Goal: Information Seeking & Learning: Learn about a topic

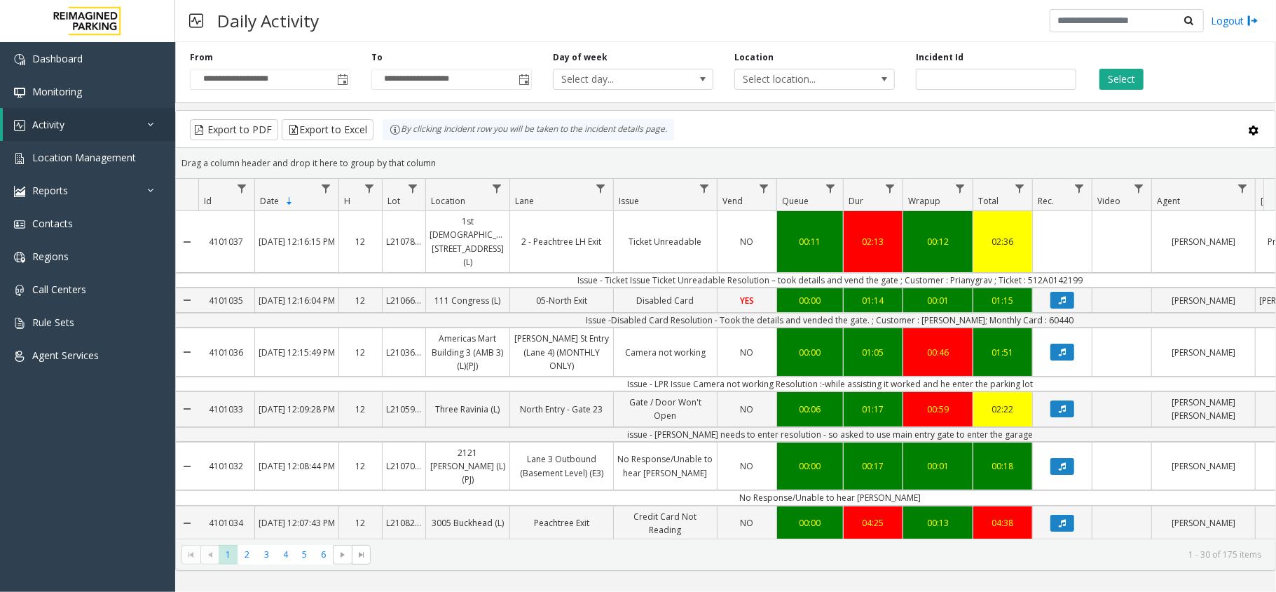
click at [812, 140] on div "Export to PDF Export to Excel By clicking Incident row you will be taken to the…" at bounding box center [726, 129] width 1076 height 21
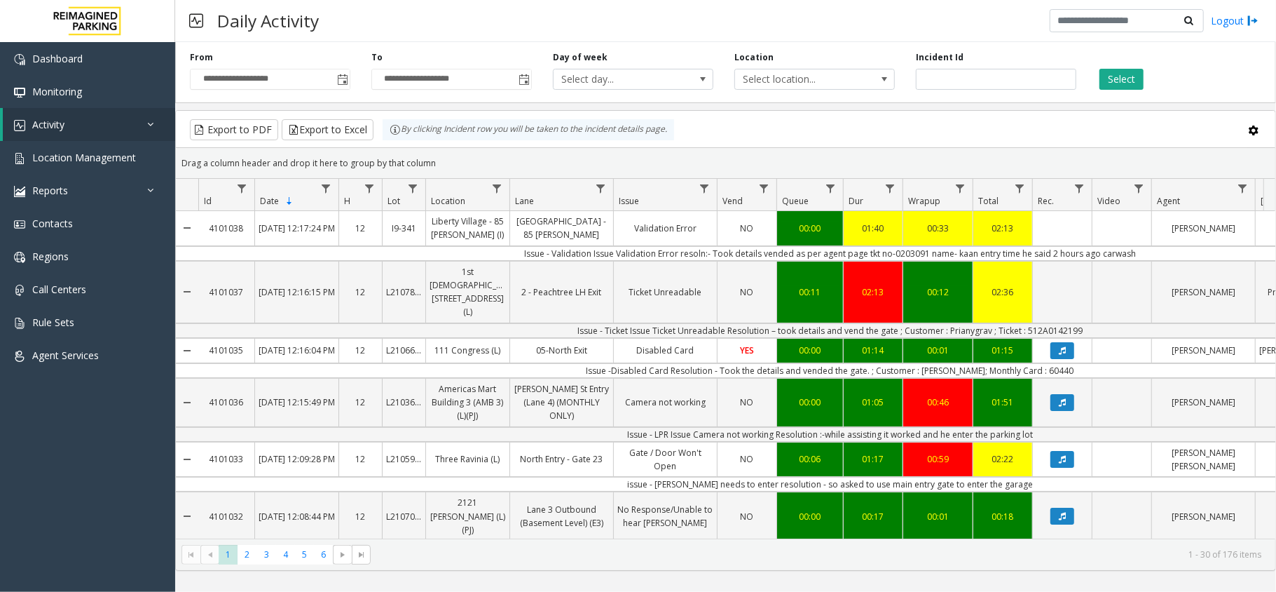
click at [963, 253] on td "Issue - Validation Issue Validation Error resoln:- Took details vended as per a…" at bounding box center [830, 253] width 1264 height 15
copy td "kaan"
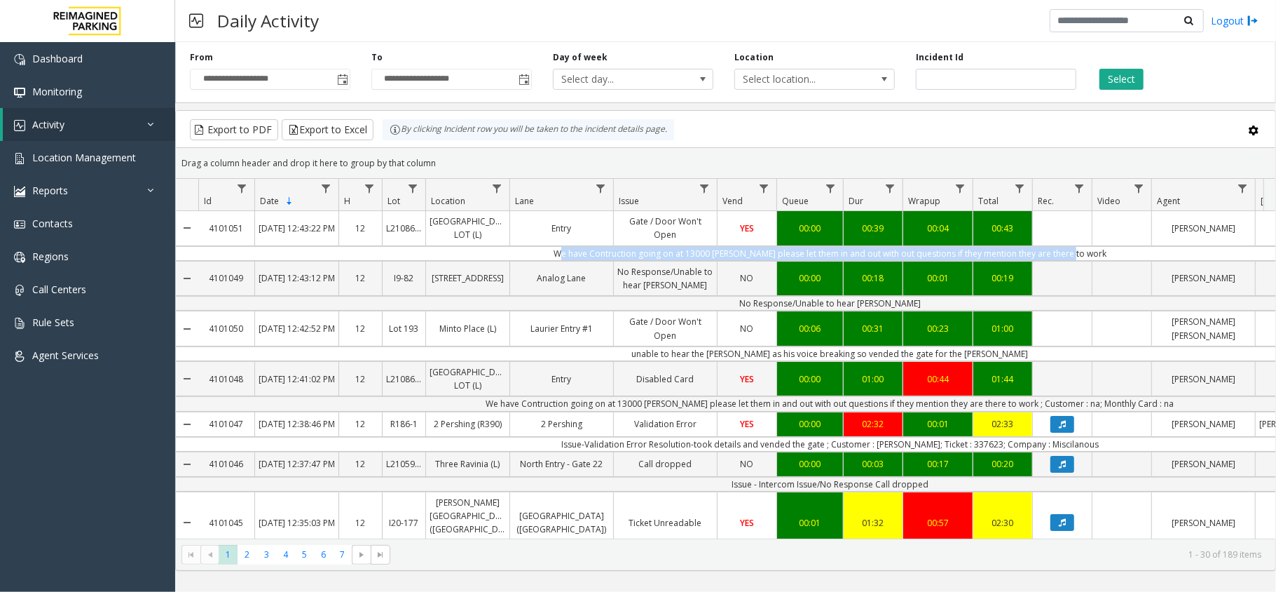
drag, startPoint x: 556, startPoint y: 270, endPoint x: 1099, endPoint y: 271, distance: 543.2
click at [1099, 261] on td "We have Contruction going on at 13000 Baker please let them in and out with out…" at bounding box center [830, 253] width 1264 height 15
copy td "We have Contruction going on at 13000 Baker please let them in and out with out…"
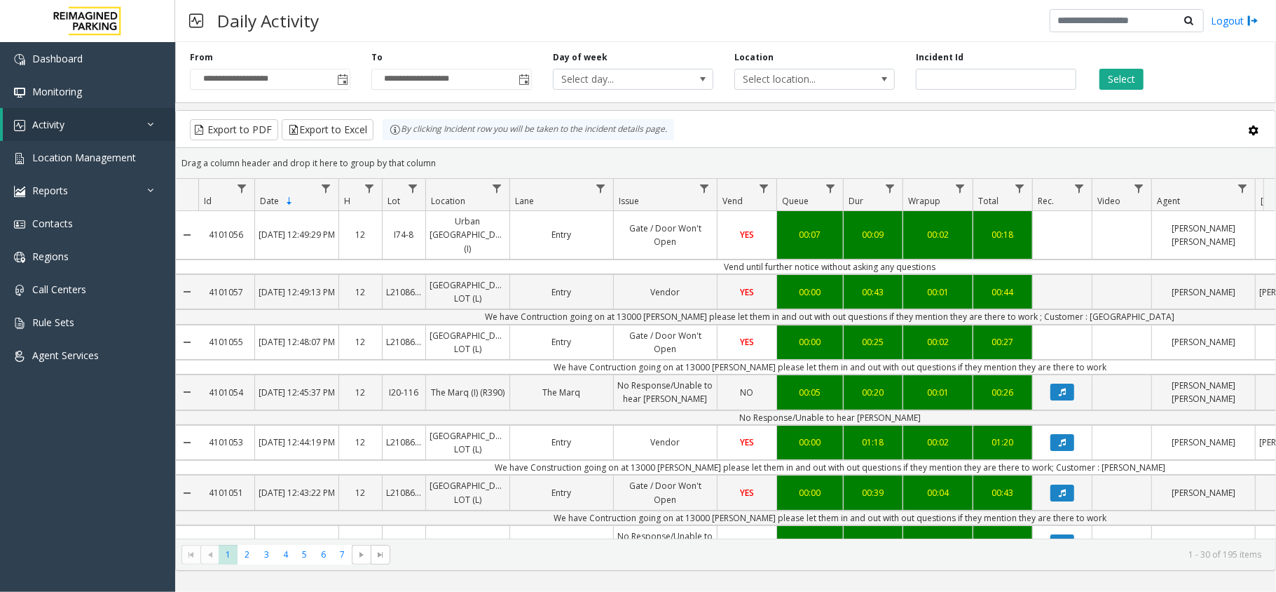
drag, startPoint x: 184, startPoint y: 167, endPoint x: 456, endPoint y: 165, distance: 272.0
click at [456, 165] on div "Drag a column header and drop it here to group by that column" at bounding box center [726, 163] width 1100 height 25
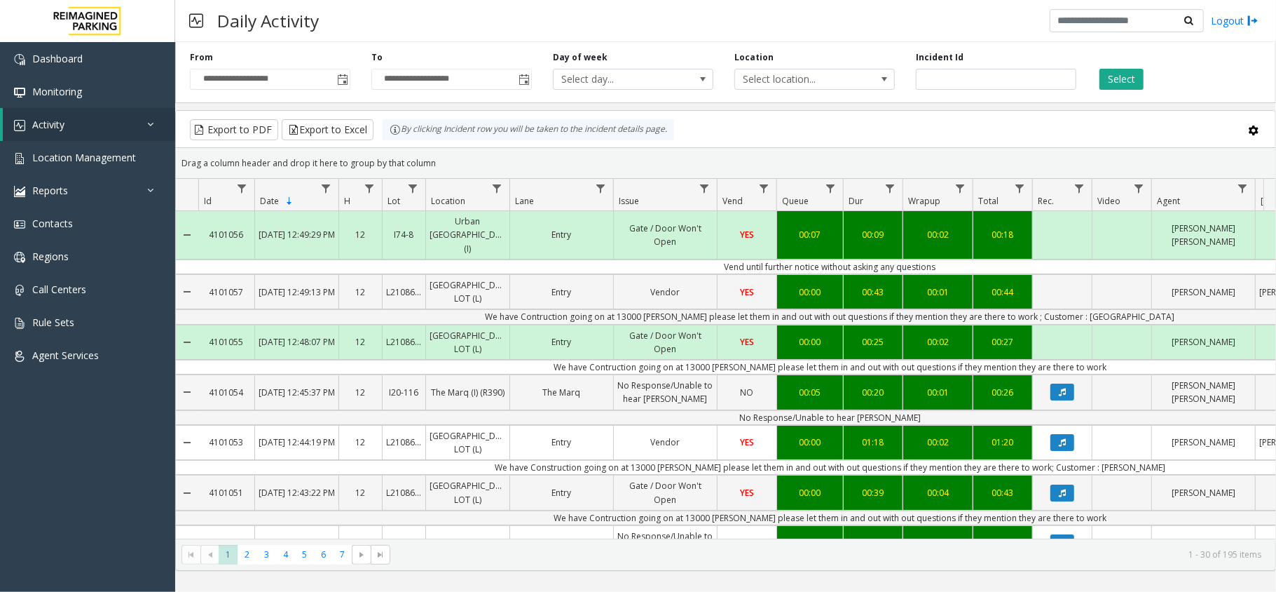
click at [906, 107] on div "**********" at bounding box center [725, 303] width 1101 height 534
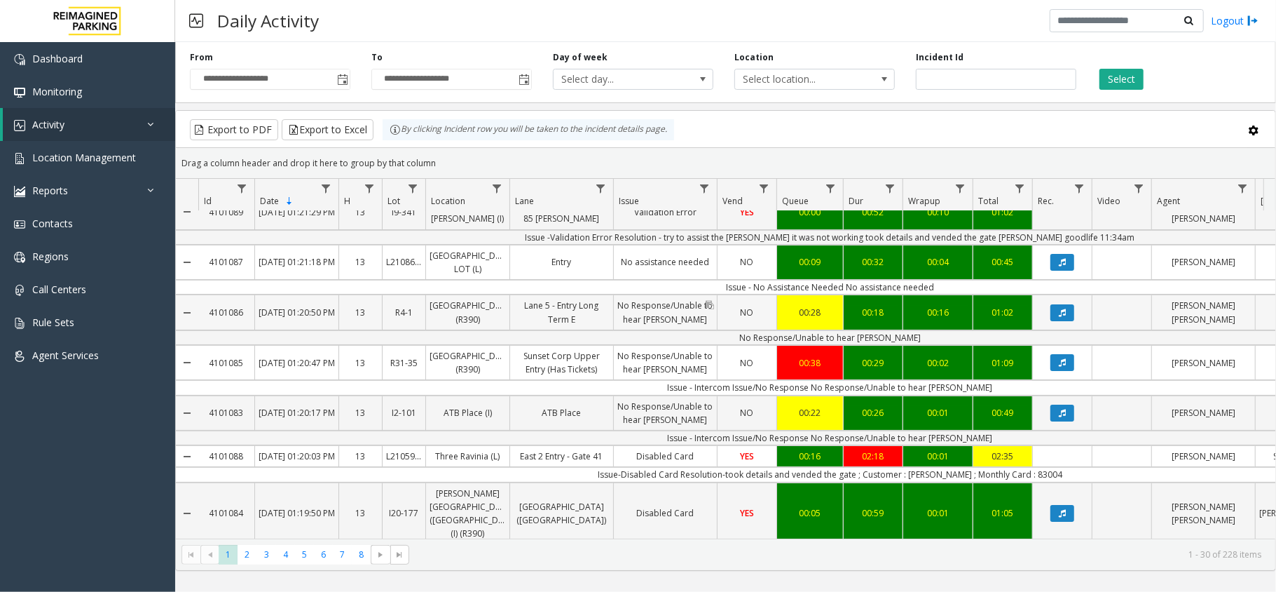
scroll to position [186, 0]
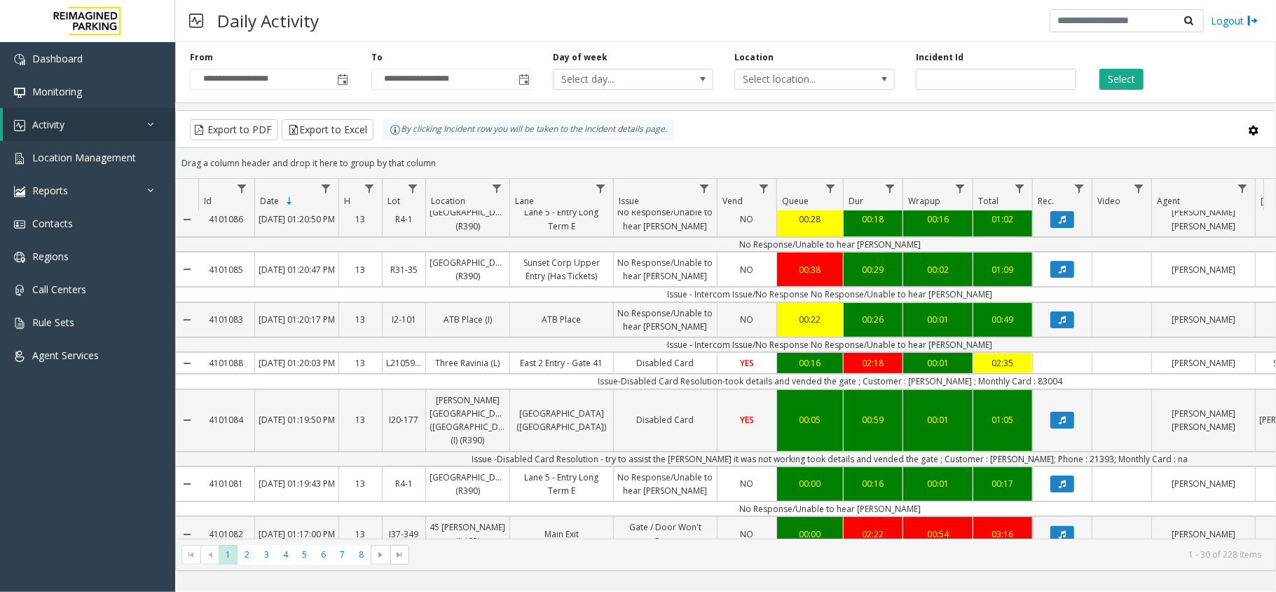
click at [1037, 388] on td "Issue-Disabled Card Resolution-took details and vended the gate ; Customer : Sr…" at bounding box center [830, 381] width 1264 height 15
copy td "83004"
click at [940, 388] on td "Issue-Disabled Card Resolution-took details and vended the gate ; Customer : Sr…" at bounding box center [830, 381] width 1264 height 15
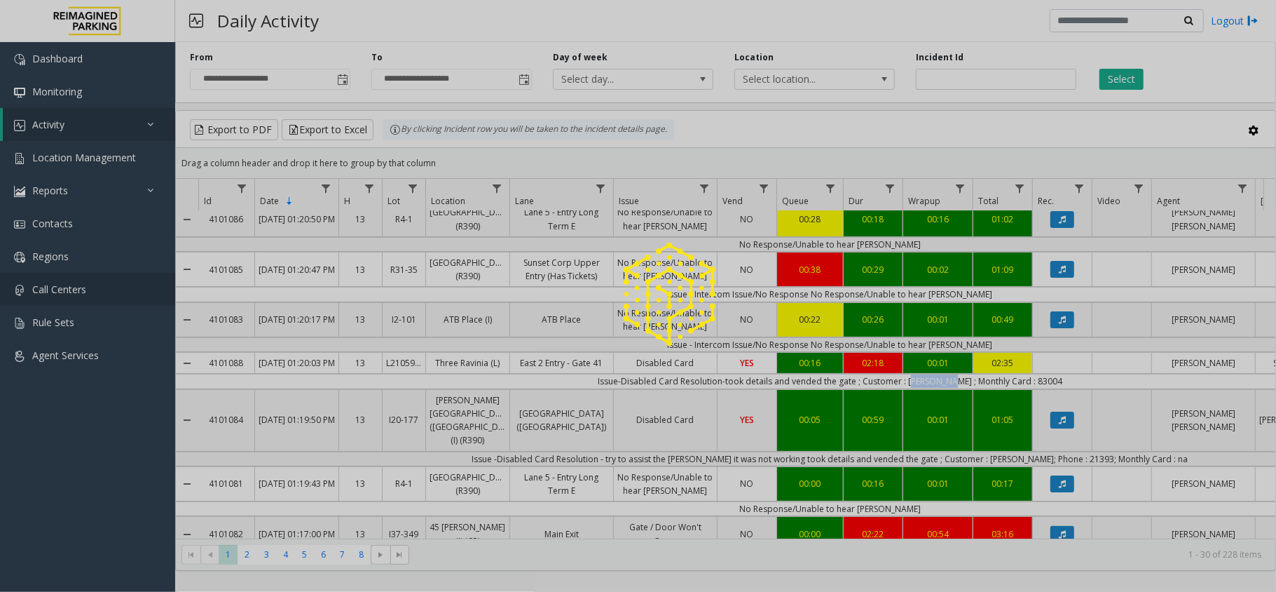
copy td "Srinivas"
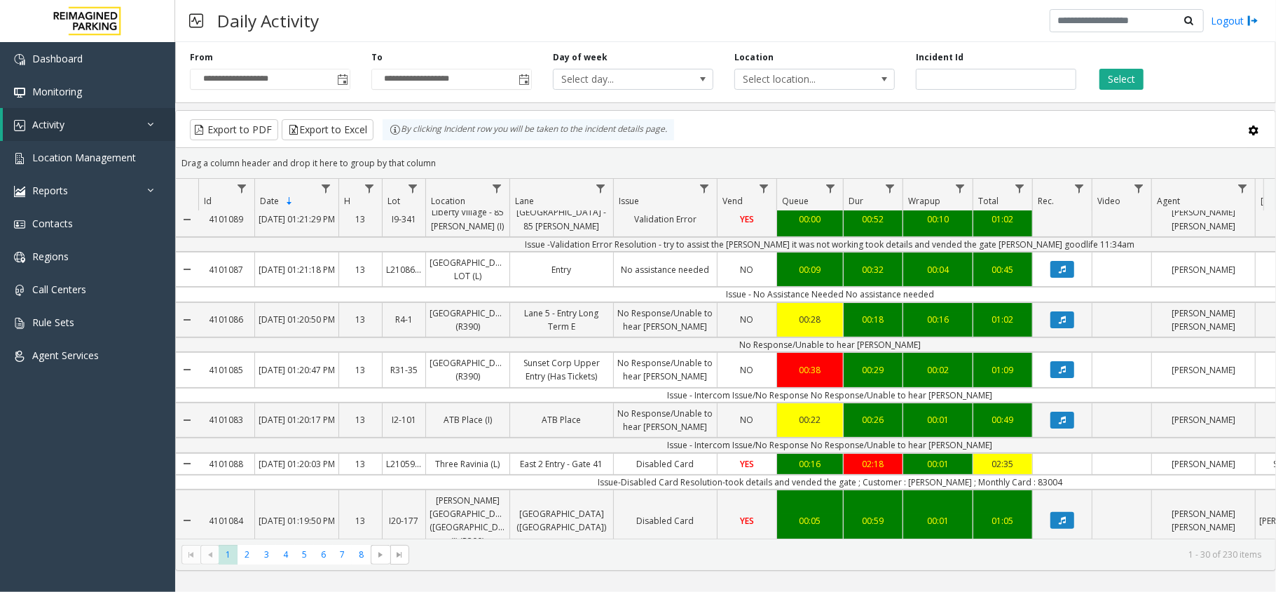
click at [1038, 489] on td "Issue-Disabled Card Resolution-took details and vended the gate ; Customer : Sr…" at bounding box center [830, 482] width 1264 height 15
copy td "83004"
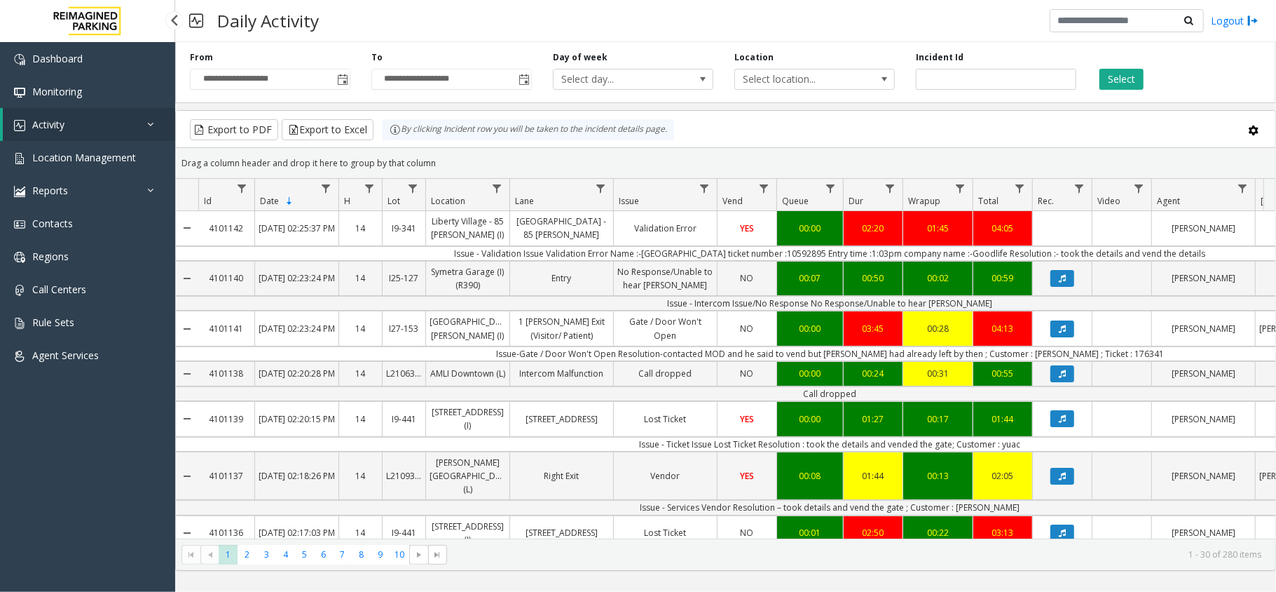
scroll to position [186, 0]
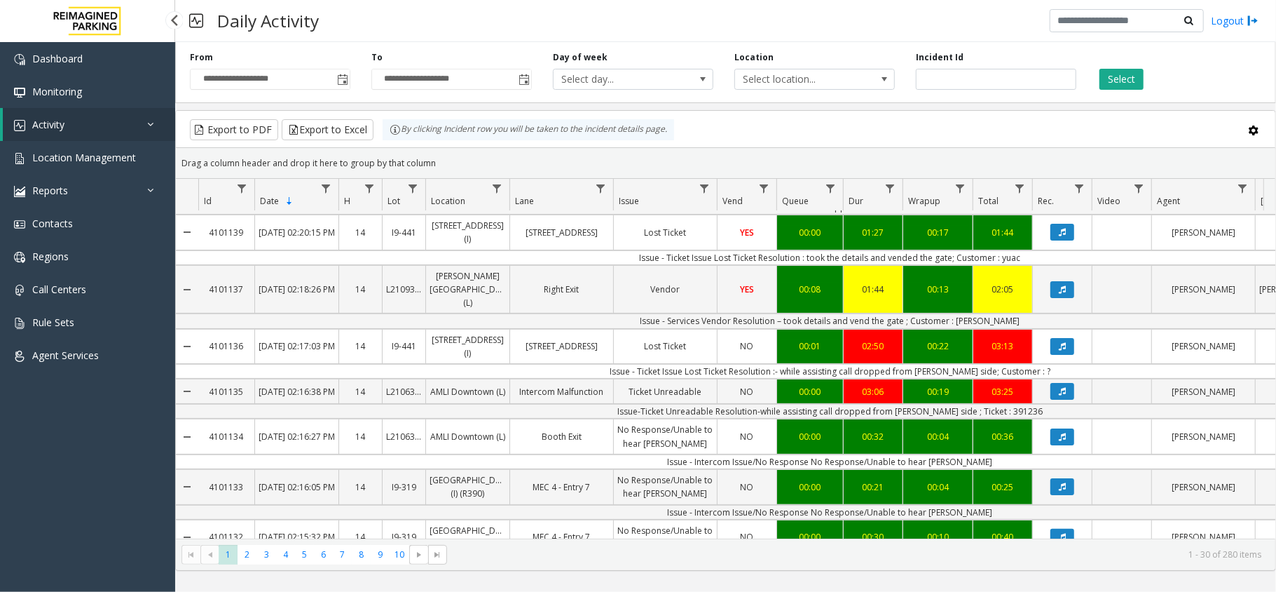
drag, startPoint x: 0, startPoint y: 0, endPoint x: 130, endPoint y: 130, distance: 184.4
click at [130, 130] on link "Activity" at bounding box center [89, 124] width 172 height 33
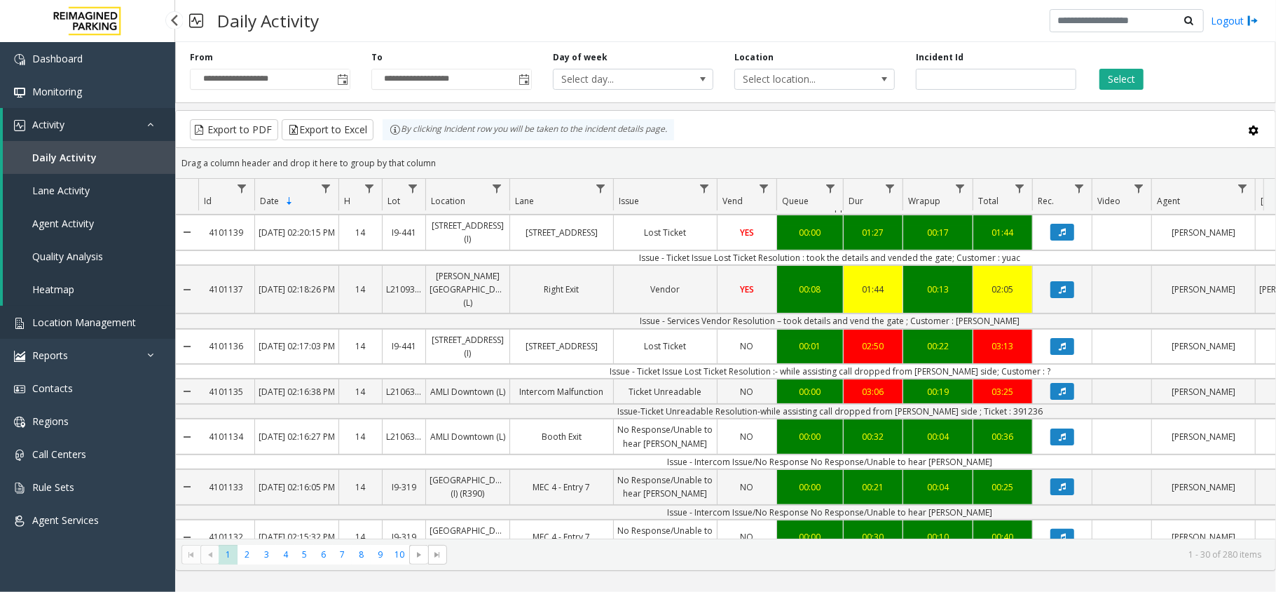
click at [43, 329] on link "Location Management" at bounding box center [87, 322] width 175 height 33
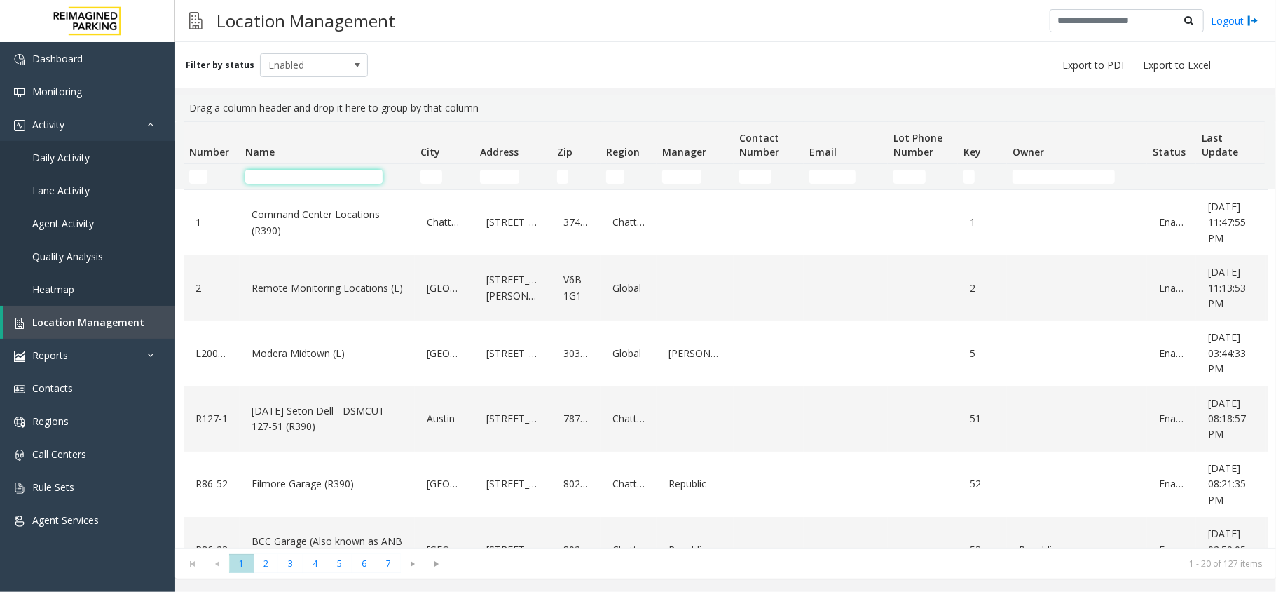
click at [325, 177] on input "Name Filter" at bounding box center [313, 177] width 137 height 14
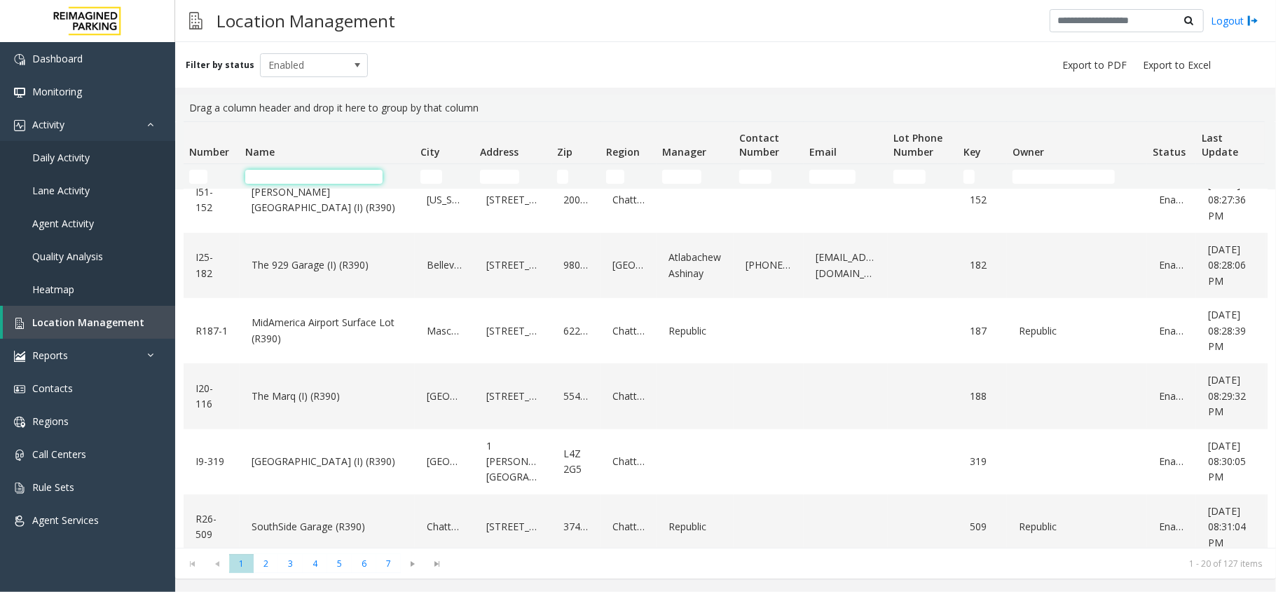
scroll to position [561, 0]
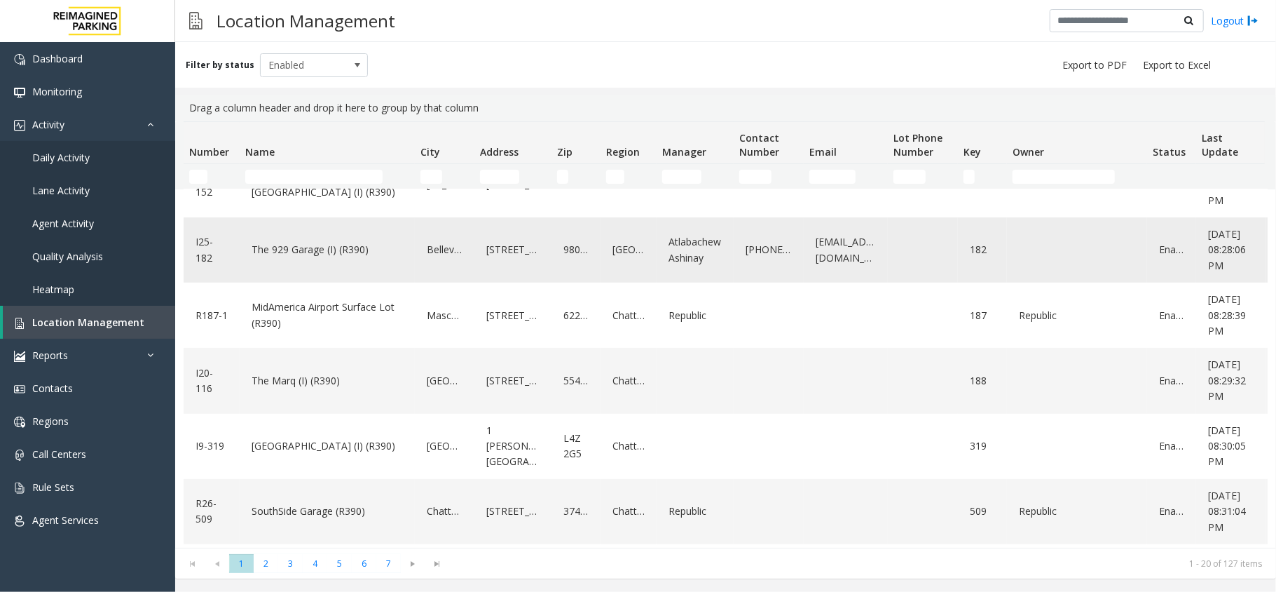
click at [331, 261] on link "The 929 Garage (I) (R390)" at bounding box center [327, 249] width 158 height 22
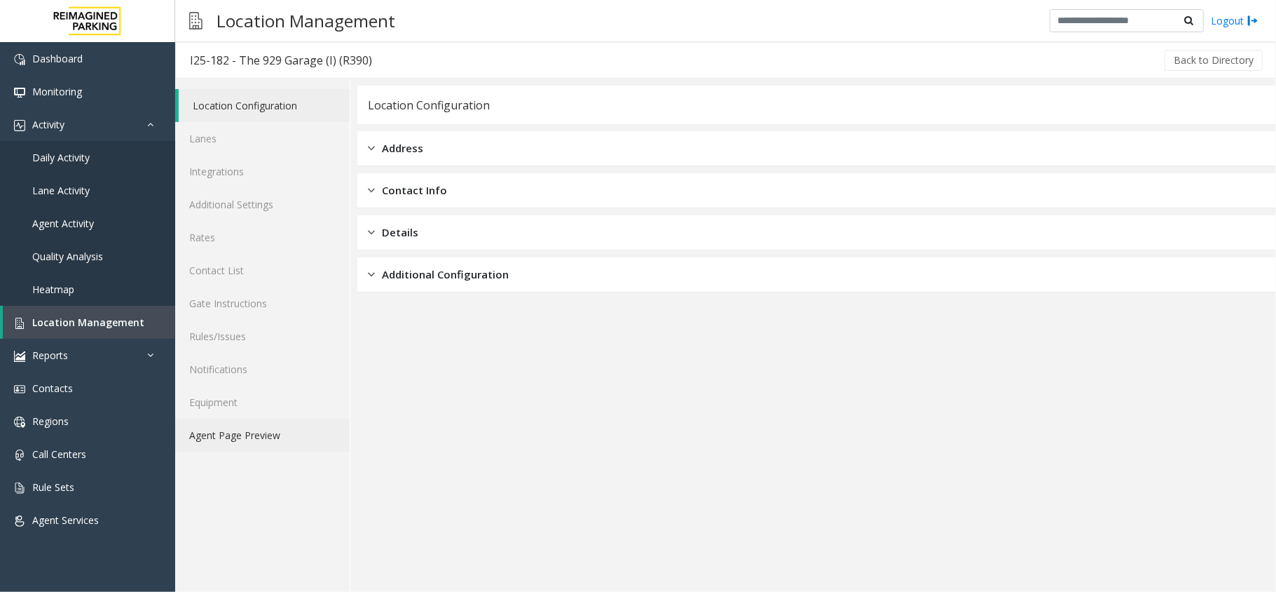
click at [250, 435] on link "Agent Page Preview" at bounding box center [262, 434] width 175 height 33
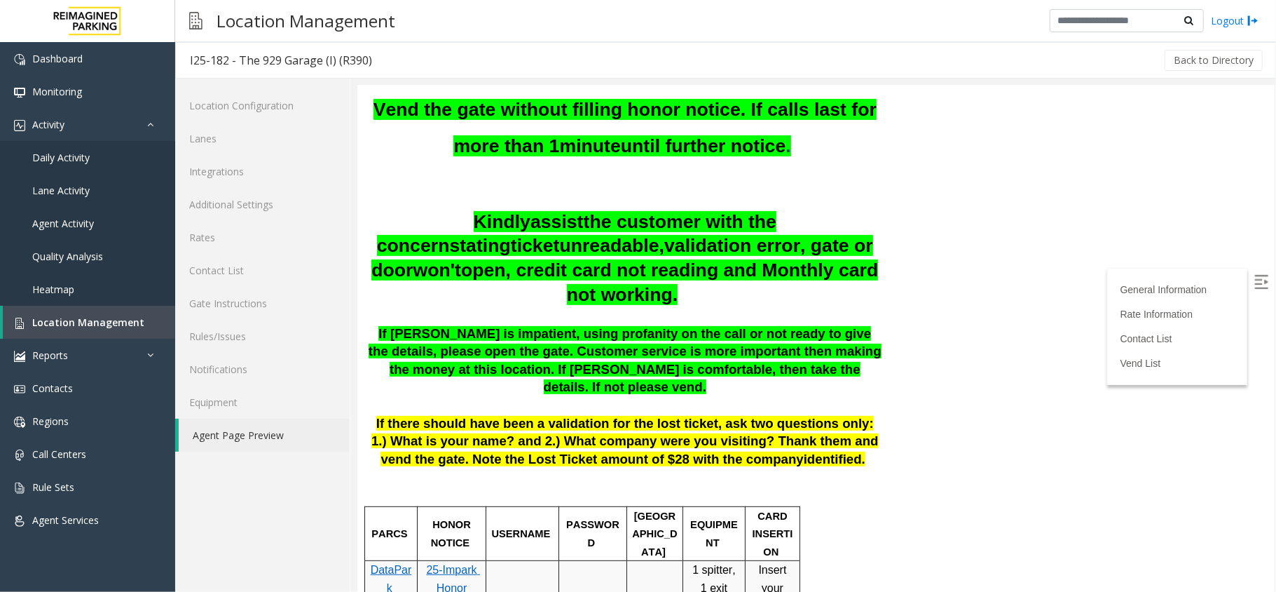
scroll to position [250, 0]
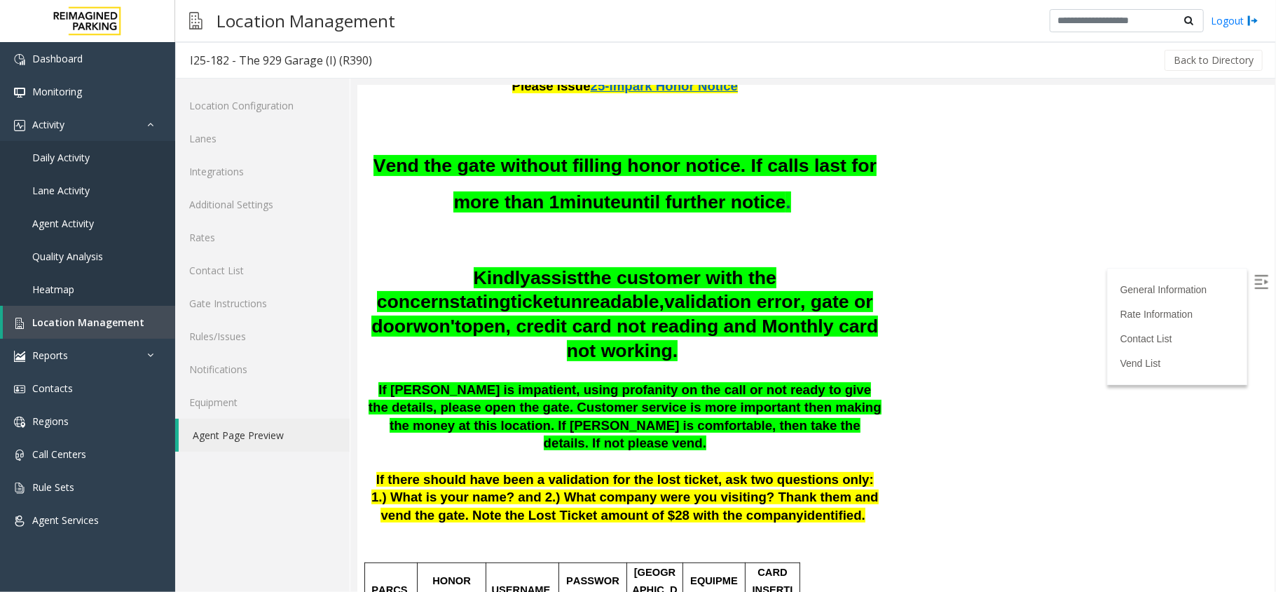
click at [1254, 278] on img at bounding box center [1261, 281] width 14 height 14
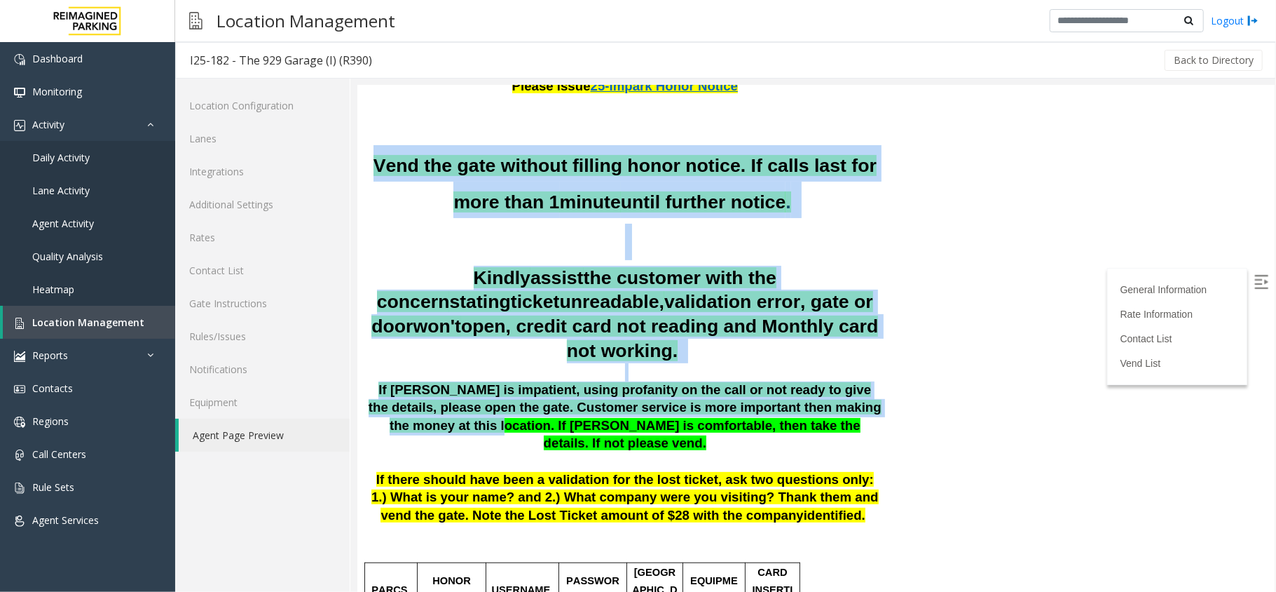
drag, startPoint x: 357, startPoint y: 153, endPoint x: 838, endPoint y: 404, distance: 543.4
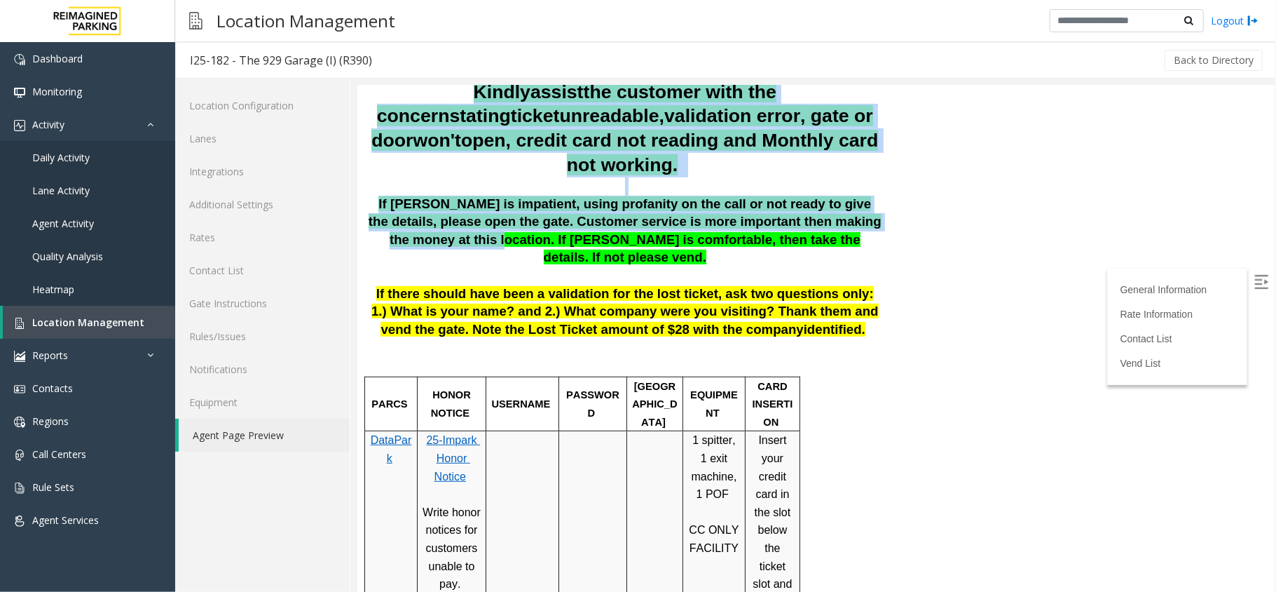
scroll to position [437, 0]
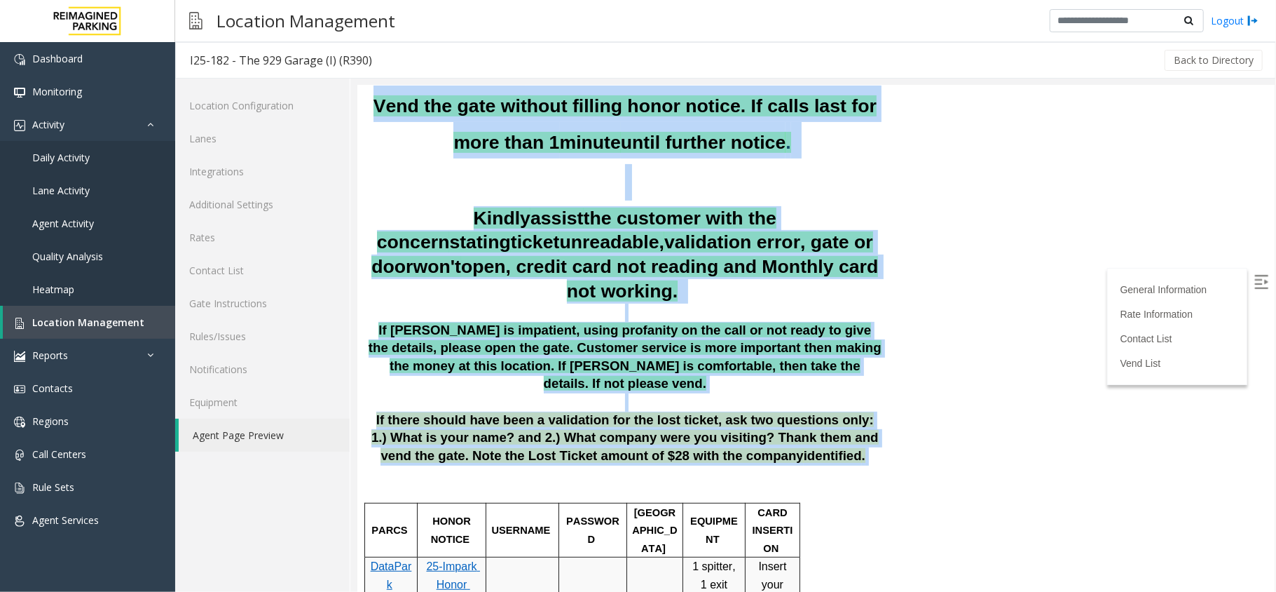
scroll to position [119, 0]
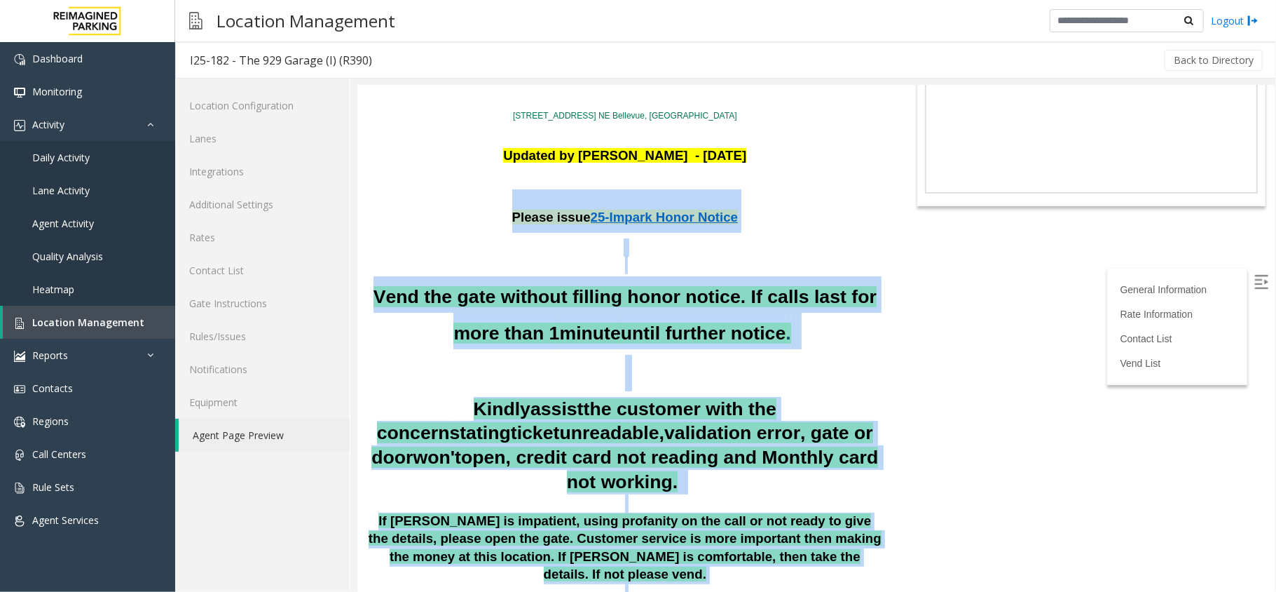
drag, startPoint x: 808, startPoint y: 321, endPoint x: 505, endPoint y: 231, distance: 316.5
click at [510, 238] on p at bounding box center [624, 247] width 515 height 18
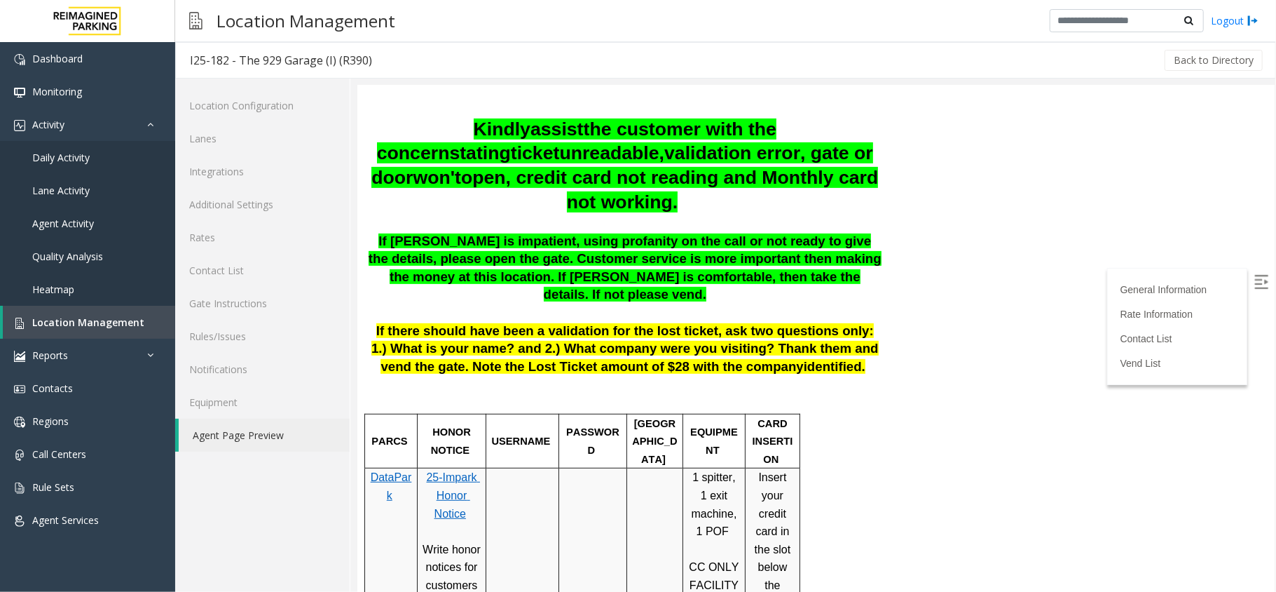
scroll to position [400, 0]
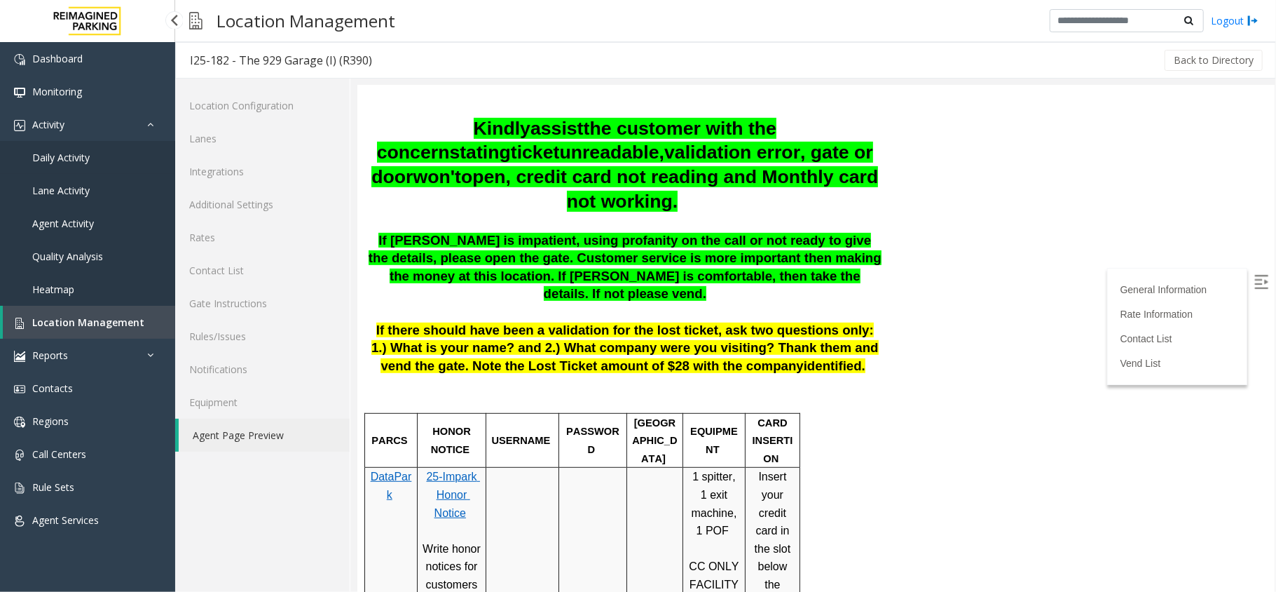
click at [98, 149] on link "Daily Activity" at bounding box center [87, 157] width 175 height 33
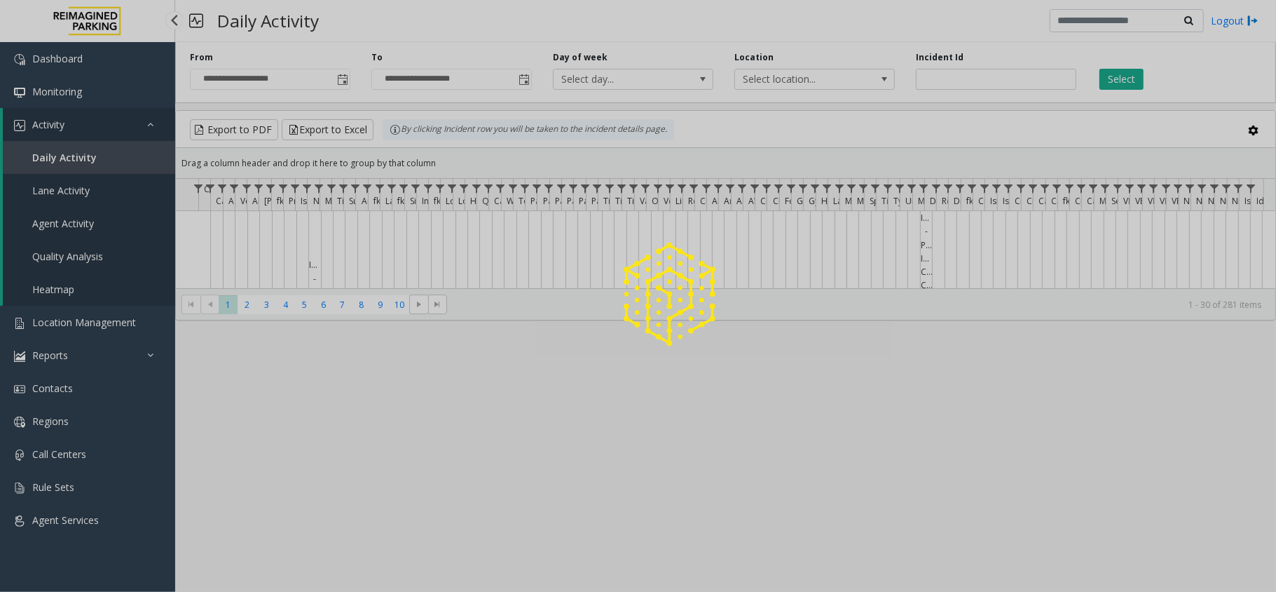
click at [62, 323] on div at bounding box center [638, 296] width 1276 height 592
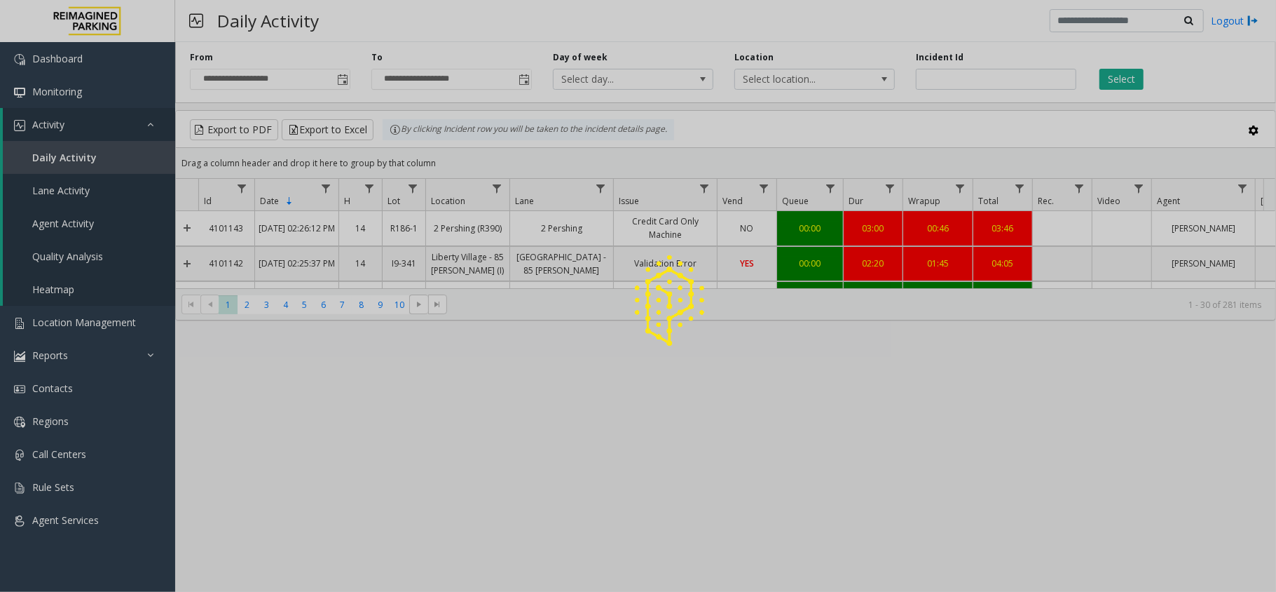
click at [62, 323] on div at bounding box center [638, 296] width 1276 height 592
click at [62, 323] on span "Location Management" at bounding box center [84, 321] width 104 height 13
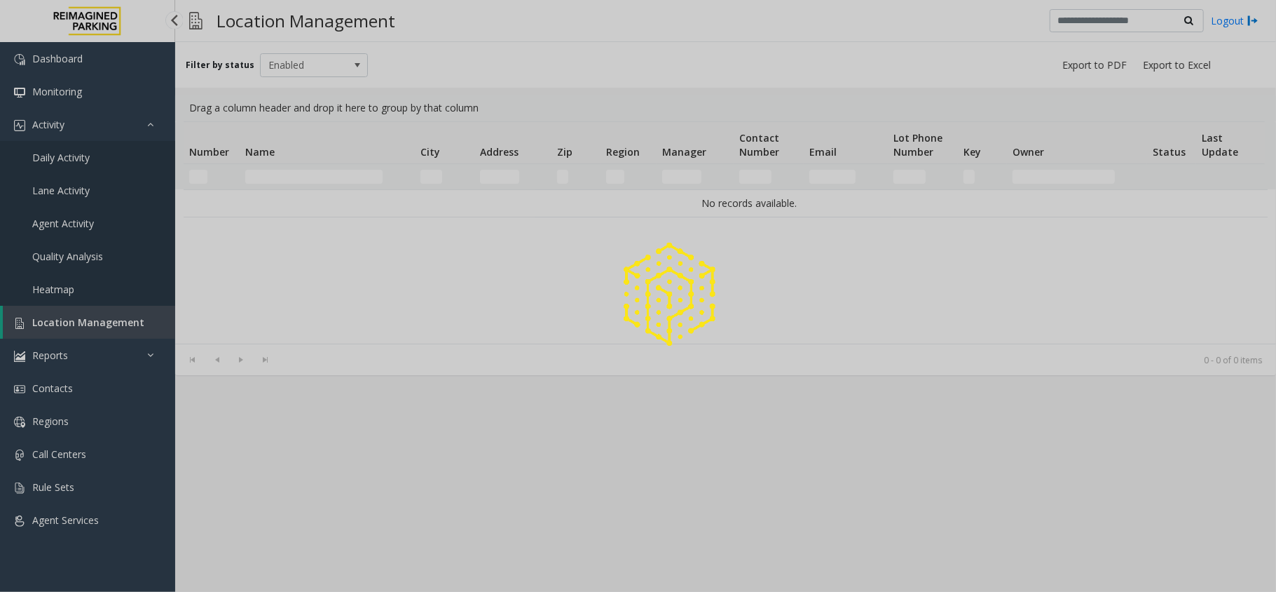
click at [62, 323] on div at bounding box center [638, 296] width 1276 height 592
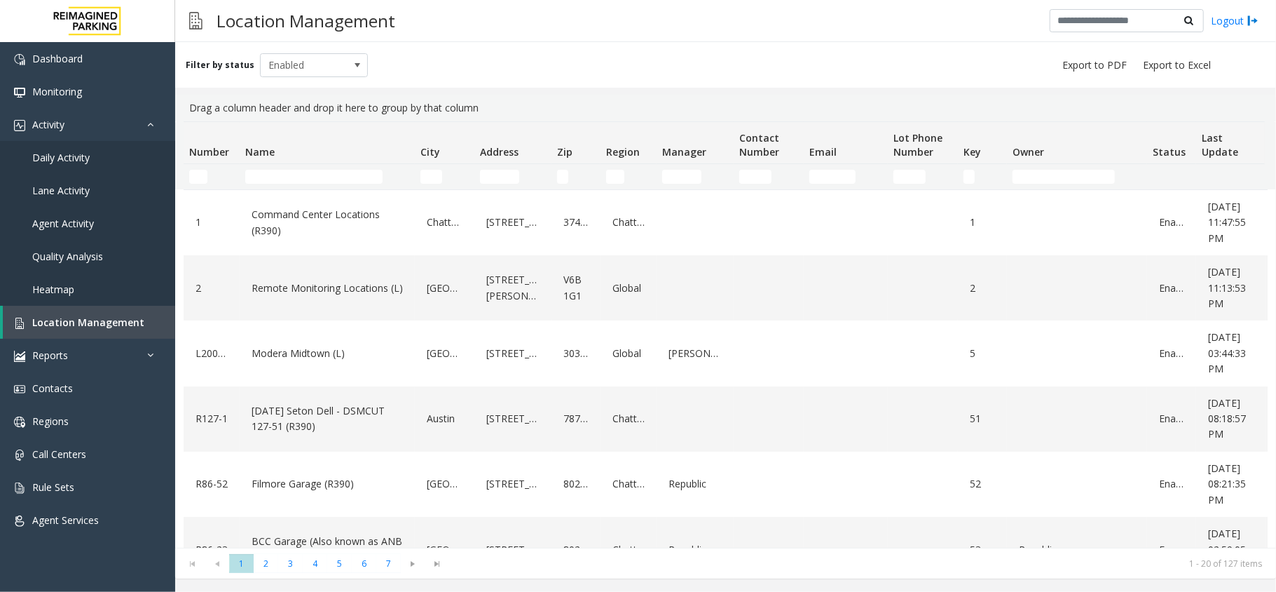
click at [296, 184] on td "Name Filter" at bounding box center [327, 176] width 175 height 25
click at [297, 172] on input "Name Filter" at bounding box center [313, 177] width 137 height 14
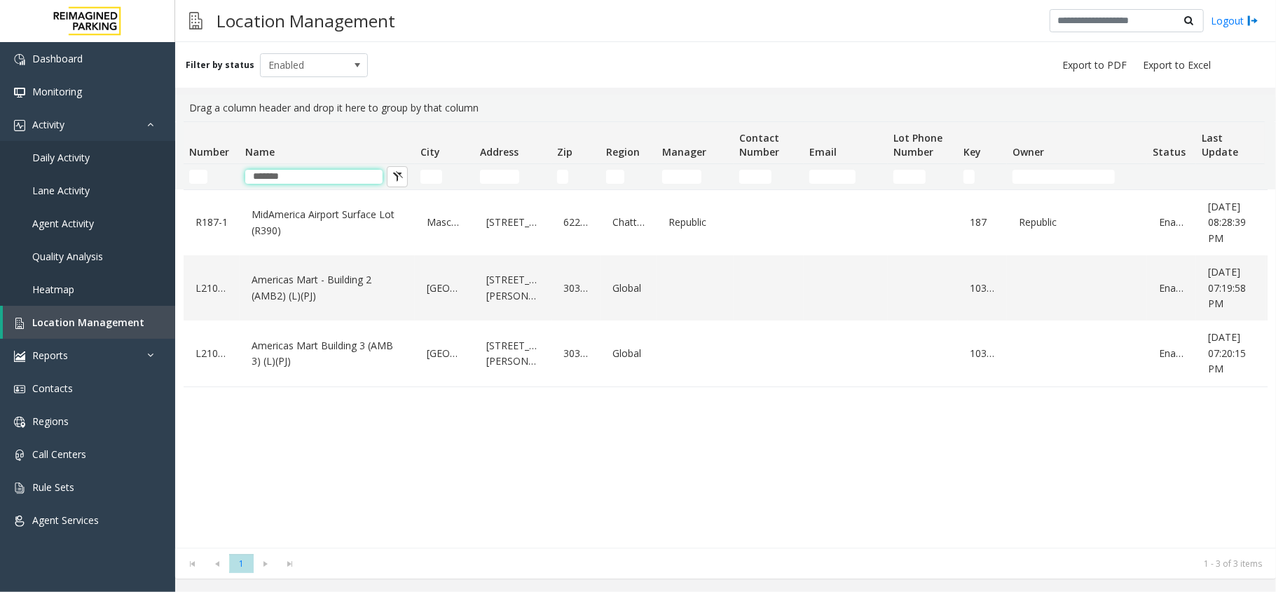
type input "*******"
click at [304, 283] on link "Americas Mart - Building 2 (AMB2) (L)(PJ)" at bounding box center [327, 287] width 158 height 39
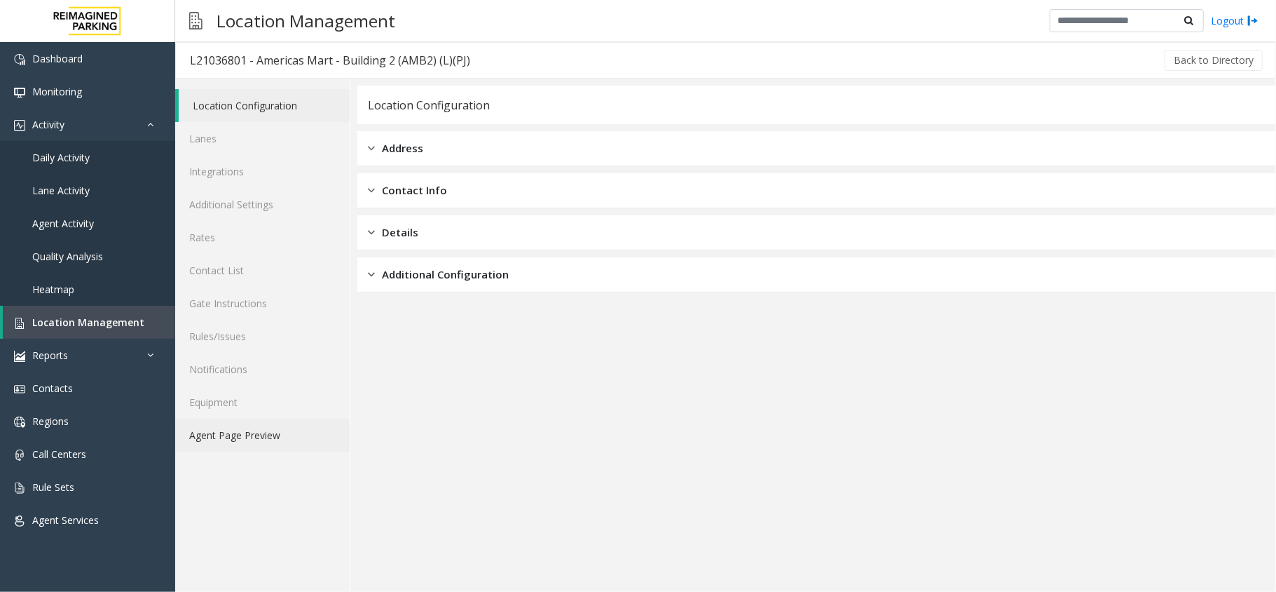
click at [309, 451] on link "Agent Page Preview" at bounding box center [262, 434] width 175 height 33
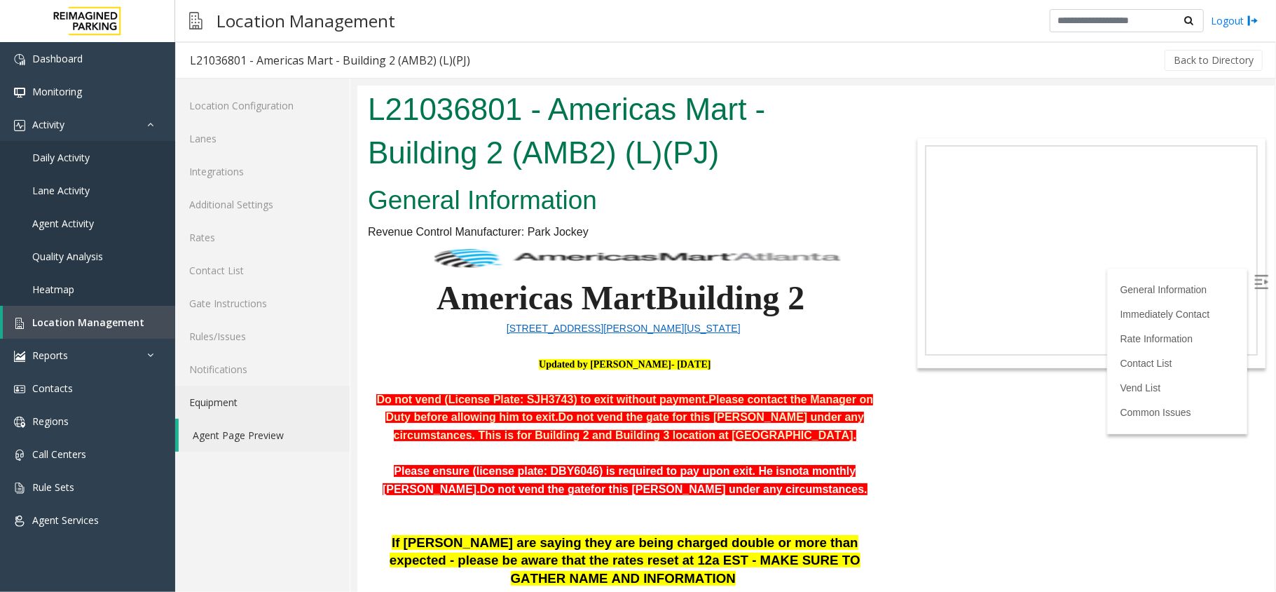
scroll to position [93, 0]
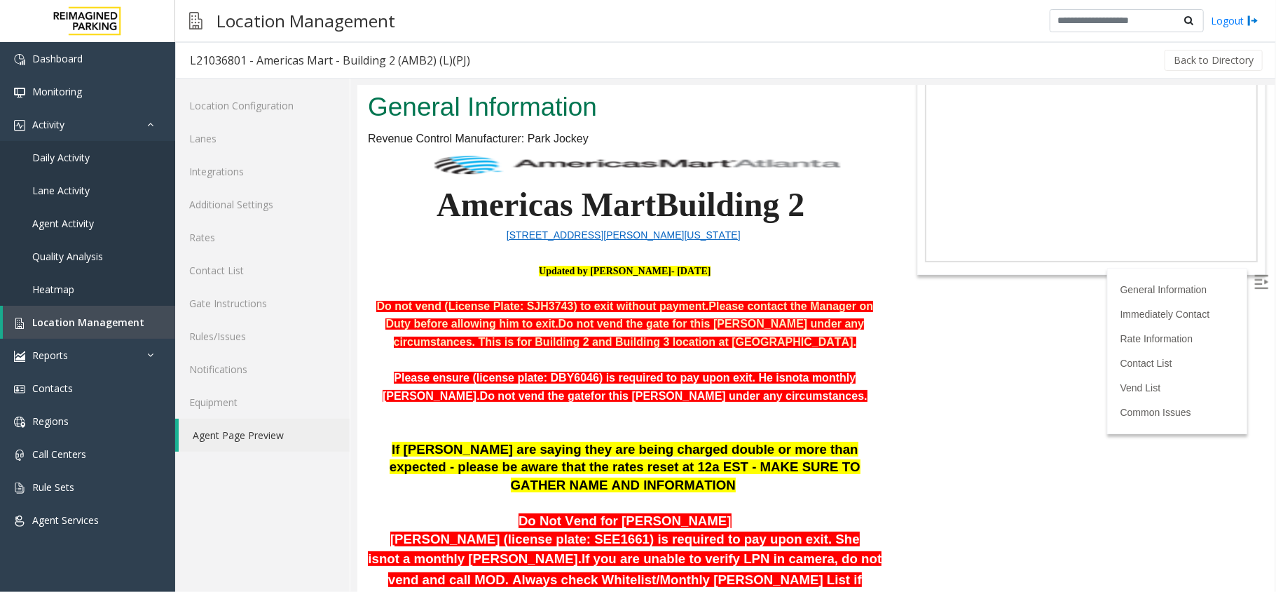
click at [1259, 284] on body "L21036801 - Americas Mart - Building 2 (AMB2) (L)(PJ) General Information Reven…" at bounding box center [816, 245] width 918 height 506
click at [1254, 282] on img at bounding box center [1261, 281] width 14 height 14
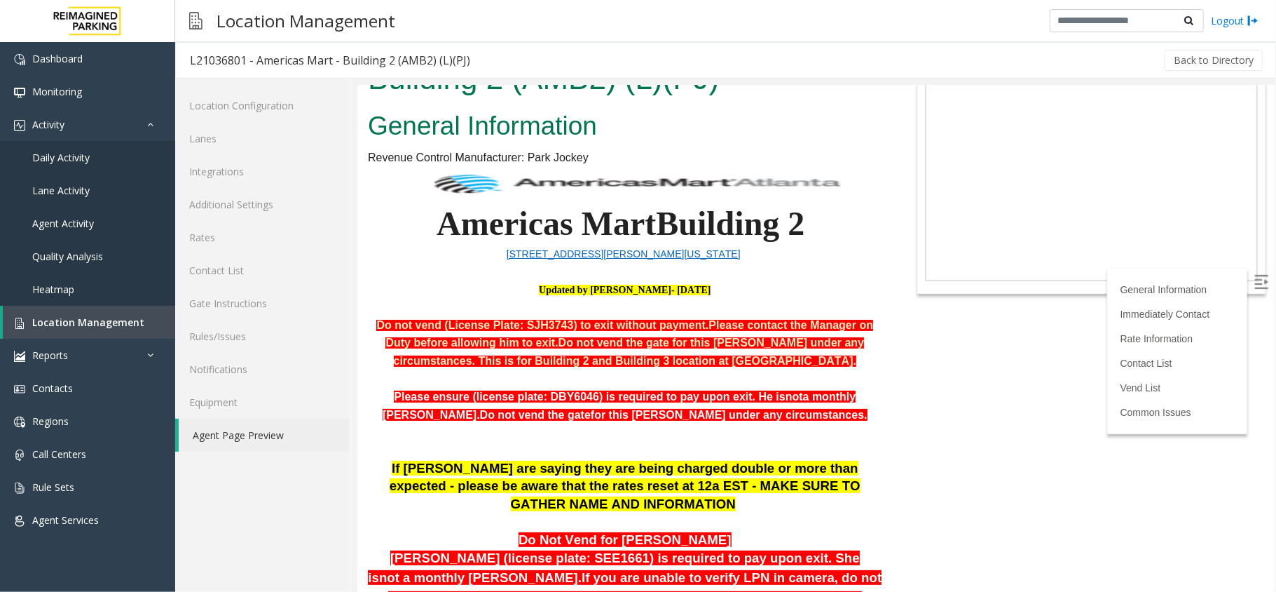
scroll to position [186, 0]
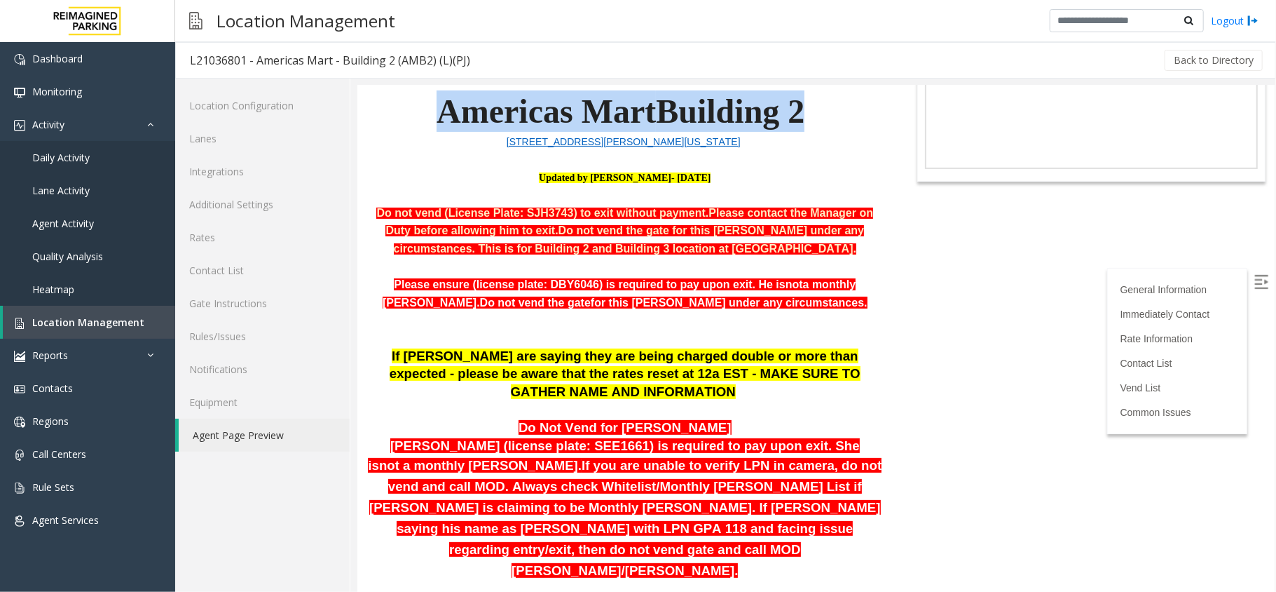
drag, startPoint x: 427, startPoint y: 100, endPoint x: 799, endPoint y: 118, distance: 372.7
click at [799, 118] on span "Americas Mart Building 2" at bounding box center [620, 110] width 368 height 37
click at [799, 118] on span "Building 2" at bounding box center [729, 110] width 149 height 37
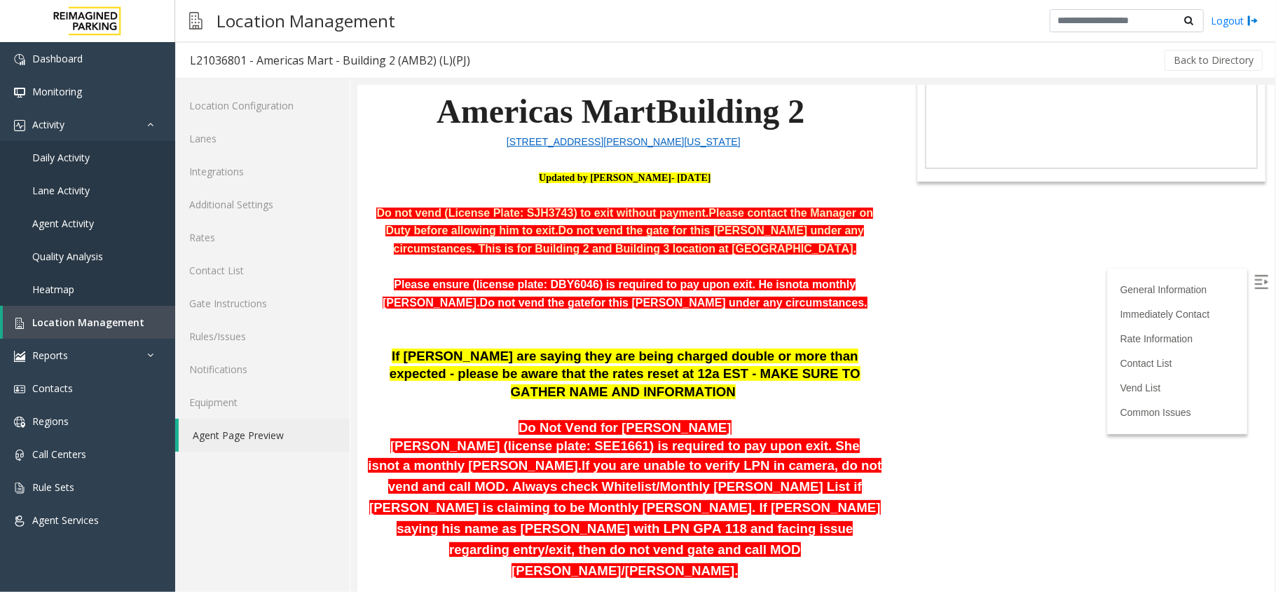
click at [592, 116] on span "Americas Mart" at bounding box center [545, 110] width 219 height 37
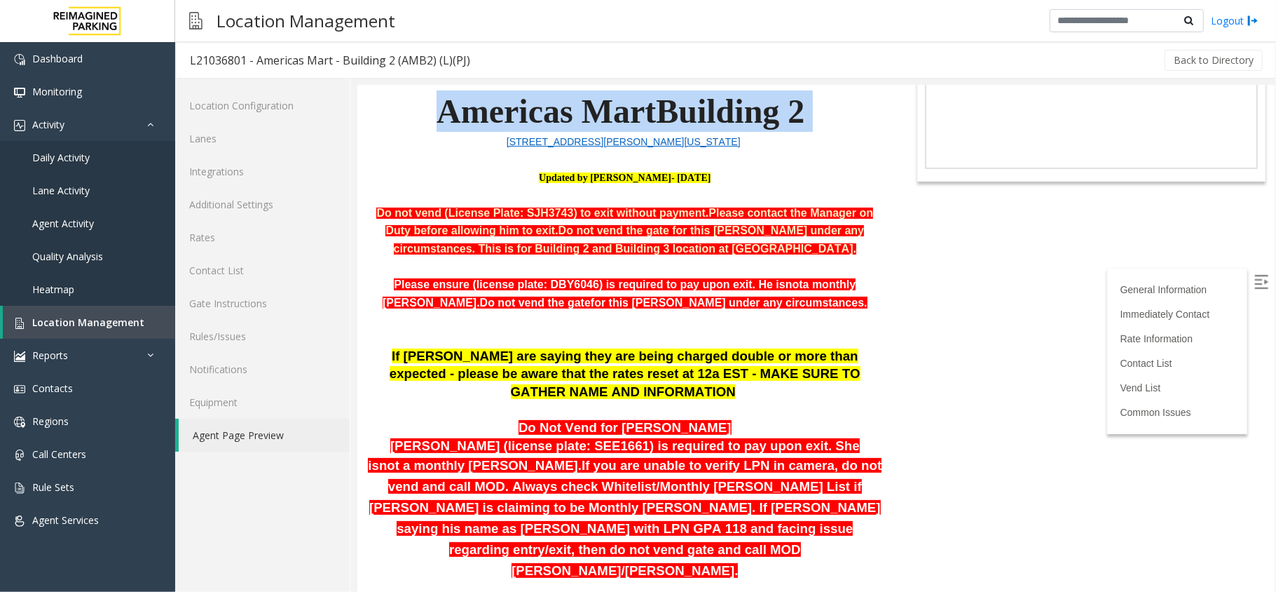
click at [592, 116] on span "Americas Mart" at bounding box center [545, 110] width 219 height 37
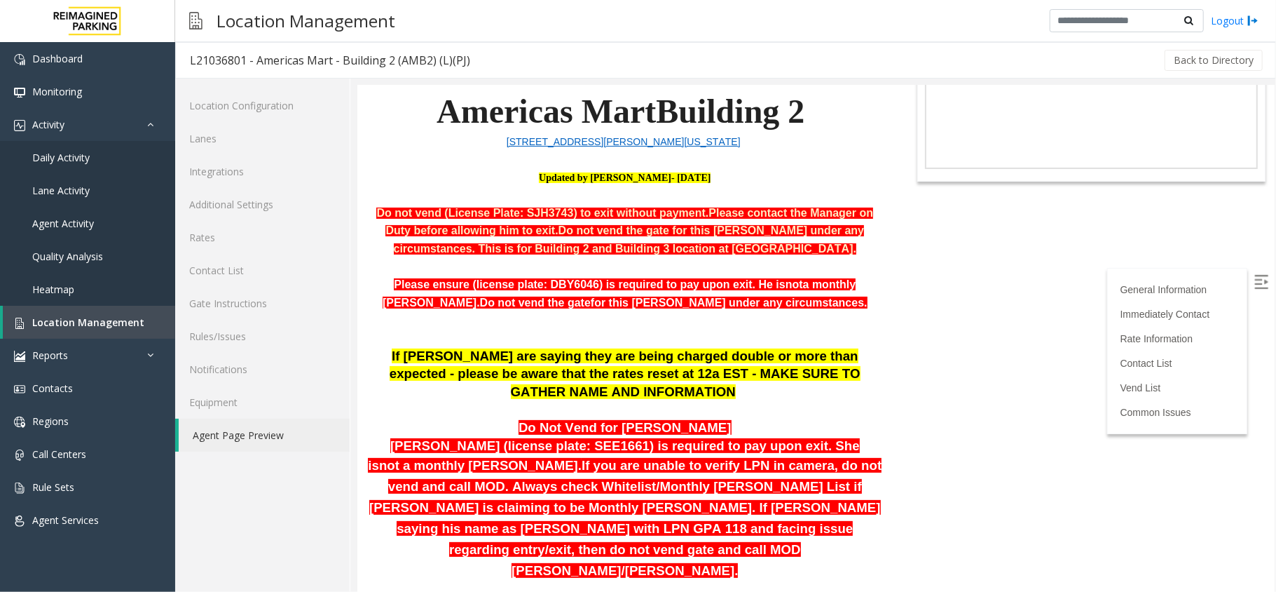
click at [501, 229] on b "Do not vend the gate for this parker under any circumstances. This is for Build…" at bounding box center [628, 239] width 471 height 30
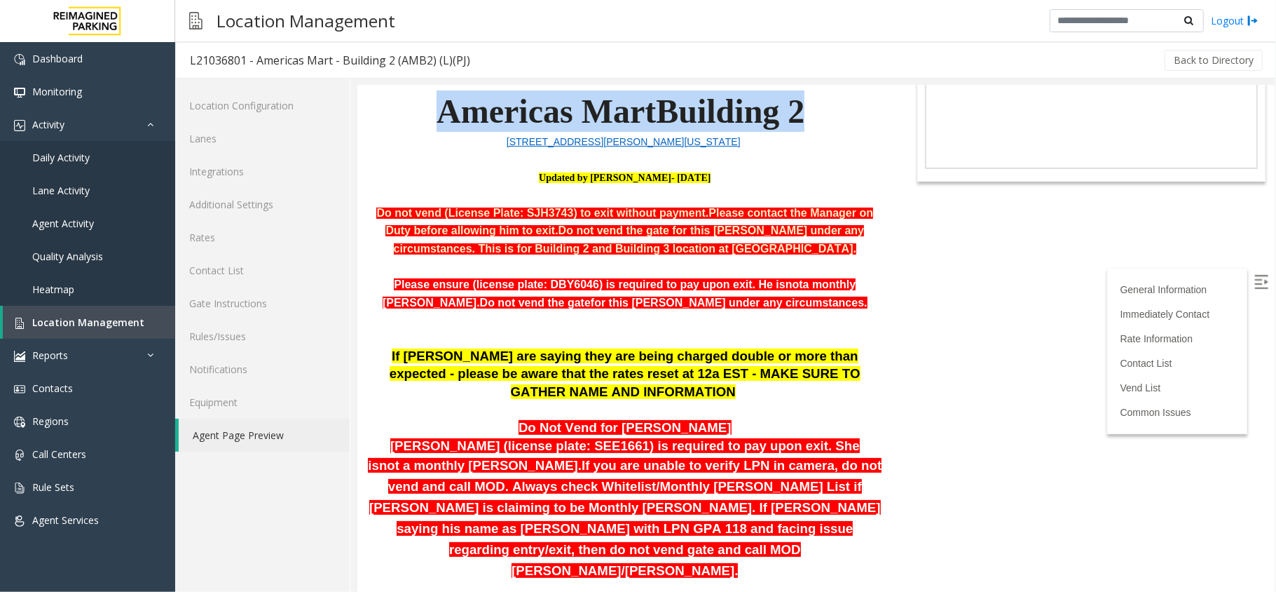
drag, startPoint x: 431, startPoint y: 109, endPoint x: 799, endPoint y: 103, distance: 368.0
click at [799, 103] on span "Americas Mart Building 2" at bounding box center [620, 110] width 368 height 37
click at [799, 103] on span "Building 2" at bounding box center [729, 110] width 149 height 37
drag, startPoint x: 805, startPoint y: 108, endPoint x: 417, endPoint y: 114, distance: 388.4
click at [417, 114] on p "Americas Mart Building 2" at bounding box center [624, 94] width 515 height 76
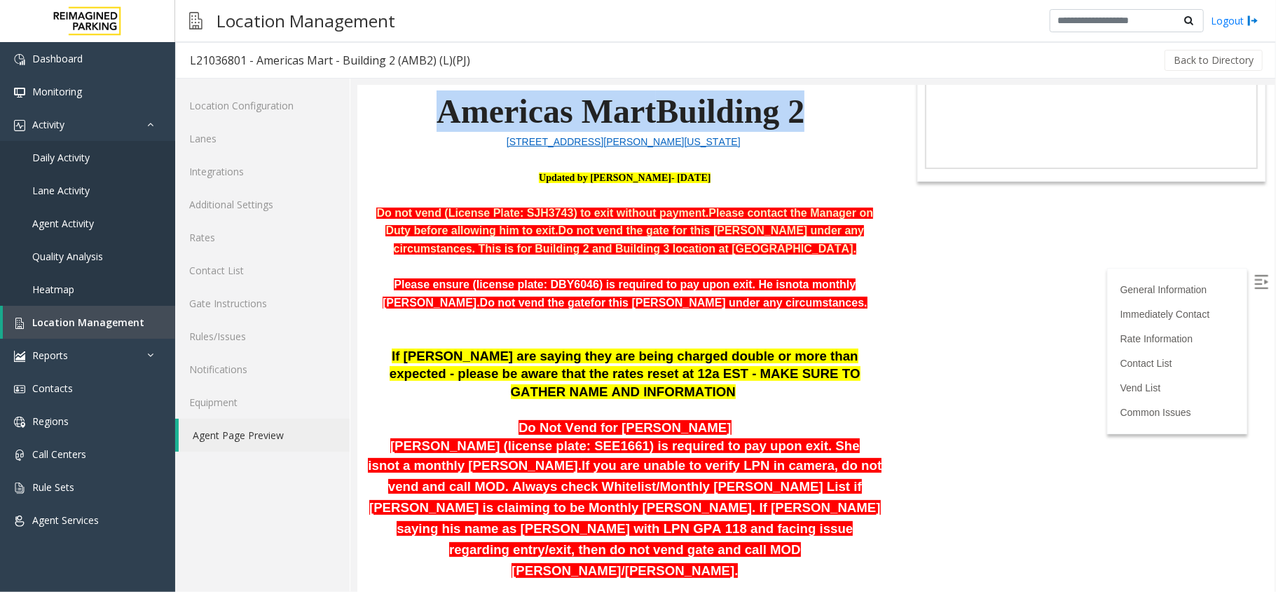
click at [417, 114] on p "Americas Mart Building 2" at bounding box center [624, 94] width 515 height 76
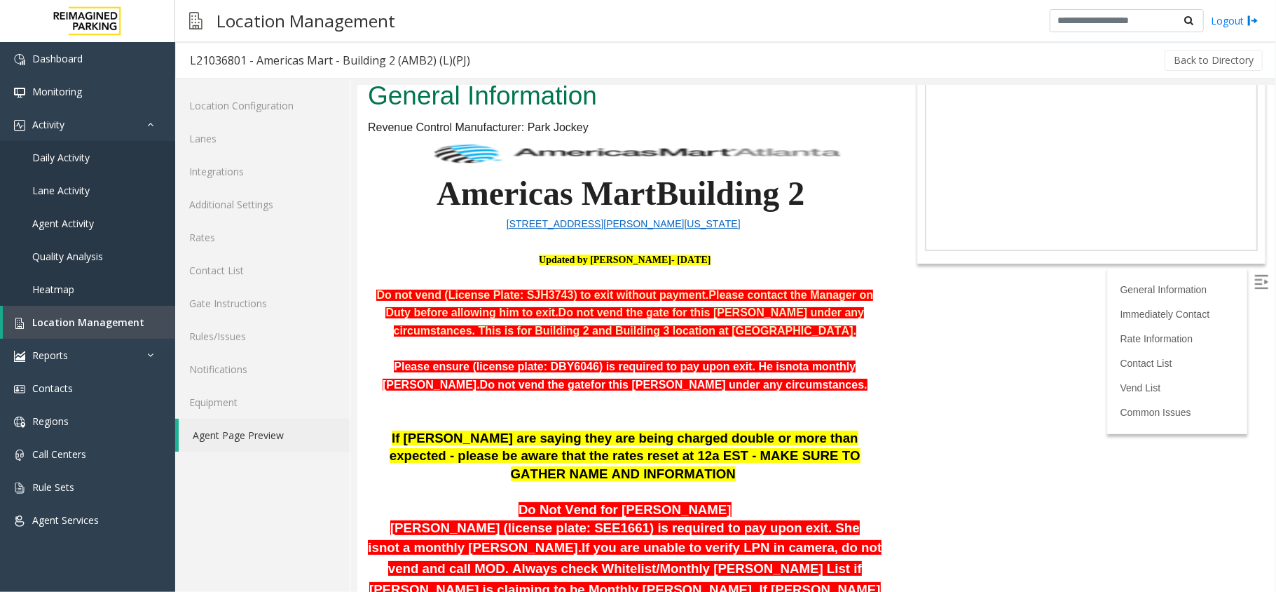
scroll to position [0, 0]
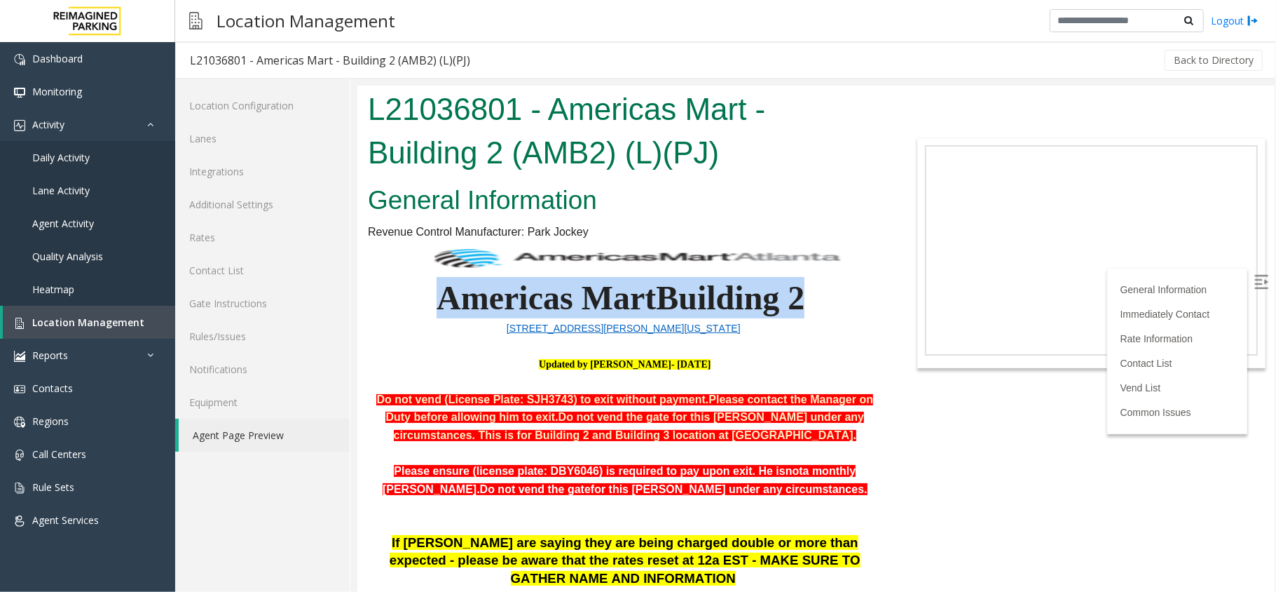
drag, startPoint x: 437, startPoint y: 292, endPoint x: 800, endPoint y: 297, distance: 363.1
click at [800, 297] on span "Americas Mart Building 2" at bounding box center [620, 296] width 368 height 37
drag, startPoint x: 827, startPoint y: 298, endPoint x: 406, endPoint y: 299, distance: 421.3
click at [406, 299] on p "Americas Mart Building 2" at bounding box center [624, 281] width 515 height 76
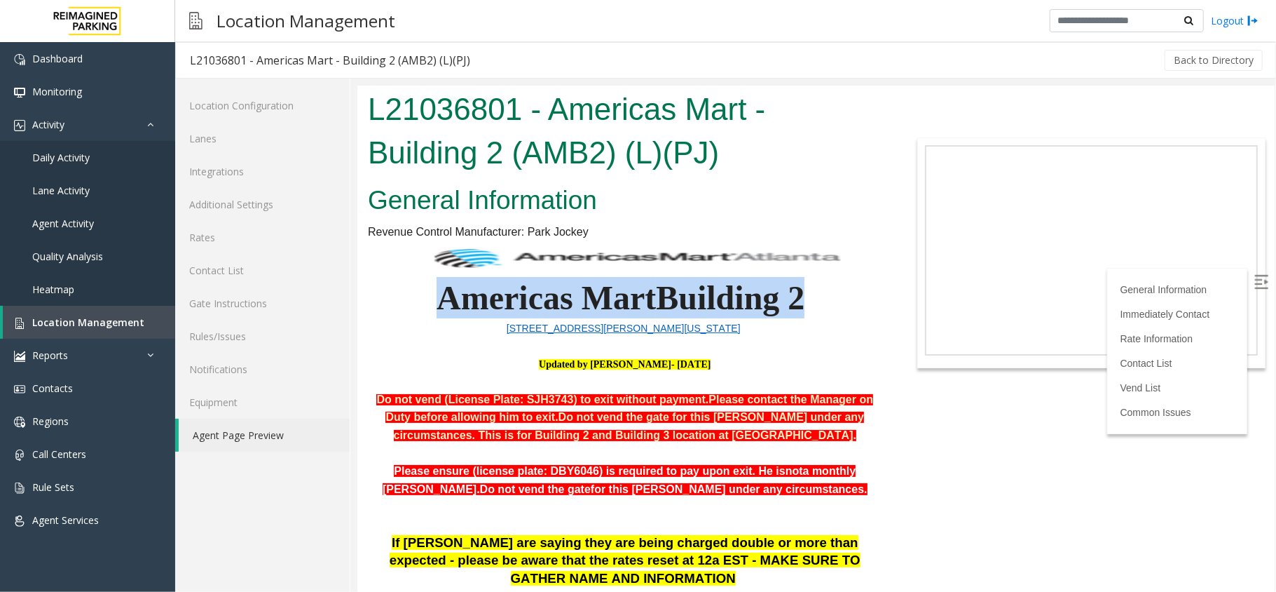
drag, startPoint x: 440, startPoint y: 293, endPoint x: 802, endPoint y: 308, distance: 362.7
click at [802, 308] on span "Americas Mart Building 2" at bounding box center [620, 296] width 368 height 37
click at [799, 308] on span "Building 2" at bounding box center [729, 296] width 149 height 37
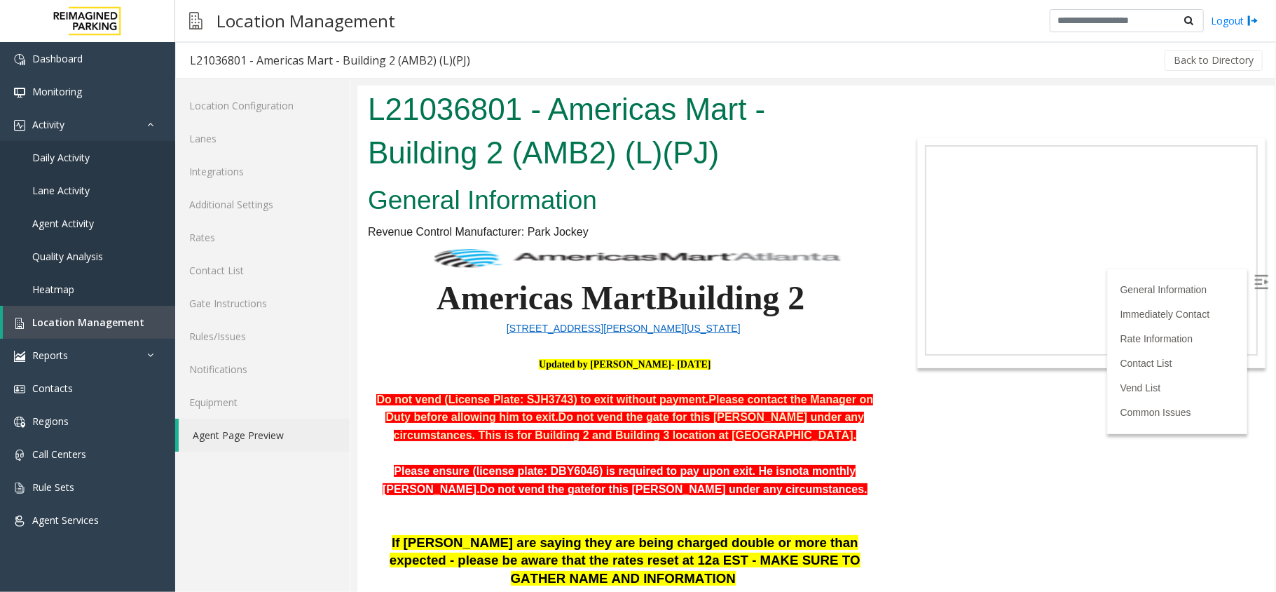
click at [819, 304] on p "Americas Mart Building 2" at bounding box center [624, 281] width 515 height 76
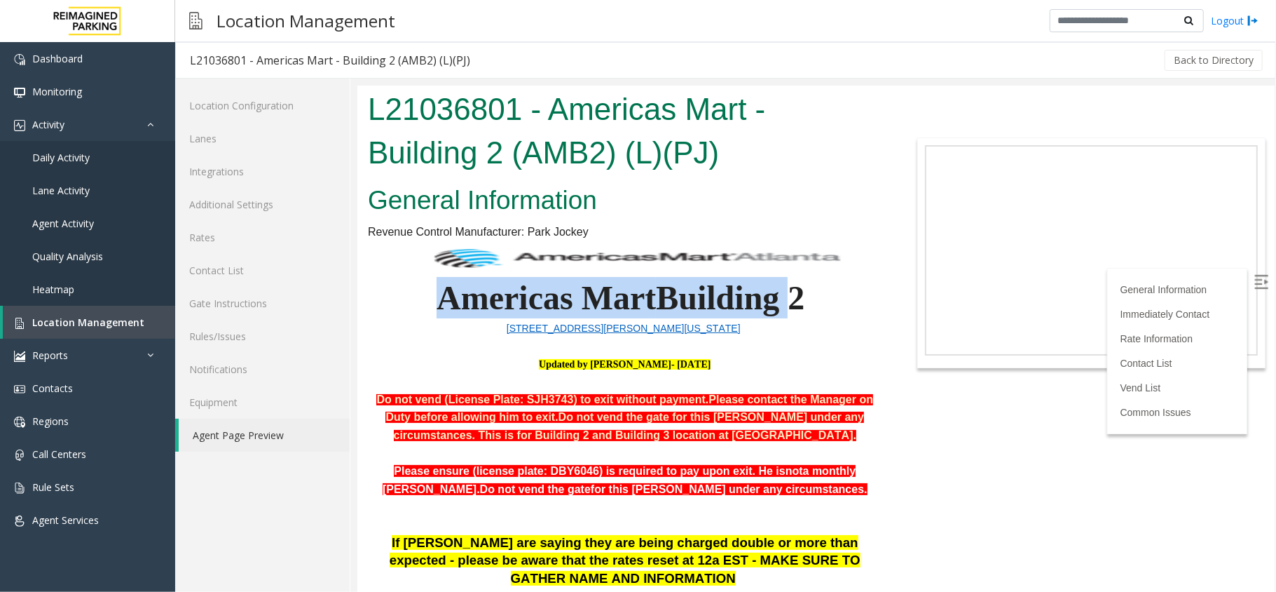
drag, startPoint x: 794, startPoint y: 295, endPoint x: 432, endPoint y: 297, distance: 362.4
click at [436, 297] on span "Americas Mart Building 2" at bounding box center [620, 296] width 368 height 37
click at [436, 295] on span "Americas Mart" at bounding box center [545, 296] width 219 height 37
drag, startPoint x: 423, startPoint y: 297, endPoint x: 799, endPoint y: 296, distance: 375.7
click at [799, 296] on p "Americas Mart Building 2" at bounding box center [624, 281] width 515 height 76
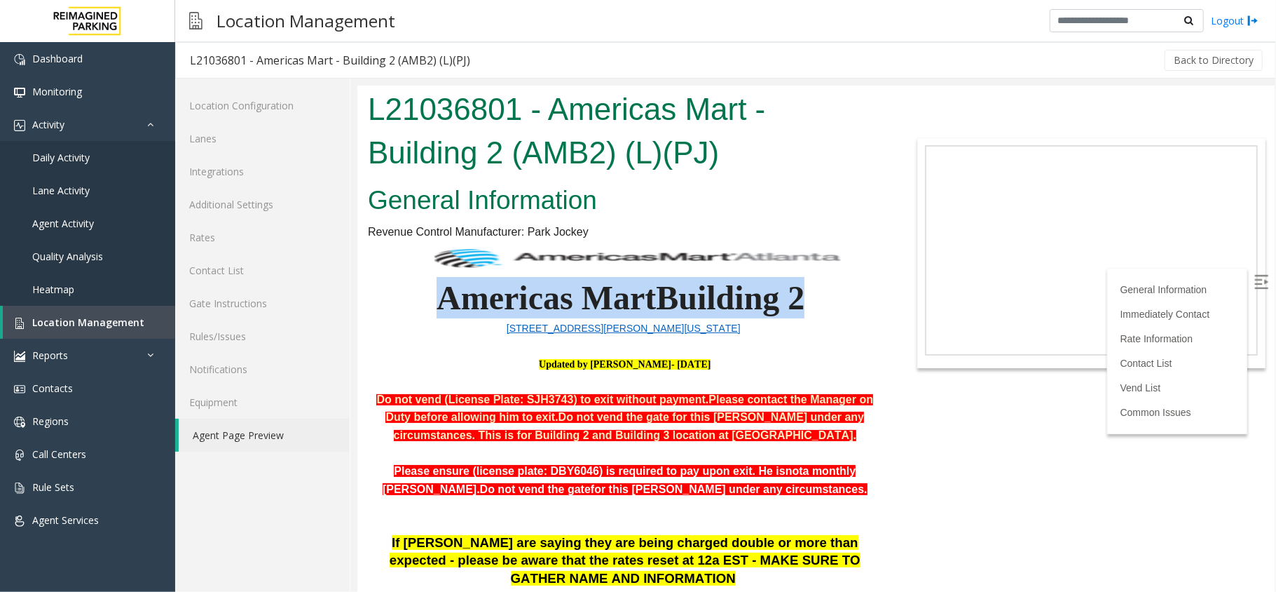
click at [799, 296] on span "Building 2" at bounding box center [729, 296] width 149 height 37
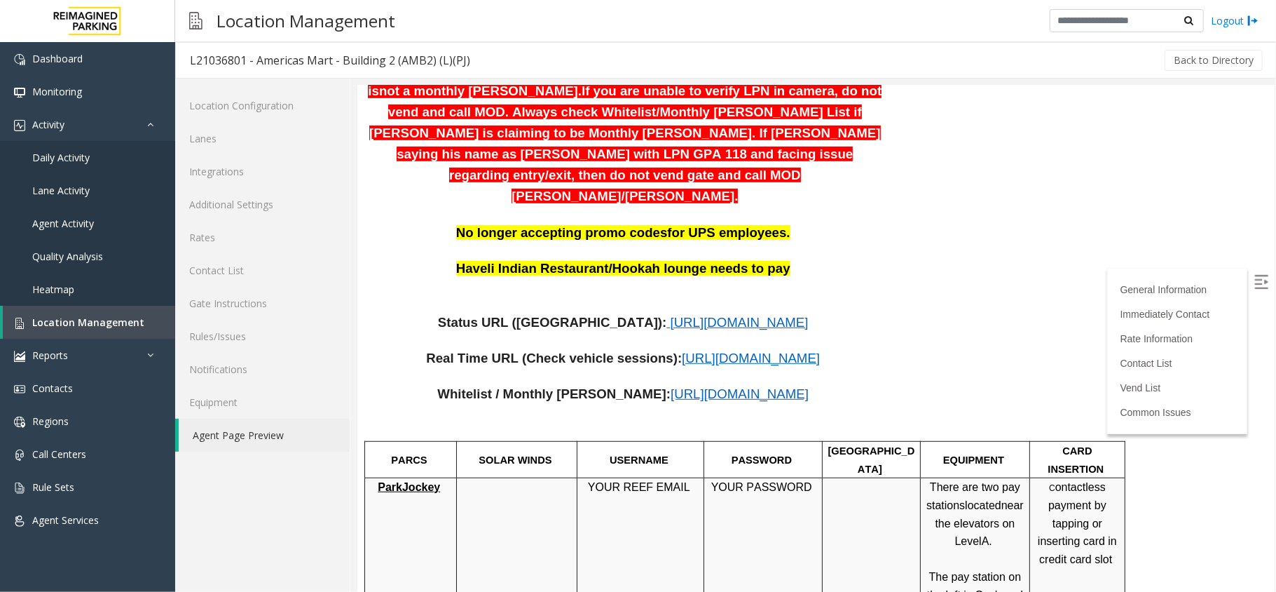
scroll to position [1028, 0]
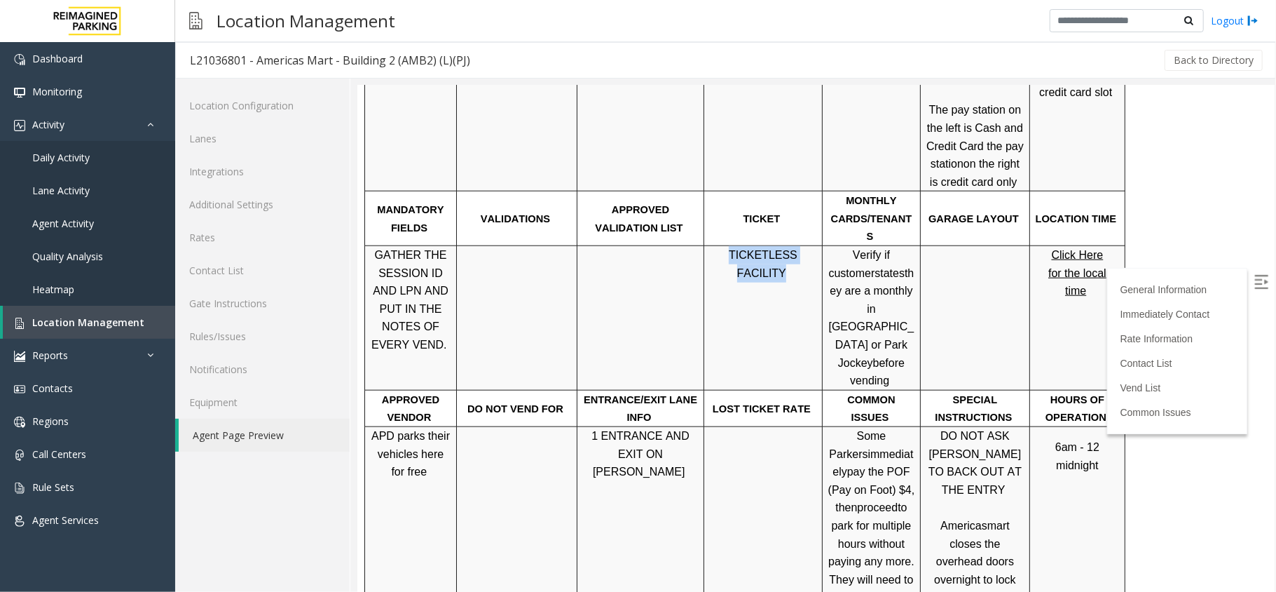
drag, startPoint x: 714, startPoint y: 194, endPoint x: 808, endPoint y: 193, distance: 93.2
click at [808, 245] on p "TICKETLESS FACILITY" at bounding box center [763, 263] width 108 height 36
click at [785, 245] on td "TICKETLESS FACILITY" at bounding box center [763, 317] width 118 height 144
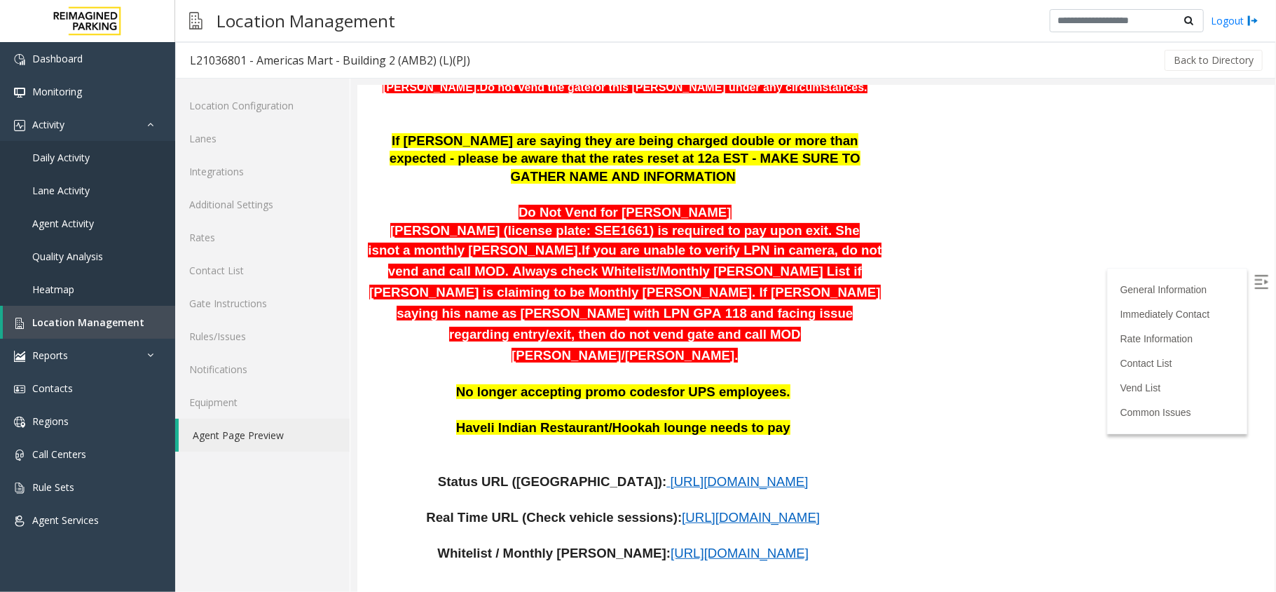
scroll to position [93, 0]
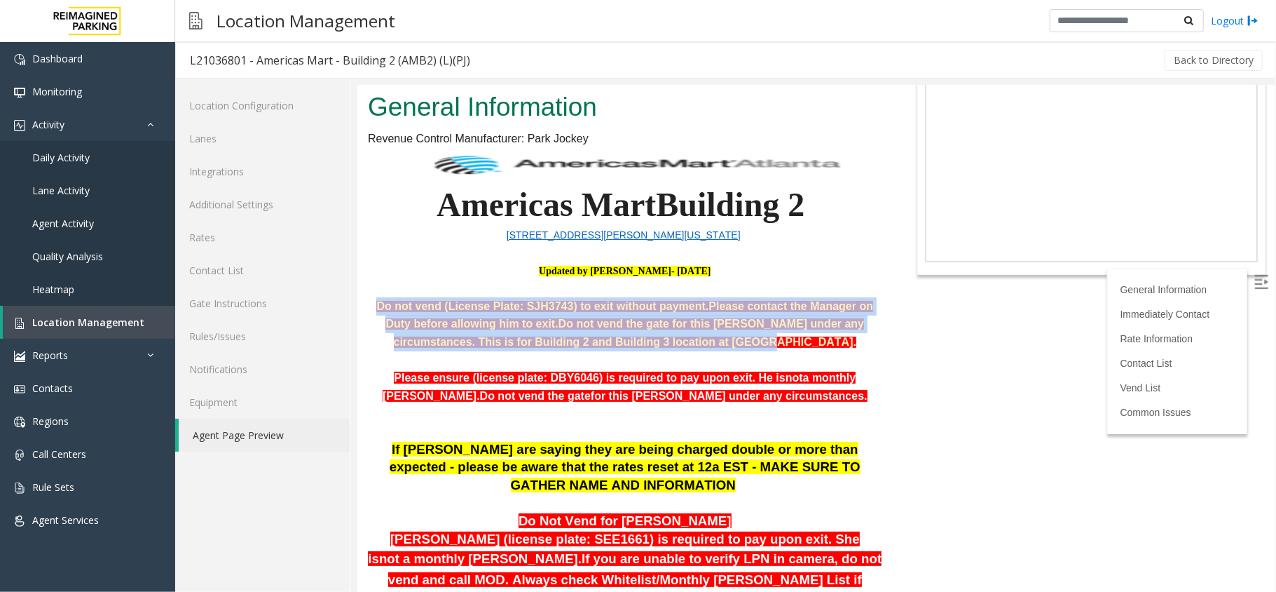
drag, startPoint x: 365, startPoint y: 305, endPoint x: 709, endPoint y: 343, distance: 346.3
click at [709, 343] on p "Do not vend (License Plate: SJH3743) to exit without payment. Please contact th…" at bounding box center [624, 324] width 515 height 54
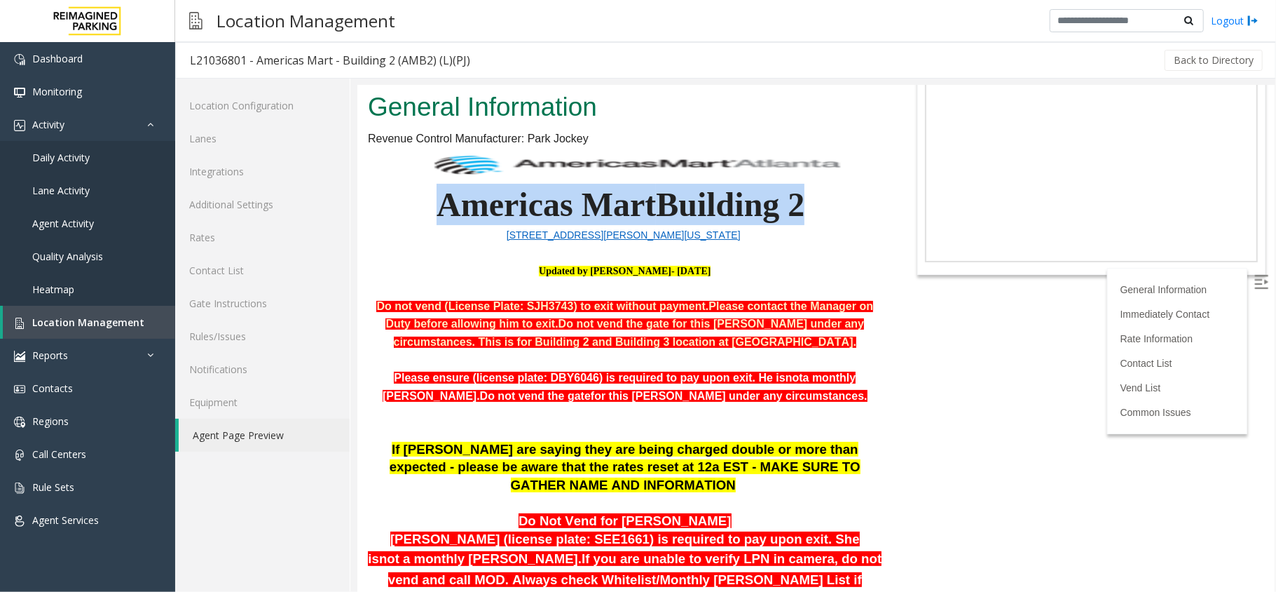
drag, startPoint x: 437, startPoint y: 203, endPoint x: 804, endPoint y: 198, distance: 366.6
click at [804, 198] on p "Americas Mart Building 2" at bounding box center [624, 187] width 515 height 76
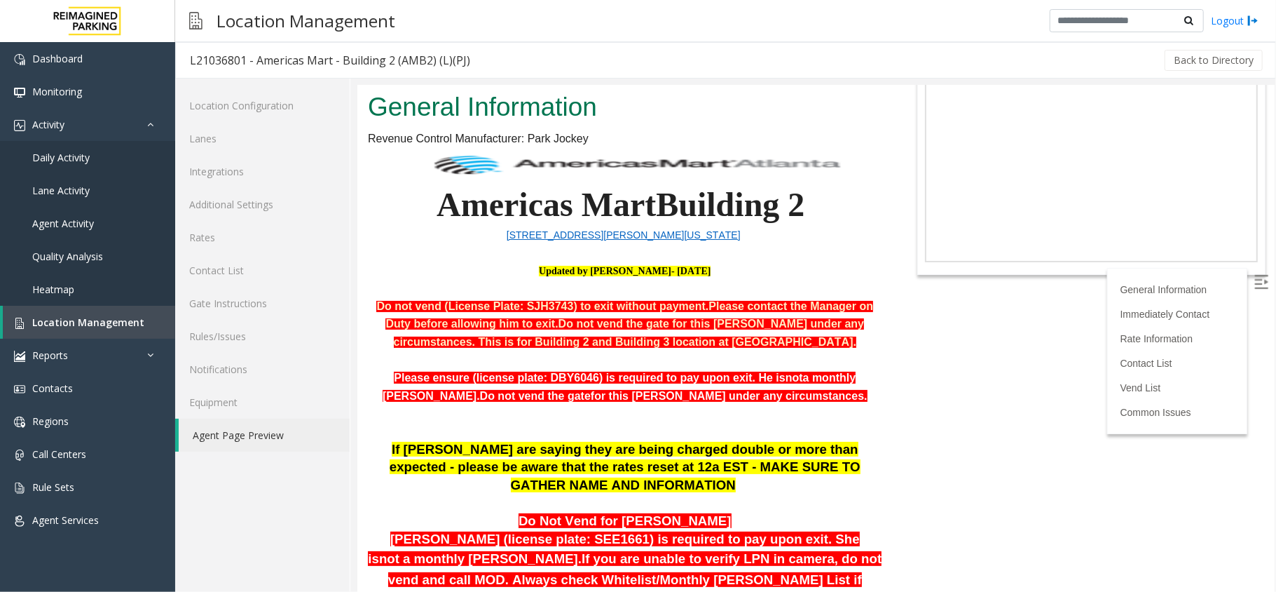
click at [804, 198] on span at bounding box center [808, 203] width 8 height 37
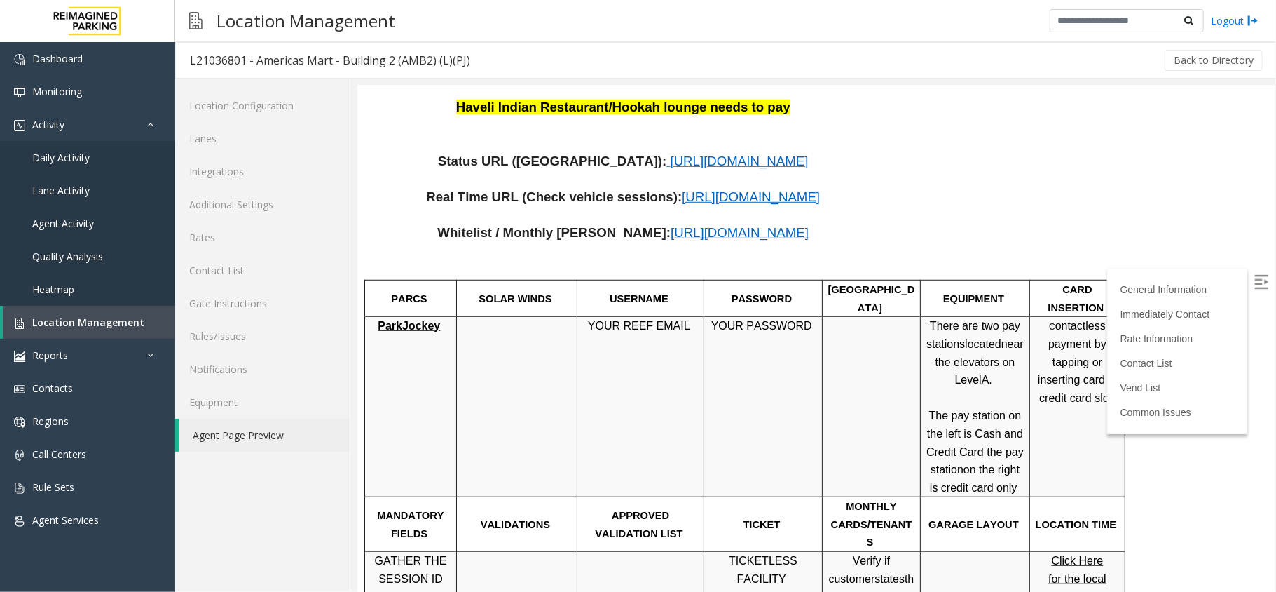
scroll to position [747, 0]
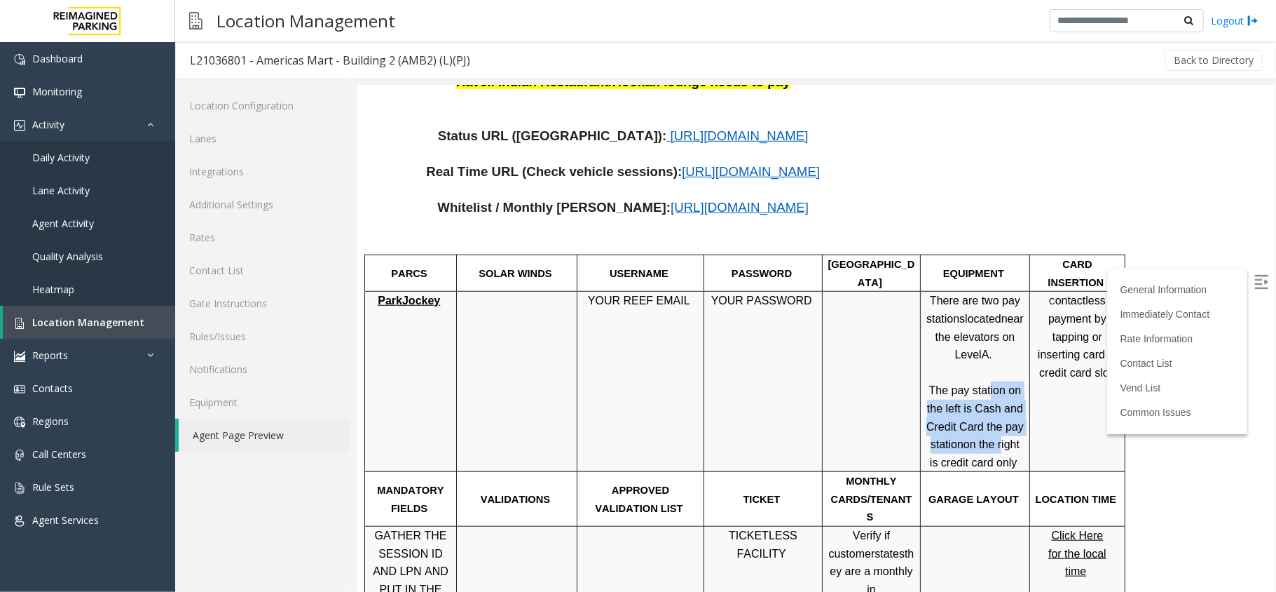
drag, startPoint x: 988, startPoint y: 355, endPoint x: 990, endPoint y: 383, distance: 28.9
click at [993, 389] on span "The pay station on the left is Cash and Credit Card the pay station" at bounding box center [974, 416] width 97 height 66
click at [959, 363] on p at bounding box center [974, 372] width 99 height 18
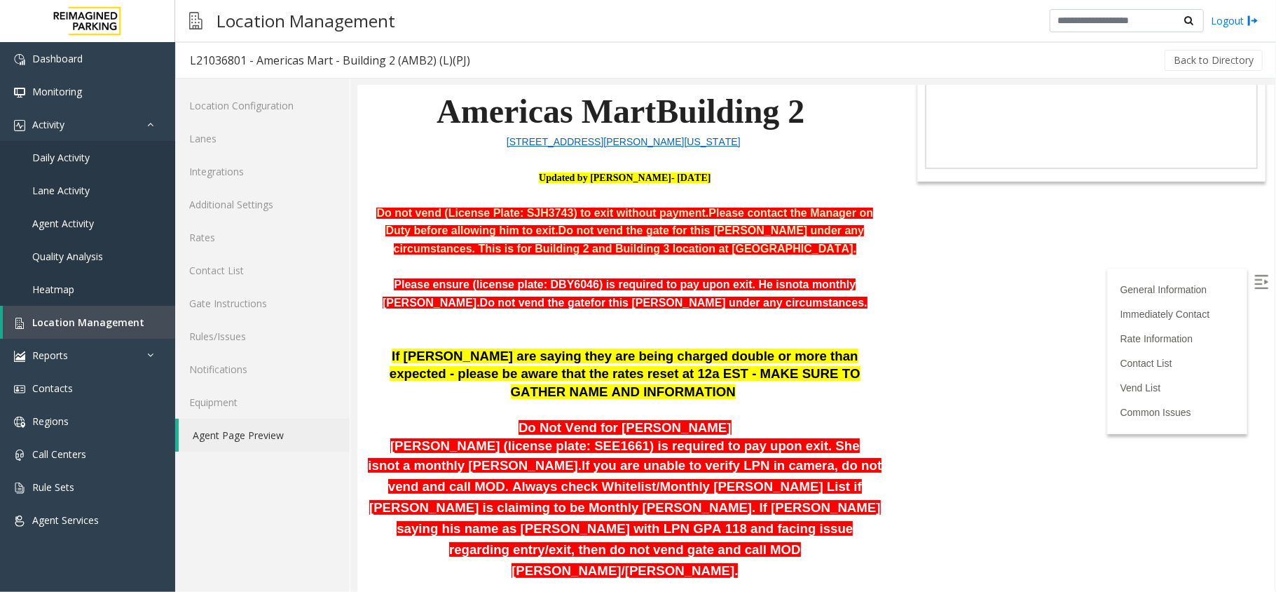
scroll to position [0, 0]
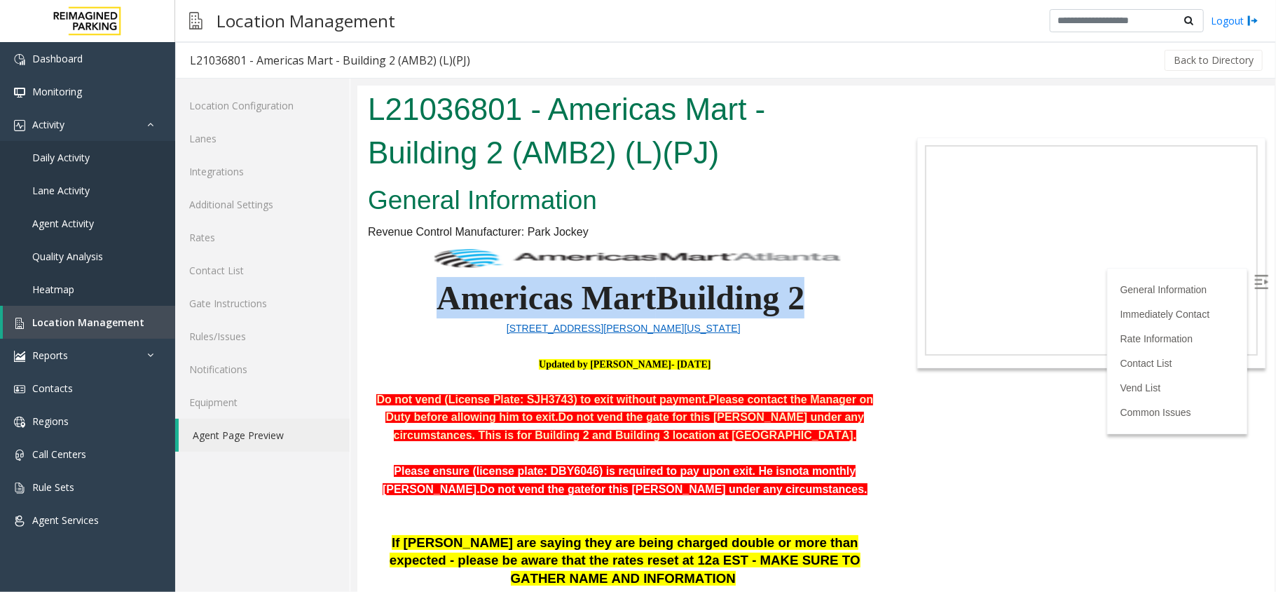
drag, startPoint x: 429, startPoint y: 295, endPoint x: 805, endPoint y: 304, distance: 376.5
click at [805, 304] on p "Americas Mart Building 2" at bounding box center [624, 281] width 515 height 76
drag, startPoint x: 437, startPoint y: 291, endPoint x: 787, endPoint y: 297, distance: 350.5
click at [787, 297] on span "Americas Mart Building 2" at bounding box center [620, 296] width 368 height 37
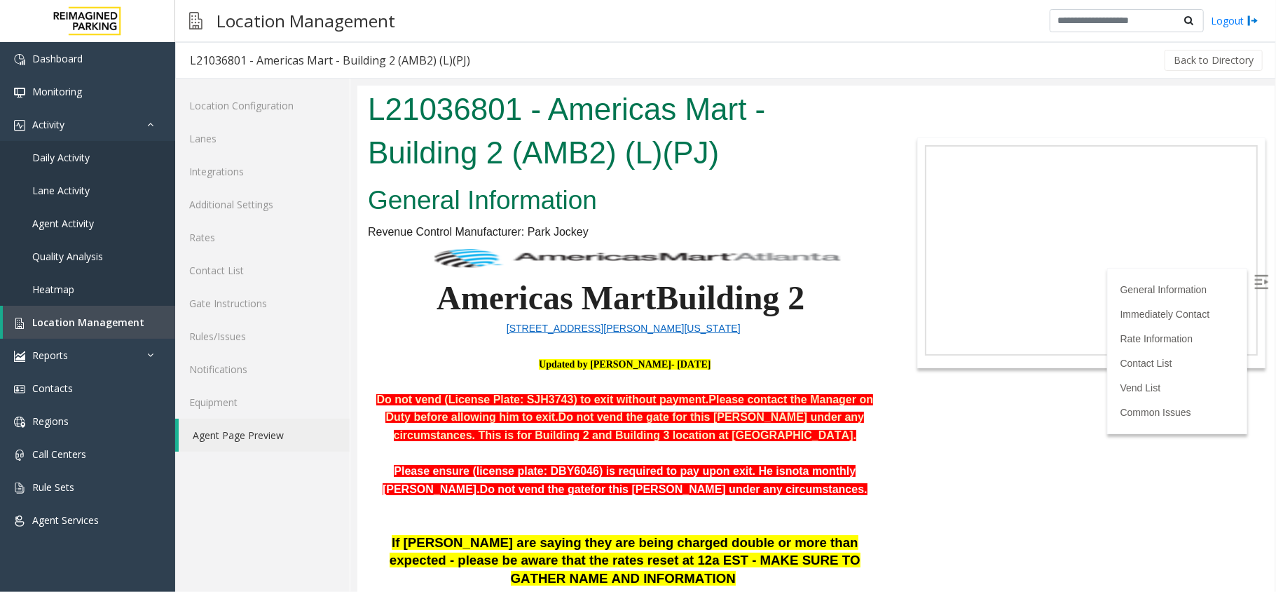
drag, startPoint x: 801, startPoint y: 299, endPoint x: 660, endPoint y: 290, distance: 141.8
click at [801, 299] on span "Building 2" at bounding box center [729, 296] width 149 height 37
drag, startPoint x: 203, startPoint y: 69, endPoint x: 423, endPoint y: 76, distance: 220.9
click at [421, 76] on h3 "L21036801 - Americas Mart - Building 2 (AMB2) (L)(PJ)" at bounding box center [330, 60] width 308 height 32
click at [423, 76] on h3 "L21036801 - Americas Mart - Building 2 (AMB2) (L)(PJ)" at bounding box center [330, 60] width 308 height 32
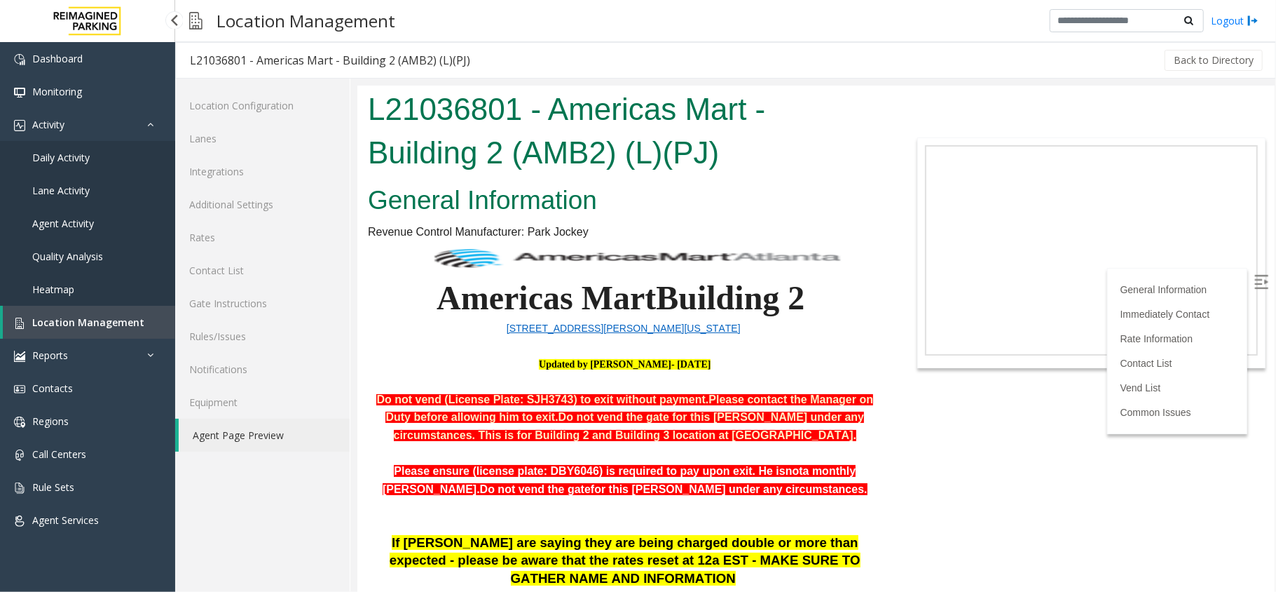
click at [110, 315] on span "Location Management" at bounding box center [88, 321] width 112 height 13
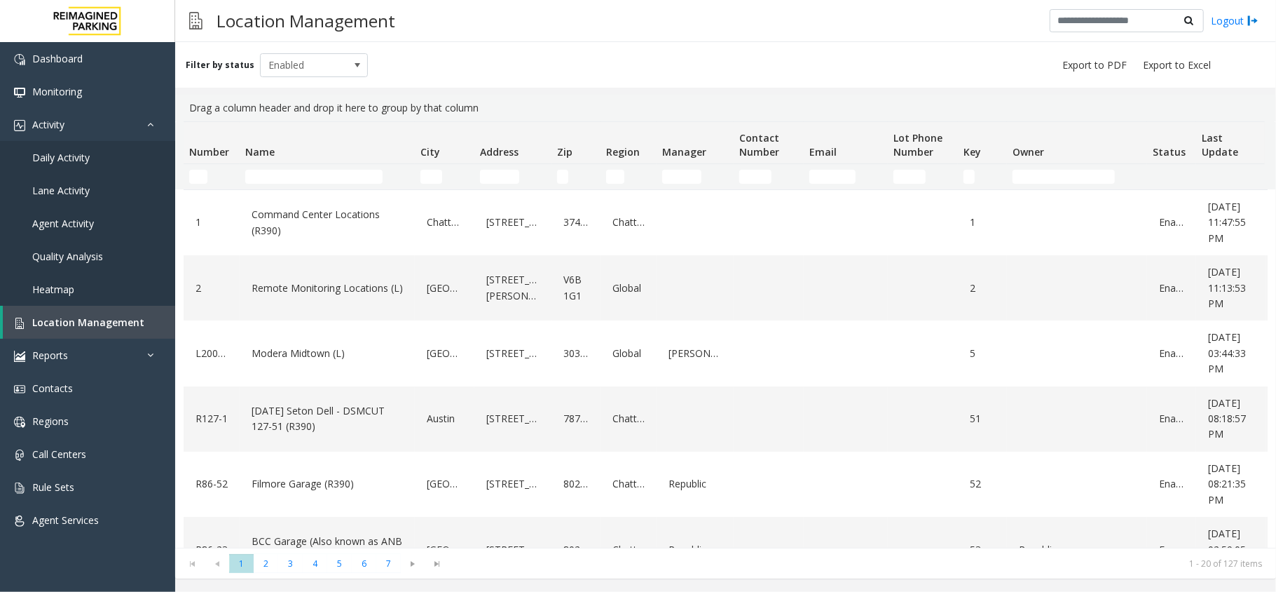
click at [294, 167] on td "Name Filter" at bounding box center [327, 176] width 175 height 25
click at [292, 177] on input "Name Filter" at bounding box center [313, 177] width 137 height 14
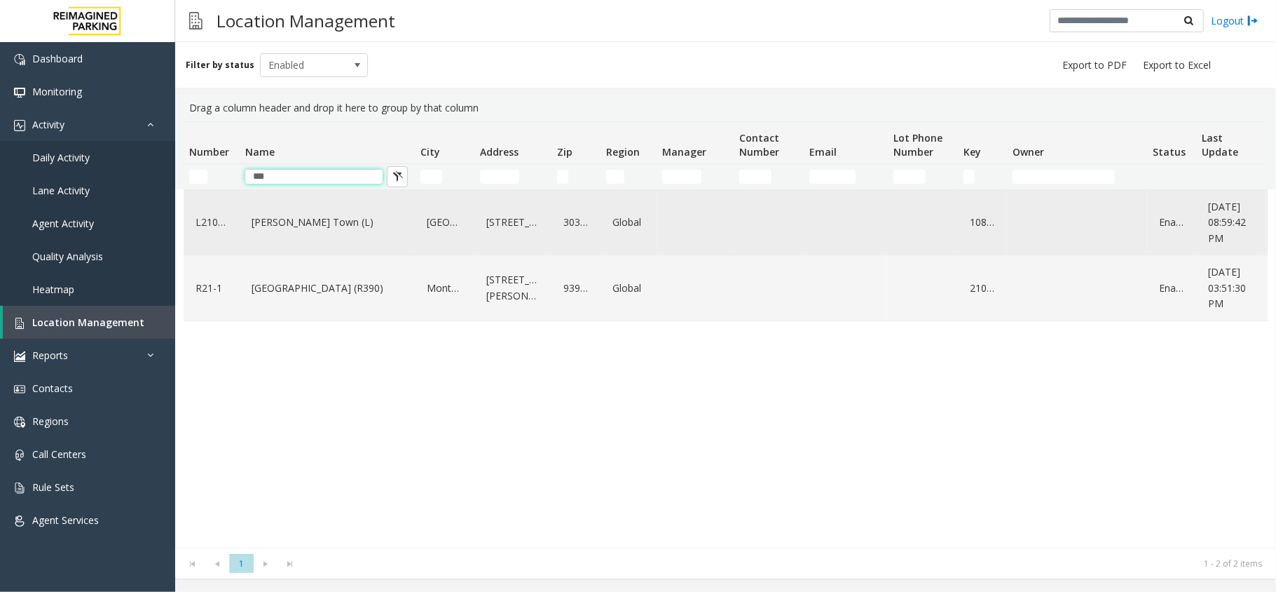
type input "***"
click at [321, 225] on link "Modera - Reynolds Town (L)" at bounding box center [327, 222] width 158 height 22
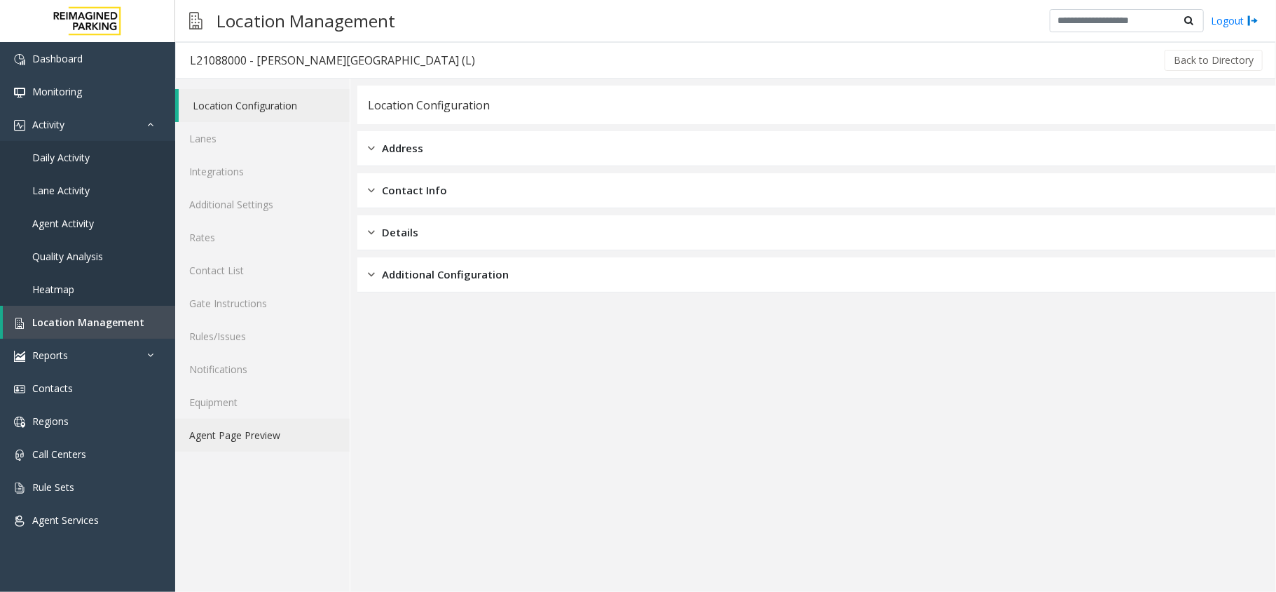
drag, startPoint x: 247, startPoint y: 466, endPoint x: 247, endPoint y: 449, distance: 16.8
click at [247, 463] on div "Location Configuration Lanes Integrations Additional Settings Rates Contact Lis…" at bounding box center [262, 335] width 175 height 513
click at [247, 449] on link "Agent Page Preview" at bounding box center [262, 434] width 175 height 33
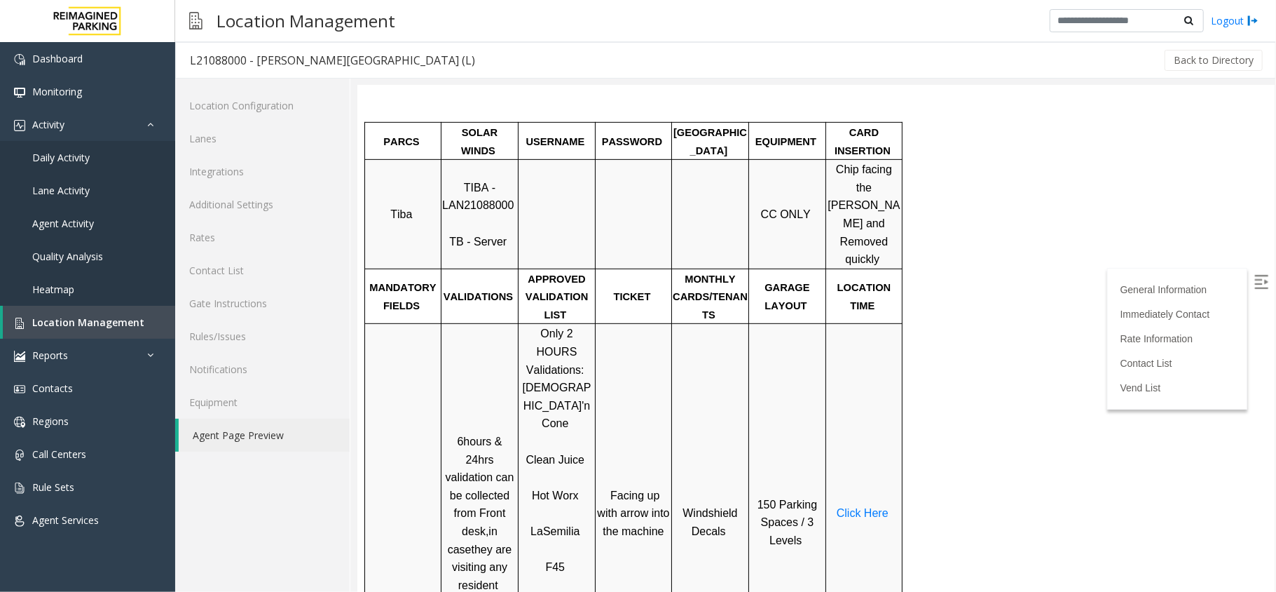
scroll to position [561, 0]
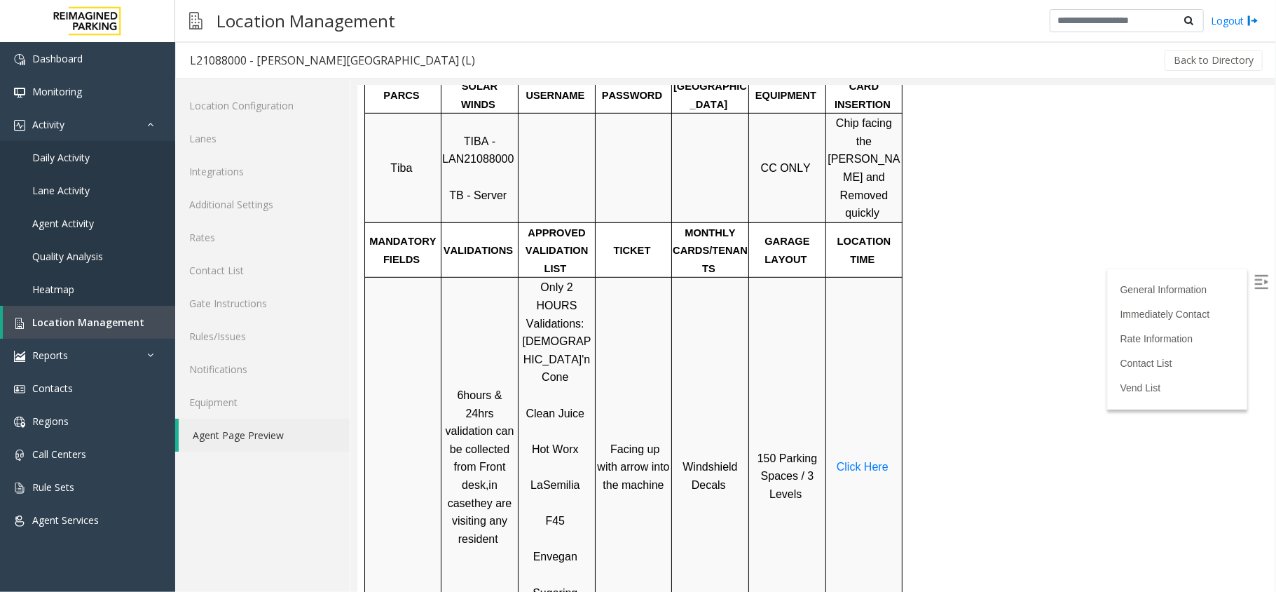
click at [868, 460] on span "Click Here" at bounding box center [862, 466] width 52 height 12
click at [245, 250] on link "Rates" at bounding box center [262, 237] width 175 height 33
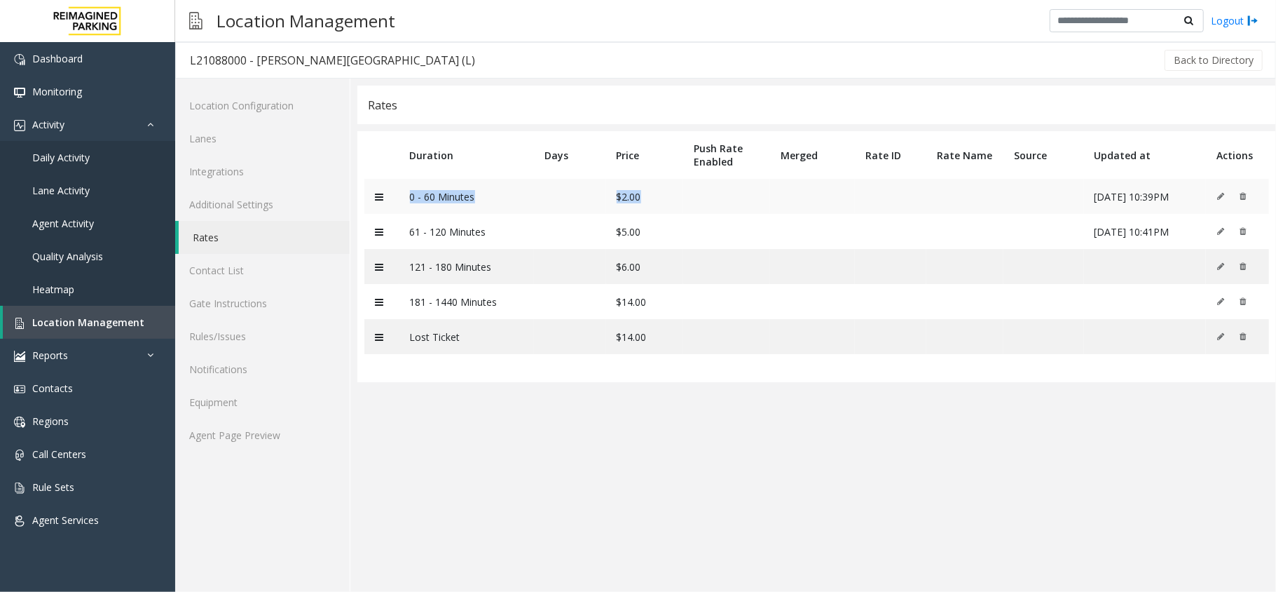
drag, startPoint x: 401, startPoint y: 205, endPoint x: 646, endPoint y: 198, distance: 244.7
click at [646, 198] on tr "0 - 60 Minutes $2.00 06/18/2025 10:39PM" at bounding box center [817, 196] width 905 height 35
click at [646, 198] on td "$2.00" at bounding box center [645, 196] width 78 height 35
drag, startPoint x: 410, startPoint y: 203, endPoint x: 657, endPoint y: 196, distance: 246.8
click at [657, 196] on tr "0 - 60 Minutes $2.00 06/18/2025 10:39PM" at bounding box center [817, 196] width 905 height 35
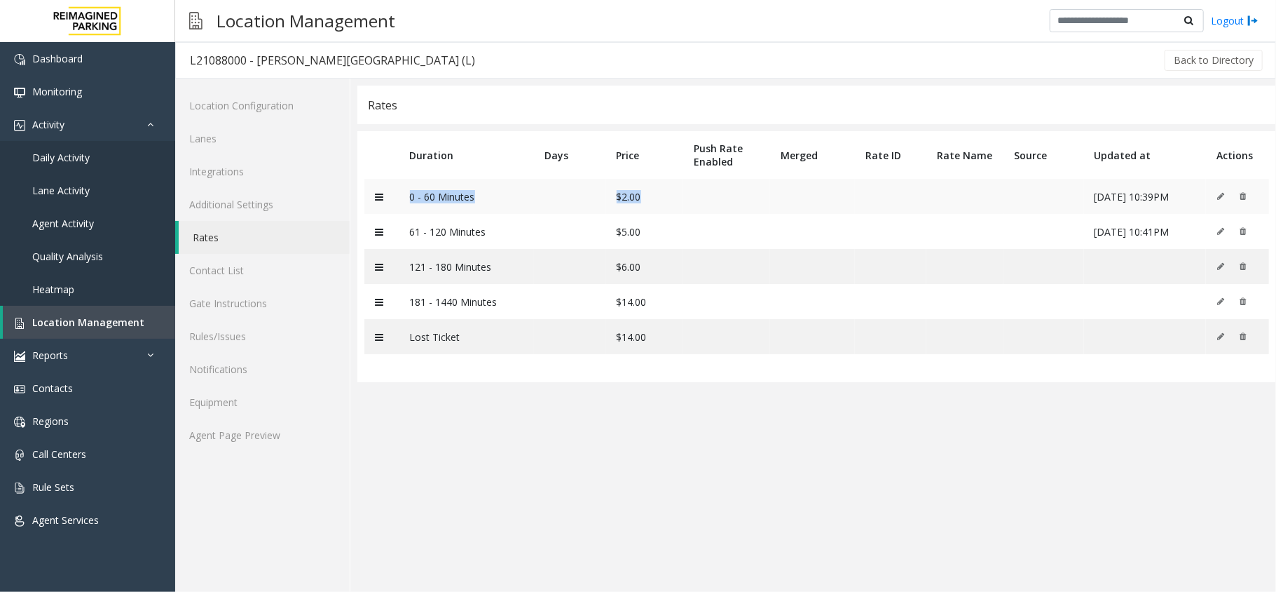
click at [657, 196] on td "$2.00" at bounding box center [645, 196] width 78 height 35
drag, startPoint x: 409, startPoint y: 195, endPoint x: 668, endPoint y: 189, distance: 258.7
click at [668, 189] on tr "0 - 60 Minutes $2.00 06/18/2025 10:39PM" at bounding box center [817, 196] width 905 height 35
click at [668, 189] on td "$2.00" at bounding box center [645, 196] width 78 height 35
drag, startPoint x: 401, startPoint y: 228, endPoint x: 615, endPoint y: 269, distance: 218.4
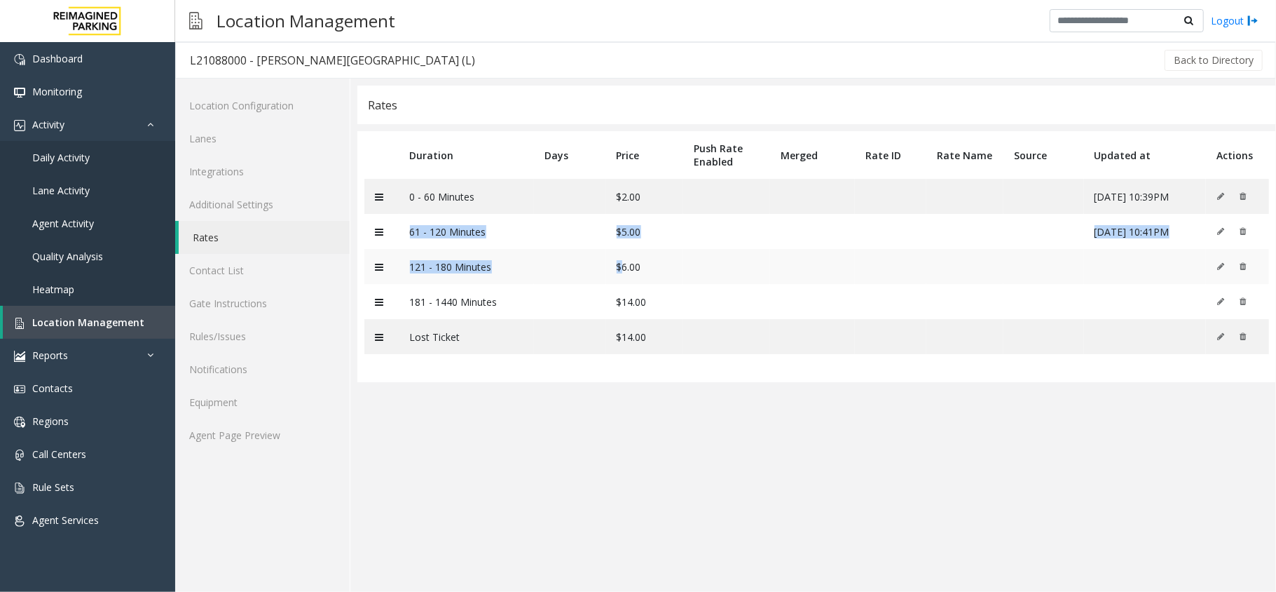
click at [615, 269] on tbody "0 - 60 Minutes $2.00 06/18/2025 10:39PM 61 - 120 Minutes $5.00 06/18/2025 10:41…" at bounding box center [817, 266] width 905 height 175
drag, startPoint x: 400, startPoint y: 236, endPoint x: 421, endPoint y: 234, distance: 21.8
click at [402, 234] on td "61 - 120 Minutes" at bounding box center [467, 231] width 135 height 35
click at [458, 231] on td "61 - 120 Minutes" at bounding box center [467, 231] width 135 height 35
click at [471, 254] on td "121 - 180 Minutes" at bounding box center [467, 266] width 135 height 35
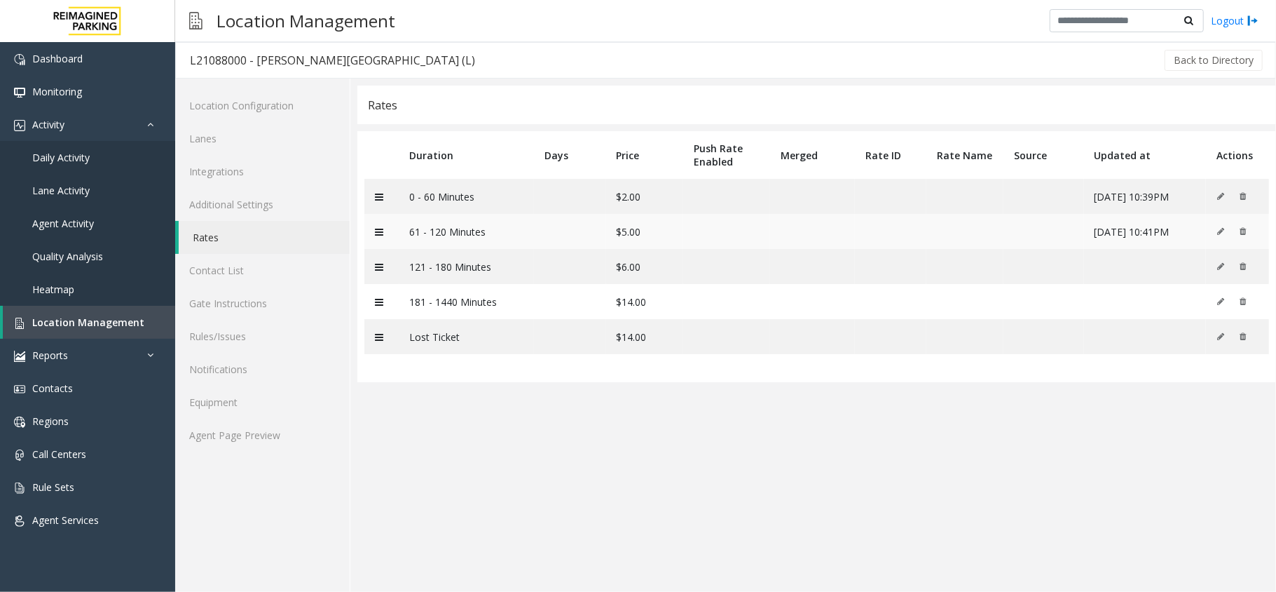
drag, startPoint x: 449, startPoint y: 243, endPoint x: 573, endPoint y: 230, distance: 124.7
click at [461, 237] on td "61 - 120 Minutes" at bounding box center [467, 231] width 135 height 35
drag, startPoint x: 582, startPoint y: 230, endPoint x: 658, endPoint y: 238, distance: 76.2
click at [658, 238] on tr "61 - 120 Minutes $5.00 06/18/2025 10:41PM" at bounding box center [817, 231] width 905 height 35
click at [571, 275] on td at bounding box center [569, 266] width 71 height 35
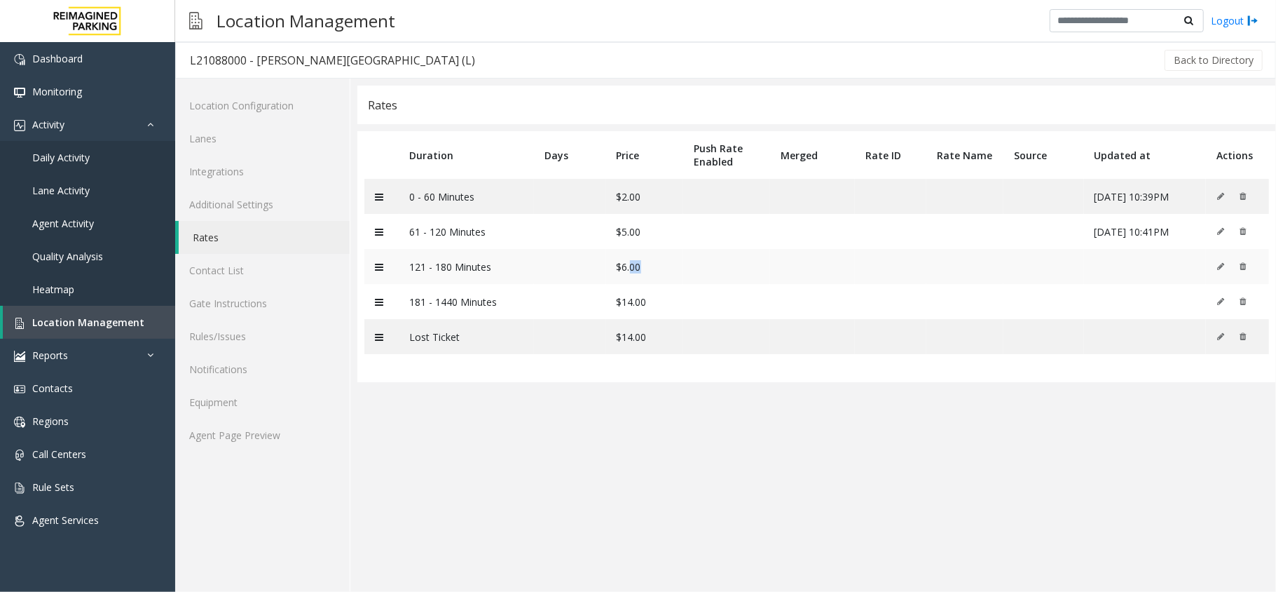
click at [636, 265] on td "$6.00" at bounding box center [645, 266] width 78 height 35
click at [472, 270] on td "121 - 180 Minutes" at bounding box center [467, 266] width 135 height 35
drag, startPoint x: 461, startPoint y: 353, endPoint x: 685, endPoint y: 334, distance: 225.1
click at [685, 334] on tr "Lost Ticket $14.00" at bounding box center [817, 336] width 905 height 35
click at [683, 327] on td at bounding box center [726, 336] width 87 height 35
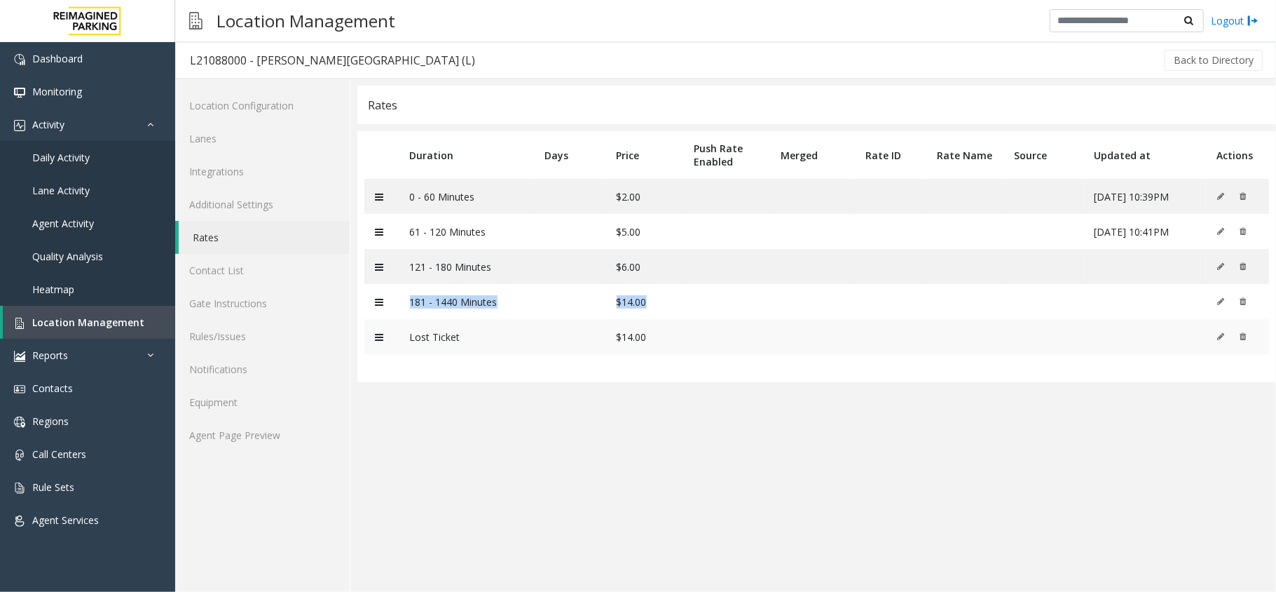
drag, startPoint x: 671, startPoint y: 301, endPoint x: 587, endPoint y: 334, distance: 90.3
click at [458, 309] on tr "181 - 1440 Minutes $14.00" at bounding box center [817, 301] width 905 height 35
drag, startPoint x: 587, startPoint y: 334, endPoint x: 713, endPoint y: 339, distance: 126.3
click at [713, 339] on tr "Lost Ticket $14.00" at bounding box center [817, 336] width 905 height 35
click at [713, 339] on td at bounding box center [726, 336] width 87 height 35
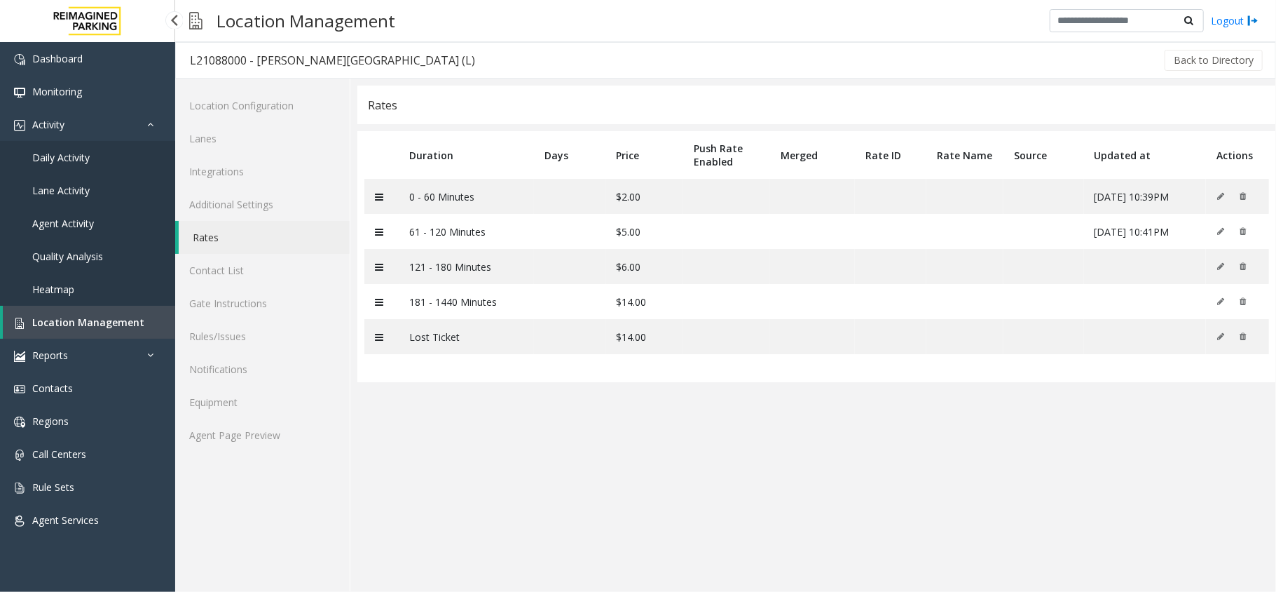
click at [95, 311] on link "Location Management" at bounding box center [89, 322] width 172 height 33
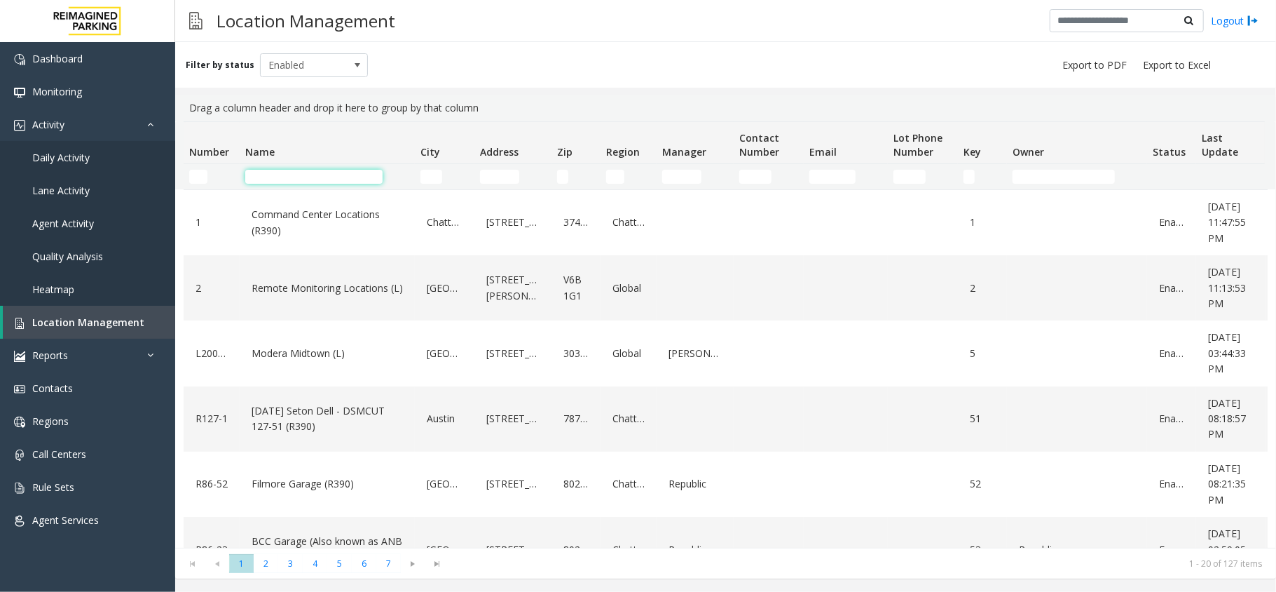
click at [296, 175] on input "Name Filter" at bounding box center [313, 177] width 137 height 14
type input "*"
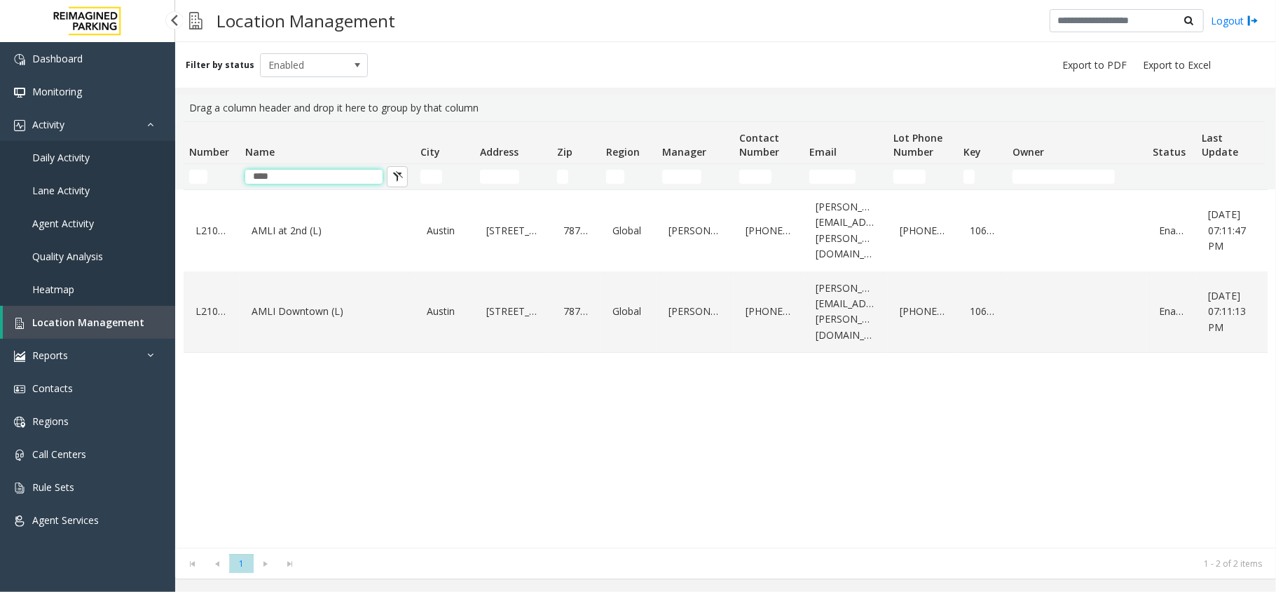
type input "****"
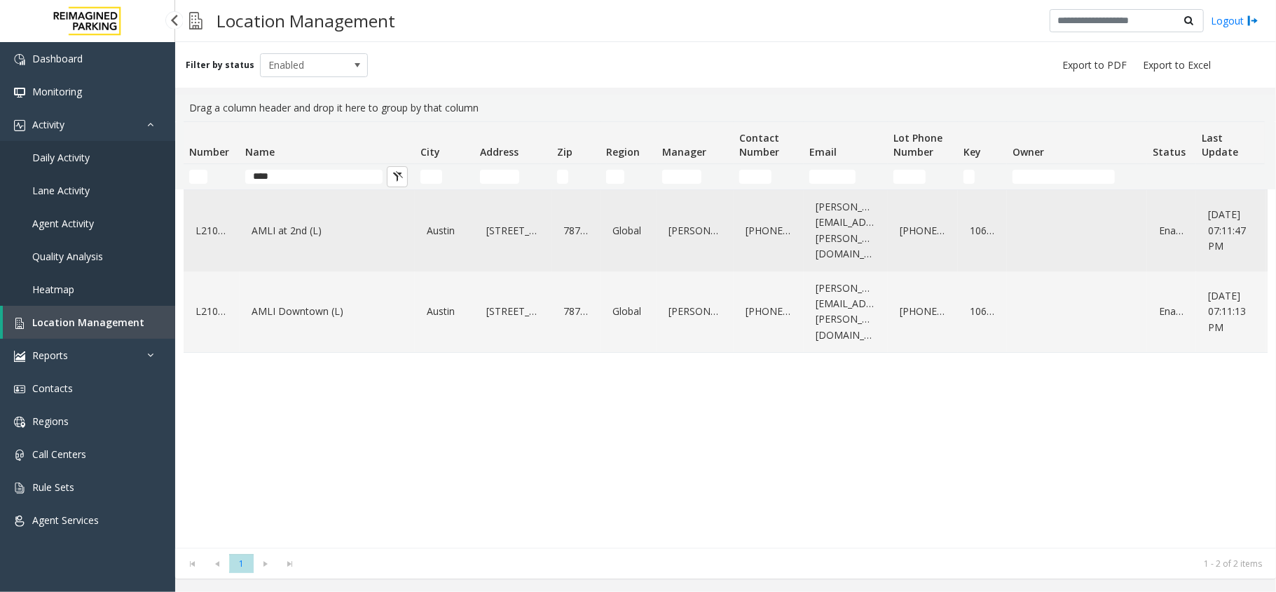
click at [285, 231] on link "AMLI at 2nd (L)" at bounding box center [327, 230] width 158 height 22
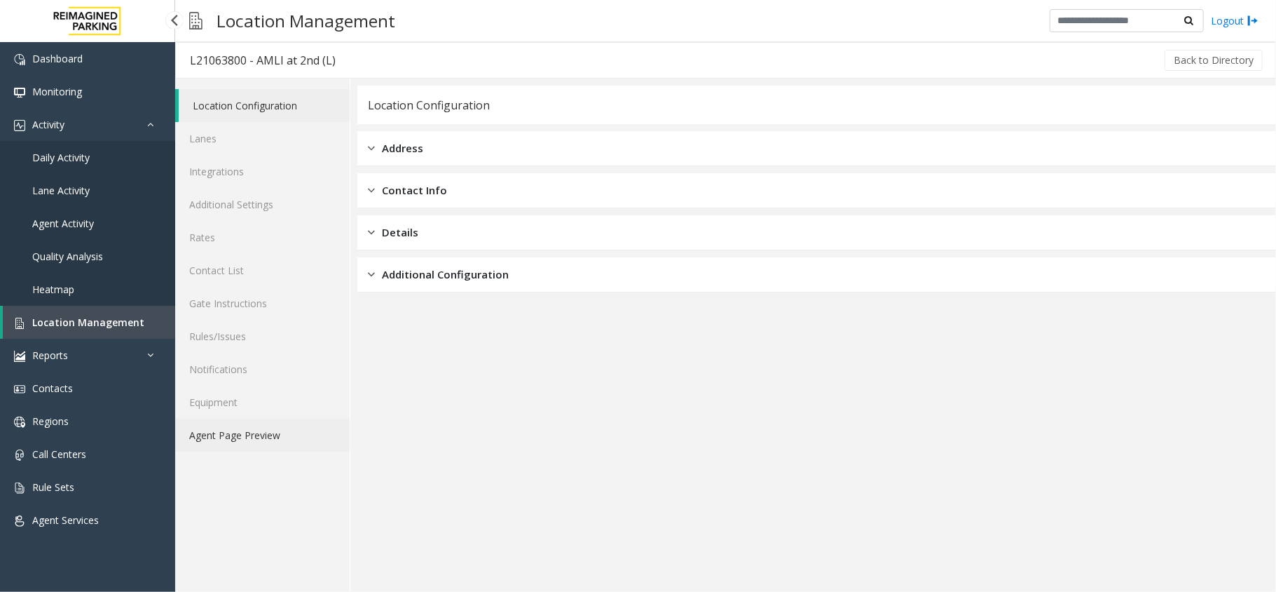
click at [250, 427] on link "Agent Page Preview" at bounding box center [262, 434] width 175 height 33
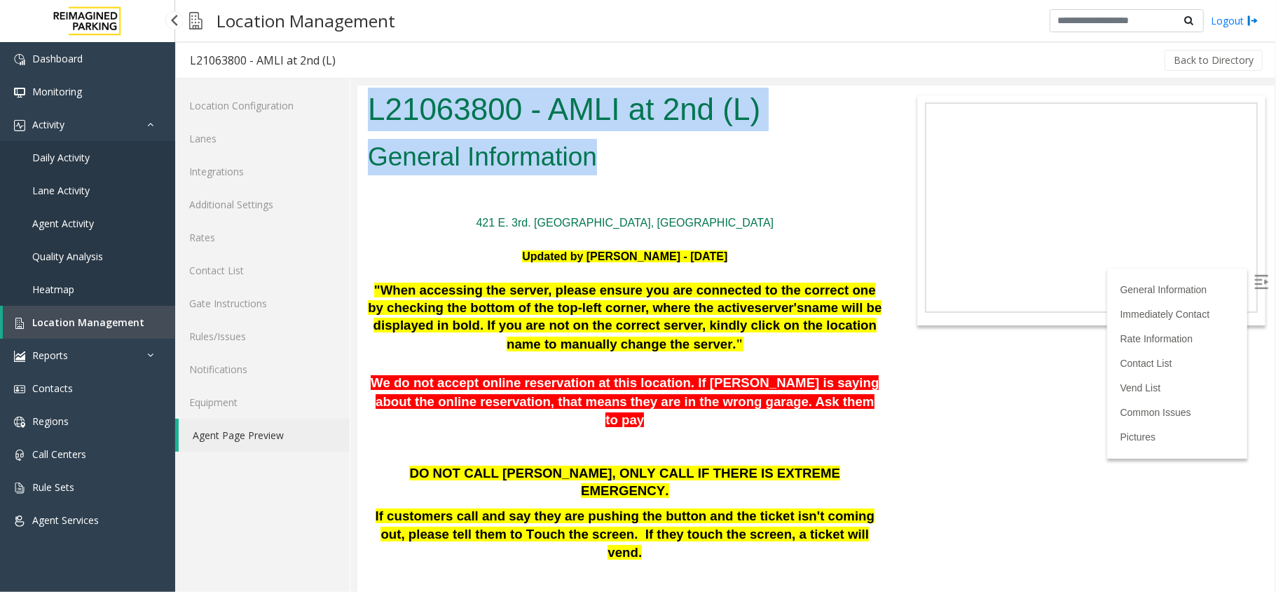
drag, startPoint x: 360, startPoint y: 104, endPoint x: 763, endPoint y: 207, distance: 416.5
click at [712, 198] on body "L21063800 - AMLI at 2nd (L) General Information 421 E. 3rd. St. Austin, TX Upda…" at bounding box center [816, 338] width 918 height 506
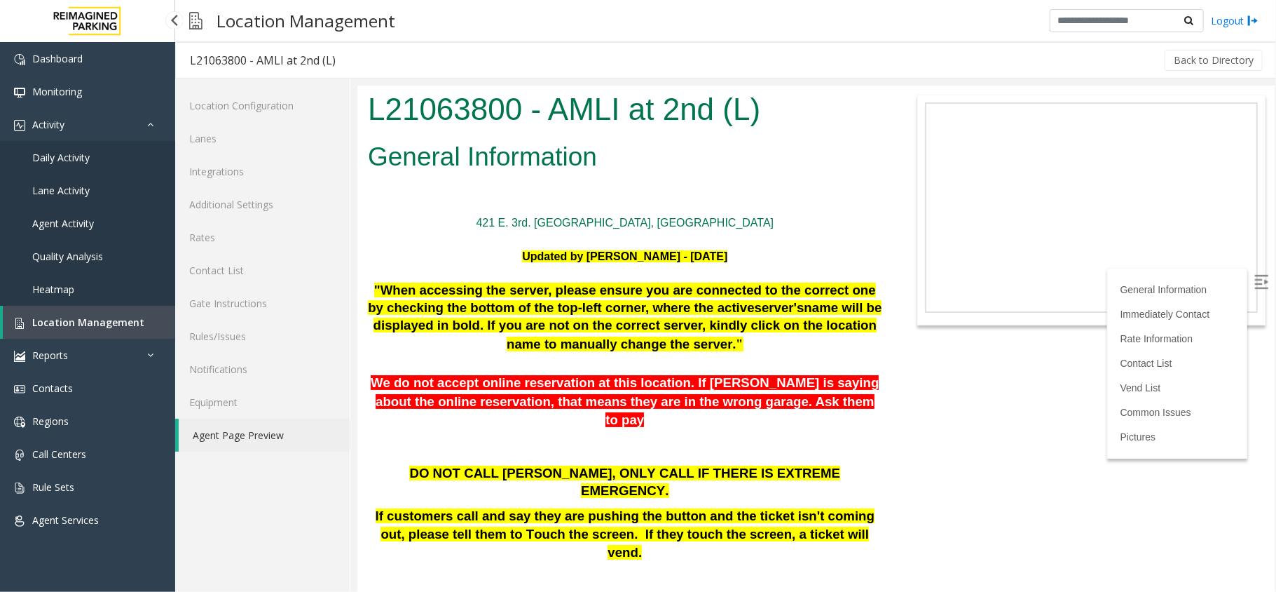
click at [812, 229] on div "421 E. 3rd. St. Austin, TX" at bounding box center [624, 222] width 515 height 17
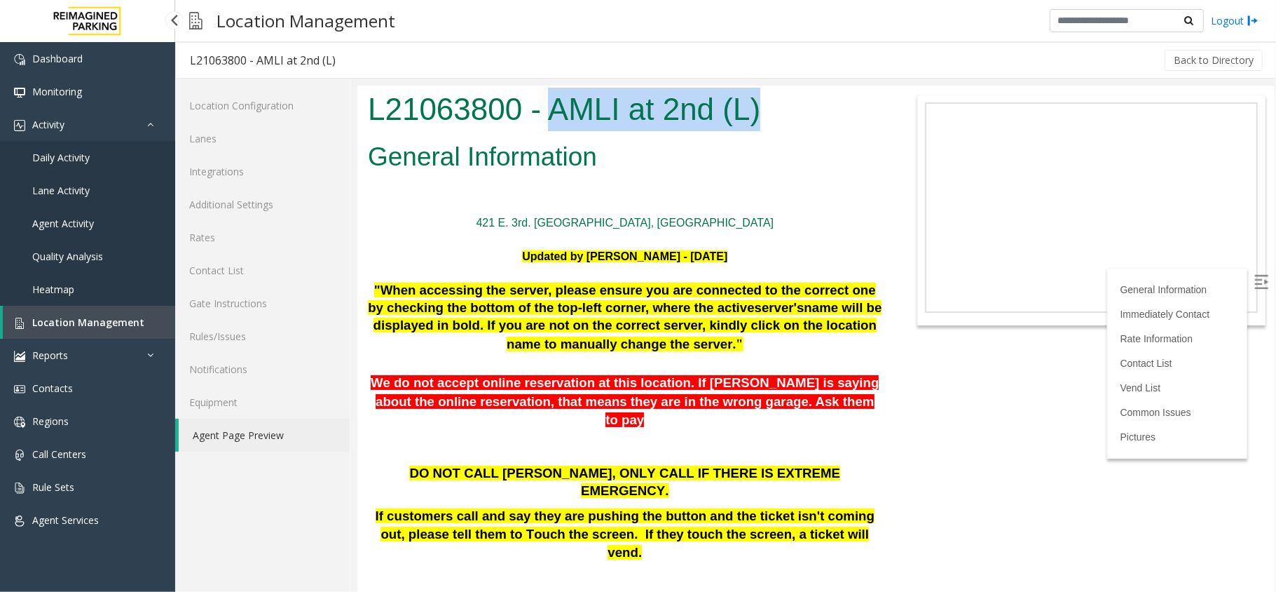
drag, startPoint x: 545, startPoint y: 107, endPoint x: 776, endPoint y: 96, distance: 231.6
click at [776, 96] on h1 "L21063800 - AMLI at 2nd (L)" at bounding box center [624, 108] width 515 height 43
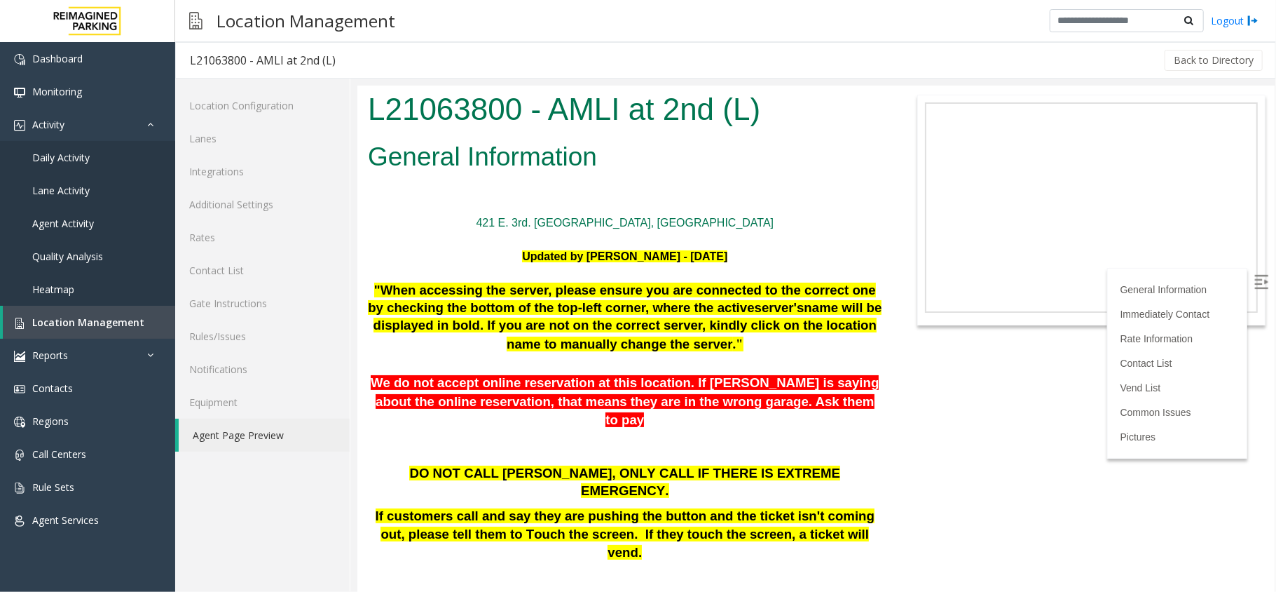
click at [555, 189] on div at bounding box center [624, 188] width 515 height 17
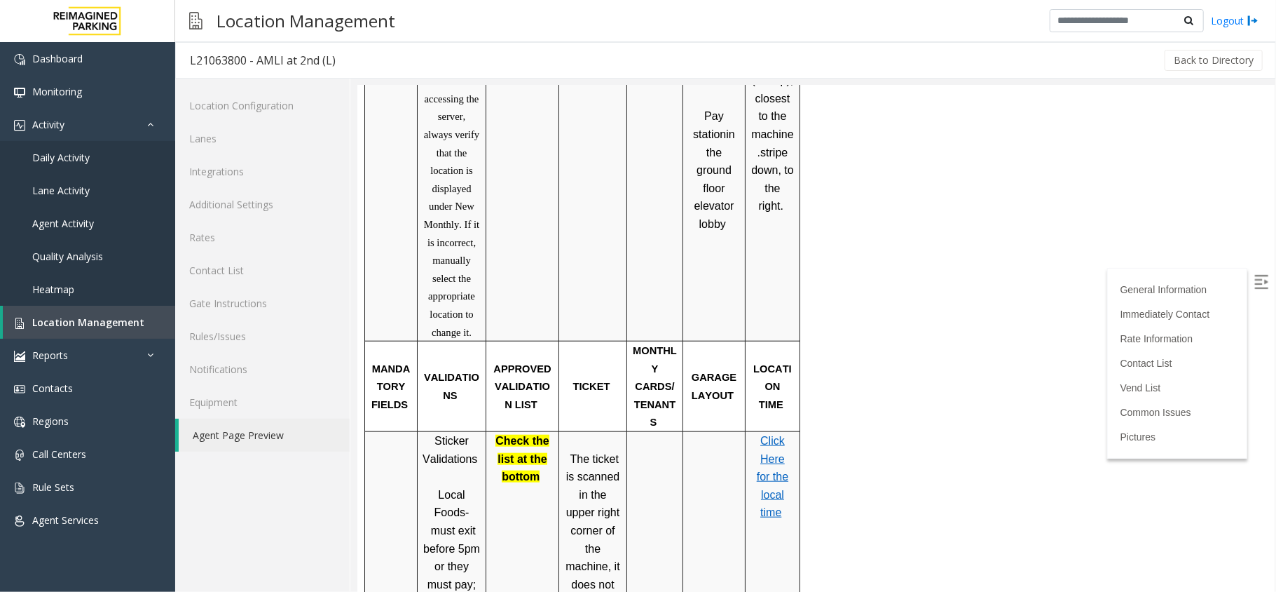
scroll to position [932, 0]
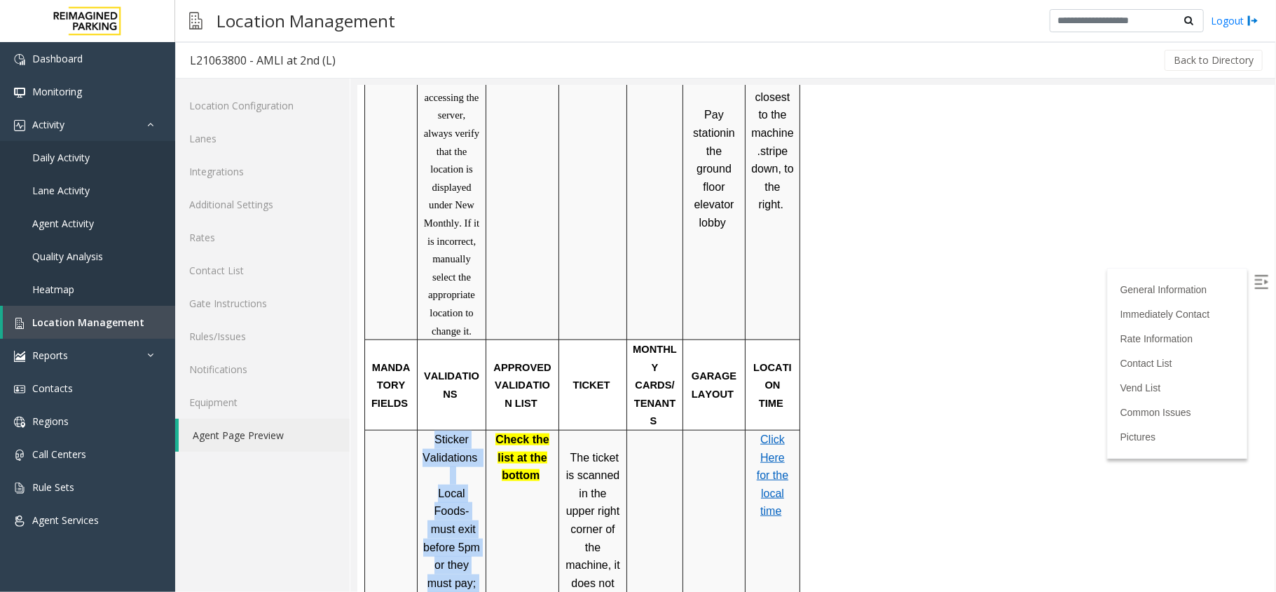
drag, startPoint x: 427, startPoint y: 335, endPoint x: 455, endPoint y: 522, distance: 189.2
click at [455, 522] on p "Sticker Validations Local Foods- must exit before 5pm or they must pay; validat…" at bounding box center [451, 573] width 58 height 287
click at [721, 430] on td at bounding box center [714, 574] width 62 height 288
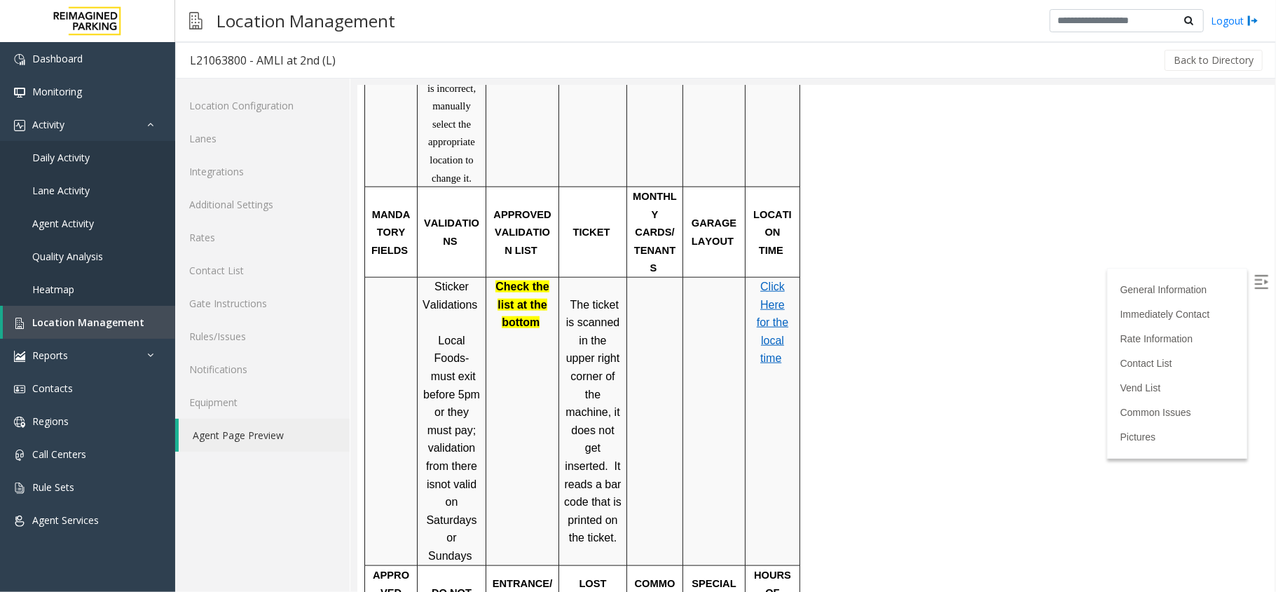
scroll to position [1055, 0]
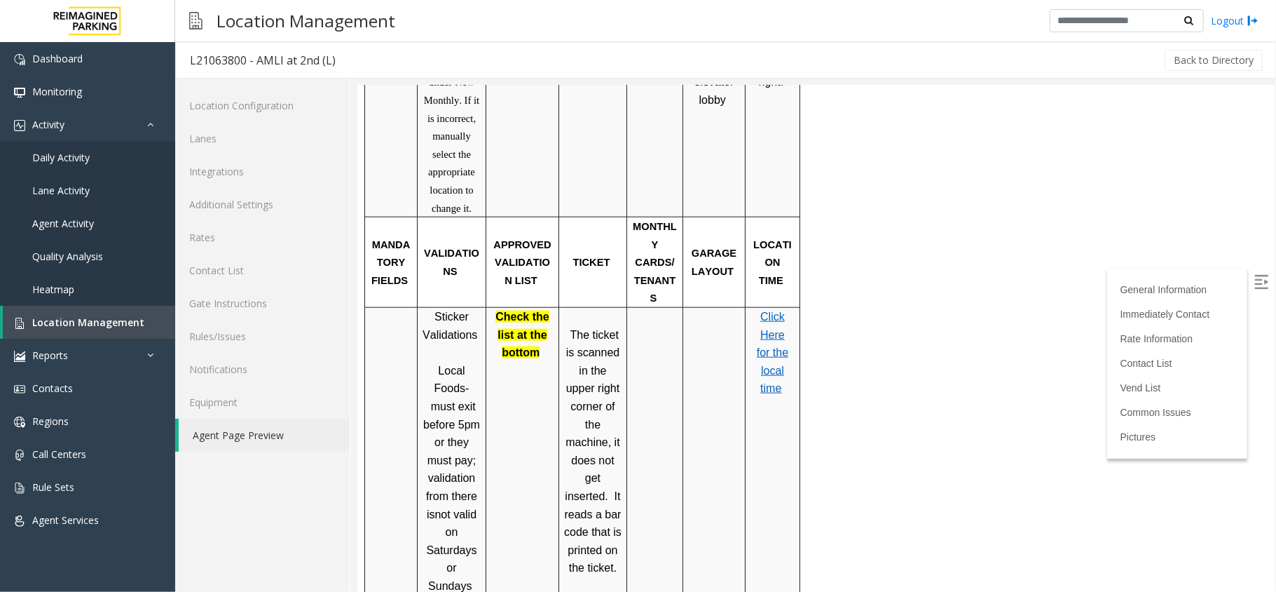
drag, startPoint x: 1273, startPoint y: 273, endPoint x: 1633, endPoint y: 354, distance: 368.7
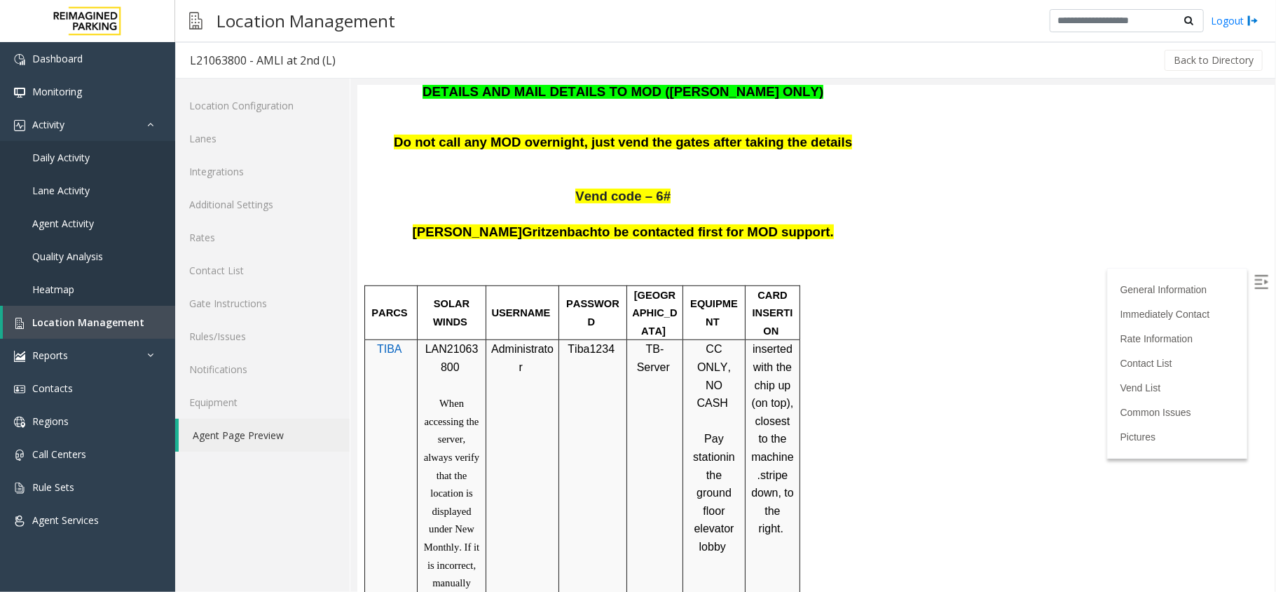
scroll to position [494, 0]
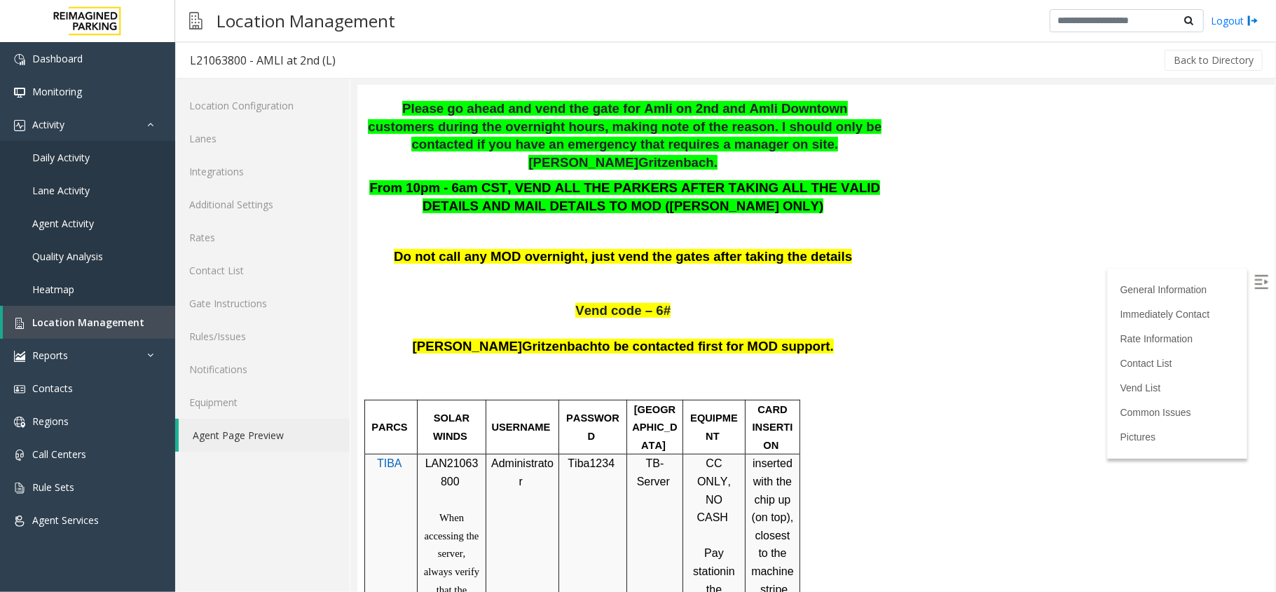
click at [449, 456] on span "LAN21063800" at bounding box center [451, 471] width 53 height 30
copy p "LAN21063800"
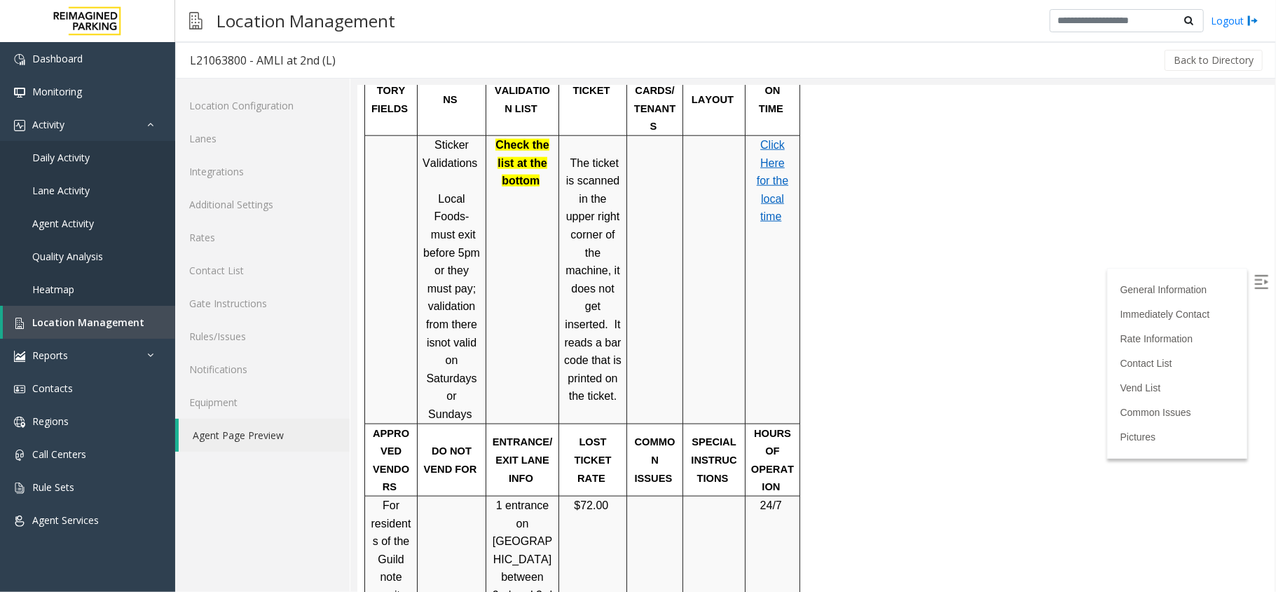
scroll to position [904, 0]
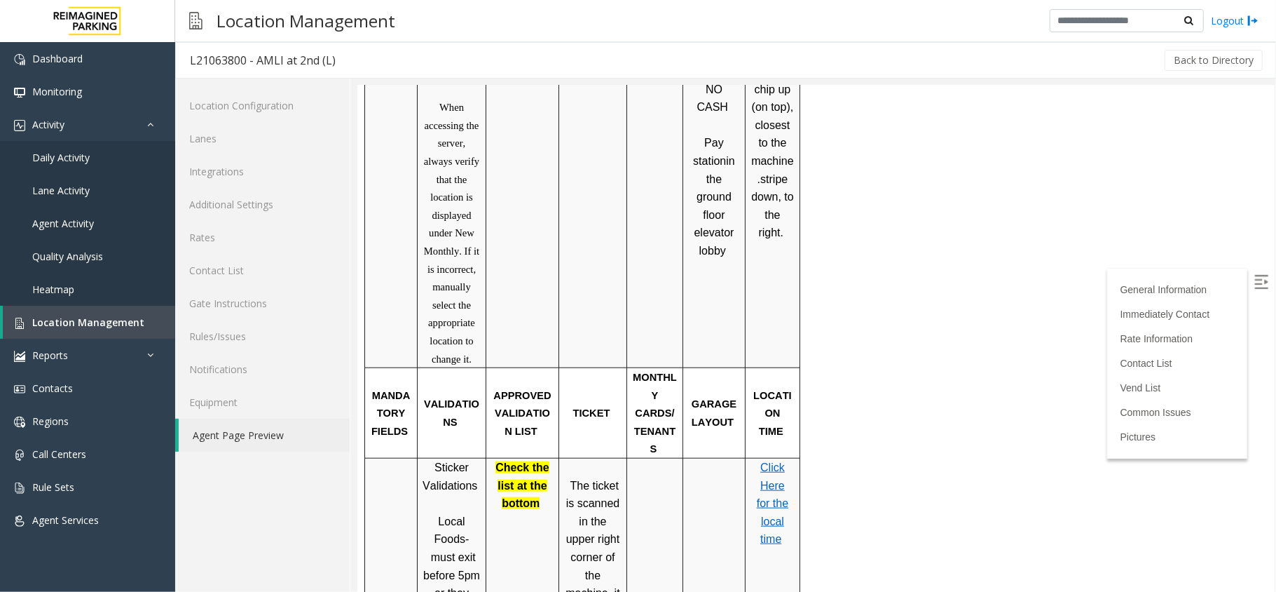
click at [774, 458] on p "Click Here for the local time" at bounding box center [772, 503] width 44 height 90
click at [773, 461] on span "Click Here for the local time" at bounding box center [772, 502] width 32 height 83
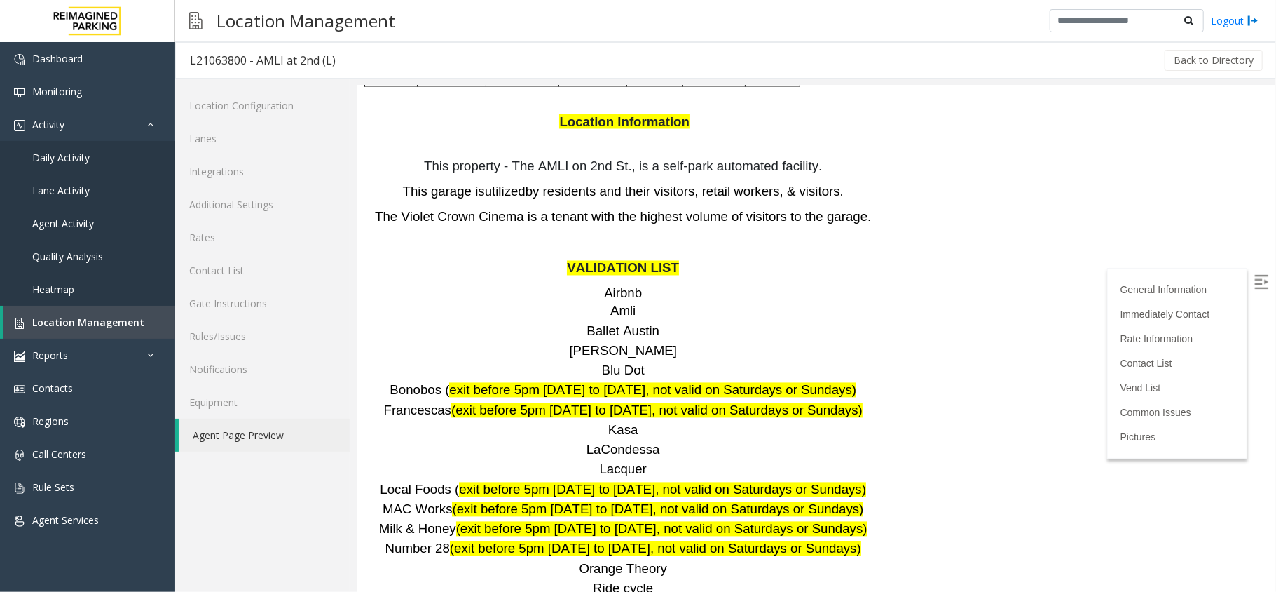
scroll to position [1837, 0]
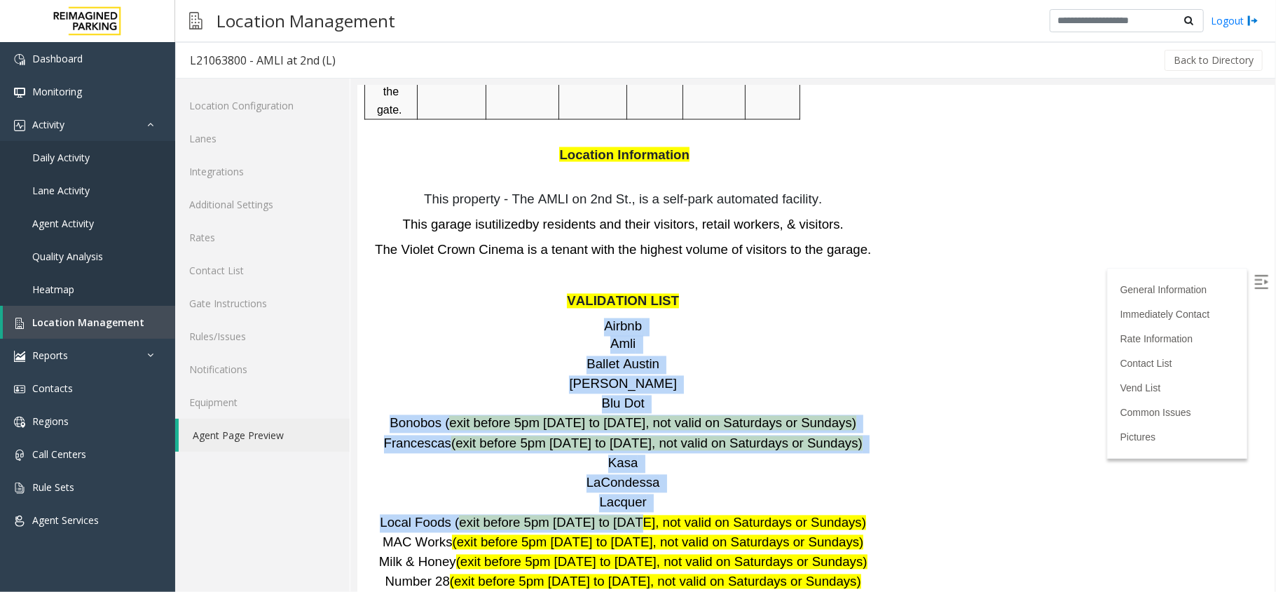
drag, startPoint x: 604, startPoint y: 154, endPoint x: 636, endPoint y: 358, distance: 207.3
click at [636, 515] on span "exit before 5pm Monday to Friday, not valid on Saturdays or Sundays)" at bounding box center [661, 522] width 407 height 15
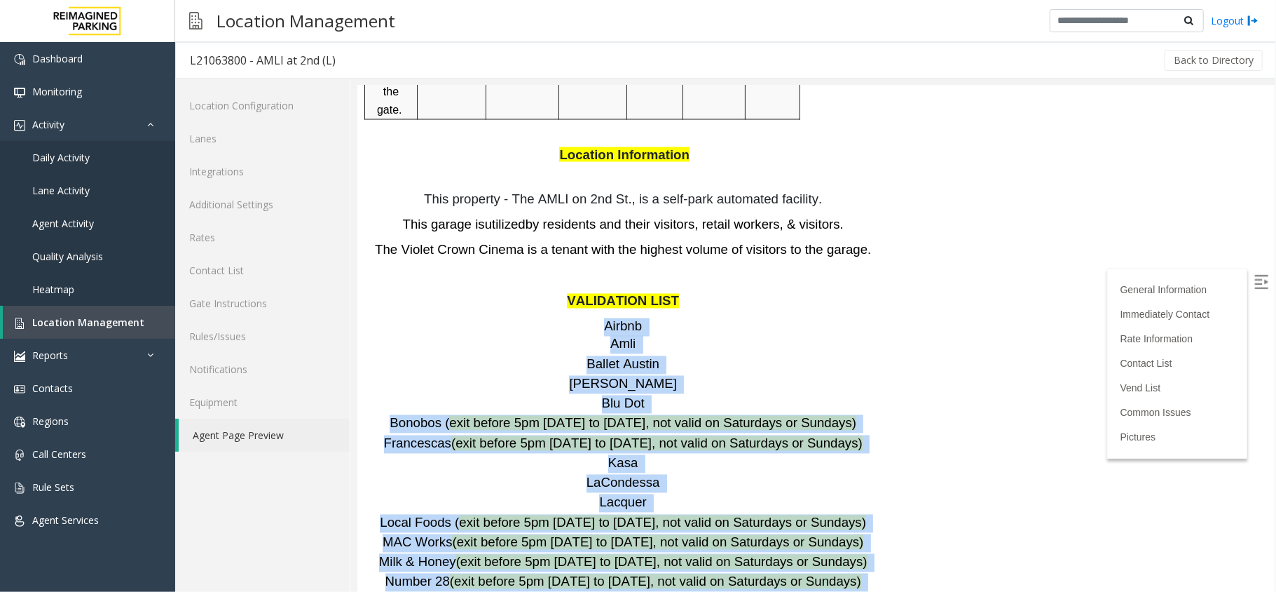
drag, startPoint x: 597, startPoint y: 151, endPoint x: 715, endPoint y: 519, distance: 387.3
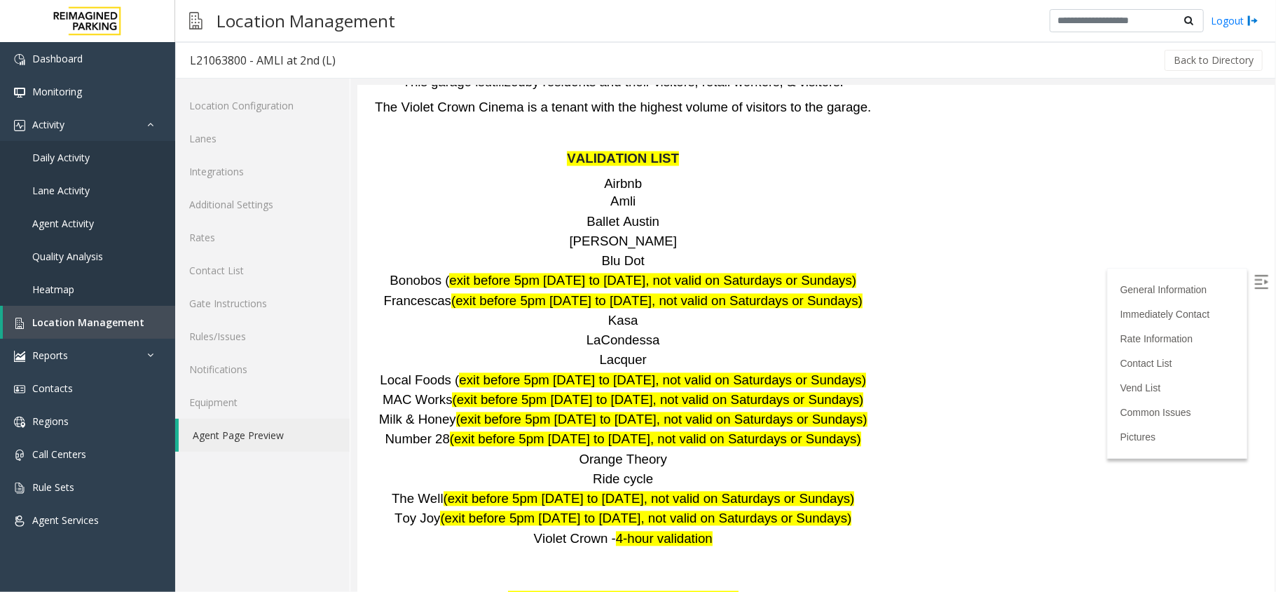
scroll to position [2024, 0]
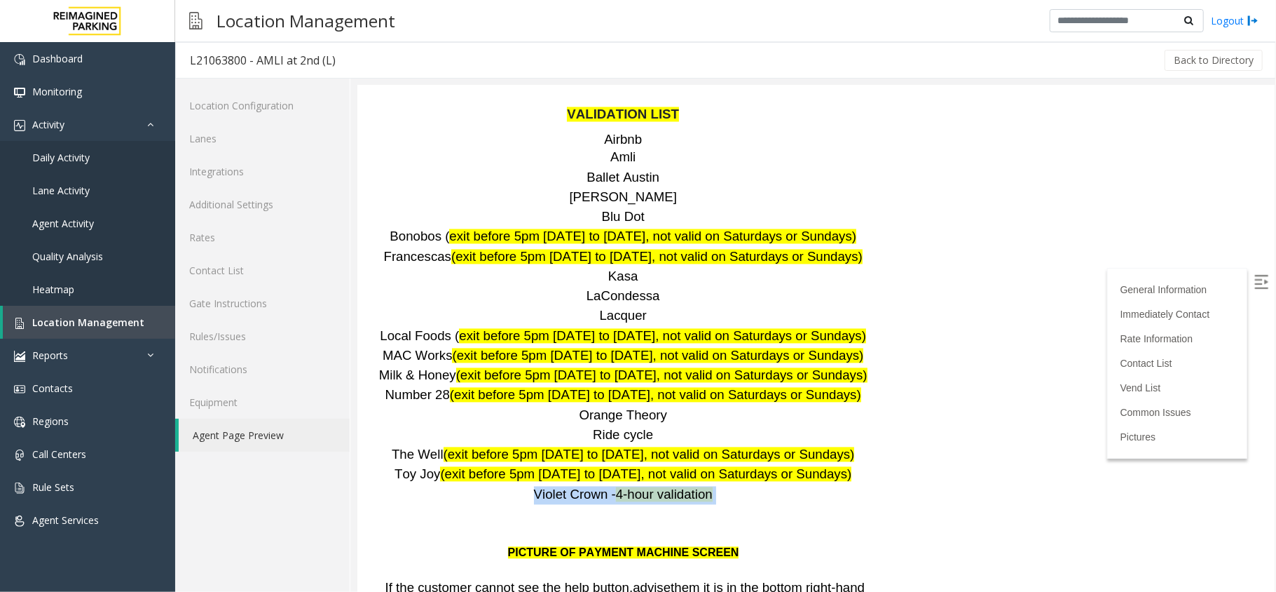
drag, startPoint x: 525, startPoint y: 330, endPoint x: 766, endPoint y: 329, distance: 241.1
click at [766, 485] on p "Violet Crown - 4-hour validation" at bounding box center [624, 494] width 515 height 18
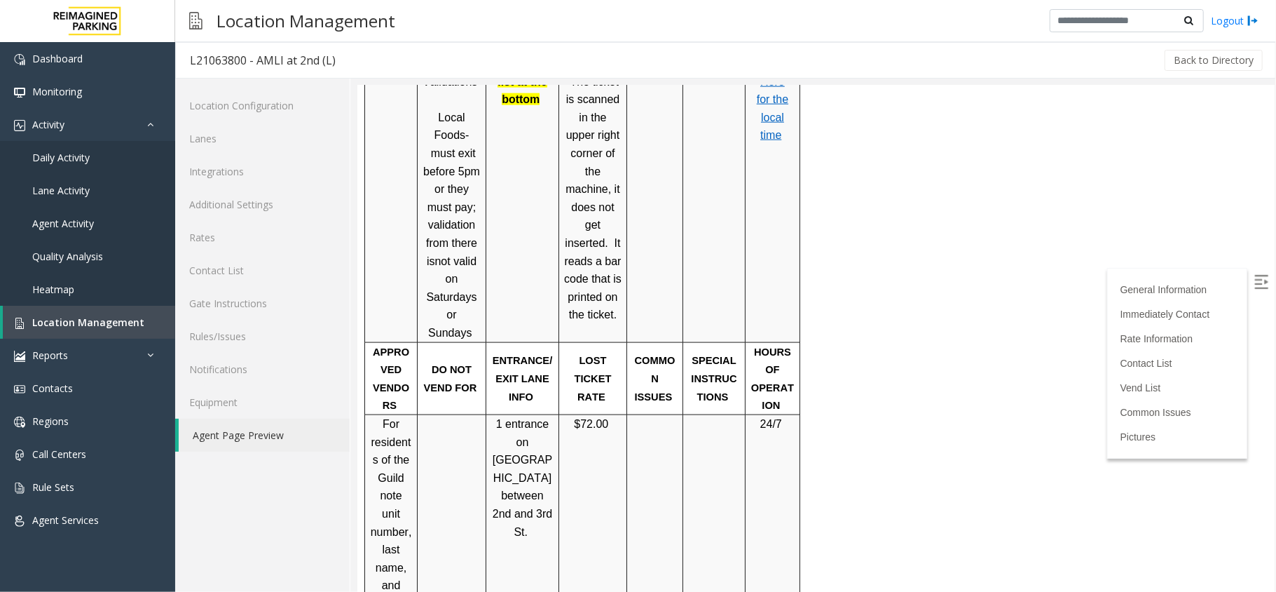
scroll to position [1402, 0]
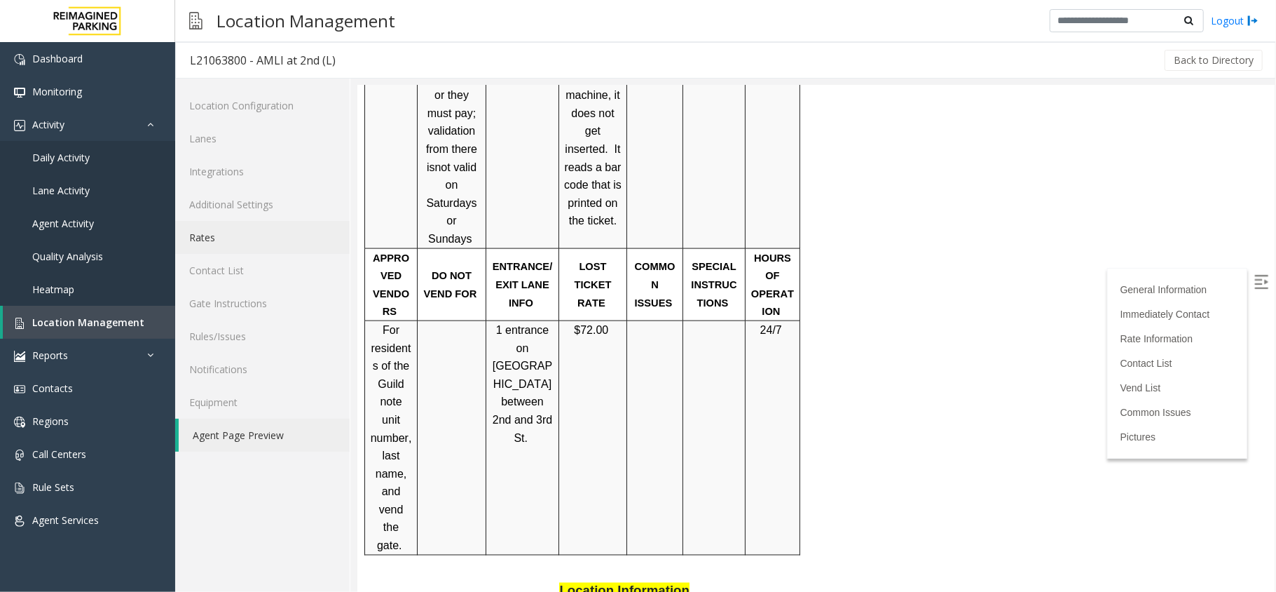
click at [282, 233] on link "Rates" at bounding box center [262, 237] width 175 height 33
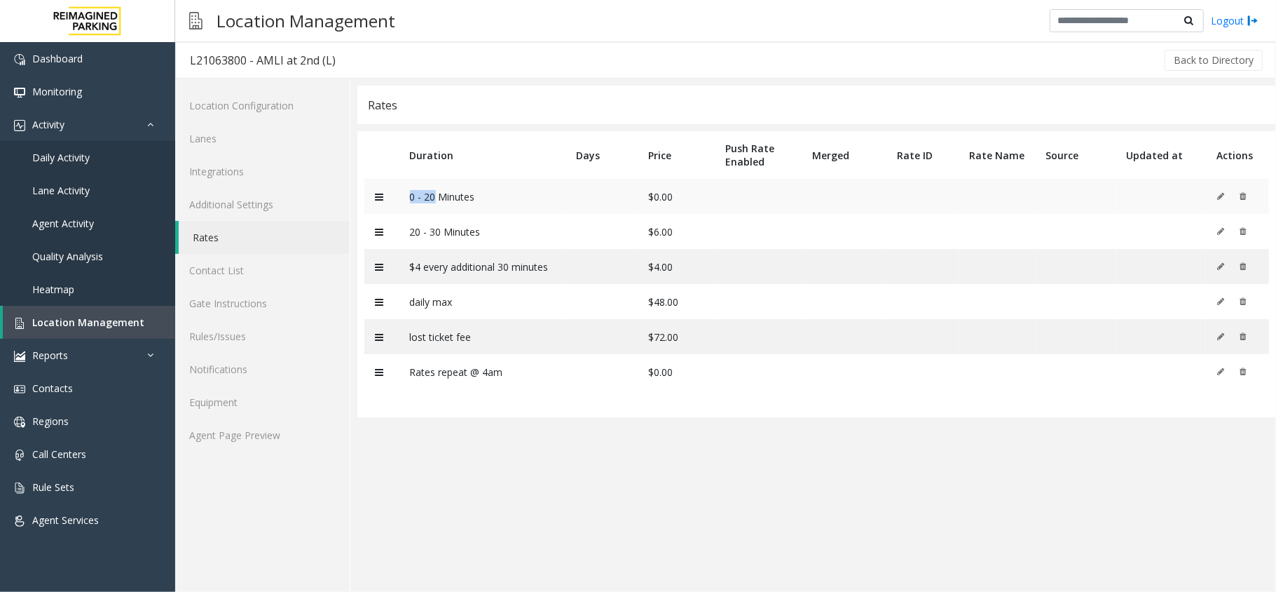
drag, startPoint x: 398, startPoint y: 199, endPoint x: 433, endPoint y: 193, distance: 35.5
click at [433, 193] on tr "0 - 20 Minutes $0.00" at bounding box center [817, 196] width 905 height 35
click at [413, 195] on td "0 - 20 Minutes" at bounding box center [483, 196] width 167 height 35
drag, startPoint x: 404, startPoint y: 236, endPoint x: 597, endPoint y: 229, distance: 192.9
click at [522, 229] on td "20 - 30 Minutes" at bounding box center [483, 231] width 167 height 35
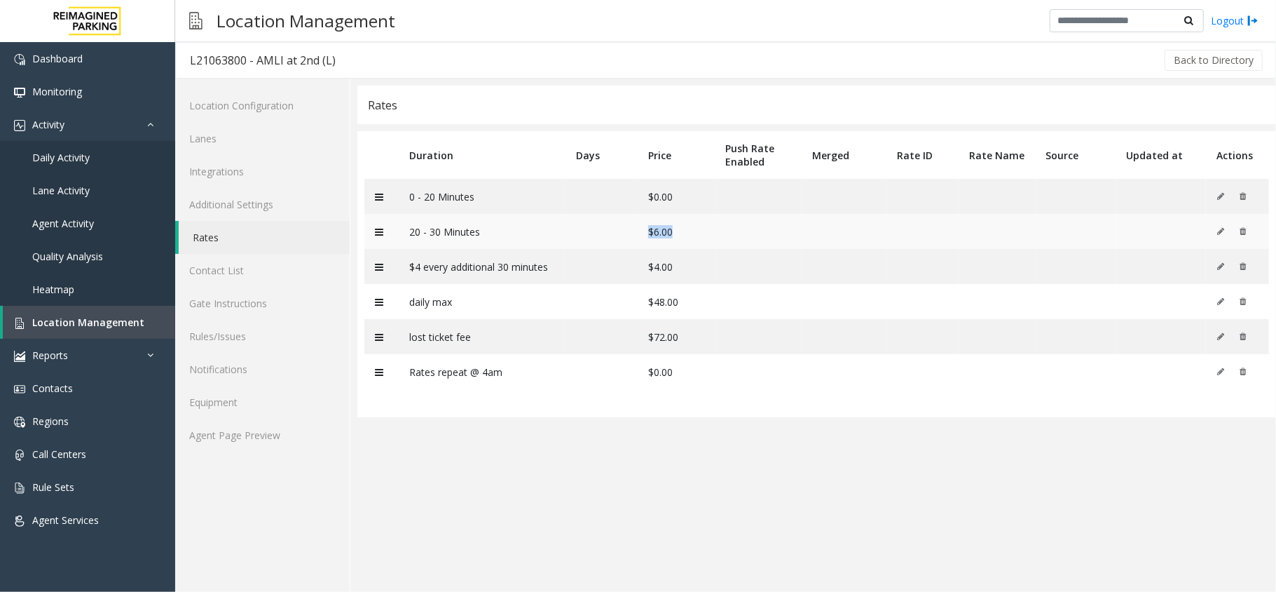
drag, startPoint x: 615, startPoint y: 229, endPoint x: 691, endPoint y: 230, distance: 75.7
click at [691, 230] on tr "20 - 30 Minutes $6.00" at bounding box center [817, 231] width 905 height 35
click at [691, 230] on td "$6.00" at bounding box center [677, 231] width 78 height 35
click at [276, 425] on link "Agent Page Preview" at bounding box center [262, 434] width 175 height 33
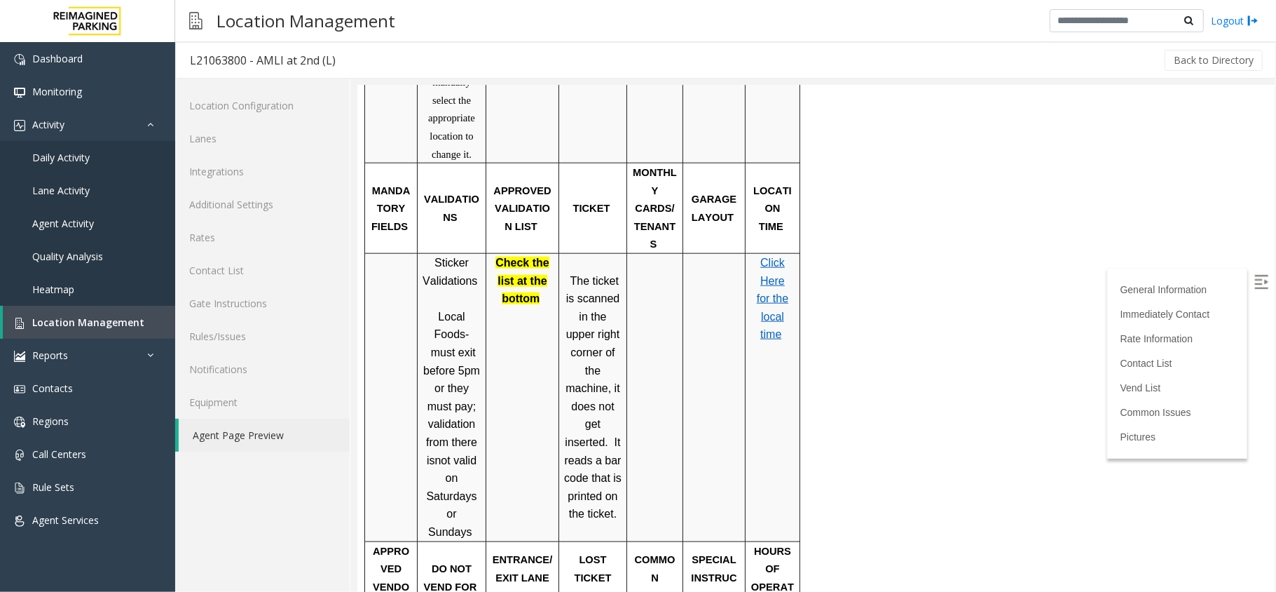
scroll to position [1108, 0]
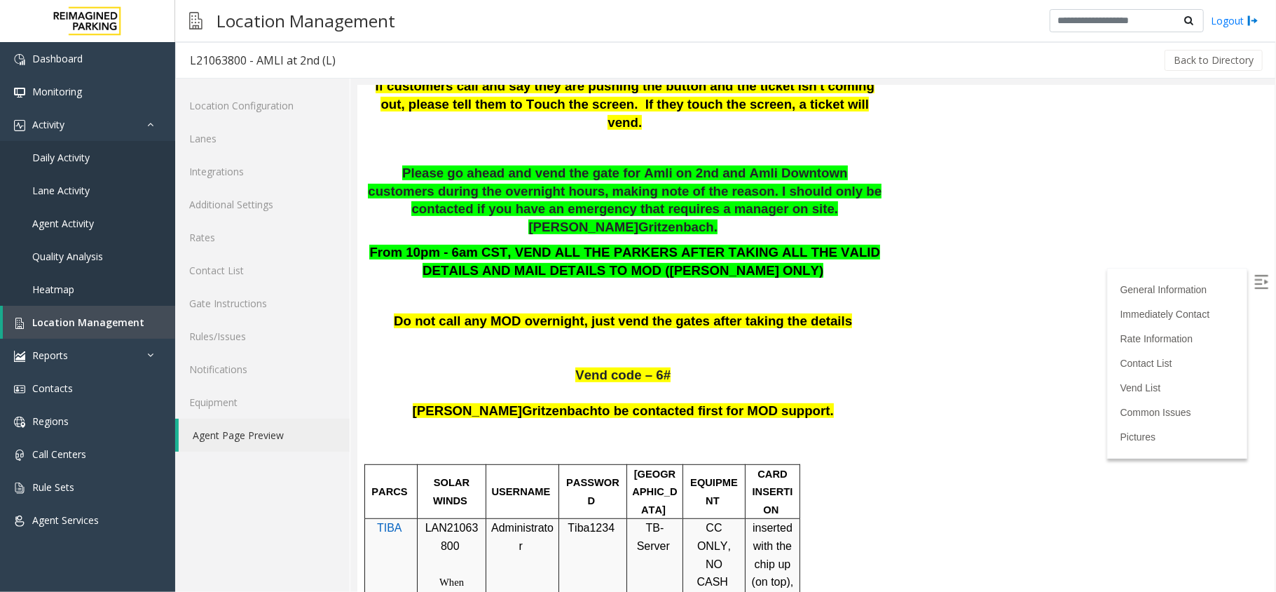
scroll to position [280, 0]
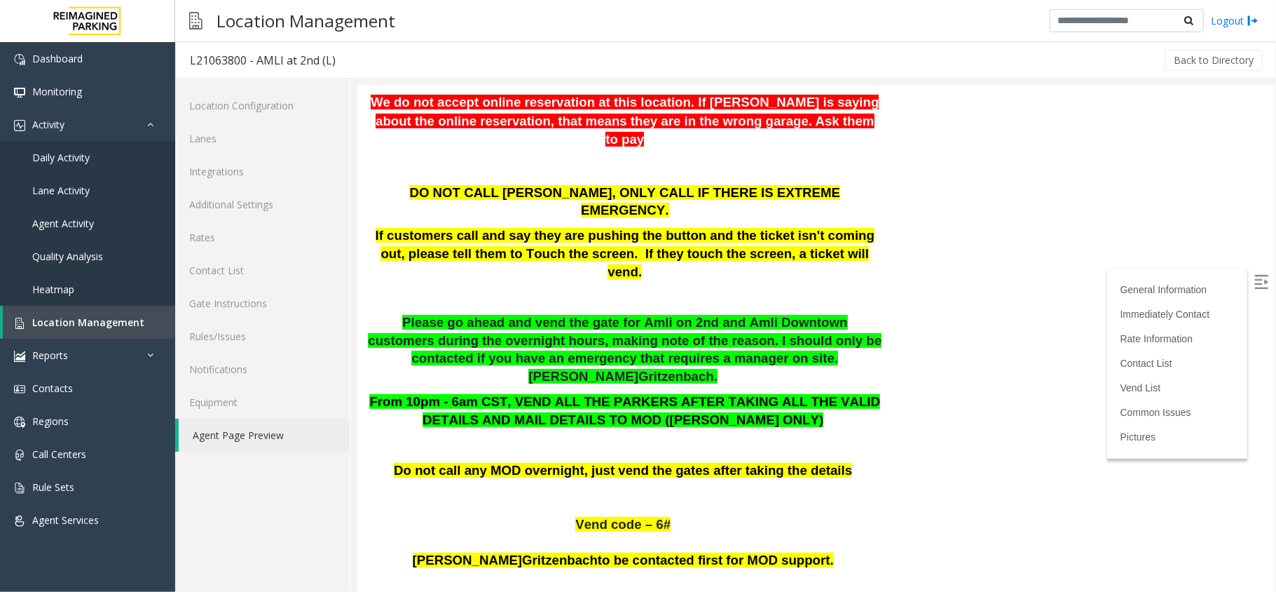
click at [1252, 277] on label at bounding box center [1262, 282] width 21 height 21
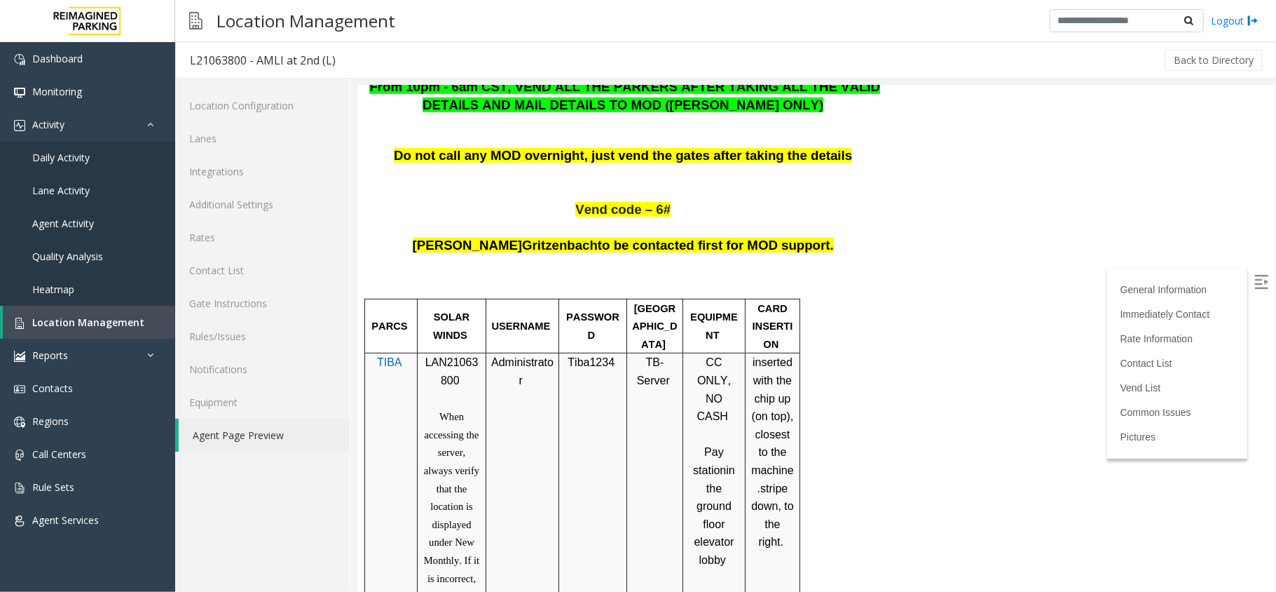
scroll to position [603, 0]
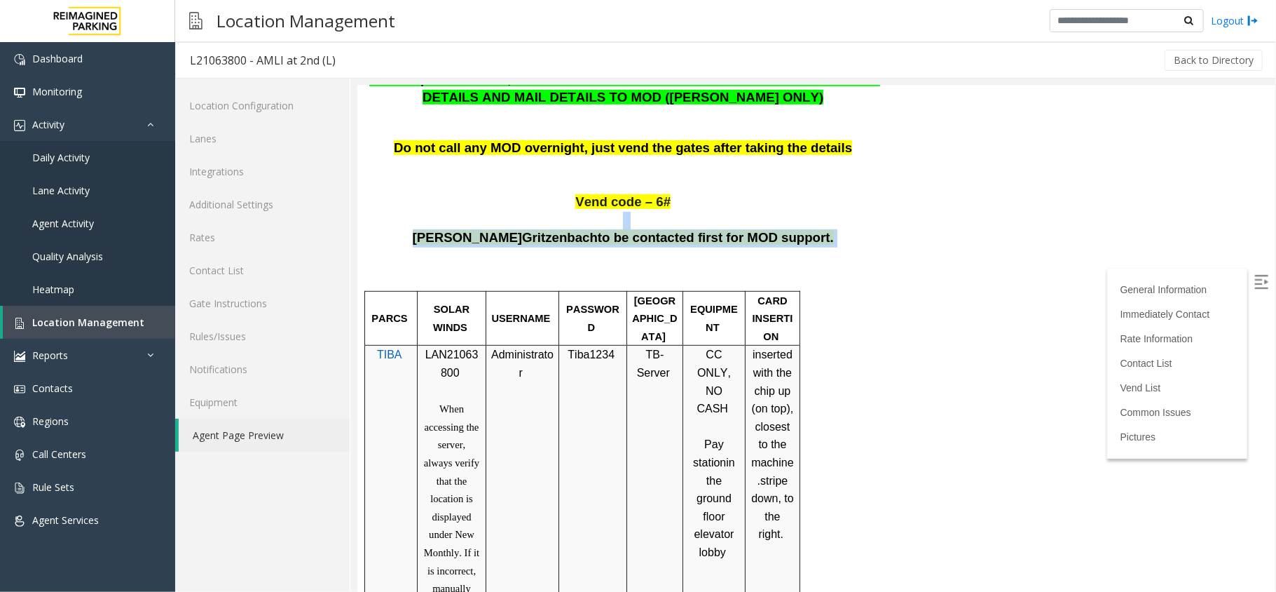
drag, startPoint x: 819, startPoint y: 161, endPoint x: 609, endPoint y: 156, distance: 210.3
click at [609, 211] on p at bounding box center [624, 220] width 515 height 18
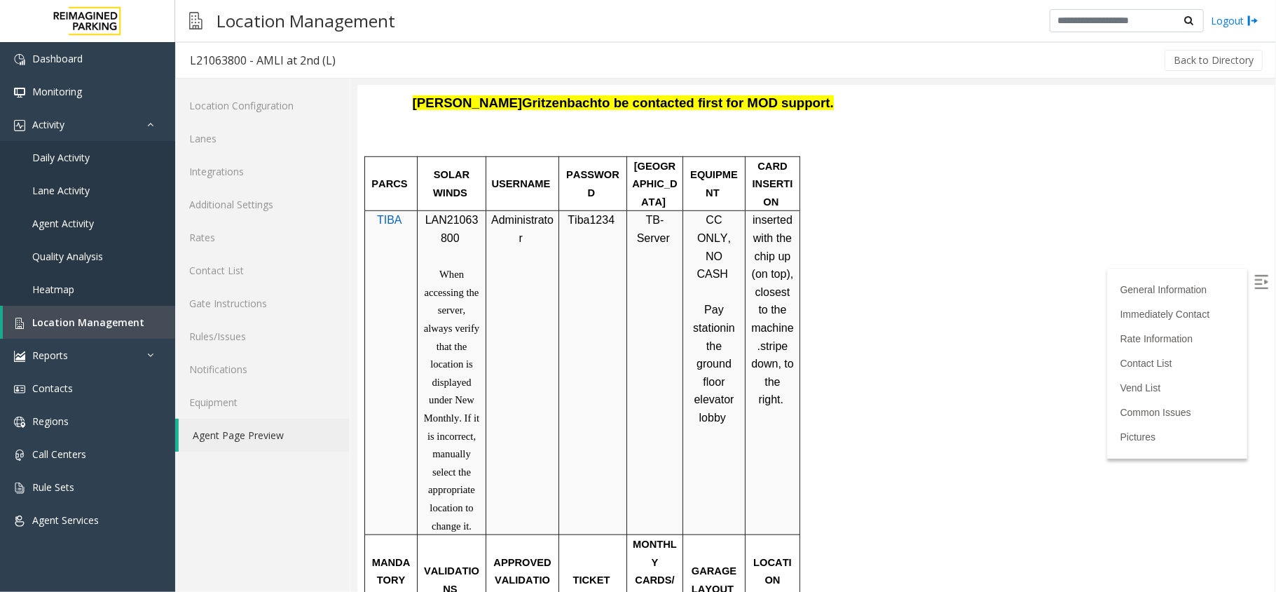
scroll to position [707, 0]
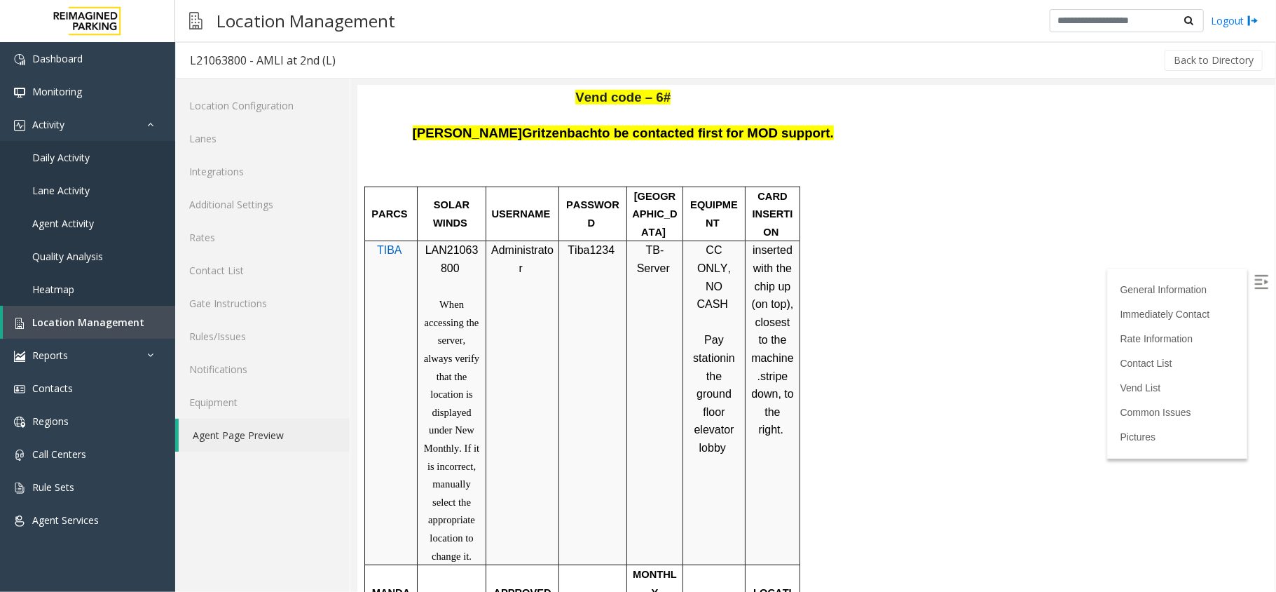
drag, startPoint x: 747, startPoint y: 172, endPoint x: 786, endPoint y: 371, distance: 202.2
click at [776, 385] on tr "TIBA LAN21063800 When accessing the server, always verify that the location is …" at bounding box center [582, 402] width 435 height 324
drag, startPoint x: 786, startPoint y: 371, endPoint x: 757, endPoint y: 200, distance: 173.4
click at [757, 240] on td "inserted with the chip up (on top), closest to the machine. stripe down, to the…" at bounding box center [772, 402] width 55 height 324
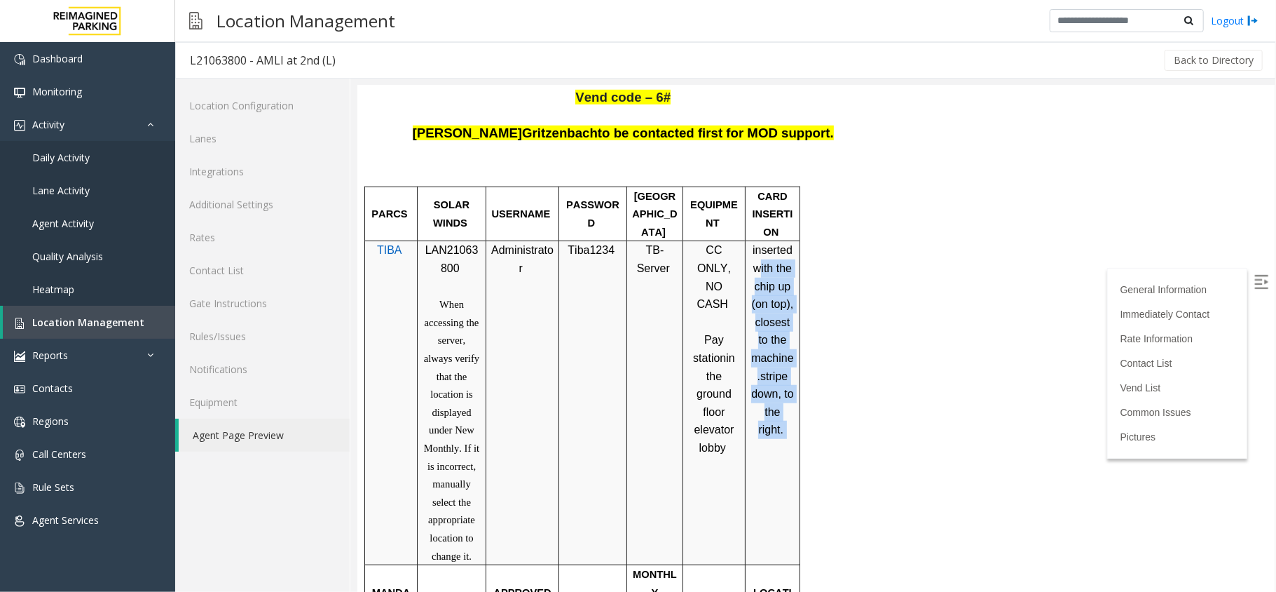
click at [766, 243] on span "inserted with the chip up (on top), closest to the machine." at bounding box center [772, 311] width 42 height 137
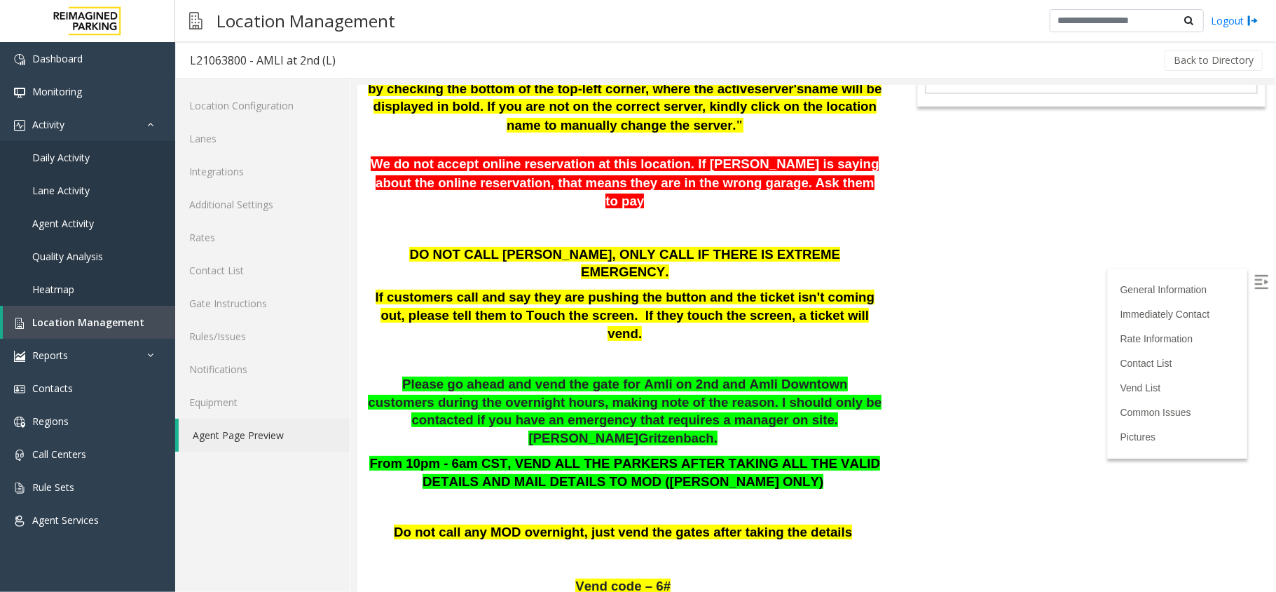
scroll to position [45, 0]
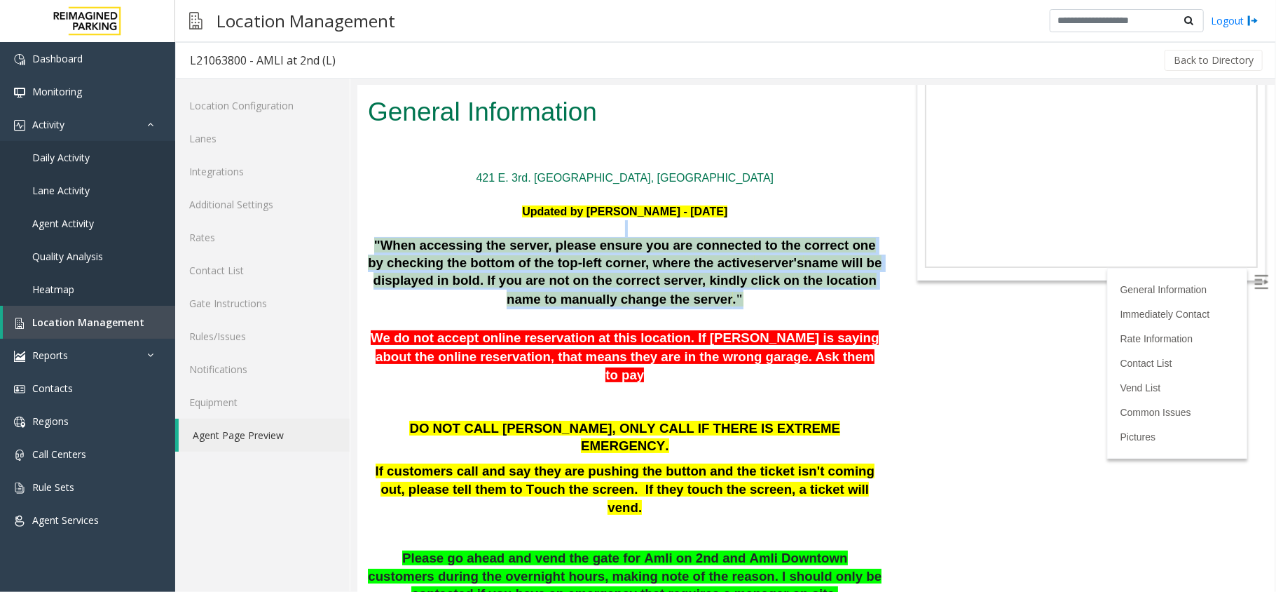
drag, startPoint x: 367, startPoint y: 231, endPoint x: 790, endPoint y: 301, distance: 429.3
click at [790, 301] on div ""When accessing the server, please ensure you are connected to the correct one …" at bounding box center [624, 272] width 515 height 72
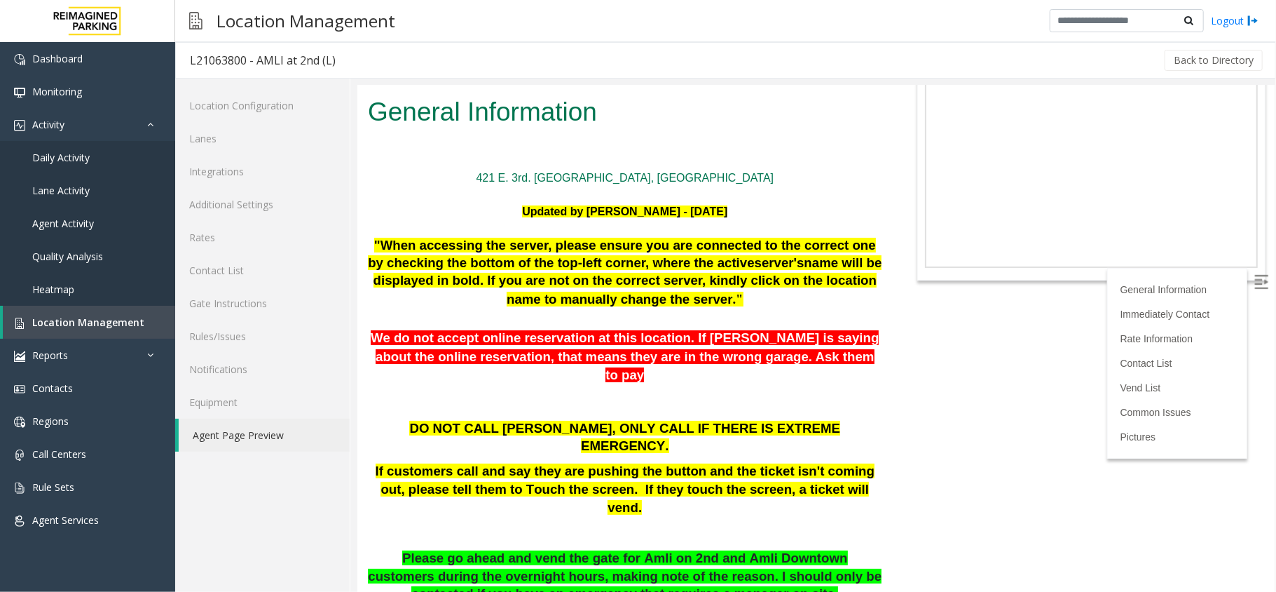
click at [790, 301] on div ""When accessing the server, please ensure you are connected to the correct one …" at bounding box center [624, 272] width 515 height 72
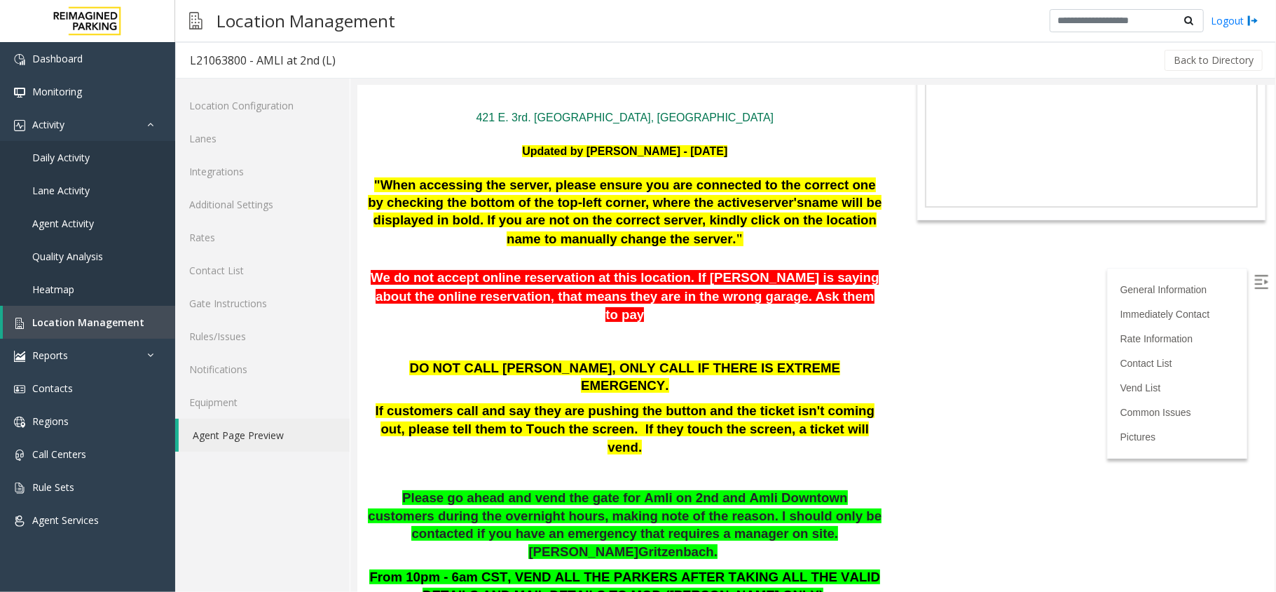
scroll to position [138, 0]
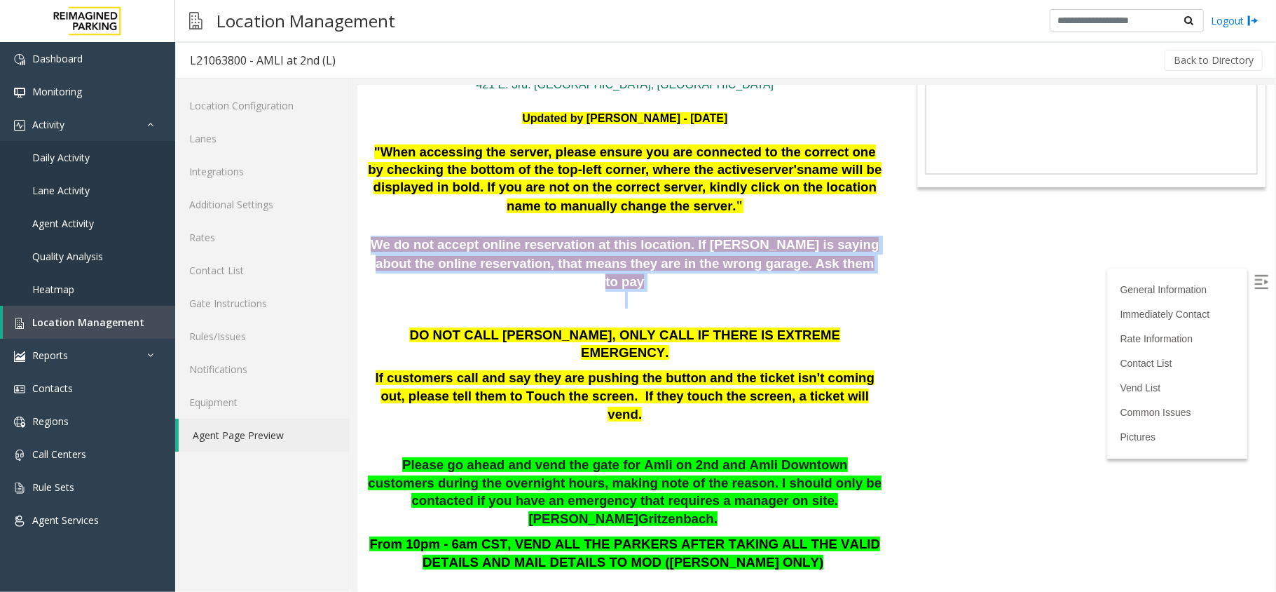
drag, startPoint x: 379, startPoint y: 234, endPoint x: 836, endPoint y: 271, distance: 458.5
click at [836, 291] on div at bounding box center [624, 299] width 515 height 17
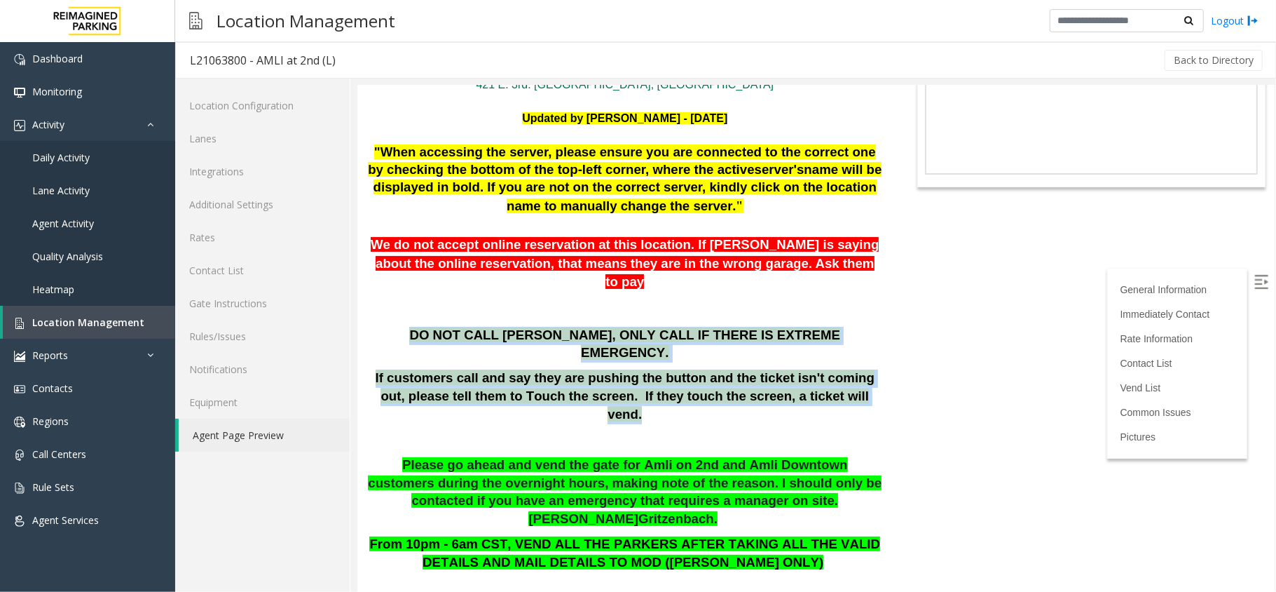
drag, startPoint x: 428, startPoint y: 308, endPoint x: 822, endPoint y: 362, distance: 397.7
click at [822, 362] on div "DO NOT CALL ANDREA, ONLY CALL IF THERE IS EXTREME EMERGENCY. If customers call …" at bounding box center [624, 387] width 515 height 123
click at [822, 369] on p "If customers call and say they are pushing the button and the ticket isn't comi…" at bounding box center [624, 396] width 515 height 54
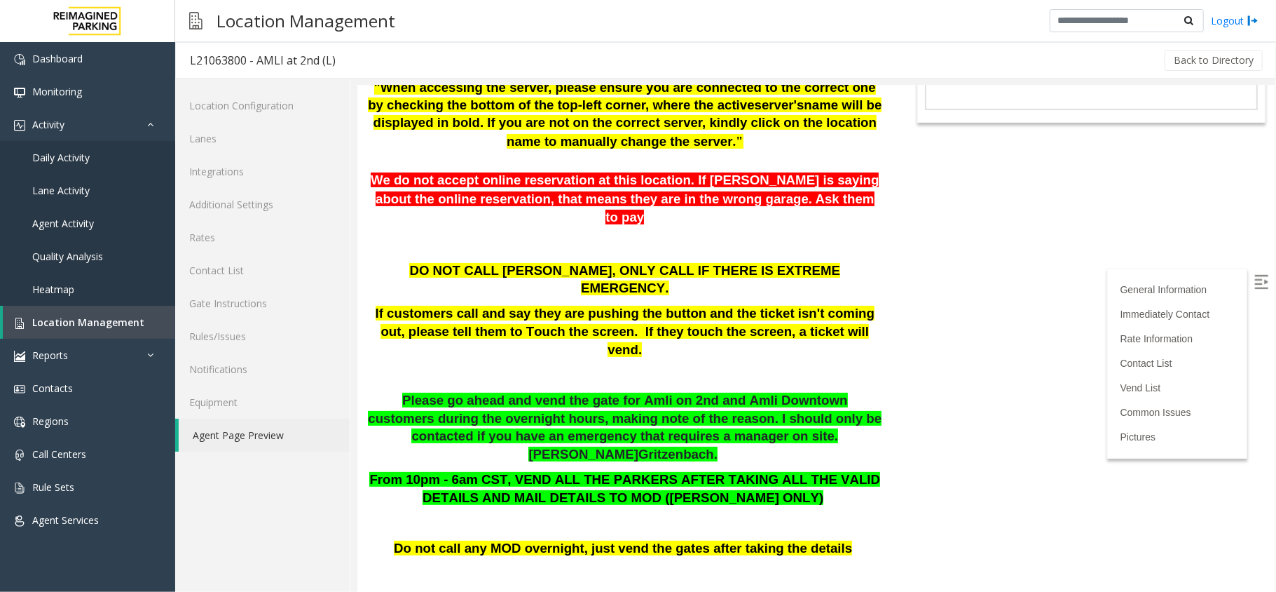
scroll to position [231, 0]
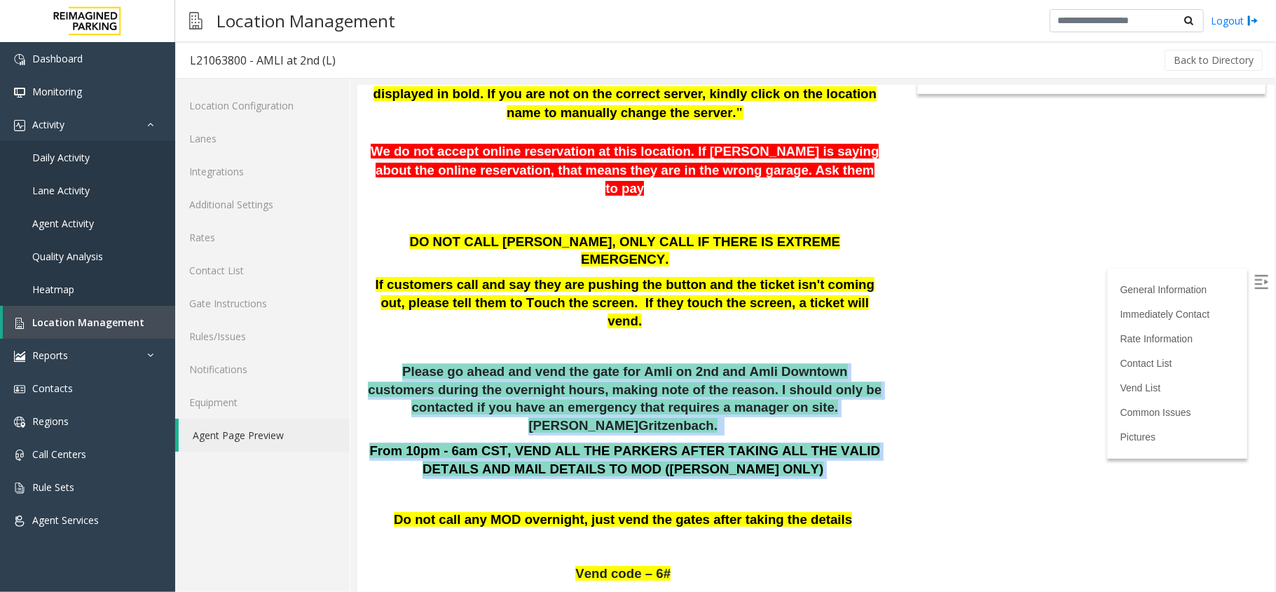
drag, startPoint x: 365, startPoint y: 308, endPoint x: 738, endPoint y: 397, distance: 383.4
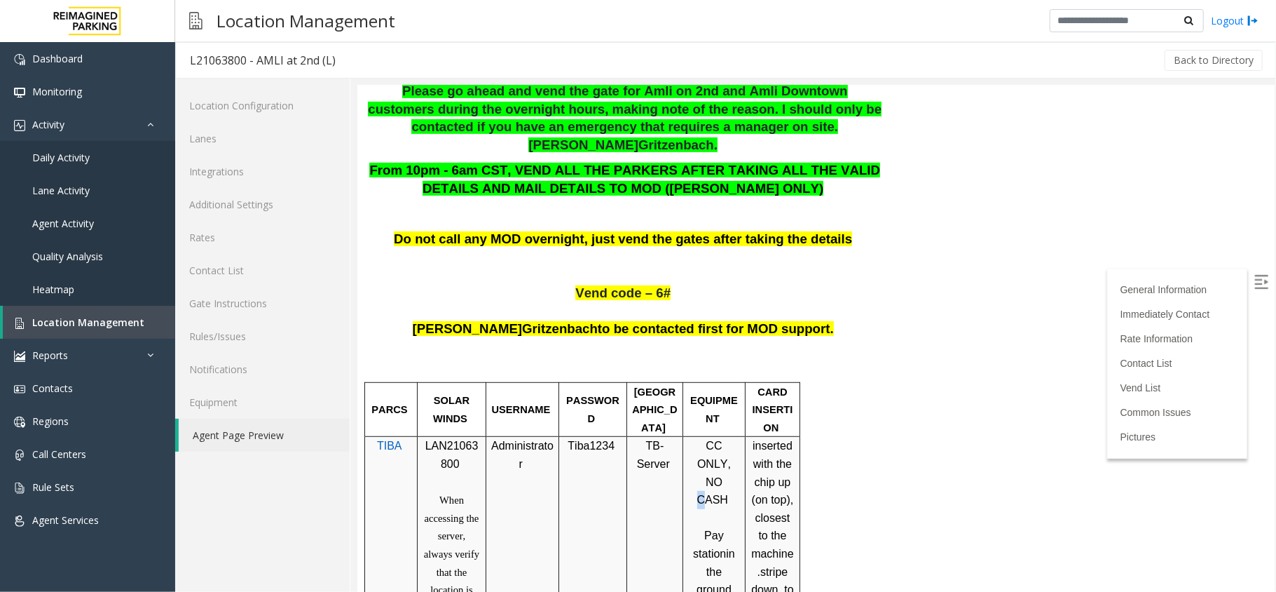
click at [711, 439] on span "CC ONLY, NO CASH" at bounding box center [714, 472] width 34 height 66
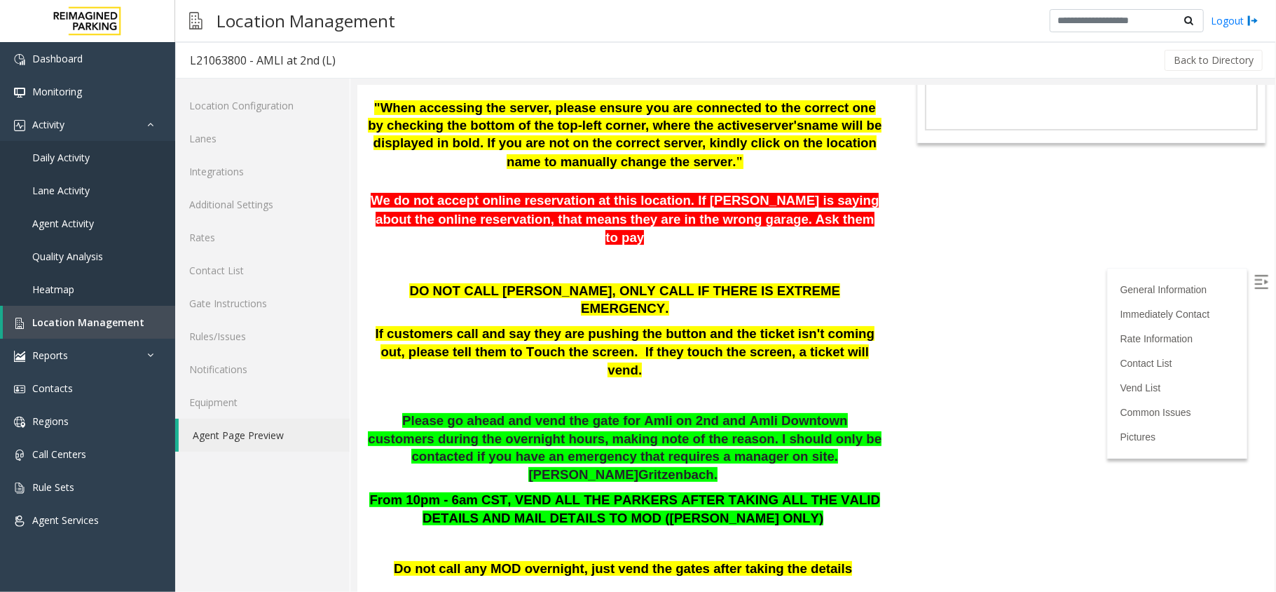
scroll to position [467, 0]
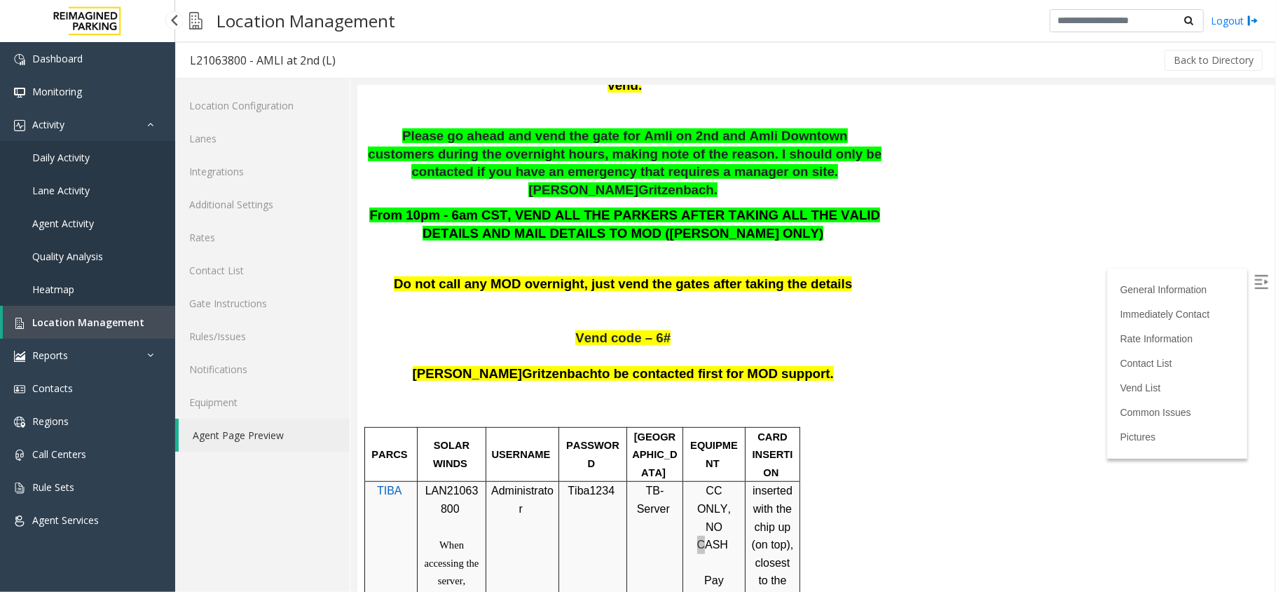
click at [96, 323] on span "Location Management" at bounding box center [88, 321] width 112 height 13
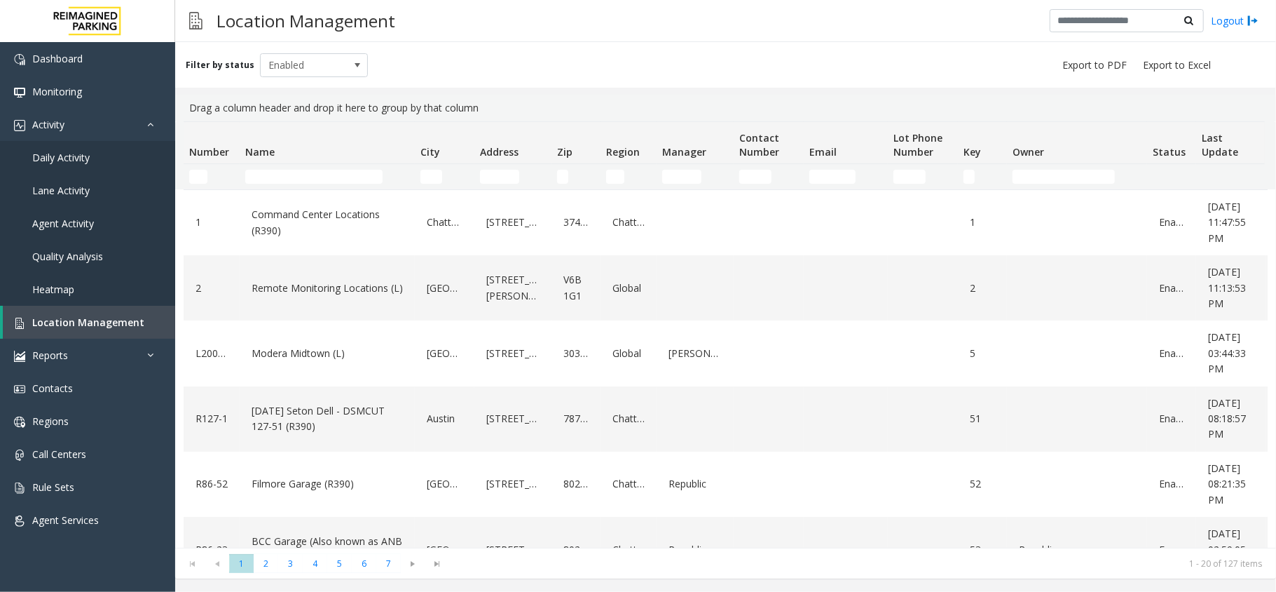
click at [311, 163] on th "Name" at bounding box center [327, 143] width 175 height 42
click at [311, 172] on input "Name Filter" at bounding box center [313, 177] width 137 height 14
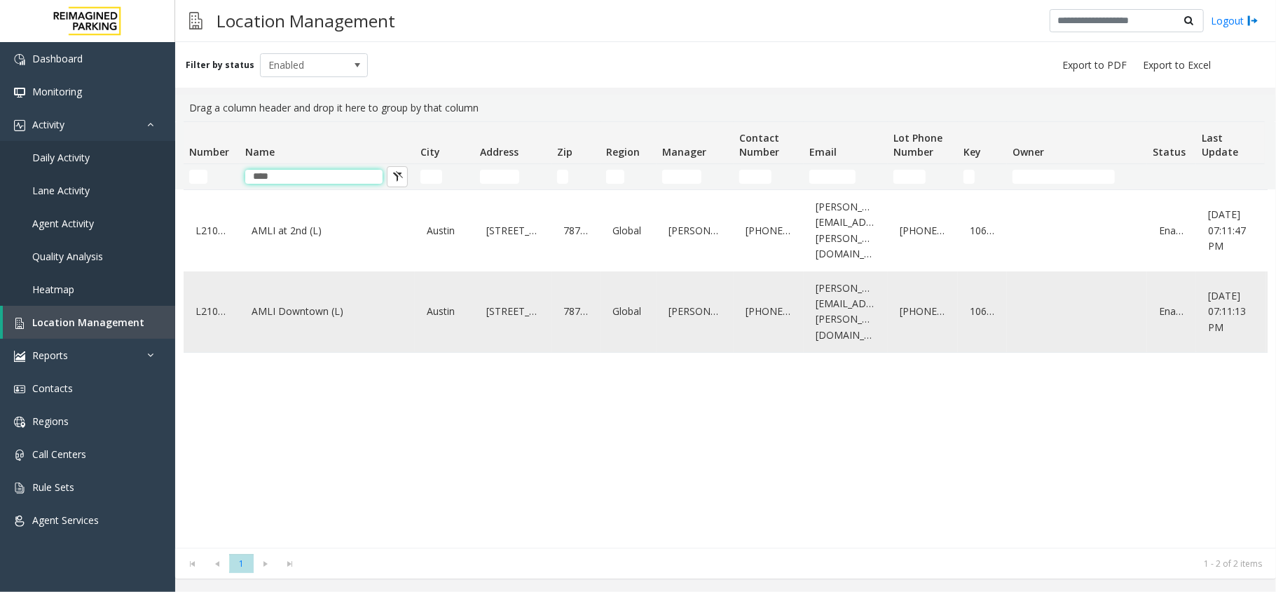
type input "****"
click at [331, 300] on link "AMLI Downtown (L)" at bounding box center [327, 311] width 158 height 22
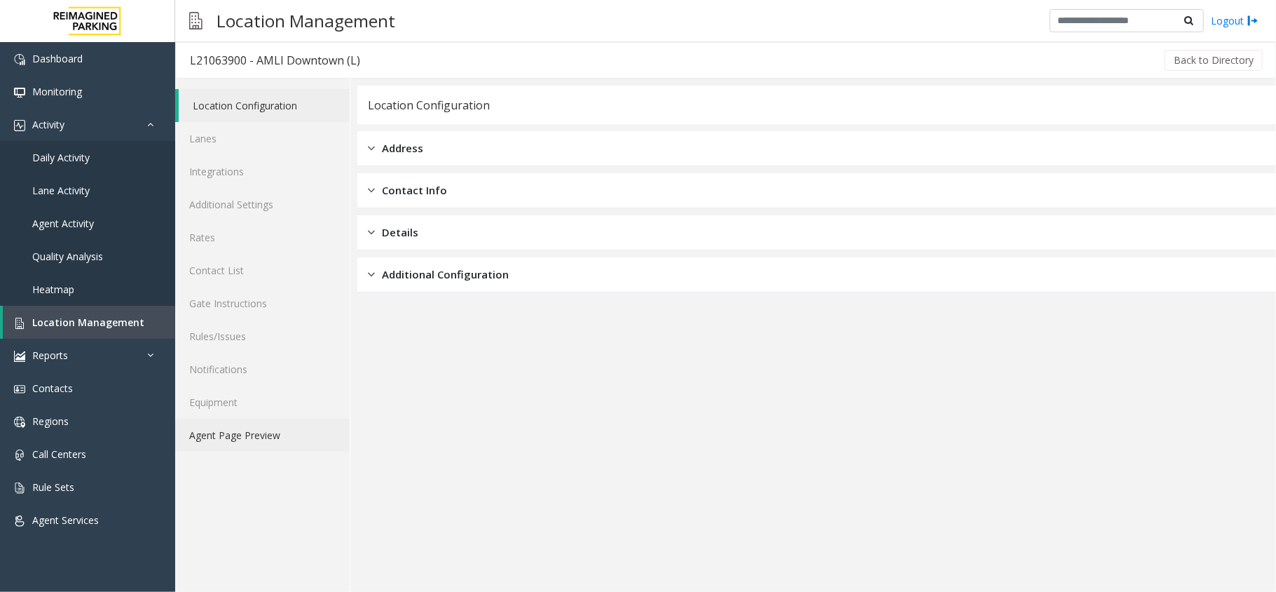
click at [295, 419] on link "Agent Page Preview" at bounding box center [262, 434] width 175 height 33
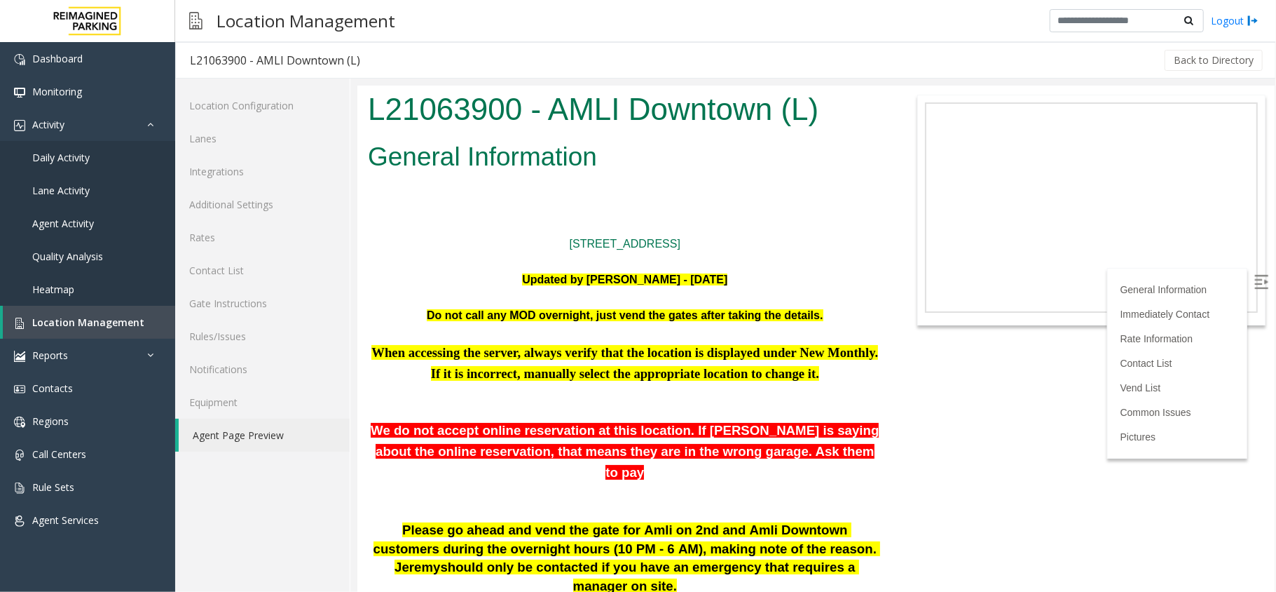
click at [908, 335] on body "L21063900 - AMLI Downtown (L) General Information 201Lavaca St. Austin, TX Upda…" at bounding box center [816, 338] width 918 height 506
click at [822, 422] on p "We do not accept online reservation at this location. If parker is saying about…" at bounding box center [624, 450] width 515 height 63
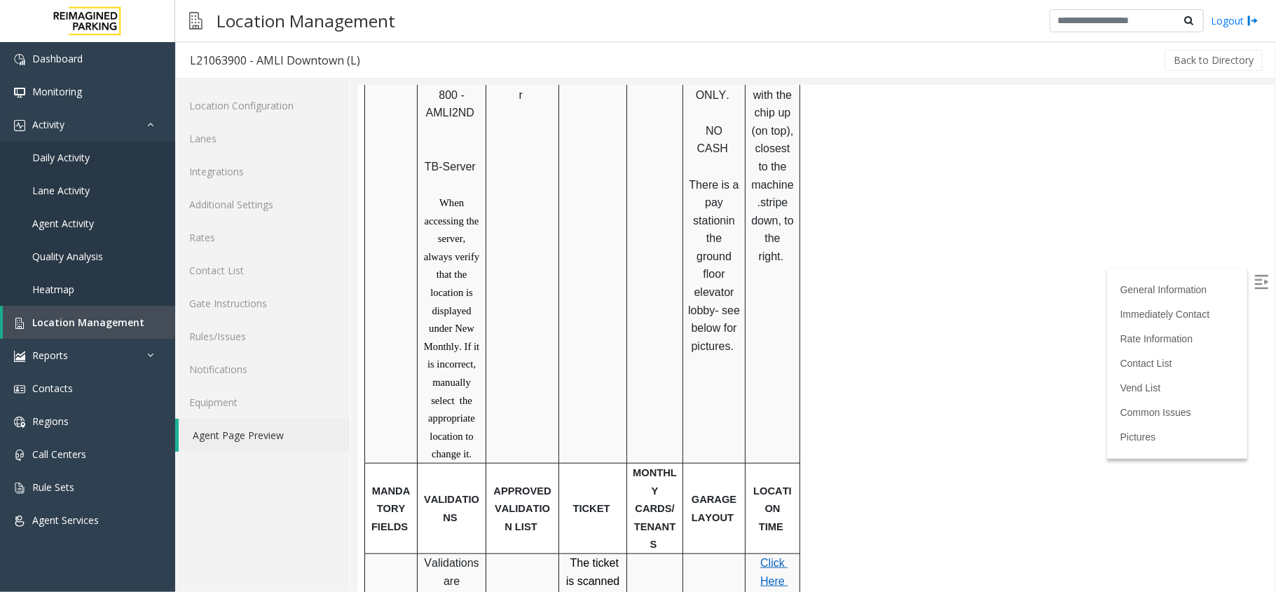
scroll to position [384, 0]
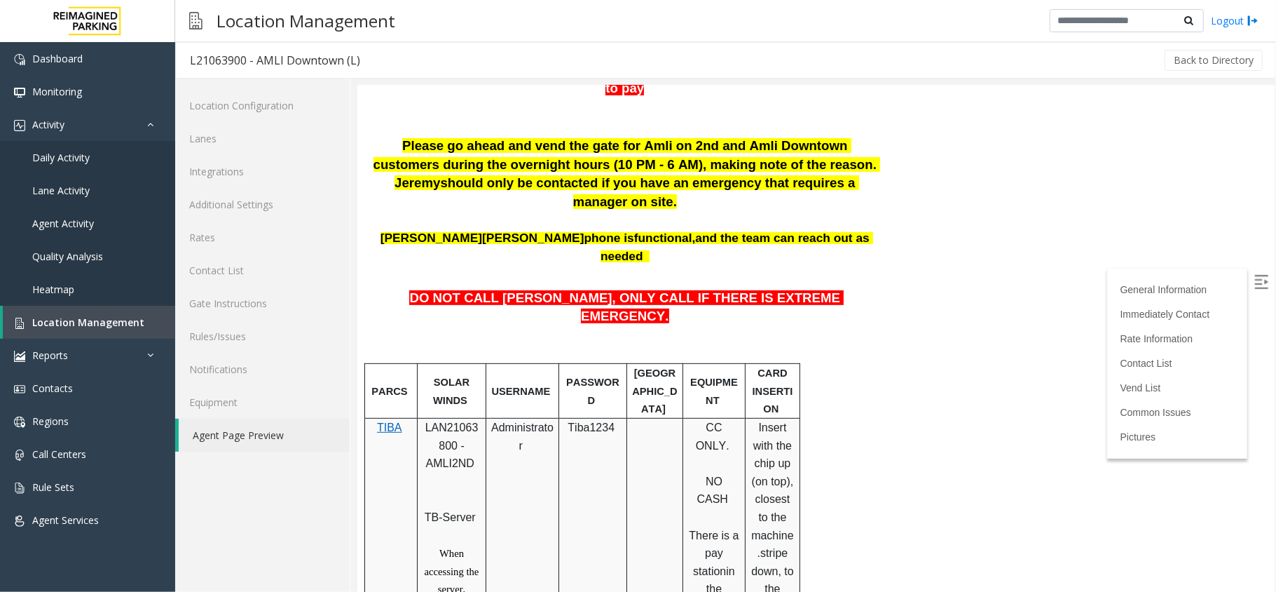
click at [458, 421] on span "LAN21063800 - AMLI2ND" at bounding box center [451, 445] width 53 height 48
copy span "LAN21063800"
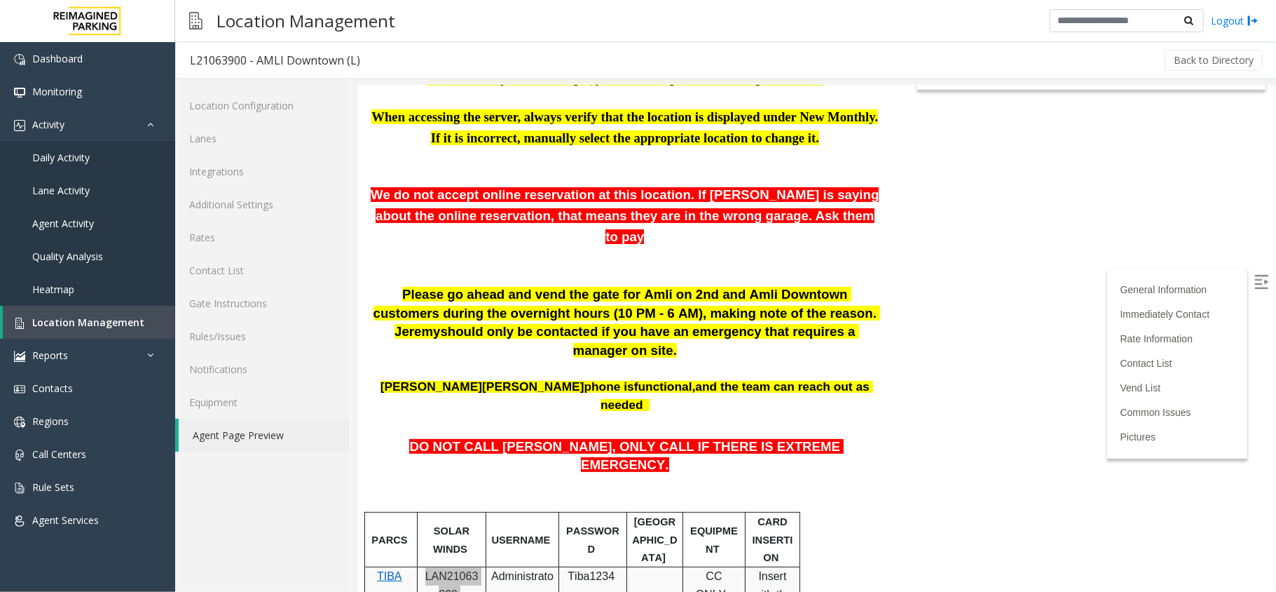
scroll to position [0, 0]
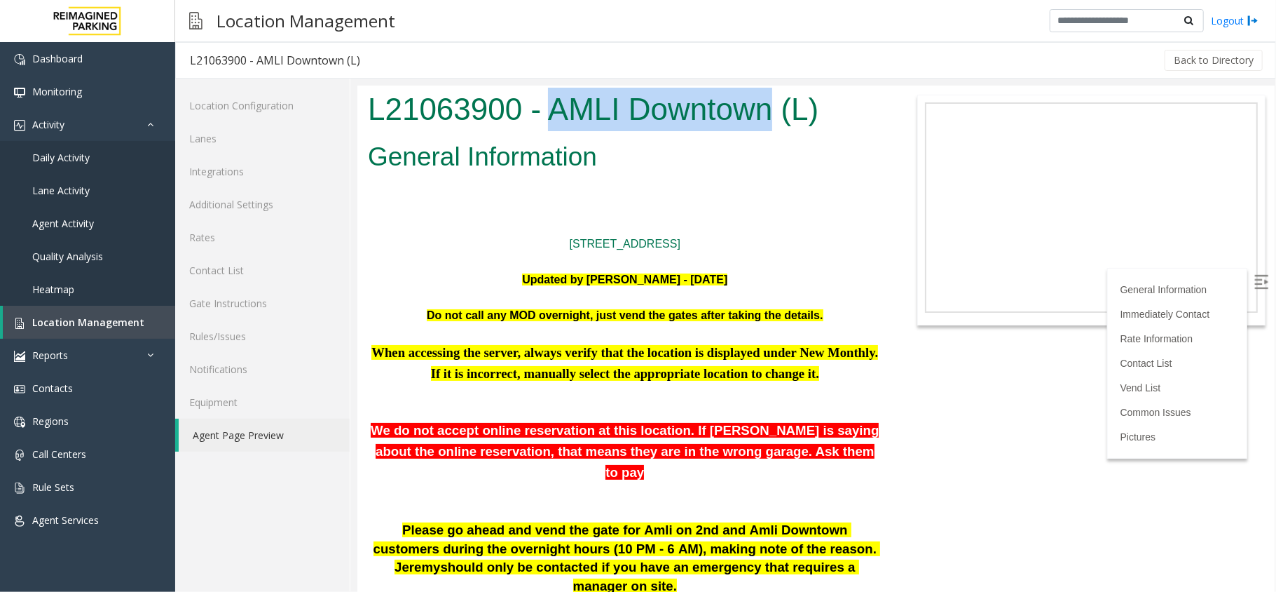
drag, startPoint x: 553, startPoint y: 105, endPoint x: 776, endPoint y: 105, distance: 222.9
click at [776, 105] on h1 "L21063900 - AMLI Downtown (L)" at bounding box center [624, 108] width 515 height 43
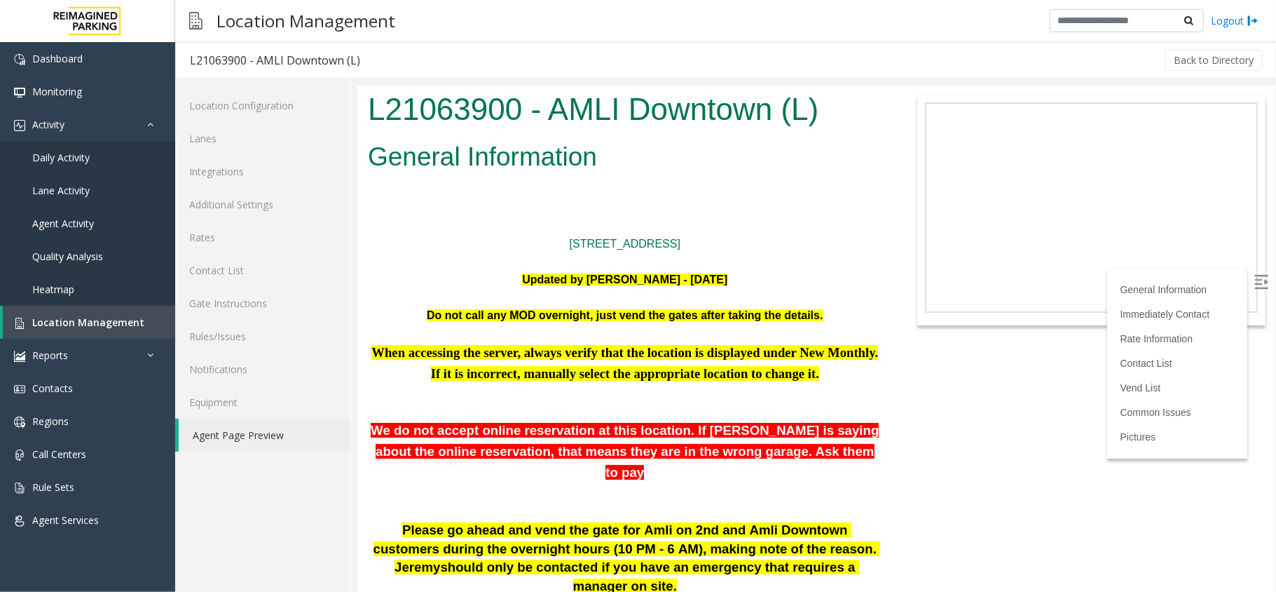
click at [690, 452] on span "We do not accept online reservation at this location. If parker is saying about…" at bounding box center [624, 450] width 508 height 57
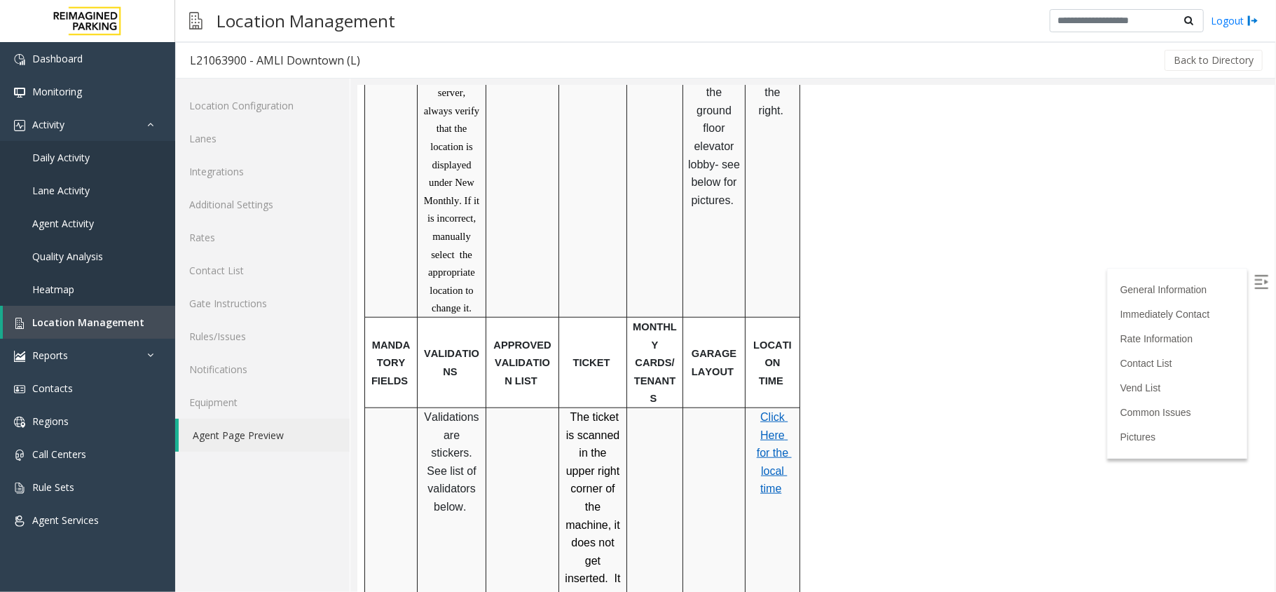
scroll to position [1056, 0]
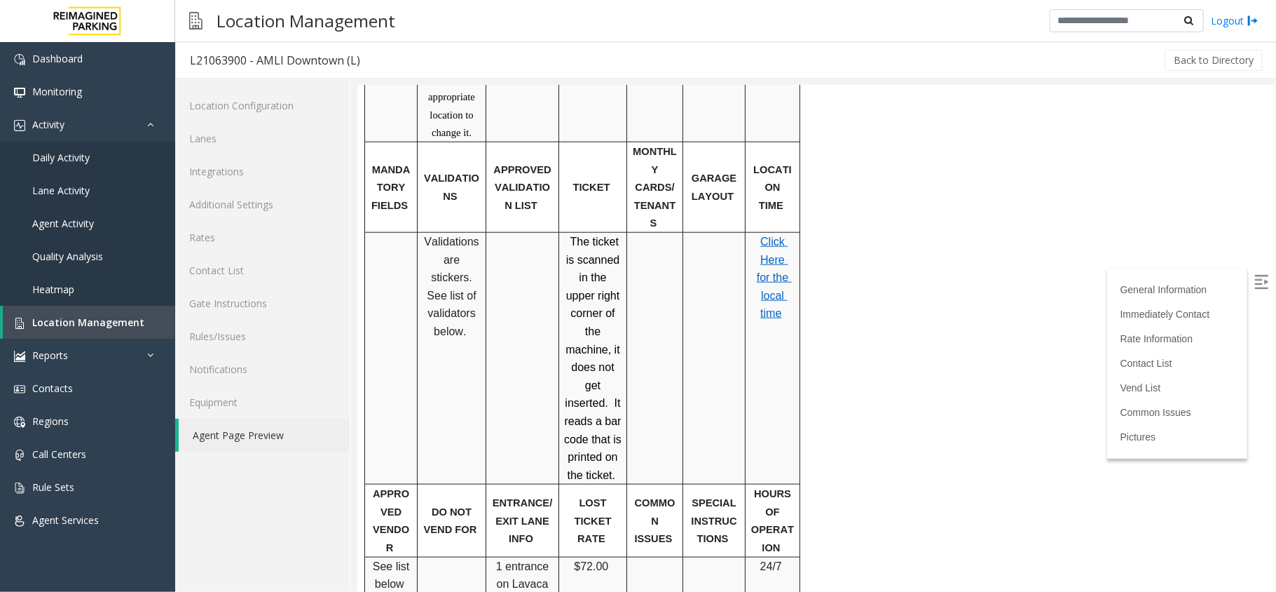
click at [762, 235] on span "Click Here for the local time" at bounding box center [773, 276] width 35 height 83
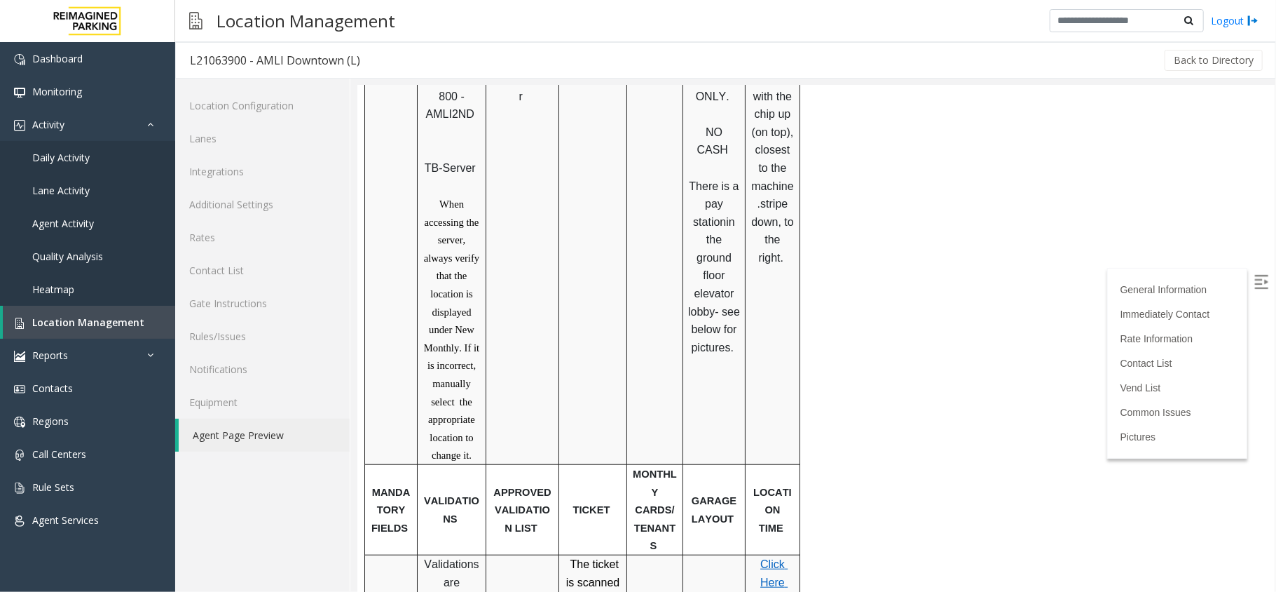
scroll to position [589, 0]
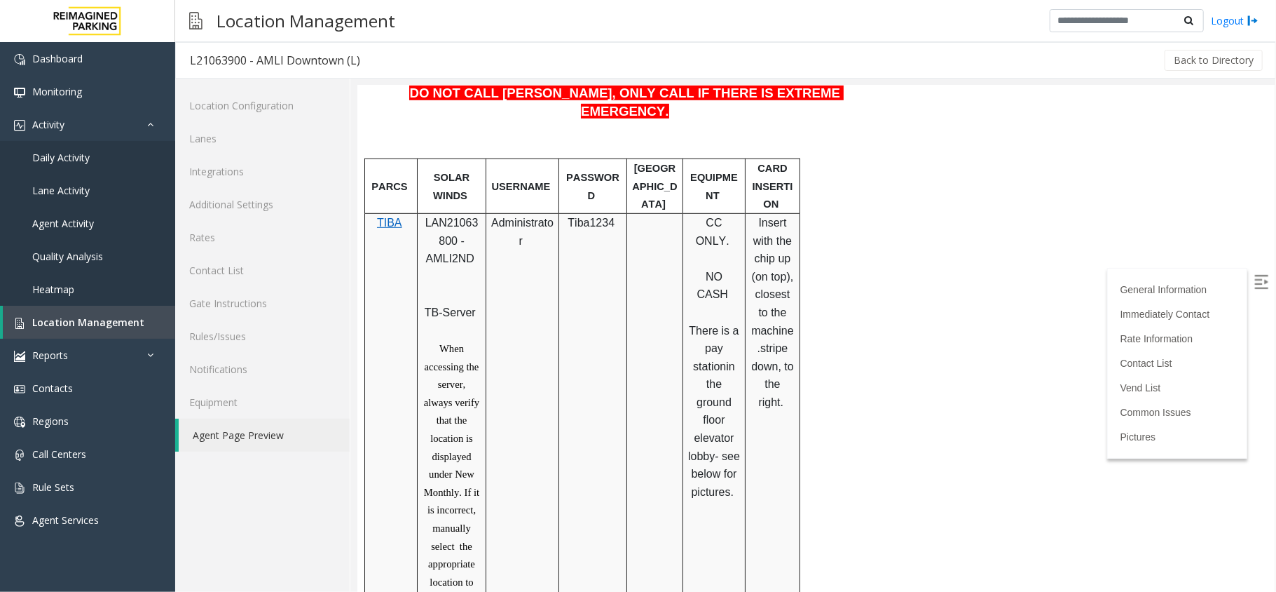
click at [1252, 289] on label at bounding box center [1262, 282] width 21 height 21
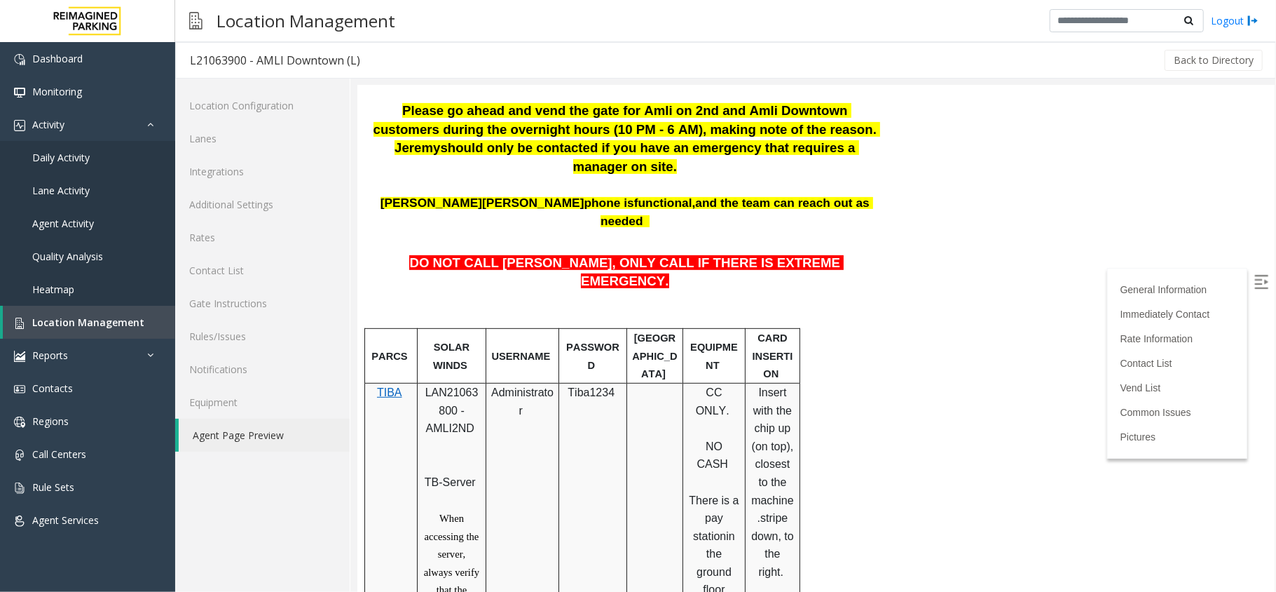
scroll to position [121, 0]
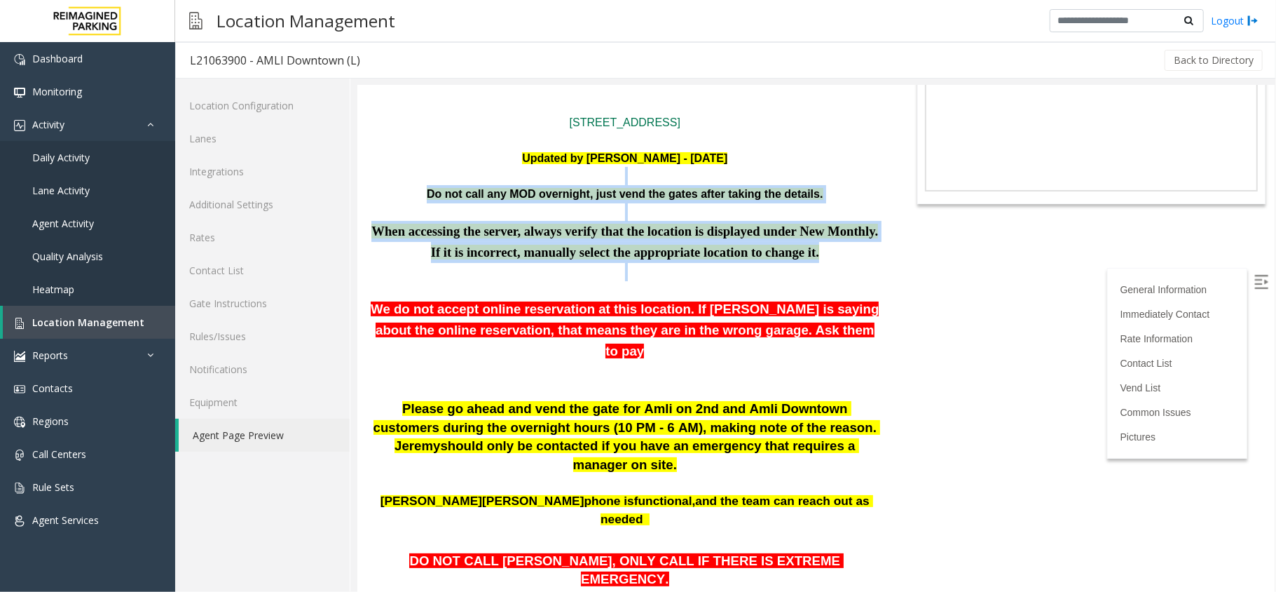
drag, startPoint x: 398, startPoint y: 183, endPoint x: 825, endPoint y: 263, distance: 434.3
click at [825, 263] on p at bounding box center [624, 271] width 515 height 18
drag, startPoint x: 510, startPoint y: 123, endPoint x: 805, endPoint y: 265, distance: 327.0
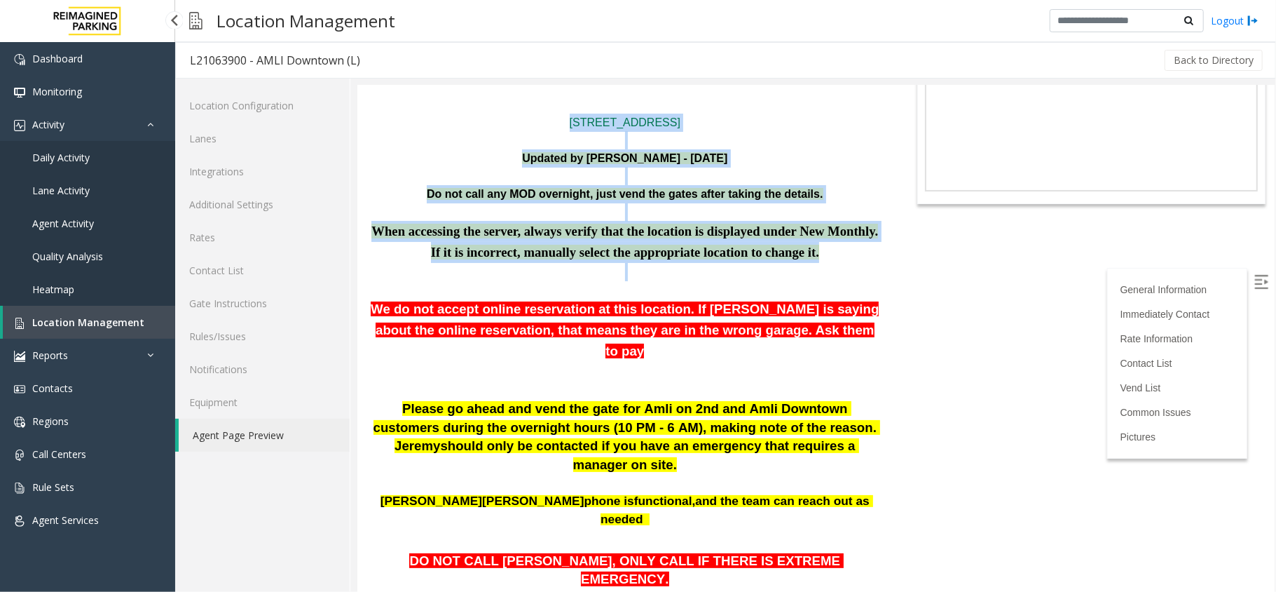
click at [805, 265] on p at bounding box center [624, 271] width 515 height 18
drag, startPoint x: 521, startPoint y: 117, endPoint x: 861, endPoint y: 262, distance: 370.3
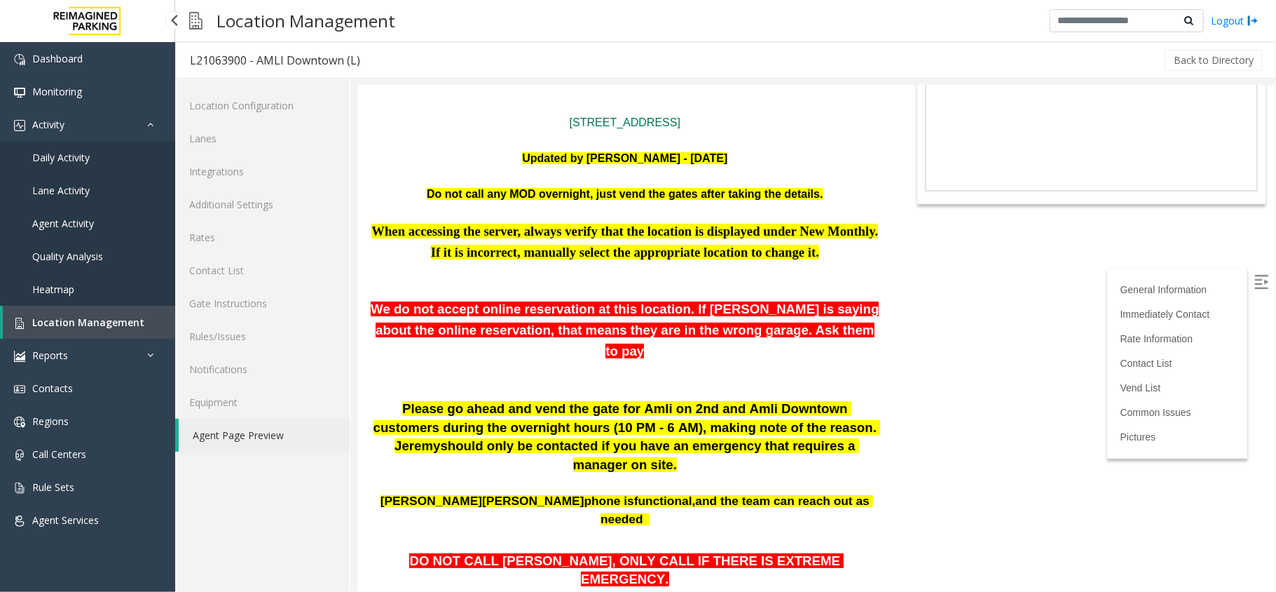
click at [970, 304] on body "L21063900 - AMLI Downtown (L) General Information 201Lavaca St. Austin, TX Upda…" at bounding box center [816, 217] width 918 height 506
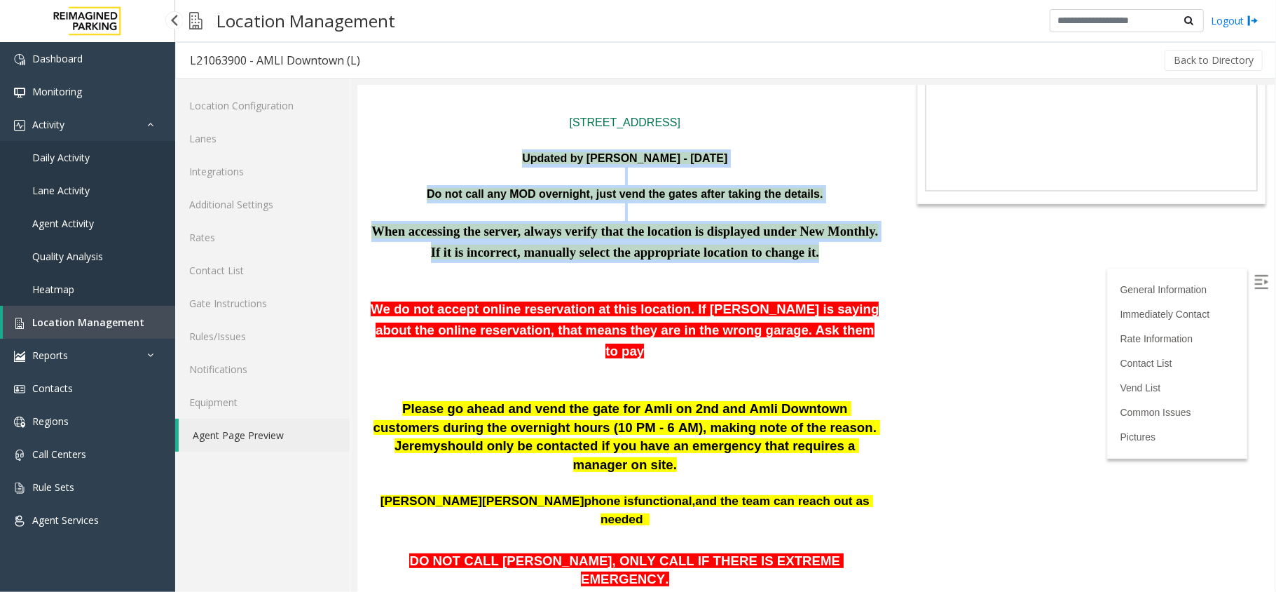
drag, startPoint x: 494, startPoint y: 148, endPoint x: 807, endPoint y: 262, distance: 332.9
click at [807, 262] on p "When accessing the server, always verify that the location is displayed under N…" at bounding box center [624, 241] width 515 height 42
drag, startPoint x: 507, startPoint y: 136, endPoint x: 802, endPoint y: 262, distance: 320.3
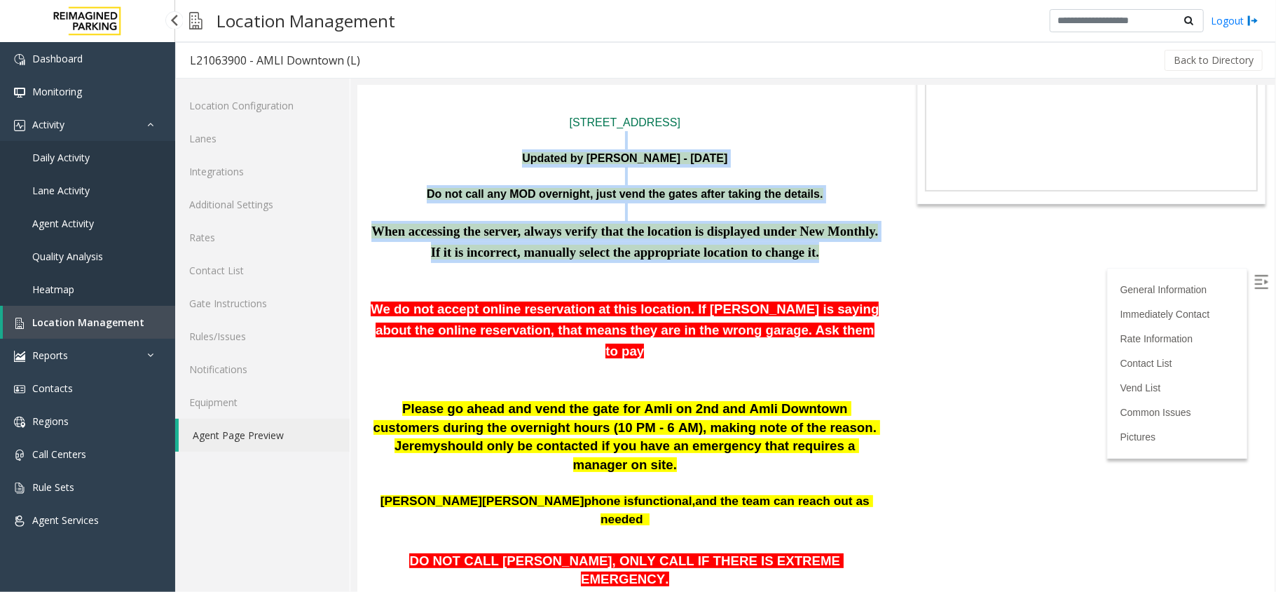
click at [802, 262] on p "When accessing the server, always verify that the location is displayed under N…" at bounding box center [624, 241] width 515 height 42
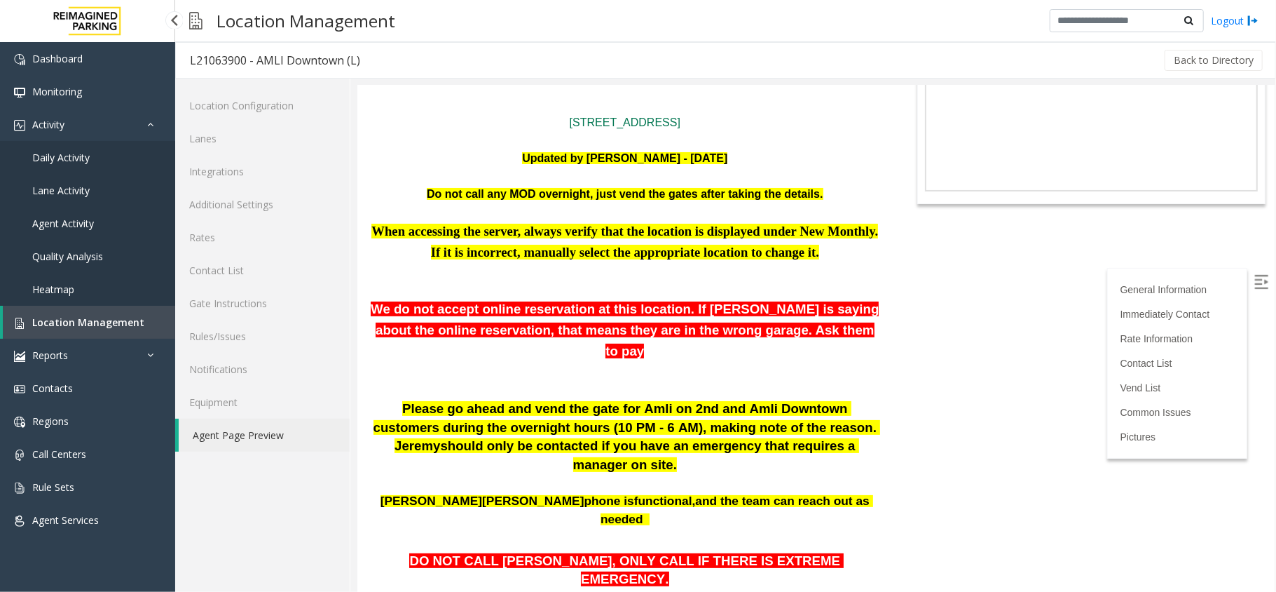
click at [1007, 274] on body "L21063900 - AMLI Downtown (L) General Information 201Lavaca St. Austin, TX Upda…" at bounding box center [816, 217] width 918 height 506
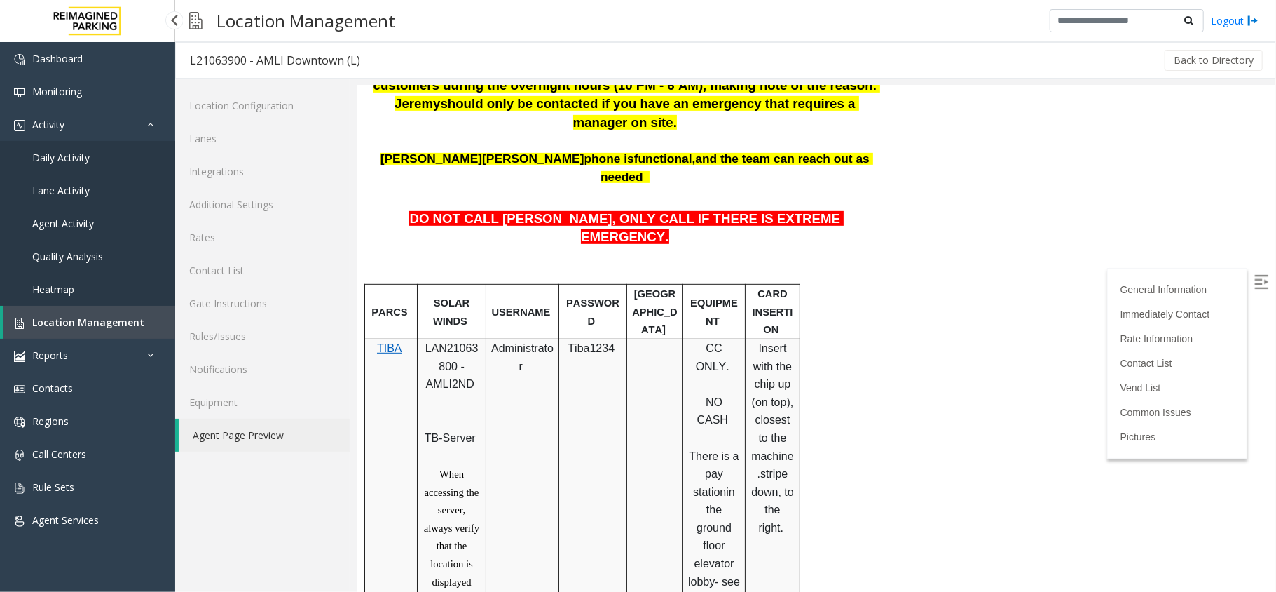
scroll to position [441, 0]
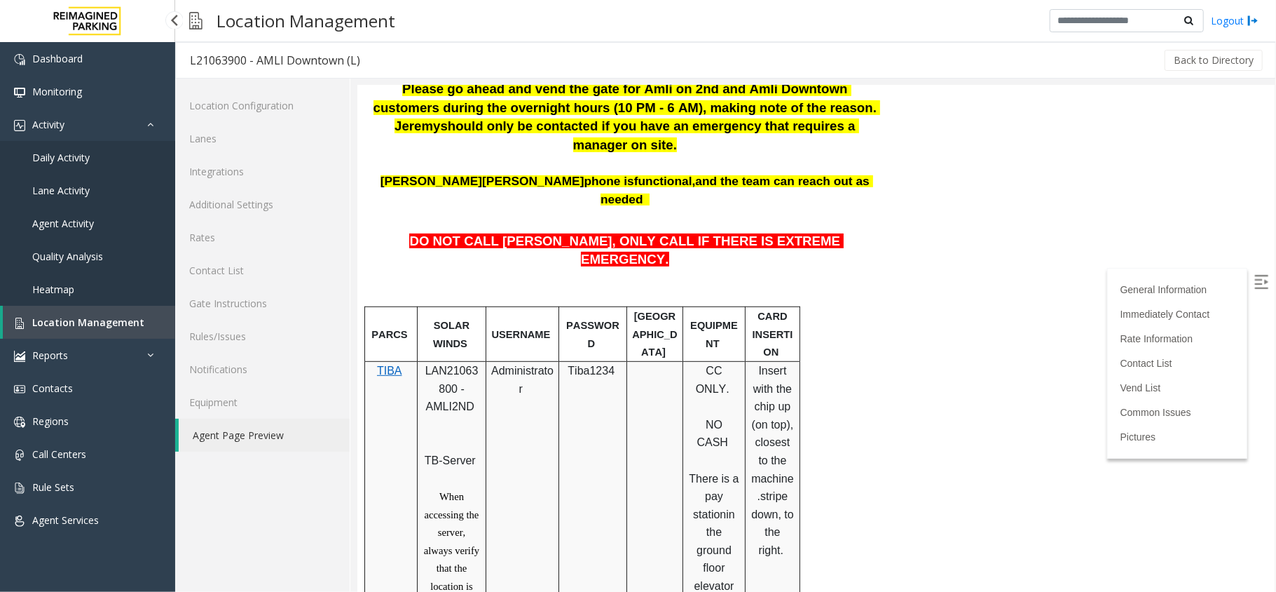
click at [445, 364] on span "LAN21063800 - AMLI2ND" at bounding box center [451, 388] width 53 height 48
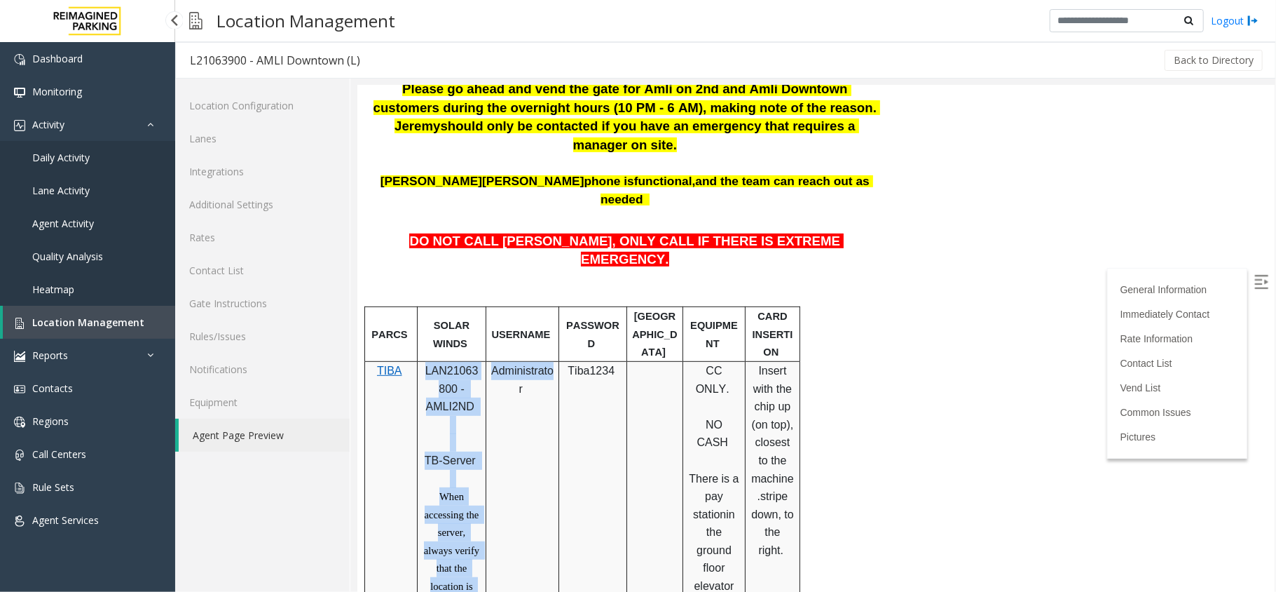
click at [496, 360] on tr "TIBA LAN21063800 - AMLI2ND TB-Server When accessing the server, always verify t…" at bounding box center [582, 557] width 435 height 395
click at [470, 364] on span "LAN21063800 - AMLI2ND" at bounding box center [451, 388] width 53 height 48
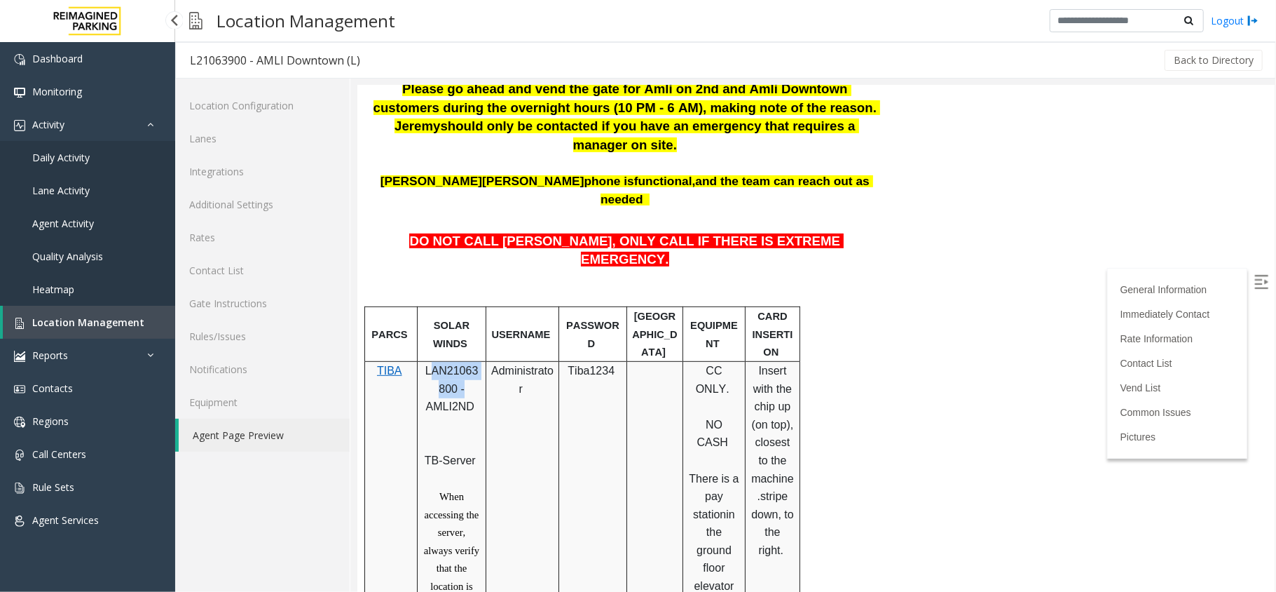
drag, startPoint x: 445, startPoint y: 307, endPoint x: 461, endPoint y: 321, distance: 20.8
click at [461, 361] on p "LAN21063800 - AMLI2ND" at bounding box center [451, 396] width 58 height 71
click at [420, 306] on tr "PARCS SOLAR WINDS USERNAME PASSWORD PARIS EQUIPMENT CARD INSERTION" at bounding box center [582, 333] width 435 height 55
drag, startPoint x: 458, startPoint y: 299, endPoint x: 451, endPoint y: 290, distance: 10.9
click at [458, 364] on span "LAN21063800 - AMLI2ND" at bounding box center [451, 388] width 53 height 48
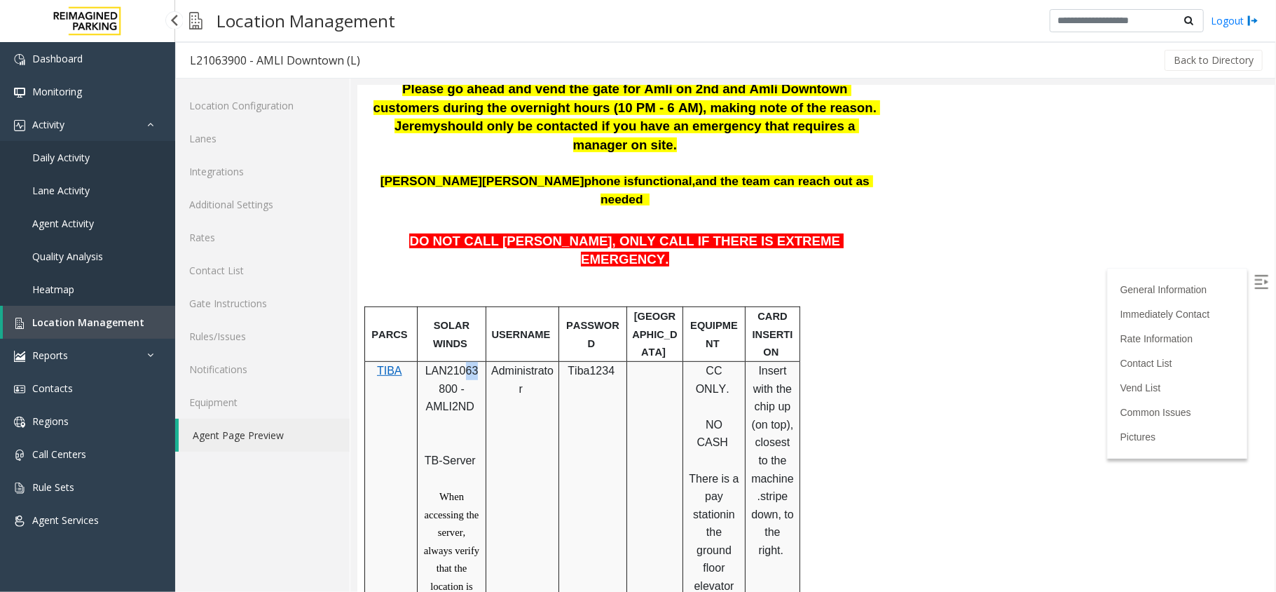
click at [470, 364] on span "LAN21063800 - AMLI2ND" at bounding box center [451, 388] width 53 height 48
click at [475, 364] on span "LAN21063800 - AMLI2ND" at bounding box center [451, 388] width 53 height 48
click at [486, 360] on td "LAN21063800 - AMLI2ND TB-Server When accessing the server, always verify that t…" at bounding box center [451, 557] width 69 height 395
copy td "LAN210638"
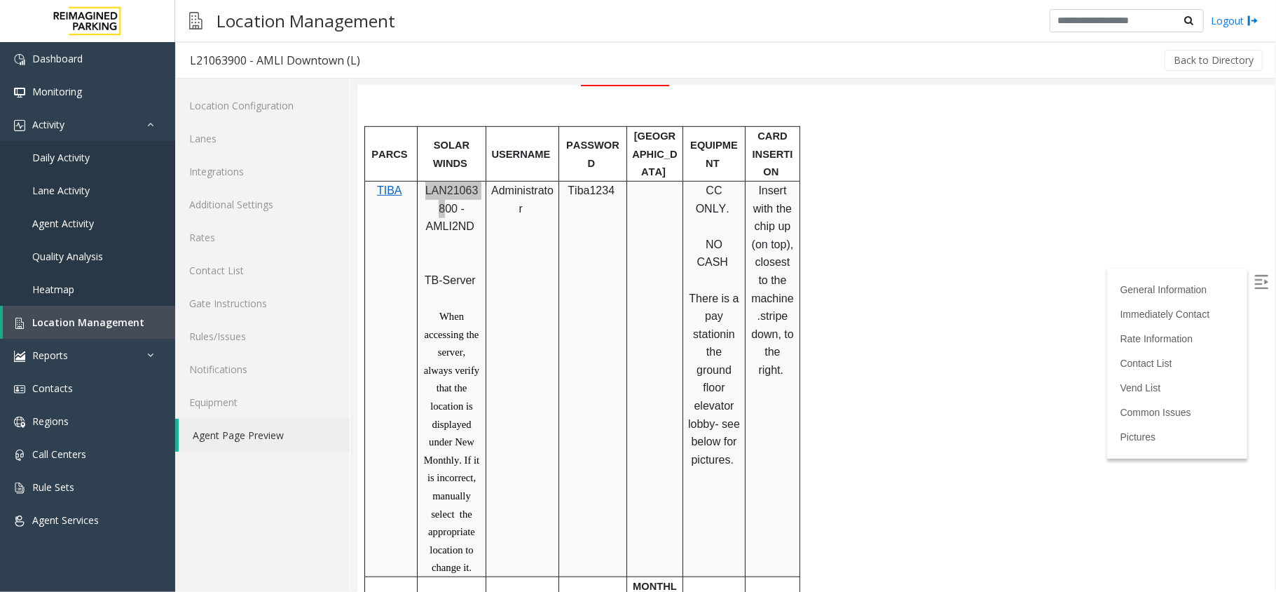
scroll to position [628, 0]
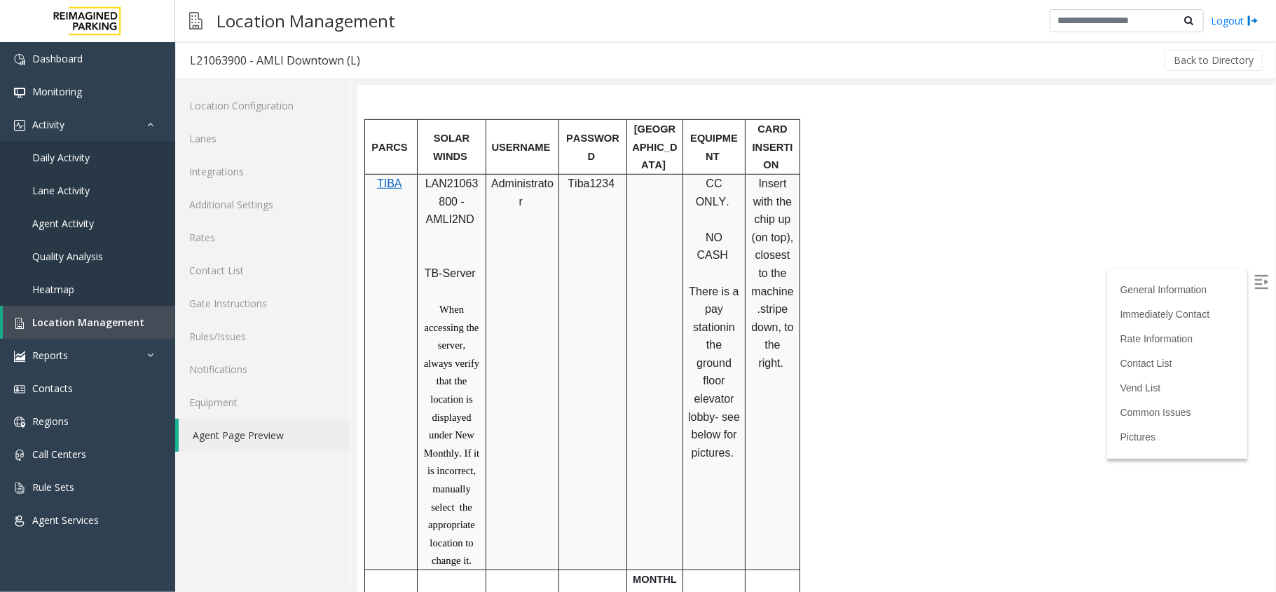
drag, startPoint x: 429, startPoint y: 235, endPoint x: 449, endPoint y: 236, distance: 19.7
click at [437, 299] on p "When accessing the server, always verify that the location is displayed under N…" at bounding box center [451, 433] width 58 height 269
click at [540, 239] on td "Administrator" at bounding box center [522, 370] width 73 height 395
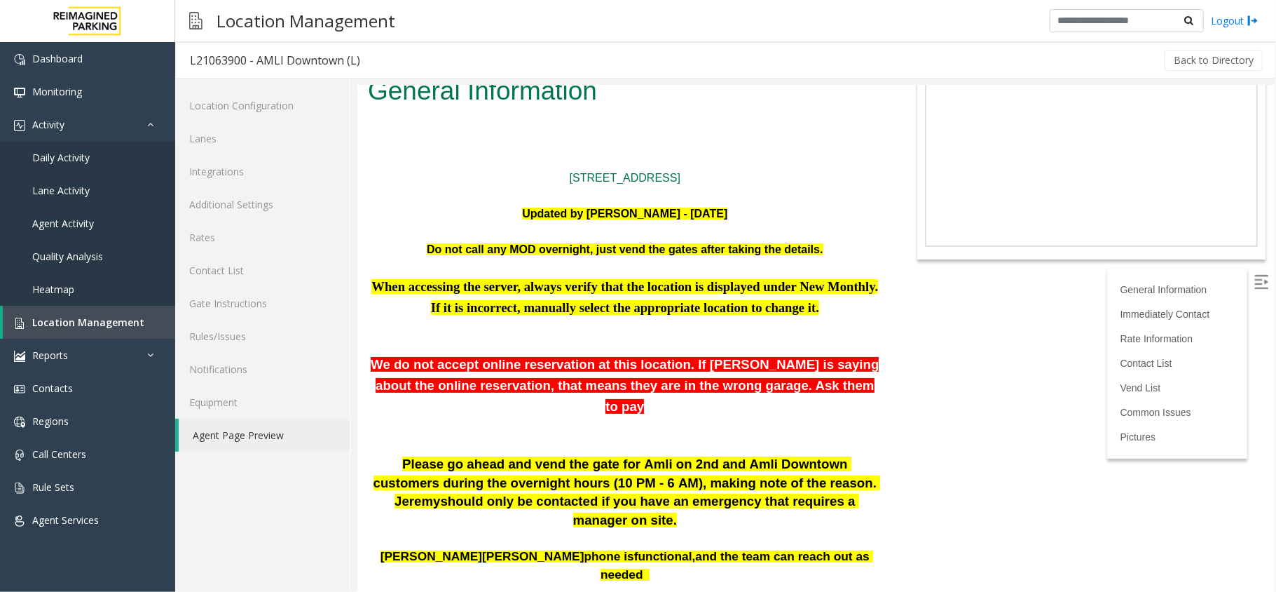
scroll to position [0, 0]
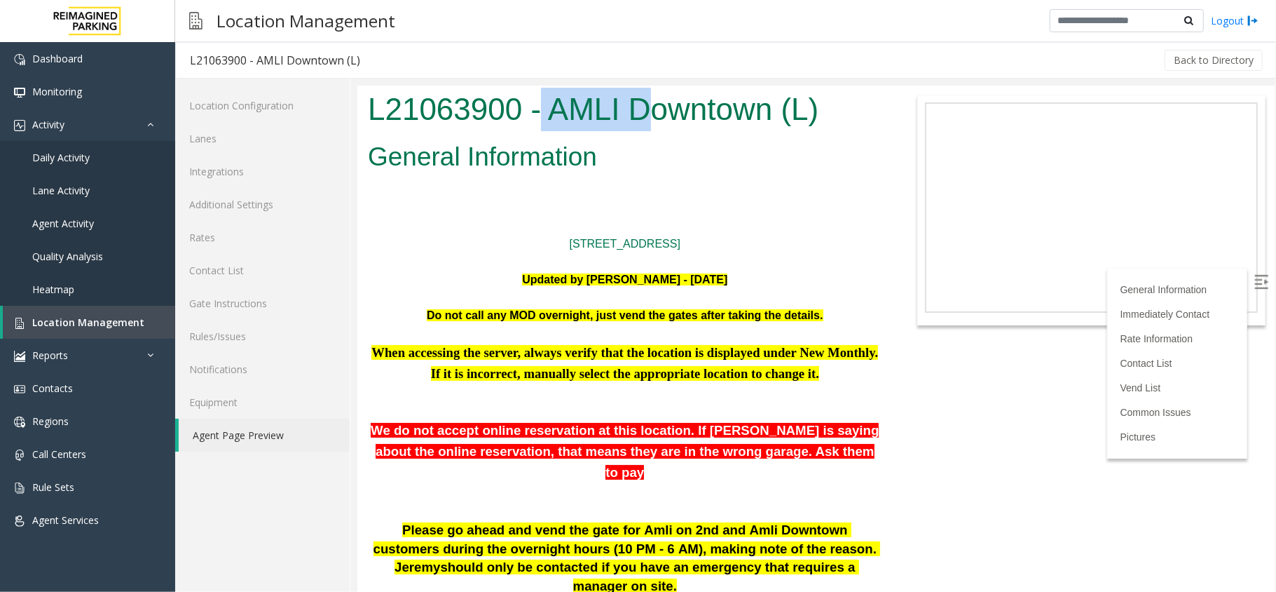
drag, startPoint x: 542, startPoint y: 100, endPoint x: 650, endPoint y: 116, distance: 109.0
click at [650, 116] on h1 "L21063900 - AMLI Downtown (L)" at bounding box center [624, 108] width 515 height 43
click at [636, 147] on h2 "General Information" at bounding box center [624, 156] width 515 height 36
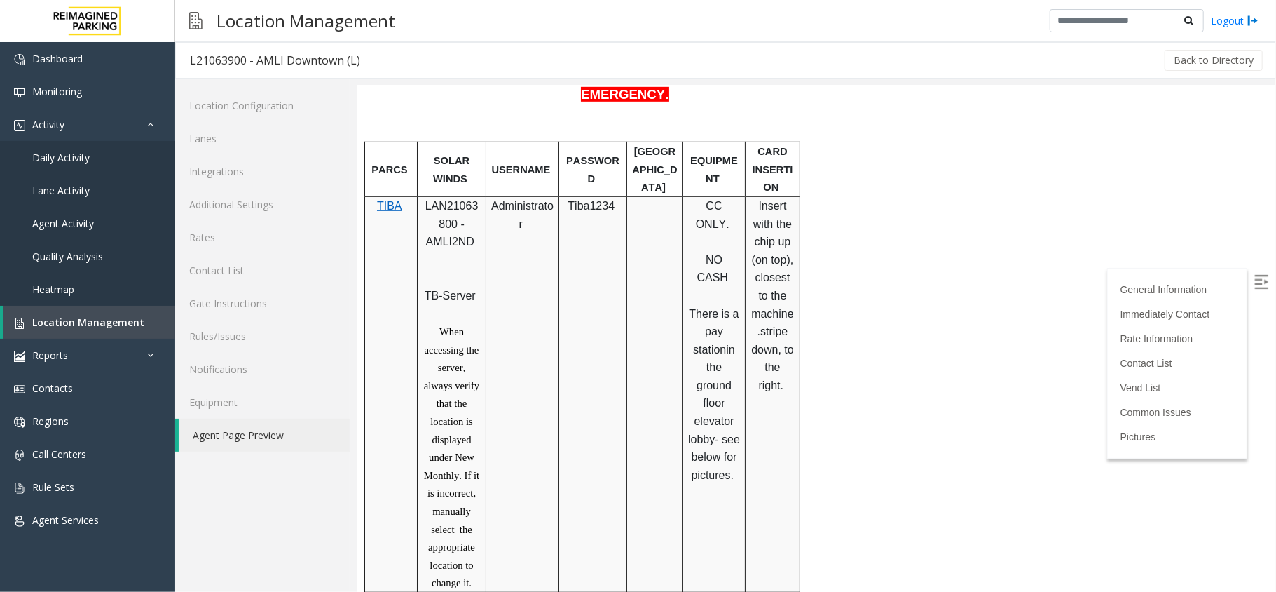
scroll to position [613, 0]
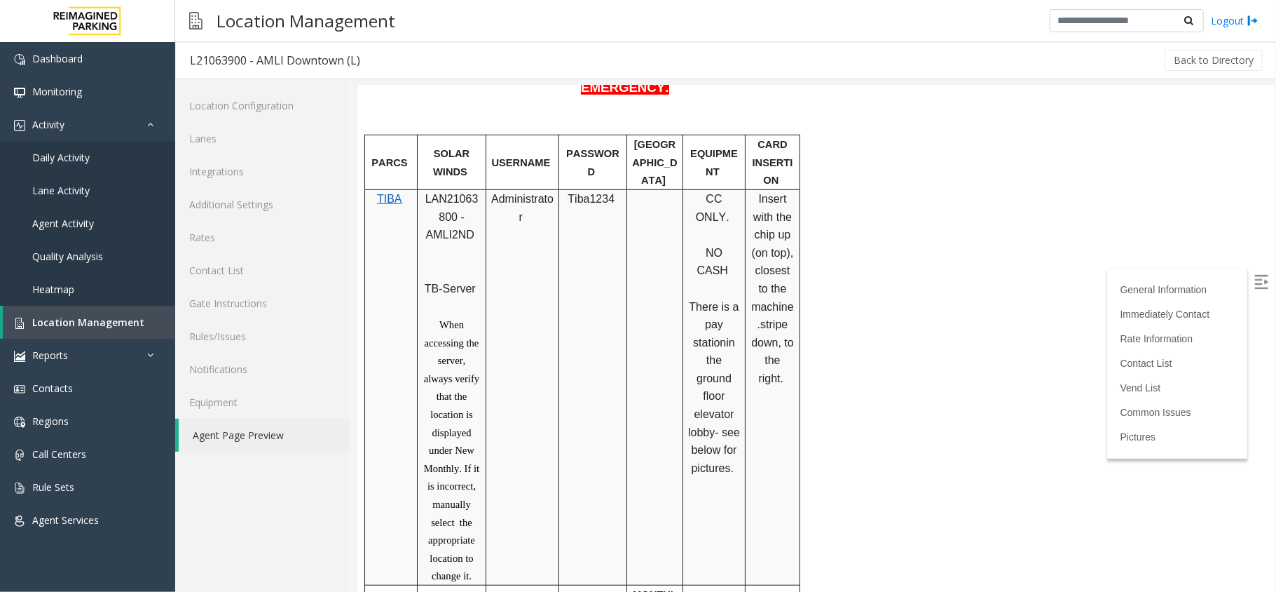
drag, startPoint x: 1275, startPoint y: 128, endPoint x: 1276, endPoint y: 206, distance: 78.5
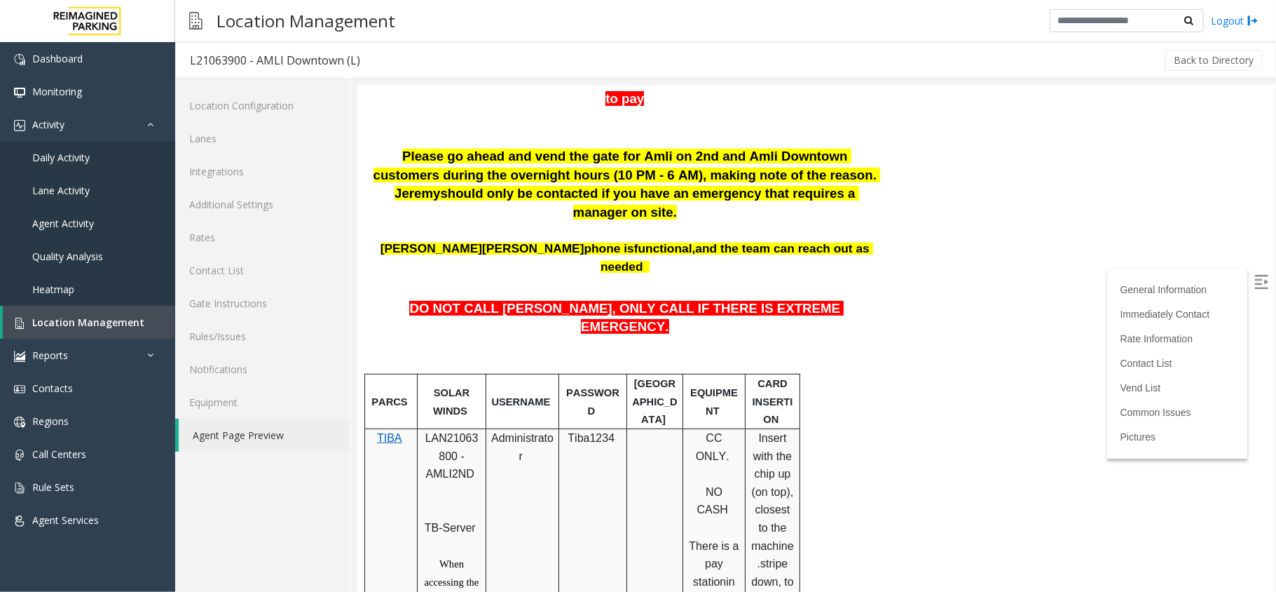
scroll to position [467, 0]
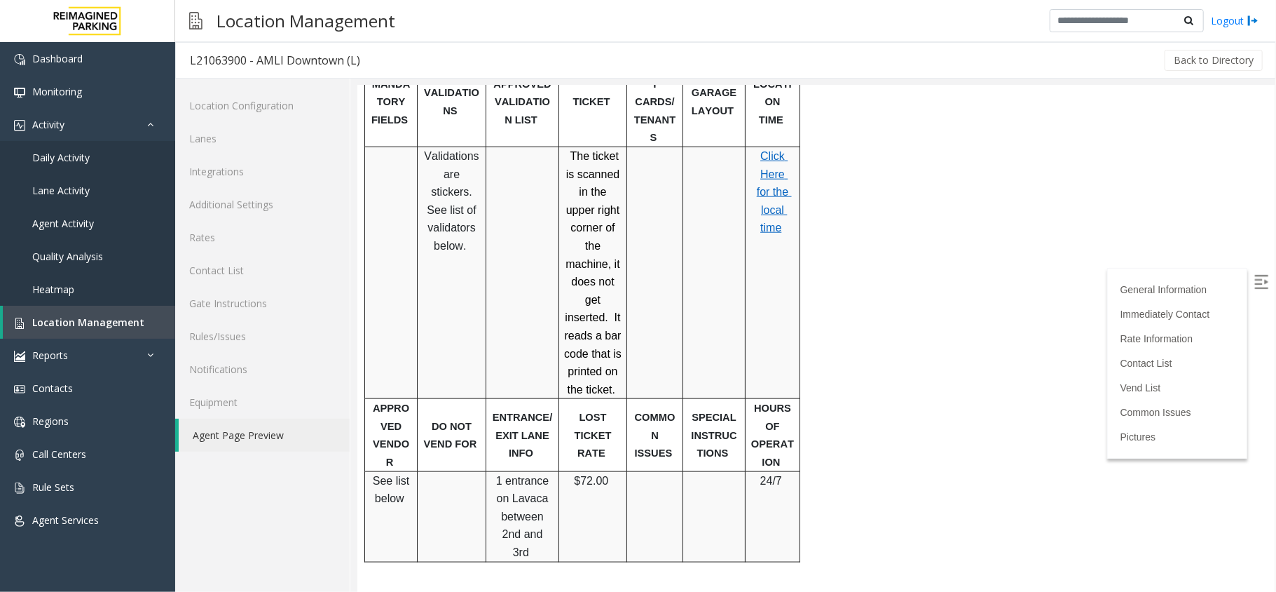
scroll to position [1061, 0]
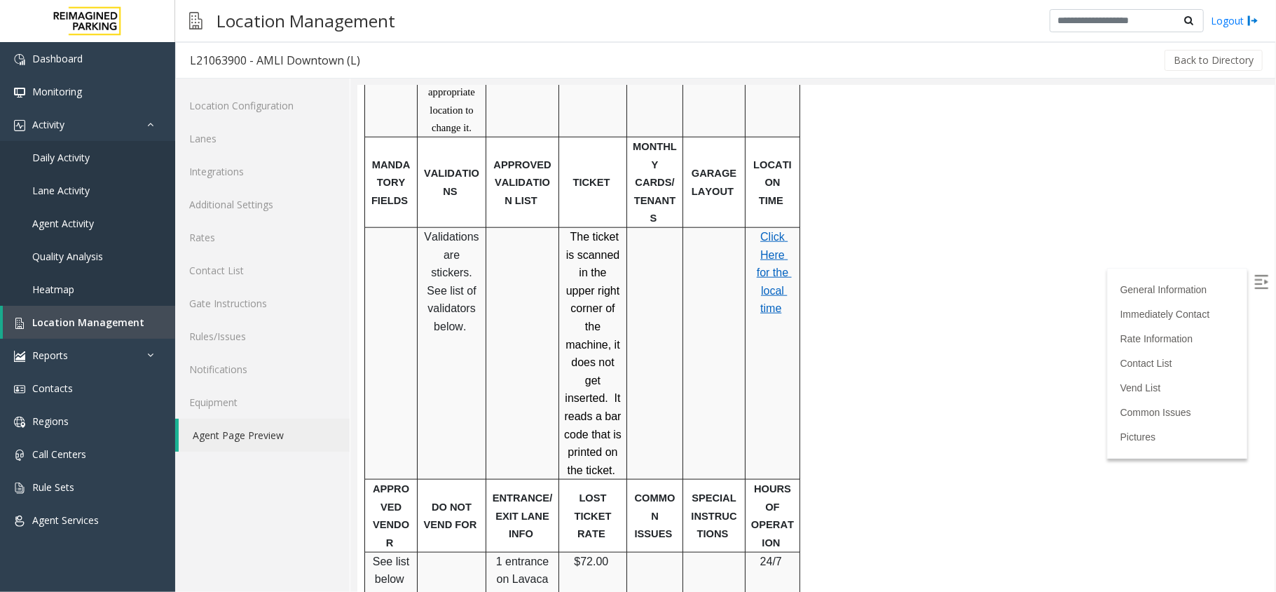
click at [768, 230] on span "Click Here for the local time" at bounding box center [773, 271] width 35 height 83
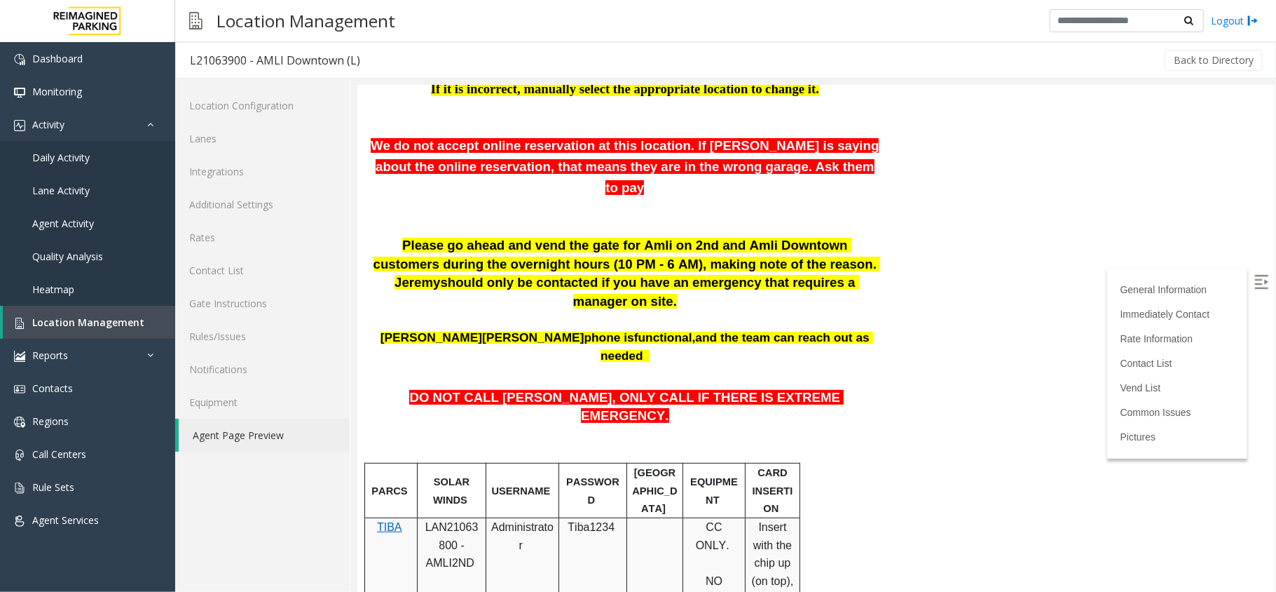
scroll to position [475, 0]
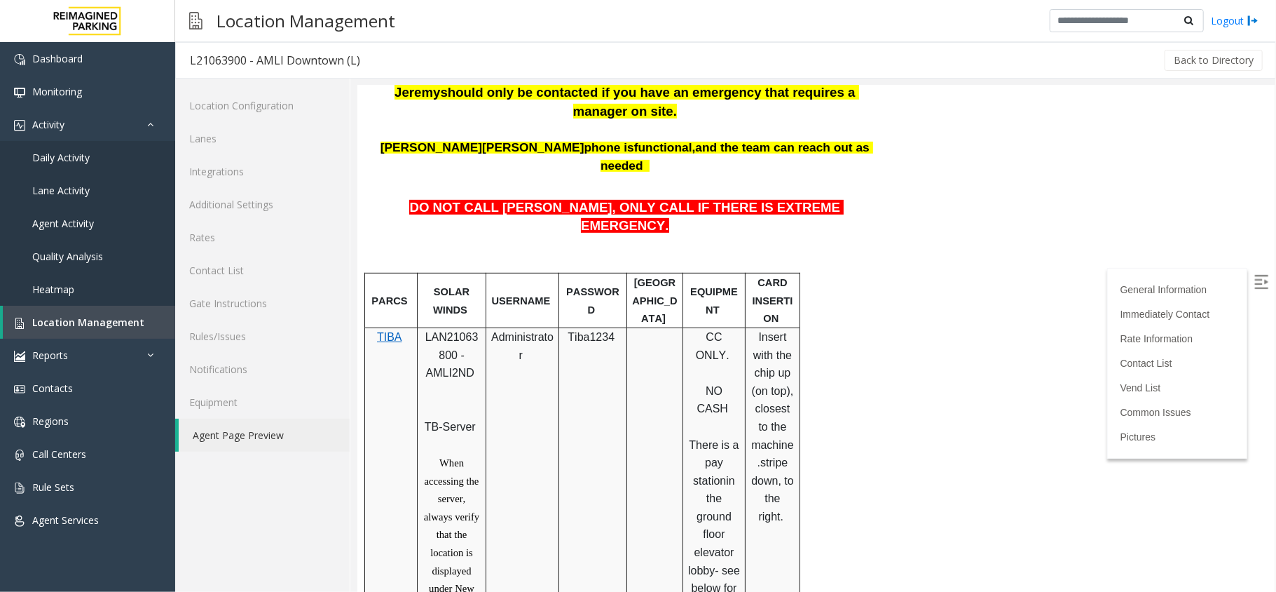
click at [425, 330] on span "LAN21063800 - AMLI2ND" at bounding box center [451, 354] width 53 height 48
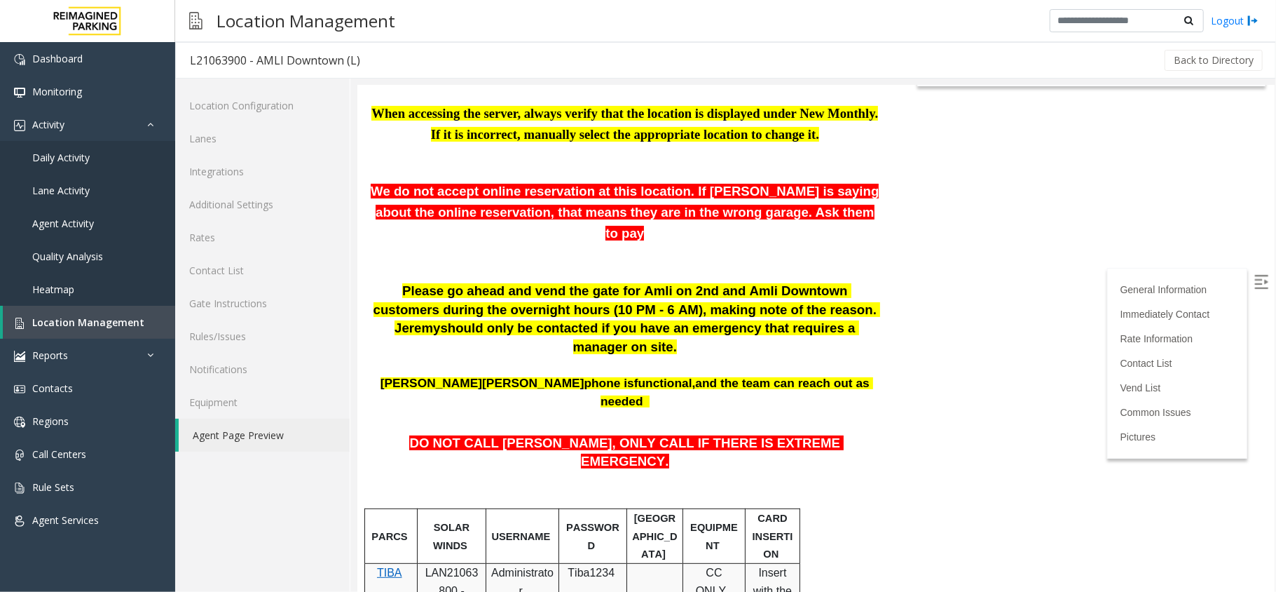
scroll to position [0, 0]
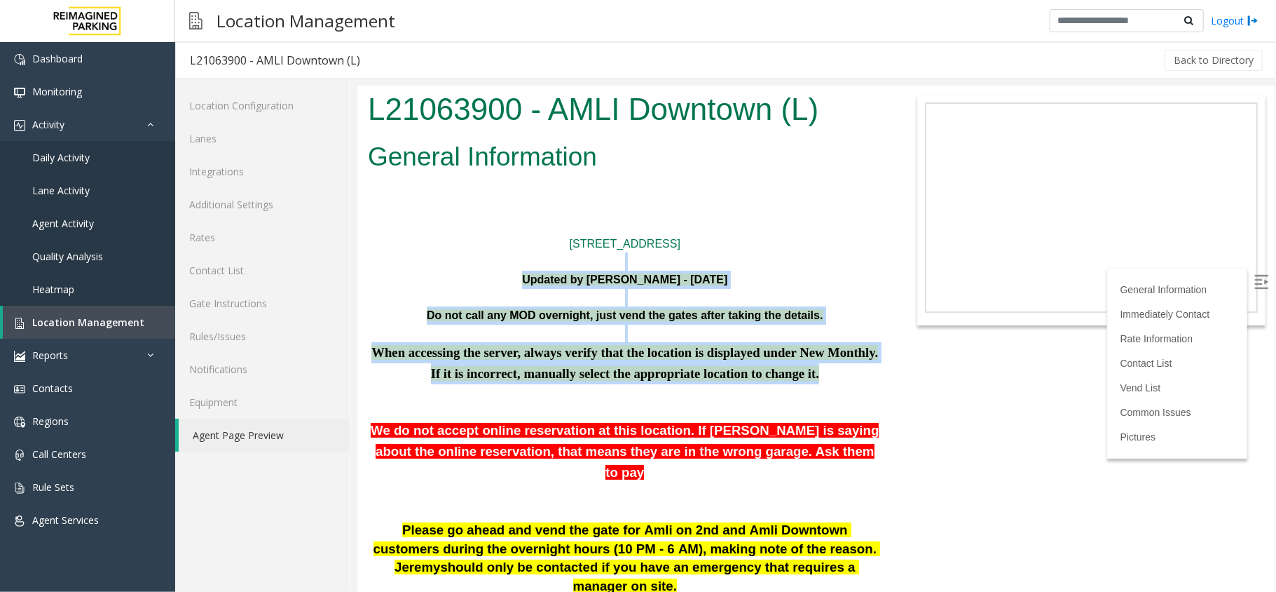
drag, startPoint x: 468, startPoint y: 256, endPoint x: 807, endPoint y: 382, distance: 361.3
click at [807, 382] on p "When accessing the server, always verify that the location is displayed under N…" at bounding box center [624, 362] width 515 height 42
drag, startPoint x: 544, startPoint y: 226, endPoint x: 817, endPoint y: 383, distance: 314.7
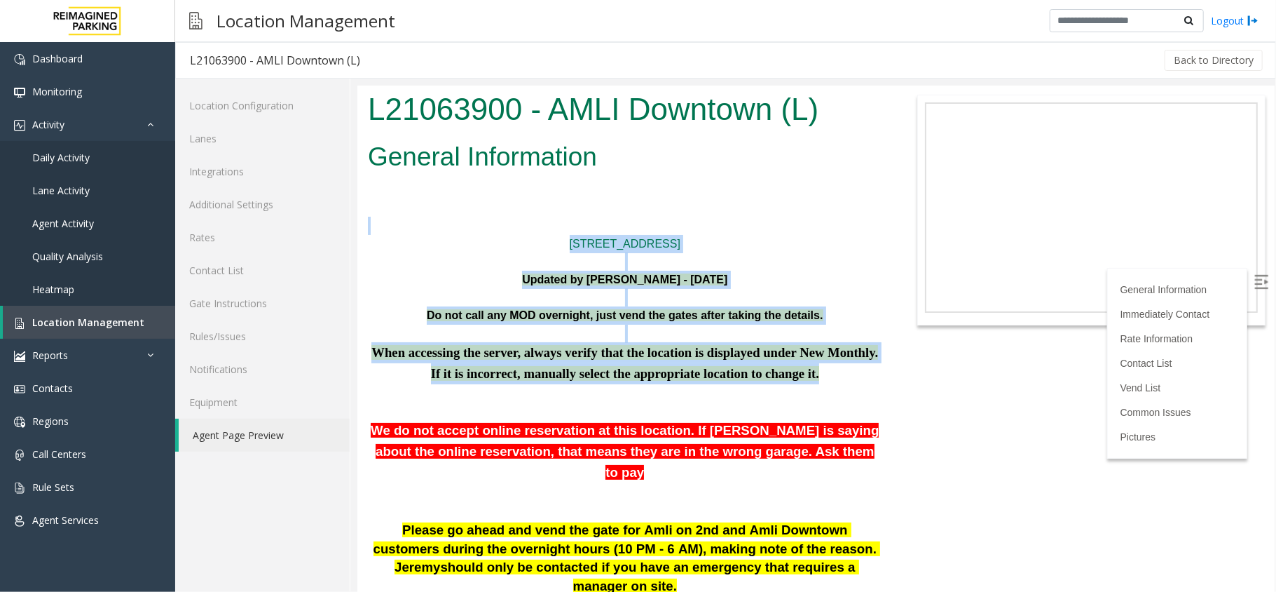
click at [817, 383] on p "When accessing the server, always verify that the location is displayed under N…" at bounding box center [624, 362] width 515 height 42
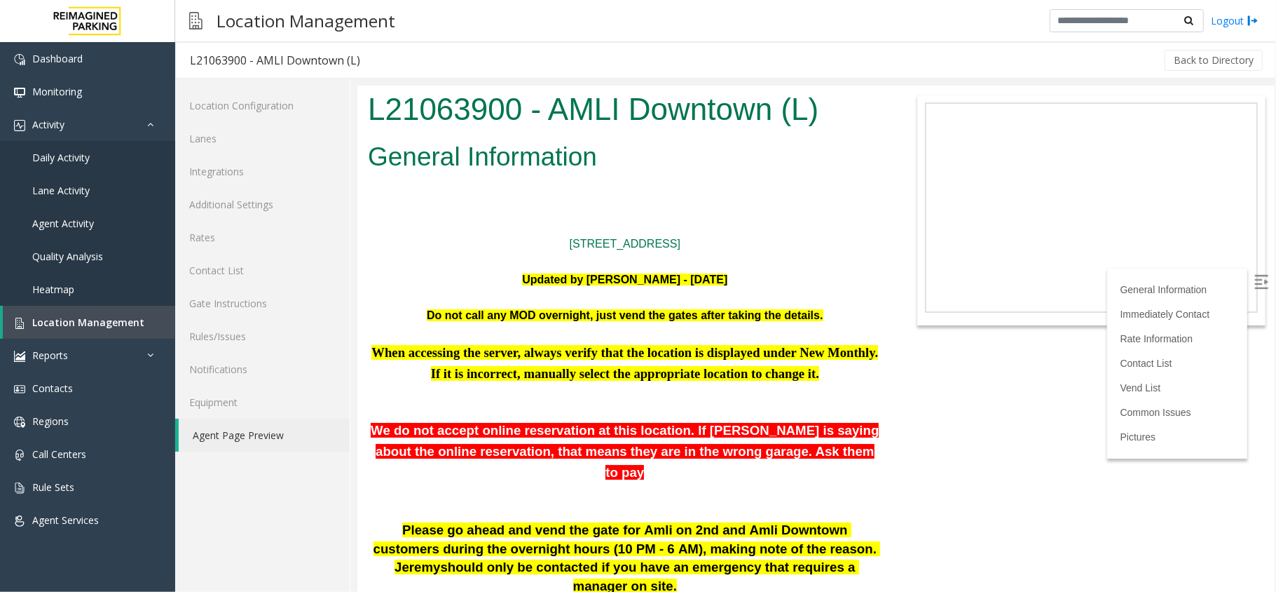
click at [1001, 392] on body "L21063900 - AMLI Downtown (L) General Information 201Lavaca St. Austin, TX Upda…" at bounding box center [816, 338] width 918 height 506
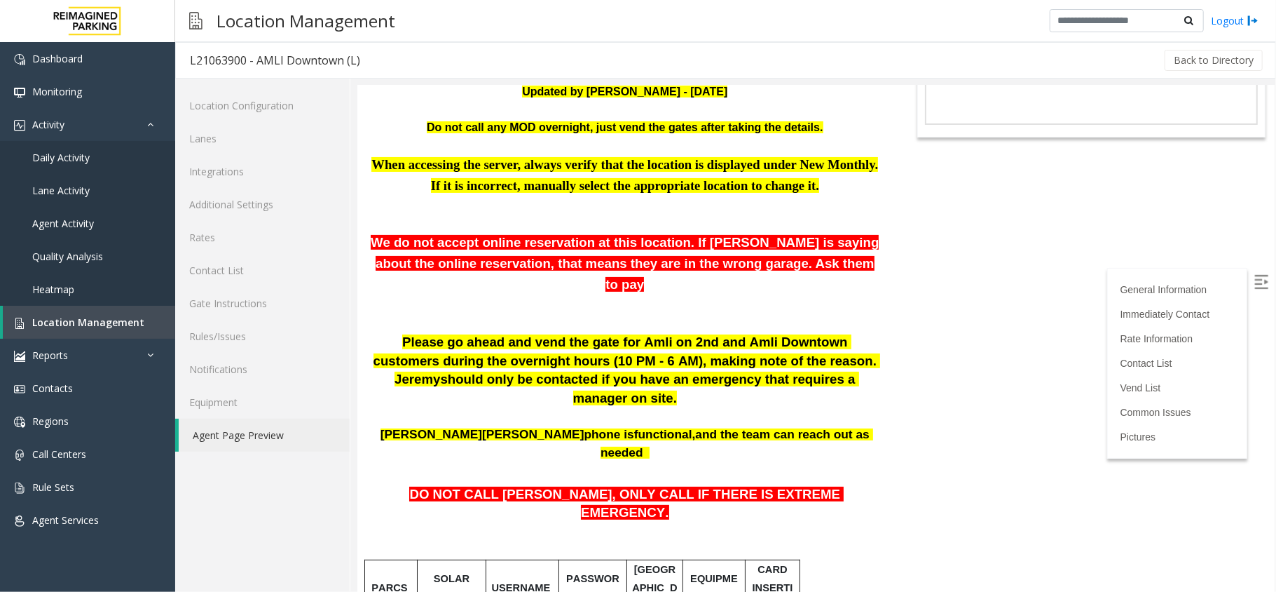
scroll to position [280, 0]
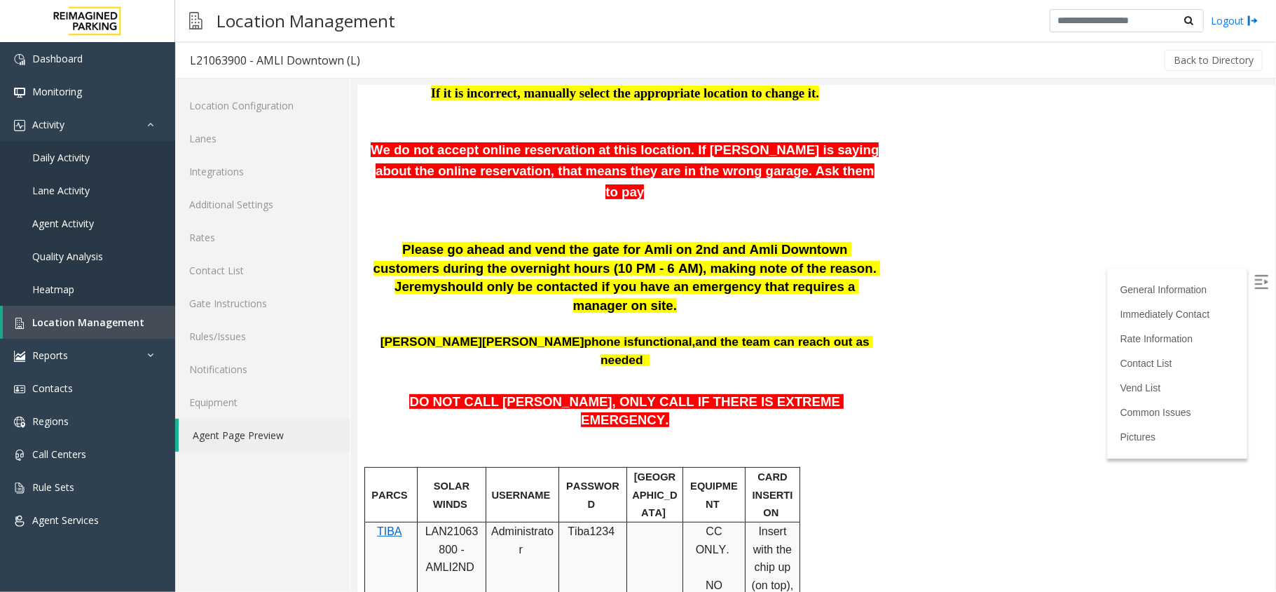
click at [449, 524] on span "LAN21063800 - AMLI2ND" at bounding box center [451, 548] width 53 height 48
copy span "LAN21063800"
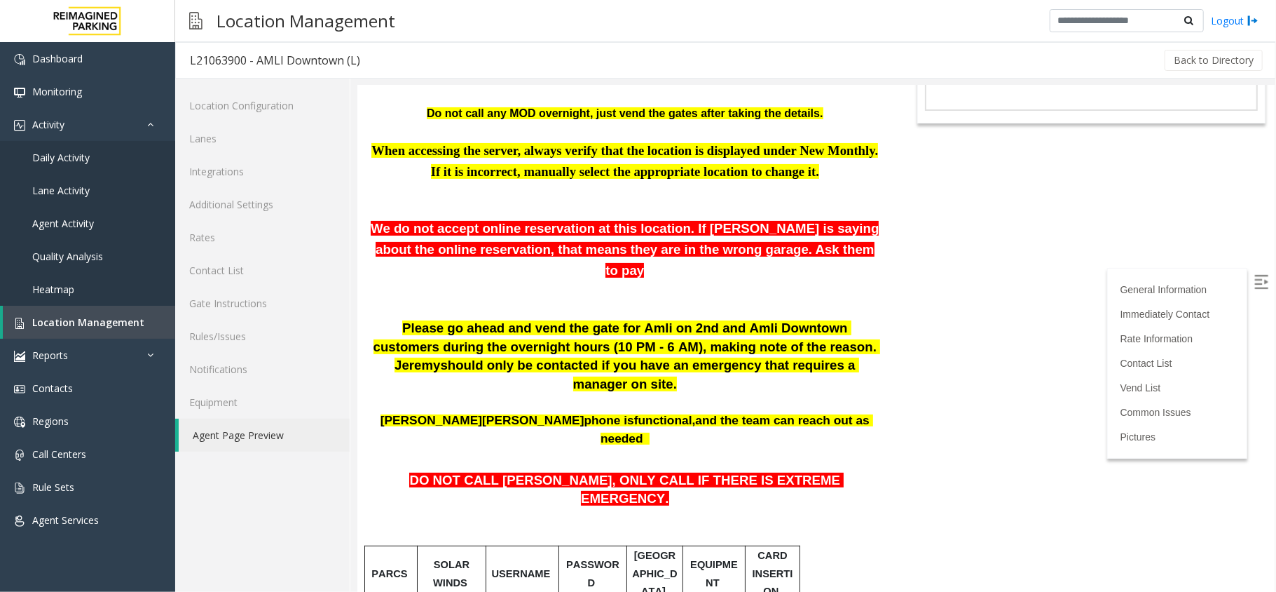
scroll to position [216, 0]
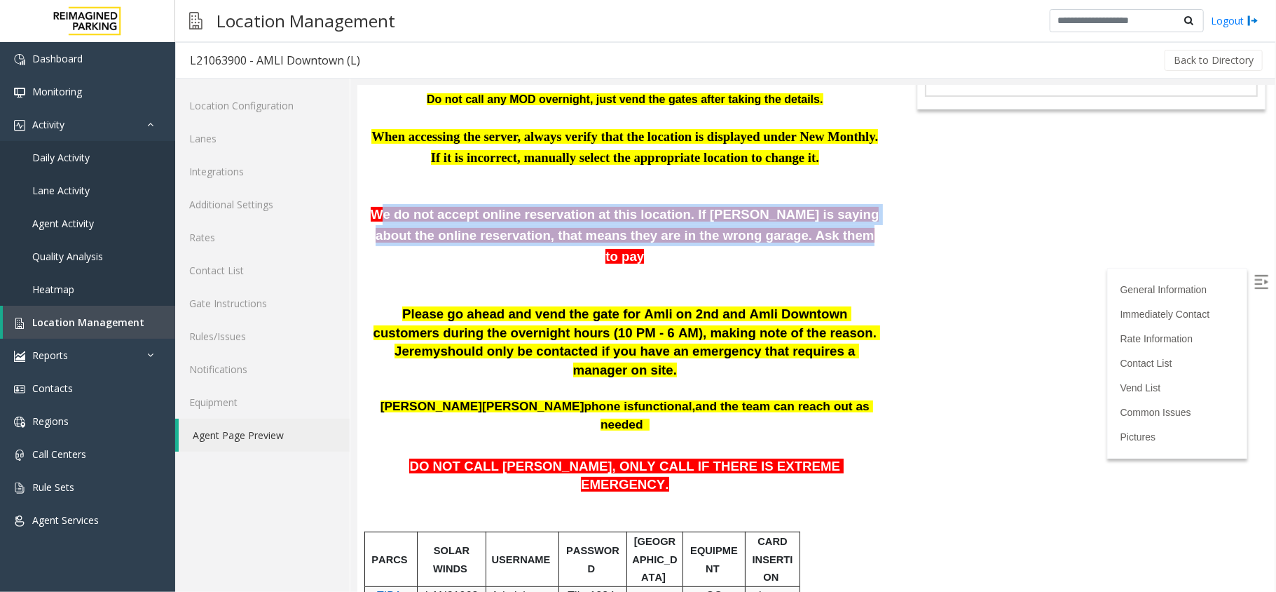
drag, startPoint x: 389, startPoint y: 211, endPoint x: 819, endPoint y: 237, distance: 430.5
click at [819, 237] on p "We do not accept online reservation at this location. If parker is saying about…" at bounding box center [624, 234] width 515 height 63
click at [815, 231] on p "We do not accept online reservation at this location. If parker is saying about…" at bounding box center [624, 234] width 515 height 63
drag, startPoint x: 824, startPoint y: 242, endPoint x: 376, endPoint y: 218, distance: 448.6
click at [376, 218] on p "We do not accept online reservation at this location. If parker is saying about…" at bounding box center [624, 234] width 515 height 63
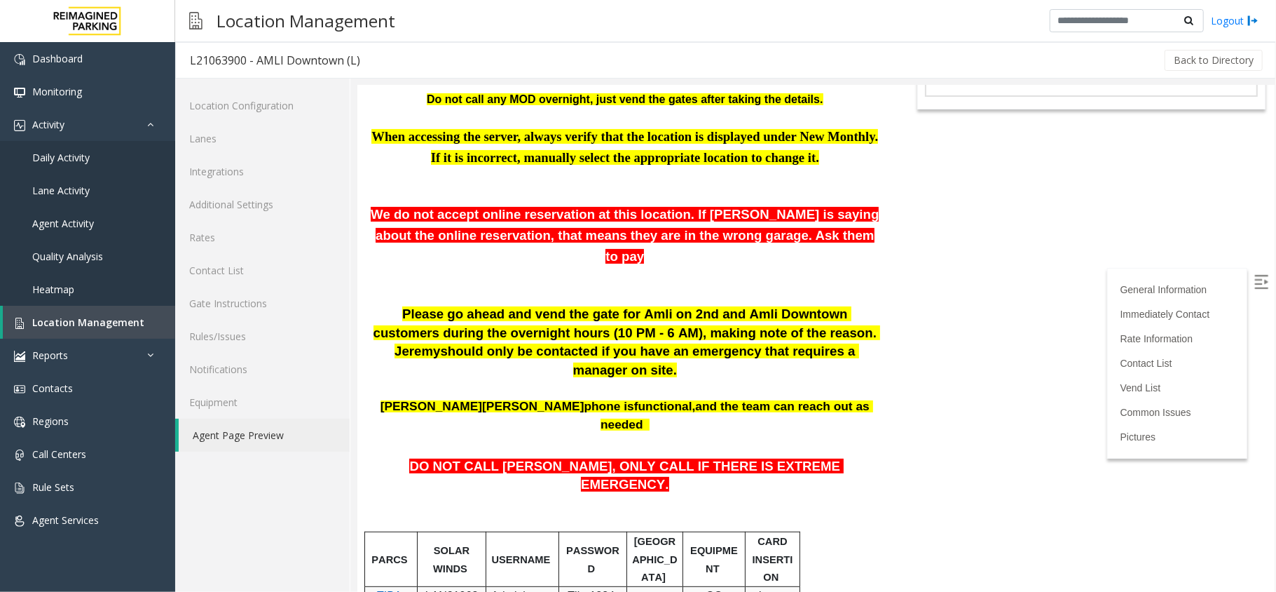
click at [770, 164] on span "When accessing the server, always verify that the location is displayed under N…" at bounding box center [624, 146] width 507 height 36
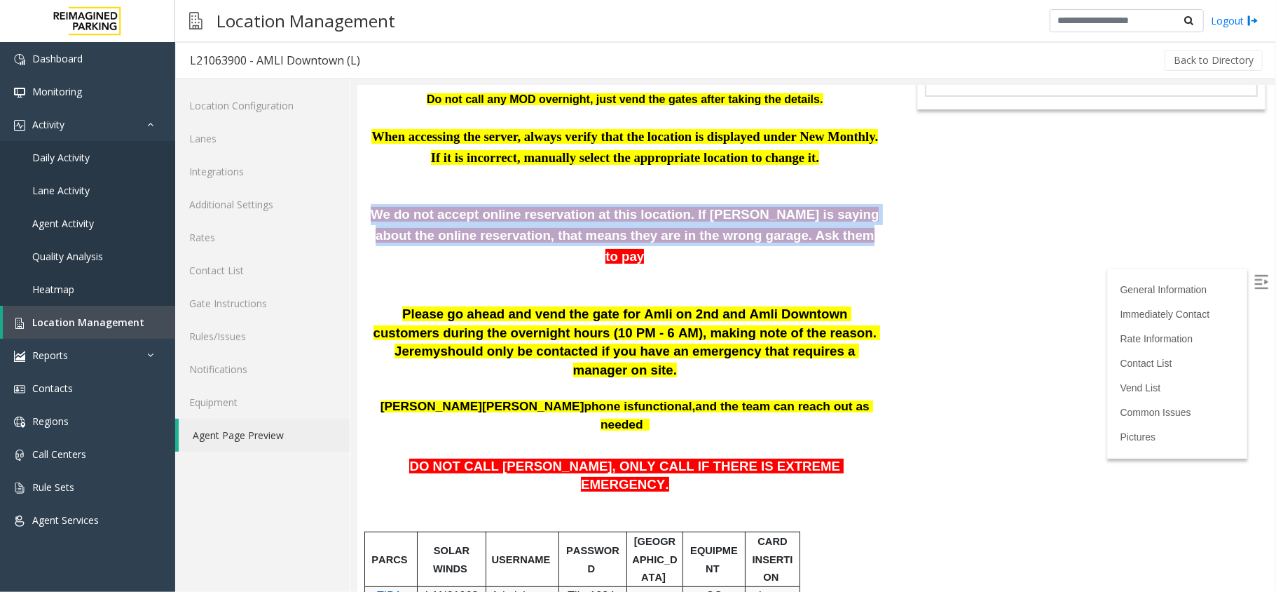
drag, startPoint x: 847, startPoint y: 245, endPoint x: 365, endPoint y: 217, distance: 482.3
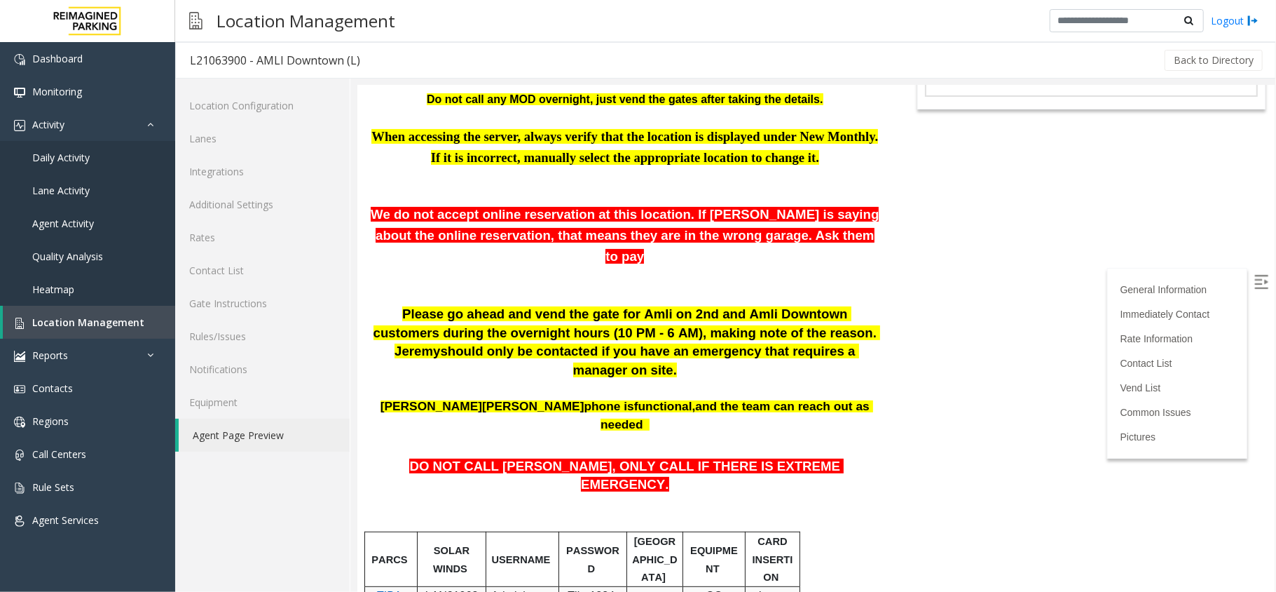
click at [411, 197] on p at bounding box center [624, 194] width 515 height 18
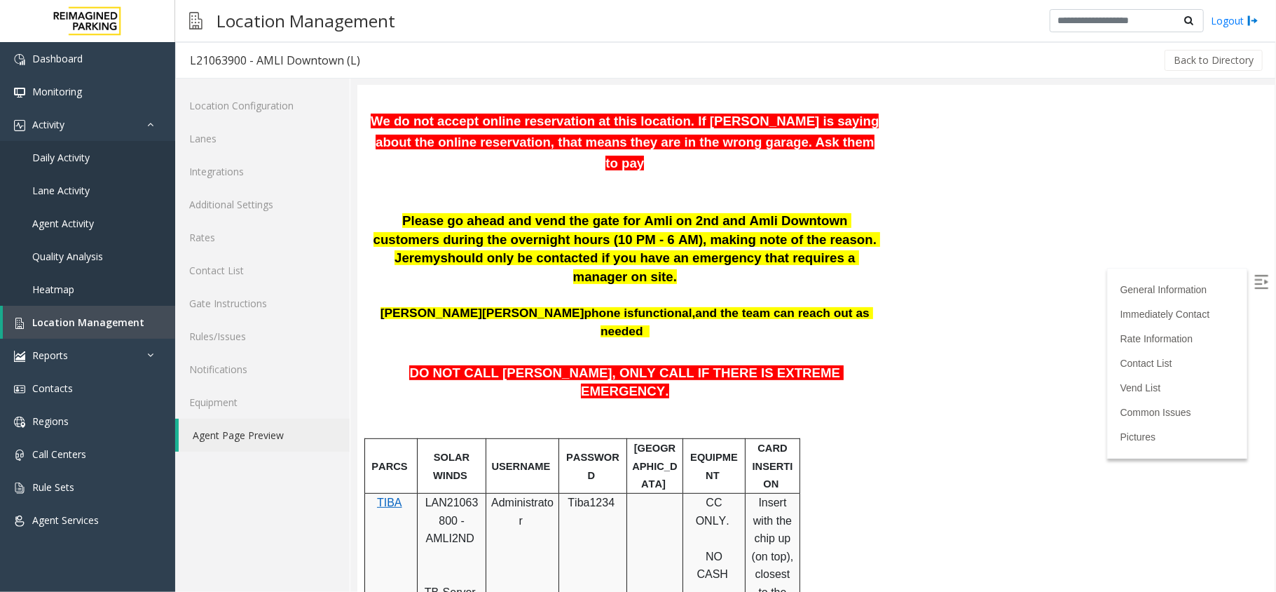
scroll to position [0, 0]
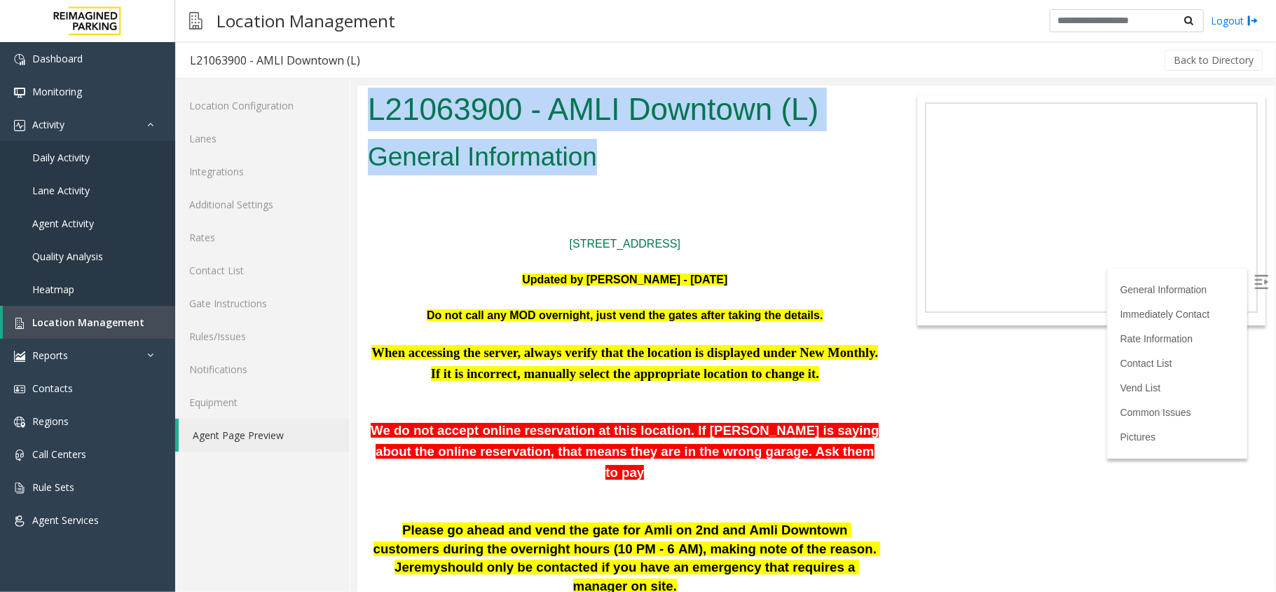
drag, startPoint x: 637, startPoint y: 151, endPoint x: 362, endPoint y: 88, distance: 282.6
click at [362, 88] on body "L21063900 - AMLI Downtown (L) General Information 201Lavaca St. Austin, TX Upda…" at bounding box center [816, 338] width 918 height 506
click at [365, 86] on div "L21063900 - AMLI Downtown (L)" at bounding box center [625, 110] width 536 height 51
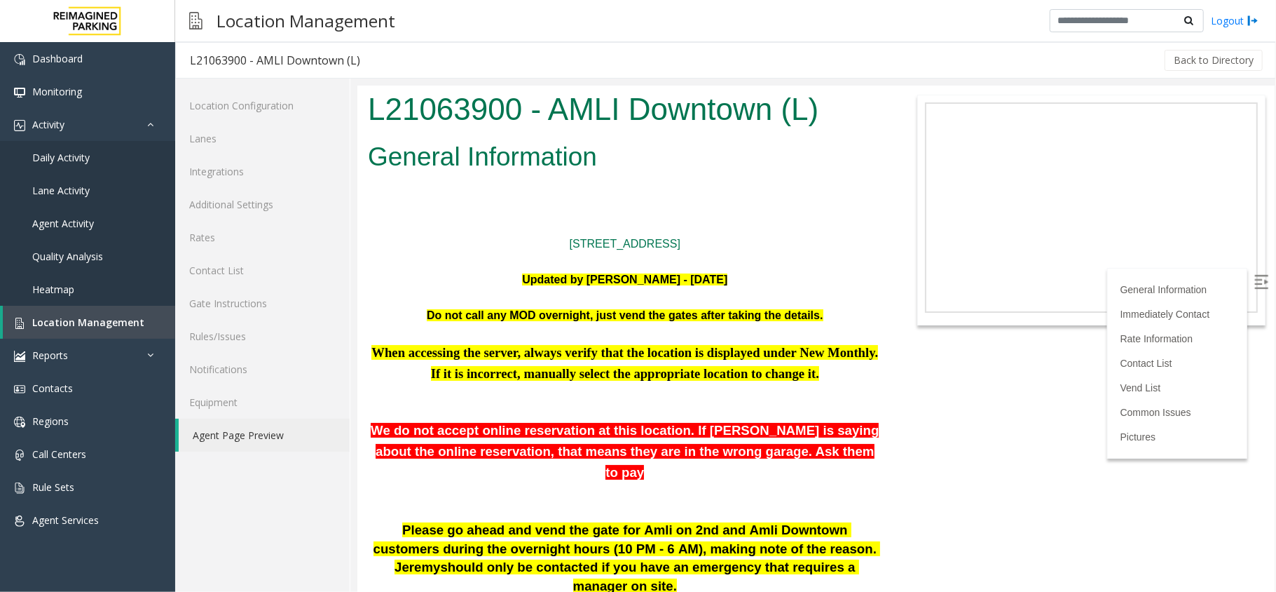
drag, startPoint x: 357, startPoint y: 60, endPoint x: 194, endPoint y: 71, distance: 163.7
click at [194, 71] on h3 "L21063900 - AMLI Downtown (L)" at bounding box center [275, 60] width 198 height 32
click at [191, 60] on div "L21063900 - AMLI Downtown (L)" at bounding box center [275, 60] width 170 height 18
click at [105, 311] on link "Location Management" at bounding box center [89, 322] width 172 height 33
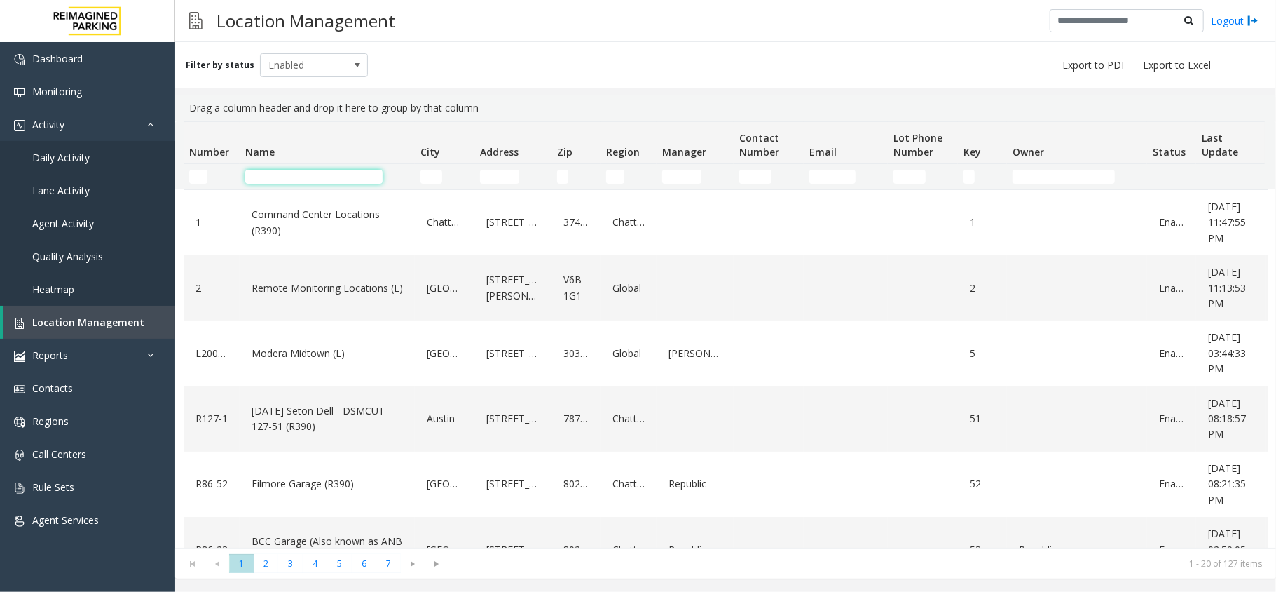
click at [313, 175] on input "Name Filter" at bounding box center [313, 177] width 137 height 14
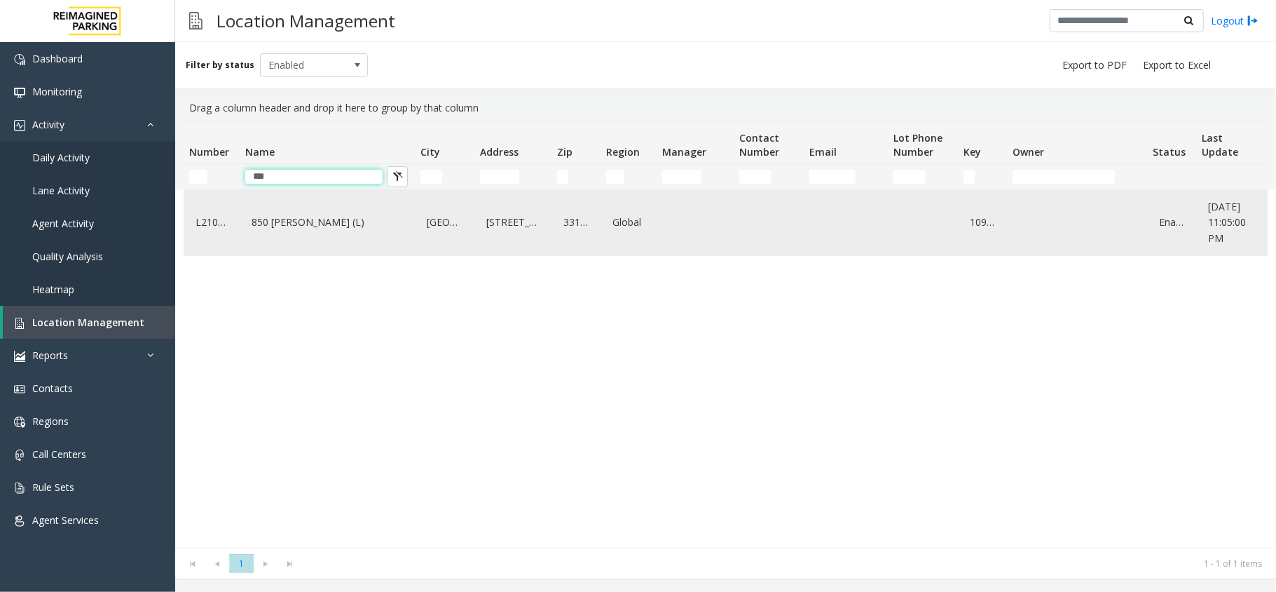
type input "***"
click at [270, 244] on div "850 [PERSON_NAME] (L)" at bounding box center [327, 223] width 158 height 54
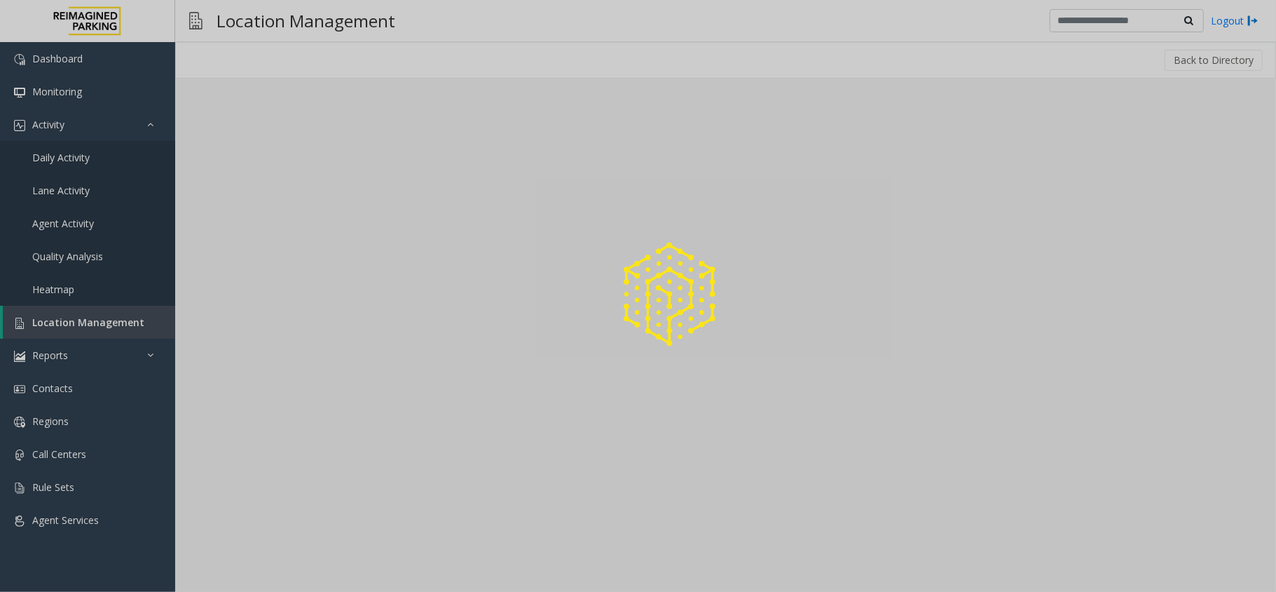
click at [275, 233] on div at bounding box center [638, 296] width 1276 height 592
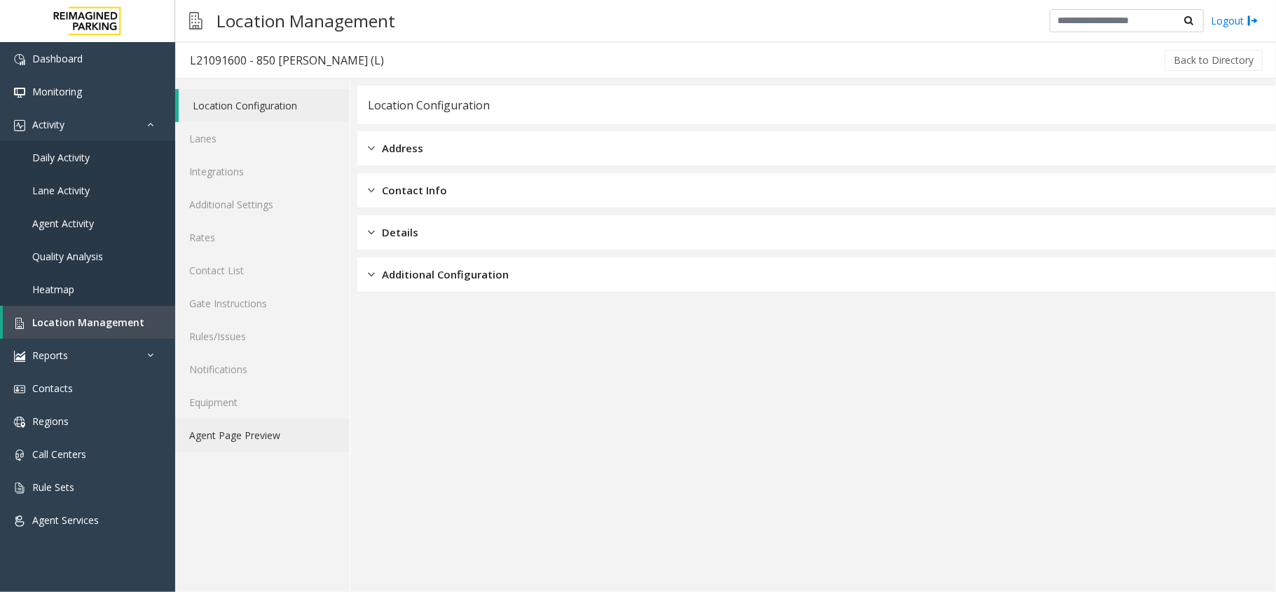
click at [236, 440] on link "Agent Page Preview" at bounding box center [262, 434] width 175 height 33
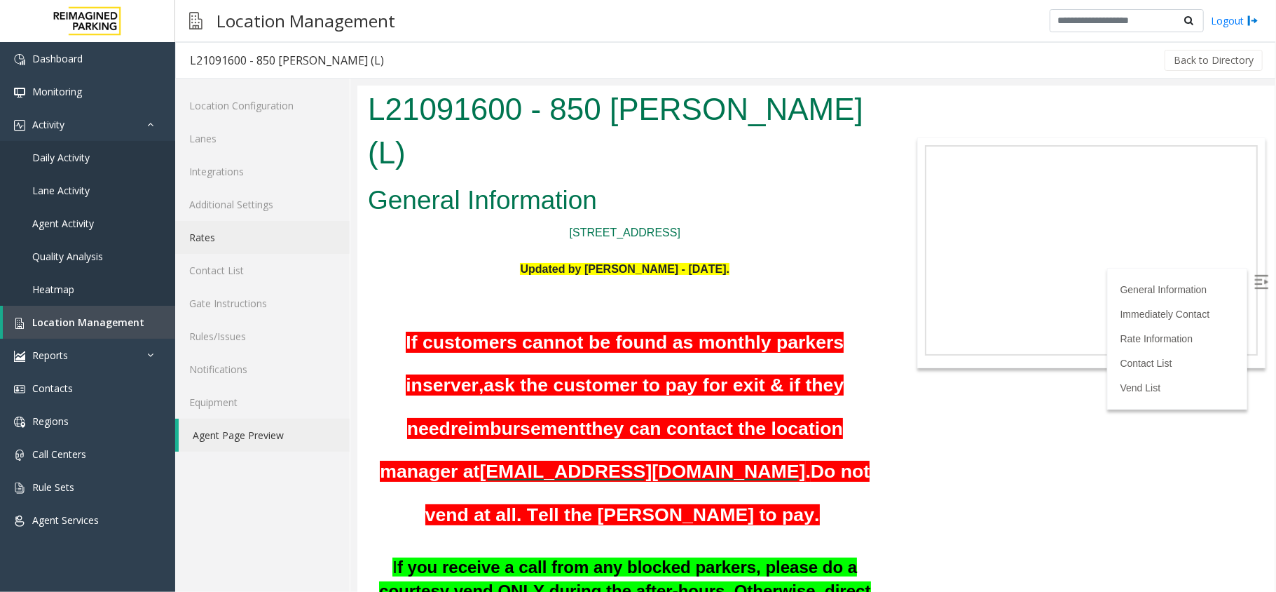
click at [284, 229] on link "Rates" at bounding box center [262, 237] width 175 height 33
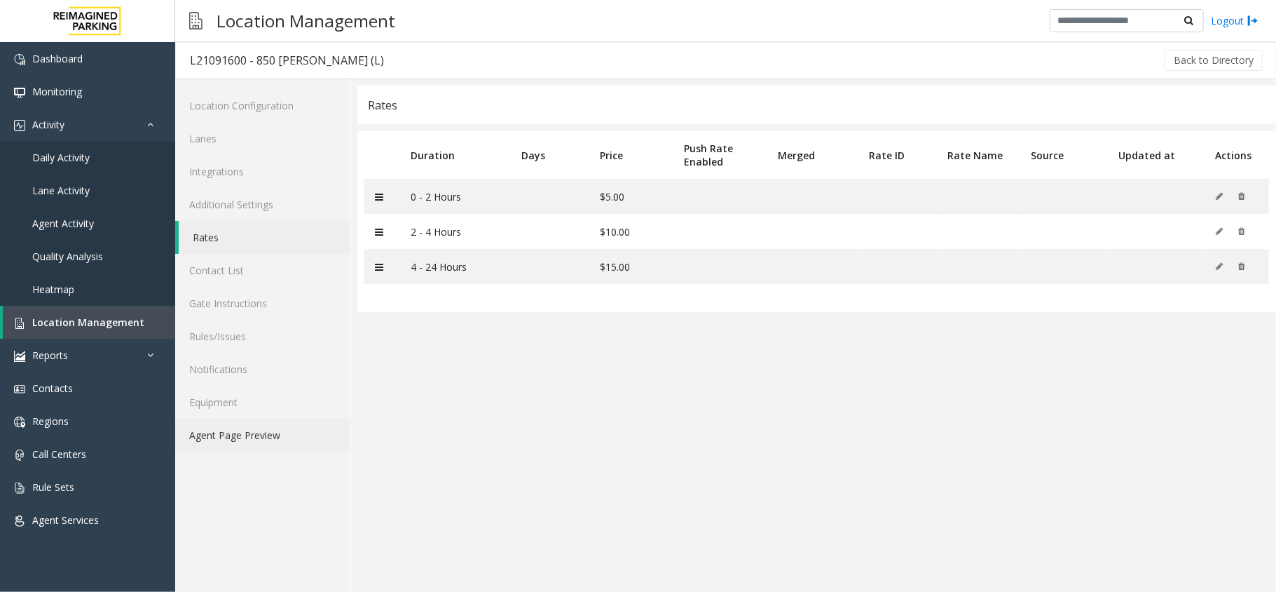
click at [287, 440] on link "Agent Page Preview" at bounding box center [262, 434] width 175 height 33
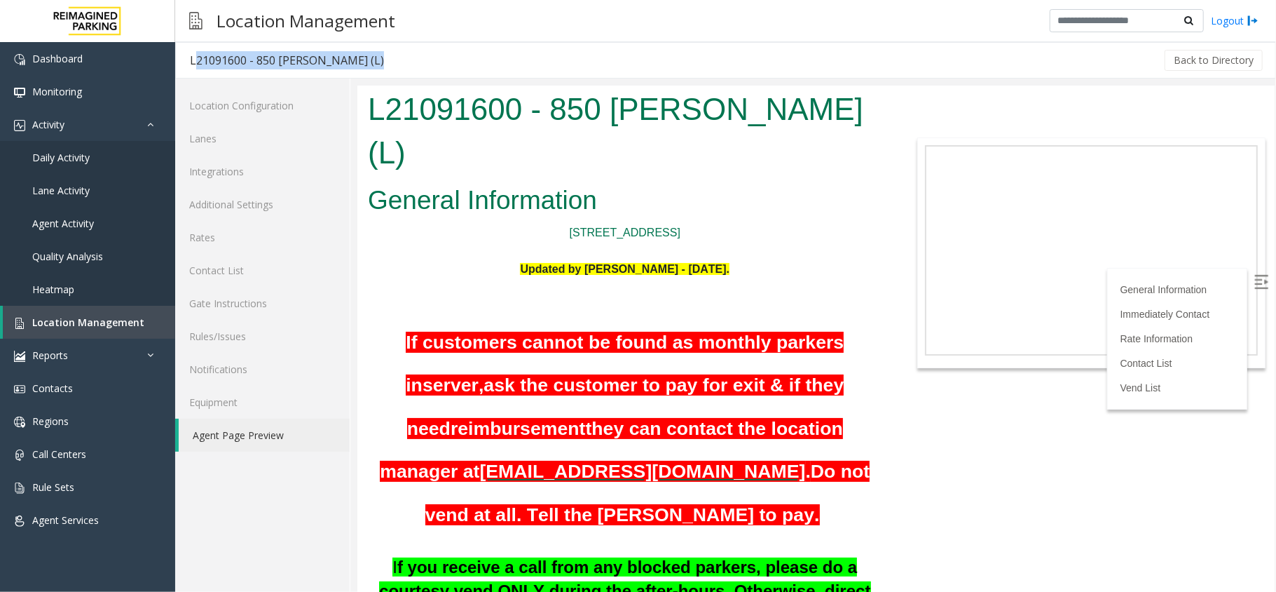
drag, startPoint x: 191, startPoint y: 57, endPoint x: 362, endPoint y: 60, distance: 171.1
click at [362, 60] on div "L21091600 - 850 LeJeune (L) Back to Directory" at bounding box center [725, 60] width 1101 height 36
click at [398, 60] on div "Back to Directory" at bounding box center [831, 60] width 867 height 35
drag, startPoint x: 362, startPoint y: 60, endPoint x: 193, endPoint y: 66, distance: 169.0
click at [193, 66] on div "L21091600 - 850 LeJeune (L) Back to Directory" at bounding box center [725, 60] width 1101 height 36
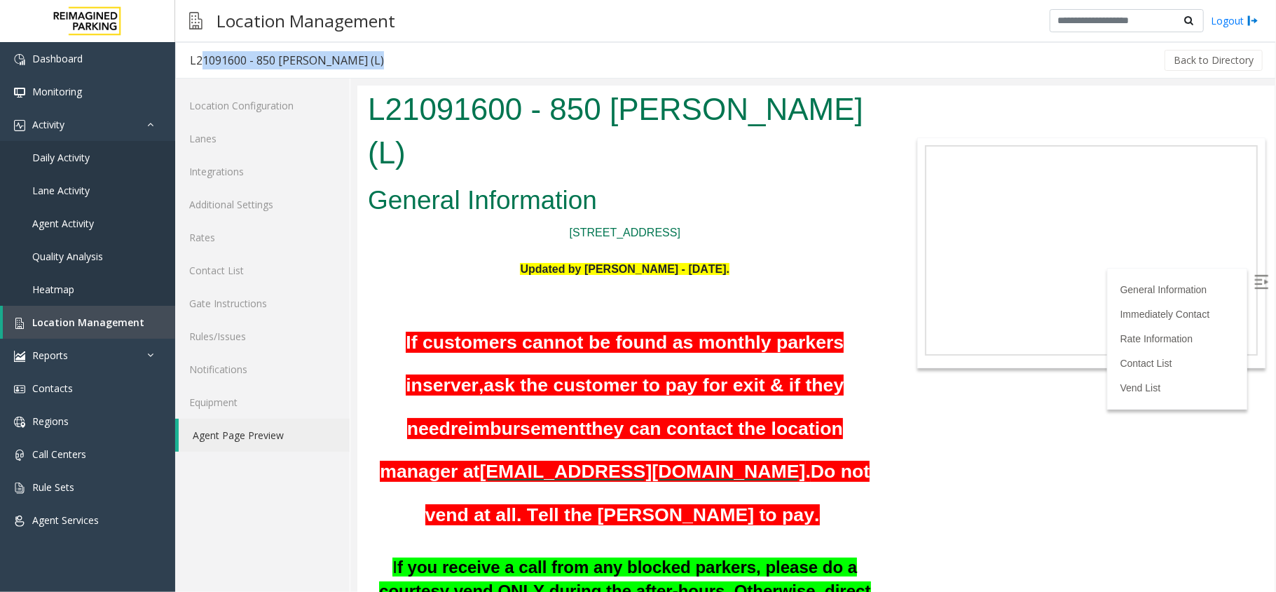
click at [398, 64] on div "Back to Directory" at bounding box center [831, 60] width 867 height 35
drag, startPoint x: 369, startPoint y: 62, endPoint x: 180, endPoint y: 55, distance: 188.7
click at [180, 55] on div "L21091600 - 850 LeJeune (L) Back to Directory" at bounding box center [725, 60] width 1101 height 36
click at [181, 54] on h3 "L21091600 - 850 LeJeune (L)" at bounding box center [287, 60] width 222 height 32
drag, startPoint x: 181, startPoint y: 54, endPoint x: 337, endPoint y: 68, distance: 156.9
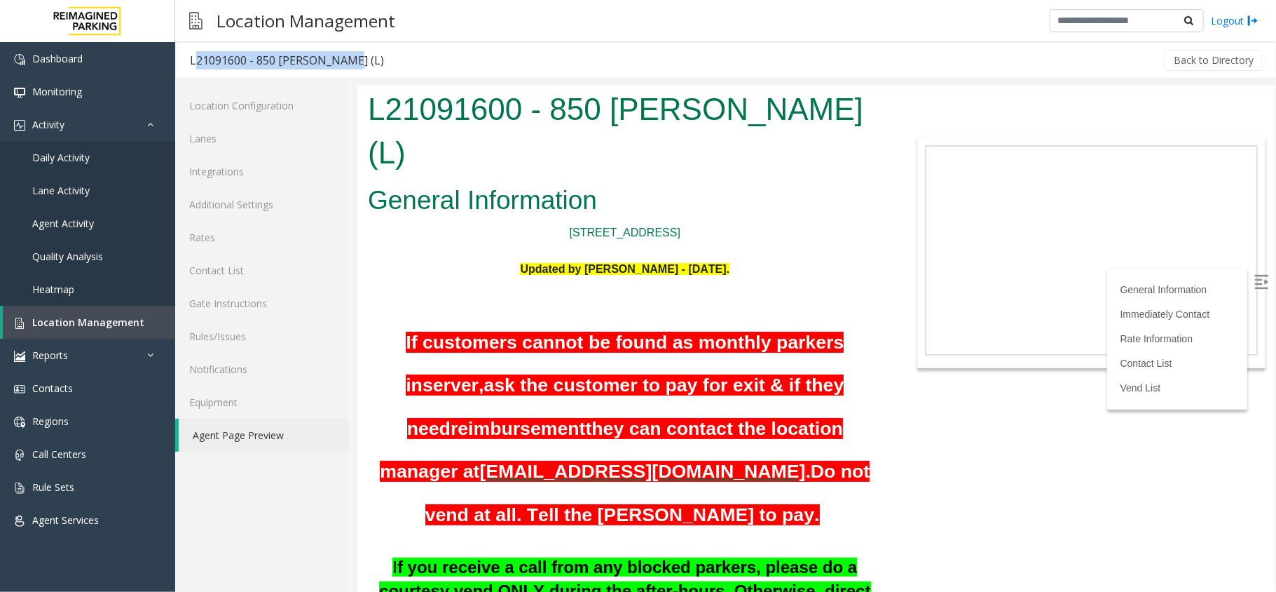
click at [337, 68] on h3 "L21091600 - 850 LeJeune (L)" at bounding box center [287, 60] width 222 height 32
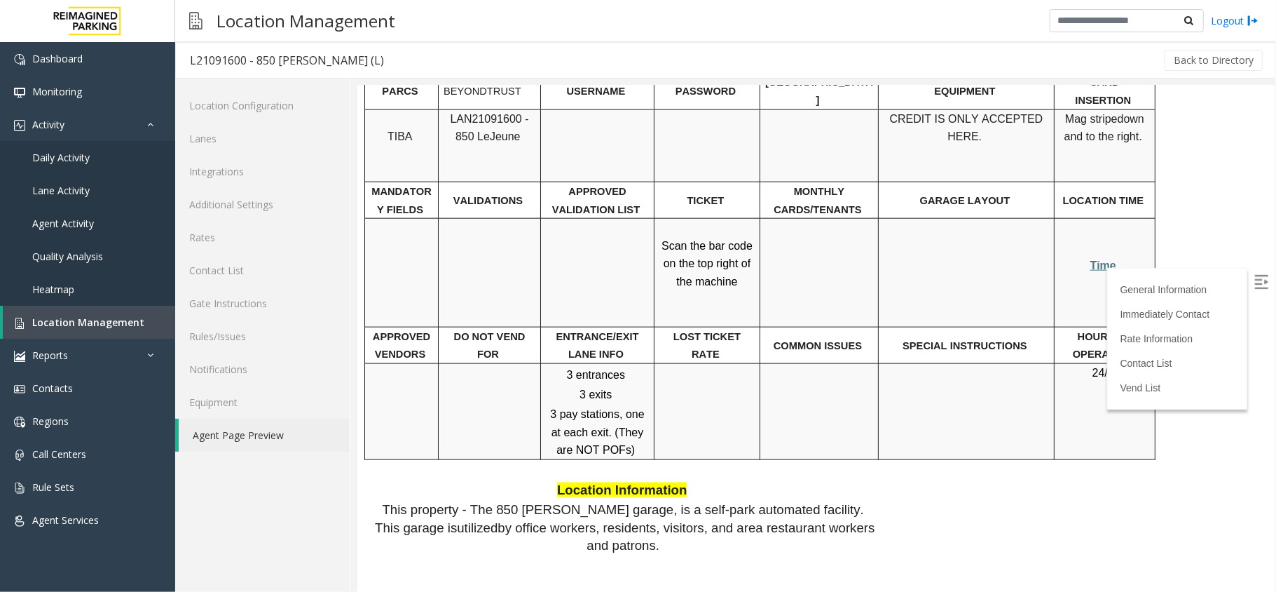
scroll to position [1215, 0]
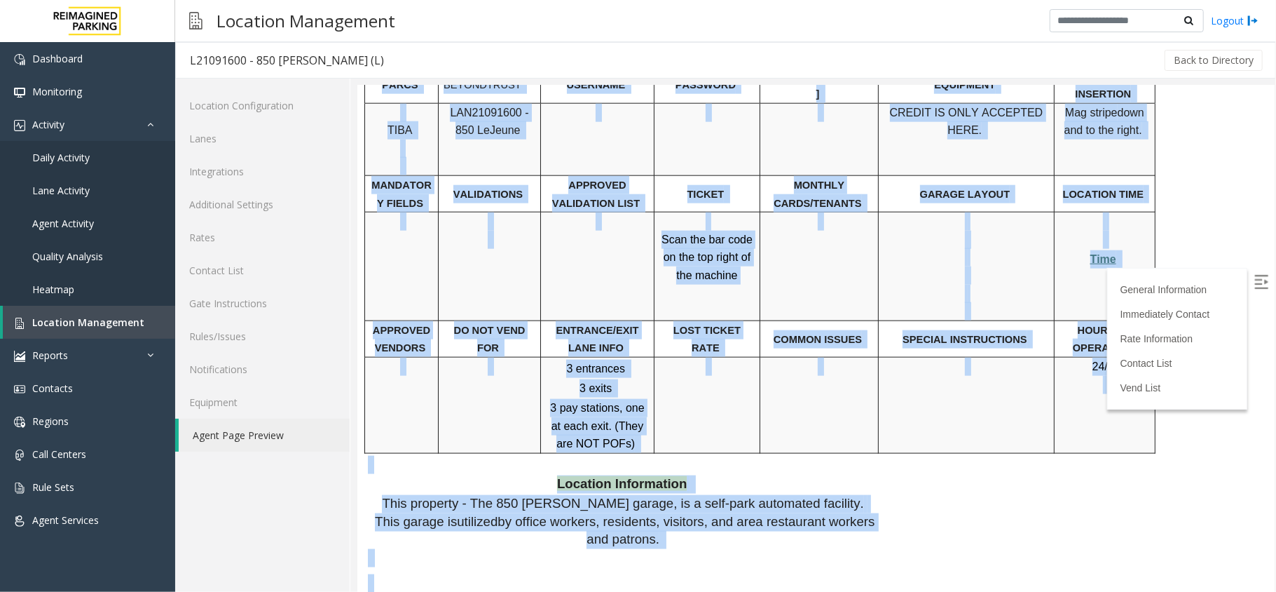
click at [1254, 282] on img at bounding box center [1261, 281] width 14 height 14
click at [1096, 250] on p "Time" at bounding box center [1104, 259] width 90 height 18
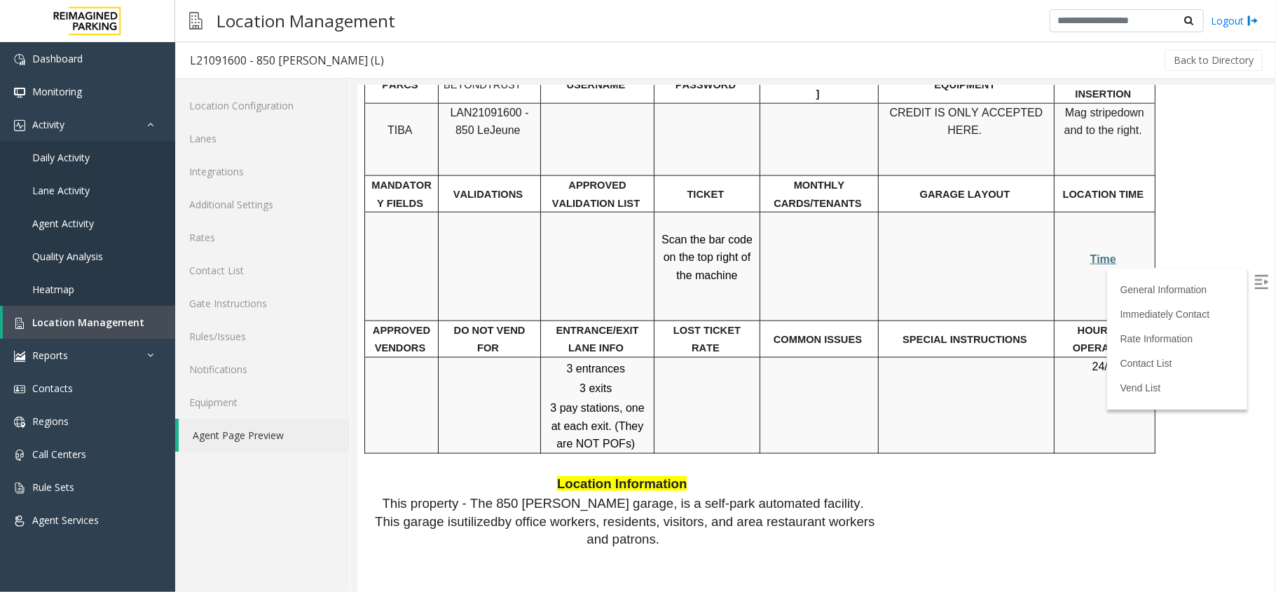
click at [1096, 252] on span "Time" at bounding box center [1103, 258] width 26 height 12
click at [226, 238] on link "Rates" at bounding box center [262, 237] width 175 height 33
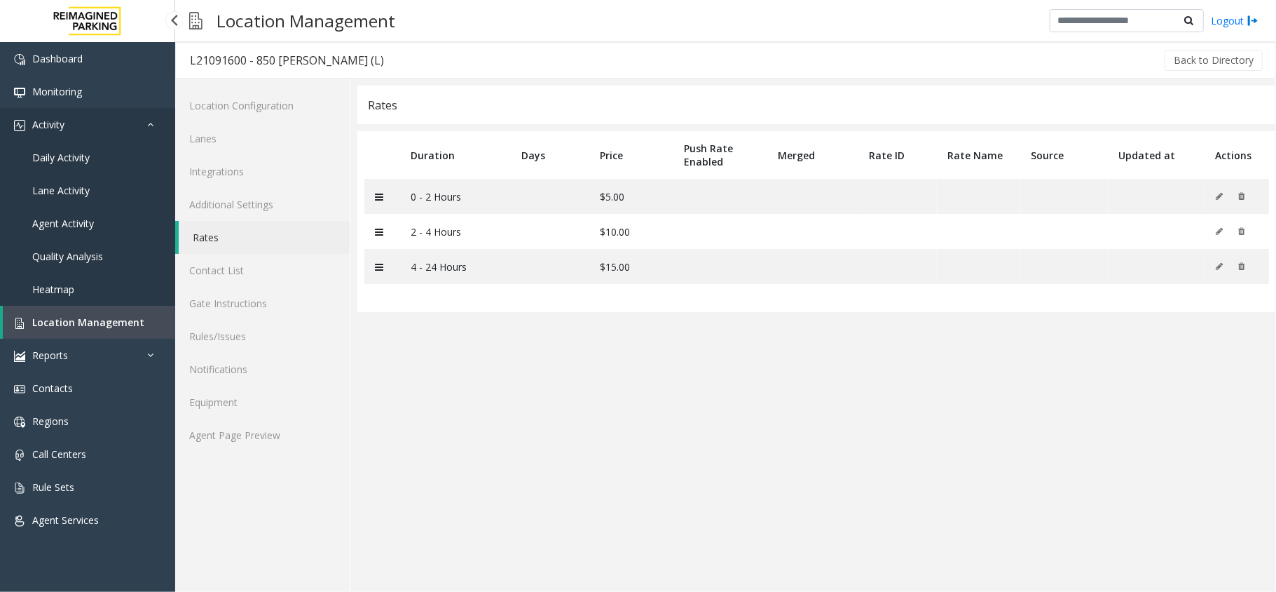
click at [107, 127] on link "Activity" at bounding box center [87, 124] width 175 height 33
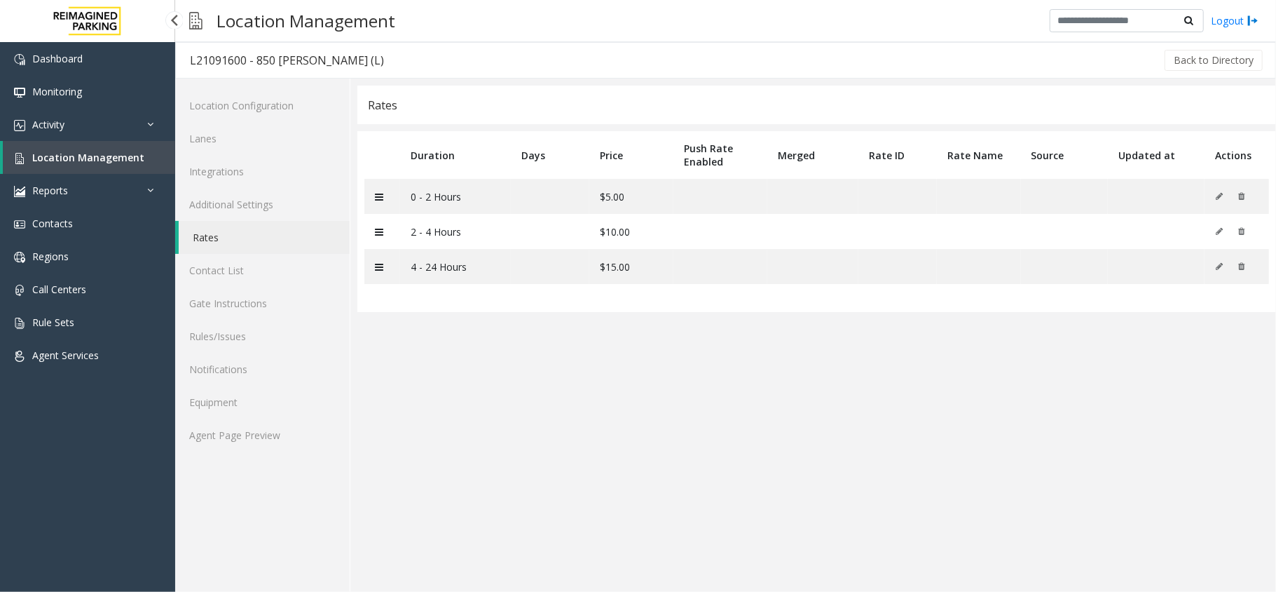
click at [122, 161] on span "Location Management" at bounding box center [88, 157] width 112 height 13
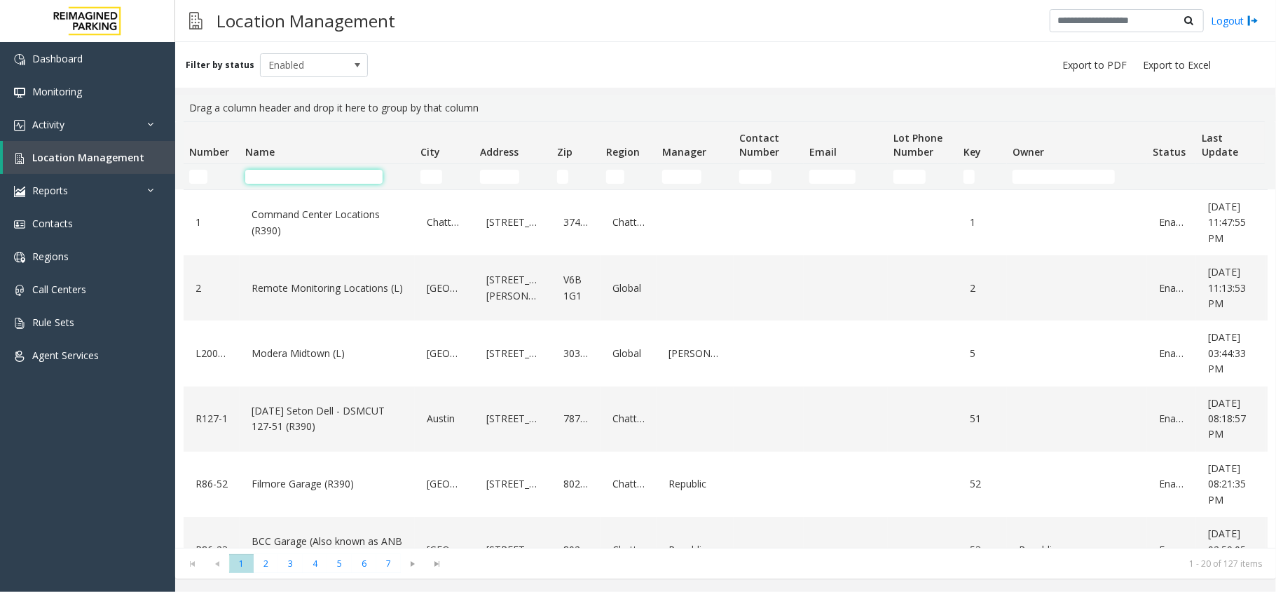
click at [286, 171] on input "Name Filter" at bounding box center [313, 177] width 137 height 14
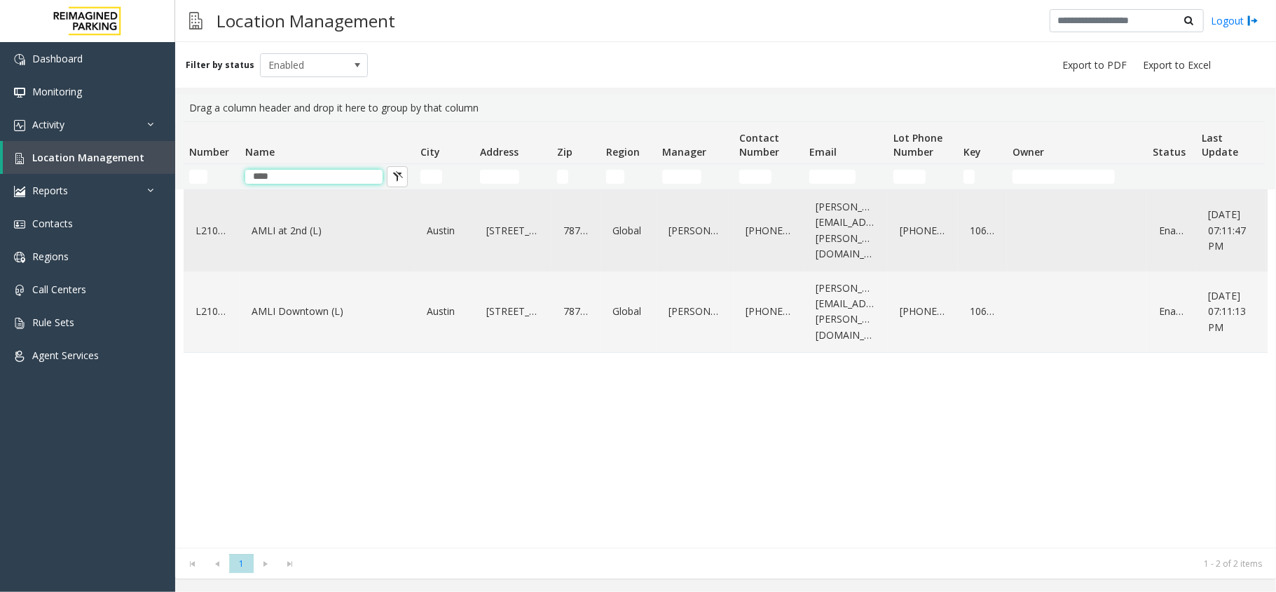
type input "****"
click at [303, 210] on div "AMLI at 2nd (L)" at bounding box center [327, 231] width 158 height 70
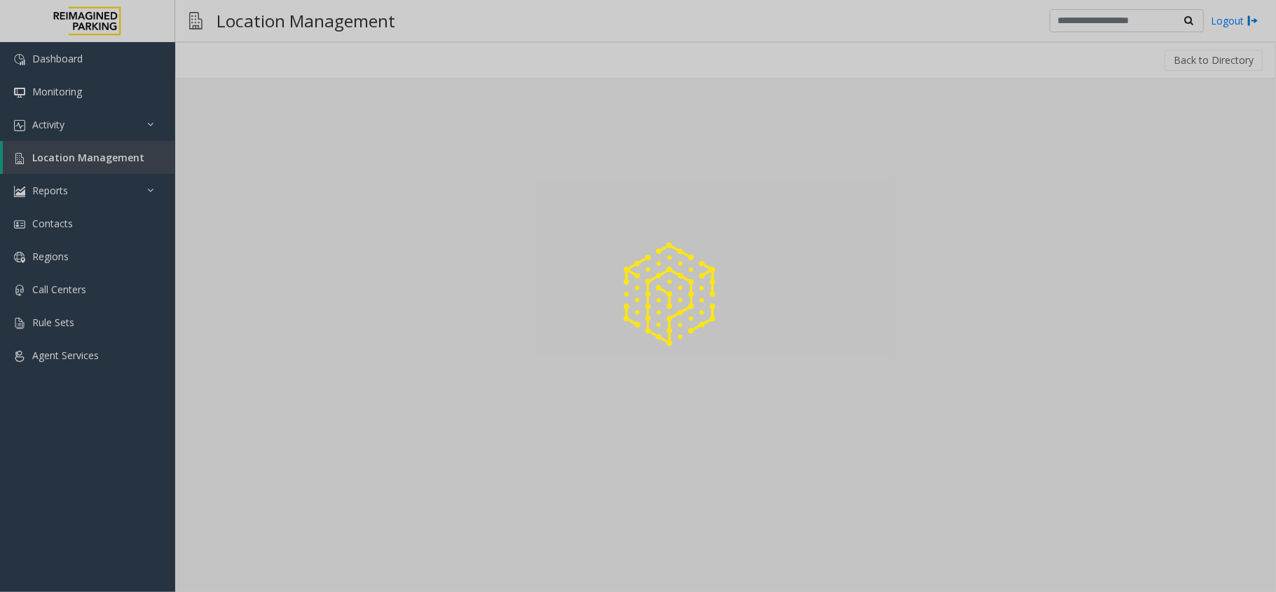
click at [299, 216] on div at bounding box center [638, 296] width 1276 height 592
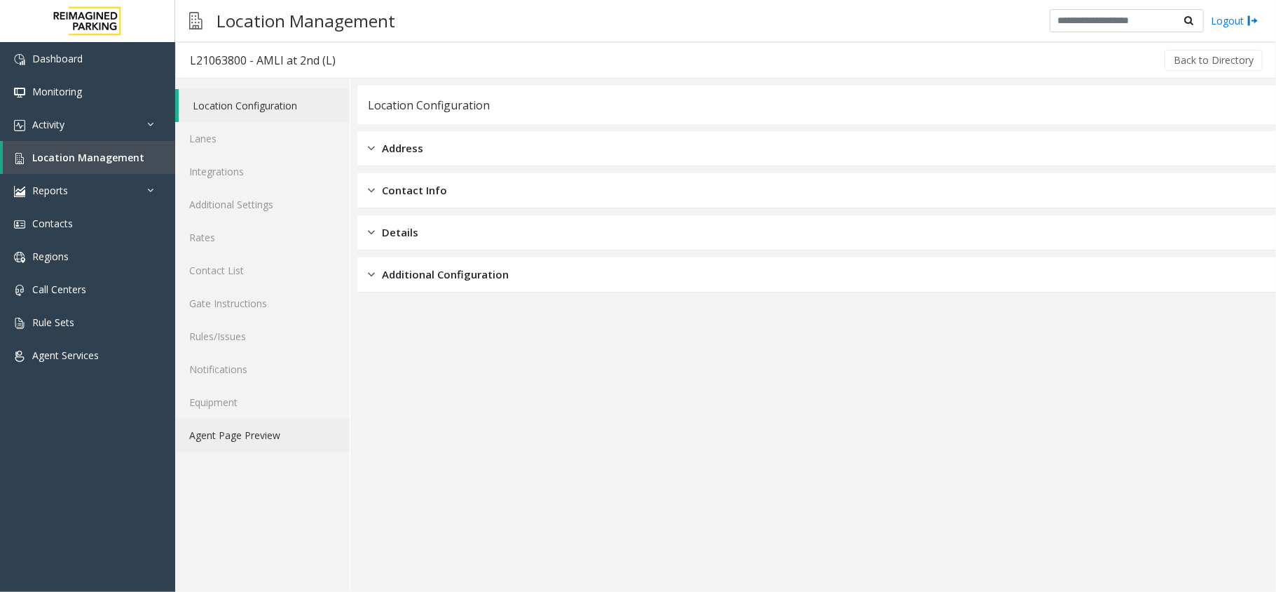
click at [261, 432] on link "Agent Page Preview" at bounding box center [262, 434] width 175 height 33
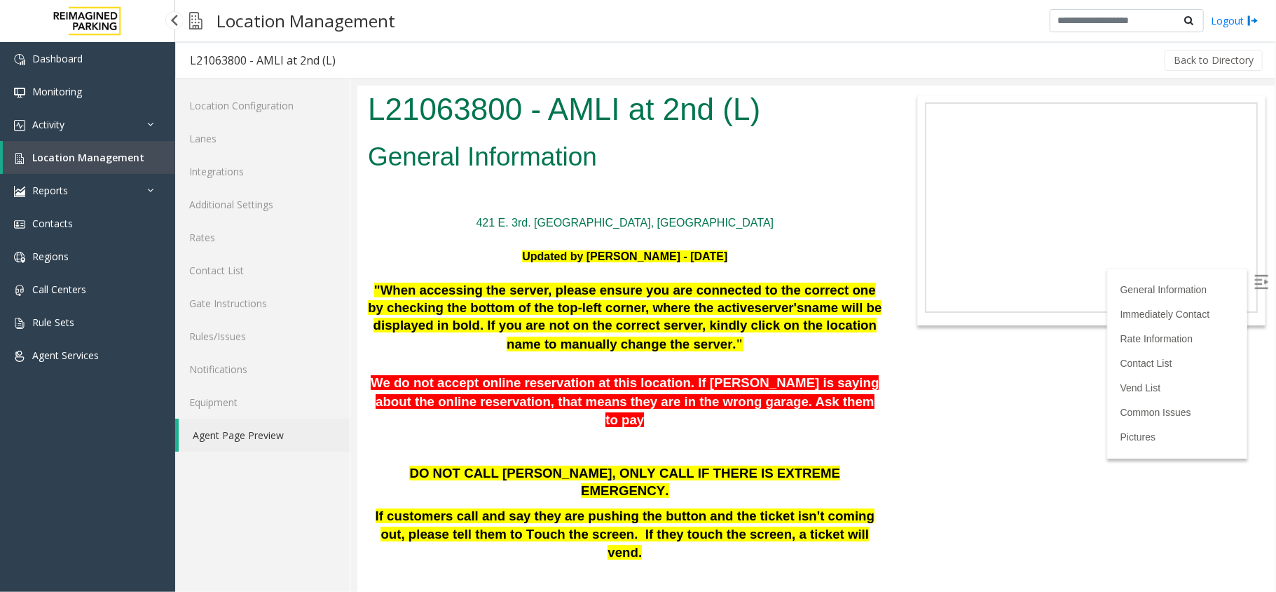
click at [62, 165] on link "Location Management" at bounding box center [89, 157] width 172 height 33
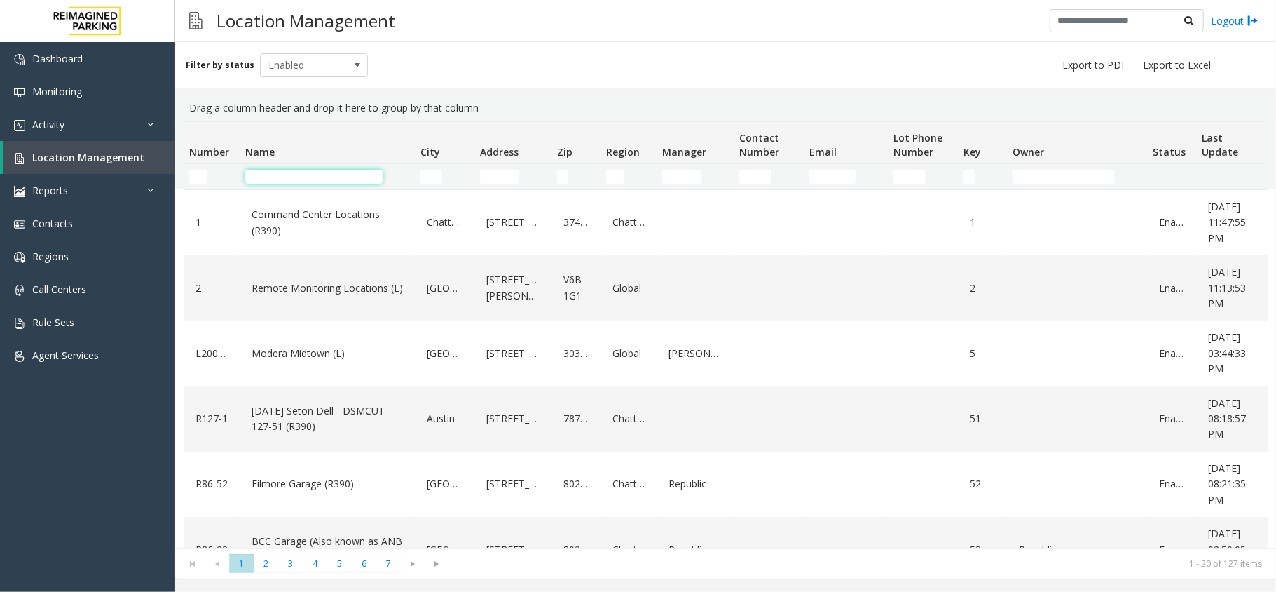
click at [289, 183] on input "Name Filter" at bounding box center [313, 177] width 137 height 14
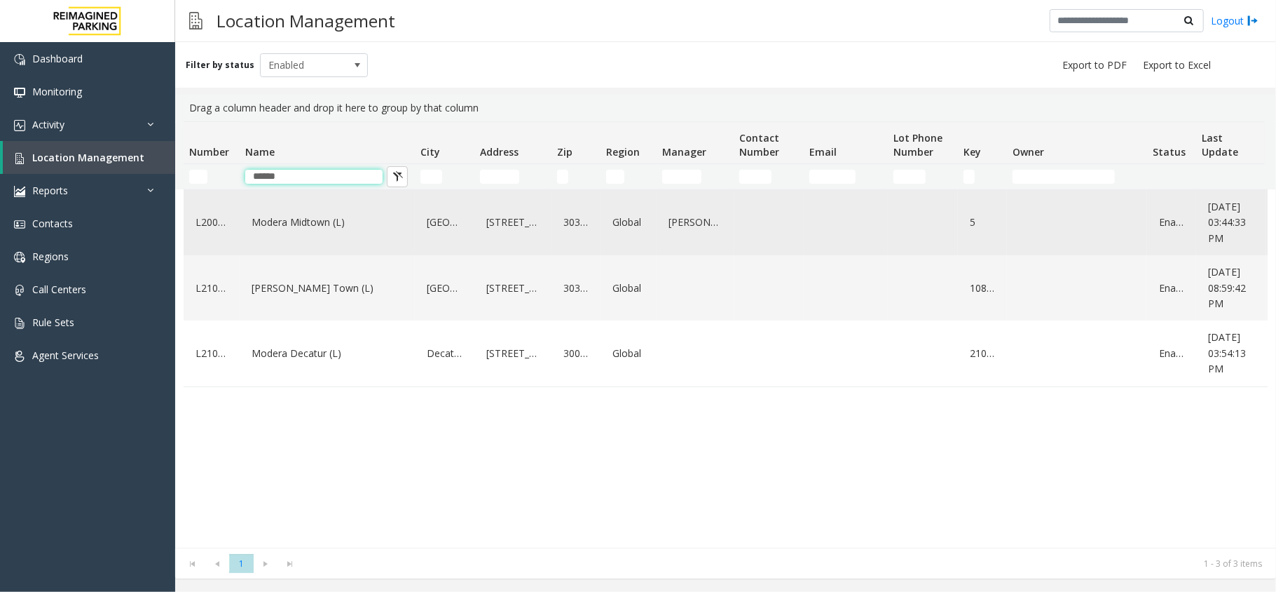
type input "******"
click at [318, 222] on link "Modera Midtown (L)" at bounding box center [327, 222] width 158 height 22
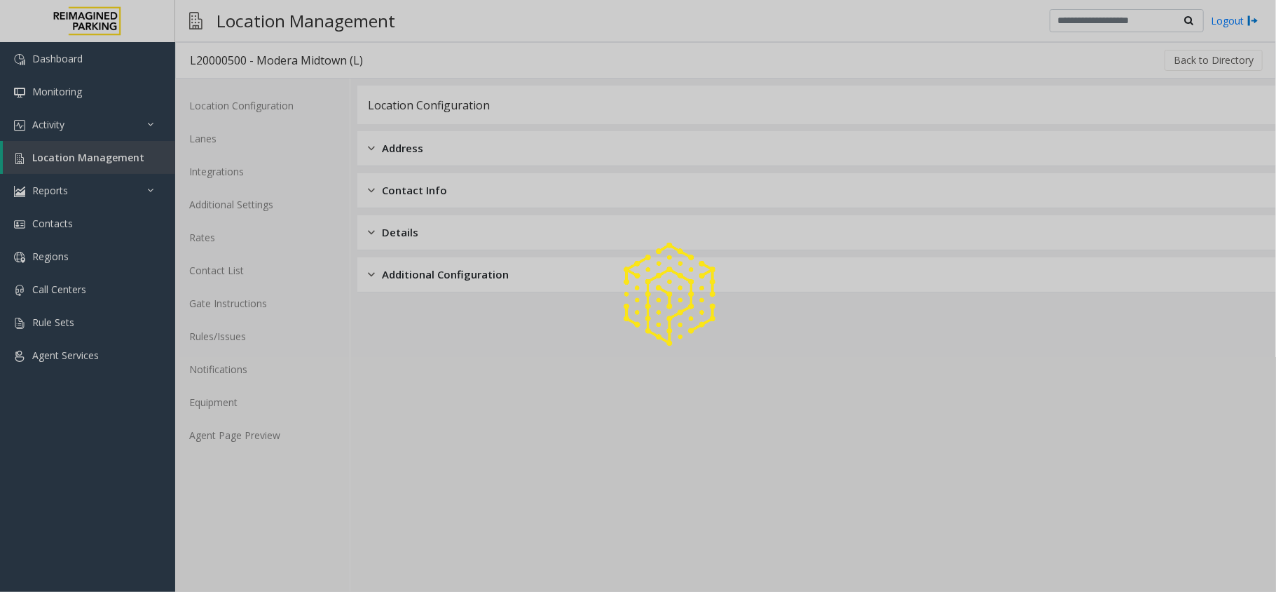
click at [205, 429] on div at bounding box center [638, 296] width 1276 height 592
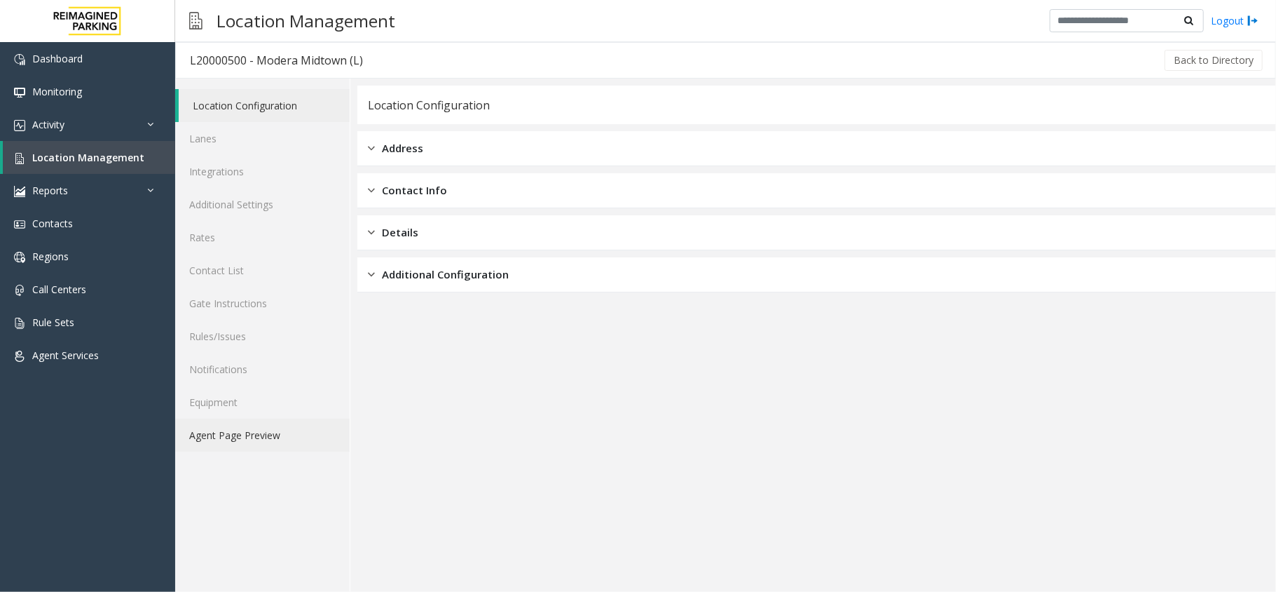
click at [205, 429] on link "Agent Page Preview" at bounding box center [262, 434] width 175 height 33
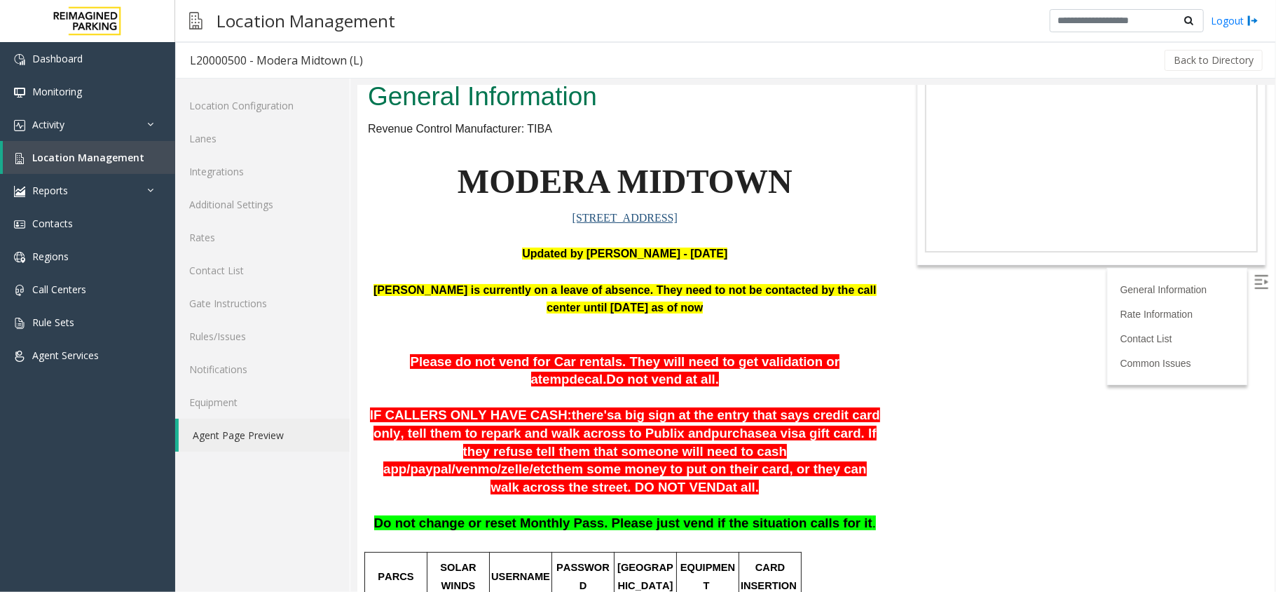
scroll to position [93, 0]
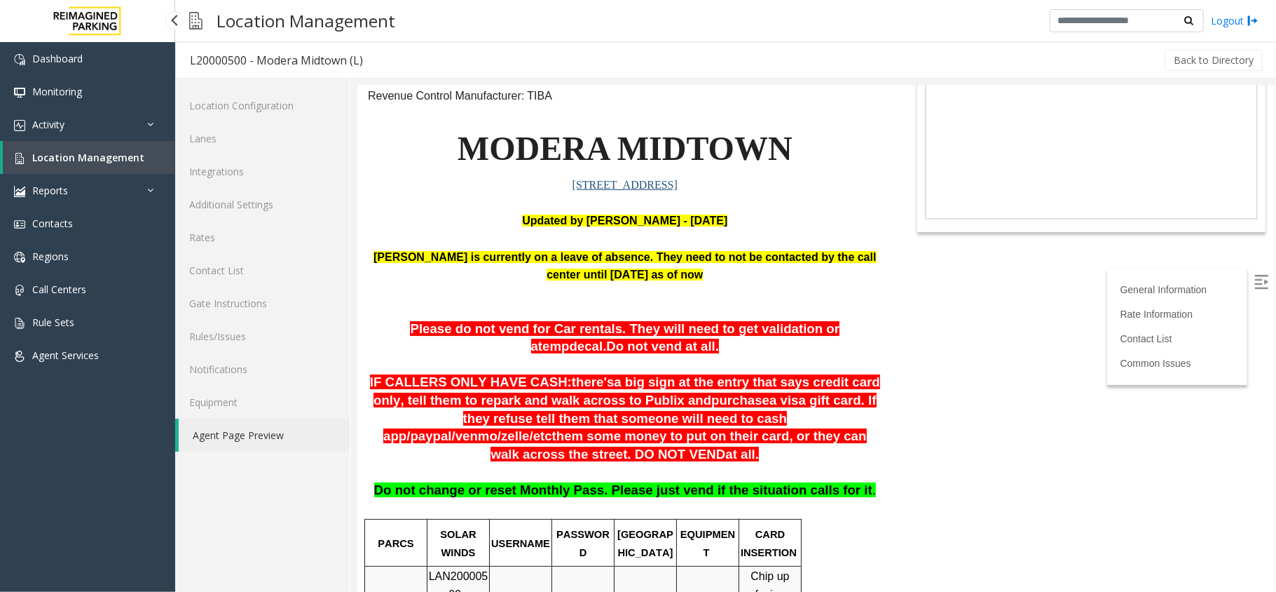
click at [135, 149] on link "Location Management" at bounding box center [89, 157] width 172 height 33
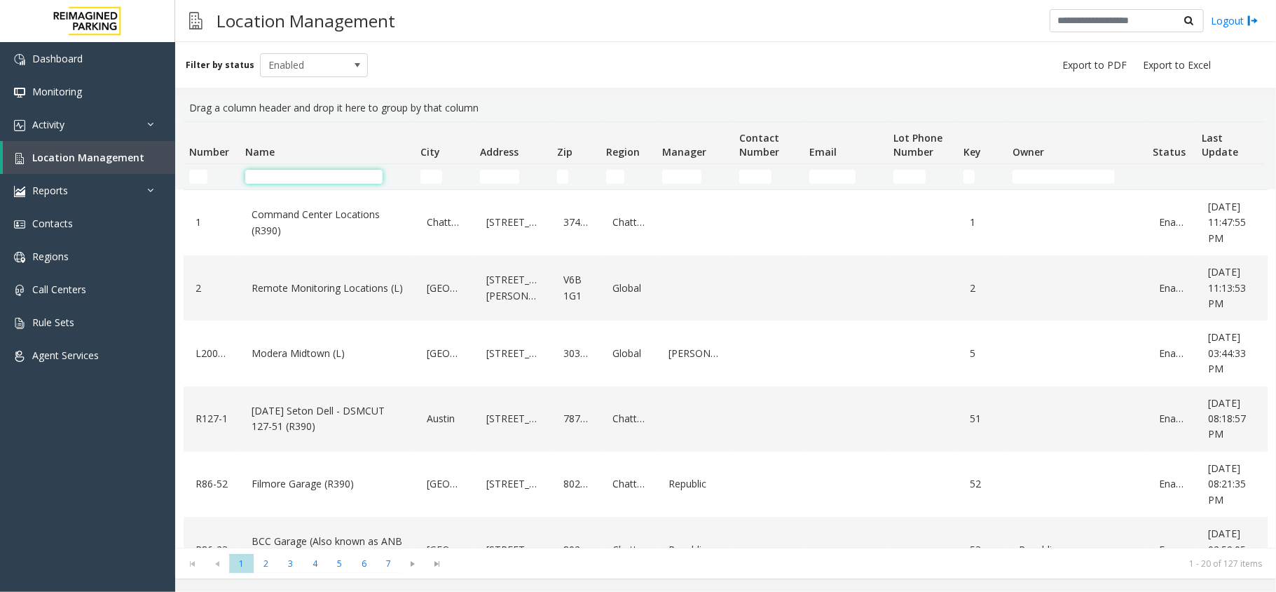
click at [279, 182] on input "Name Filter" at bounding box center [313, 177] width 137 height 14
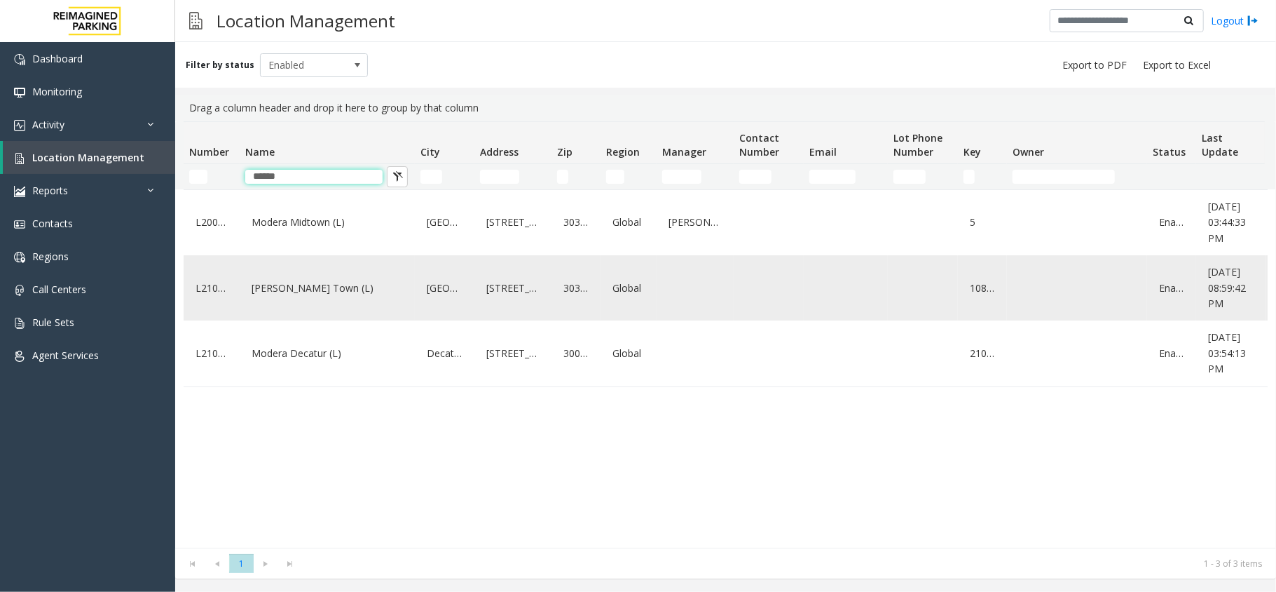
type input "******"
click at [309, 299] on link "Modera - Reynolds Town (L)" at bounding box center [327, 288] width 158 height 22
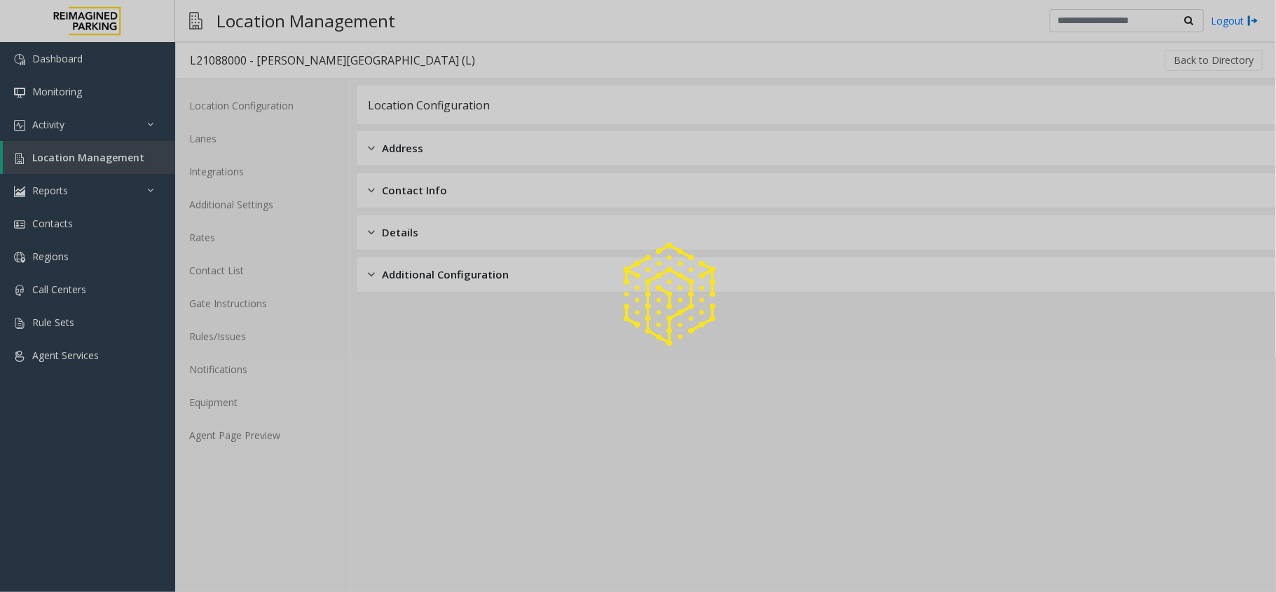
click at [247, 432] on div at bounding box center [638, 296] width 1276 height 592
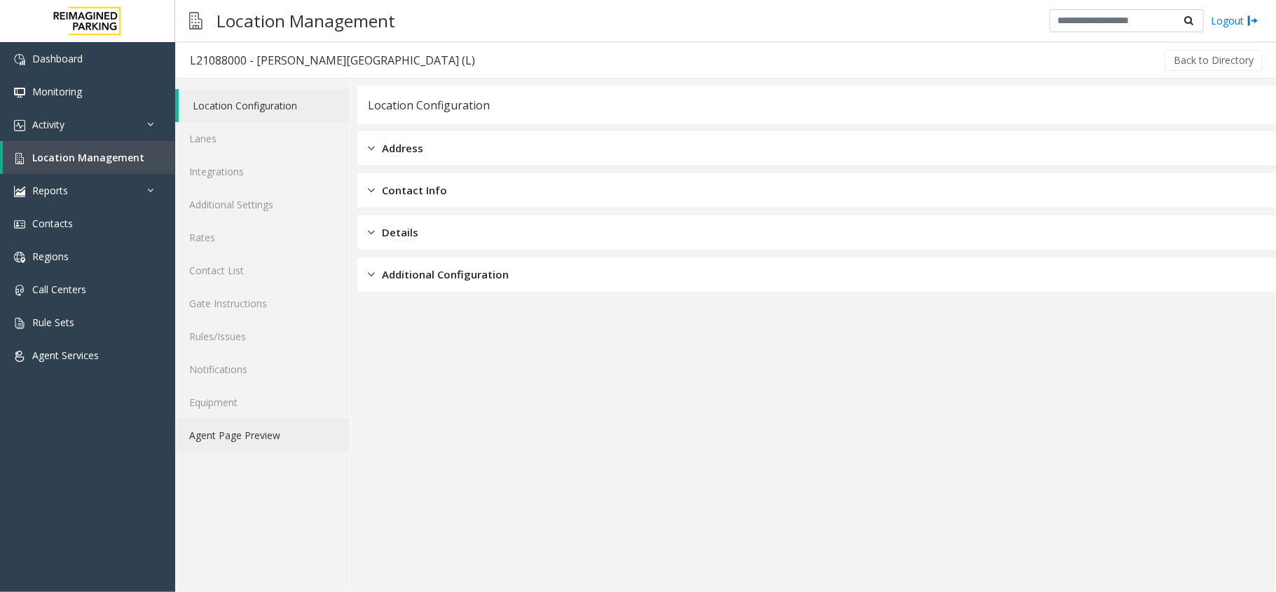
click at [247, 432] on link "Agent Page Preview" at bounding box center [262, 434] width 175 height 33
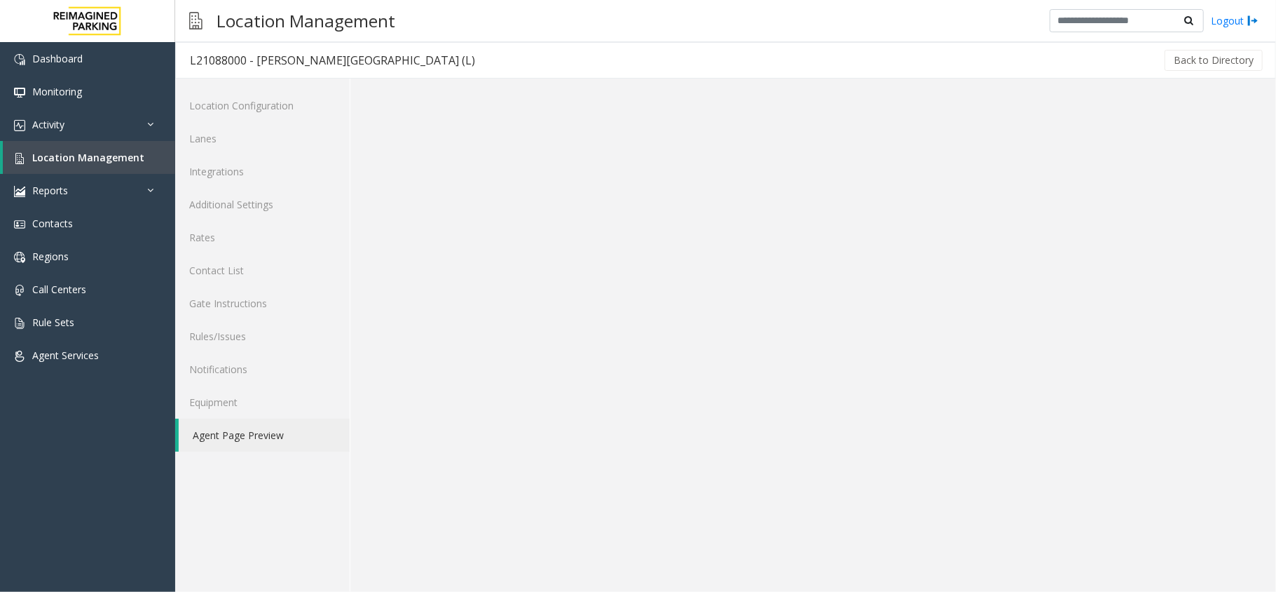
click at [247, 432] on link "Agent Page Preview" at bounding box center [264, 434] width 171 height 33
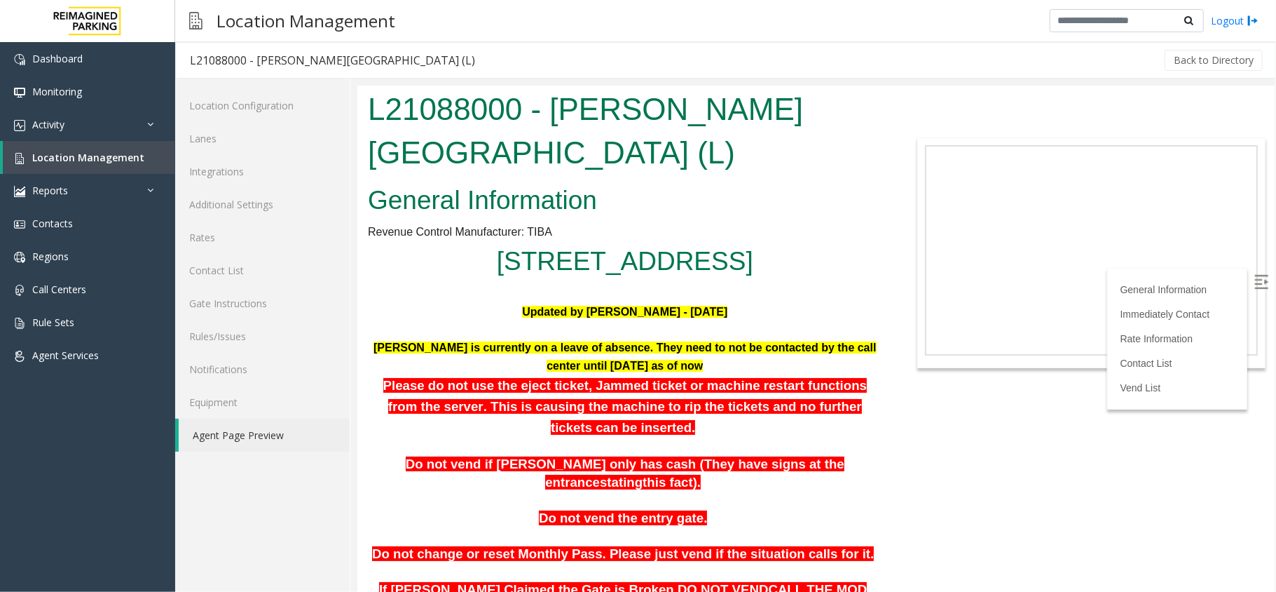
click at [1254, 285] on img at bounding box center [1261, 281] width 14 height 14
drag, startPoint x: 742, startPoint y: 402, endPoint x: 872, endPoint y: 397, distance: 129.8
click at [872, 397] on p "Please do not use the eject ticket, Jammed ticket or machine restart functions …" at bounding box center [624, 405] width 515 height 63
drag, startPoint x: 456, startPoint y: 371, endPoint x: 800, endPoint y: 371, distance: 343.5
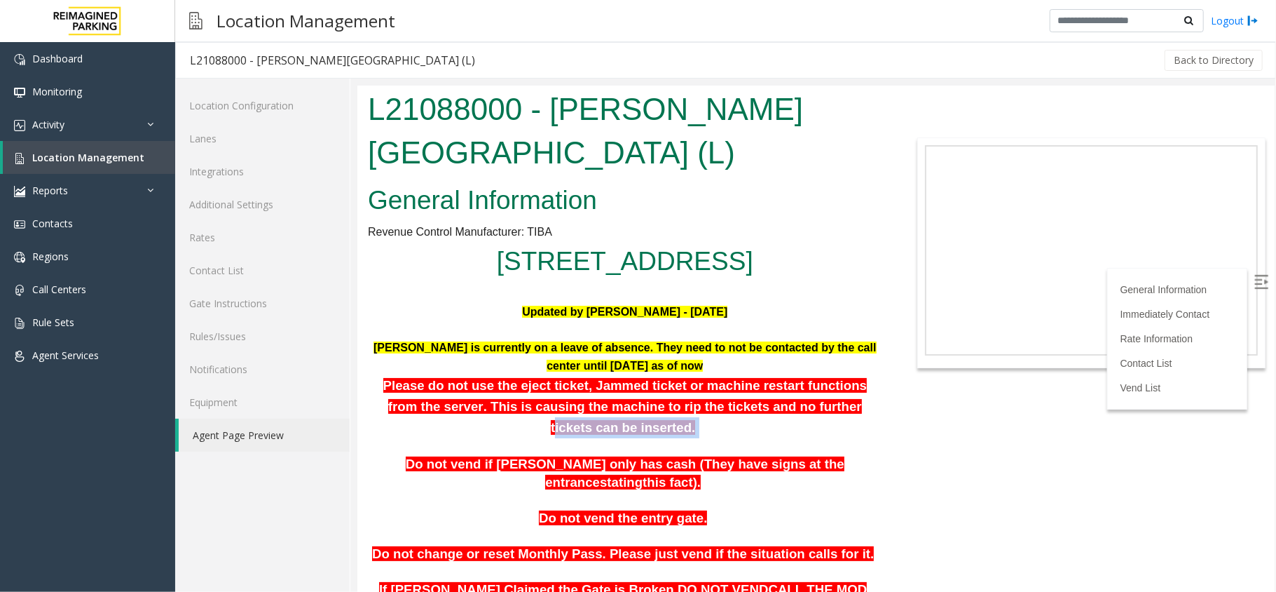
click at [800, 371] on p "Aldo Gaither is currently on a leave of absence. They need to not be contacted …" at bounding box center [624, 356] width 515 height 36
click at [801, 374] on p "Please do not use the eject ticket, Jammed ticket or machine restart functions …" at bounding box center [624, 405] width 515 height 63
click at [793, 357] on p "Aldo Gaither is currently on a leave of absence. They need to not be contacted …" at bounding box center [624, 356] width 515 height 36
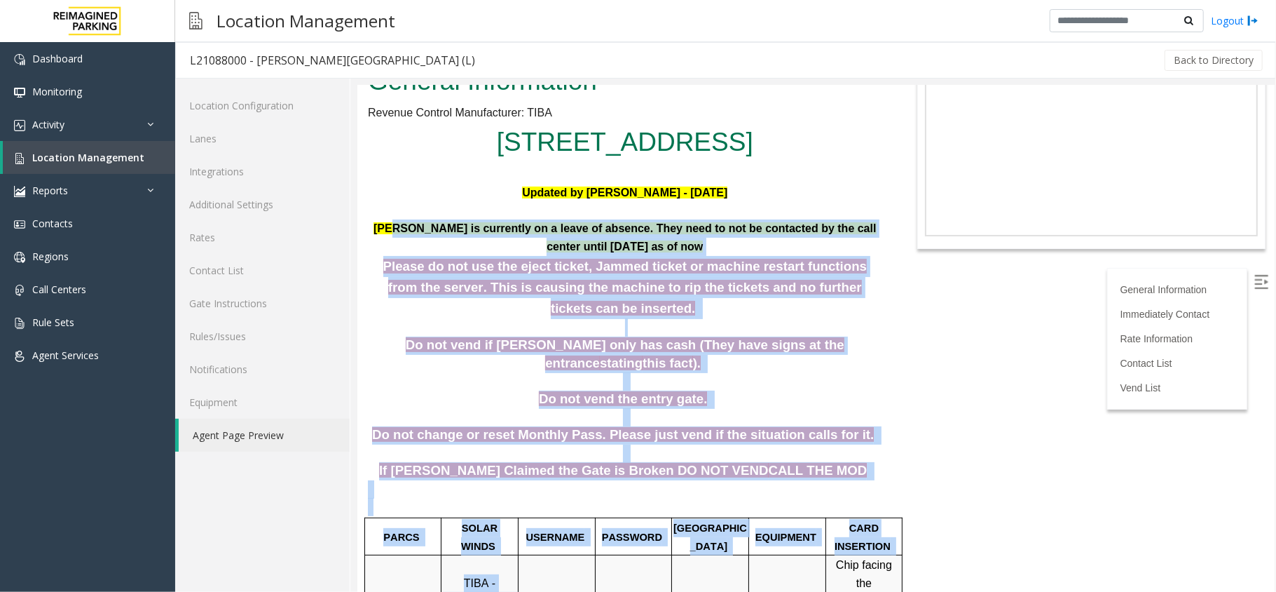
scroll to position [177, 0]
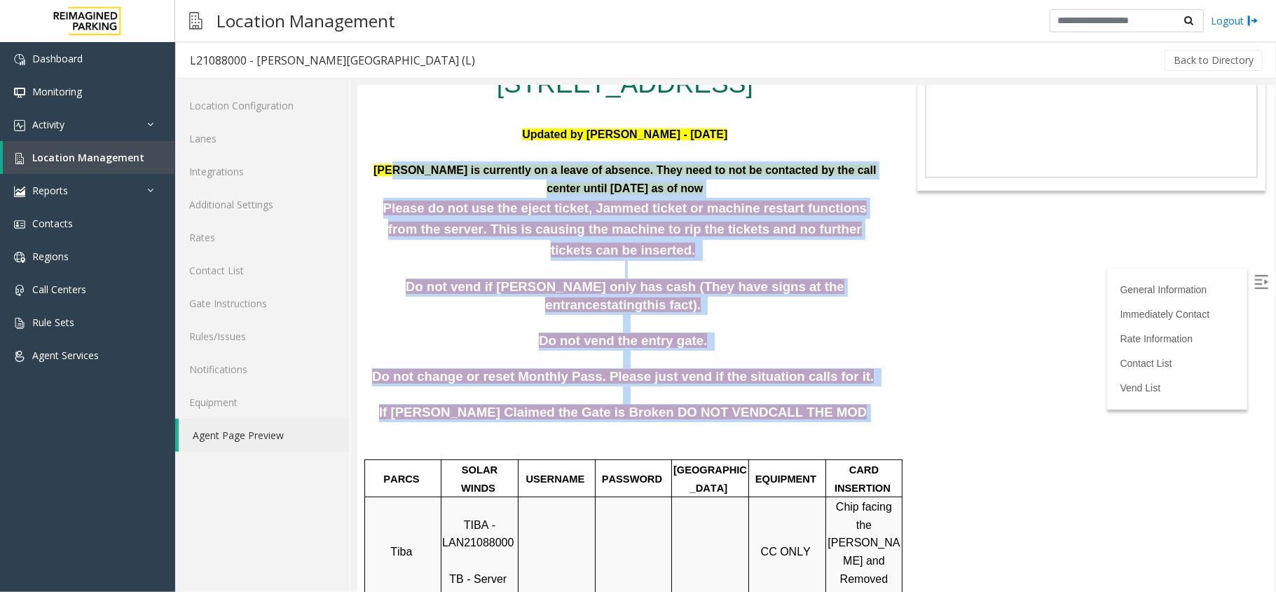
drag, startPoint x: 407, startPoint y: 364, endPoint x: 802, endPoint y: 372, distance: 395.4
click at [866, 404] on span at bounding box center [868, 411] width 4 height 15
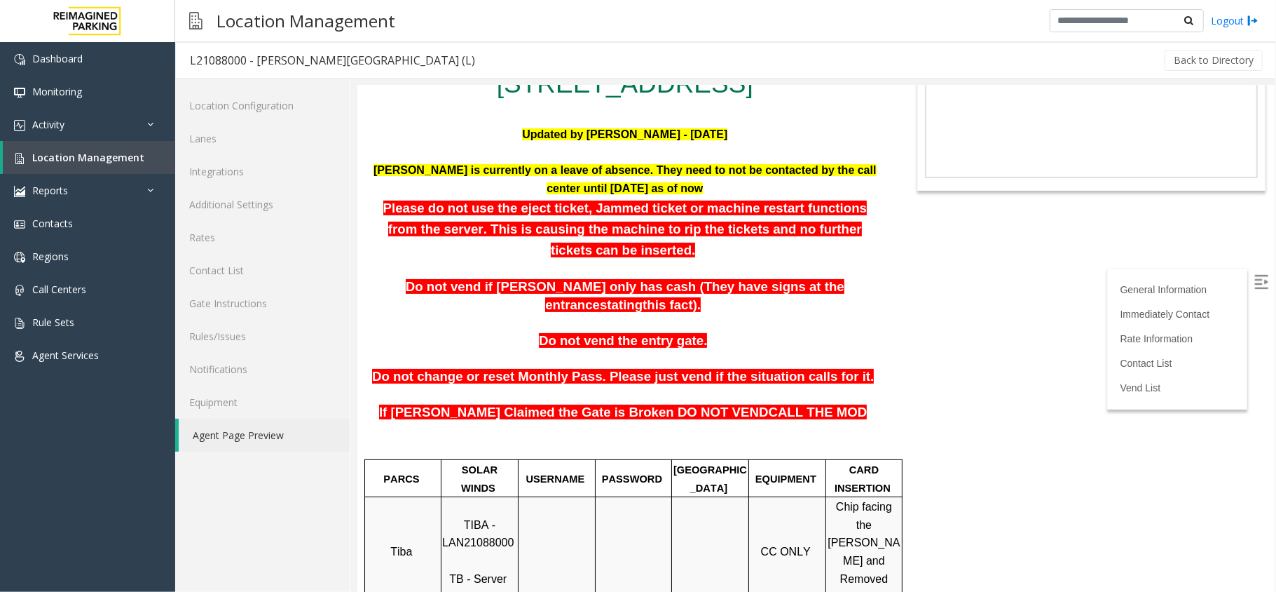
click at [1041, 320] on body "L21088000 - Modera - Reynolds Town (L) General Information Revenue Control Manu…" at bounding box center [816, 160] width 918 height 506
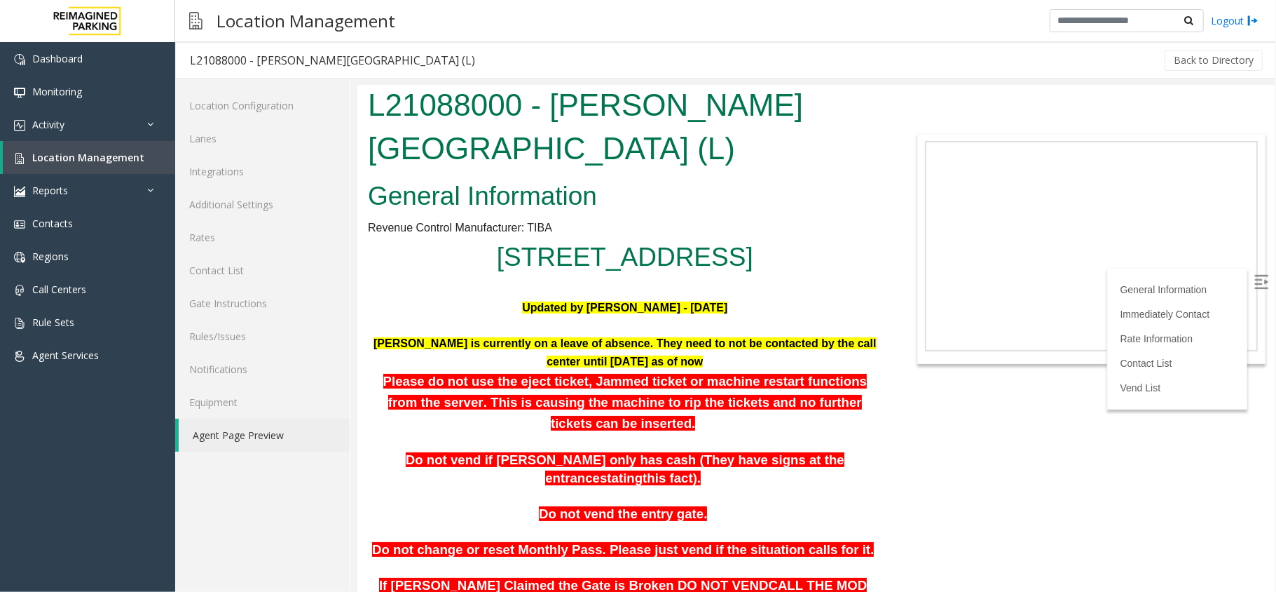
scroll to position [0, 0]
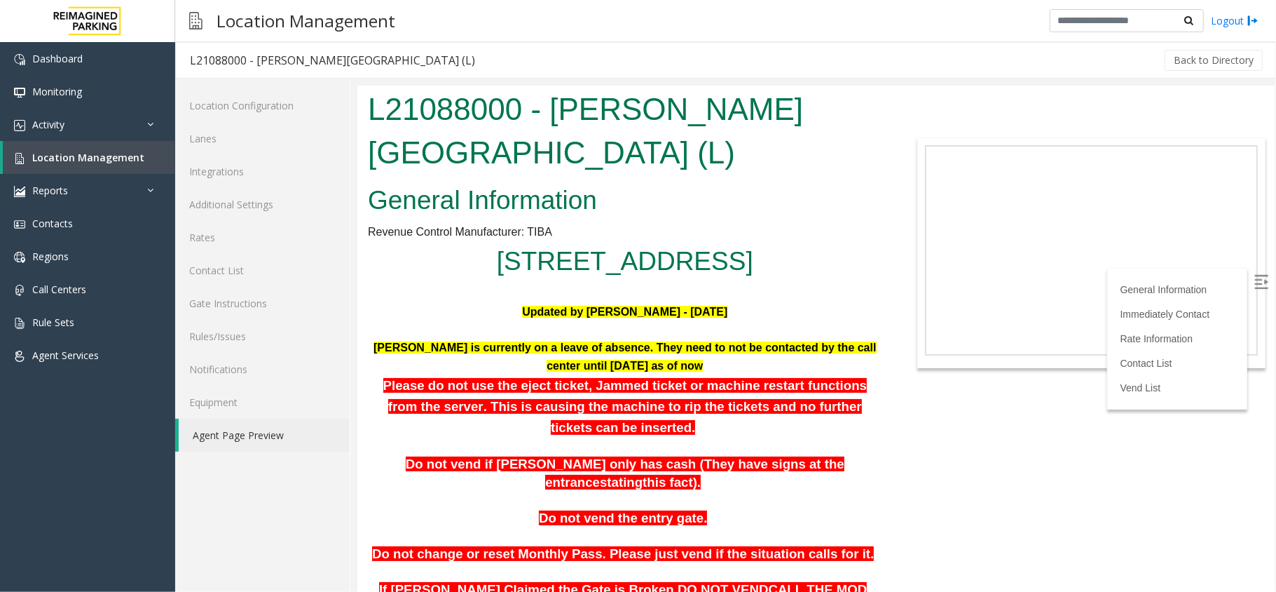
drag, startPoint x: 887, startPoint y: 463, endPoint x: 714, endPoint y: 372, distance: 195.0
click at [714, 372] on body "L21088000 - Modera - Reynolds Town (L) General Information Revenue Control Manu…" at bounding box center [816, 338] width 918 height 506
click at [713, 371] on p "Aldo Gaither is currently on a leave of absence. They need to not be contacted …" at bounding box center [624, 356] width 515 height 36
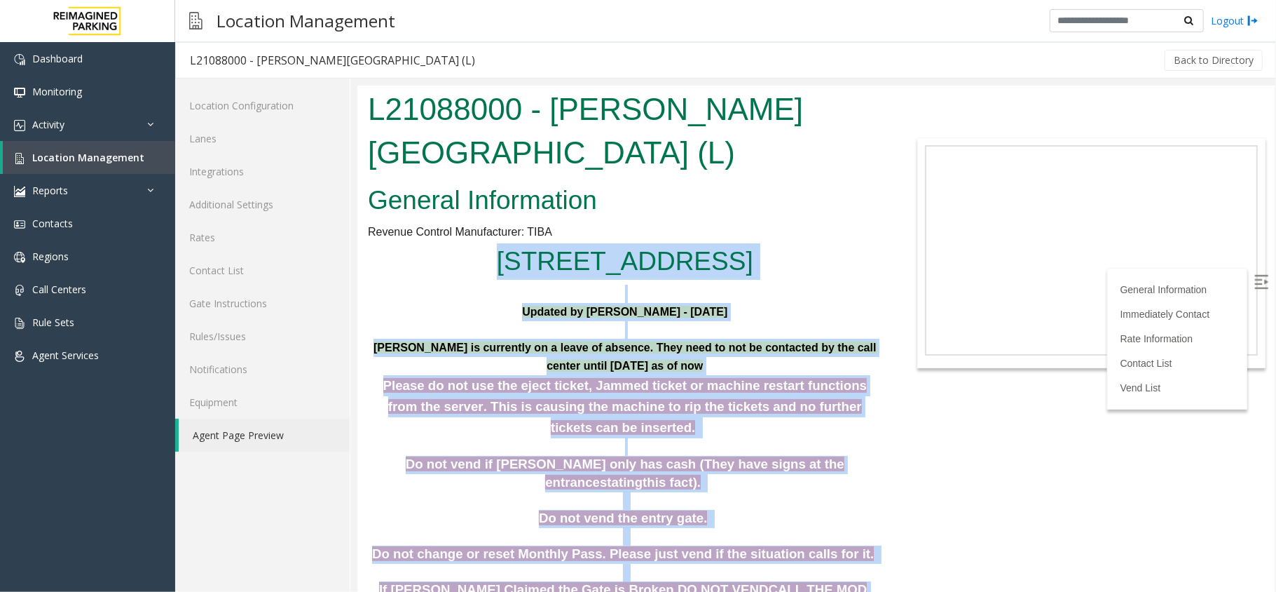
drag, startPoint x: 368, startPoint y: 254, endPoint x: 808, endPoint y: 557, distance: 534.1
click at [808, 580] on p "If Parker Claimed the Gate is Broken DO NOT VEND CALL THE MOD" at bounding box center [624, 589] width 515 height 18
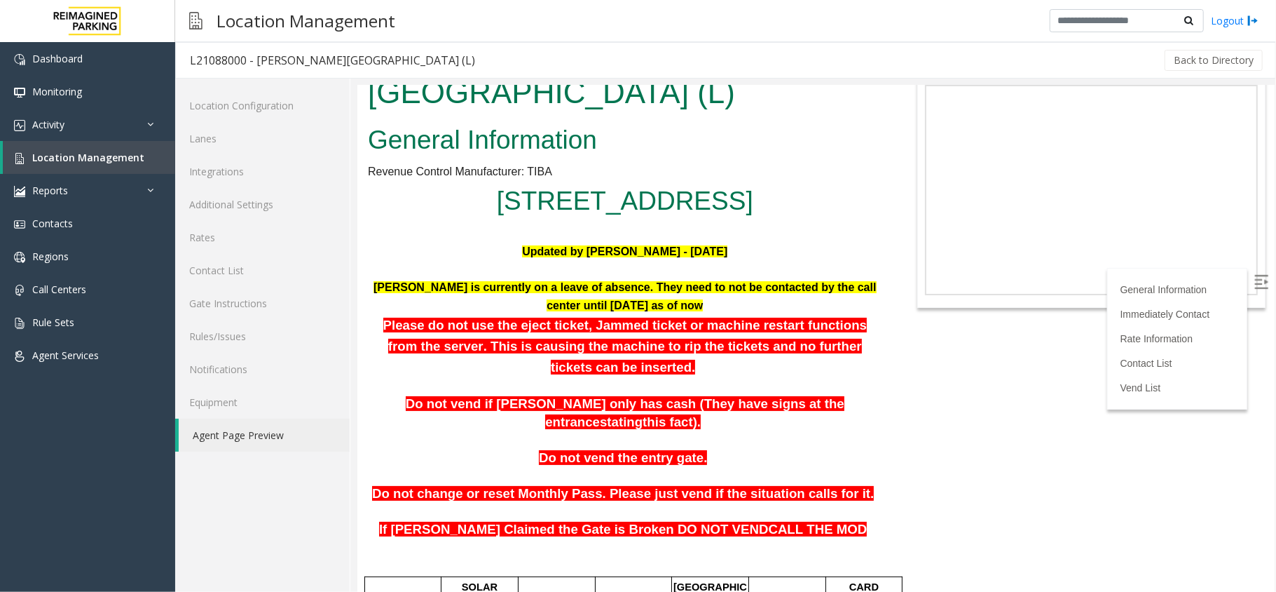
scroll to position [93, 0]
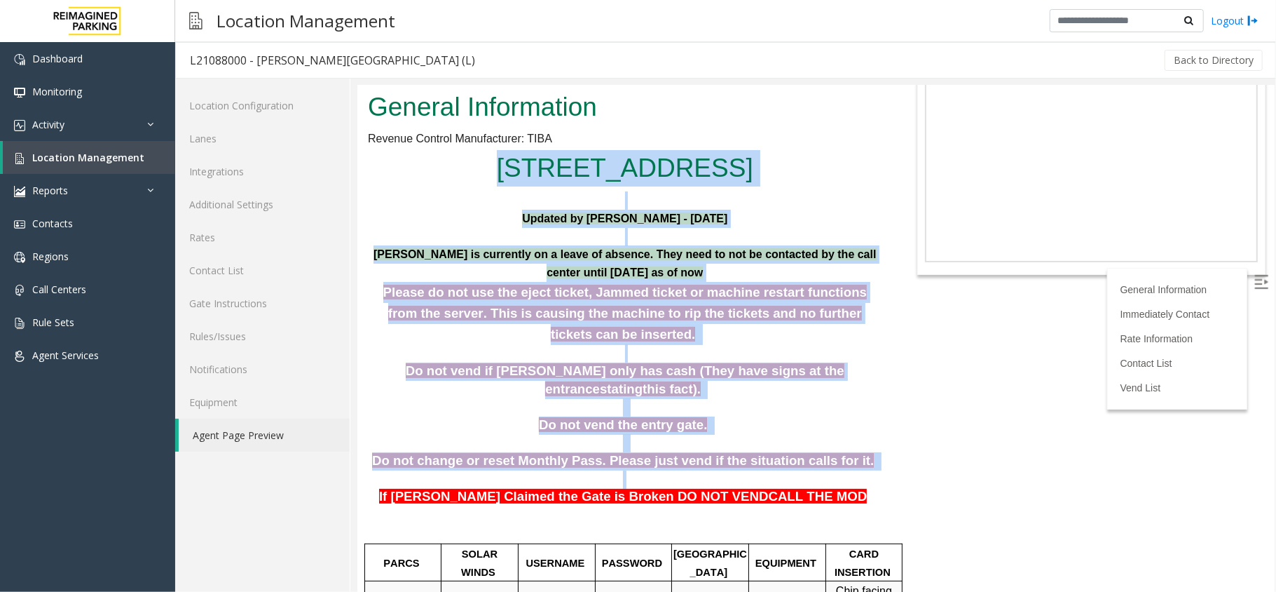
drag, startPoint x: 808, startPoint y: 442, endPoint x: 372, endPoint y: 161, distance: 518.8
click at [367, 161] on h2 "780, Memorial Drive Southeast Atlanta, GA" at bounding box center [624, 167] width 515 height 36
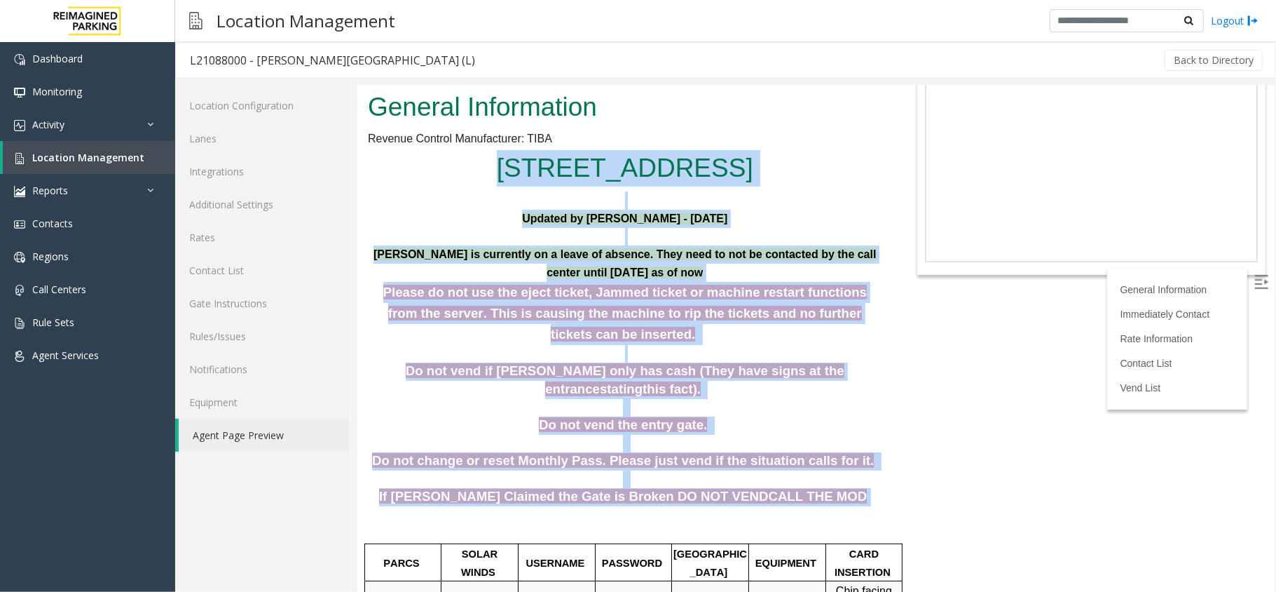
drag, startPoint x: 365, startPoint y: 161, endPoint x: 799, endPoint y: 455, distance: 524.0
click at [825, 470] on p at bounding box center [624, 479] width 515 height 18
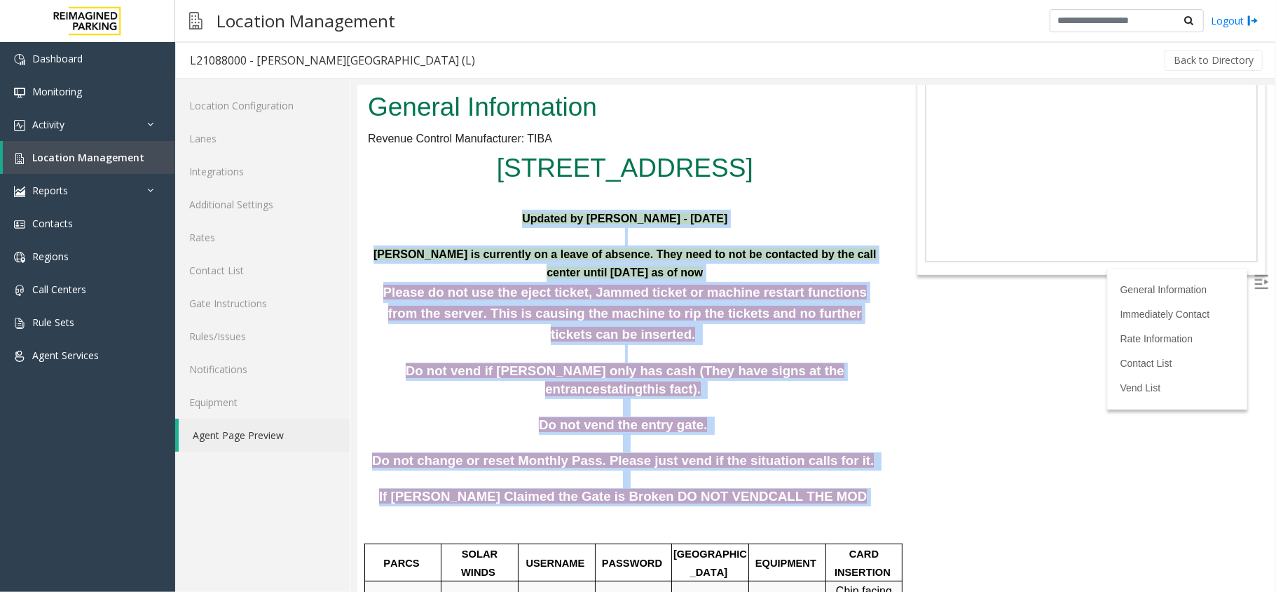
drag, startPoint x: 833, startPoint y: 469, endPoint x: 519, endPoint y: 217, distance: 403.0
click at [519, 217] on p "Updated by Jeetendra - 8th Oct 2025" at bounding box center [624, 218] width 515 height 18
drag, startPoint x: 519, startPoint y: 214, endPoint x: 803, endPoint y: 458, distance: 374.3
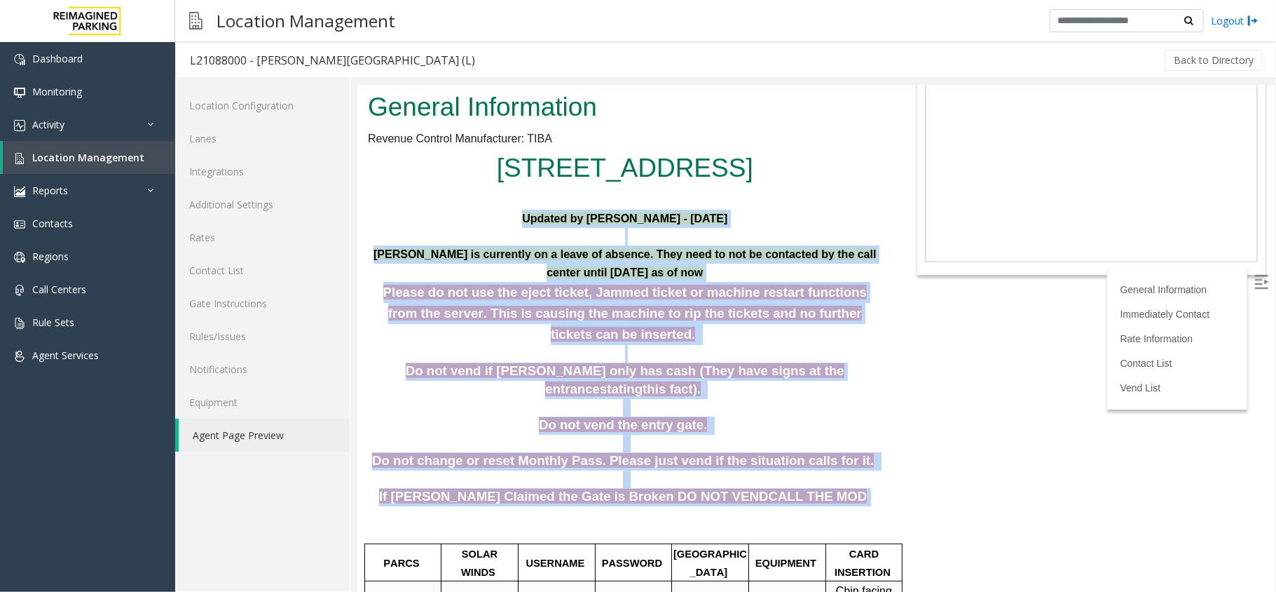
click at [803, 487] on p "If Parker Claimed the Gate is Broken DO NOT VEND CALL THE MOD" at bounding box center [624, 496] width 515 height 18
drag, startPoint x: 815, startPoint y: 462, endPoint x: 519, endPoint y: 217, distance: 384.4
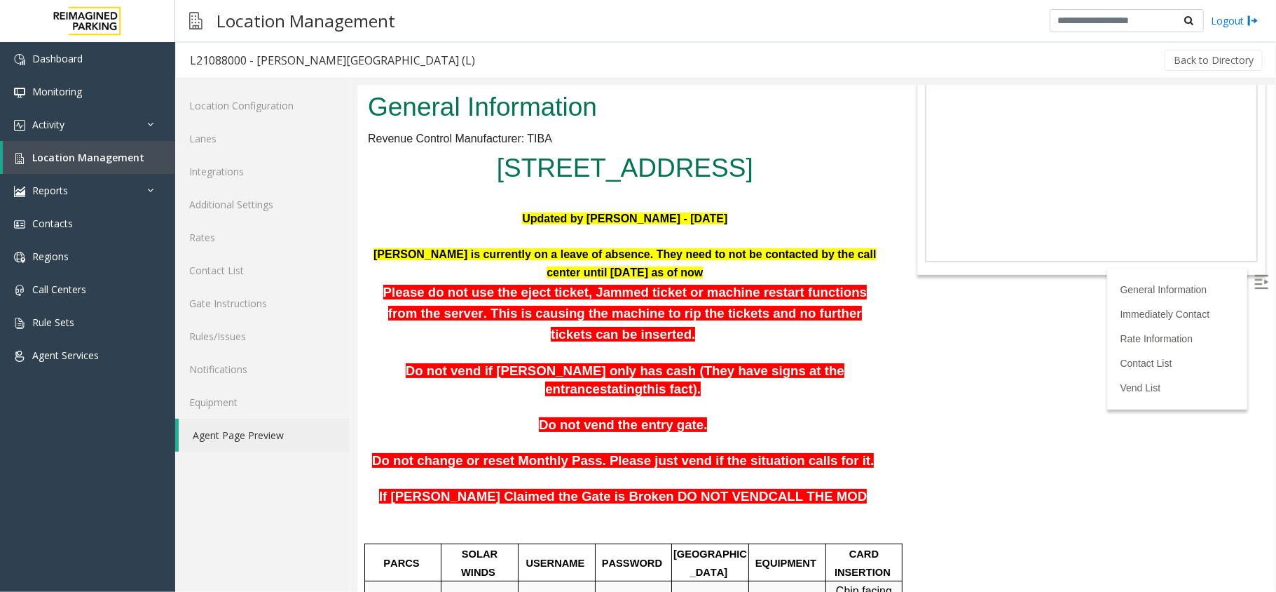
click at [891, 350] on body "L21088000 - Modera - Reynolds Town (L) General Information Revenue Control Manu…" at bounding box center [816, 245] width 918 height 506
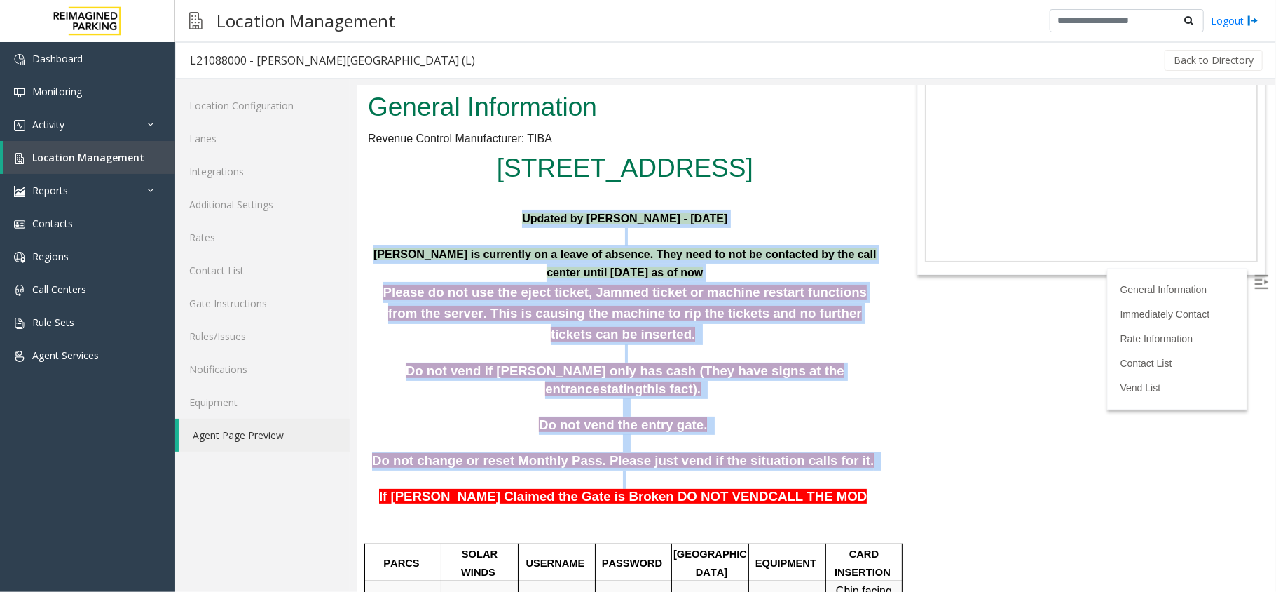
drag, startPoint x: 833, startPoint y: 439, endPoint x: 498, endPoint y: 222, distance: 398.4
click at [493, 227] on p at bounding box center [624, 236] width 515 height 18
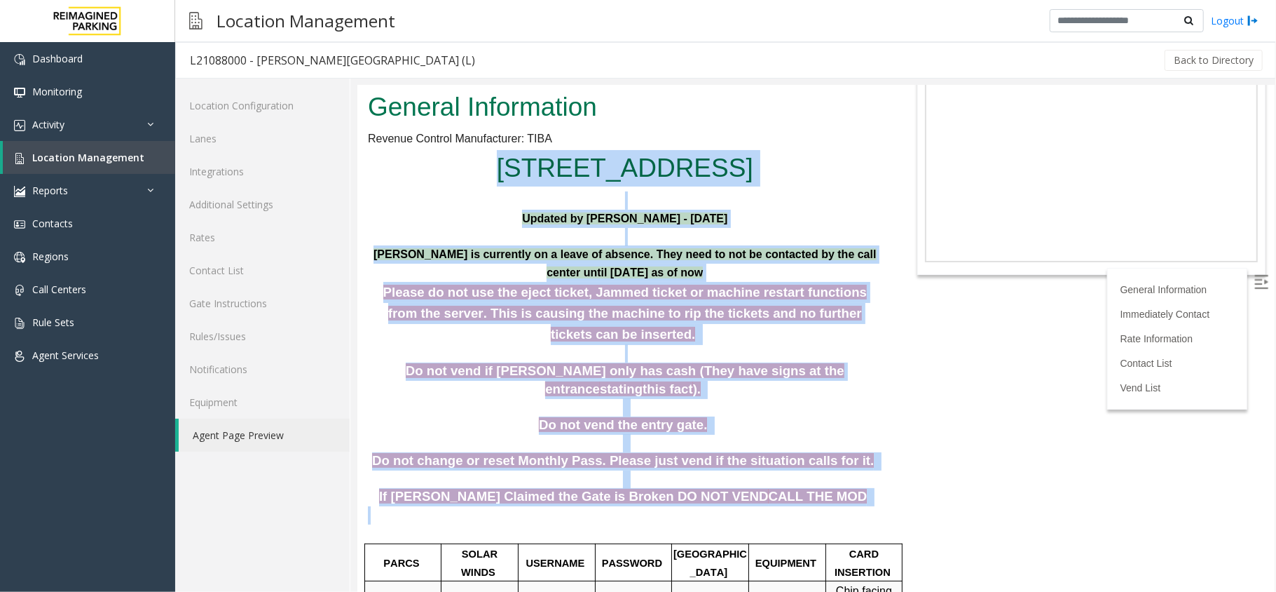
drag, startPoint x: 847, startPoint y: 470, endPoint x: 378, endPoint y: 163, distance: 560.5
click at [437, 217] on p "Updated by Jeetendra - 8th Oct 2025" at bounding box center [624, 218] width 515 height 18
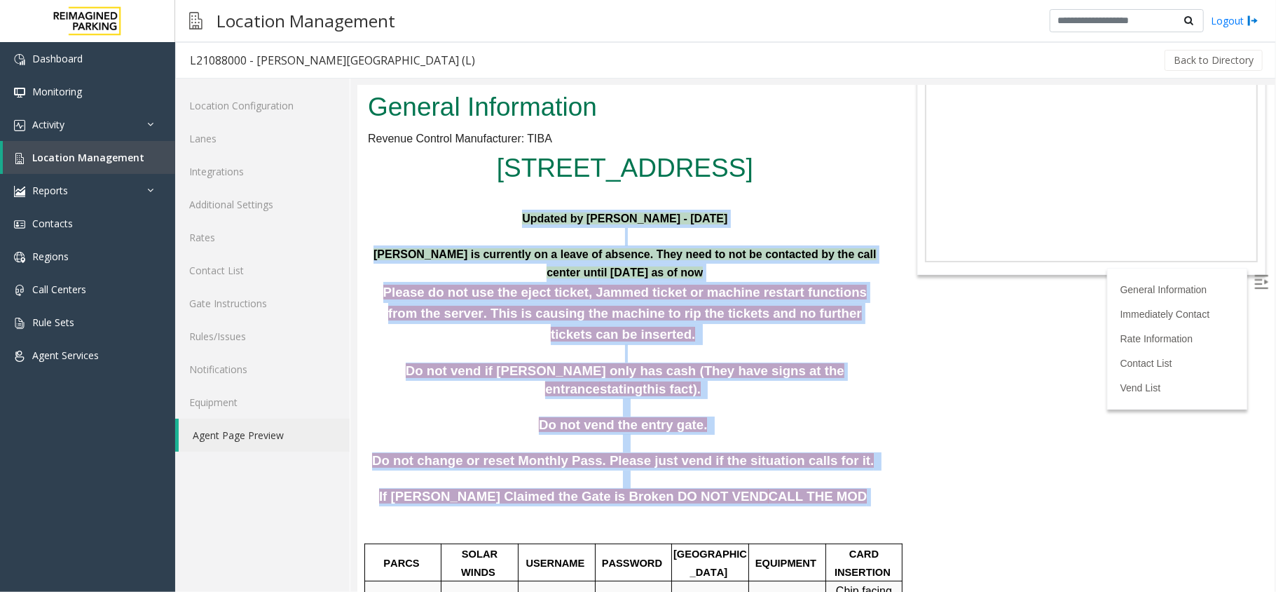
drag, startPoint x: 451, startPoint y: 222, endPoint x: 827, endPoint y: 461, distance: 444.9
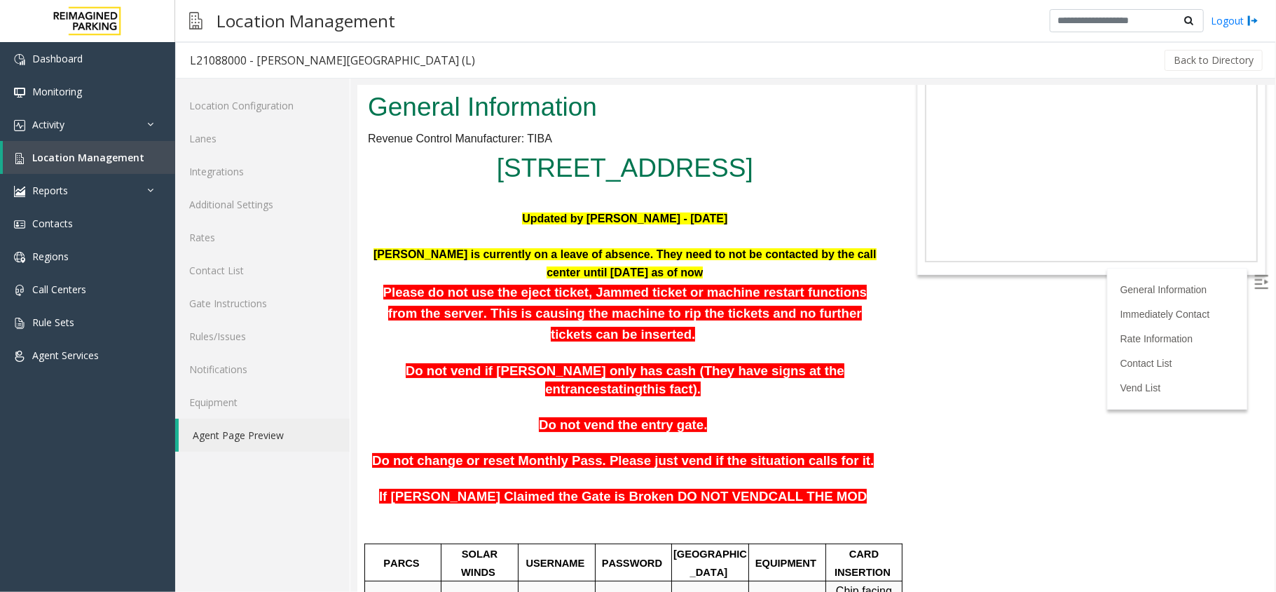
click at [1018, 365] on body "L21088000 - Modera - Reynolds Town (L) General Information Revenue Control Manu…" at bounding box center [816, 245] width 918 height 506
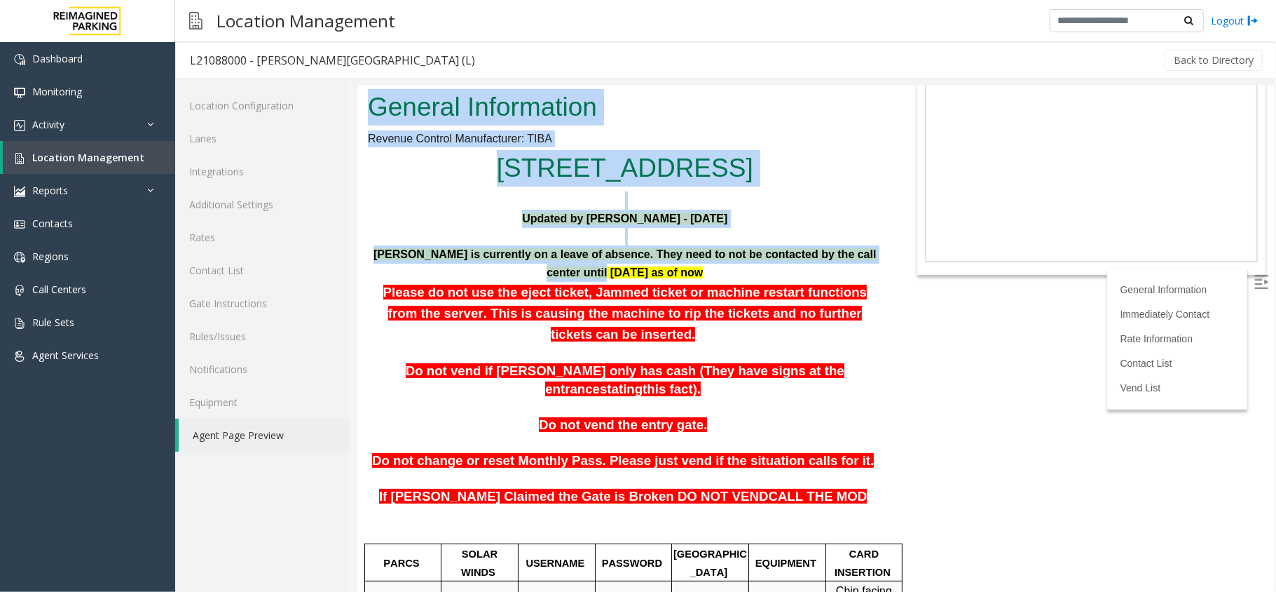
drag, startPoint x: 953, startPoint y: 355, endPoint x: 514, endPoint y: 271, distance: 446.8
click at [514, 271] on body "L21088000 - Modera - Reynolds Town (L) General Information Revenue Control Manu…" at bounding box center [816, 245] width 918 height 506
click at [519, 271] on p "Aldo Gaither is currently on a leave of absence. They need to not be contacted …" at bounding box center [624, 263] width 515 height 36
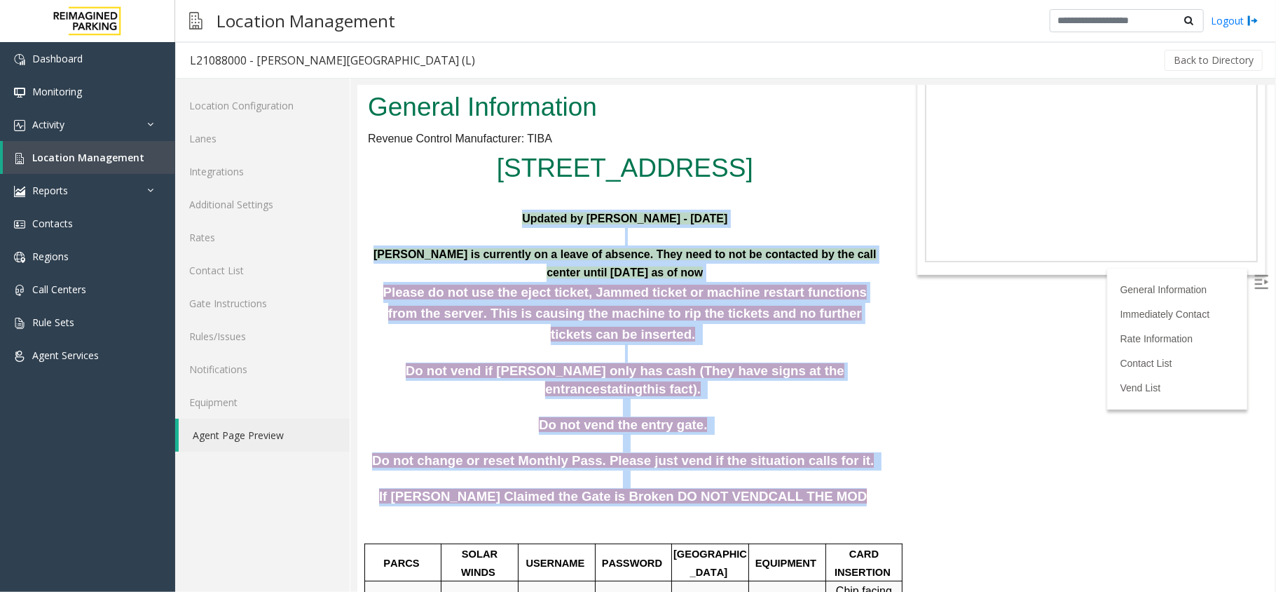
drag, startPoint x: 505, startPoint y: 220, endPoint x: 801, endPoint y: 465, distance: 384.4
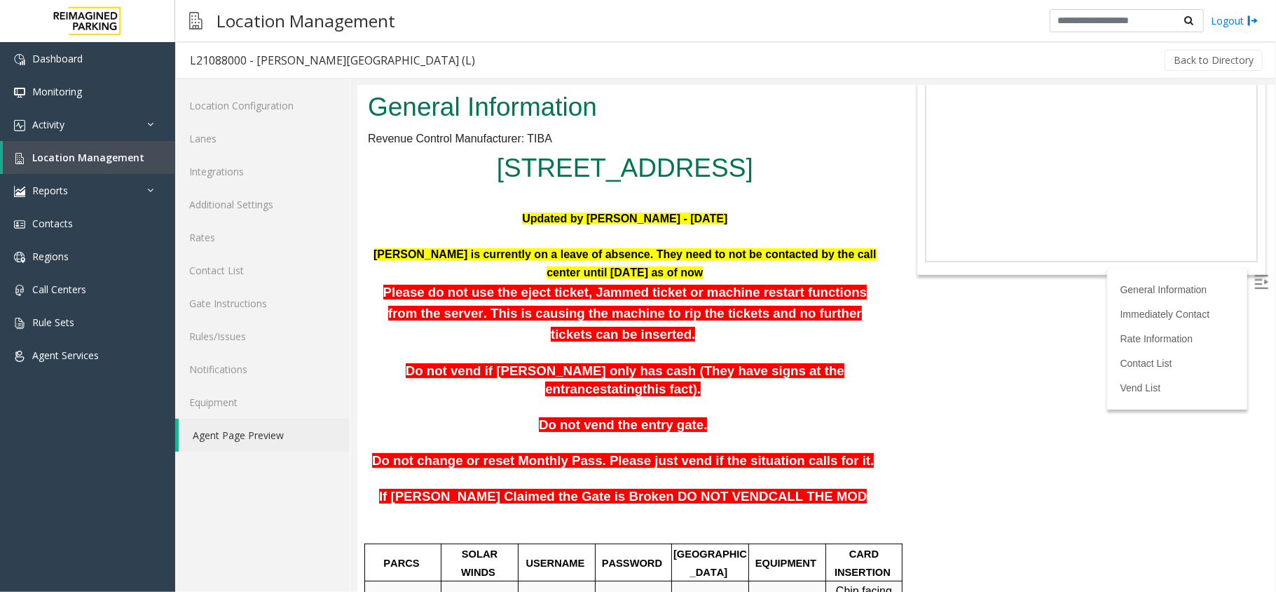
drag, startPoint x: 843, startPoint y: 480, endPoint x: 835, endPoint y: 472, distance: 11.4
click at [835, 505] on p at bounding box center [624, 514] width 515 height 18
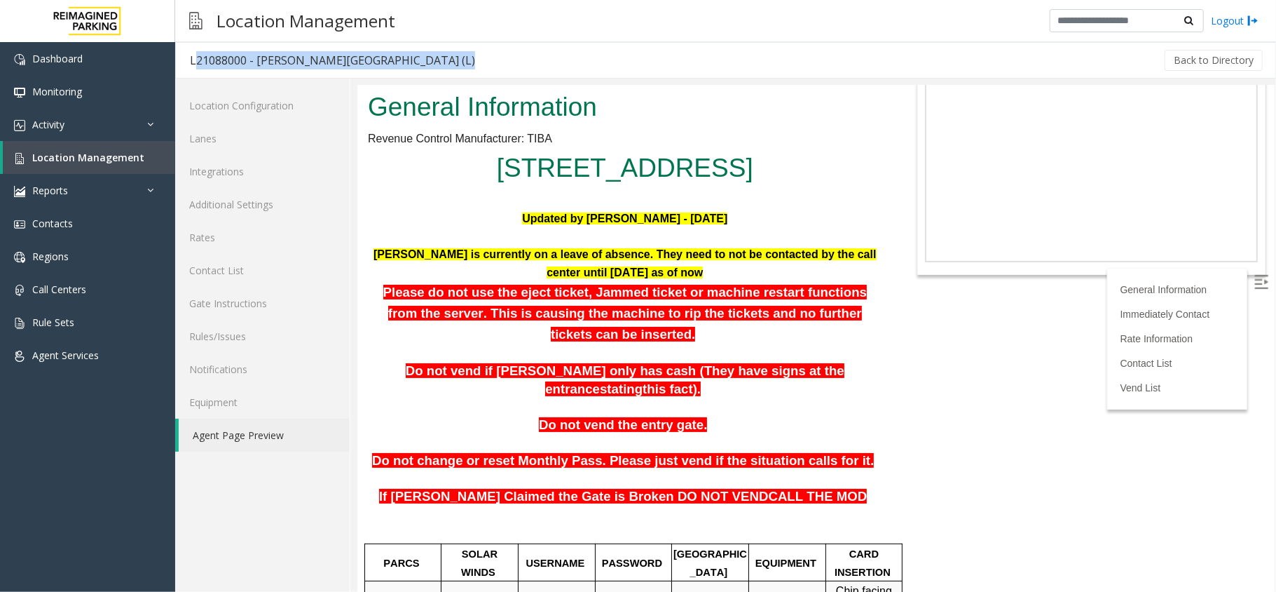
drag, startPoint x: 498, startPoint y: 60, endPoint x: 188, endPoint y: 69, distance: 309.9
click at [188, 69] on div "L21088000 - Modera - Reynolds Town (L) Back to Directory" at bounding box center [725, 60] width 1101 height 36
click at [545, 60] on div "Back to Directory" at bounding box center [877, 60] width 776 height 35
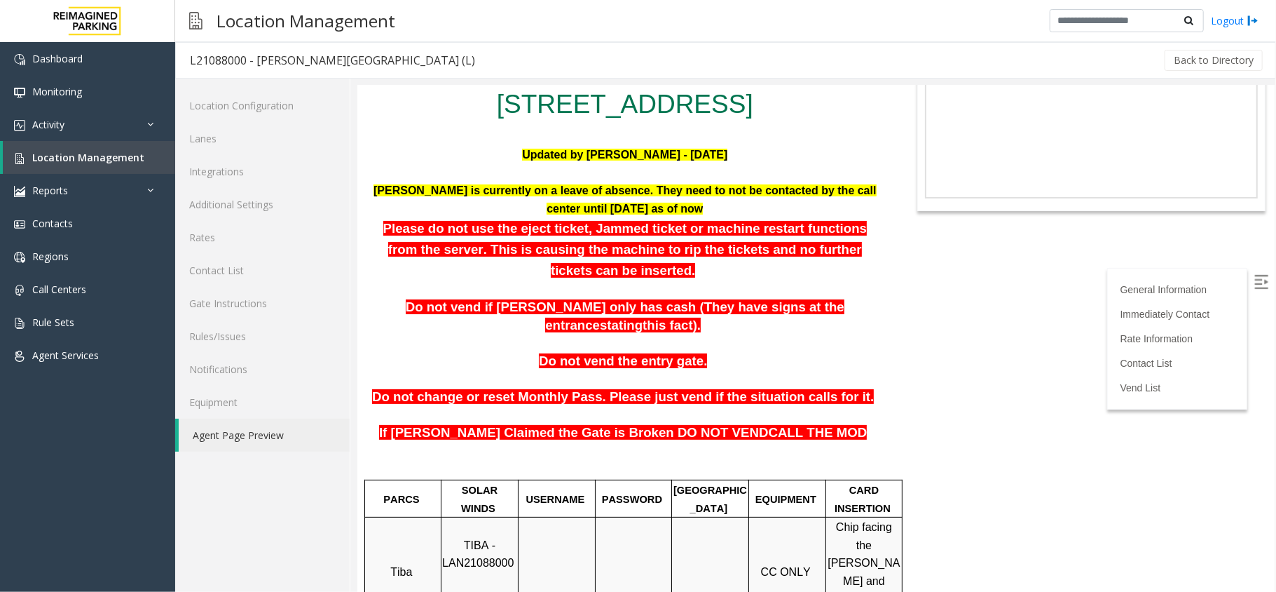
scroll to position [186, 0]
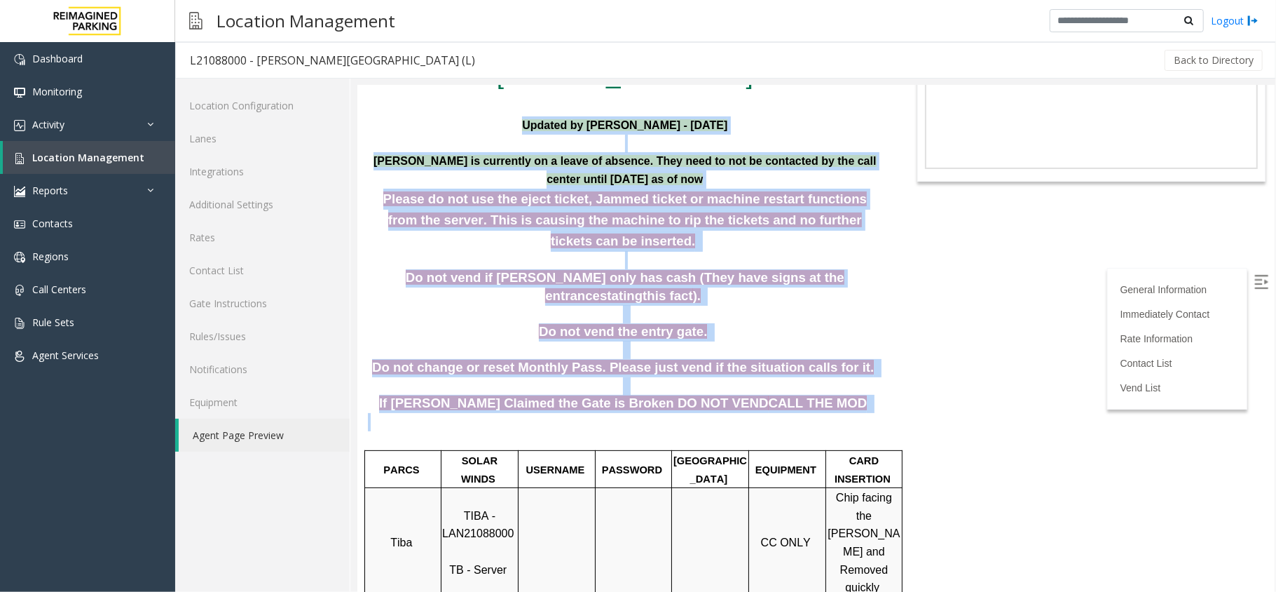
drag, startPoint x: 505, startPoint y: 122, endPoint x: 816, endPoint y: 376, distance: 402.0
click at [816, 412] on p at bounding box center [624, 421] width 515 height 18
drag, startPoint x: 810, startPoint y: 372, endPoint x: 386, endPoint y: 145, distance: 480.7
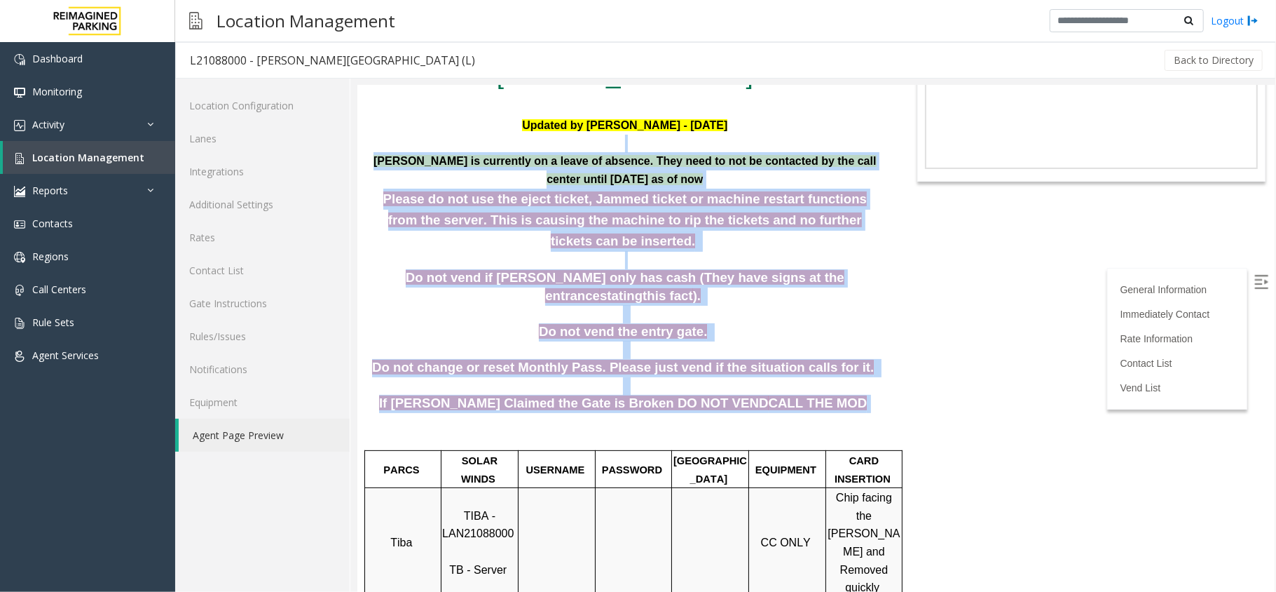
click at [386, 145] on p at bounding box center [624, 143] width 515 height 18
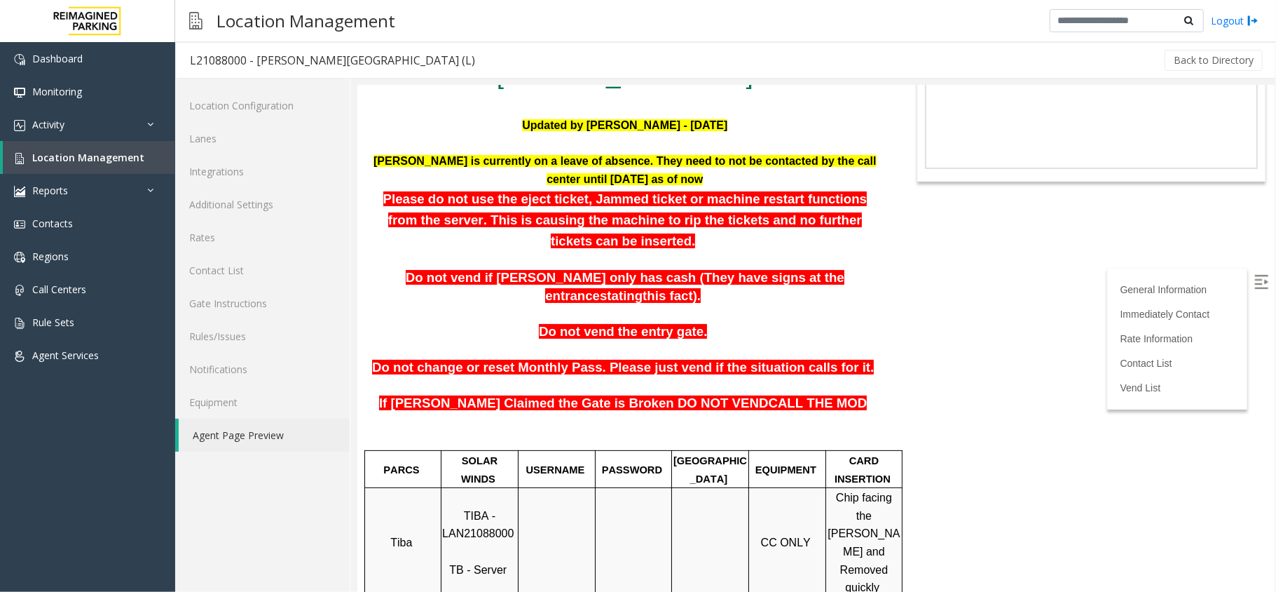
drag, startPoint x: 801, startPoint y: 371, endPoint x: 571, endPoint y: 324, distance: 234.7
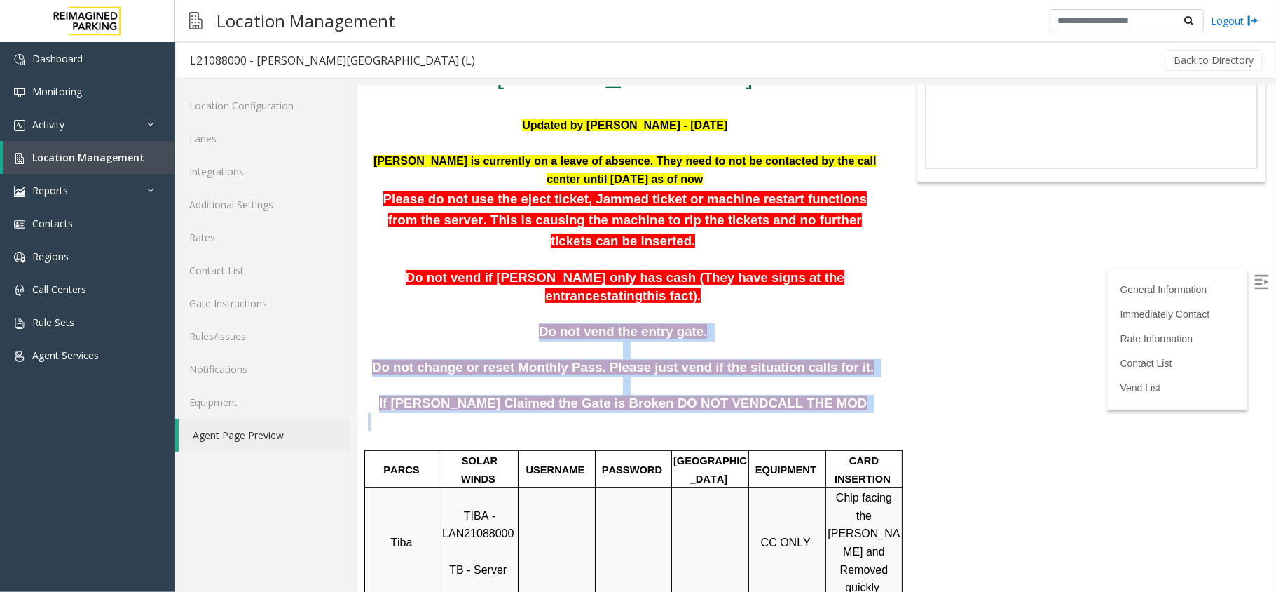
drag, startPoint x: 510, startPoint y: 291, endPoint x: 810, endPoint y: 376, distance: 311.3
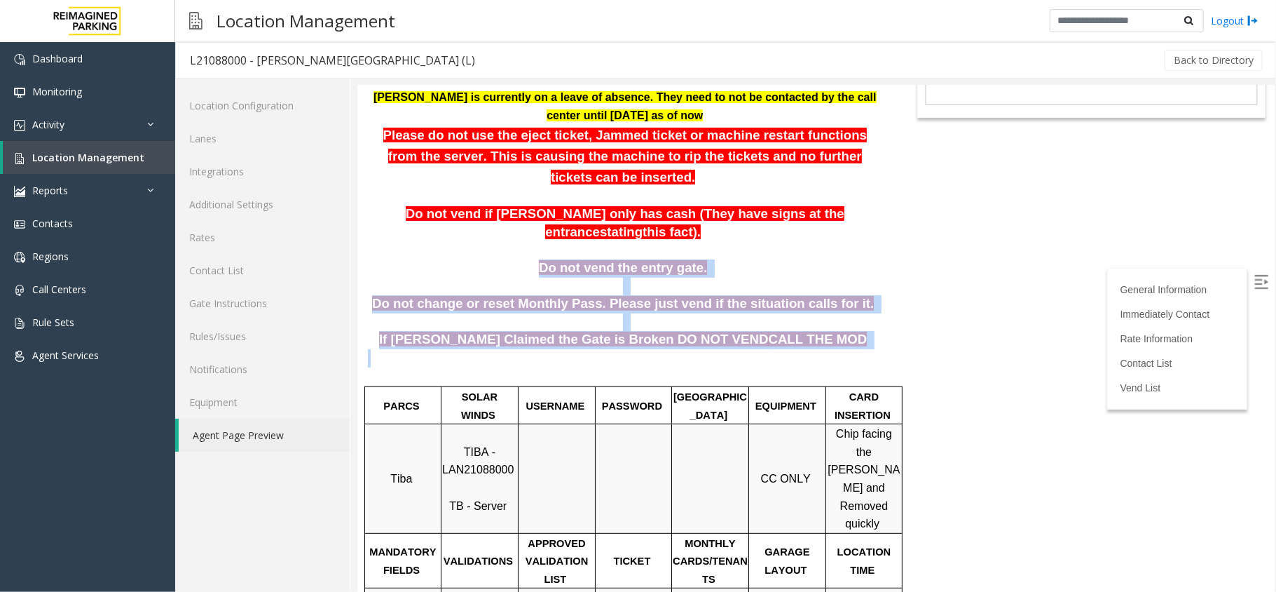
scroll to position [280, 0]
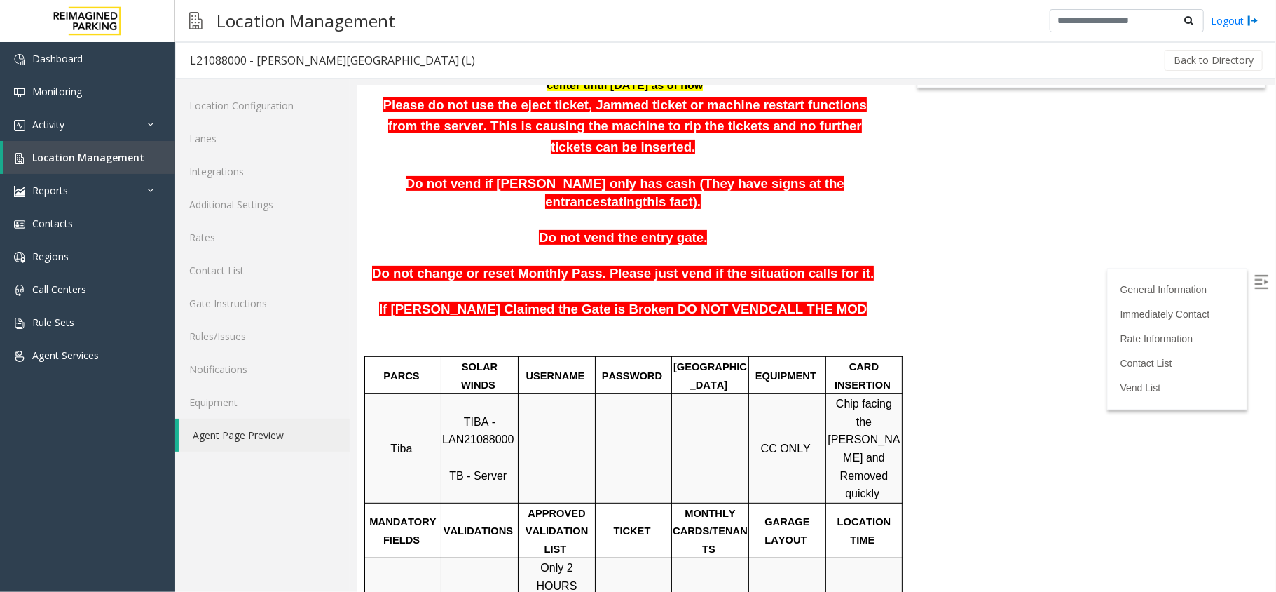
drag, startPoint x: 581, startPoint y: 318, endPoint x: 535, endPoint y: 318, distance: 46.3
drag, startPoint x: 427, startPoint y: 277, endPoint x: 528, endPoint y: 279, distance: 101.0
click at [528, 300] on p "If Parker Claimed the Gate is Broken DO NOT VEND CALL THE MOD" at bounding box center [624, 309] width 515 height 18
drag, startPoint x: 525, startPoint y: 343, endPoint x: 569, endPoint y: 349, distance: 44.6
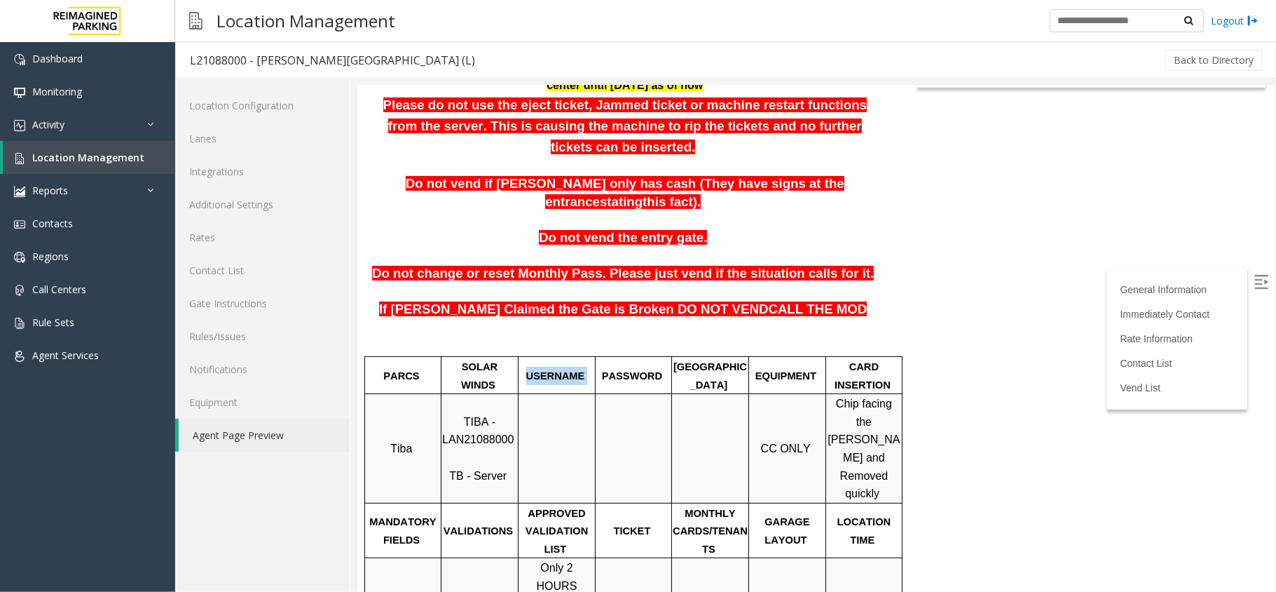
click at [586, 366] on p "USERNAME" at bounding box center [556, 375] width 75 height 18
click at [518, 393] on td at bounding box center [556, 447] width 77 height 109
drag, startPoint x: 468, startPoint y: 265, endPoint x: 502, endPoint y: 266, distance: 34.4
click at [502, 301] on span "If Parker Claimed the Gate is Broken DO NOT VEND" at bounding box center [574, 308] width 390 height 15
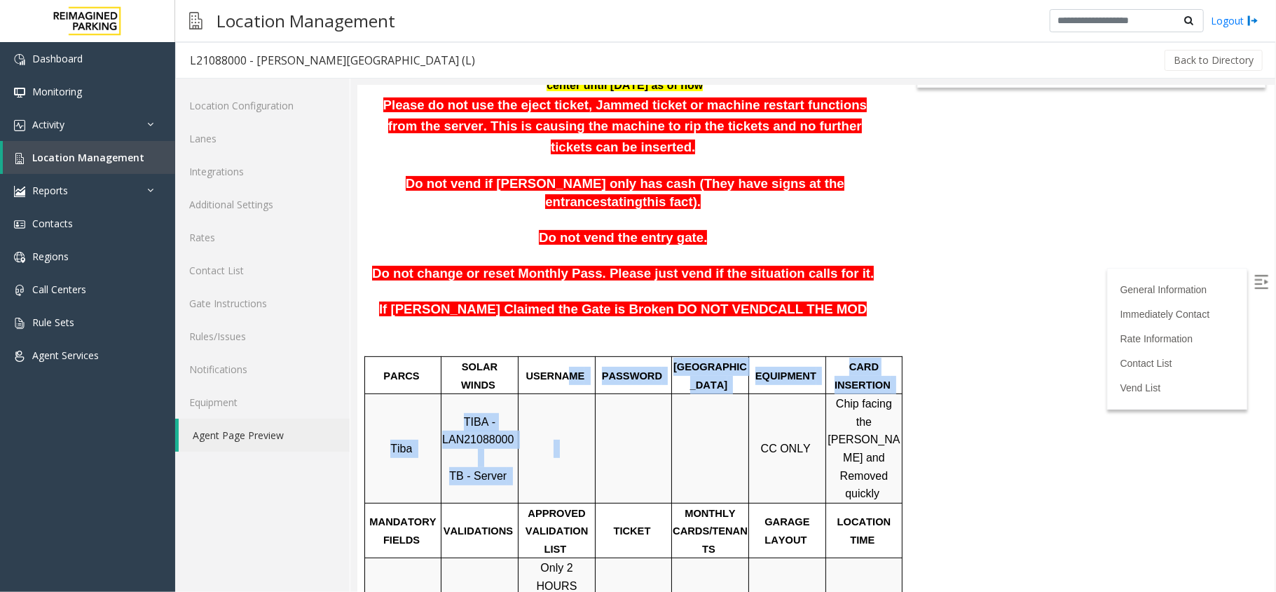
drag, startPoint x: 566, startPoint y: 336, endPoint x: 585, endPoint y: 361, distance: 32.0
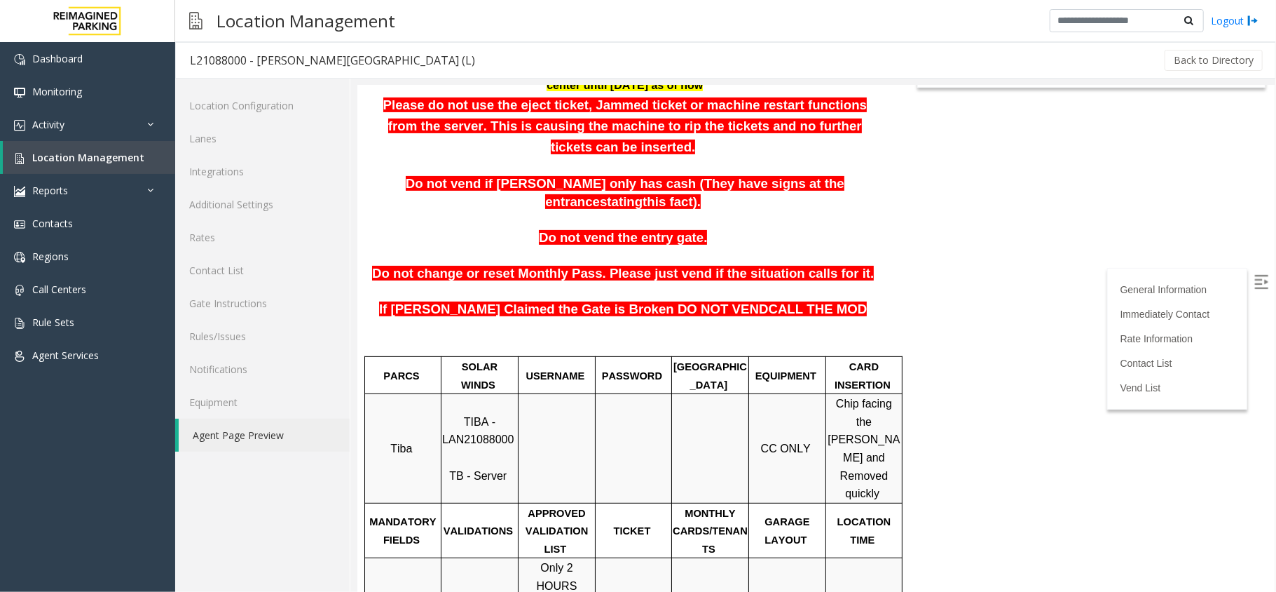
click at [681, 503] on p "MONTHLY CARDS/TENANTS" at bounding box center [709, 530] width 75 height 54
click at [838, 300] on p "If Parker Claimed the Gate is Broken DO NOT VEND CALL THE MOD" at bounding box center [624, 309] width 515 height 18
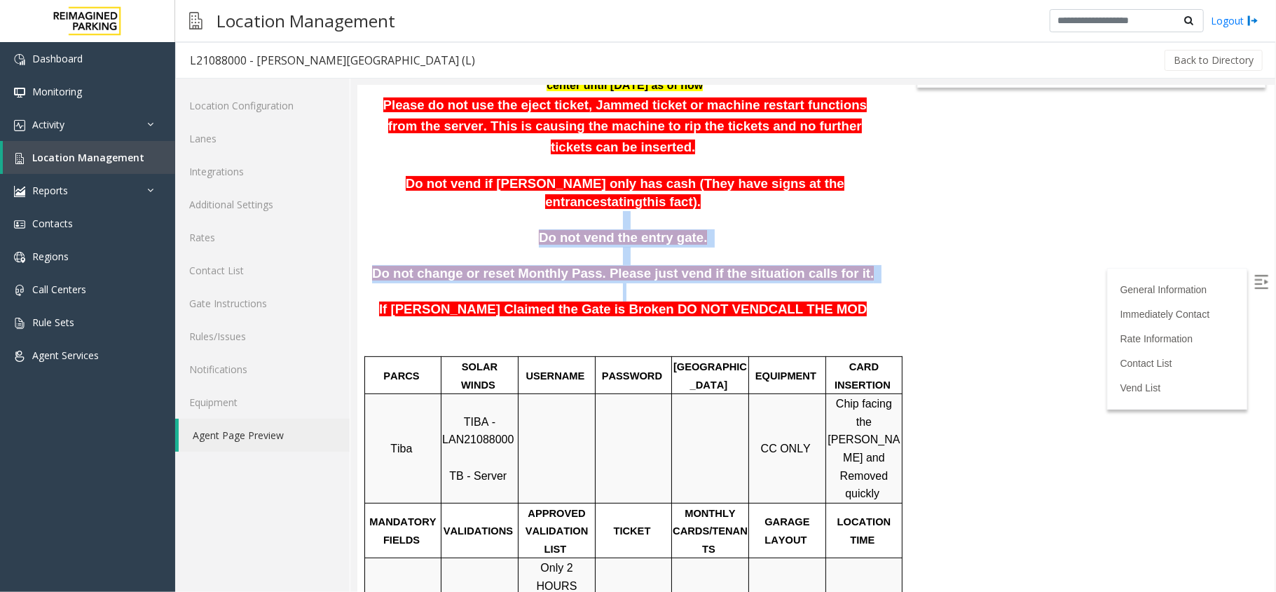
drag, startPoint x: 799, startPoint y: 262, endPoint x: 440, endPoint y: 186, distance: 367.5
click at [842, 246] on p at bounding box center [624, 255] width 515 height 18
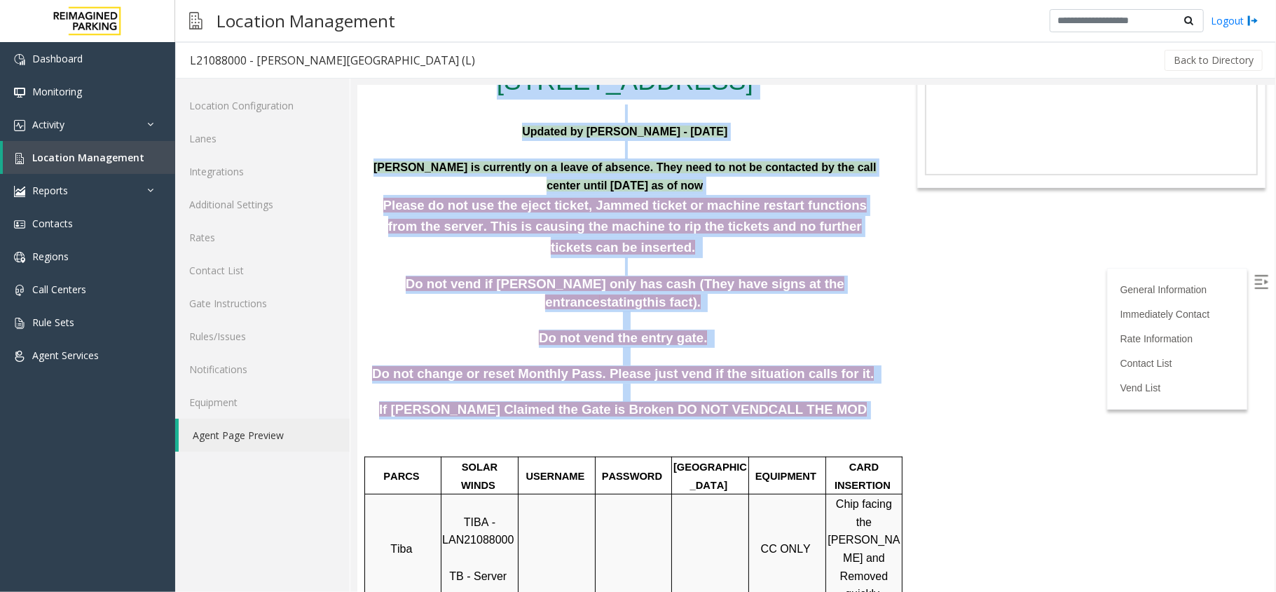
scroll to position [32, 0]
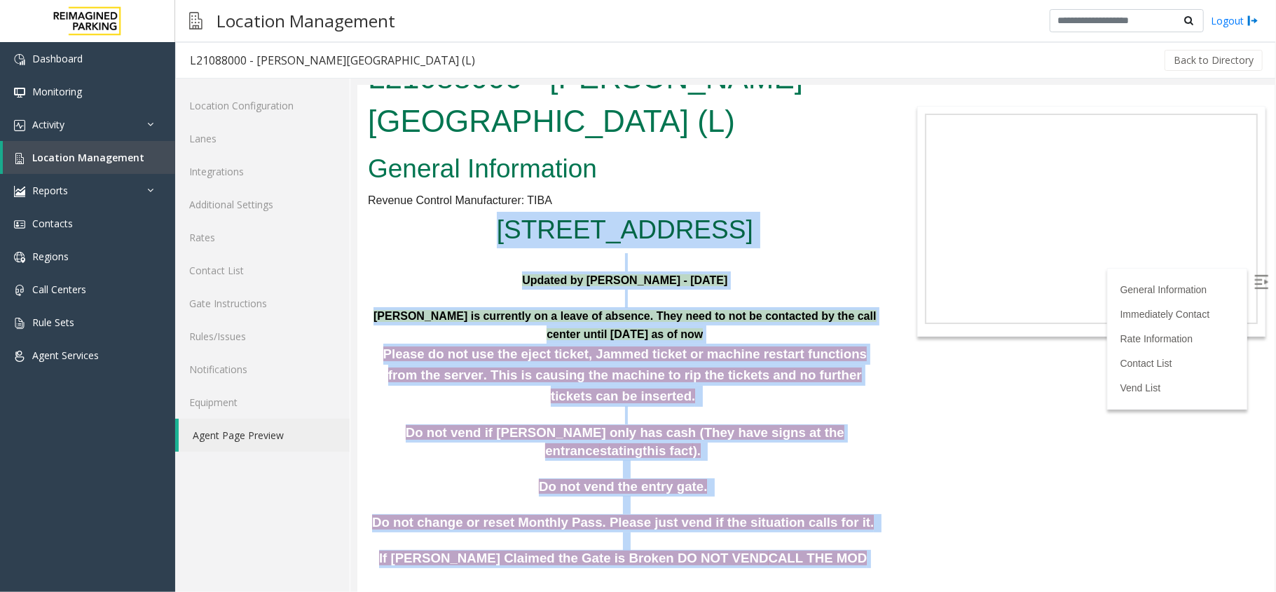
drag, startPoint x: 807, startPoint y: 280, endPoint x: 375, endPoint y: 220, distance: 435.9
click at [627, 424] on span "Do not vend if parker only has cash (They have signs at the entrance" at bounding box center [624, 440] width 439 height 33
click at [650, 405] on p at bounding box center [624, 414] width 515 height 18
click at [695, 405] on p at bounding box center [624, 414] width 515 height 18
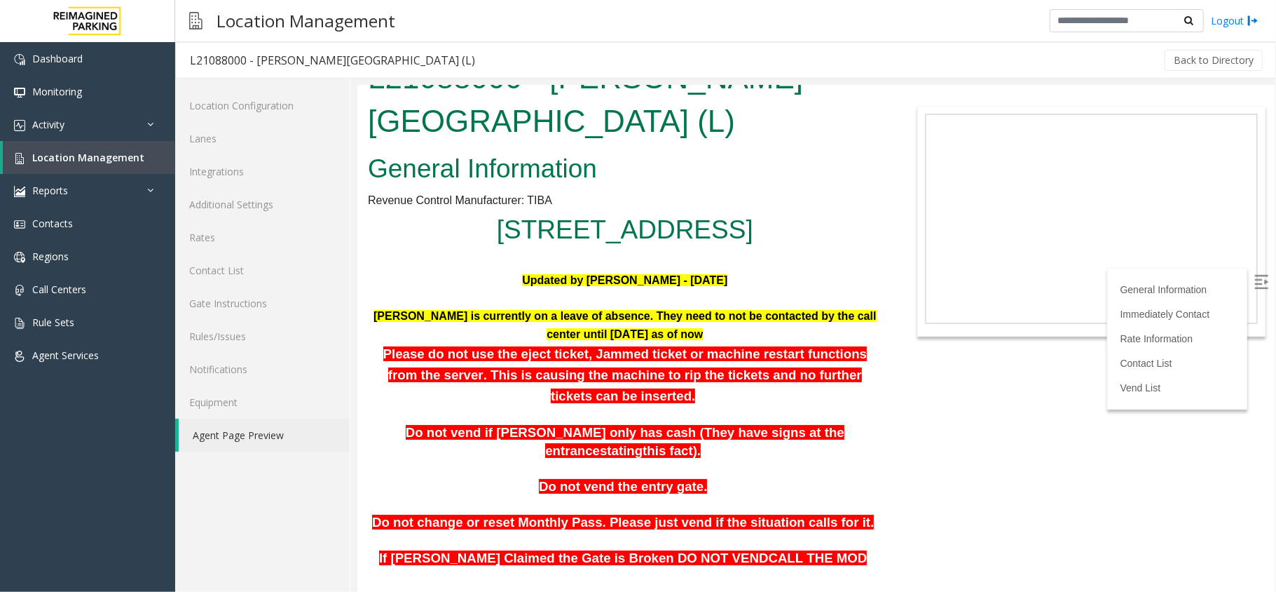
click at [1108, 445] on body "L21088000 - Modera - Reynolds Town (L) General Information Revenue Control Manu…" at bounding box center [816, 306] width 918 height 506
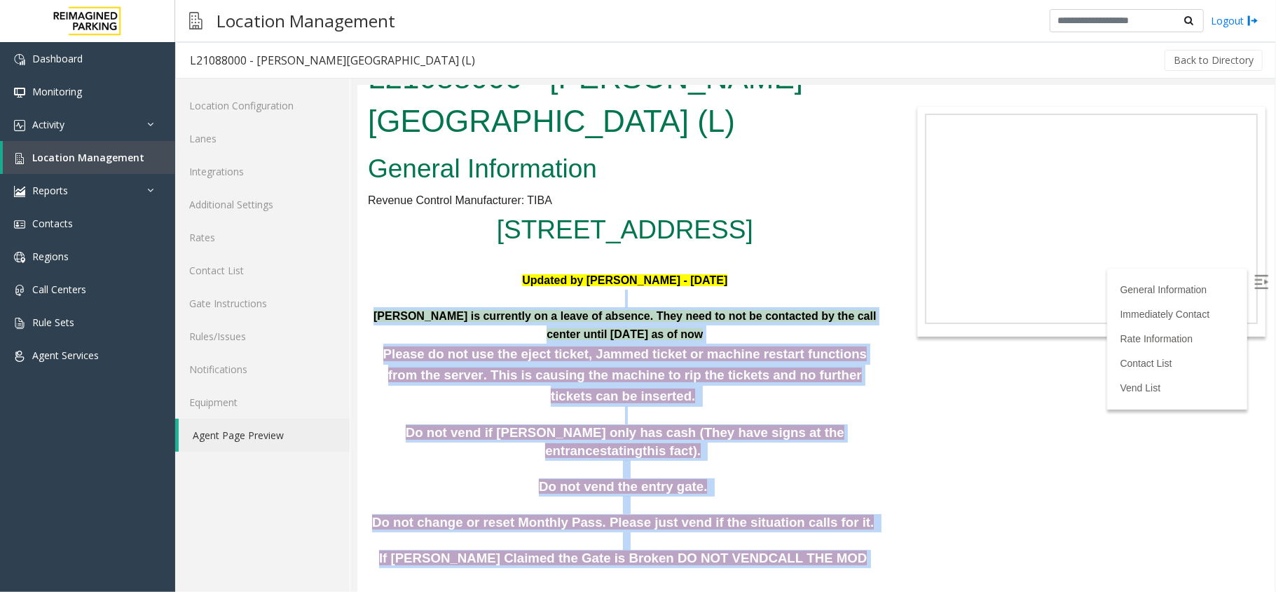
drag, startPoint x: 813, startPoint y: 526, endPoint x: 798, endPoint y: 299, distance: 228.3
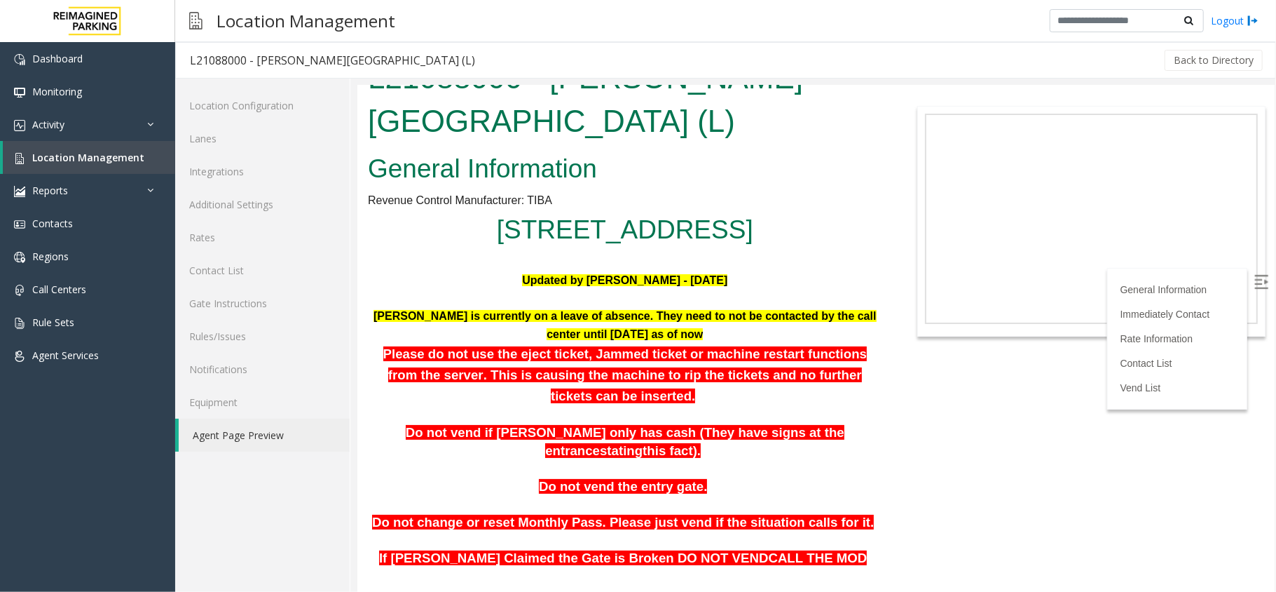
click at [783, 276] on p "Updated by Jeetendra - 8th Oct 2025" at bounding box center [624, 280] width 515 height 18
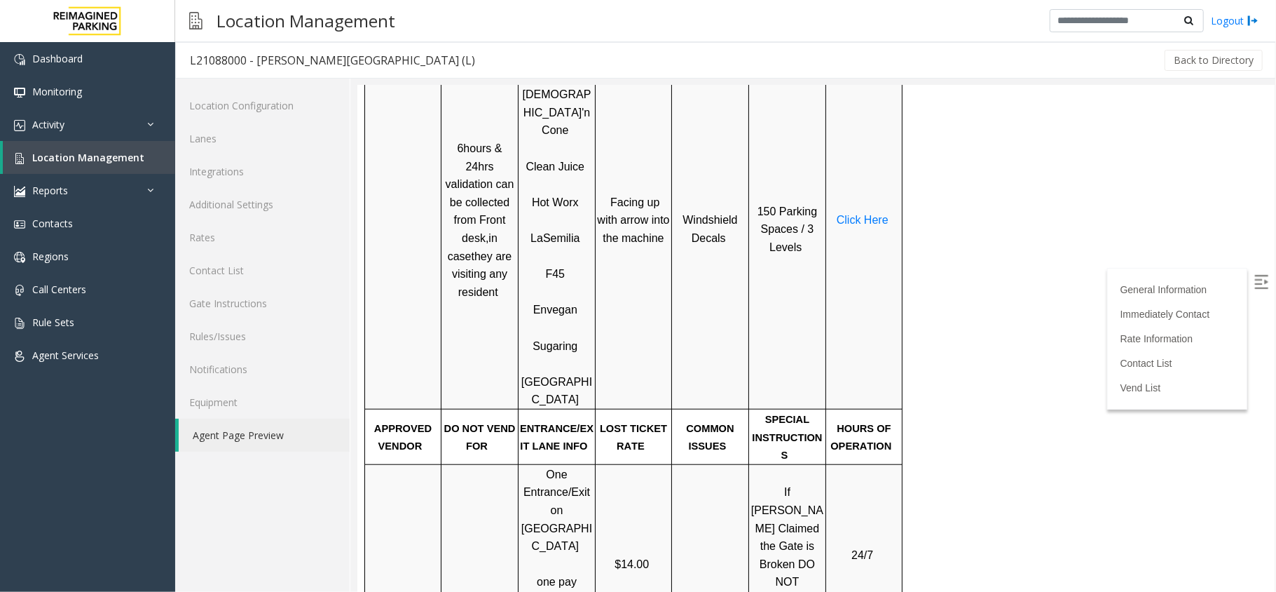
scroll to position [966, 0]
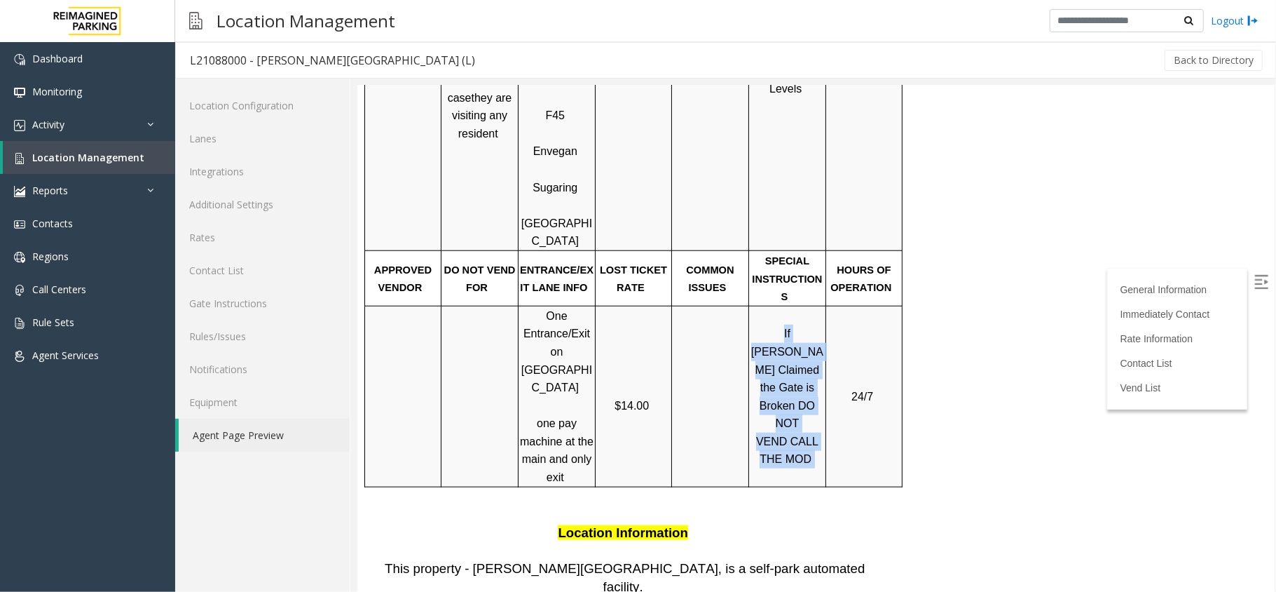
drag, startPoint x: 805, startPoint y: 287, endPoint x: 749, endPoint y: 179, distance: 121.6
click at [749, 305] on td "If Parker Claimed the Gate is Broken DO NOT VEND CALL THE MOD" at bounding box center [787, 395] width 77 height 181
drag, startPoint x: 533, startPoint y: 239, endPoint x: 564, endPoint y: 295, distance: 64.3
click at [564, 306] on p "One Entrance/Exit on Memorial Drive one pay machine at the main and only exit" at bounding box center [556, 395] width 75 height 179
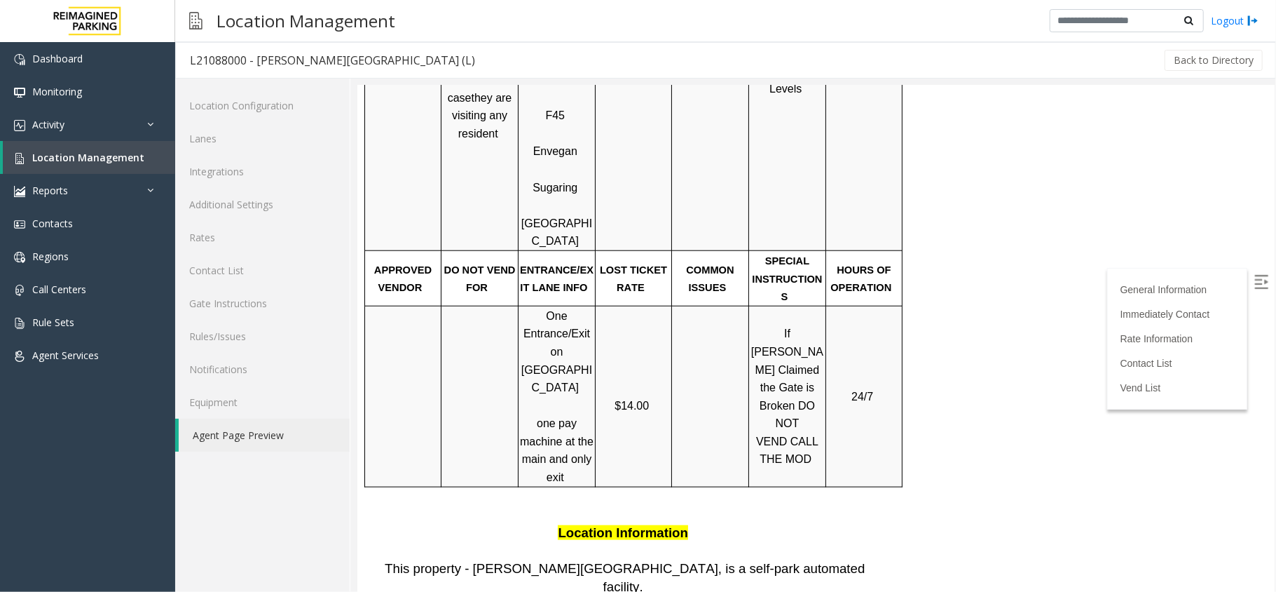
click at [718, 387] on p at bounding box center [709, 396] width 75 height 18
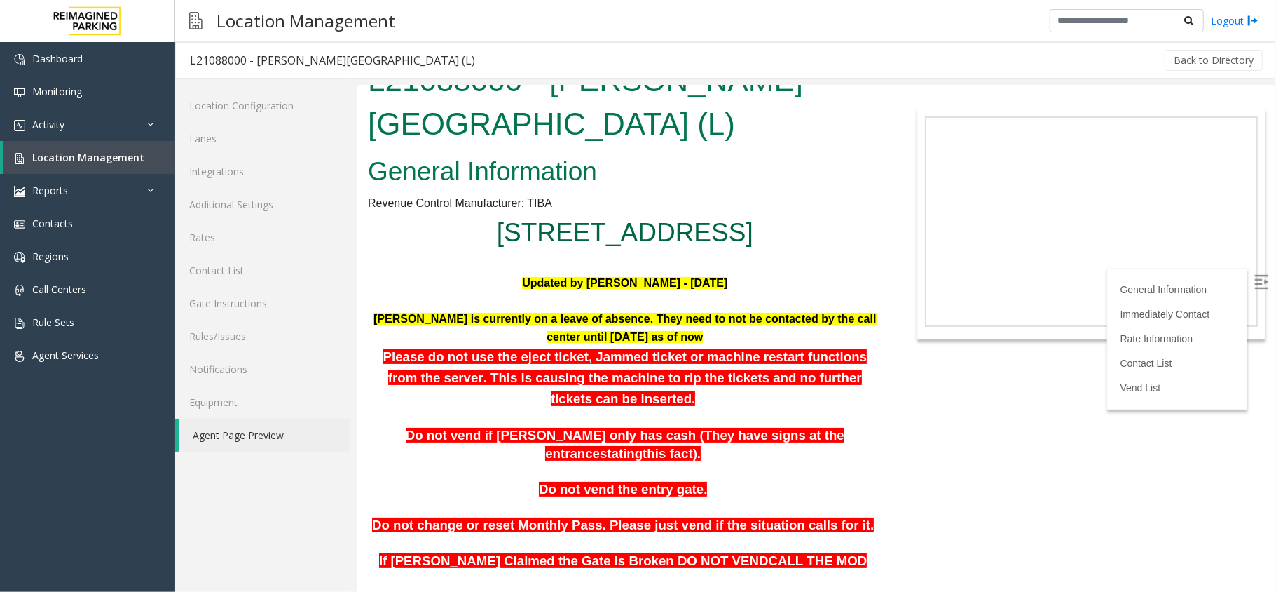
scroll to position [0, 0]
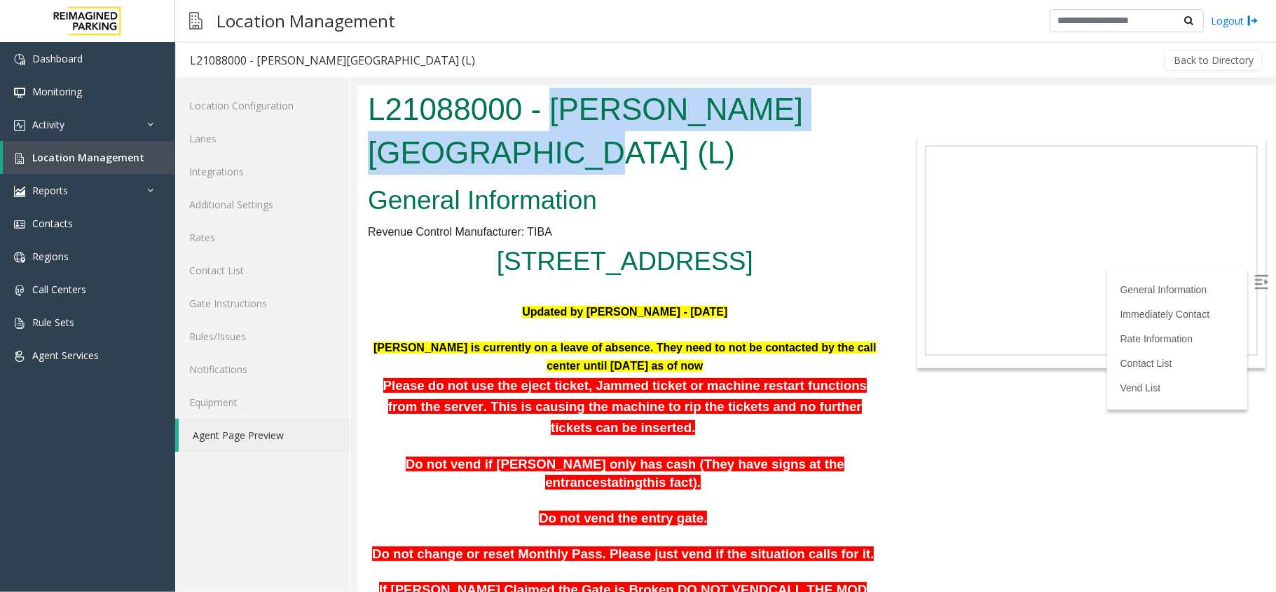
drag, startPoint x: 554, startPoint y: 111, endPoint x: 497, endPoint y: 156, distance: 72.9
click at [497, 156] on h1 "L21088000 - Modera - Reynolds Town (L)" at bounding box center [624, 130] width 515 height 86
drag, startPoint x: 552, startPoint y: 97, endPoint x: 486, endPoint y: 150, distance: 84.8
click at [486, 150] on h1 "L21088000 - Modera - Reynolds Town (L)" at bounding box center [624, 130] width 515 height 86
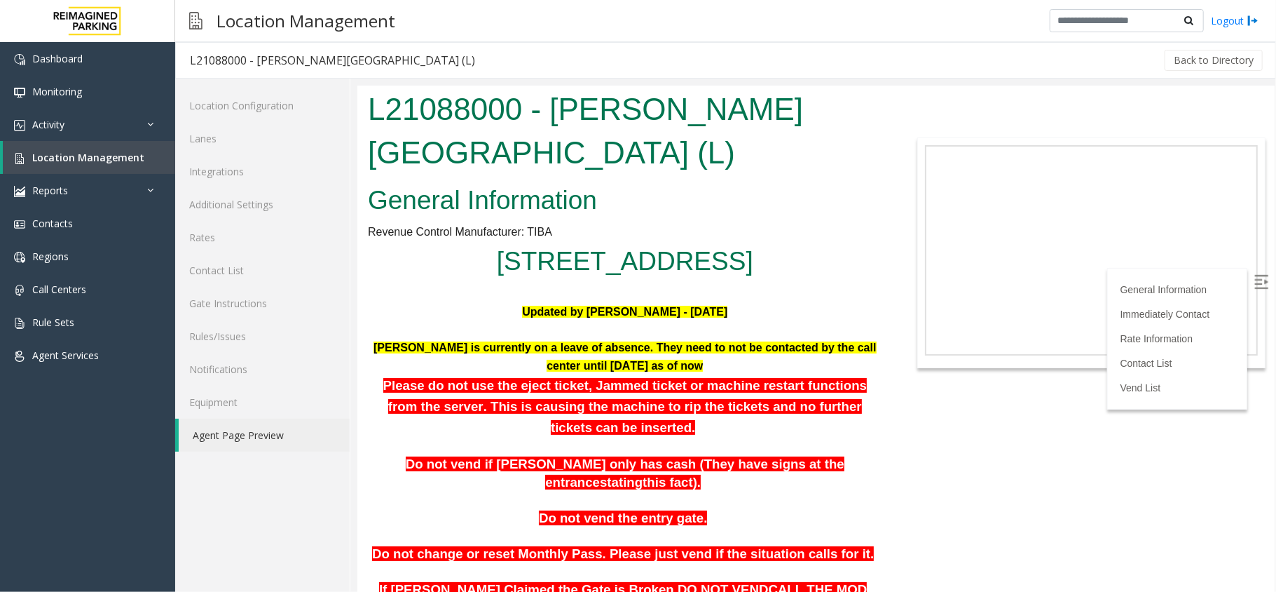
click at [692, 197] on h2 "General Information" at bounding box center [624, 200] width 515 height 36
click at [73, 147] on link "Location Management" at bounding box center [89, 157] width 172 height 33
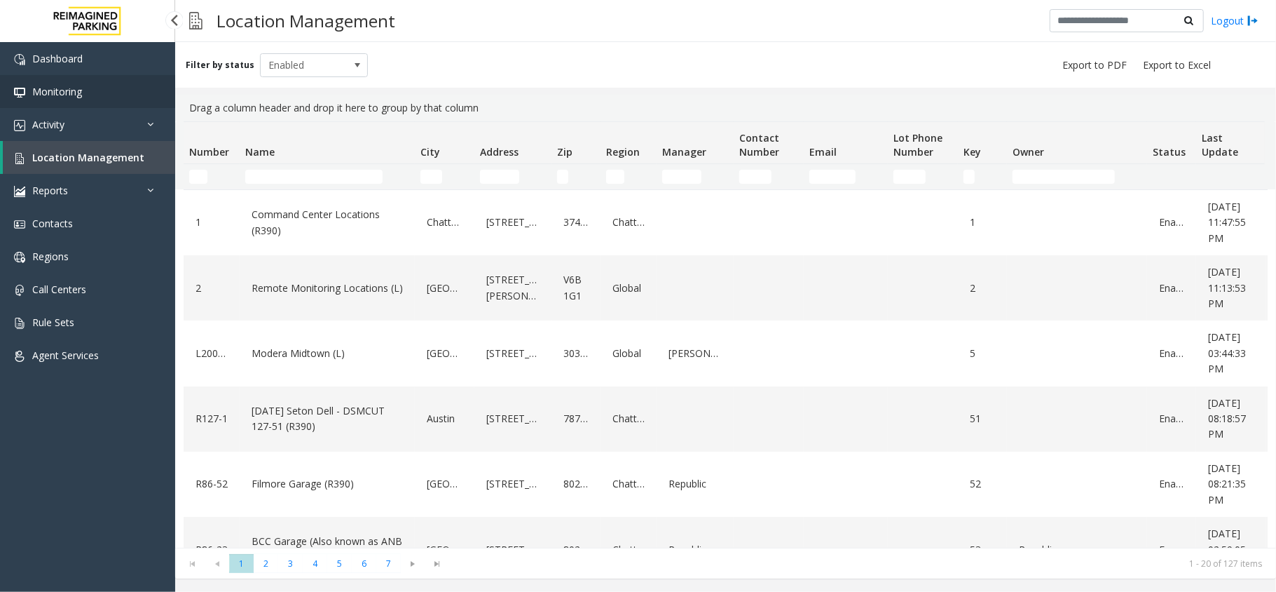
click at [104, 105] on link "Monitoring" at bounding box center [87, 91] width 175 height 33
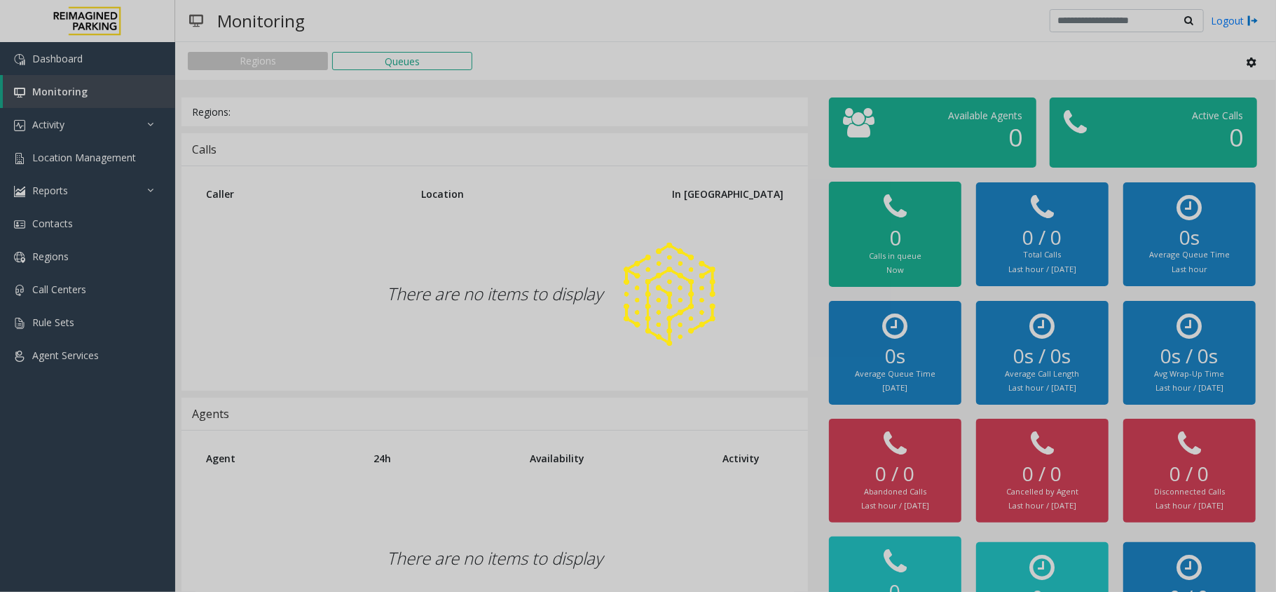
click at [104, 118] on div at bounding box center [638, 296] width 1276 height 592
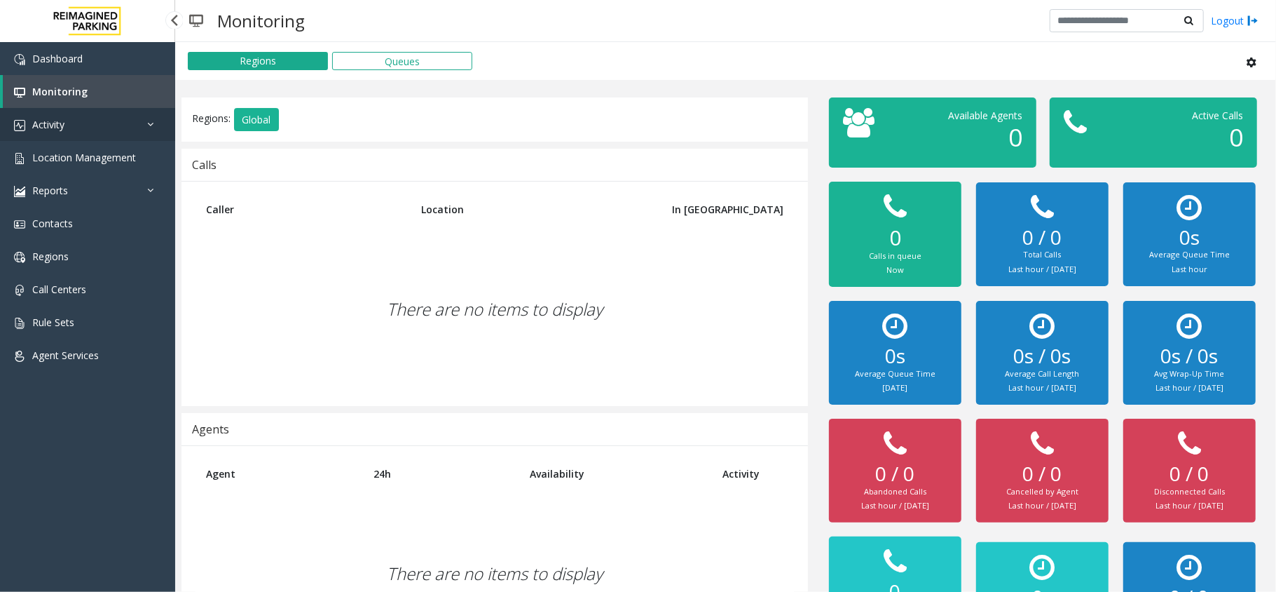
click at [104, 118] on link "Activity" at bounding box center [87, 124] width 175 height 33
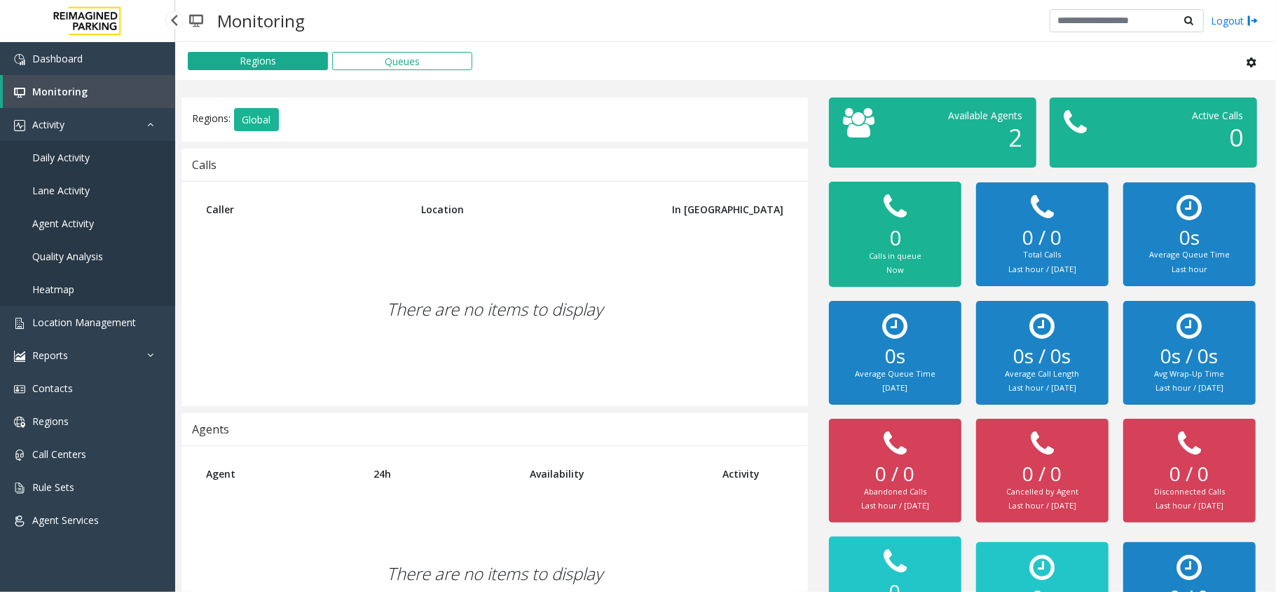
click at [67, 154] on span "Daily Activity" at bounding box center [60, 157] width 57 height 13
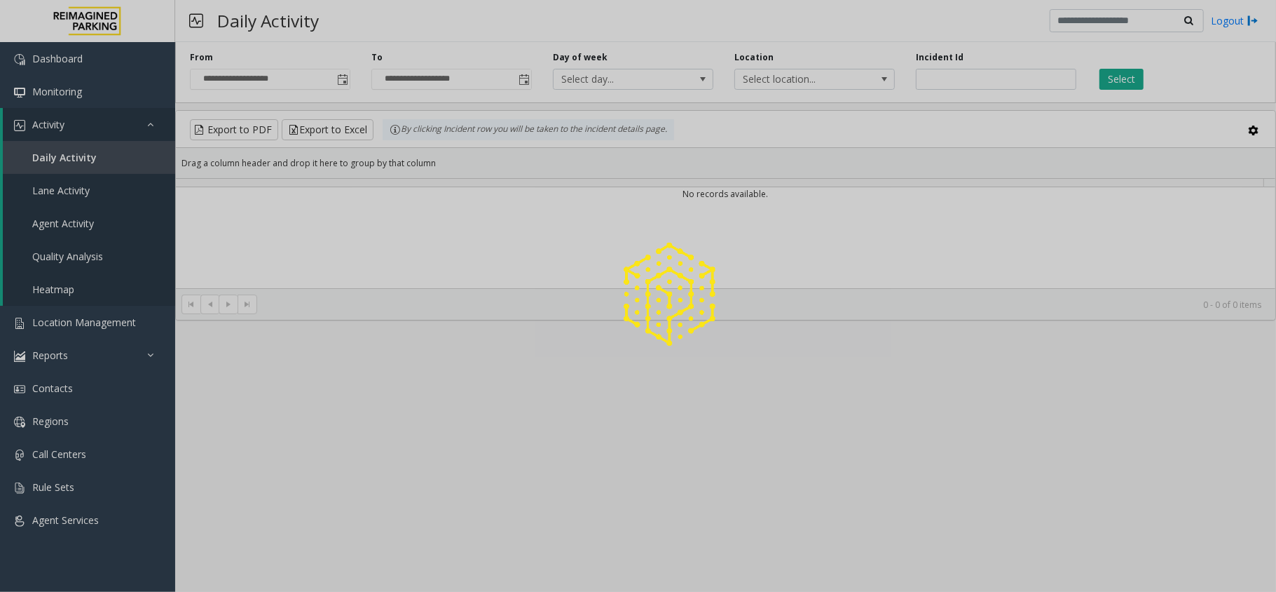
click at [69, 136] on div at bounding box center [638, 296] width 1276 height 592
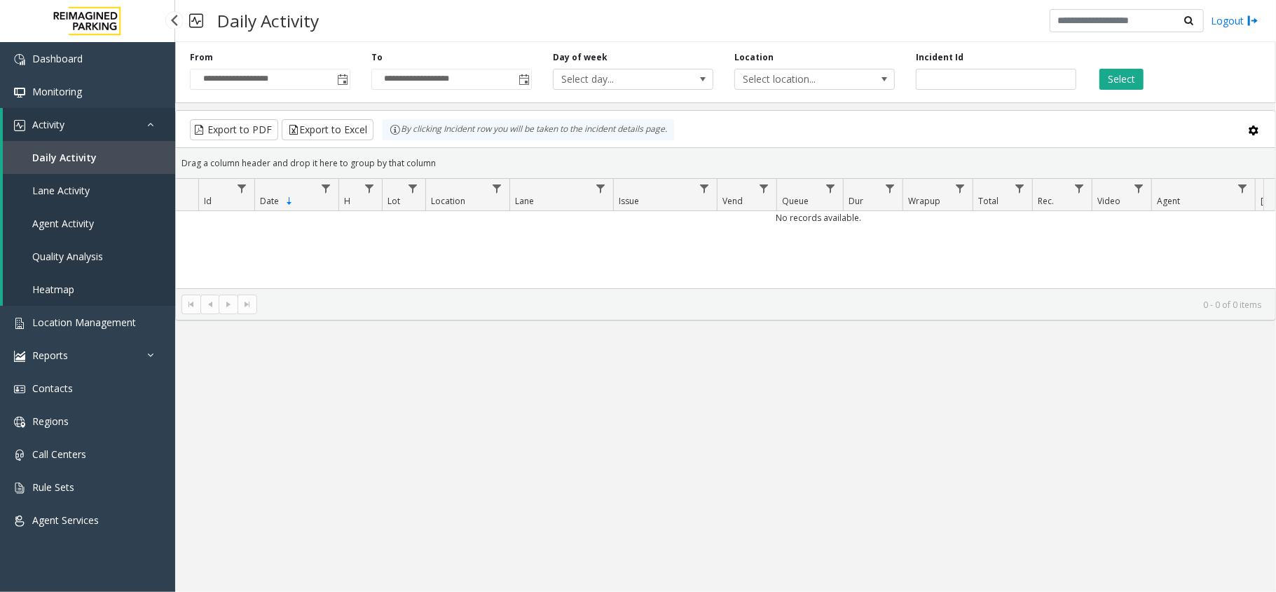
click at [74, 127] on link "Activity" at bounding box center [89, 124] width 172 height 33
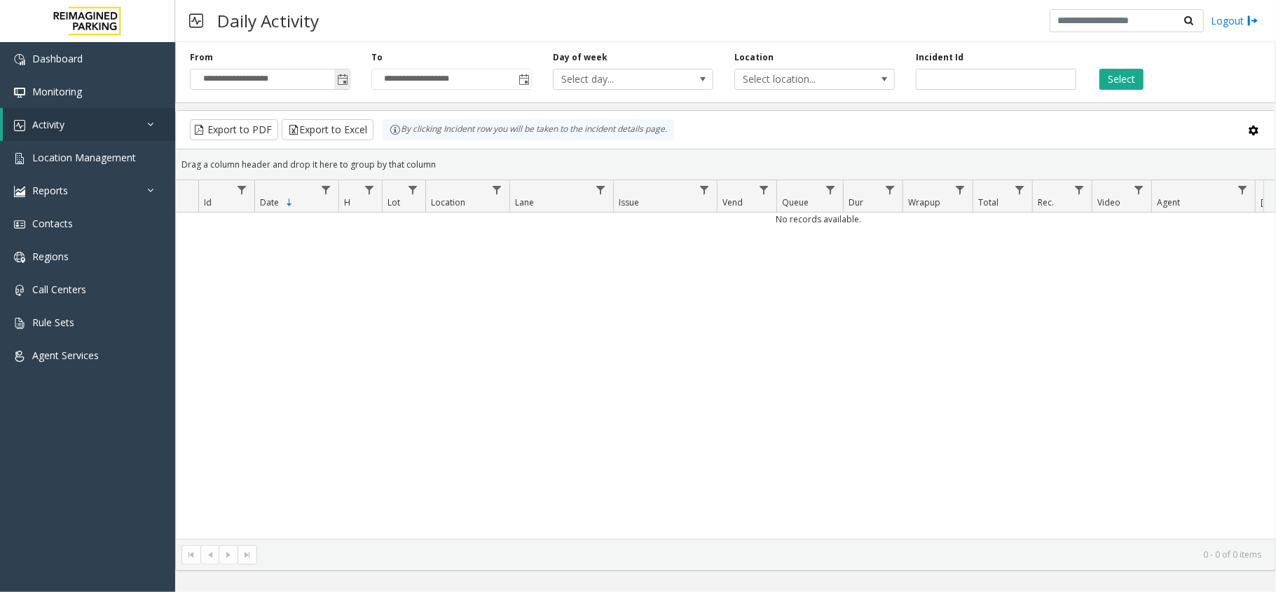
click at [338, 90] on span "Toggle popup" at bounding box center [341, 79] width 15 height 22
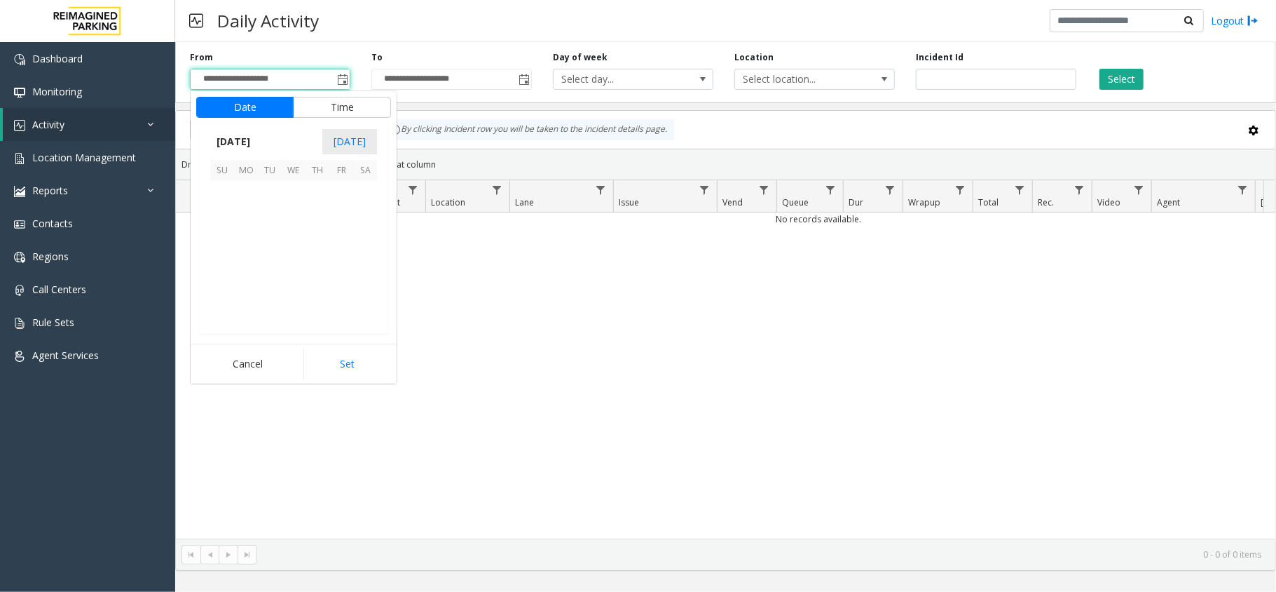
scroll to position [251746, 0]
click at [286, 244] on span "15" at bounding box center [294, 241] width 24 height 24
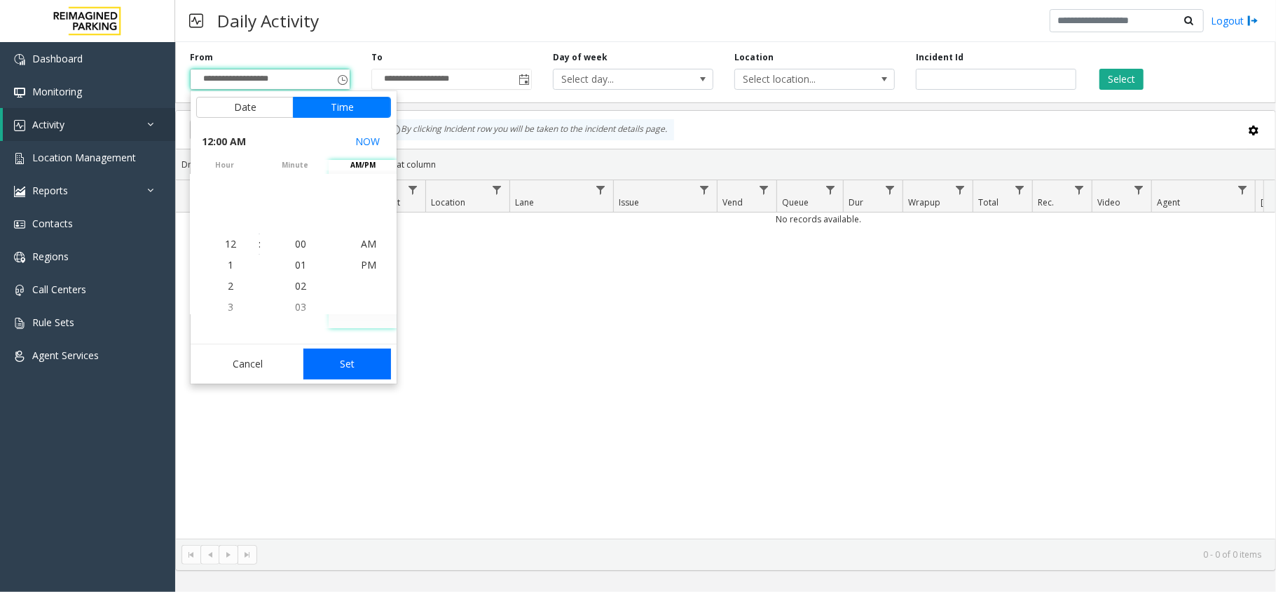
click at [367, 362] on button "Set" at bounding box center [348, 363] width 88 height 31
type input "**********"
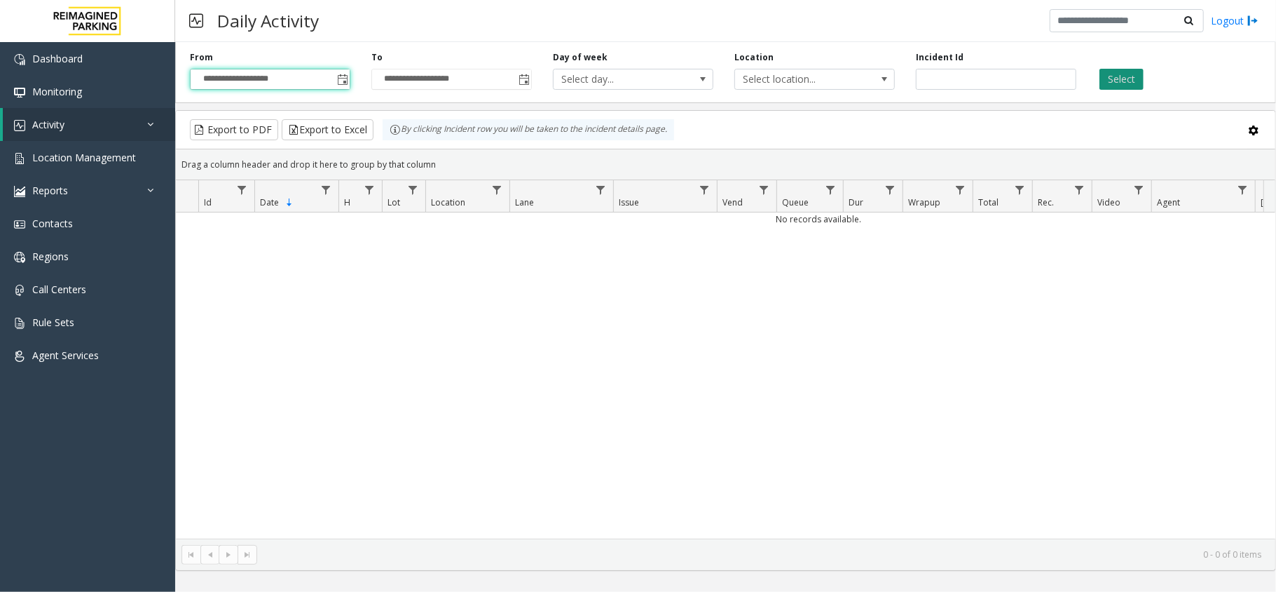
click at [1117, 79] on button "Select" at bounding box center [1122, 79] width 44 height 21
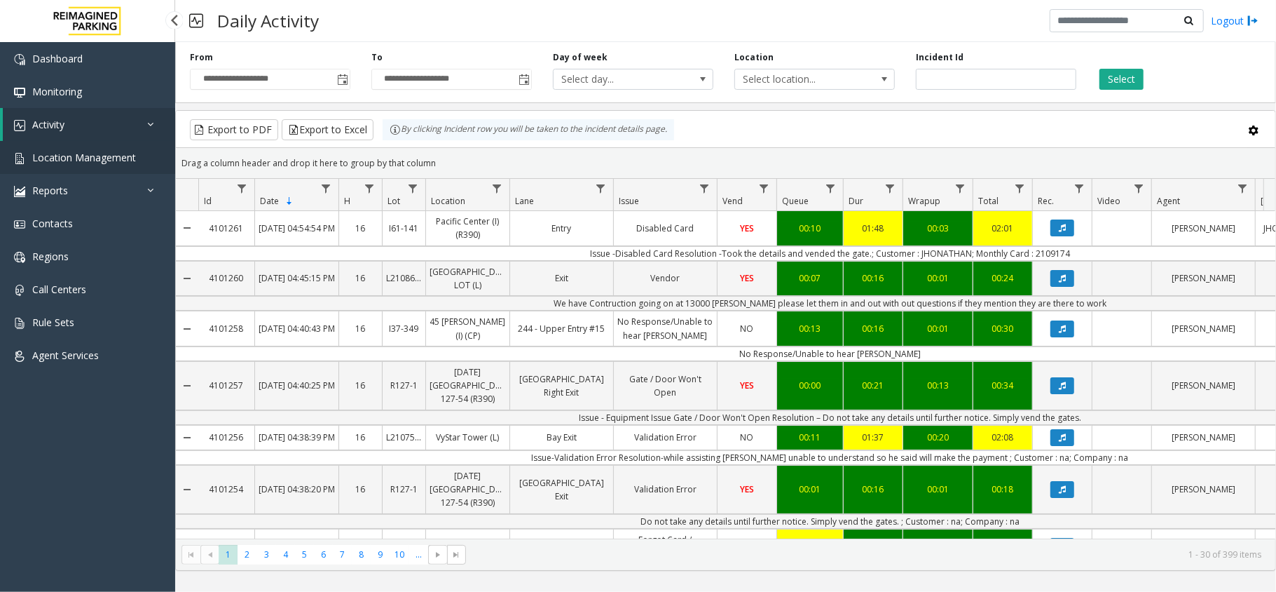
click at [112, 153] on span "Location Management" at bounding box center [84, 157] width 104 height 13
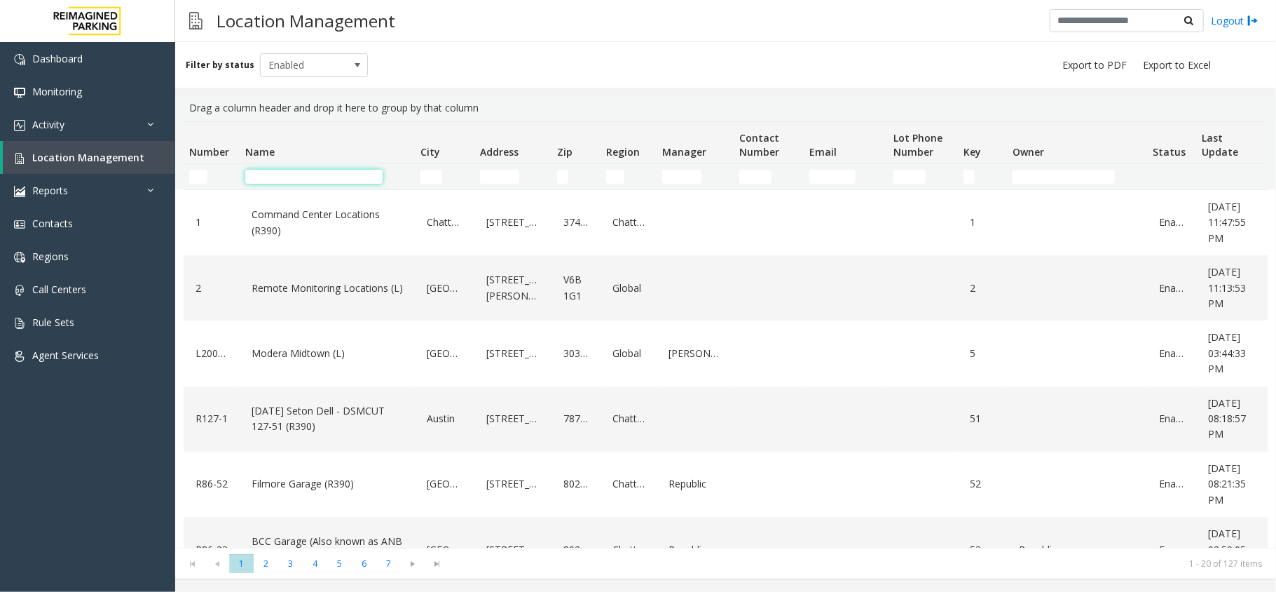
click at [360, 171] on input "Name Filter" at bounding box center [313, 177] width 137 height 14
click at [486, 175] on input "Address Filter" at bounding box center [499, 177] width 39 height 14
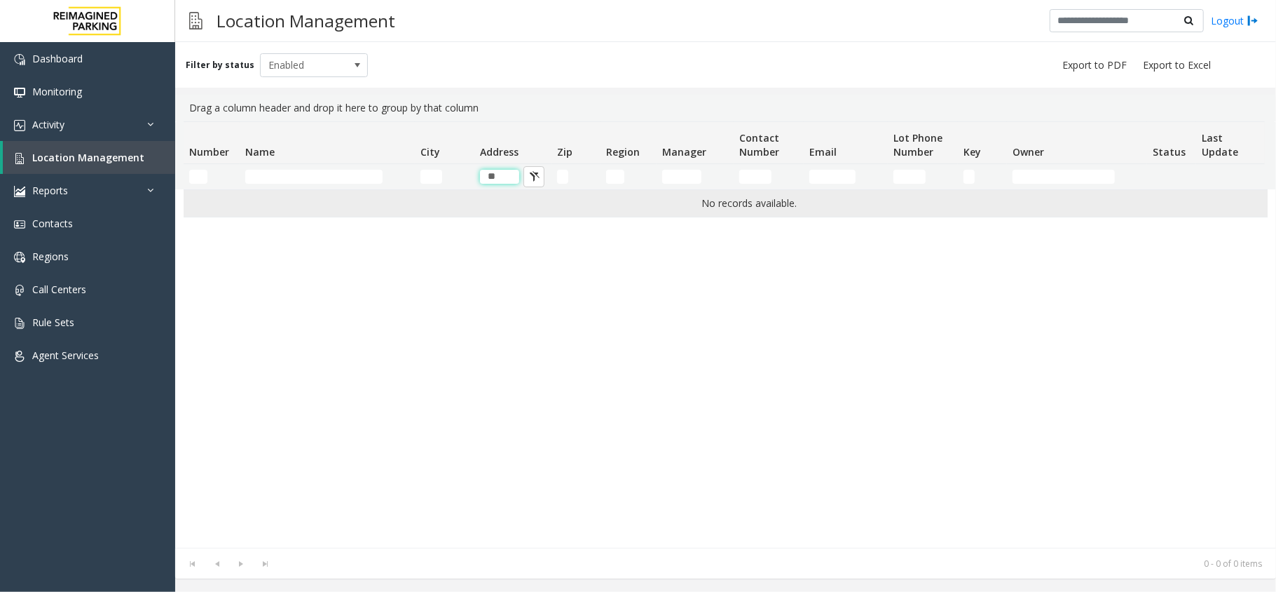
type input "*"
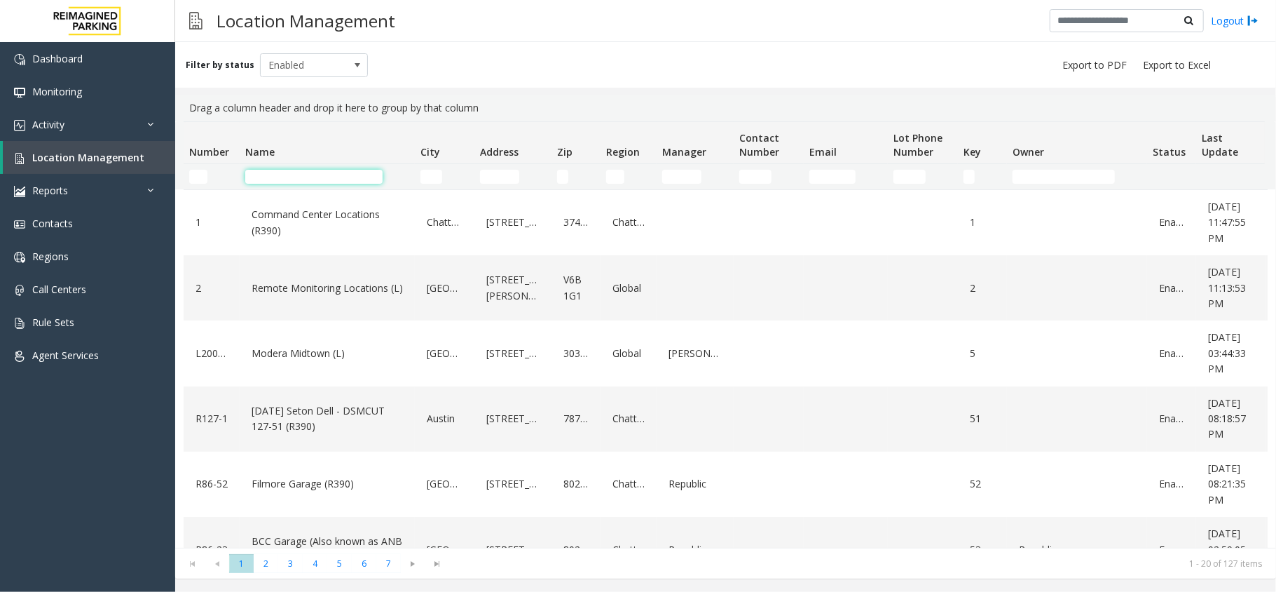
click at [337, 178] on input "Name Filter" at bounding box center [313, 177] width 137 height 14
click at [303, 179] on input "Name Filter" at bounding box center [313, 177] width 137 height 14
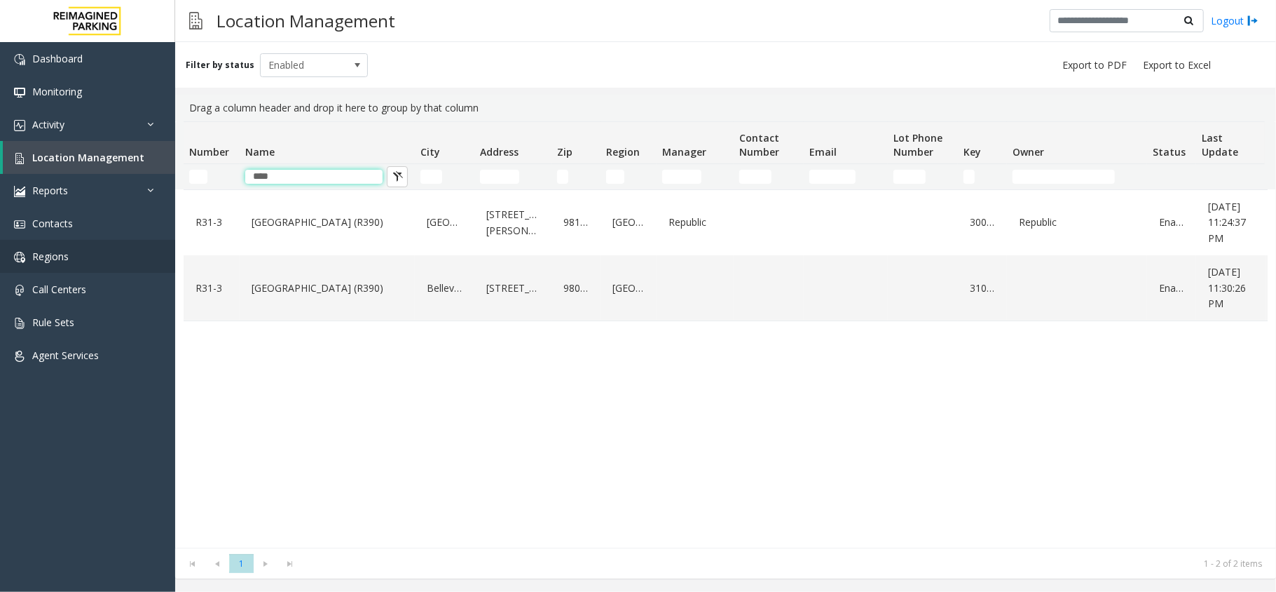
type input "****"
click at [303, 175] on input "****" at bounding box center [313, 177] width 137 height 14
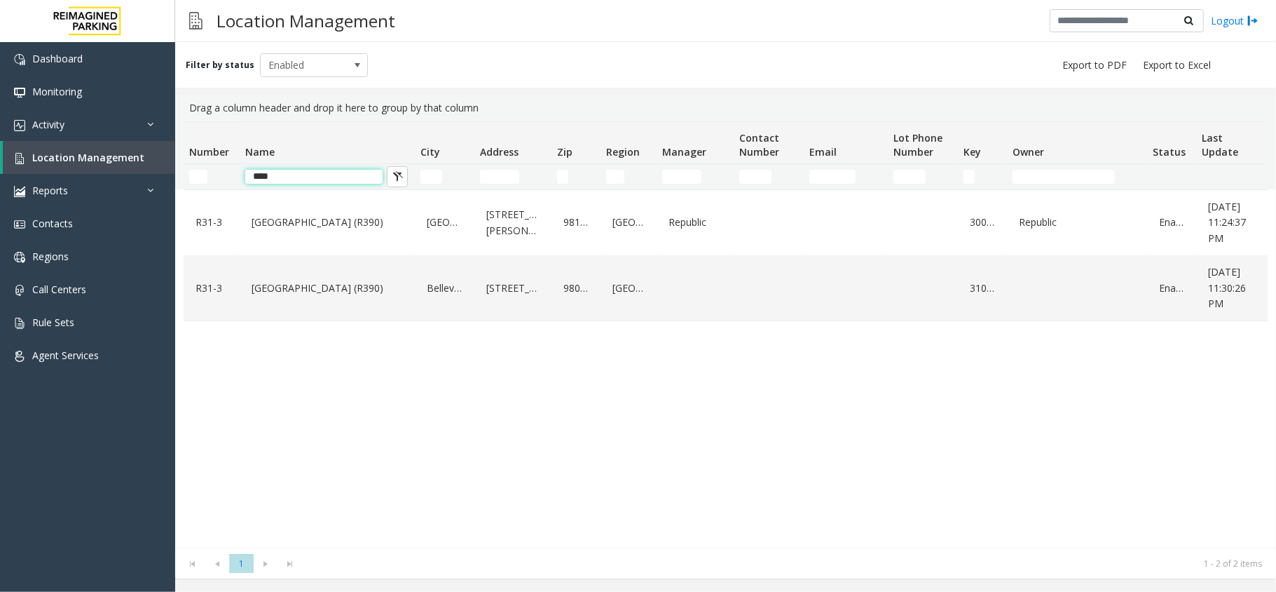
click at [303, 175] on input "****" at bounding box center [313, 177] width 137 height 14
click at [339, 174] on input "****" at bounding box center [313, 177] width 137 height 14
click at [343, 164] on td "****" at bounding box center [327, 176] width 175 height 25
click at [345, 177] on input "****" at bounding box center [313, 177] width 137 height 14
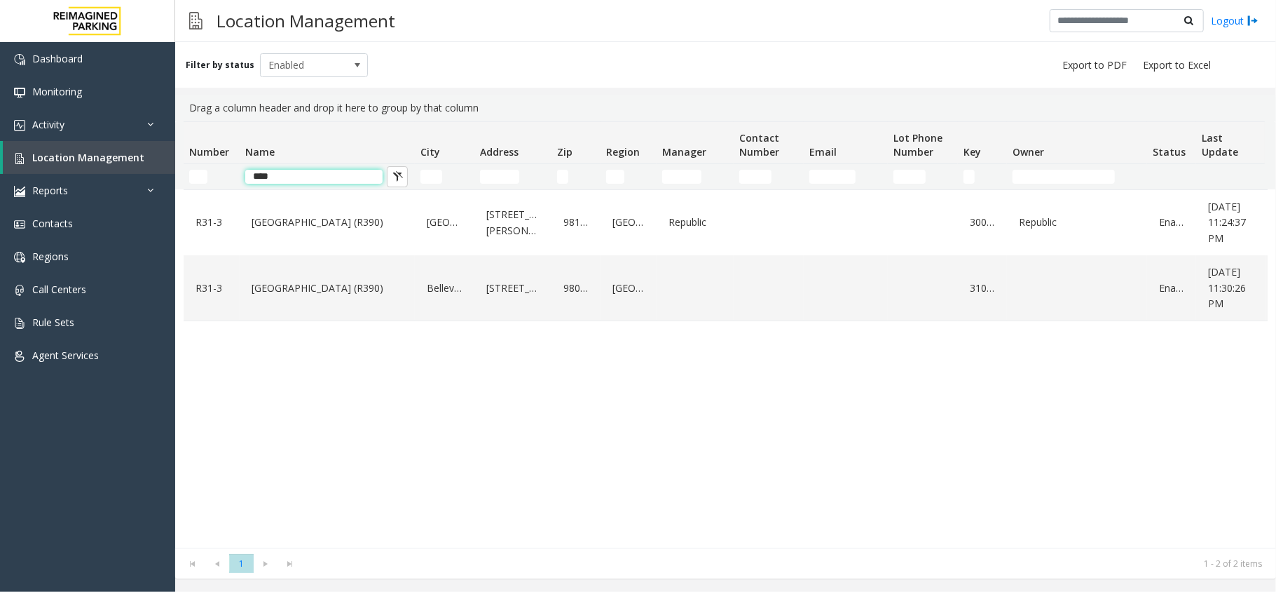
click at [345, 177] on input "****" at bounding box center [313, 177] width 137 height 14
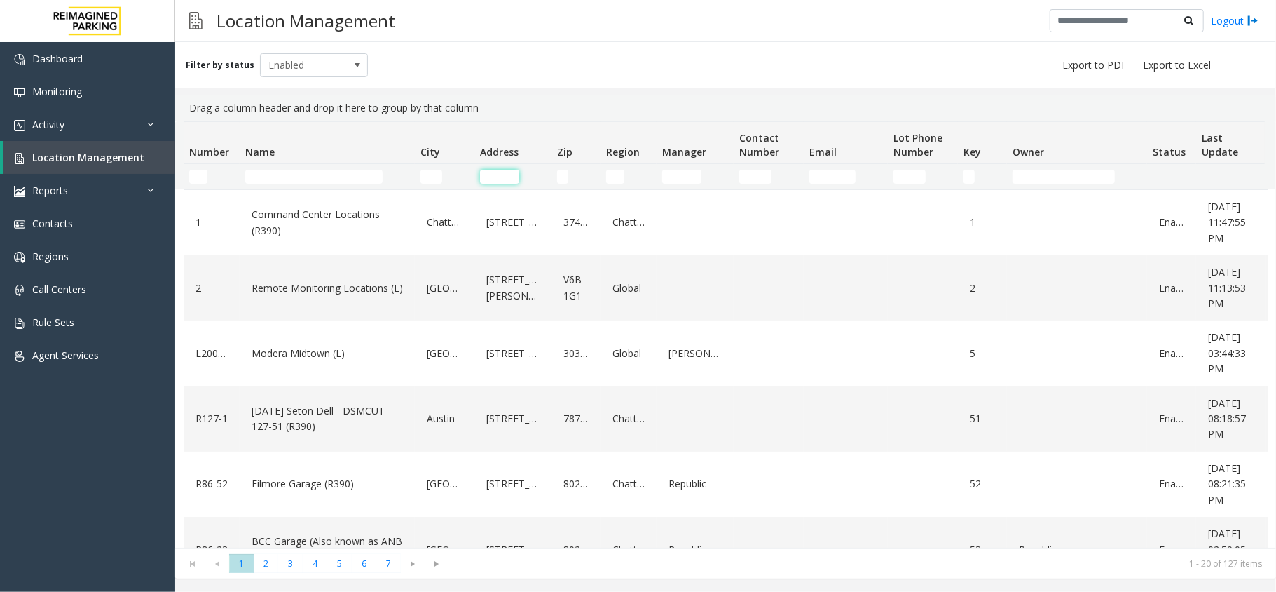
click at [502, 175] on input "Address Filter" at bounding box center [499, 177] width 39 height 14
click at [354, 175] on input "Name Filter" at bounding box center [313, 177] width 137 height 14
click at [505, 175] on input "Address Filter" at bounding box center [499, 177] width 39 height 14
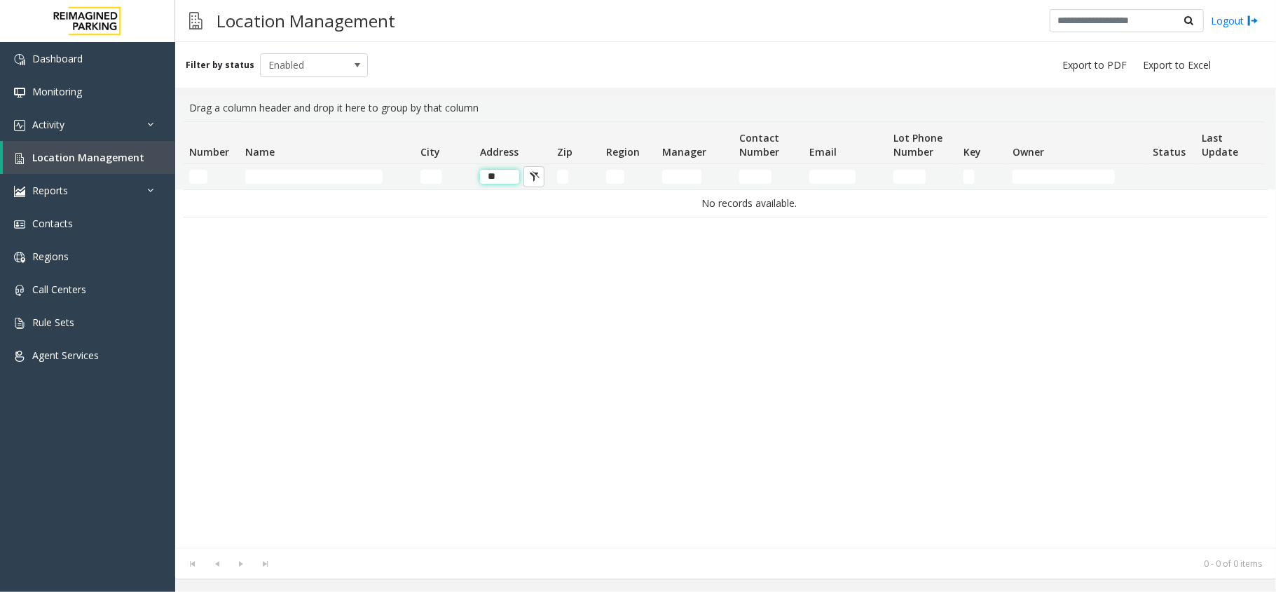
type input "*"
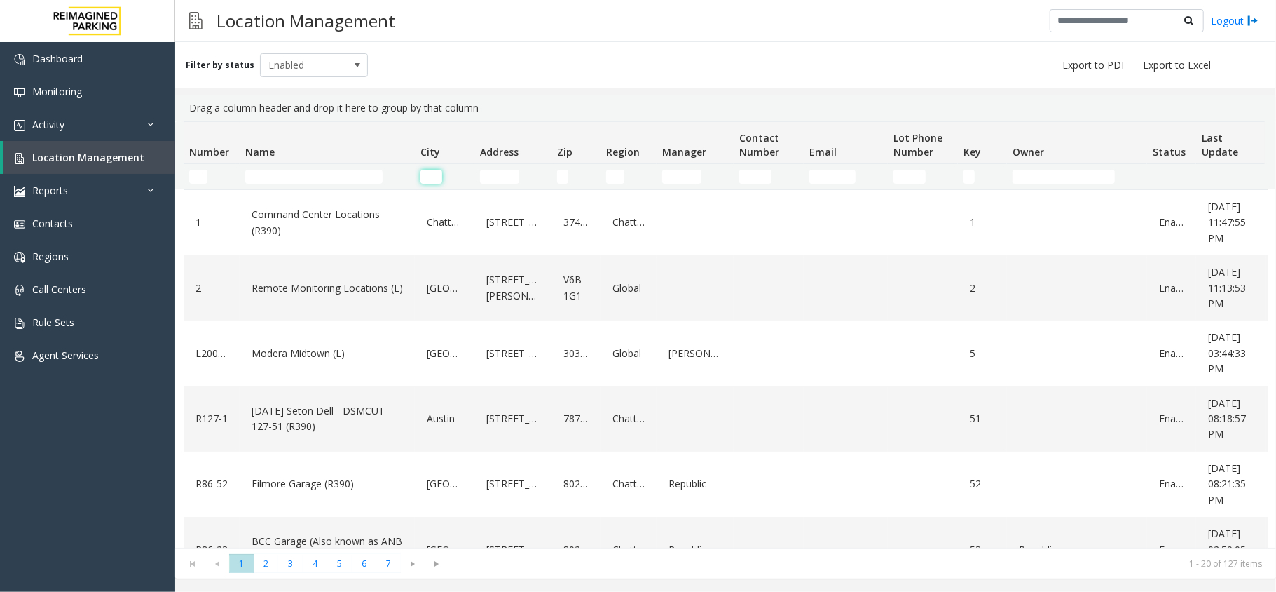
click at [441, 175] on input "City Filter" at bounding box center [432, 177] width 22 height 14
drag, startPoint x: 486, startPoint y: 110, endPoint x: 186, endPoint y: 114, distance: 300.0
click at [186, 114] on div "Drag a column header and drop it here to group by that column" at bounding box center [726, 108] width 1084 height 27
click at [438, 177] on input "City Filter" at bounding box center [432, 177] width 22 height 14
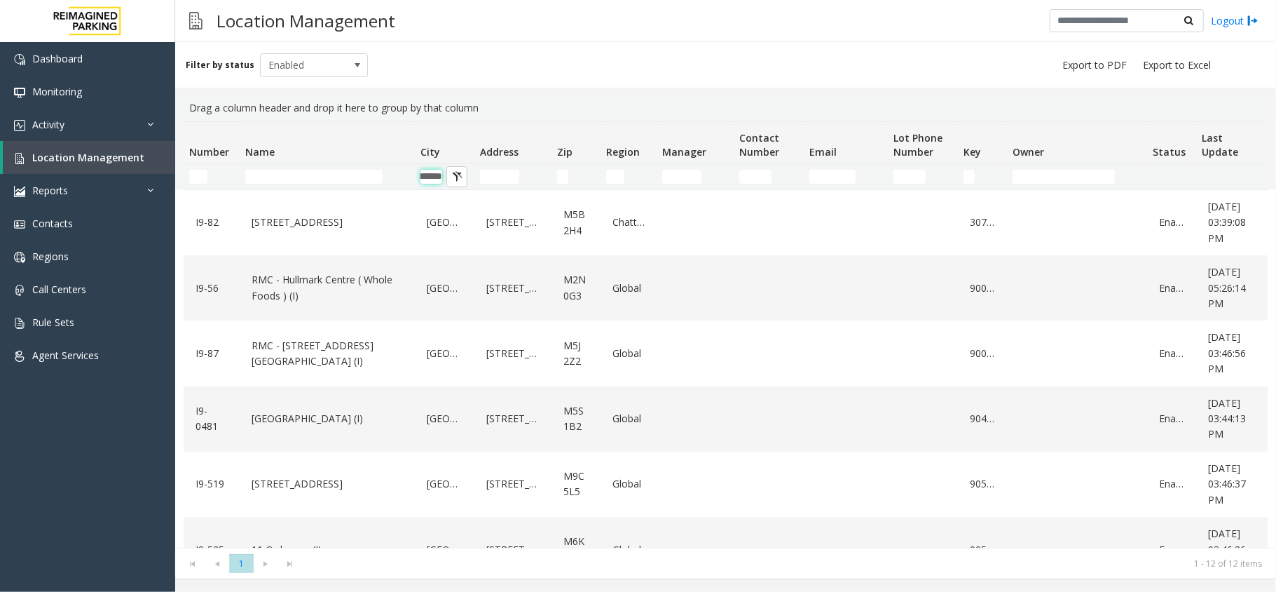
type input "*******"
click at [496, 182] on input "Address Filter" at bounding box center [499, 177] width 39 height 14
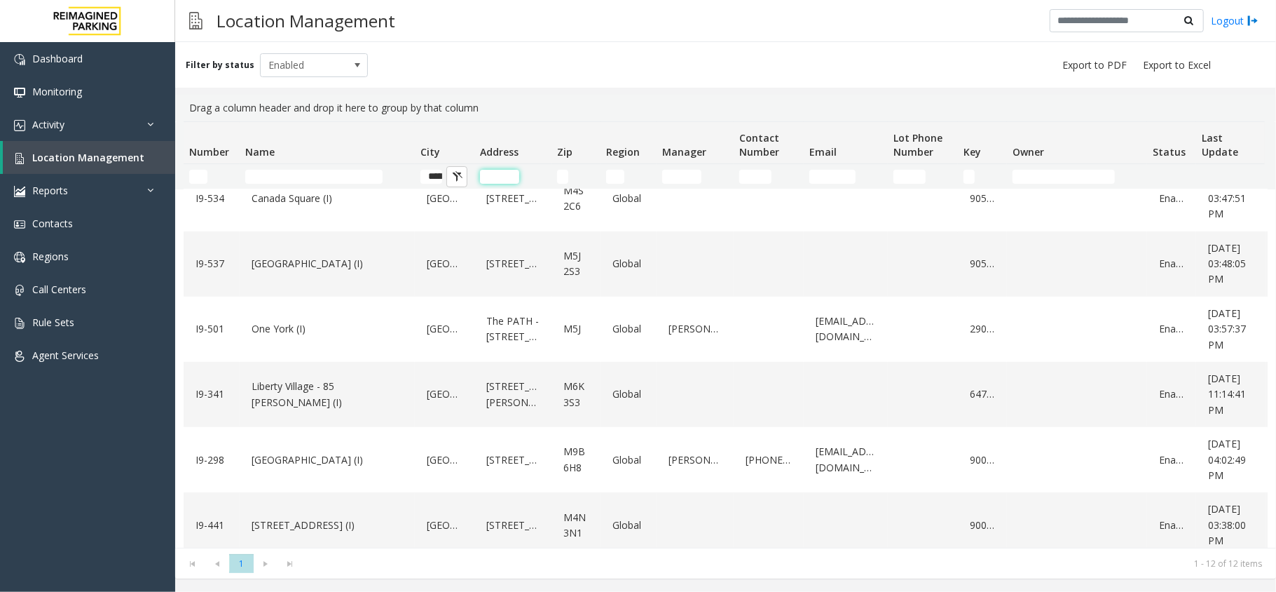
scroll to position [440, 0]
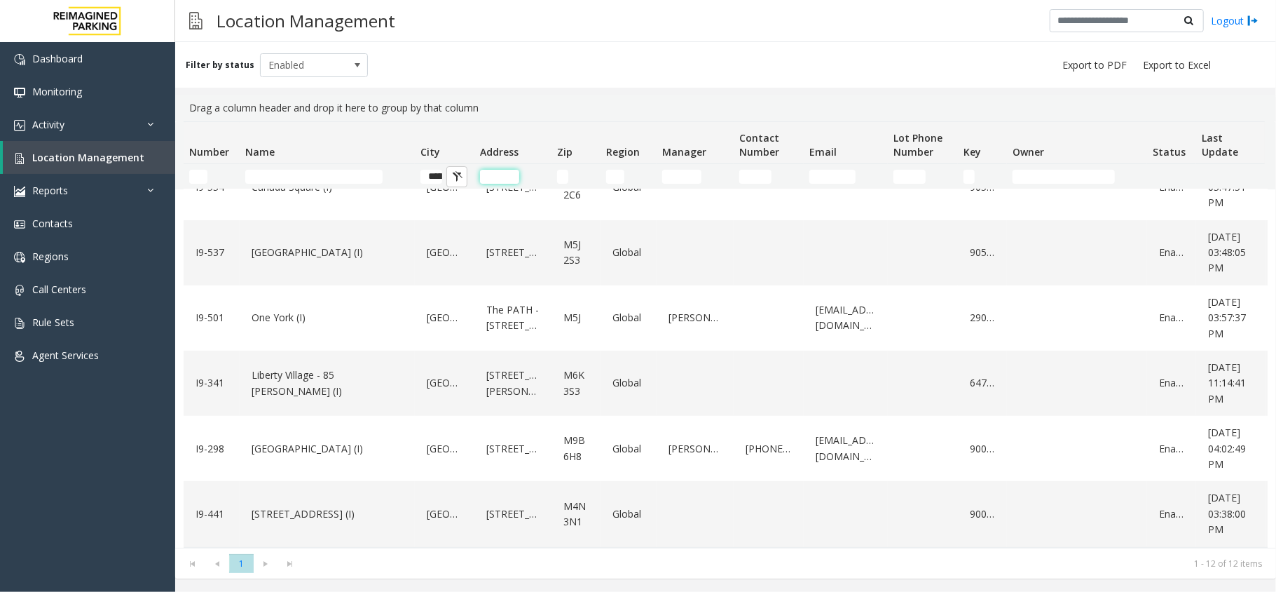
click at [512, 177] on input "Address Filter" at bounding box center [499, 177] width 39 height 14
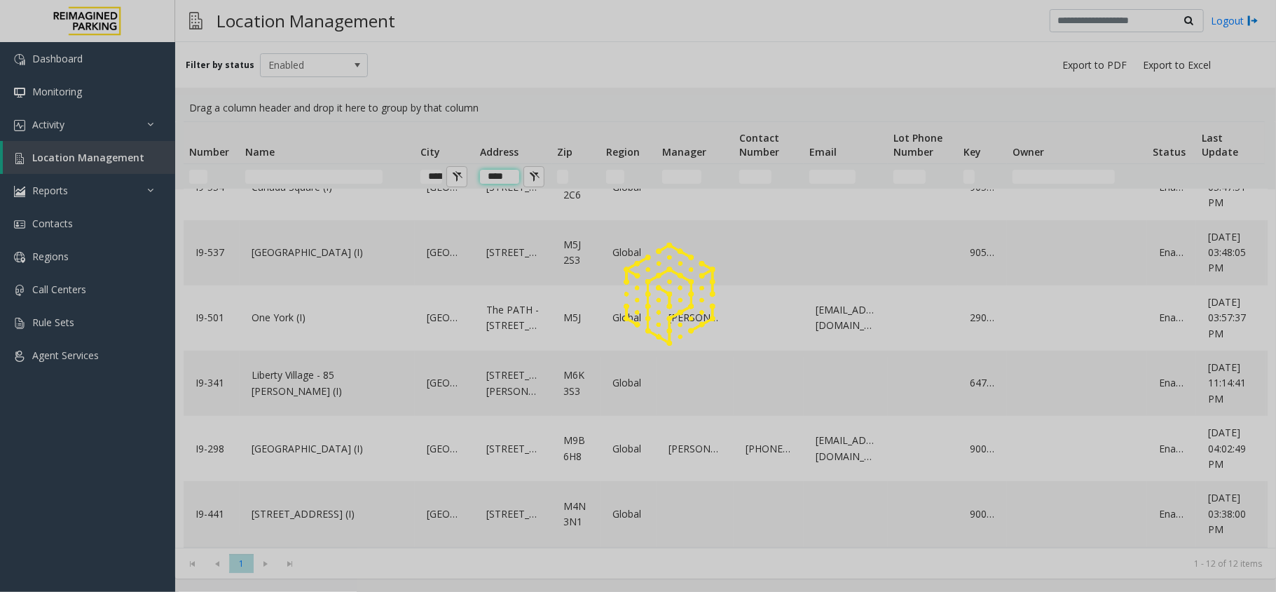
scroll to position [0, 0]
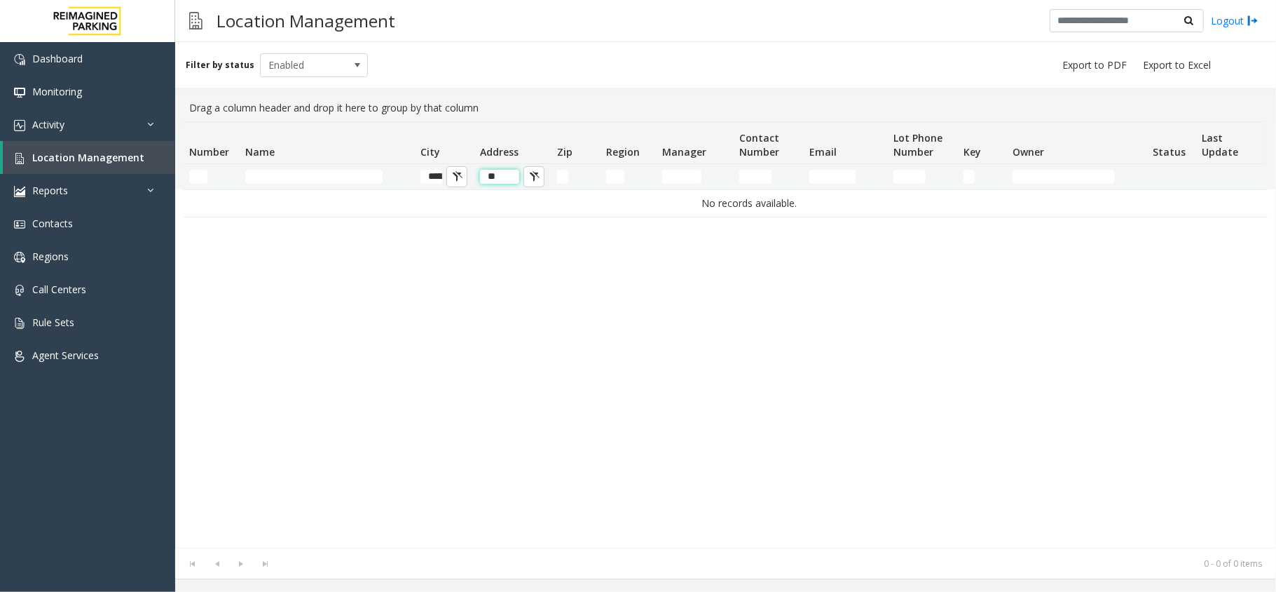
type input "*"
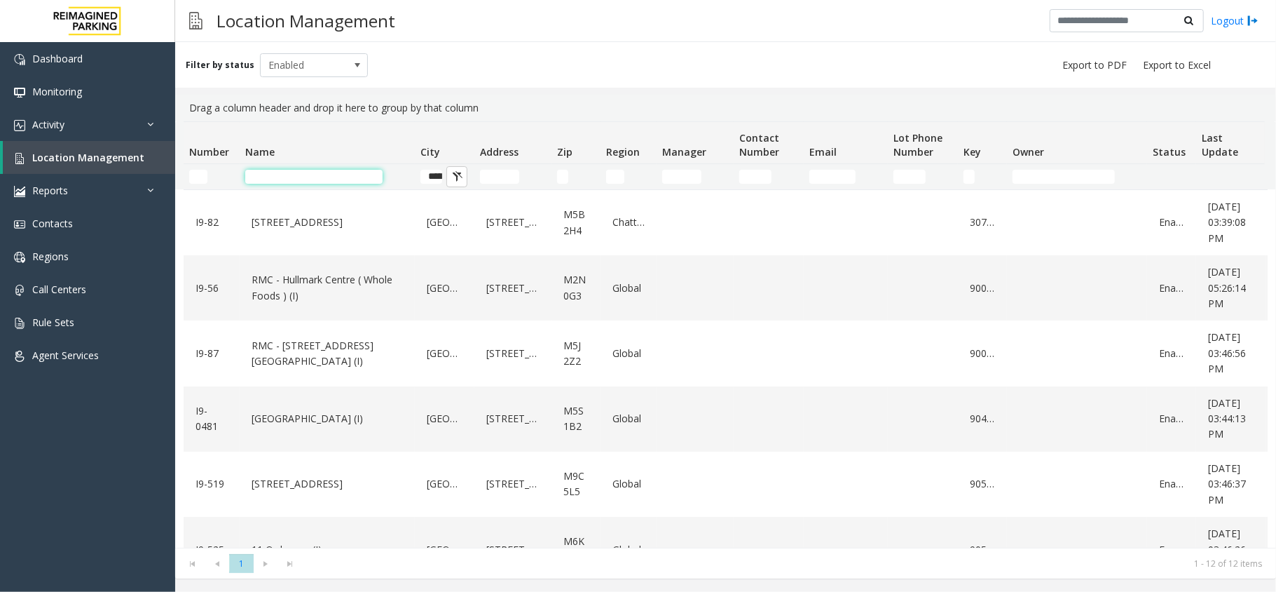
click at [346, 175] on input "Name Filter" at bounding box center [313, 177] width 137 height 14
type input "*"
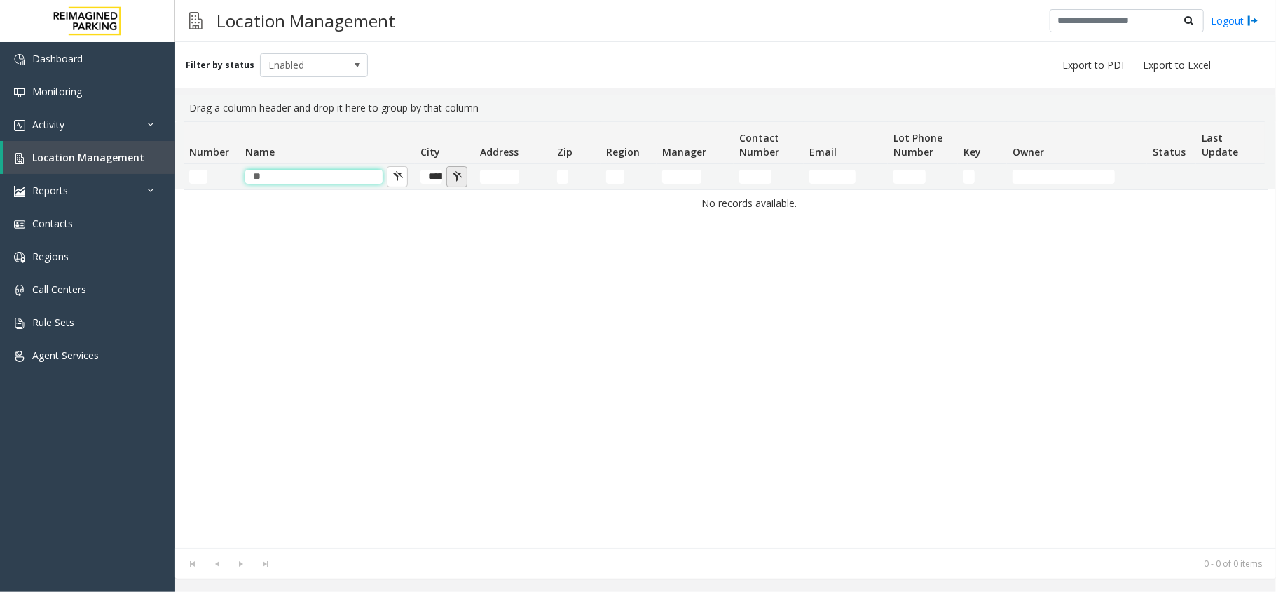
type input "*"
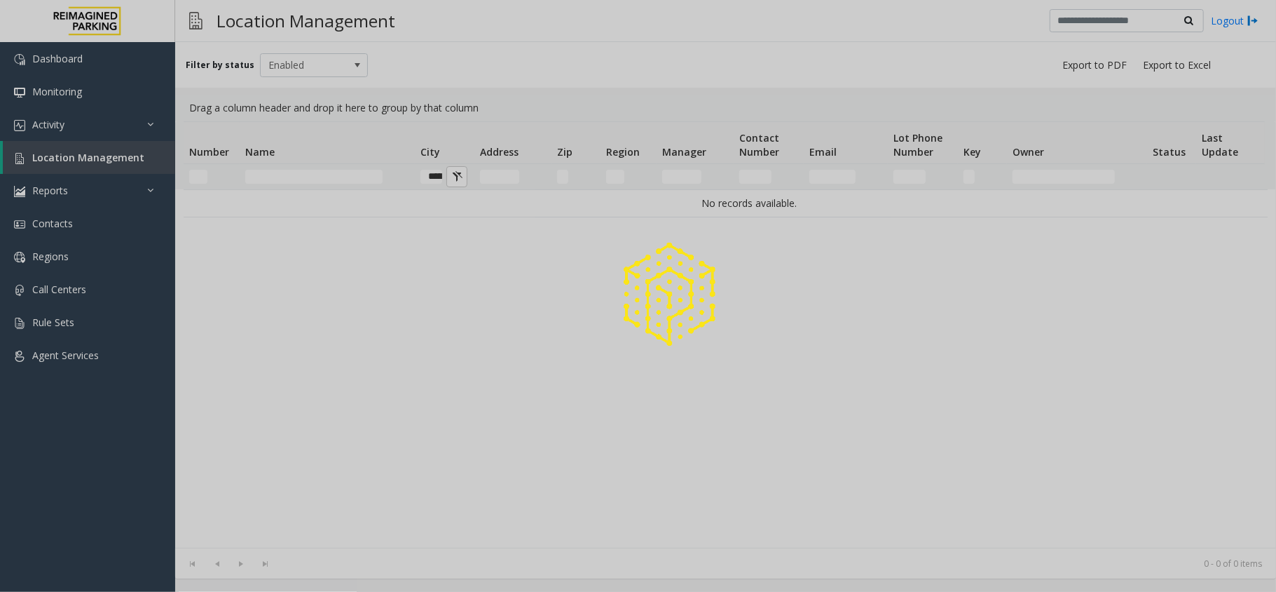
click at [489, 172] on div at bounding box center [638, 296] width 1276 height 592
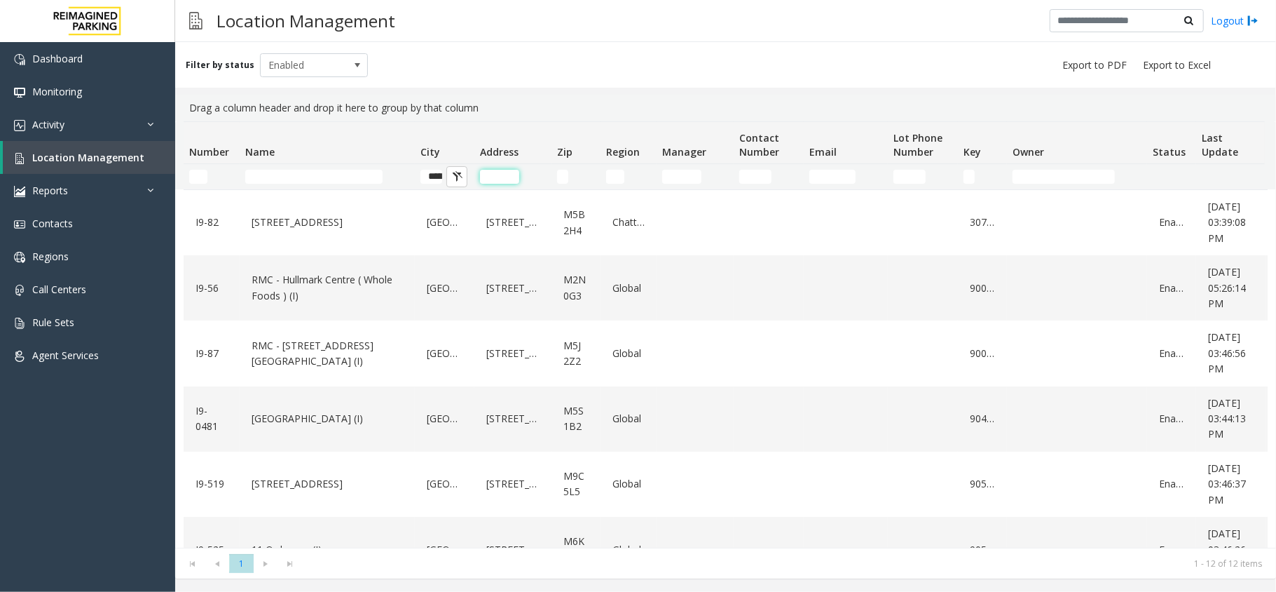
click at [489, 177] on input "Address Filter" at bounding box center [499, 177] width 39 height 14
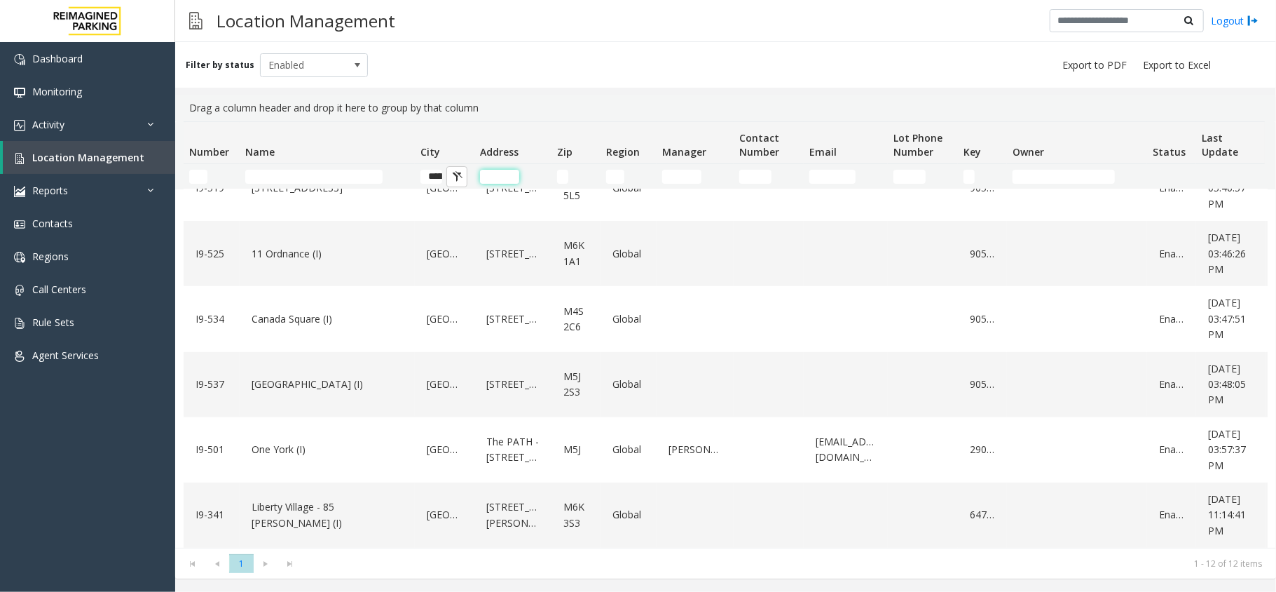
scroll to position [253, 0]
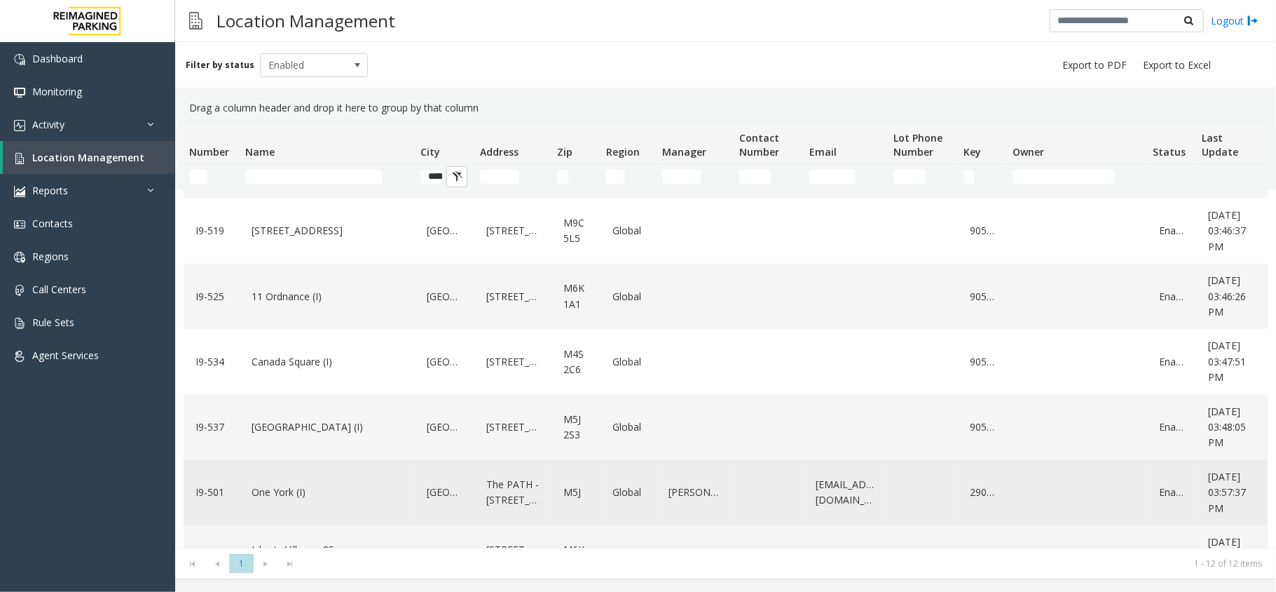
click at [279, 486] on link "One York (I)" at bounding box center [327, 492] width 158 height 22
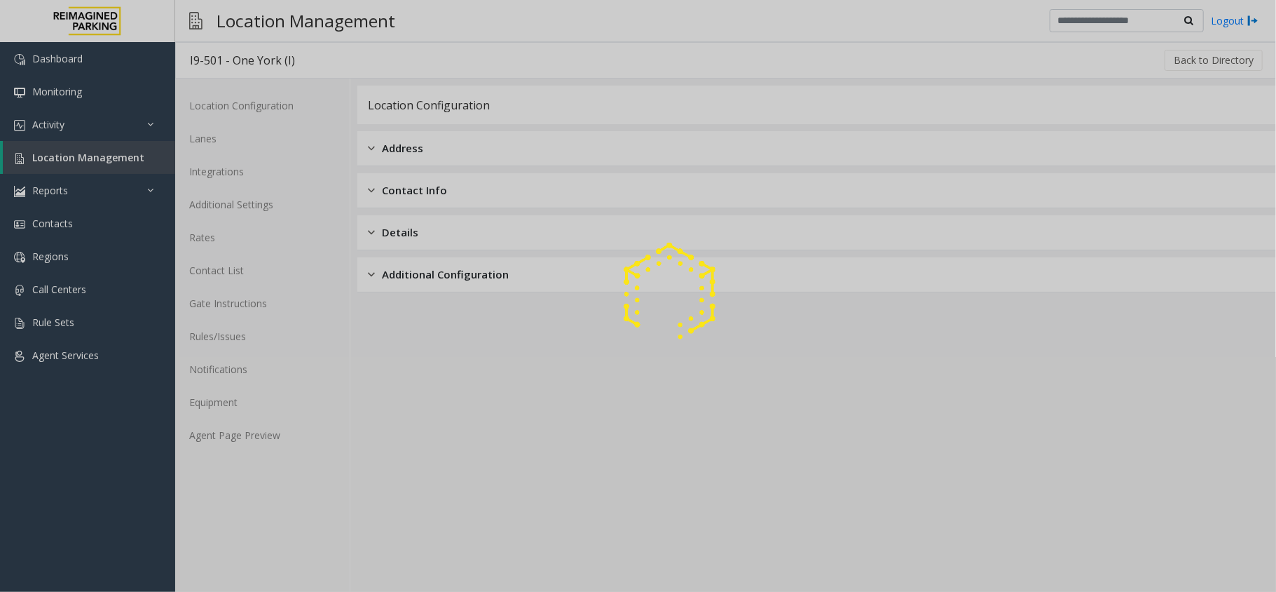
click at [222, 426] on div at bounding box center [638, 296] width 1276 height 592
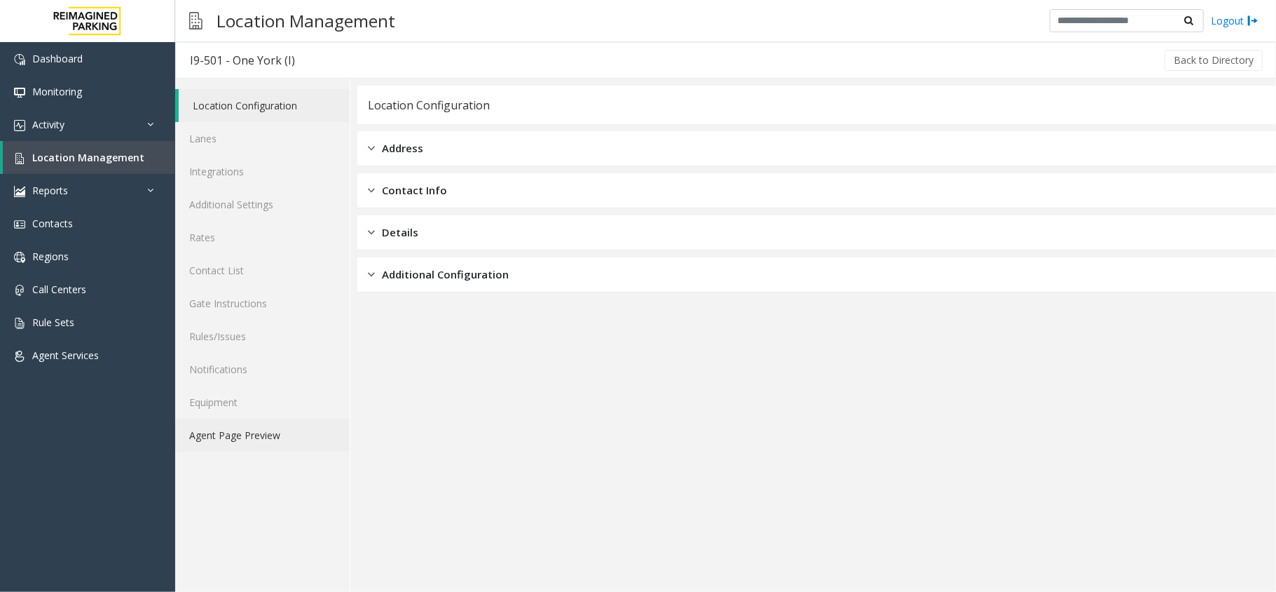
click at [222, 426] on link "Agent Page Preview" at bounding box center [262, 434] width 175 height 33
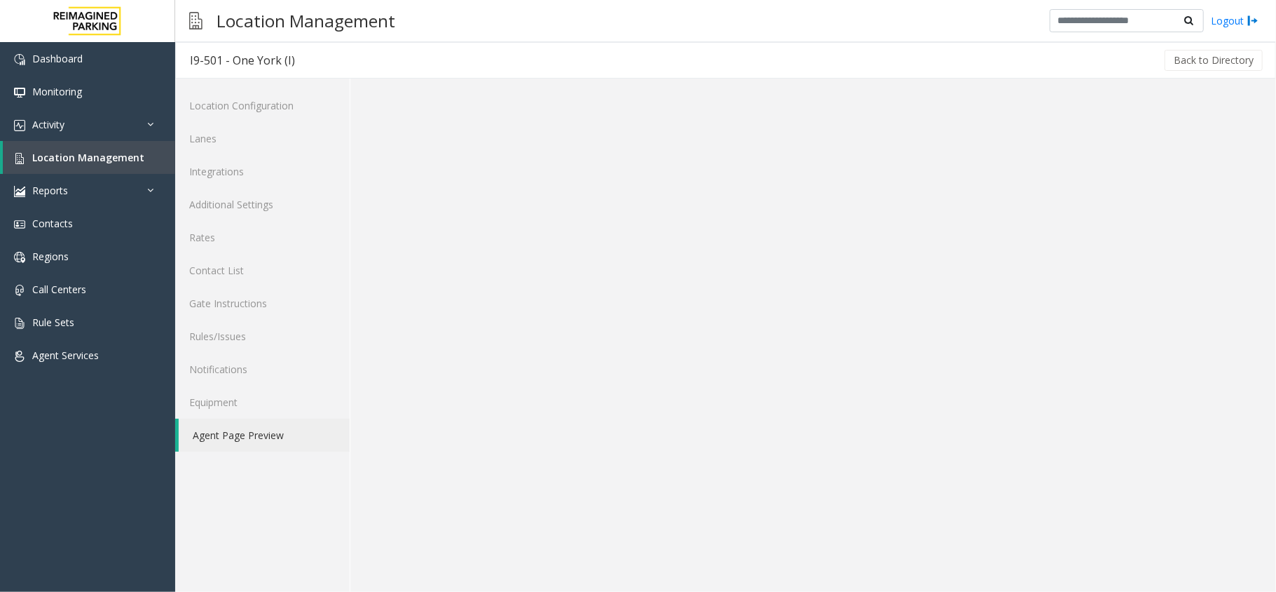
click at [222, 426] on link "Agent Page Preview" at bounding box center [264, 434] width 171 height 33
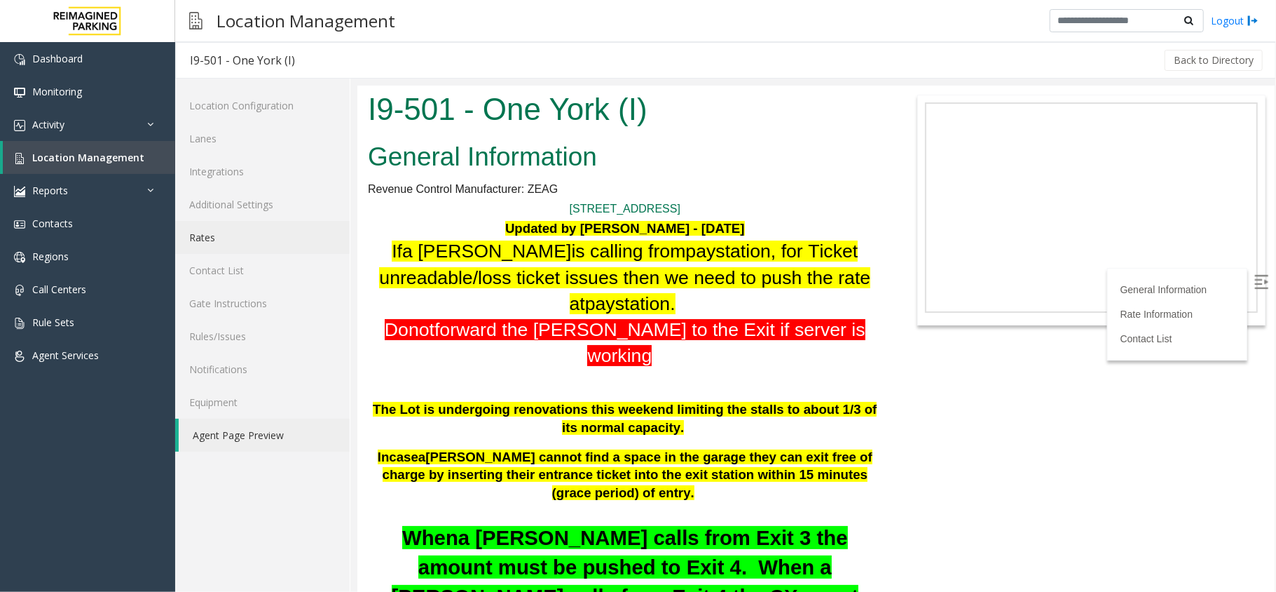
click at [227, 225] on link "Rates" at bounding box center [262, 237] width 175 height 33
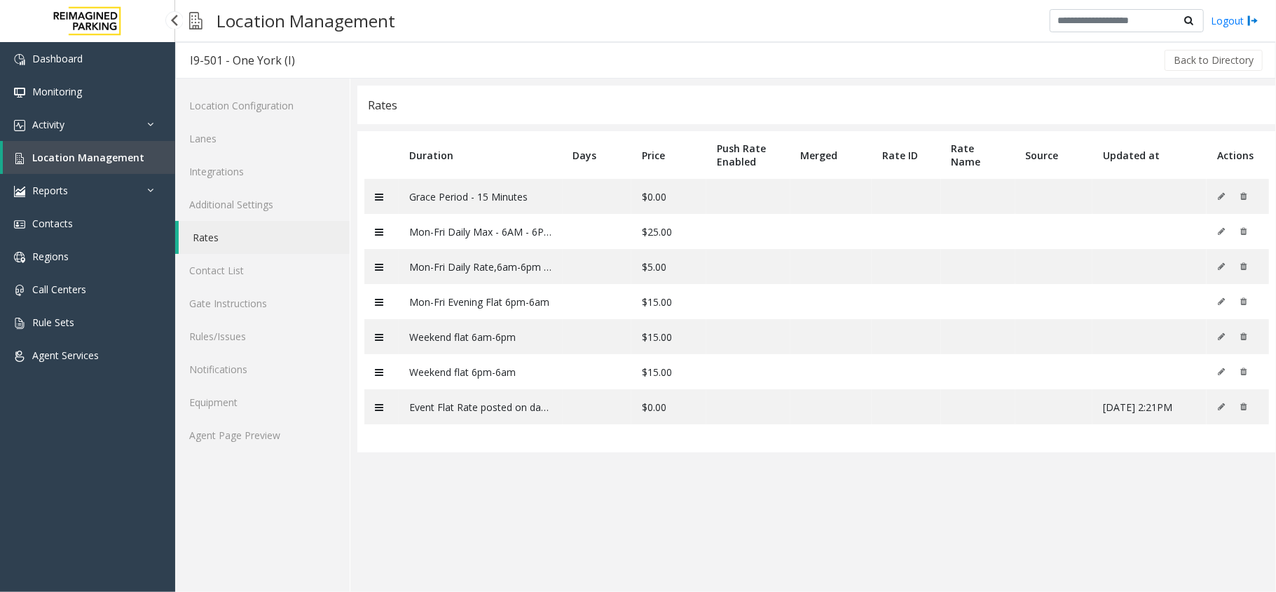
click at [165, 441] on div "Dashboard Monitoring Activity Daily Activity Lane Activity Agent Activity Quali…" at bounding box center [87, 314] width 175 height 544
click at [202, 435] on link "Agent Page Preview" at bounding box center [262, 434] width 175 height 33
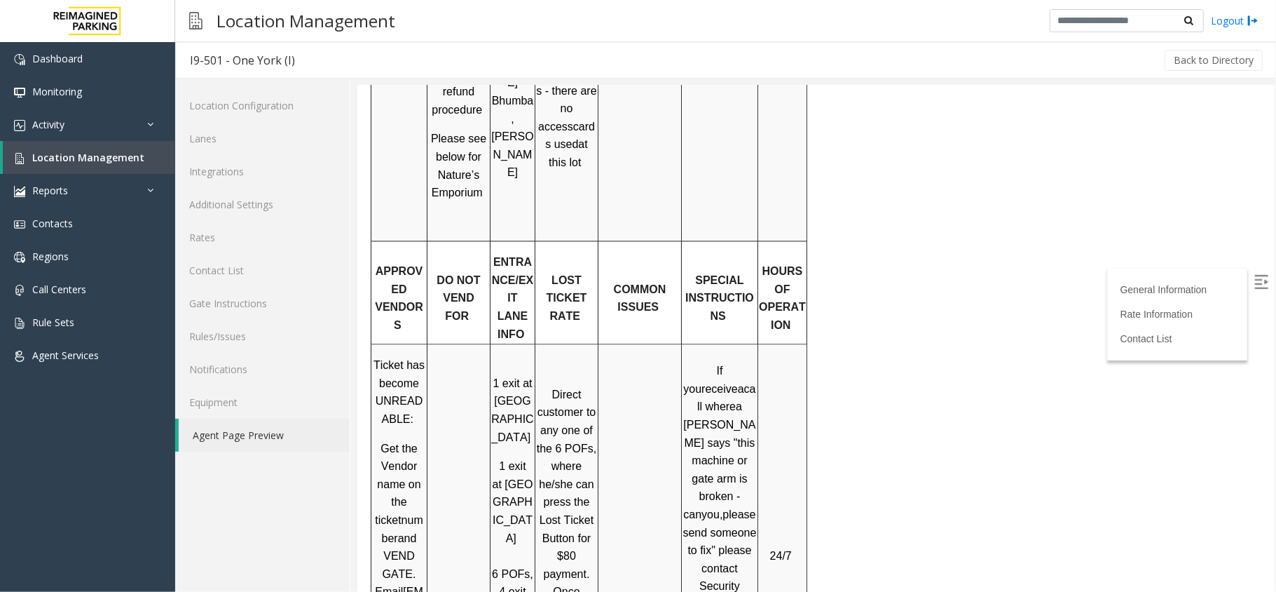
scroll to position [1963, 0]
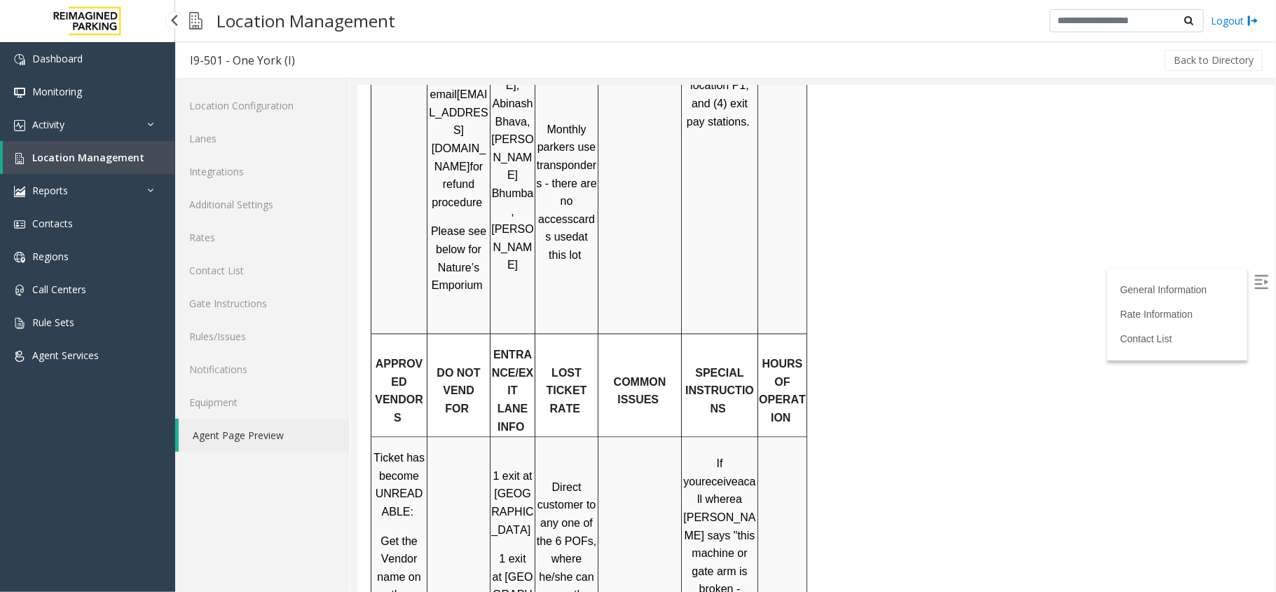
click at [111, 157] on span "Location Management" at bounding box center [88, 157] width 112 height 13
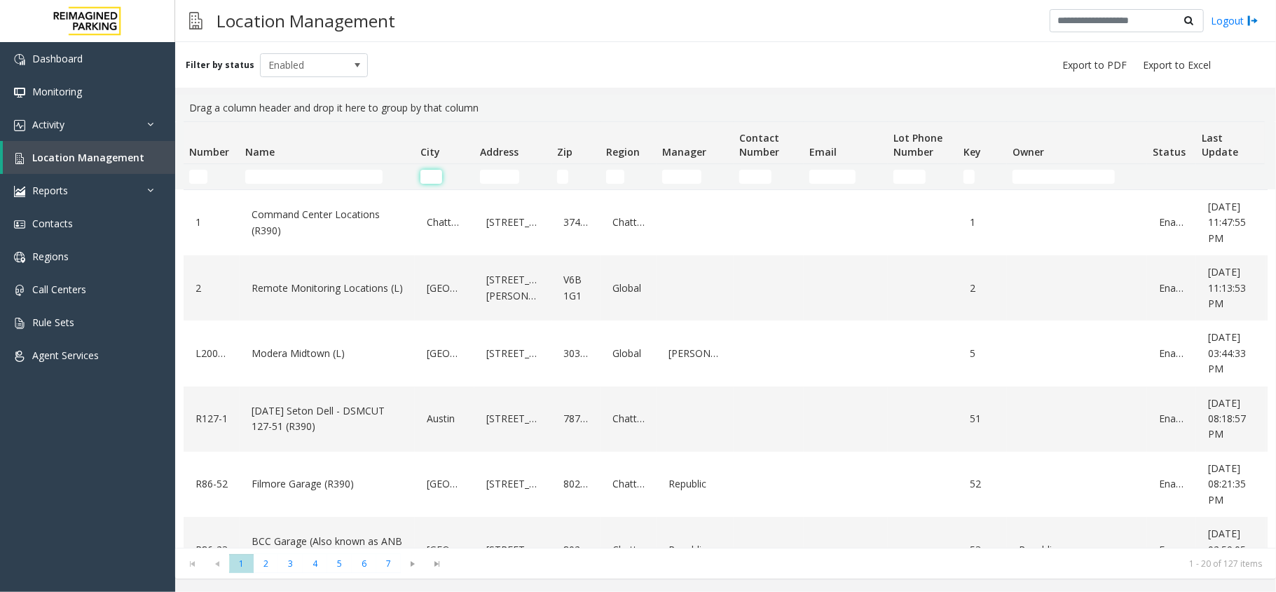
click at [432, 177] on input "City Filter" at bounding box center [432, 177] width 22 height 14
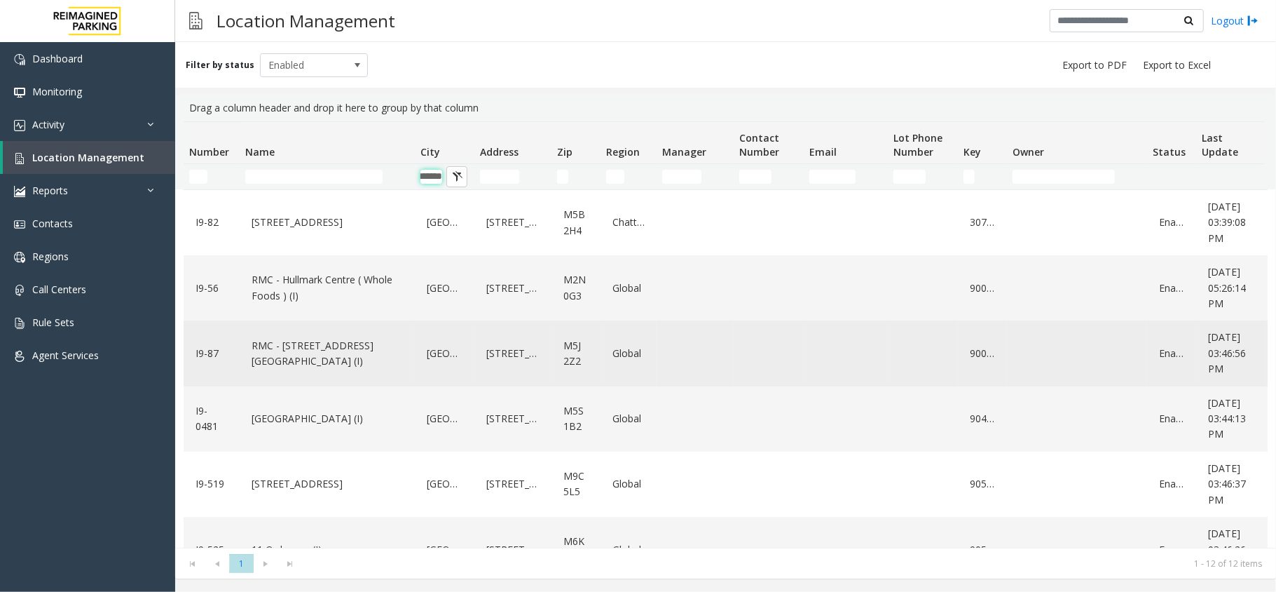
type input "*******"
click at [365, 354] on link "RMC - 16 York Street Garage (I)" at bounding box center [327, 353] width 158 height 39
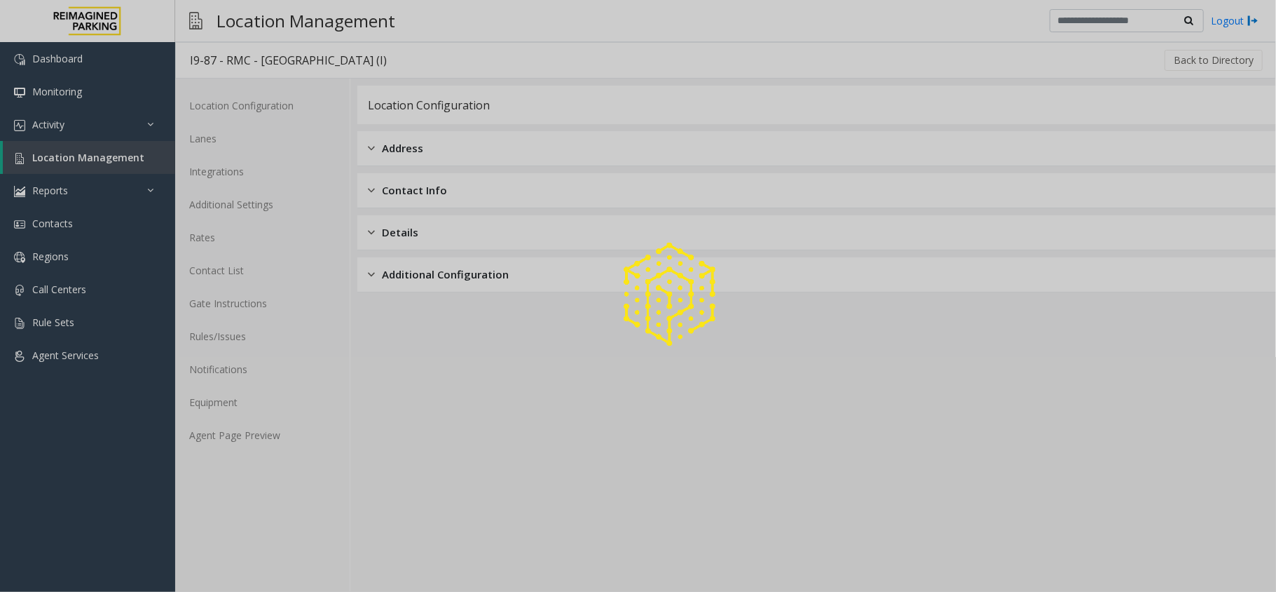
click at [287, 425] on div at bounding box center [638, 296] width 1276 height 592
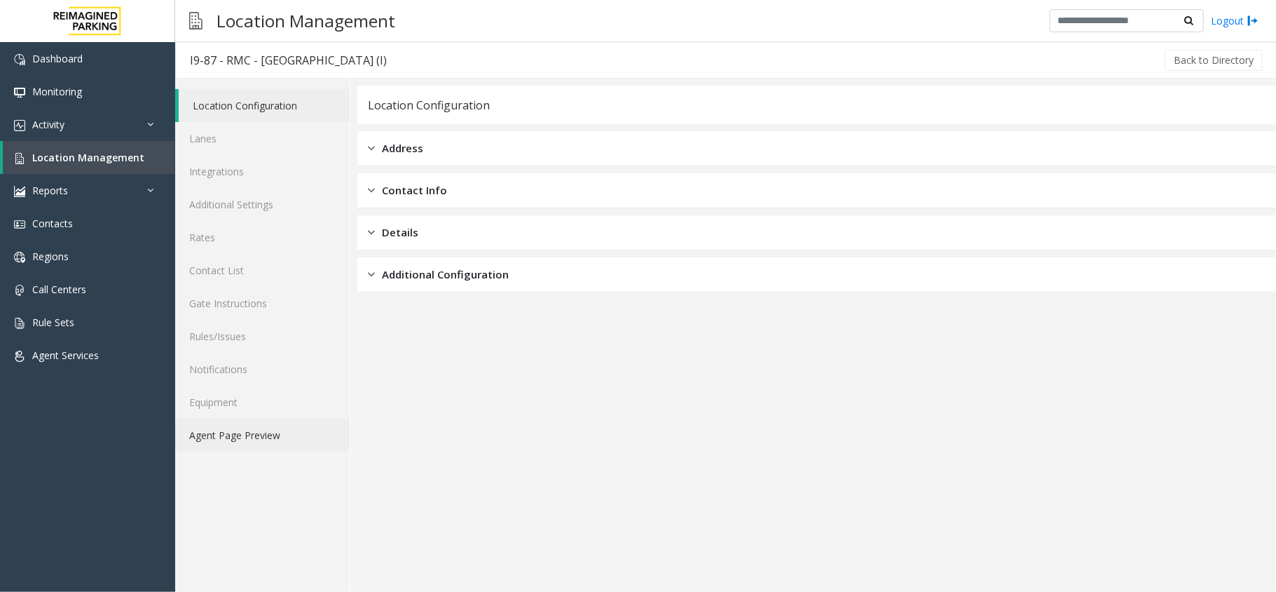
click at [287, 425] on link "Agent Page Preview" at bounding box center [262, 434] width 175 height 33
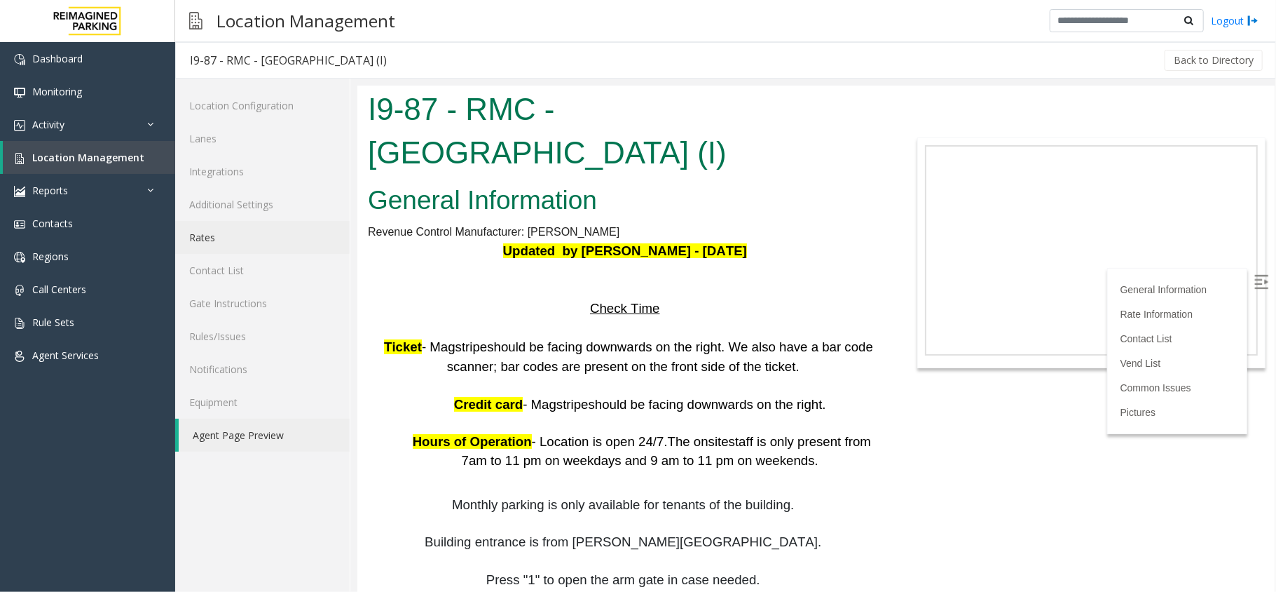
click at [267, 234] on link "Rates" at bounding box center [262, 237] width 175 height 33
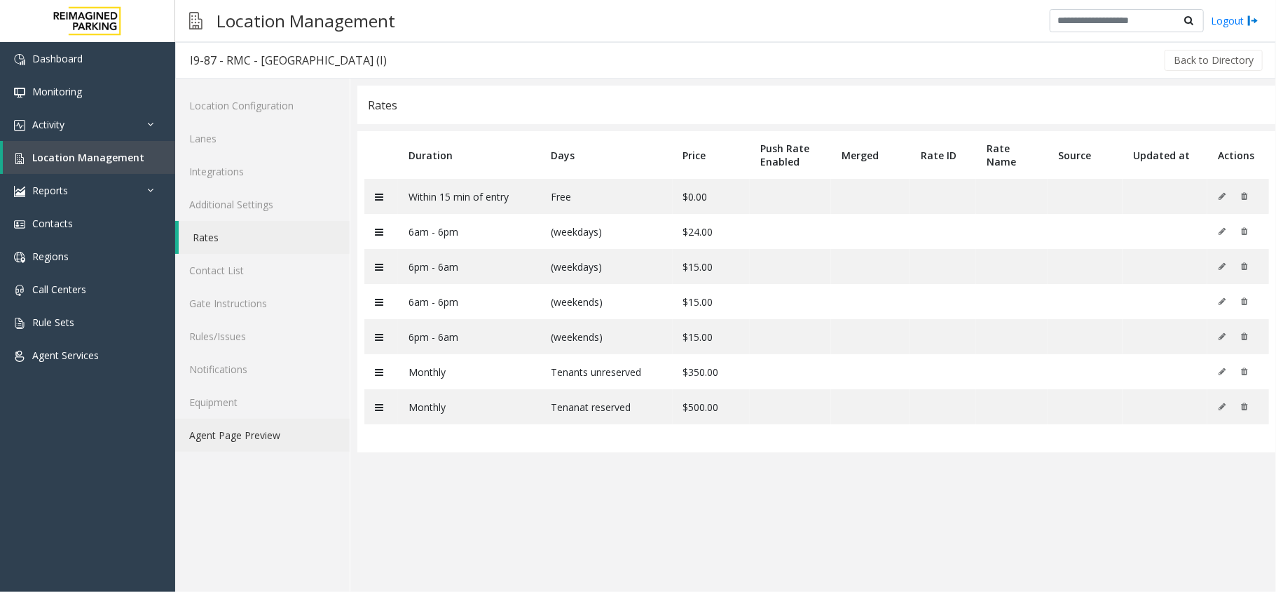
click at [295, 419] on link "Agent Page Preview" at bounding box center [262, 434] width 175 height 33
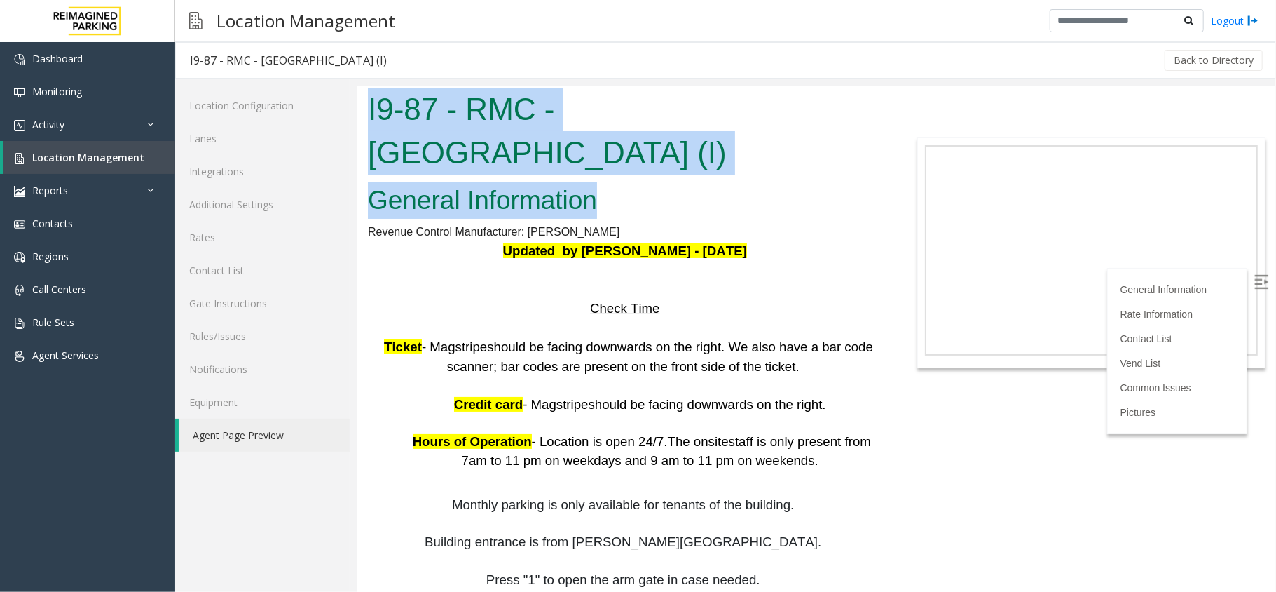
drag, startPoint x: 368, startPoint y: 97, endPoint x: 597, endPoint y: 203, distance: 251.8
click at [597, 203] on body "I9-87 - RMC - 16 York Street Garage (I) General Information Revenue Control Man…" at bounding box center [816, 338] width 918 height 506
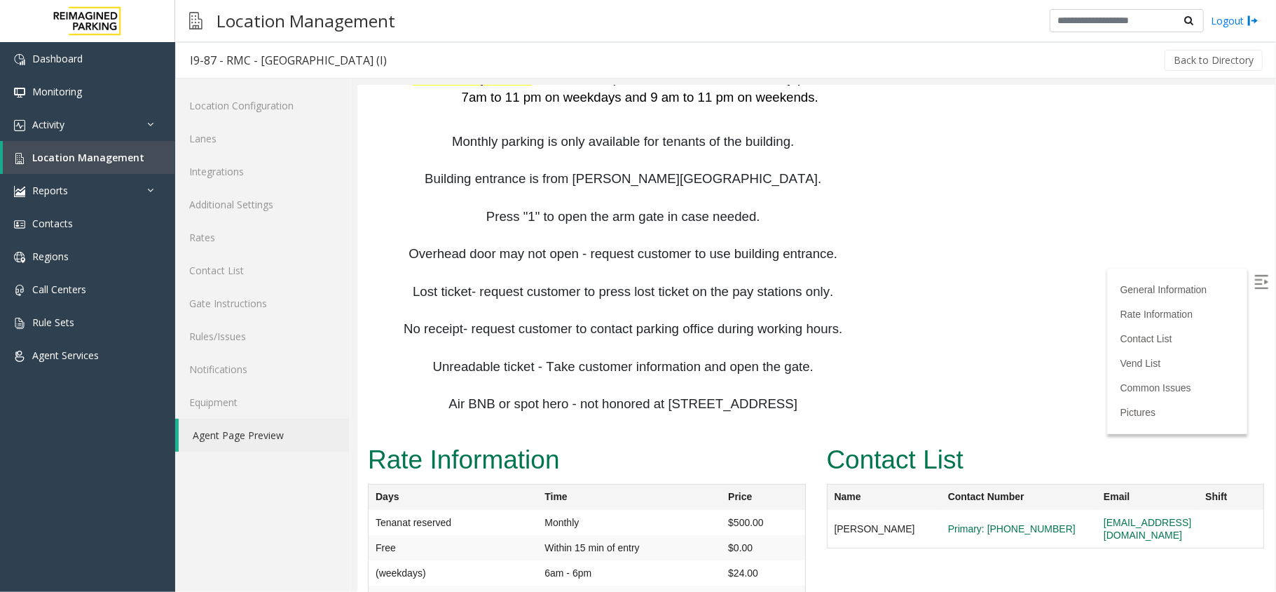
scroll to position [467, 0]
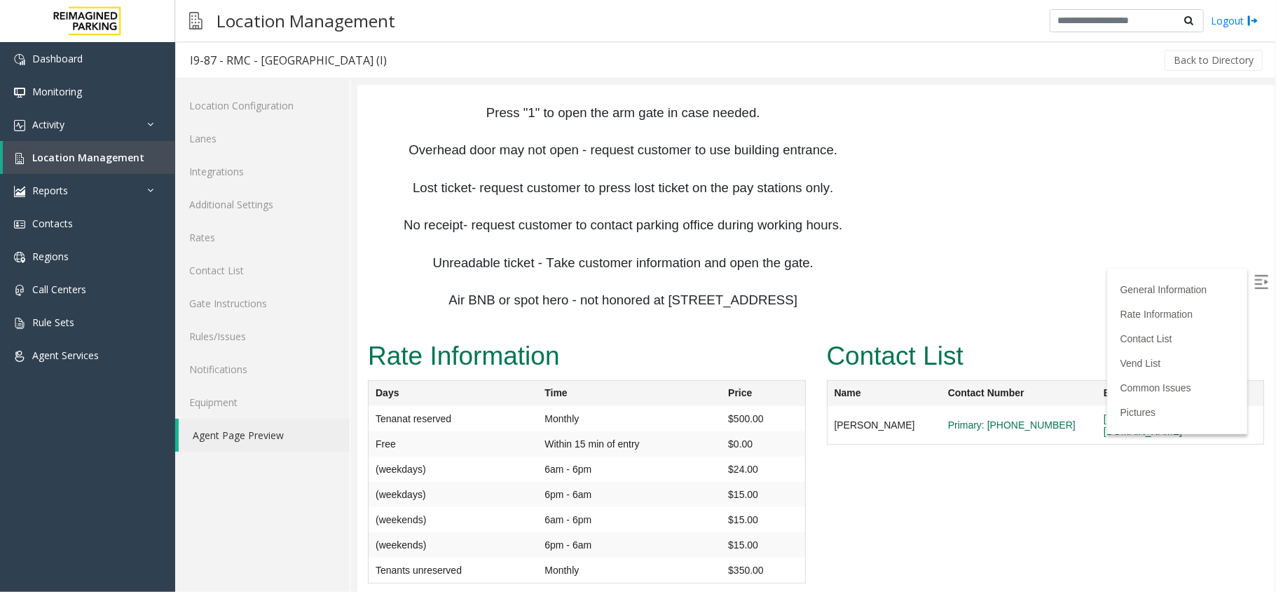
click at [1252, 288] on label at bounding box center [1262, 282] width 21 height 21
click at [59, 169] on link "Location Management" at bounding box center [89, 157] width 172 height 33
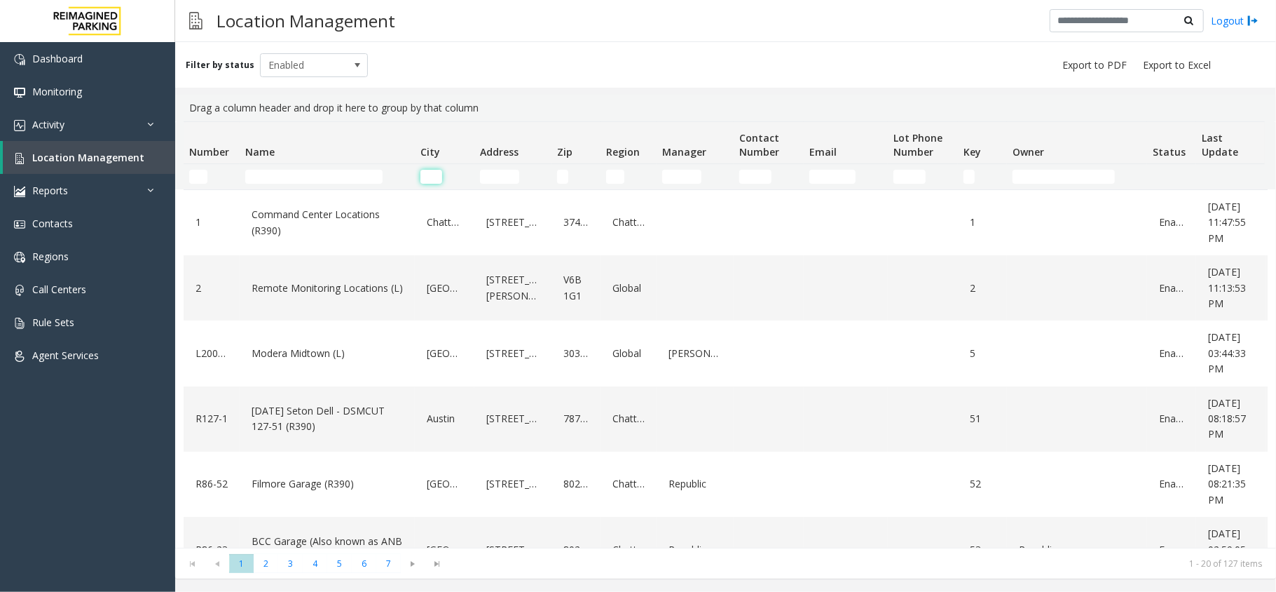
click at [435, 171] on input "City Filter" at bounding box center [432, 177] width 22 height 14
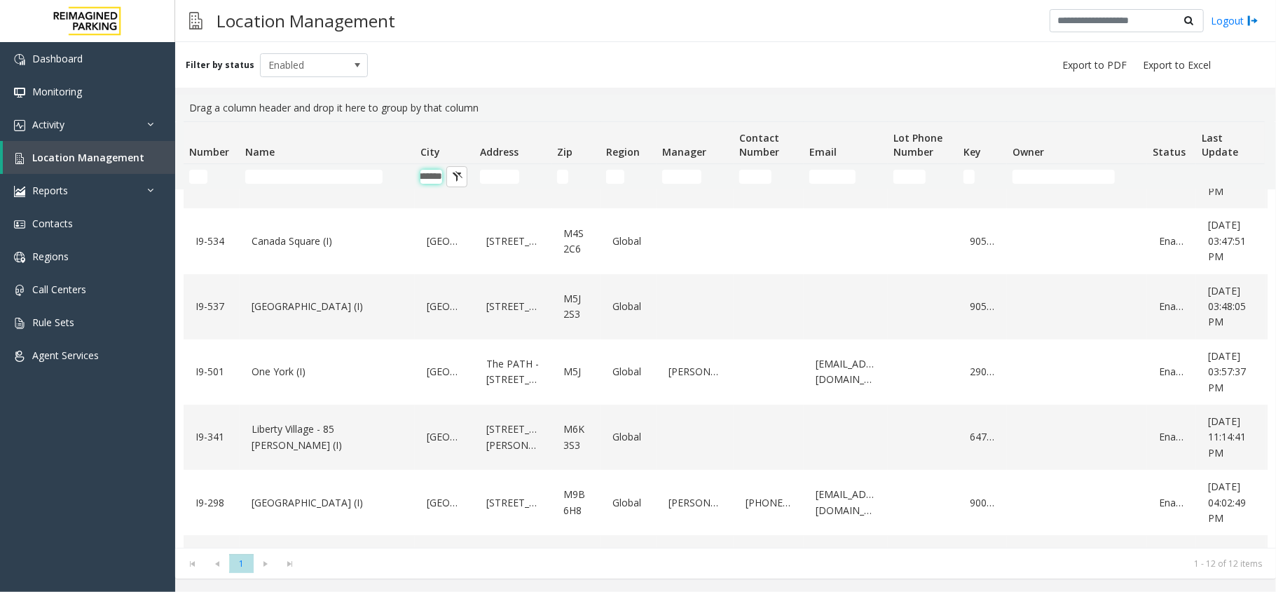
scroll to position [440, 0]
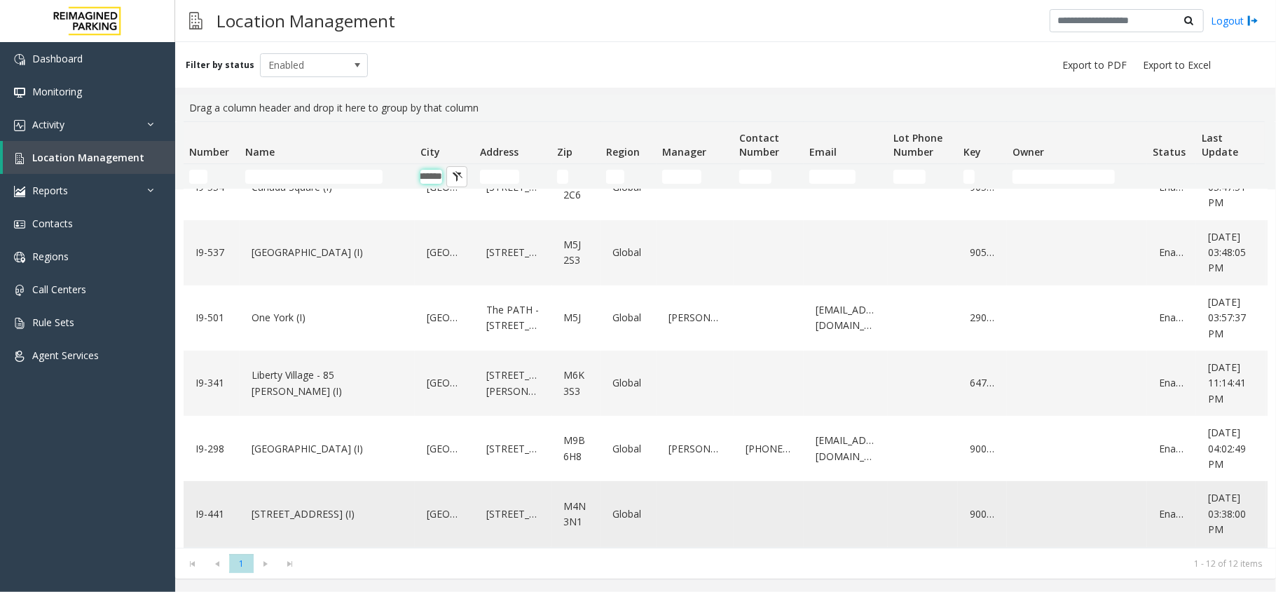
type input "*******"
click at [352, 503] on link "[STREET_ADDRESS] (I)" at bounding box center [327, 514] width 158 height 22
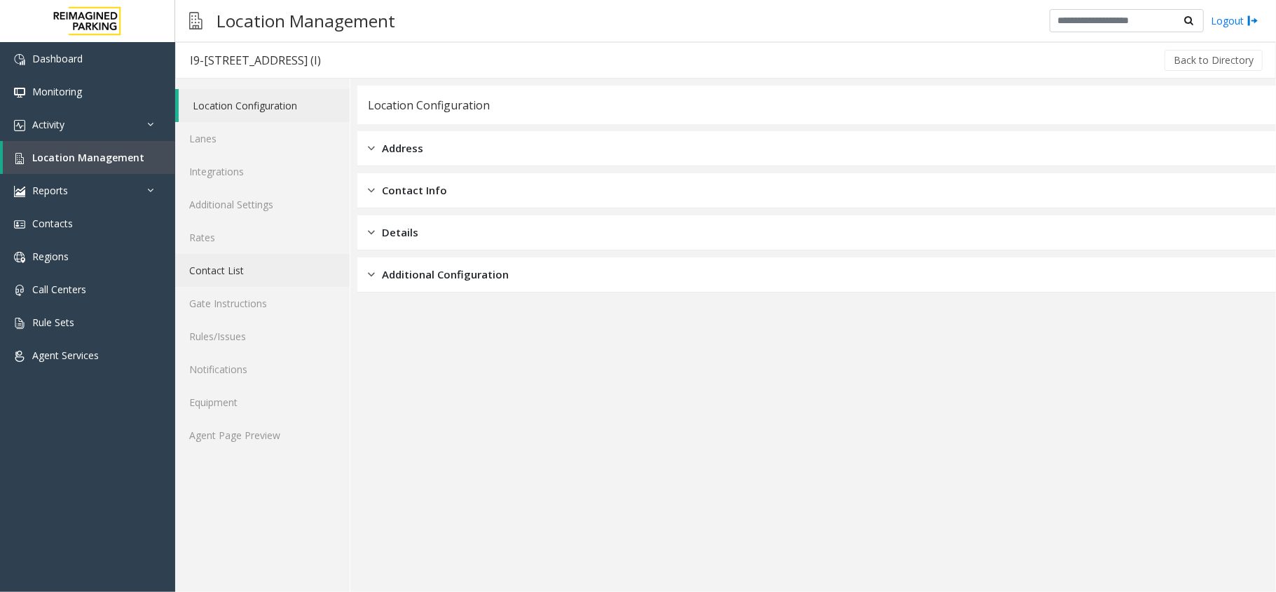
click at [262, 255] on link "Contact List" at bounding box center [262, 270] width 175 height 33
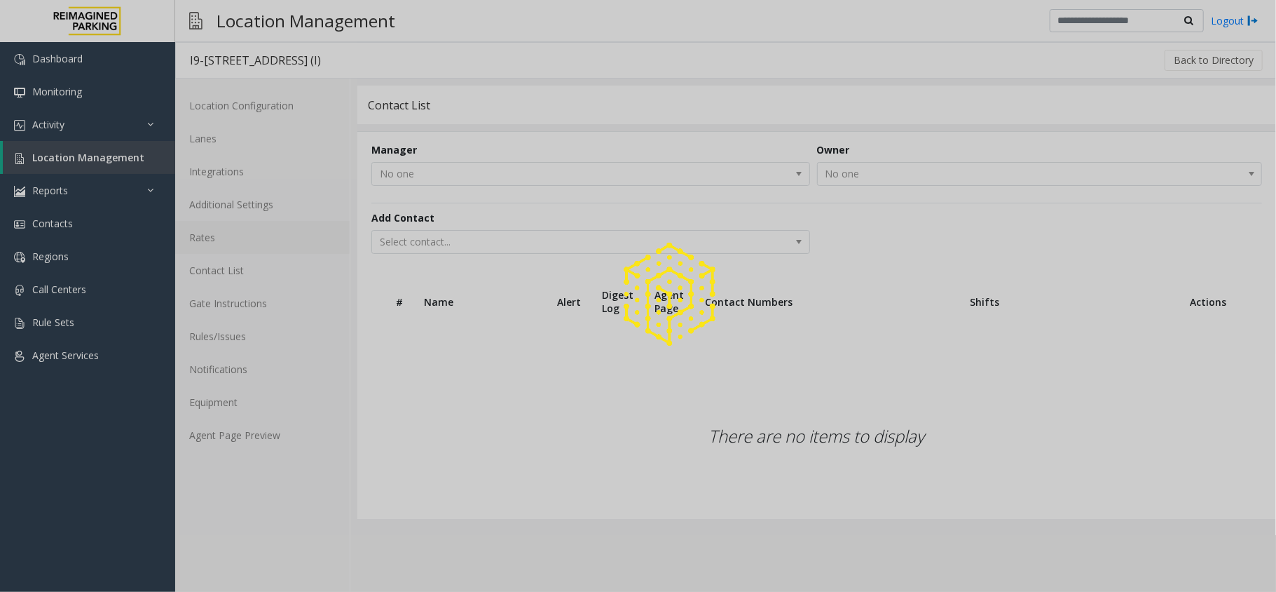
drag, startPoint x: 262, startPoint y: 255, endPoint x: 261, endPoint y: 242, distance: 13.4
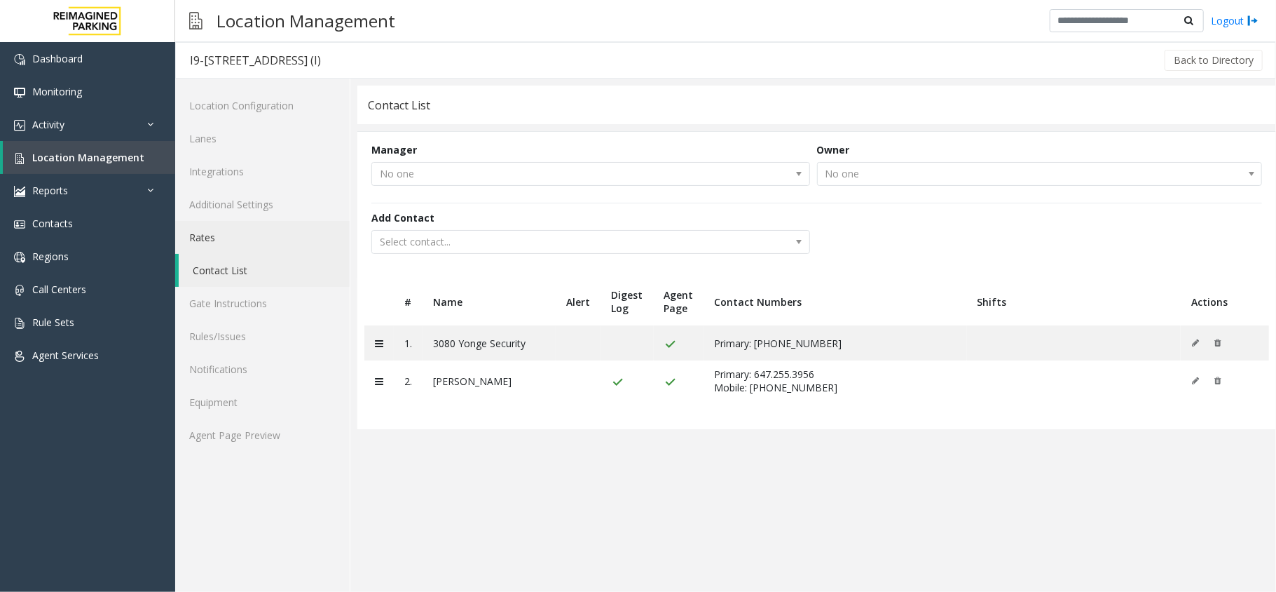
click at [261, 242] on link "Rates" at bounding box center [262, 237] width 175 height 33
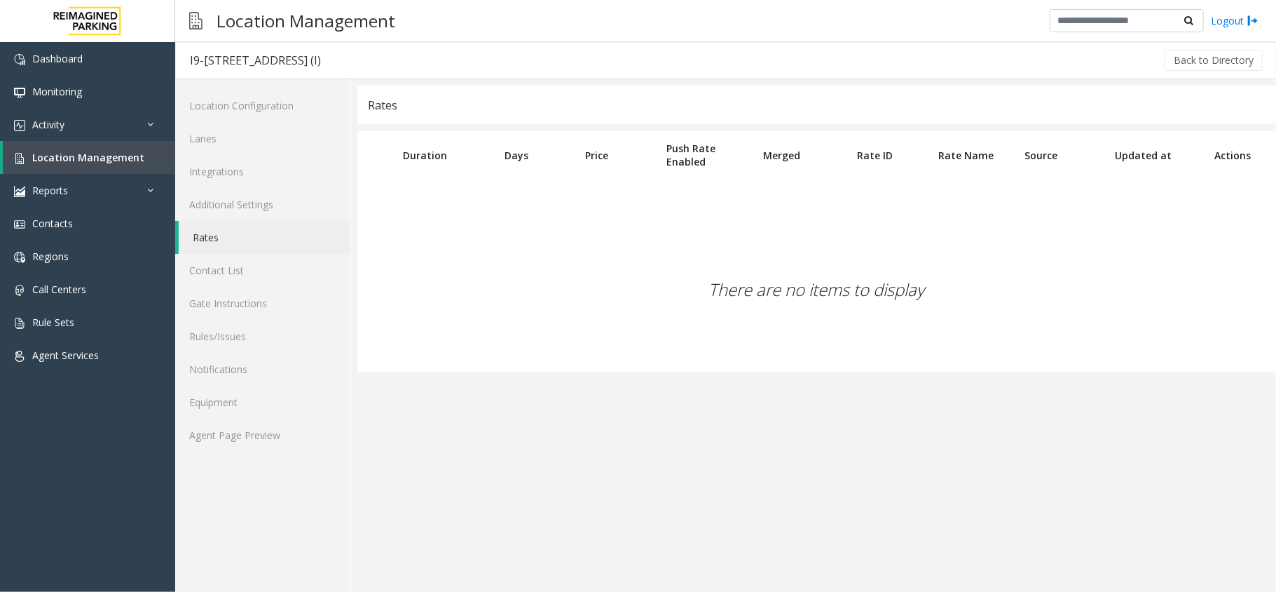
click at [268, 222] on link "Rates" at bounding box center [264, 237] width 171 height 33
click at [264, 430] on link "Agent Page Preview" at bounding box center [262, 434] width 175 height 33
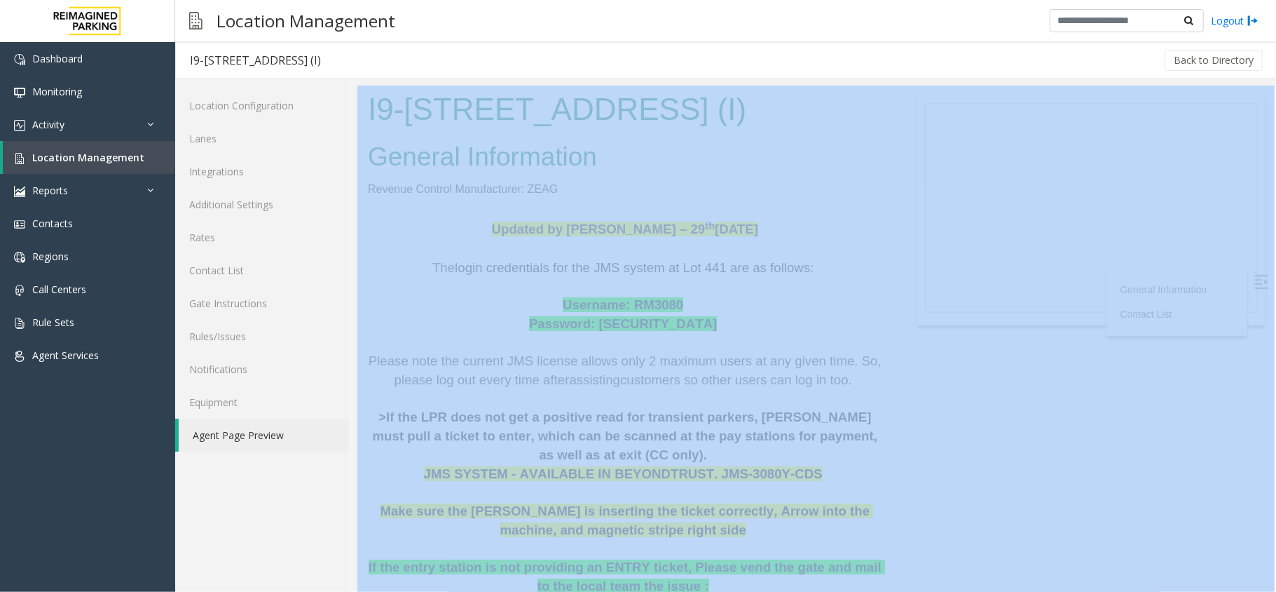
drag, startPoint x: 713, startPoint y: 187, endPoint x: 594, endPoint y: 153, distance: 123.3
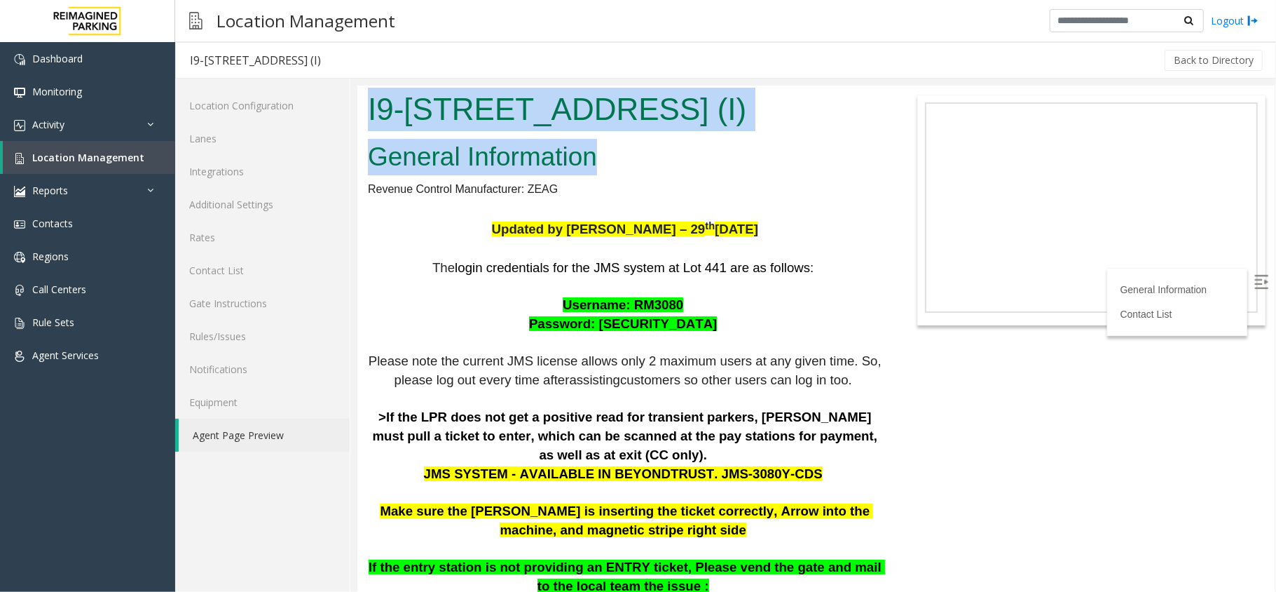
drag, startPoint x: 599, startPoint y: 158, endPoint x: 368, endPoint y: 89, distance: 241.5
click at [368, 89] on body "I9-441 - 3080 Yonge Street (I) General Information Revenue Control Manufacturer…" at bounding box center [816, 338] width 918 height 506
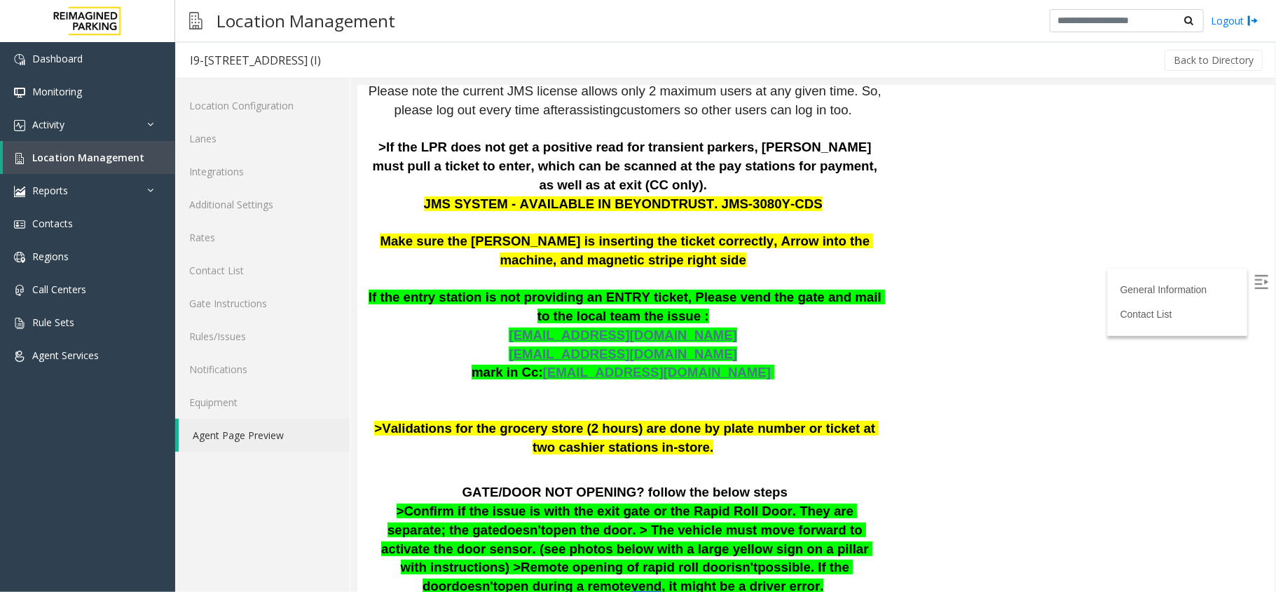
scroll to position [280, 0]
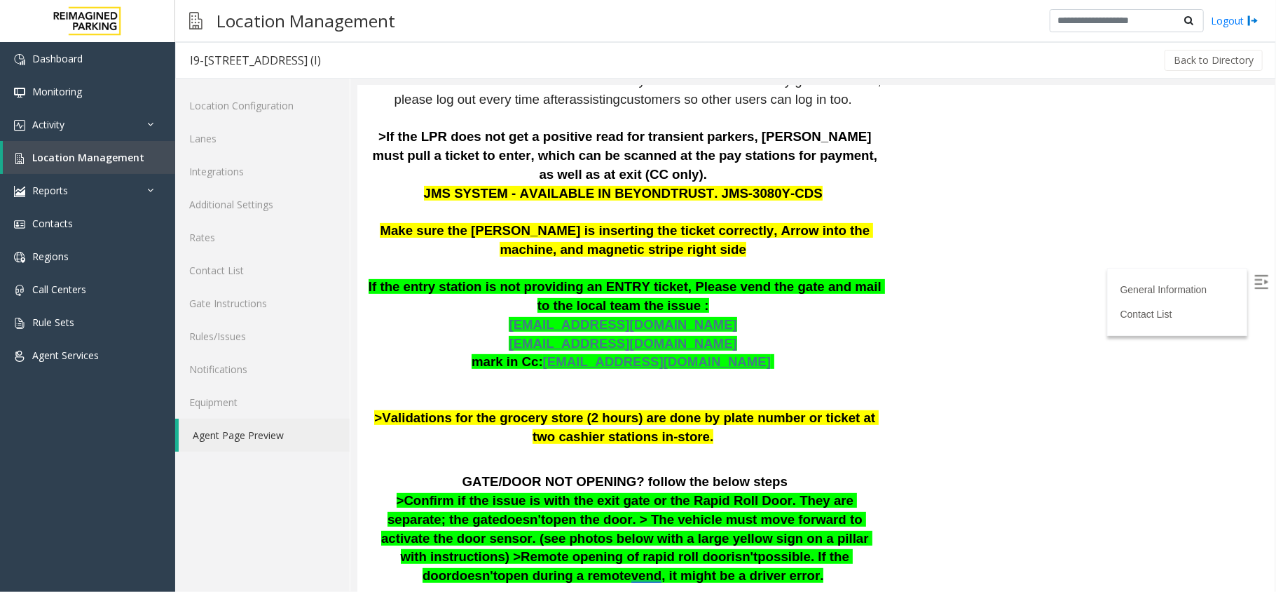
click at [1234, 280] on body "I9-441 - 3080 Yonge Street (I) General Information Revenue Control Manufacturer…" at bounding box center [816, 57] width 918 height 506
click at [1254, 287] on img at bounding box center [1261, 281] width 14 height 14
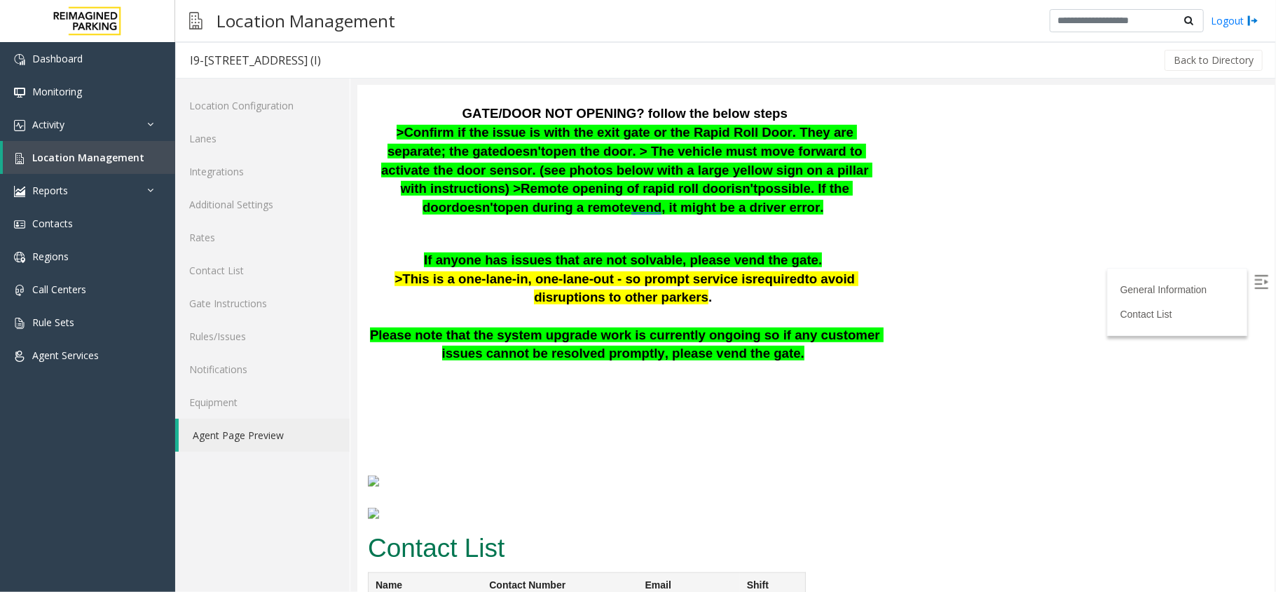
scroll to position [742, 0]
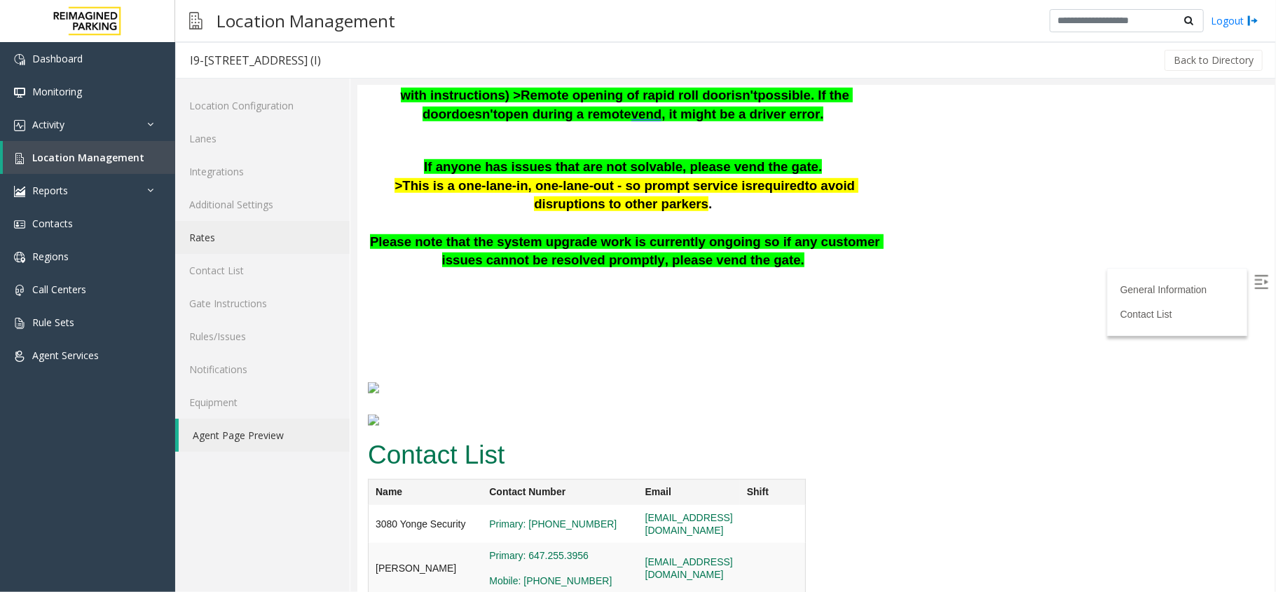
click at [255, 233] on link "Rates" at bounding box center [262, 237] width 175 height 33
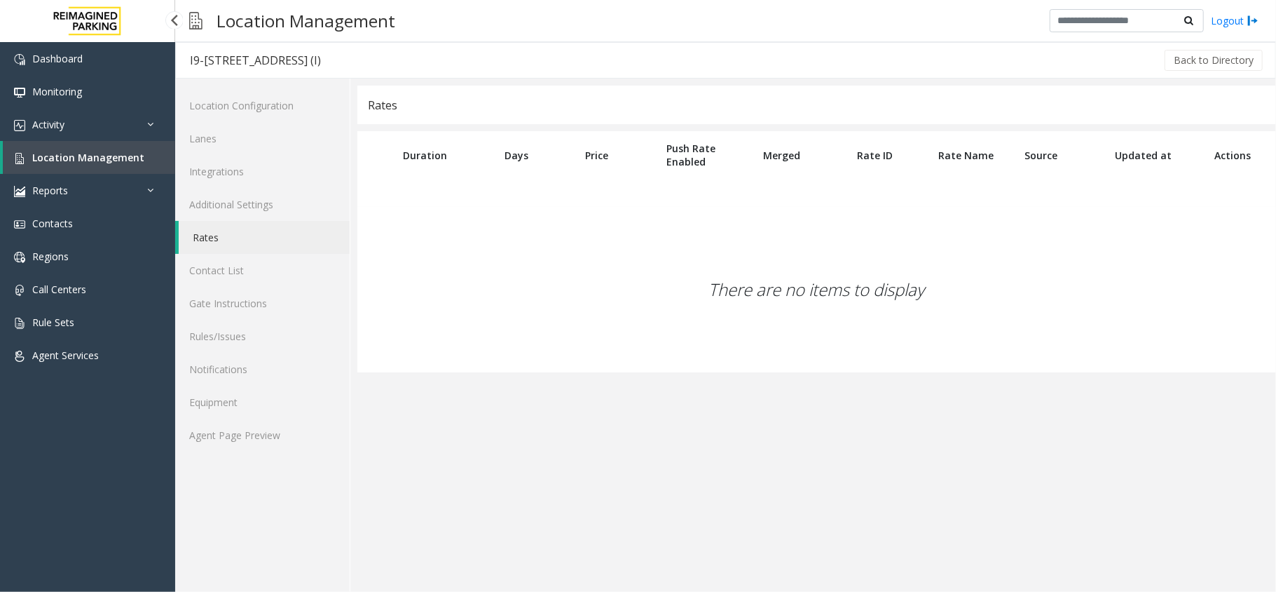
click at [109, 149] on link "Location Management" at bounding box center [89, 157] width 172 height 33
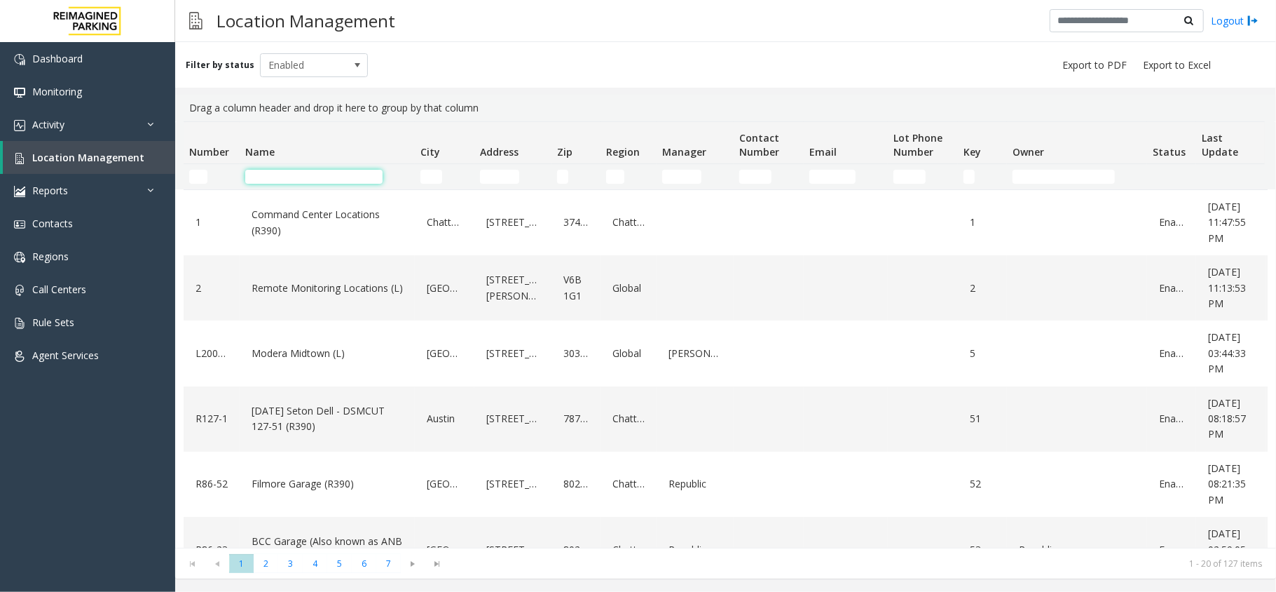
click at [296, 170] on input "Name Filter" at bounding box center [313, 177] width 137 height 14
drag, startPoint x: 437, startPoint y: 177, endPoint x: 388, endPoint y: 147, distance: 57.6
click at [436, 177] on input "City Filter" at bounding box center [432, 177] width 22 height 14
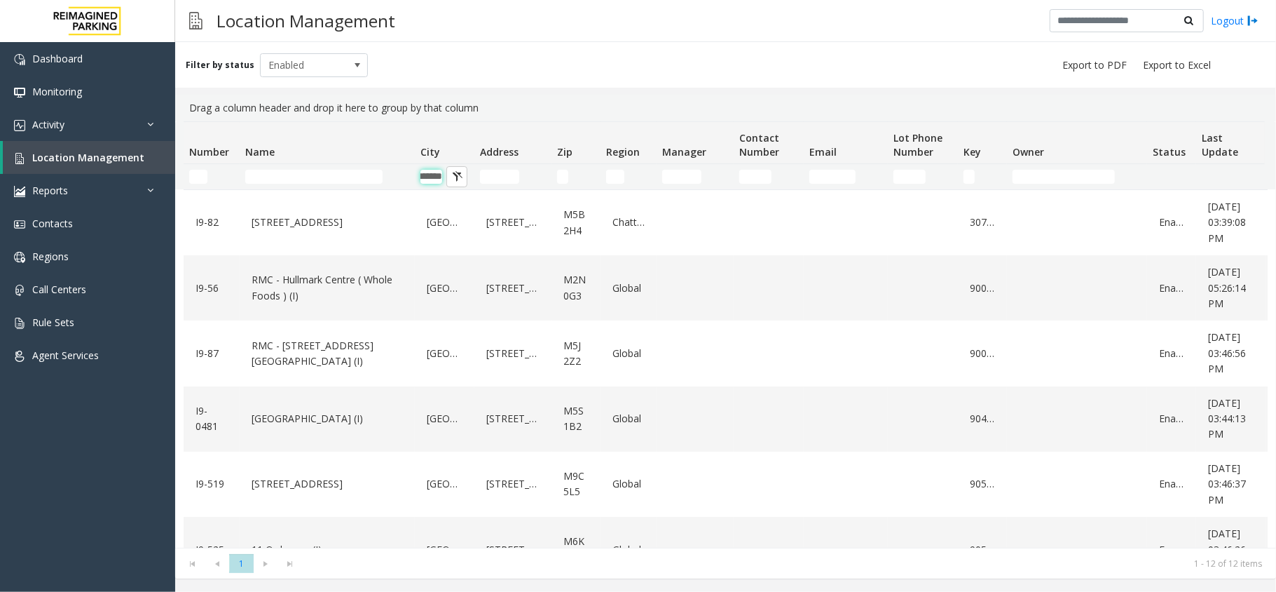
type input "*******"
drag, startPoint x: 522, startPoint y: 114, endPoint x: 184, endPoint y: 43, distance: 345.1
click at [184, 43] on div "Filter by status Enabled Drag a column header and drop it here to group by that…" at bounding box center [725, 310] width 1101 height 536
drag, startPoint x: 184, startPoint y: 17, endPoint x: 435, endPoint y: 10, distance: 251.7
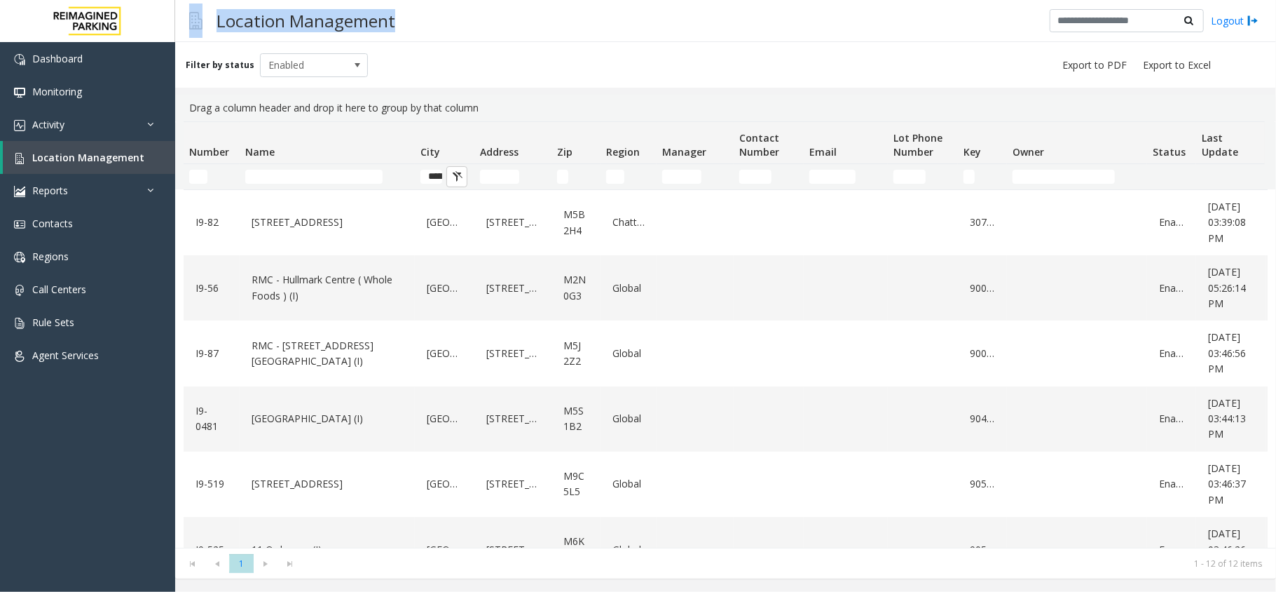
click at [435, 10] on div "Location Management Logout" at bounding box center [725, 21] width 1101 height 42
drag, startPoint x: 430, startPoint y: 67, endPoint x: 222, endPoint y: 66, distance: 208.2
click at [222, 66] on div "Filter by status Enabled" at bounding box center [725, 65] width 1101 height 46
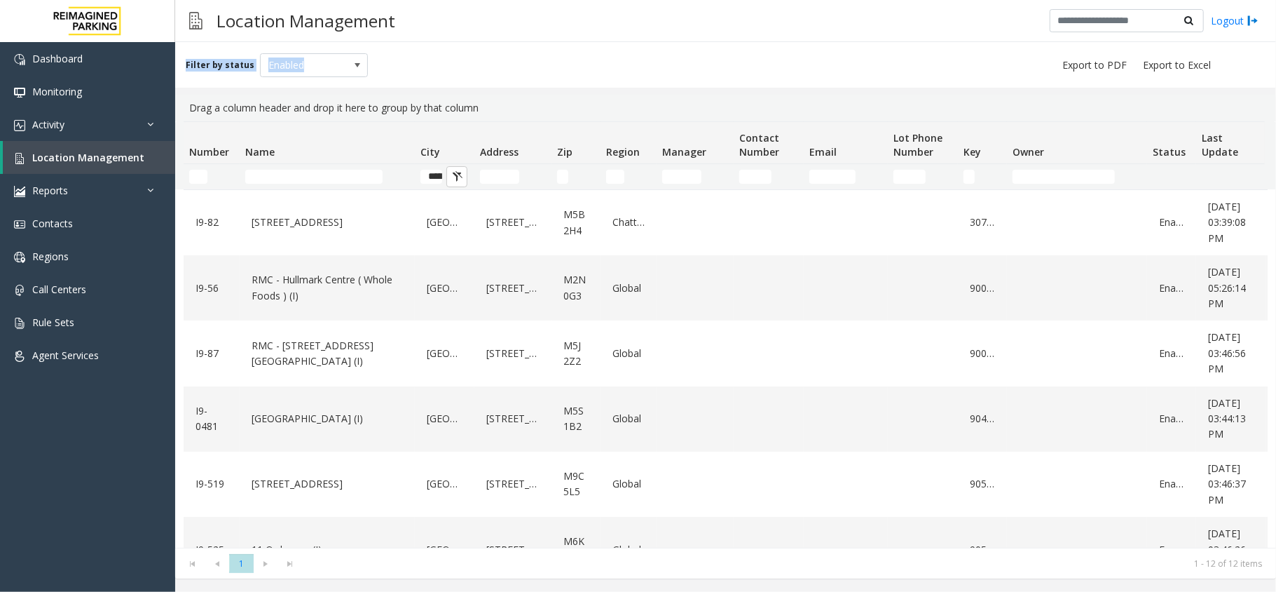
drag, startPoint x: 181, startPoint y: 52, endPoint x: 402, endPoint y: 62, distance: 221.0
click at [402, 62] on div "Filter by status Enabled" at bounding box center [725, 65] width 1101 height 46
drag, startPoint x: 508, startPoint y: 109, endPoint x: 191, endPoint y: 77, distance: 318.5
click at [186, 71] on div "Filter by status Enabled Drag a column header and drop it here to group by that…" at bounding box center [725, 310] width 1101 height 536
click at [203, 86] on div "Filter by status Enabled" at bounding box center [725, 65] width 1101 height 46
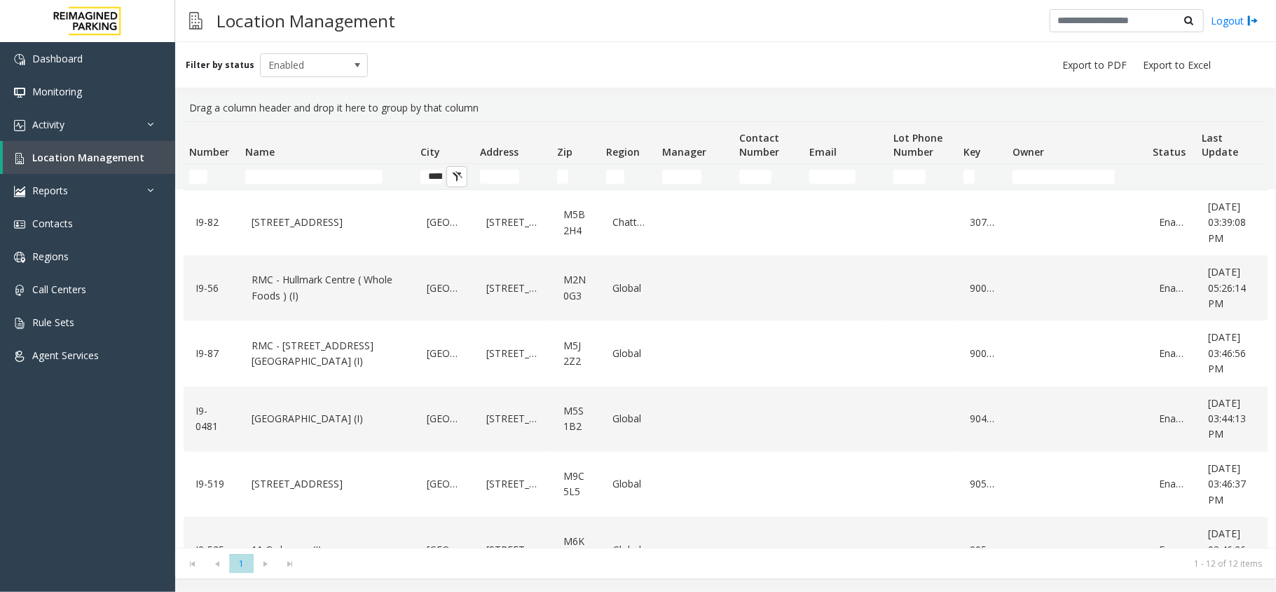
click at [520, 88] on div "Filter by status Enabled Drag a column header and drop it here to group by that…" at bounding box center [725, 310] width 1101 height 536
drag, startPoint x: 398, startPoint y: 64, endPoint x: 186, endPoint y: 46, distance: 213.2
click at [179, 51] on div "Filter by status Enabled" at bounding box center [725, 65] width 1101 height 46
click at [186, 45] on div "Filter by status Enabled" at bounding box center [725, 65] width 1101 height 46
drag, startPoint x: 186, startPoint y: 45, endPoint x: 413, endPoint y: 68, distance: 227.6
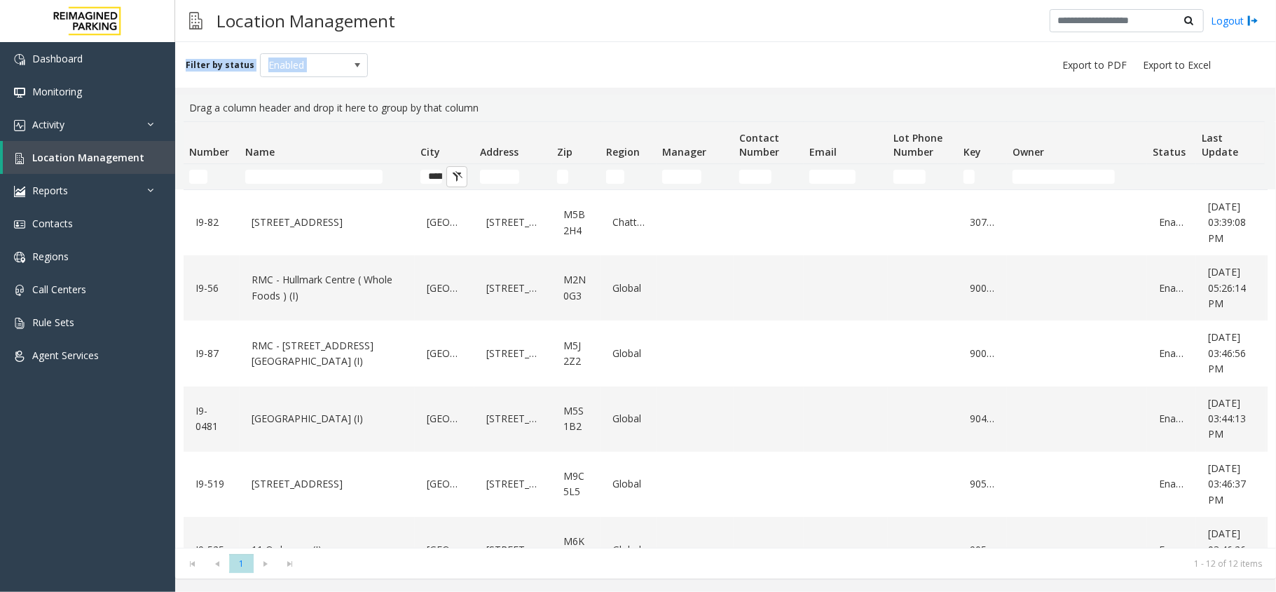
click at [413, 68] on div "Filter by status Enabled" at bounding box center [725, 65] width 1101 height 46
drag, startPoint x: 516, startPoint y: 116, endPoint x: 199, endPoint y: 96, distance: 317.5
click at [189, 102] on div "Drag a column header and drop it here to group by that column" at bounding box center [726, 108] width 1084 height 27
click at [207, 95] on div "Drag a column header and drop it here to group by that column" at bounding box center [726, 108] width 1084 height 27
drag, startPoint x: 188, startPoint y: 109, endPoint x: 539, endPoint y: 110, distance: 351.2
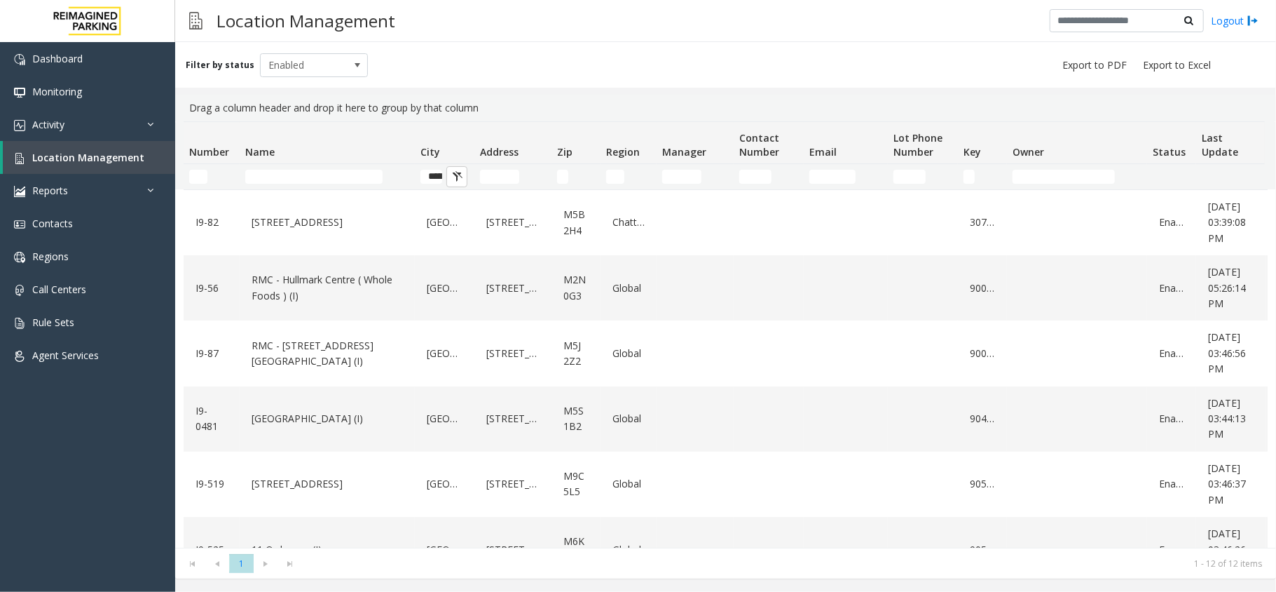
click at [539, 110] on div "Drag a column header and drop it here to group by that column" at bounding box center [726, 108] width 1084 height 27
drag, startPoint x: 191, startPoint y: 101, endPoint x: 510, endPoint y: 105, distance: 319.7
click at [510, 105] on div "Drag a column header and drop it here to group by that column" at bounding box center [726, 108] width 1084 height 27
click at [449, 67] on div "Filter by status Enabled" at bounding box center [725, 65] width 1101 height 46
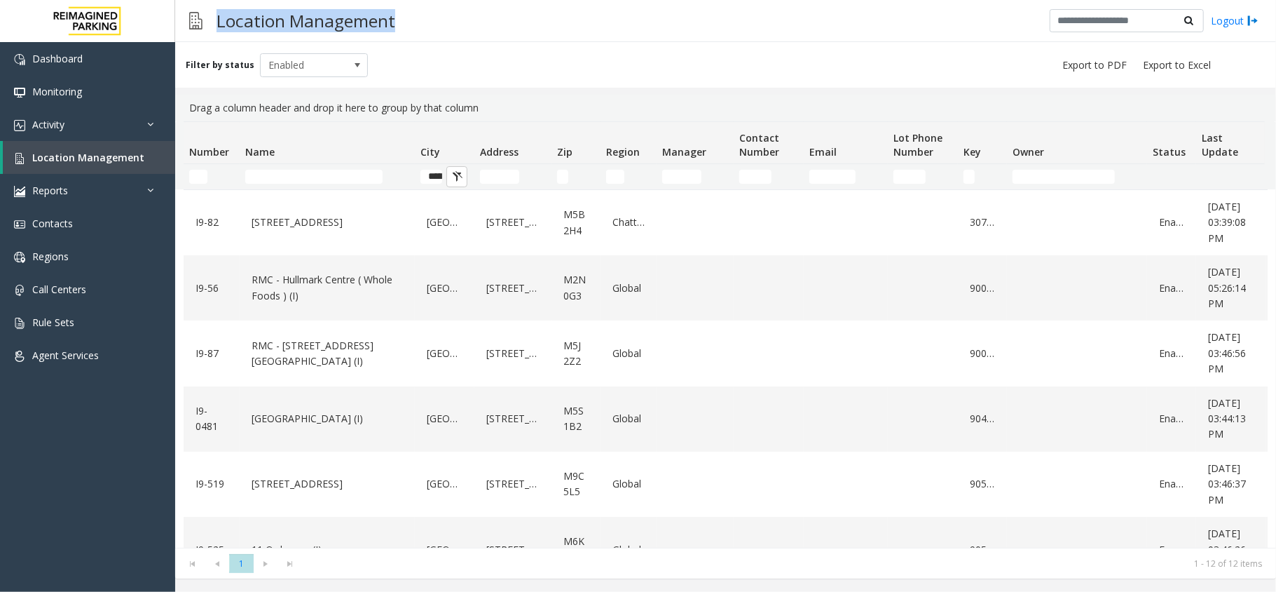
drag, startPoint x: 209, startPoint y: 11, endPoint x: 394, endPoint y: 18, distance: 185.2
click at [394, 18] on h3 "Location Management" at bounding box center [306, 21] width 193 height 34
click at [469, 43] on div "Filter by status Enabled" at bounding box center [725, 65] width 1101 height 46
drag, startPoint x: 509, startPoint y: 107, endPoint x: 185, endPoint y: 53, distance: 328.3
click at [185, 53] on div "Filter by status Enabled Drag a column header and drop it here to group by that…" at bounding box center [725, 310] width 1101 height 536
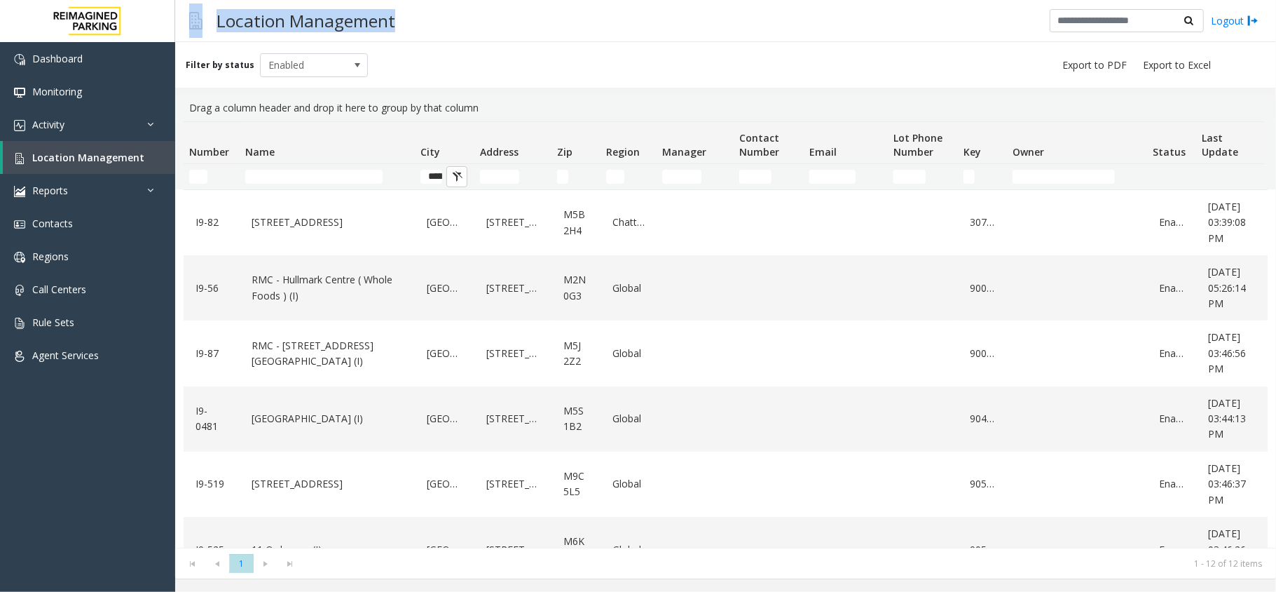
drag, startPoint x: 178, startPoint y: 27, endPoint x: 433, endPoint y: 17, distance: 255.3
click at [433, 17] on div "Location Management Logout" at bounding box center [725, 21] width 1101 height 42
drag, startPoint x: 186, startPoint y: 104, endPoint x: 533, endPoint y: 107, distance: 347.7
click at [533, 107] on div "Drag a column header and drop it here to group by that column" at bounding box center [726, 108] width 1084 height 27
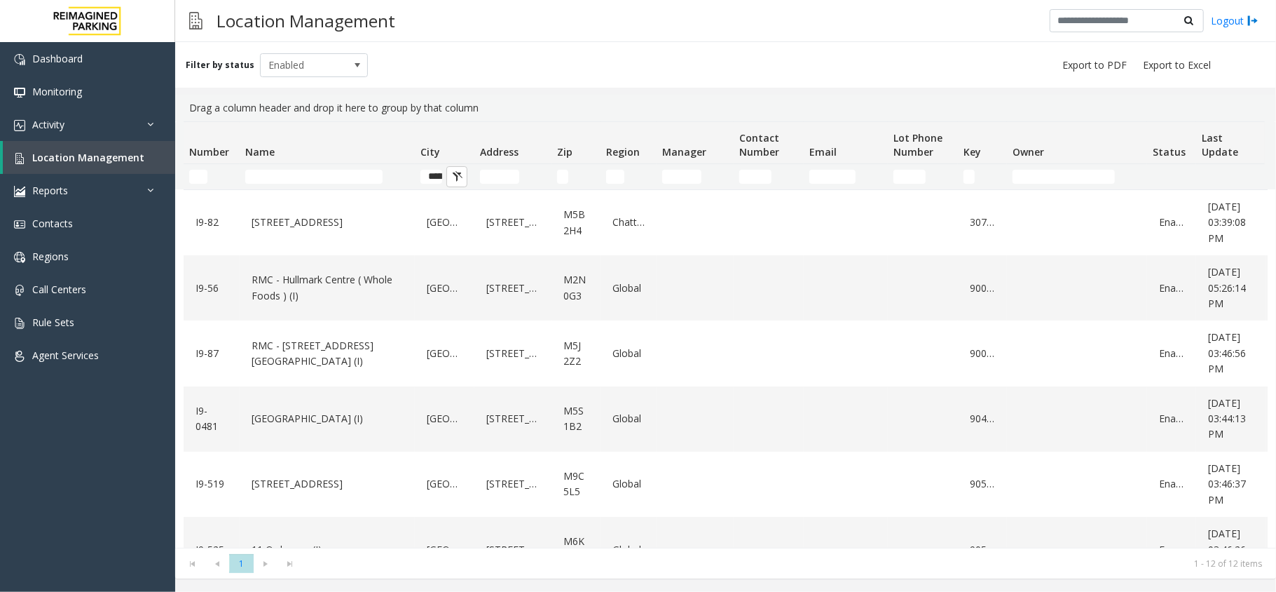
click at [542, 64] on div "Filter by status Enabled" at bounding box center [725, 65] width 1101 height 46
click at [299, 170] on input "Name Filter" at bounding box center [313, 177] width 137 height 14
drag, startPoint x: 186, startPoint y: 100, endPoint x: 488, endPoint y: 105, distance: 301.5
click at [488, 105] on div "Drag a column header and drop it here to group by that column" at bounding box center [726, 108] width 1084 height 27
click at [516, 112] on div "Drag a column header and drop it here to group by that column" at bounding box center [726, 108] width 1084 height 27
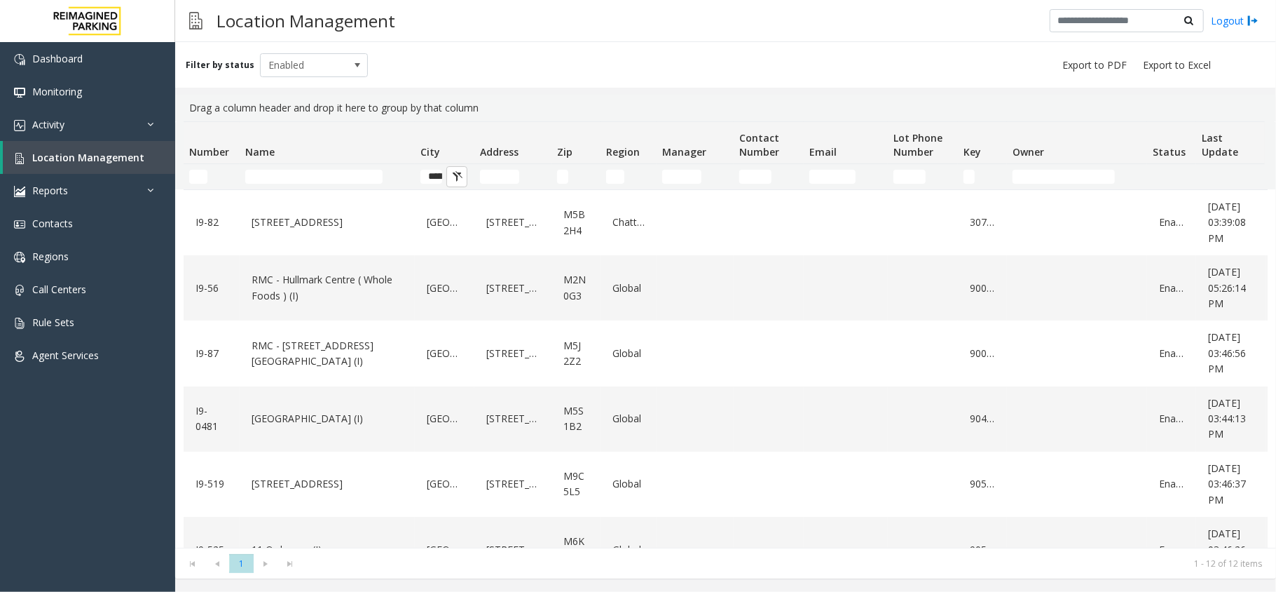
drag, startPoint x: 511, startPoint y: 97, endPoint x: 189, endPoint y: 96, distance: 321.7
click at [189, 96] on div "Drag a column header and drop it here to group by that column" at bounding box center [726, 108] width 1084 height 27
drag, startPoint x: 180, startPoint y: 57, endPoint x: 489, endPoint y: 110, distance: 313.7
click at [489, 110] on div "Filter by status Enabled Drag a column header and drop it here to group by that…" at bounding box center [725, 310] width 1101 height 536
click at [489, 110] on div "Drag a column header and drop it here to group by that column" at bounding box center [726, 108] width 1084 height 27
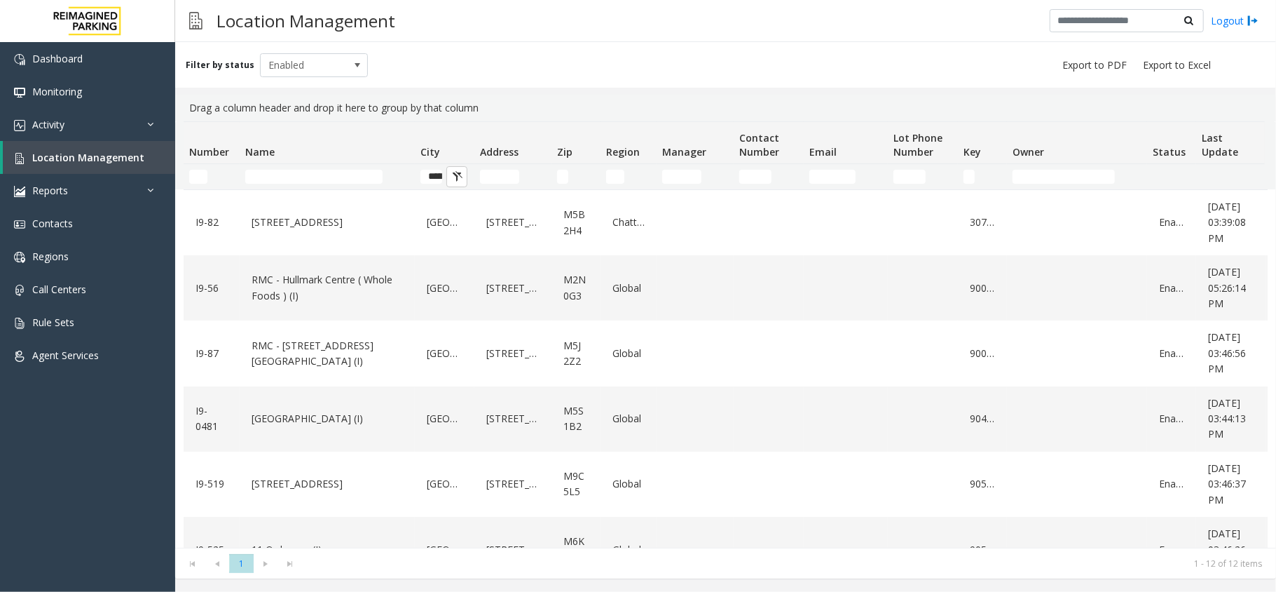
drag, startPoint x: 492, startPoint y: 90, endPoint x: 185, endPoint y: 66, distance: 307.9
click at [185, 66] on div "Filter by status Enabled Drag a column header and drop it here to group by that…" at bounding box center [725, 310] width 1101 height 536
click at [482, 60] on div "Filter by status Enabled" at bounding box center [725, 65] width 1101 height 46
click at [536, 121] on table "Number Name City Address Zip Region Manager Contact Number Email Lot Phone Numb…" at bounding box center [750, 155] width 1132 height 69
drag, startPoint x: 536, startPoint y: 121, endPoint x: 184, endPoint y: 69, distance: 355.7
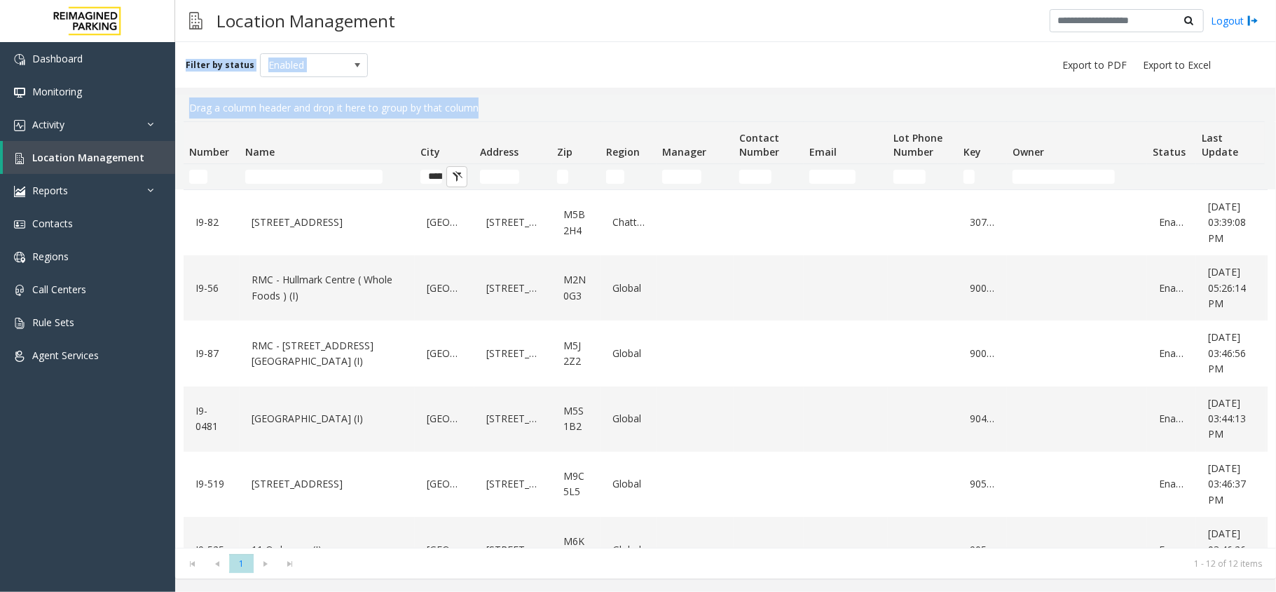
click at [184, 69] on div "Filter by status Enabled Drag a column header and drop it here to group by that…" at bounding box center [725, 310] width 1101 height 536
click at [186, 53] on div "Filter by status Enabled" at bounding box center [277, 65] width 182 height 24
drag, startPoint x: 186, startPoint y: 50, endPoint x: 486, endPoint y: 114, distance: 305.9
click at [486, 114] on div "Filter by status Enabled Drag a column header and drop it here to group by that…" at bounding box center [725, 310] width 1101 height 536
click at [467, 77] on div "Filter by status Enabled" at bounding box center [725, 65] width 1101 height 46
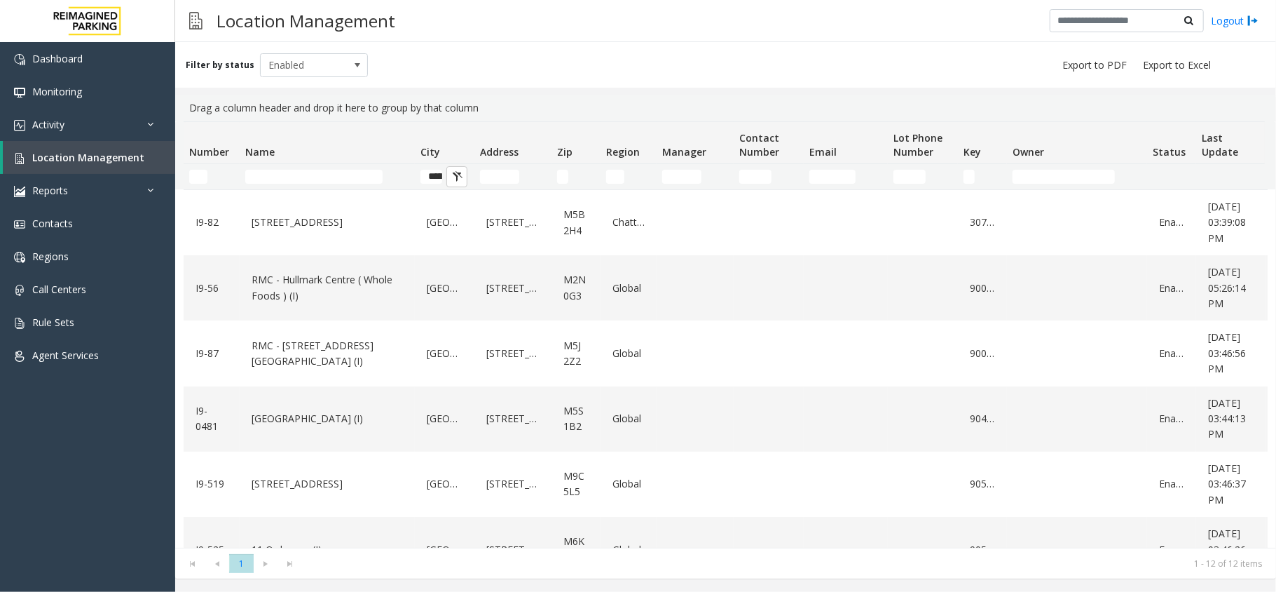
drag, startPoint x: 188, startPoint y: 57, endPoint x: 472, endPoint y: 71, distance: 284.9
click at [491, 118] on div "Filter by status Enabled Drag a column header and drop it here to group by that…" at bounding box center [725, 310] width 1101 height 536
click at [472, 71] on div "Filter by status Enabled" at bounding box center [725, 65] width 1101 height 46
drag, startPoint x: 184, startPoint y: 54, endPoint x: 484, endPoint y: 98, distance: 303.2
click at [506, 112] on div "Filter by status Enabled Drag a column header and drop it here to group by that…" at bounding box center [725, 310] width 1101 height 536
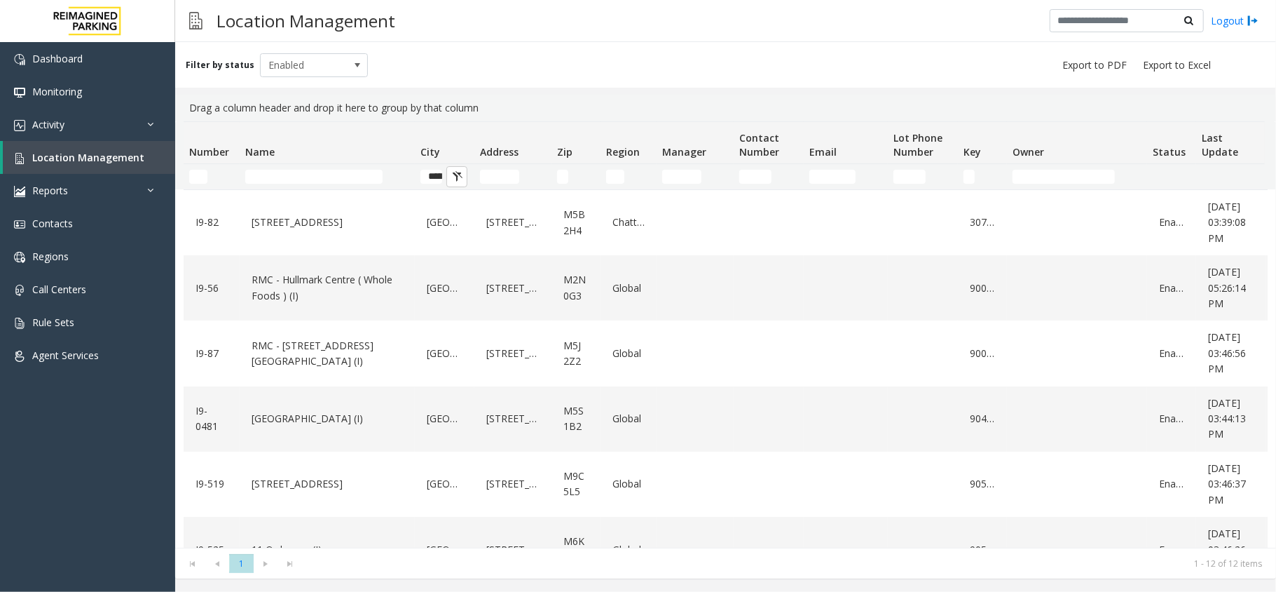
click at [439, 66] on div "Filter by status Enabled" at bounding box center [725, 65] width 1101 height 46
drag, startPoint x: 186, startPoint y: 57, endPoint x: 495, endPoint y: 113, distance: 313.4
click at [495, 113] on div "Filter by status Enabled Drag a column header and drop it here to group by that…" at bounding box center [725, 310] width 1101 height 536
click at [471, 69] on div "Filter by status Enabled" at bounding box center [725, 65] width 1101 height 46
drag, startPoint x: 191, startPoint y: 56, endPoint x: 486, endPoint y: 101, distance: 298.5
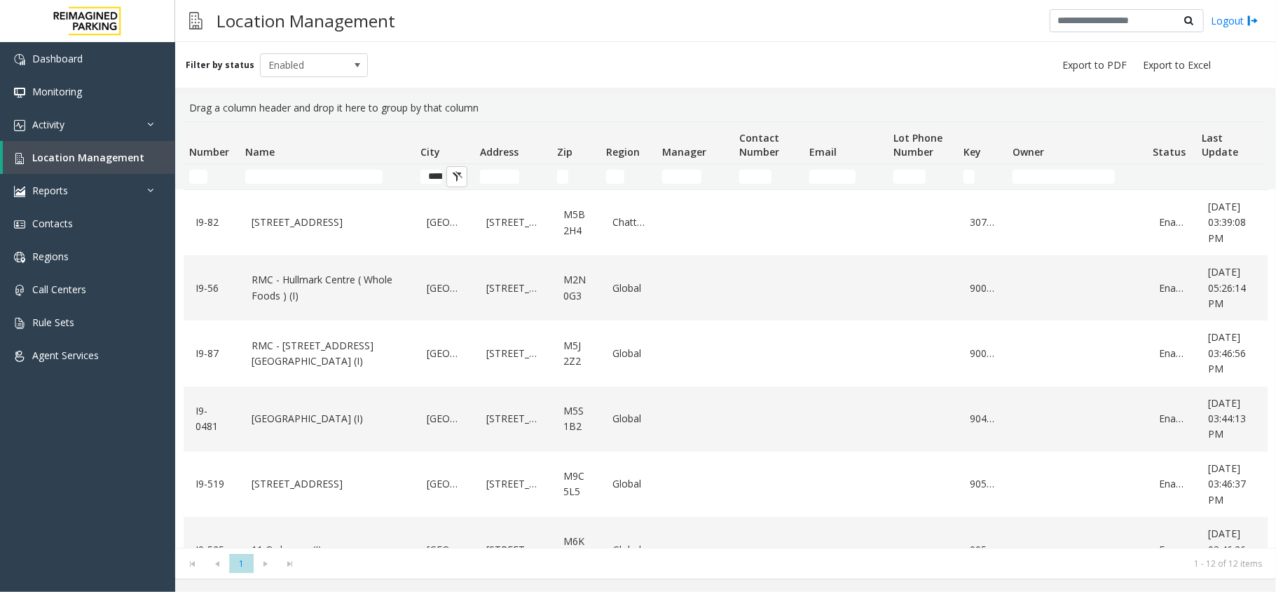
click at [500, 105] on div "Filter by status Enabled Drag a column header and drop it here to group by that…" at bounding box center [725, 310] width 1101 height 536
click at [486, 101] on div "Drag a column header and drop it here to group by that column" at bounding box center [726, 108] width 1084 height 27
click at [432, 66] on div "Filter by status Enabled" at bounding box center [725, 65] width 1101 height 46
drag, startPoint x: 485, startPoint y: 105, endPoint x: 185, endPoint y: 54, distance: 304.3
click at [185, 54] on div "Filter by status Enabled Drag a column header and drop it here to group by that…" at bounding box center [725, 310] width 1101 height 536
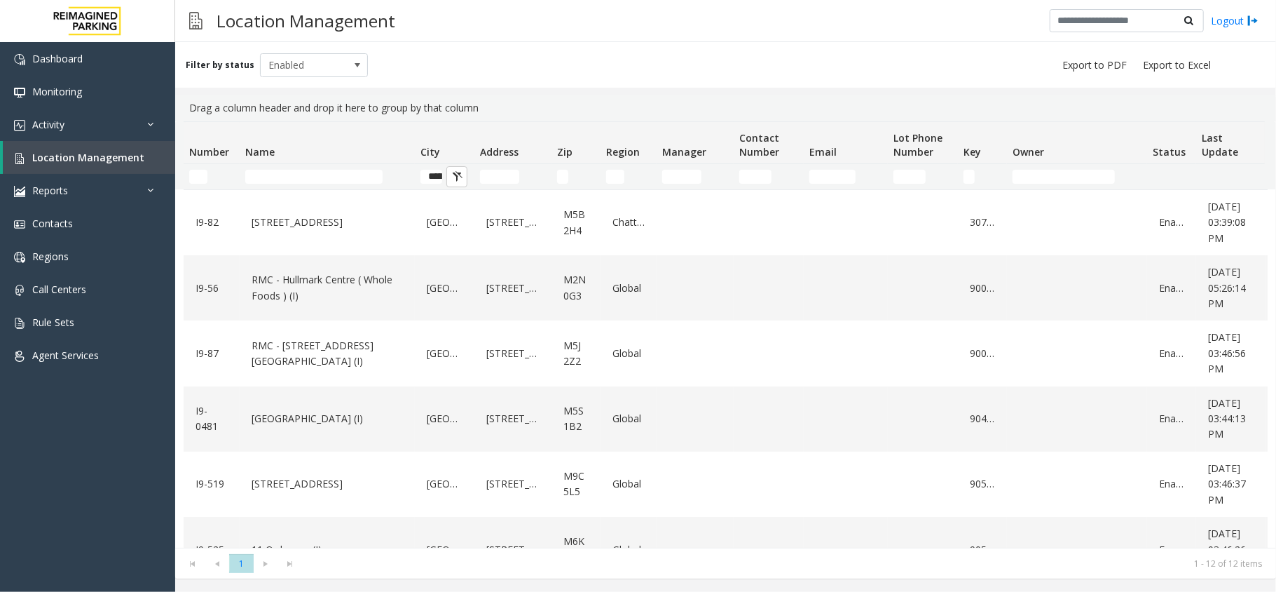
click at [189, 53] on div "Filter by status Enabled" at bounding box center [277, 65] width 182 height 24
drag, startPoint x: 522, startPoint y: 114, endPoint x: 186, endPoint y: 48, distance: 342.9
click at [186, 48] on div "Filter by status Enabled Drag a column header and drop it here to group by that…" at bounding box center [725, 310] width 1101 height 536
click at [415, 70] on div "Filter by status Enabled" at bounding box center [725, 65] width 1101 height 46
drag, startPoint x: 517, startPoint y: 107, endPoint x: 210, endPoint y: 42, distance: 313.0
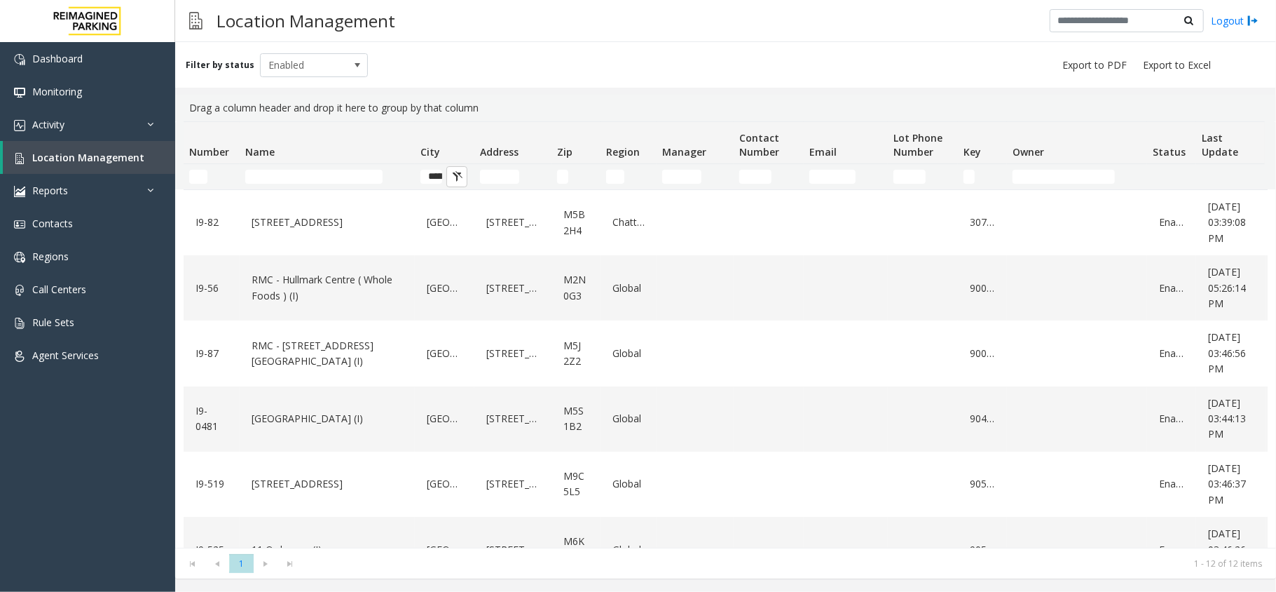
click at [206, 42] on div "Filter by status Enabled Drag a column header and drop it here to group by that…" at bounding box center [725, 310] width 1101 height 536
click at [214, 42] on div "Filter by status Enabled" at bounding box center [725, 65] width 1101 height 46
drag, startPoint x: 533, startPoint y: 107, endPoint x: 206, endPoint y: 85, distance: 328.1
click at [188, 90] on div "Filter by status Enabled Drag a column header and drop it here to group by that…" at bounding box center [725, 310] width 1101 height 536
click at [211, 85] on div "Filter by status Enabled" at bounding box center [725, 65] width 1101 height 46
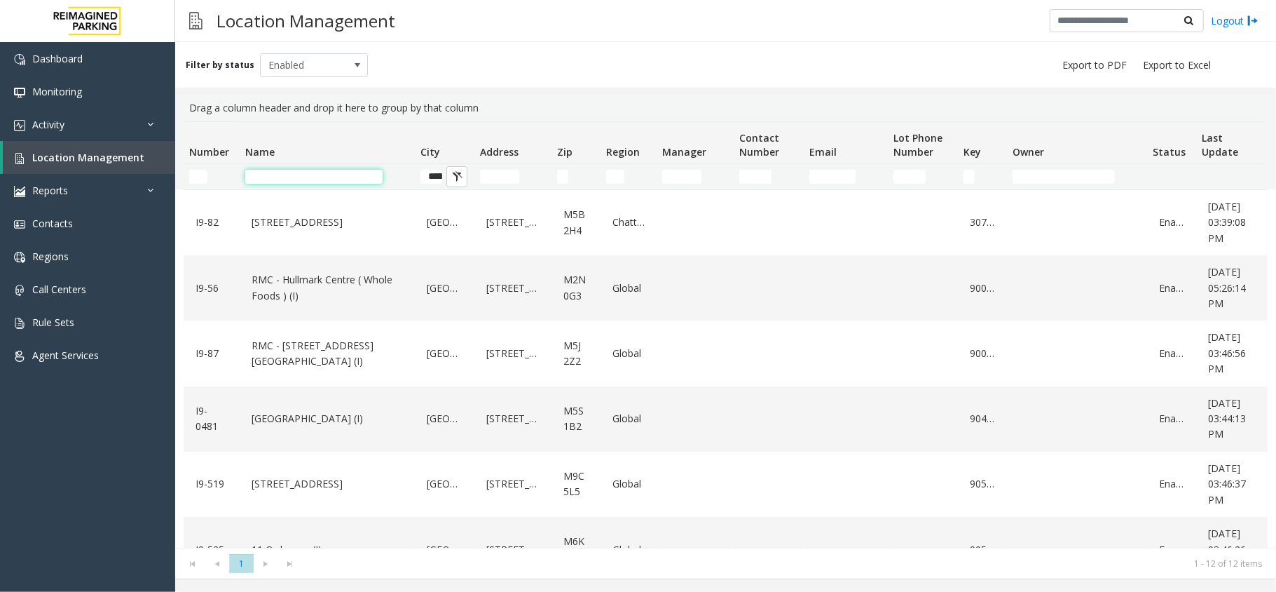
click at [318, 174] on input "Name Filter" at bounding box center [313, 177] width 137 height 14
drag, startPoint x: 193, startPoint y: 102, endPoint x: 500, endPoint y: 98, distance: 307.1
click at [500, 98] on div "Drag a column header and drop it here to group by that column" at bounding box center [726, 108] width 1084 height 27
click at [503, 96] on div "Drag a column header and drop it here to group by that column" at bounding box center [726, 108] width 1084 height 27
click at [496, 175] on input "Address Filter" at bounding box center [499, 177] width 39 height 14
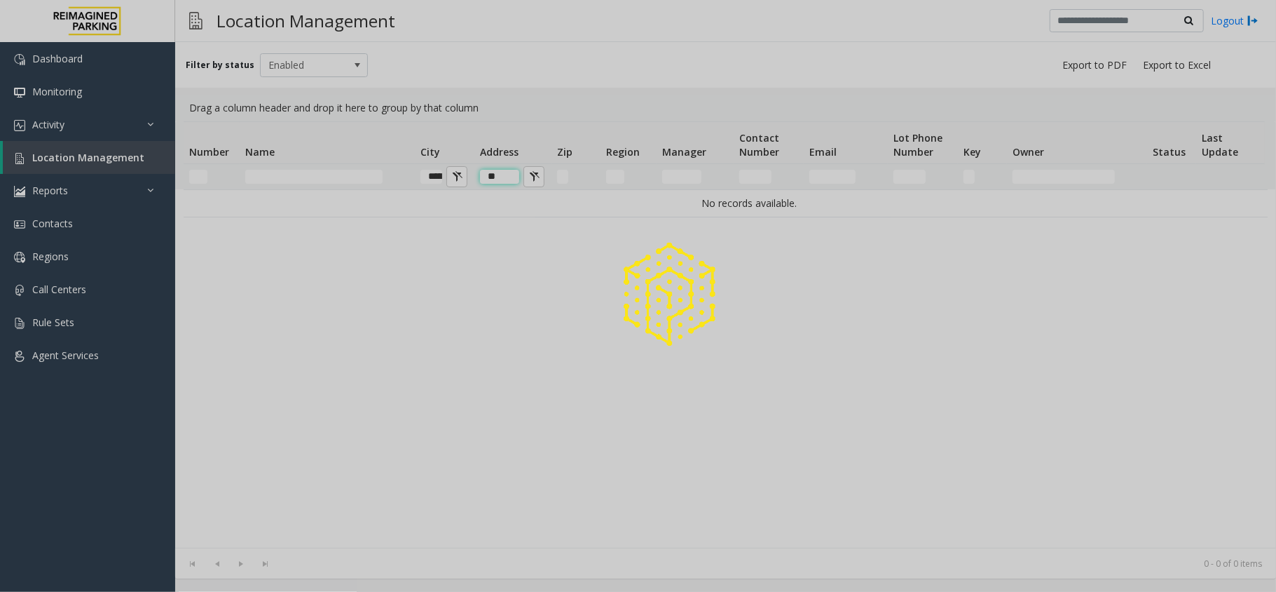
type input "*"
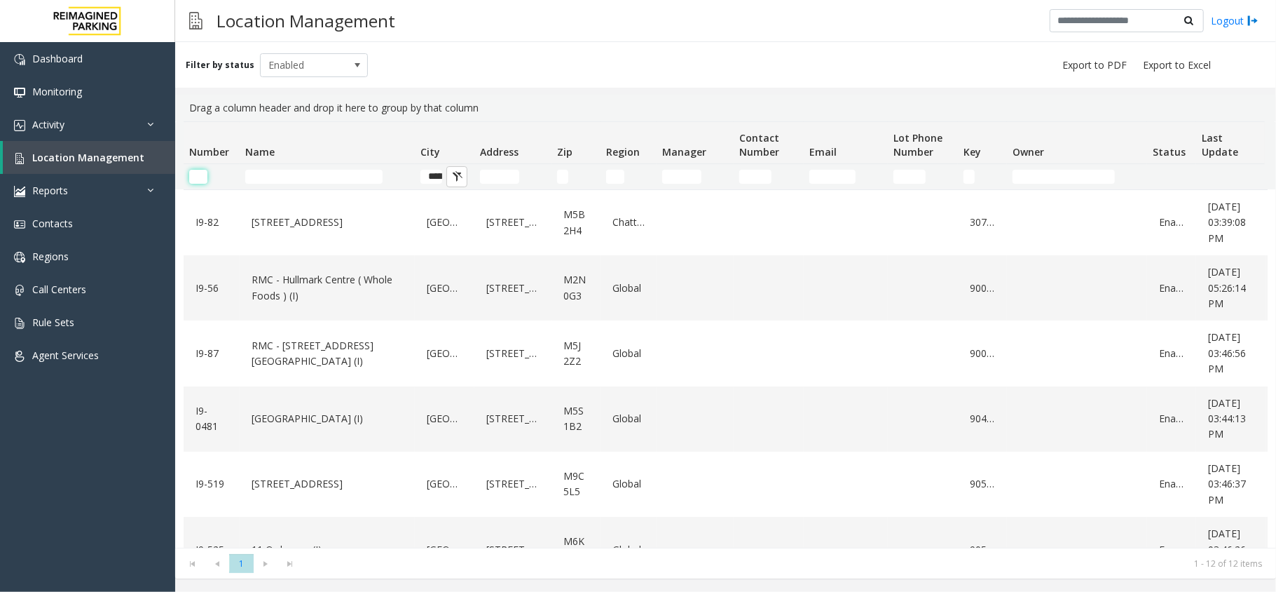
click at [199, 170] on input "Number Filter" at bounding box center [198, 177] width 18 height 14
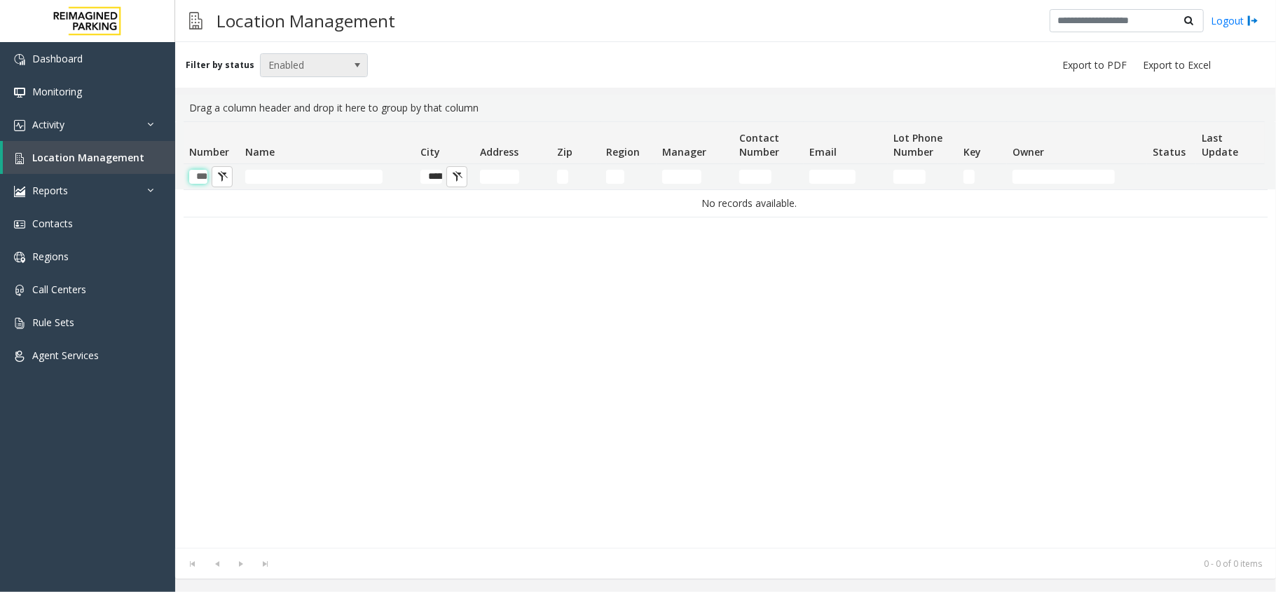
type input "***"
click at [328, 74] on span "Enabled" at bounding box center [304, 65] width 86 height 22
click at [312, 88] on li "All" at bounding box center [308, 88] width 104 height 19
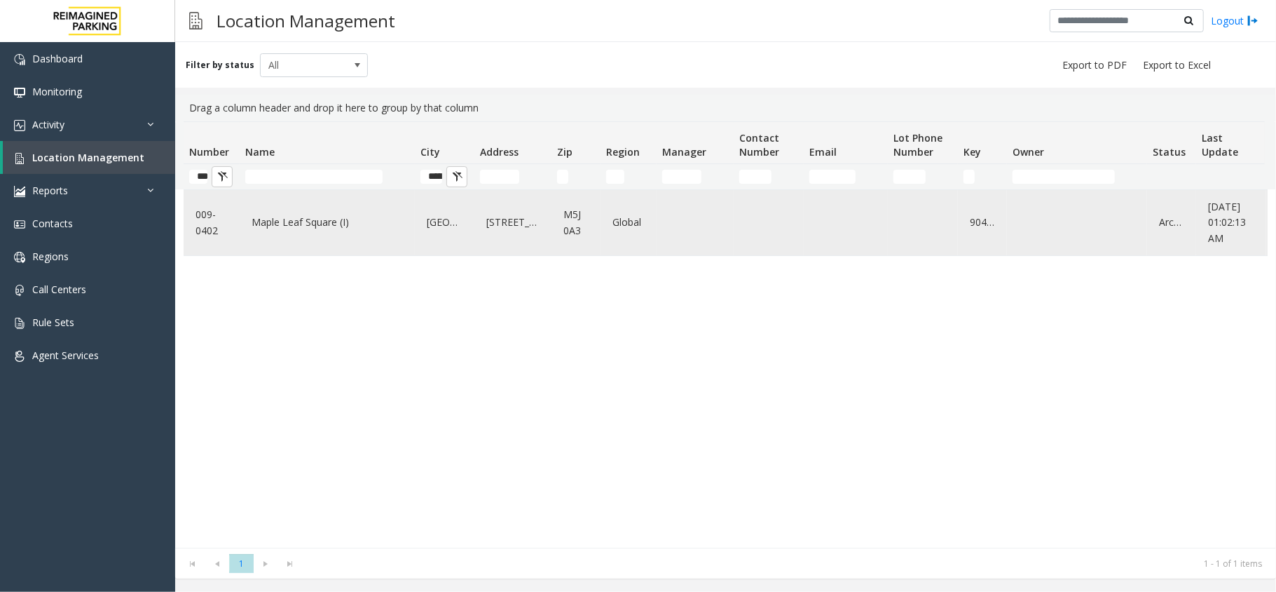
click at [318, 233] on link "Maple Leaf Square (I)" at bounding box center [327, 222] width 158 height 22
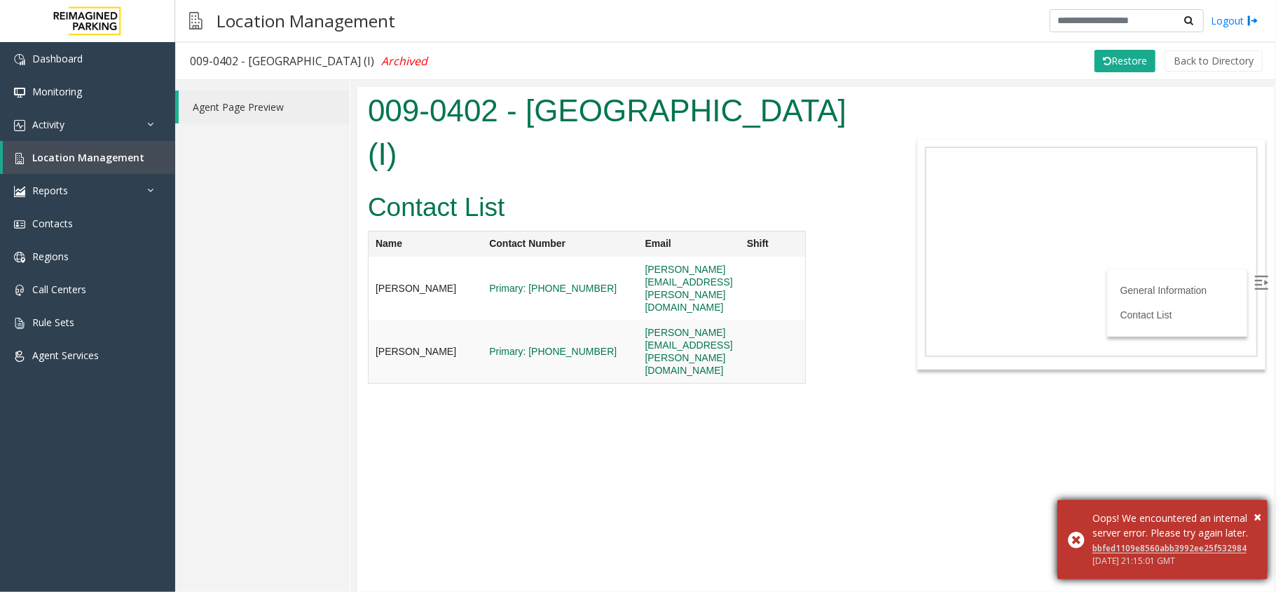
click at [1251, 510] on div "Oops! We encountered an internal server error. Please try again later." at bounding box center [1175, 524] width 165 height 29
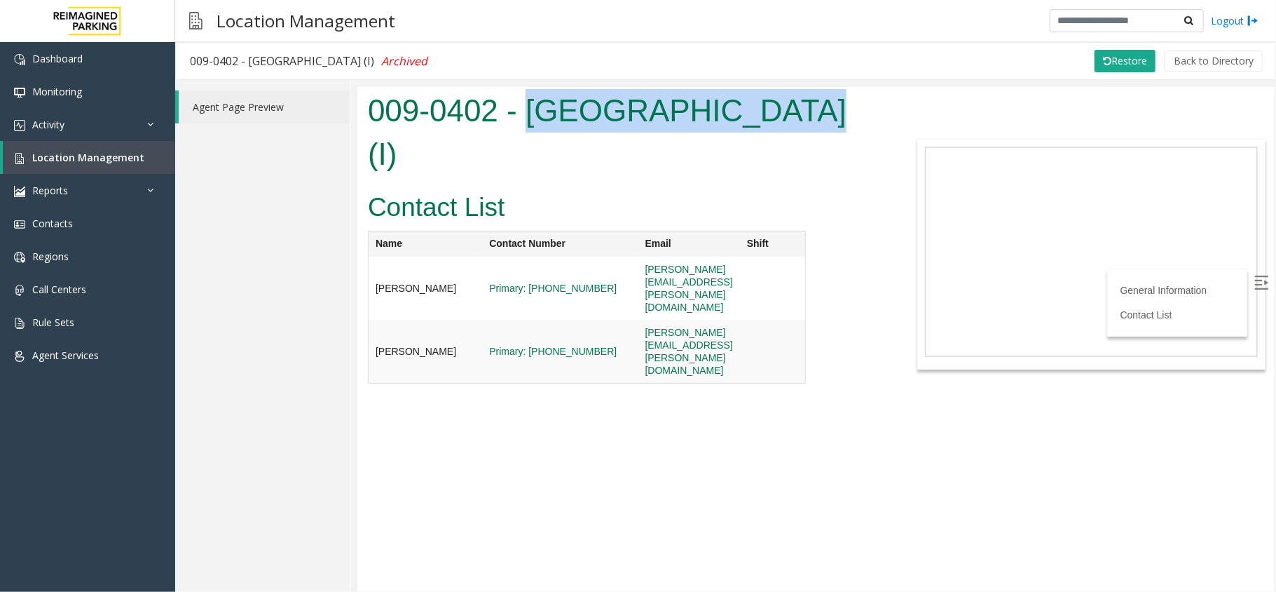
drag, startPoint x: 526, startPoint y: 107, endPoint x: 779, endPoint y: 103, distance: 252.4
click at [779, 103] on h1 "009-0402 - Maple Leaf Square (I)" at bounding box center [624, 131] width 515 height 86
copy h1 "Maple Leaf Square"
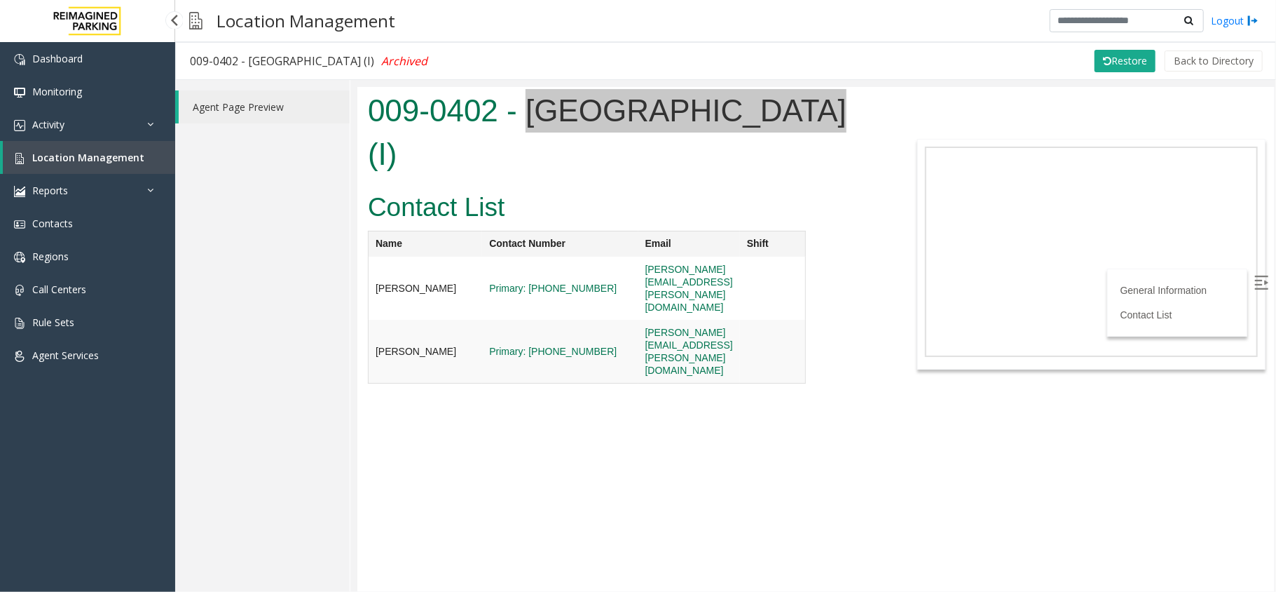
click at [79, 143] on link "Location Management" at bounding box center [89, 157] width 172 height 33
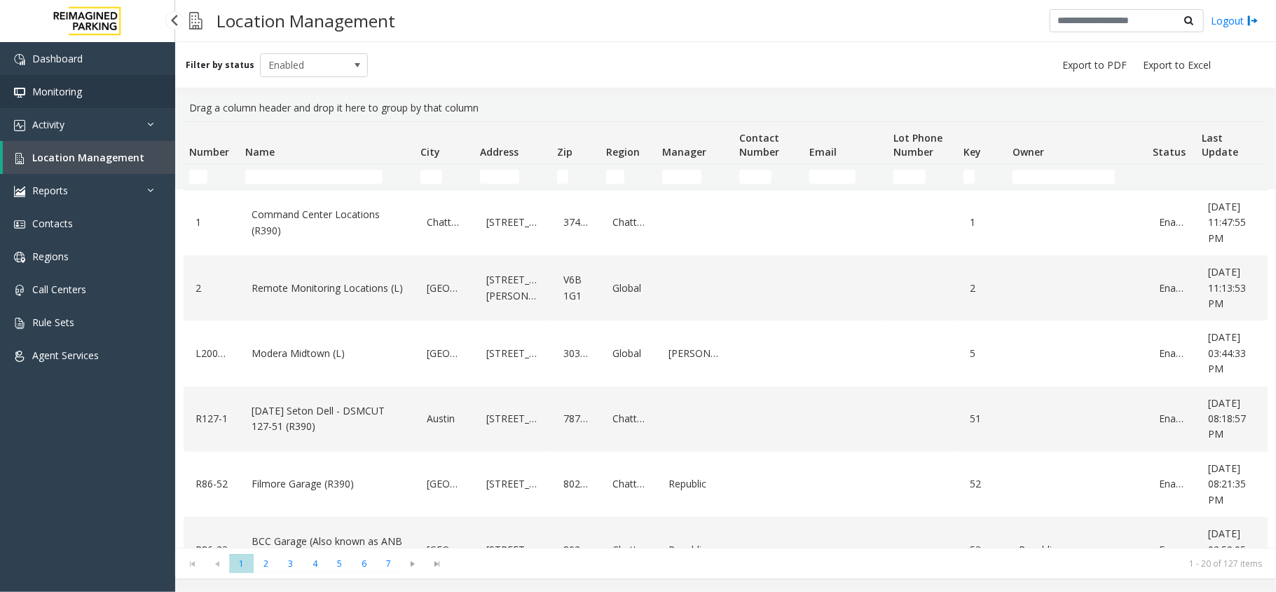
click at [62, 107] on link "Monitoring" at bounding box center [87, 91] width 175 height 33
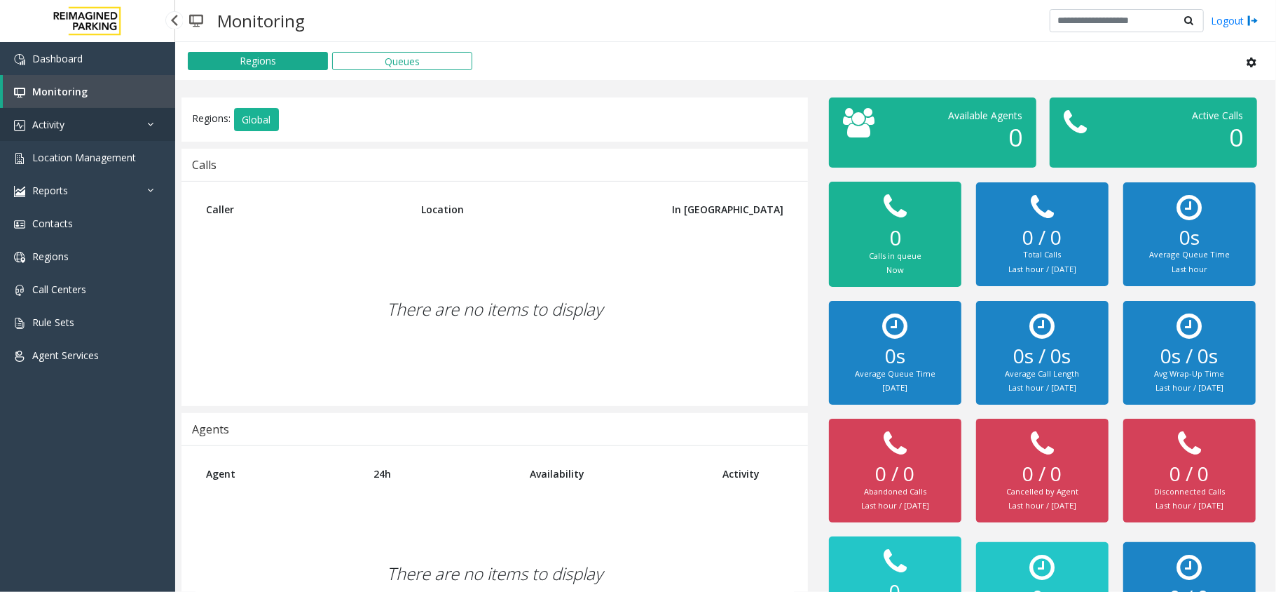
click at [68, 115] on link "Activity" at bounding box center [87, 124] width 175 height 33
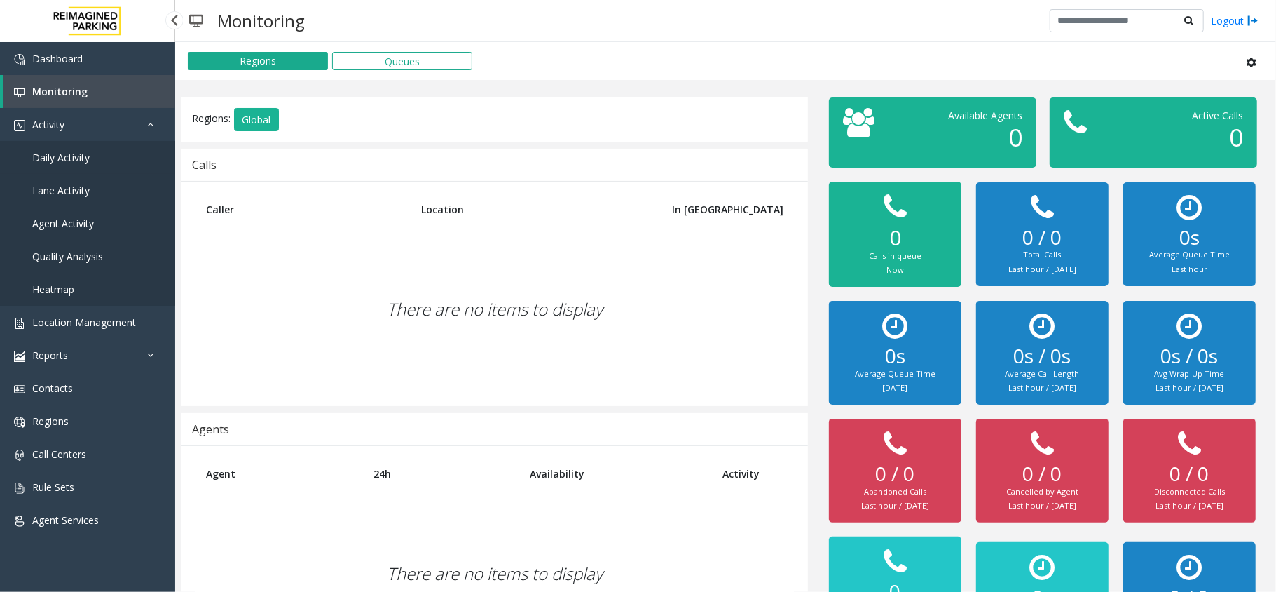
click at [73, 152] on span "Daily Activity" at bounding box center [60, 157] width 57 height 13
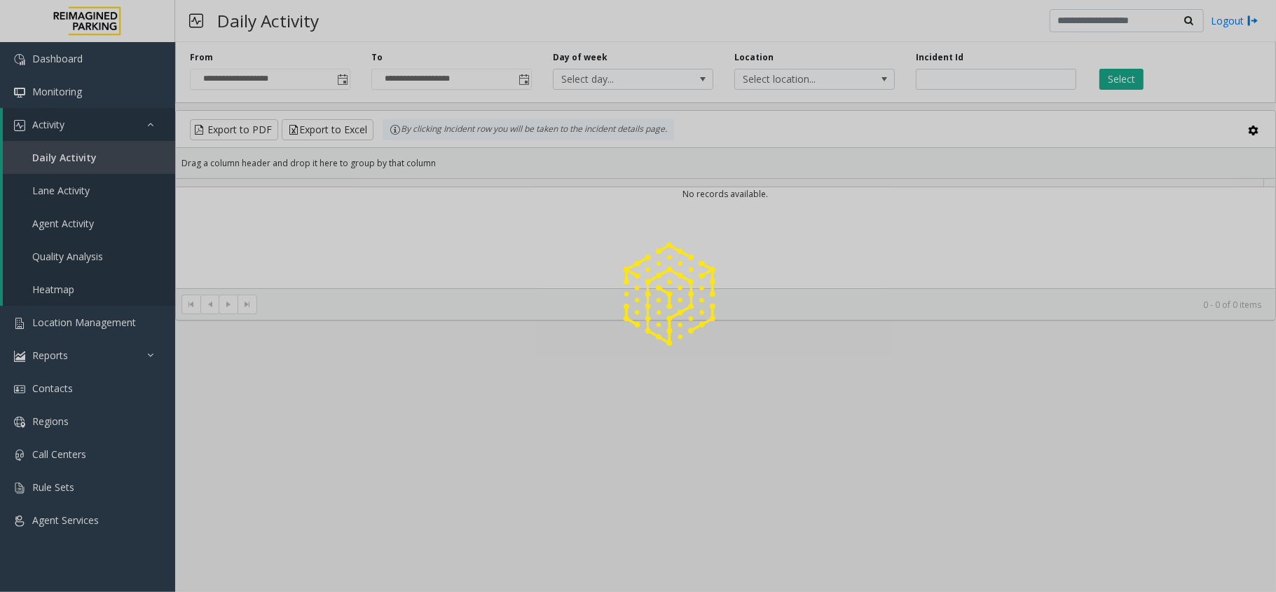
click at [77, 132] on div at bounding box center [638, 296] width 1276 height 592
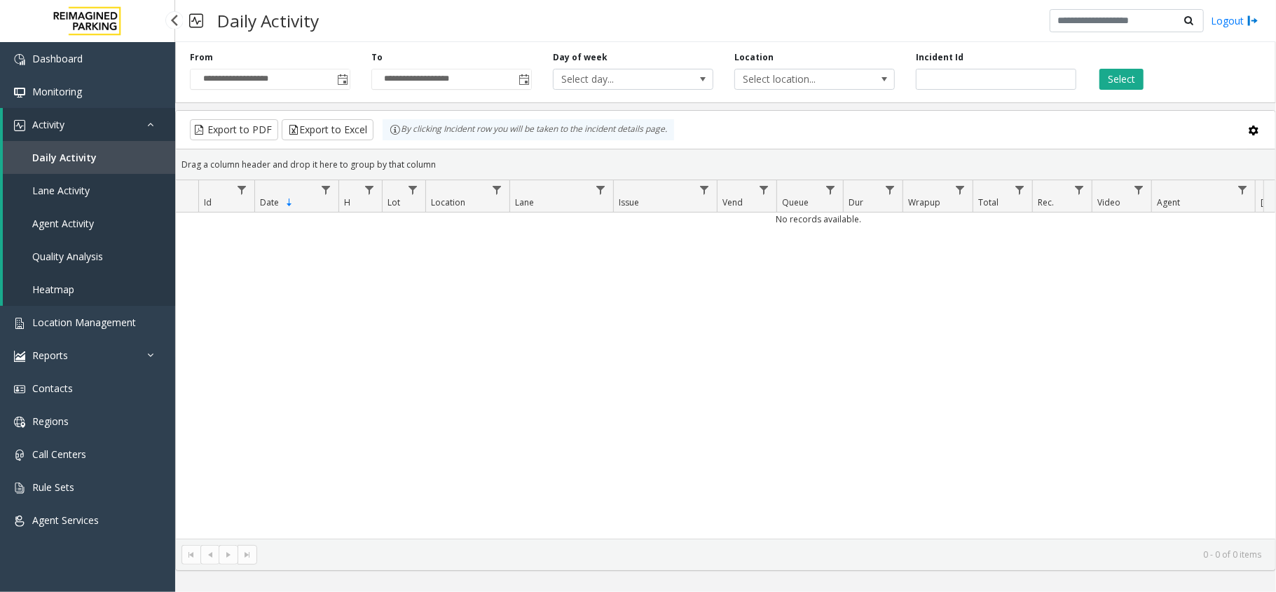
click at [79, 125] on link "Activity" at bounding box center [89, 124] width 172 height 33
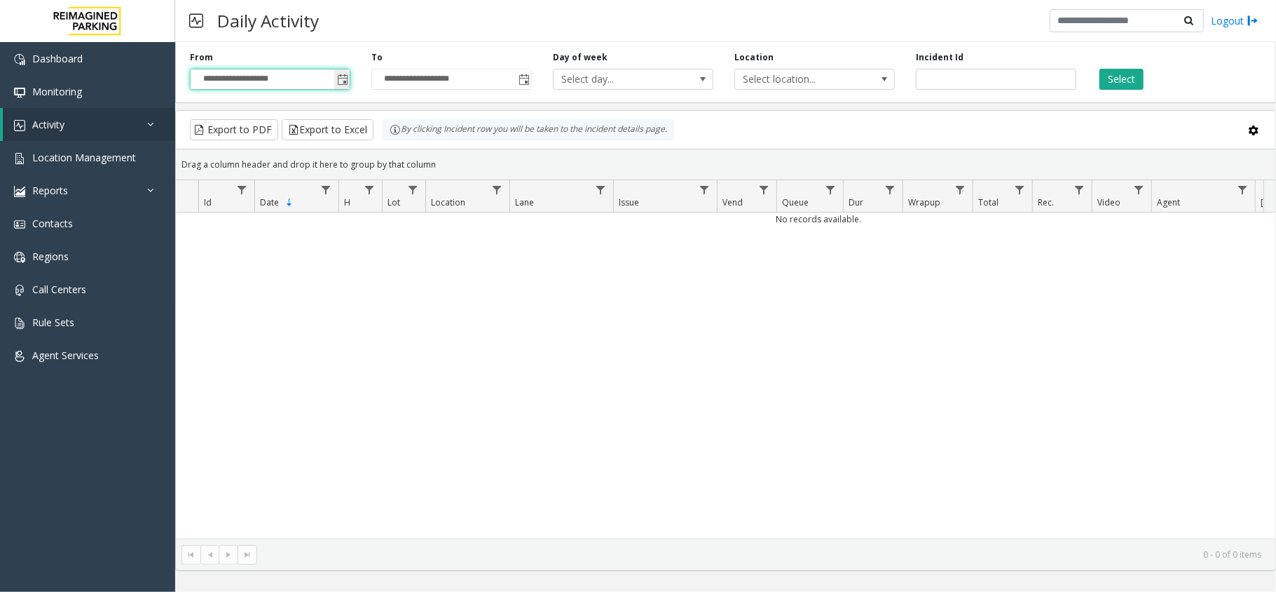
click at [327, 81] on input "**********" at bounding box center [270, 79] width 159 height 20
click at [339, 79] on span "Toggle popup" at bounding box center [342, 79] width 11 height 11
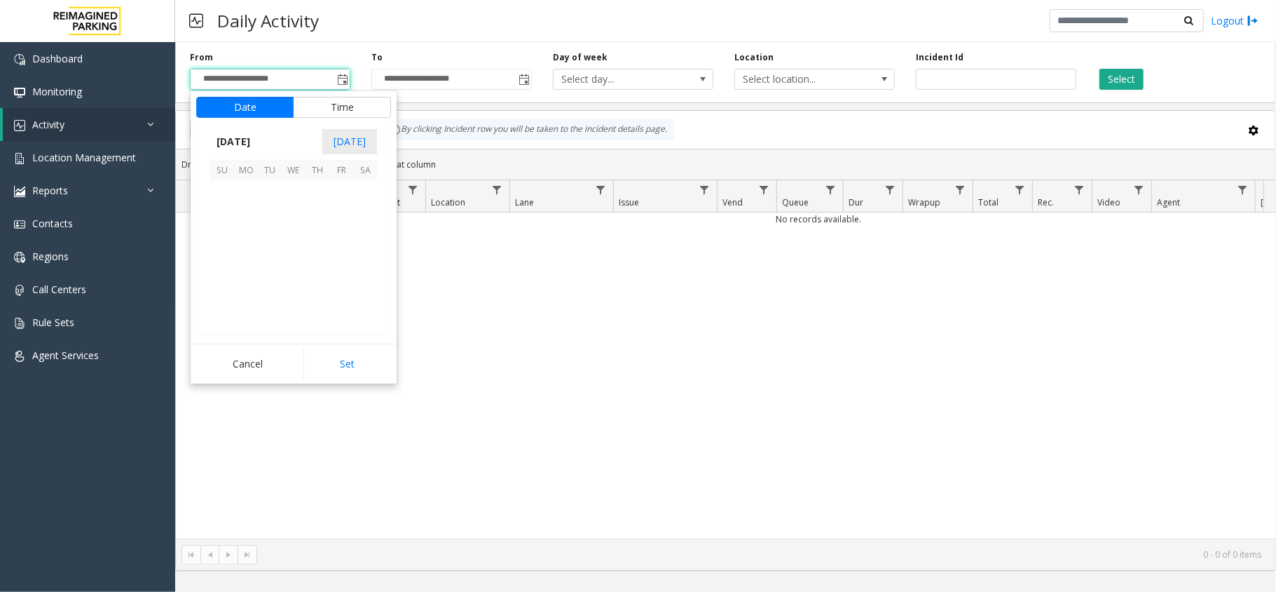
scroll to position [251746, 0]
click at [293, 241] on span "15" at bounding box center [294, 241] width 24 height 24
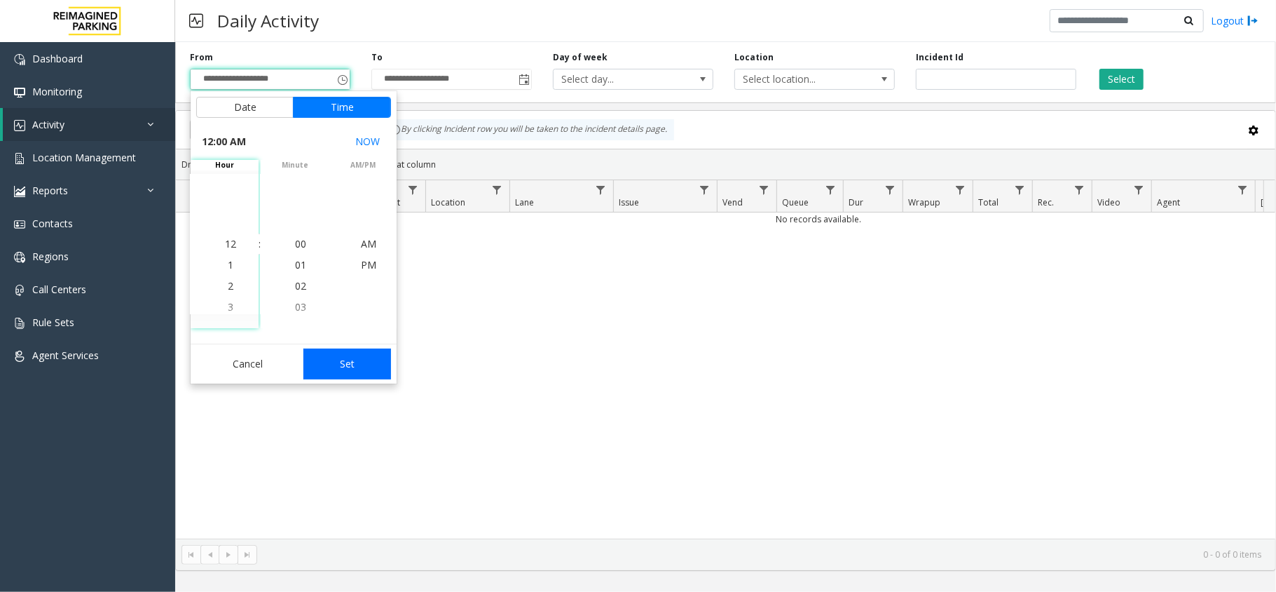
click at [353, 365] on button "Set" at bounding box center [348, 363] width 88 height 31
type input "**********"
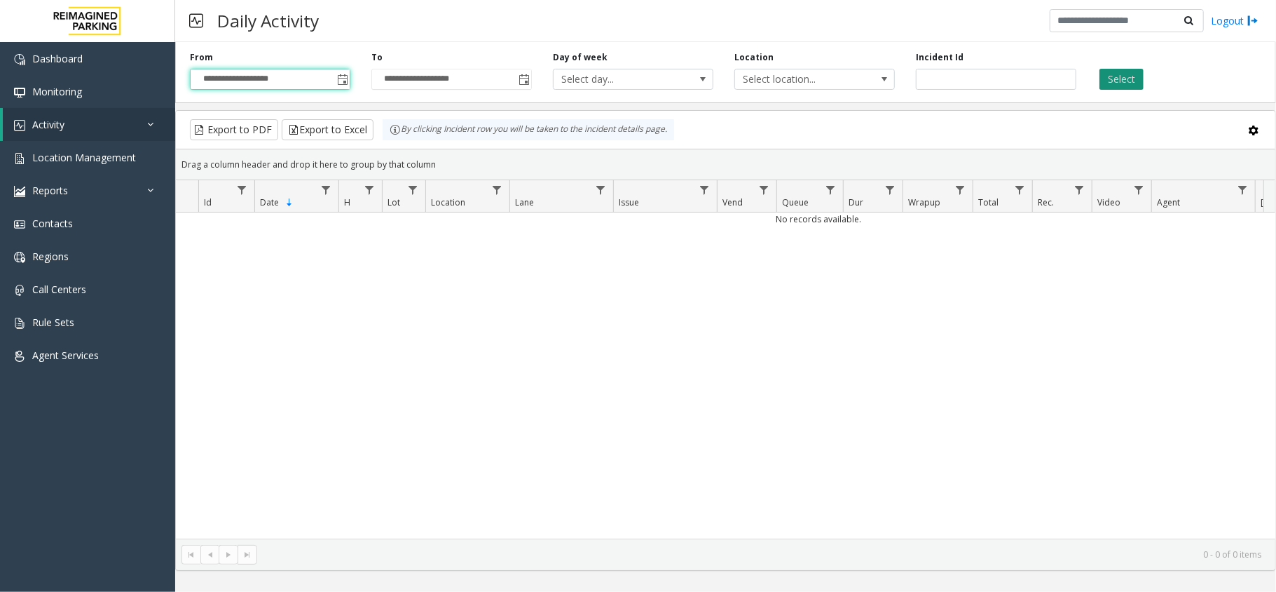
click at [1106, 74] on button "Select" at bounding box center [1122, 79] width 44 height 21
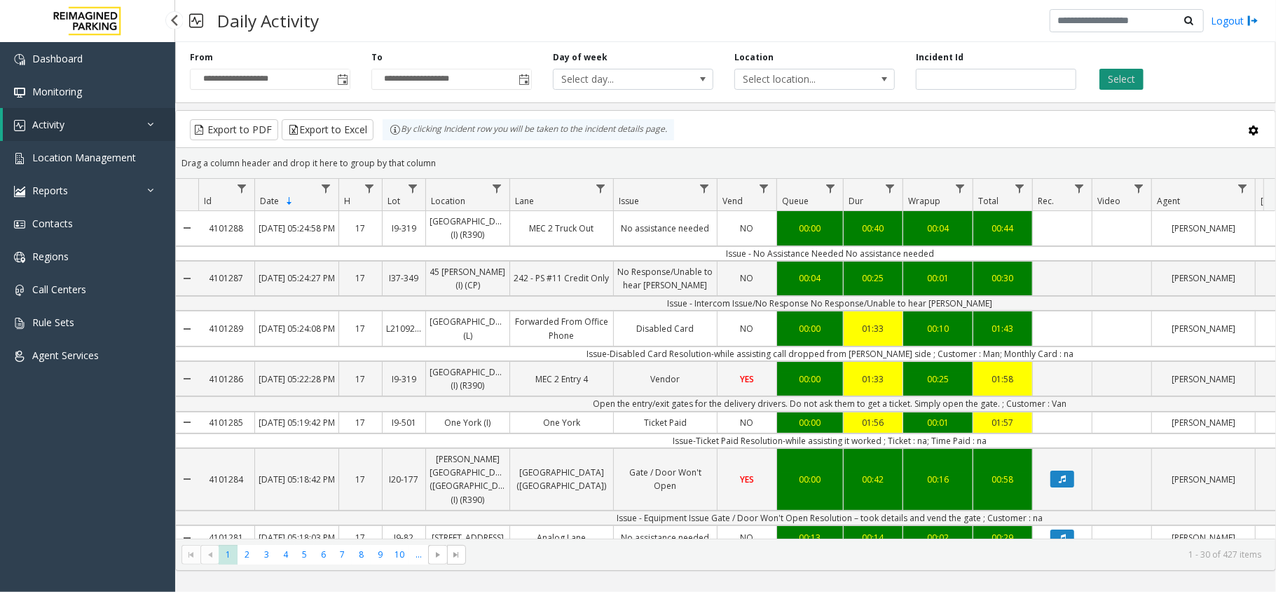
click at [1124, 84] on button "Select" at bounding box center [1122, 79] width 44 height 21
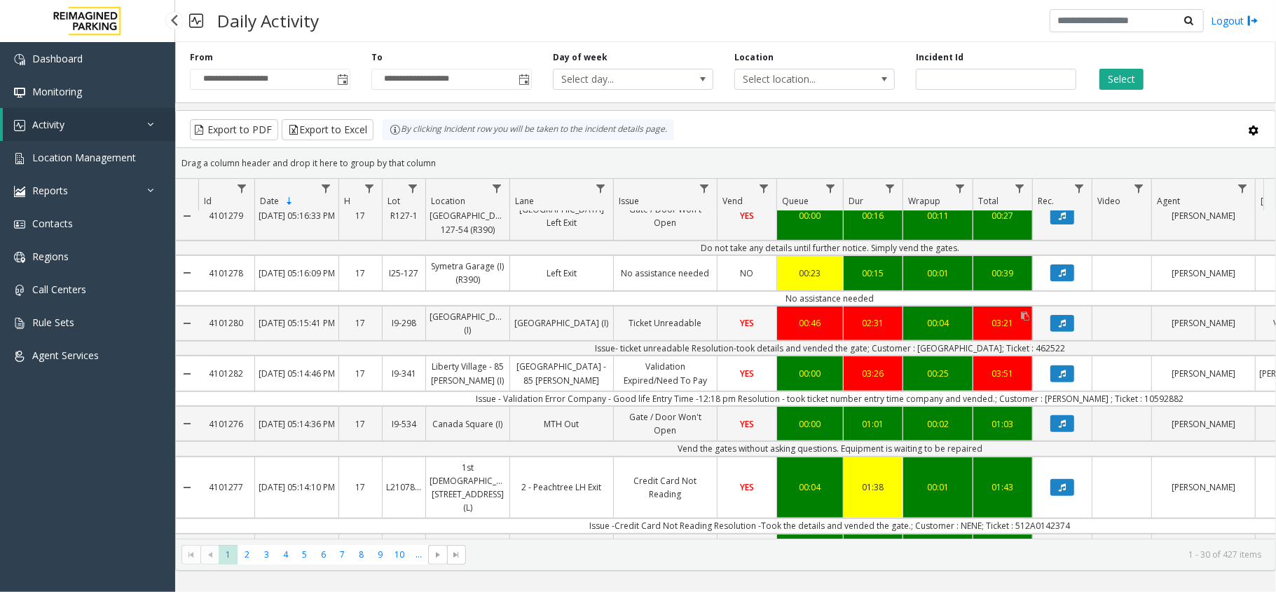
scroll to position [280, 0]
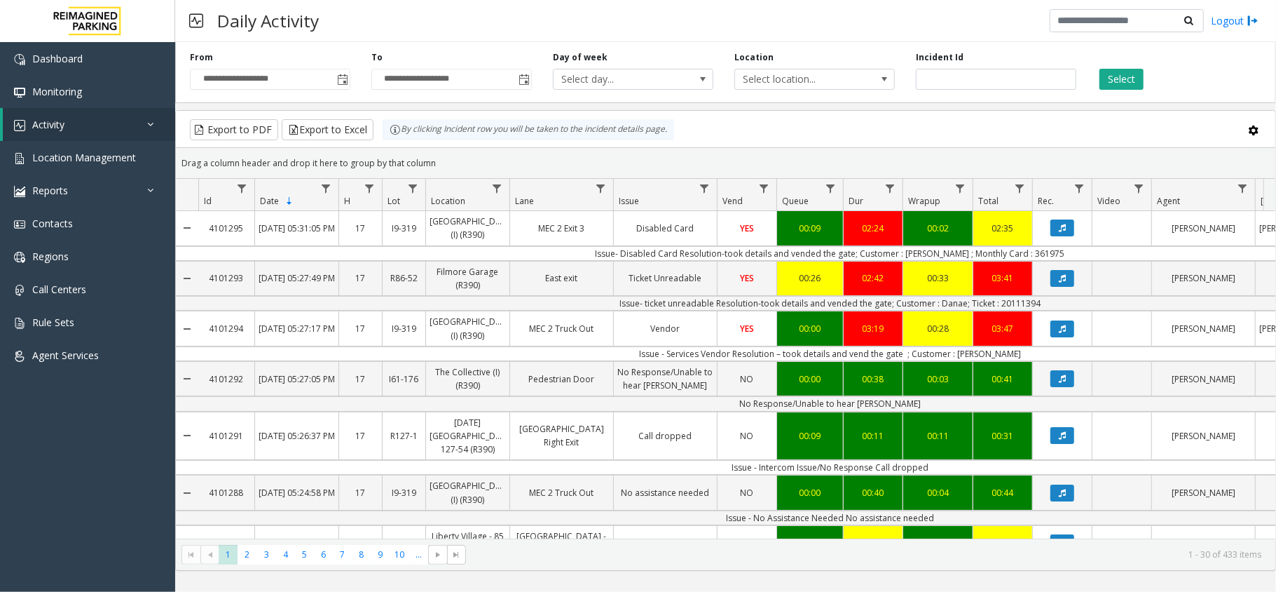
scroll to position [280, 0]
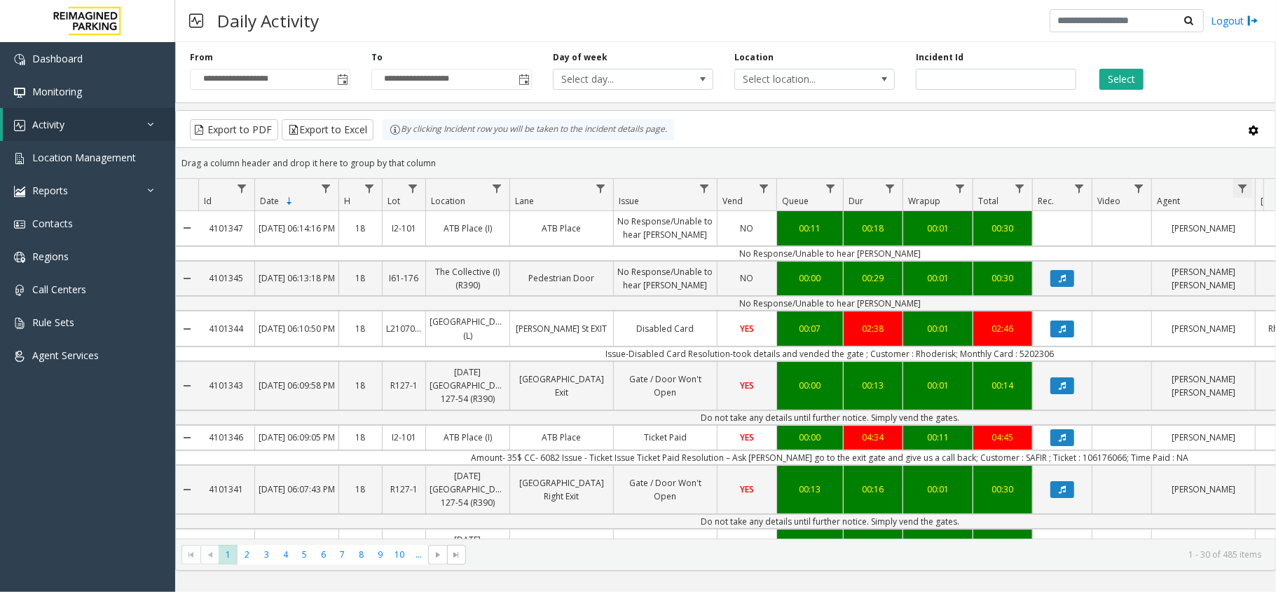
scroll to position [280, 0]
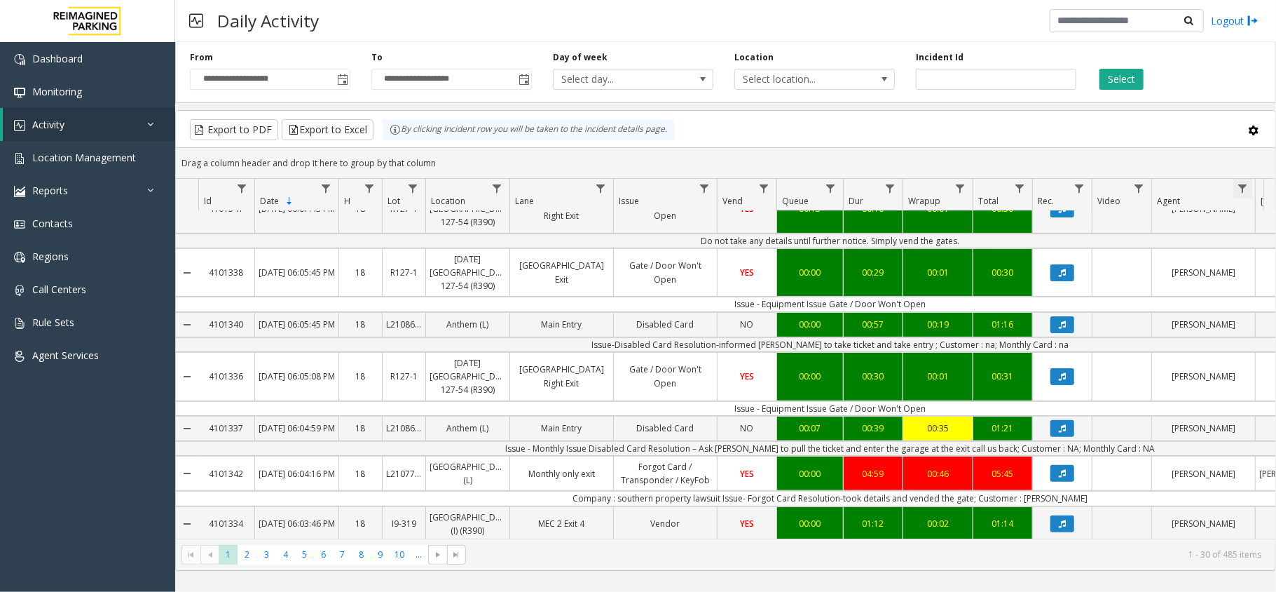
click at [1246, 185] on span "Data table" at bounding box center [1242, 188] width 11 height 11
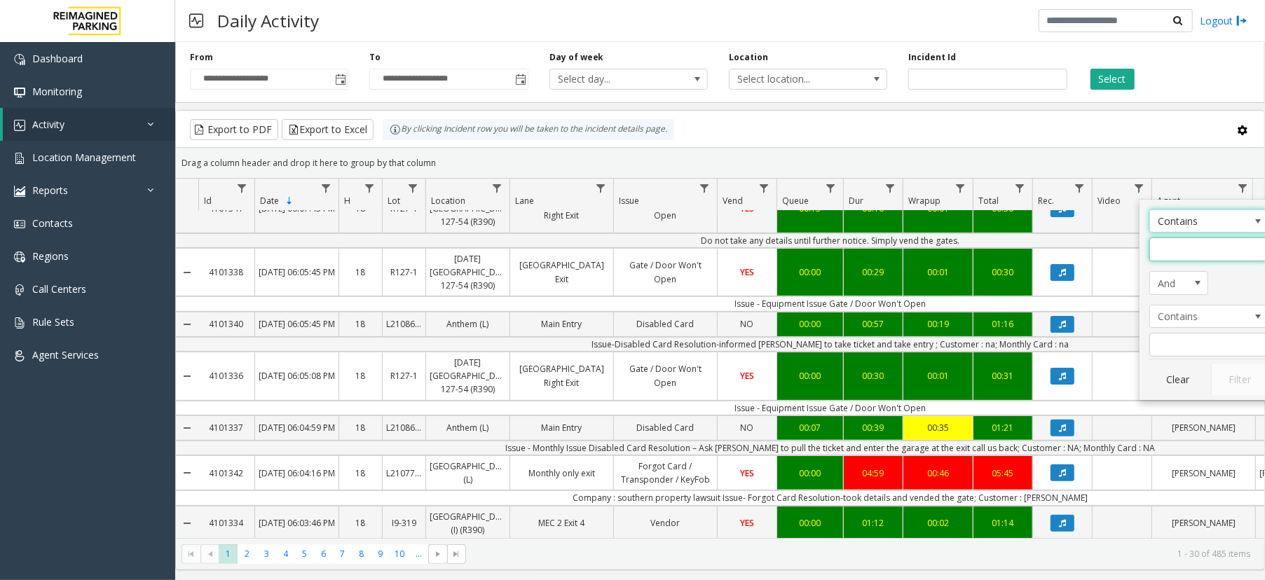
click at [1199, 259] on input "Agent Filter" at bounding box center [1209, 250] width 119 height 24
type input "**"
click at [1225, 374] on button "Filter" at bounding box center [1239, 380] width 57 height 31
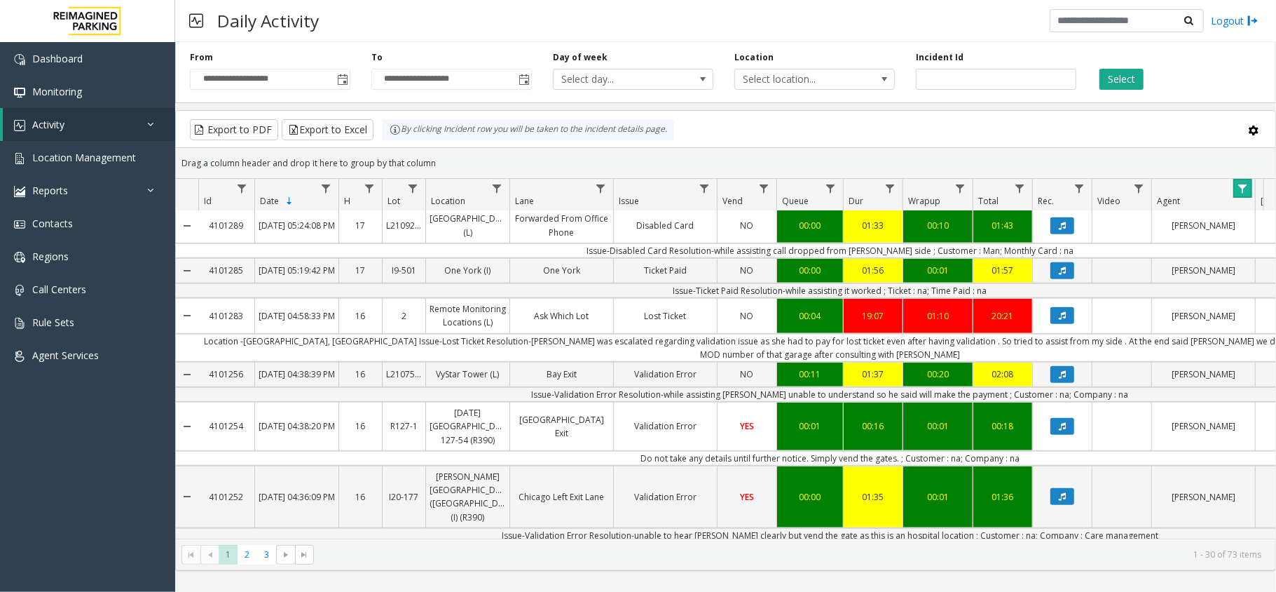
scroll to position [654, 0]
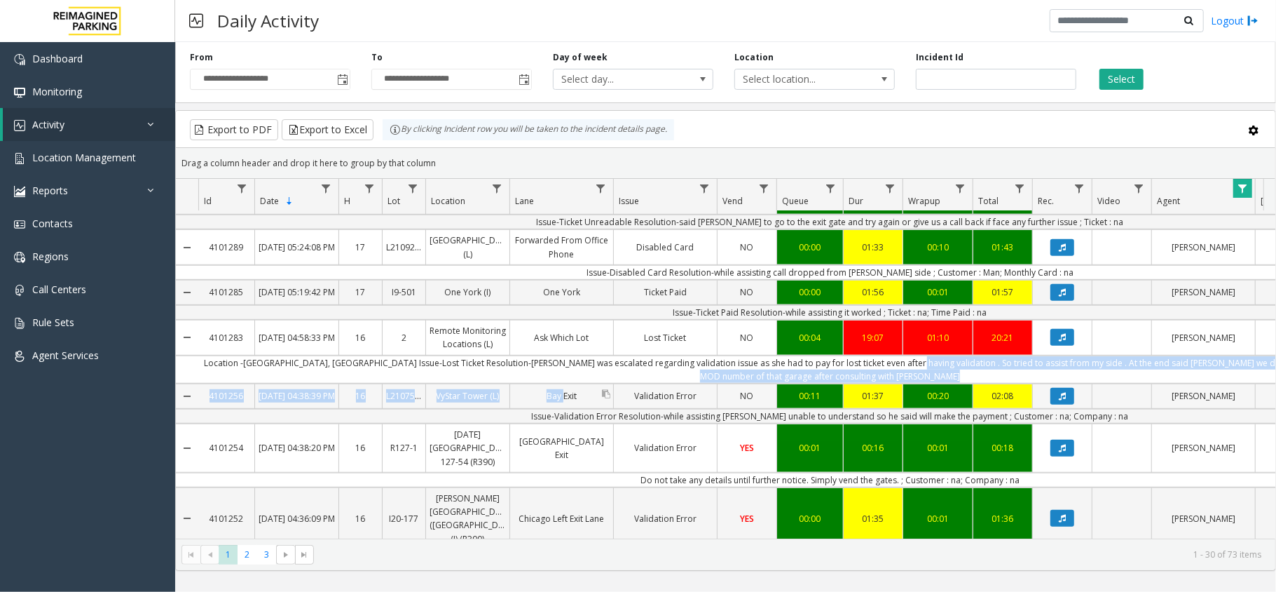
drag, startPoint x: 886, startPoint y: 387, endPoint x: 561, endPoint y: 430, distance: 327.4
click at [561, 430] on tbody "4101347 Oct 15, 2025 06:14:16 PM 18 I2-101 ATB Place (I) ATB Place No Response/…" at bounding box center [819, 392] width 1286 height 1670
click at [599, 383] on td "Location -Maple Leaf Square, toronto Issue-Lost Ticket Resolution-Parker was es…" at bounding box center [830, 369] width 1264 height 28
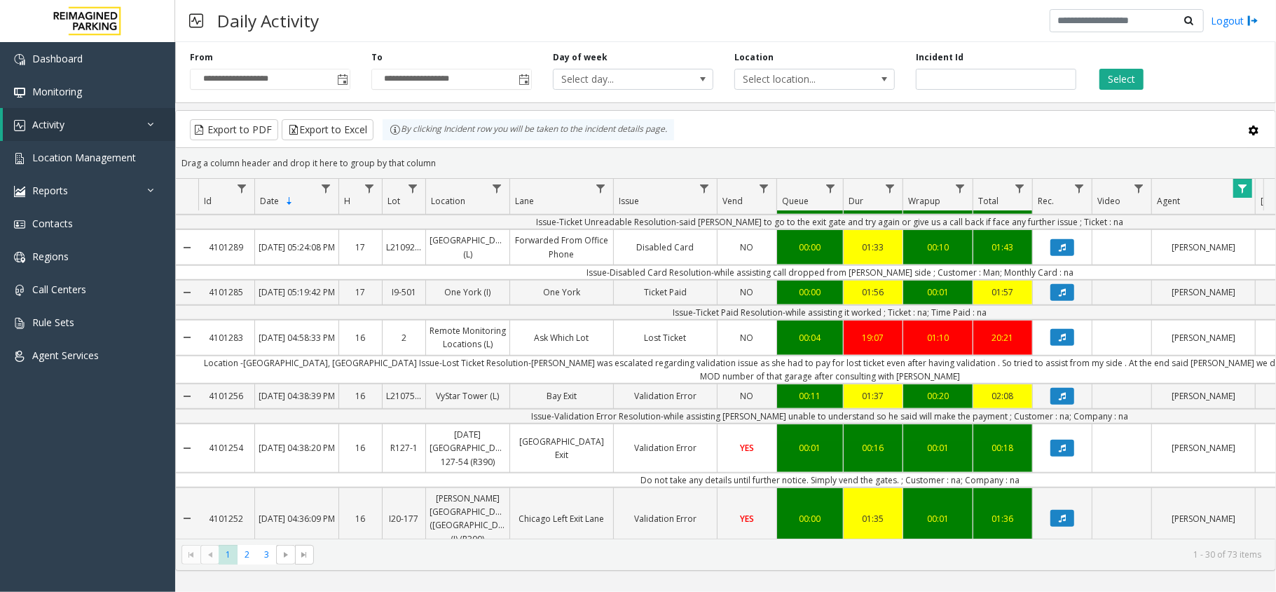
click at [606, 383] on td "Location -Maple Leaf Square, toronto Issue-Lost Ticket Resolution-Parker was es…" at bounding box center [830, 369] width 1264 height 28
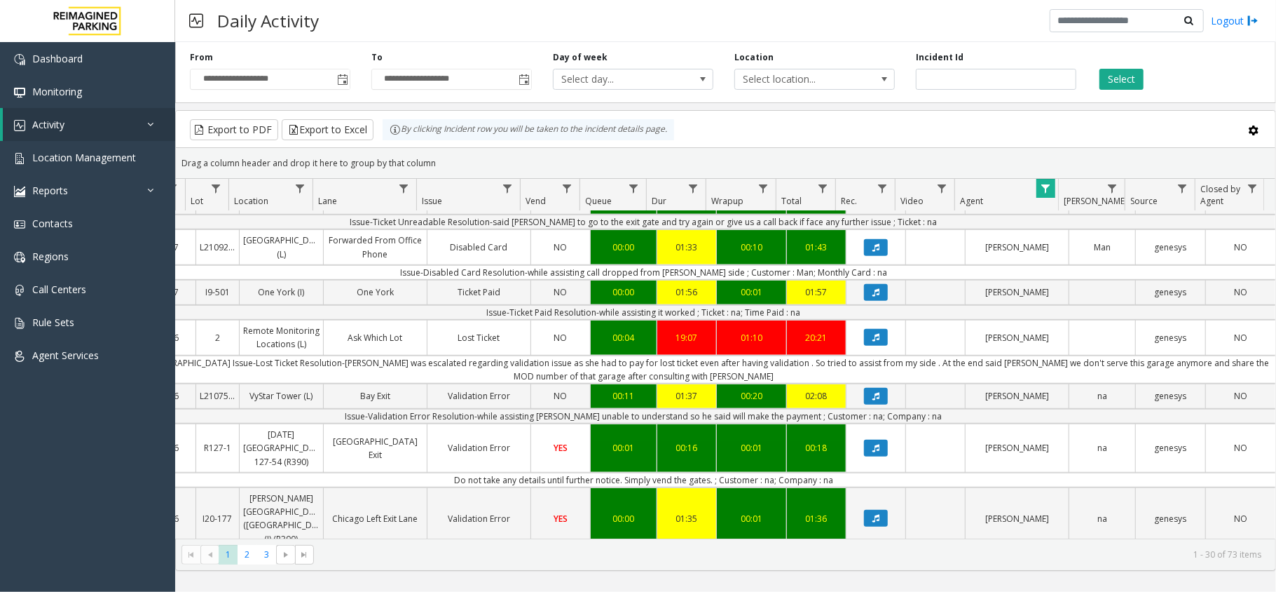
scroll to position [0, 0]
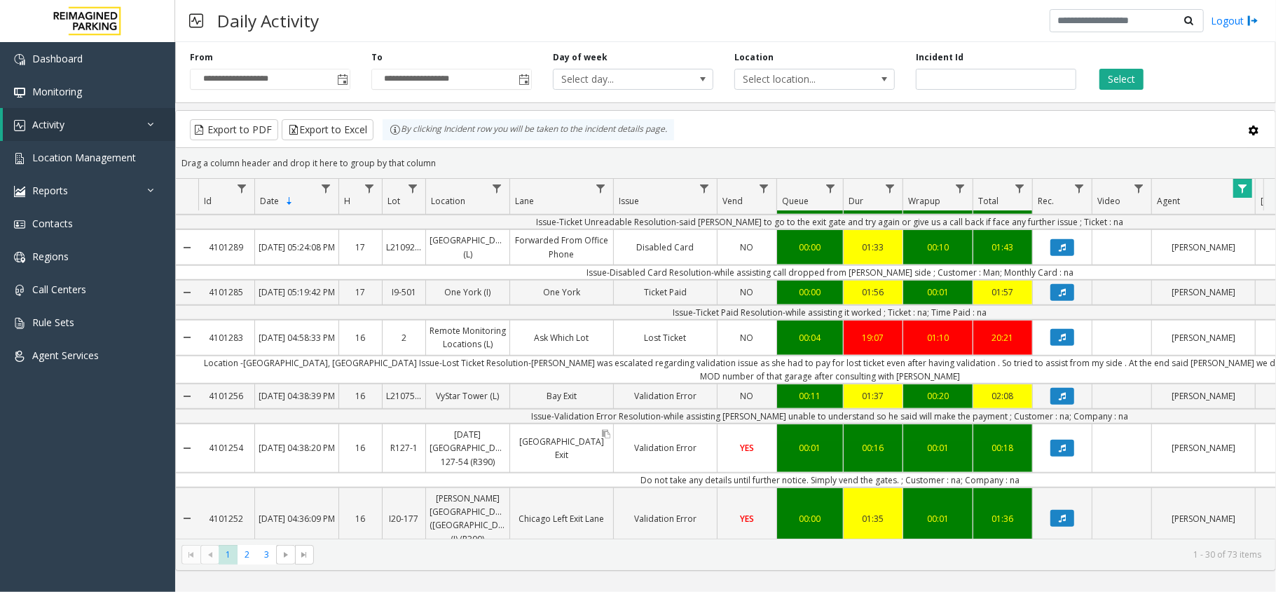
click at [580, 487] on td "Do not take any details until further notice. Simply vend the gates. ; Customer…" at bounding box center [830, 479] width 1264 height 15
drag, startPoint x: 522, startPoint y: 388, endPoint x: 555, endPoint y: 388, distance: 33.6
click at [555, 383] on td "Location -Maple Leaf Square, toronto Issue-Lost Ticket Resolution-Parker was es…" at bounding box center [830, 369] width 1264 height 28
drag, startPoint x: 497, startPoint y: 386, endPoint x: 559, endPoint y: 386, distance: 62.4
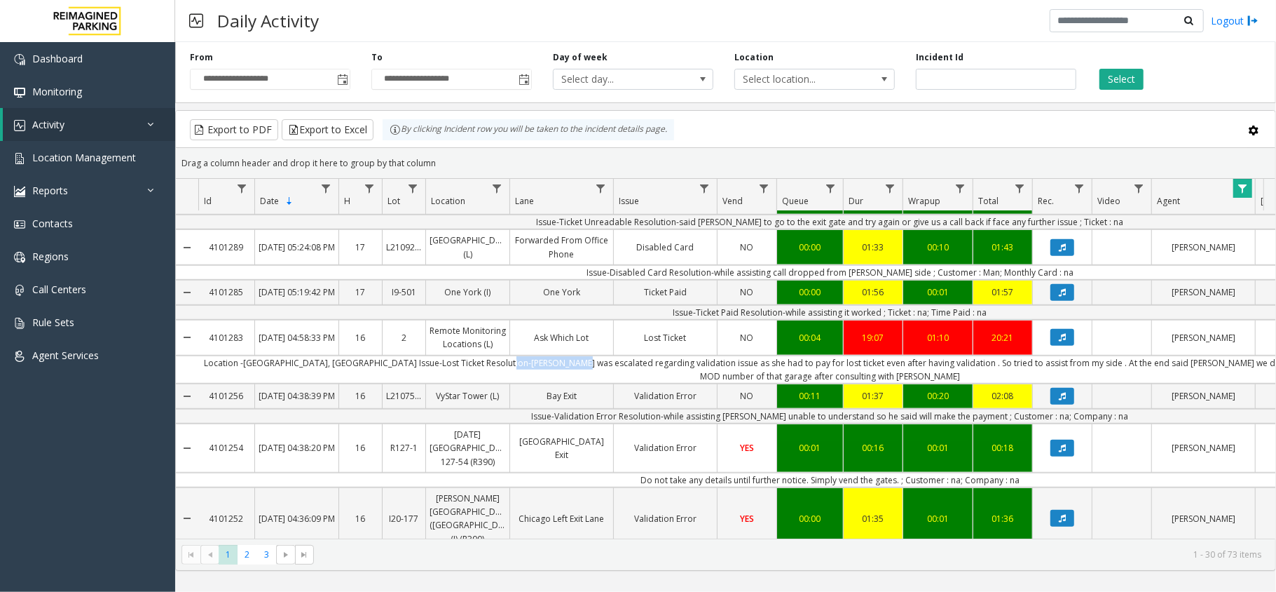
click at [559, 383] on td "Location -Maple Leaf Square, toronto Issue-Lost Ticket Resolution-Parker was es…" at bounding box center [830, 369] width 1264 height 28
click at [553, 383] on td "Location -Maple Leaf Square, toronto Issue-Lost Ticket Resolution-Parker was es…" at bounding box center [830, 369] width 1264 height 28
drag, startPoint x: 553, startPoint y: 386, endPoint x: 525, endPoint y: 383, distance: 28.2
click at [525, 383] on td "Location -Maple Leaf Square, toronto Issue-Lost Ticket Resolution-Parker was es…" at bounding box center [830, 369] width 1264 height 28
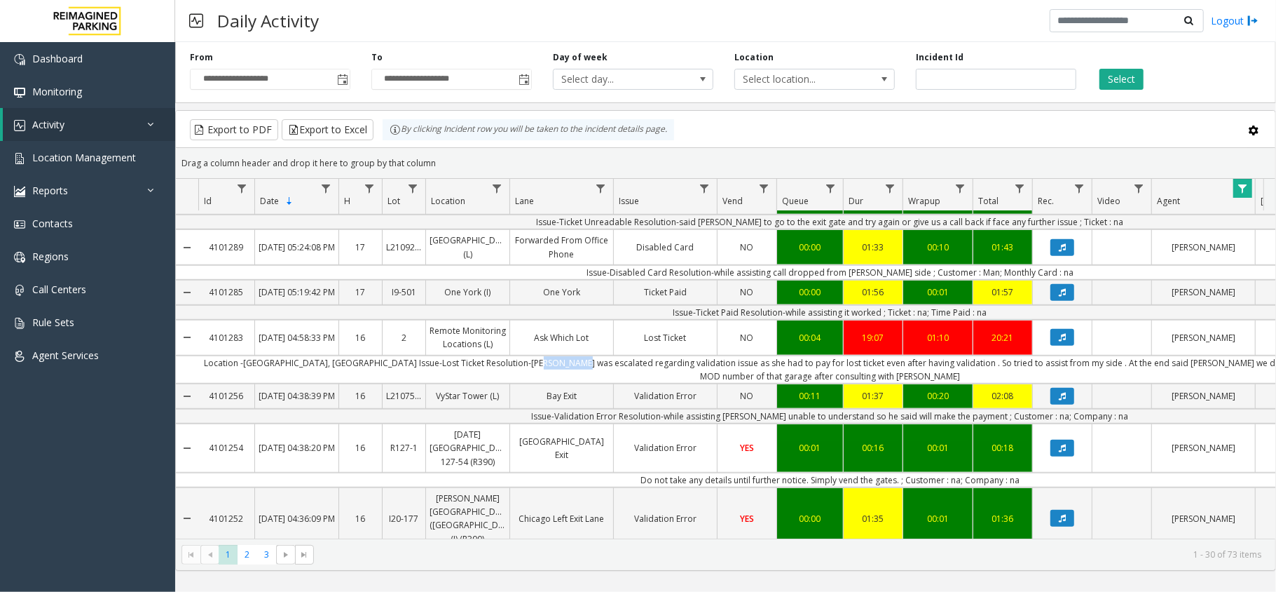
drag, startPoint x: 525, startPoint y: 383, endPoint x: 559, endPoint y: 379, distance: 34.6
click at [559, 379] on td "Location -Maple Leaf Square, toronto Issue-Lost Ticket Resolution-Parker was es…" at bounding box center [830, 369] width 1264 height 28
drag, startPoint x: 510, startPoint y: 387, endPoint x: 559, endPoint y: 382, distance: 48.6
click at [559, 382] on td "Location -Maple Leaf Square, toronto Issue-Lost Ticket Resolution-Parker was es…" at bounding box center [830, 369] width 1264 height 28
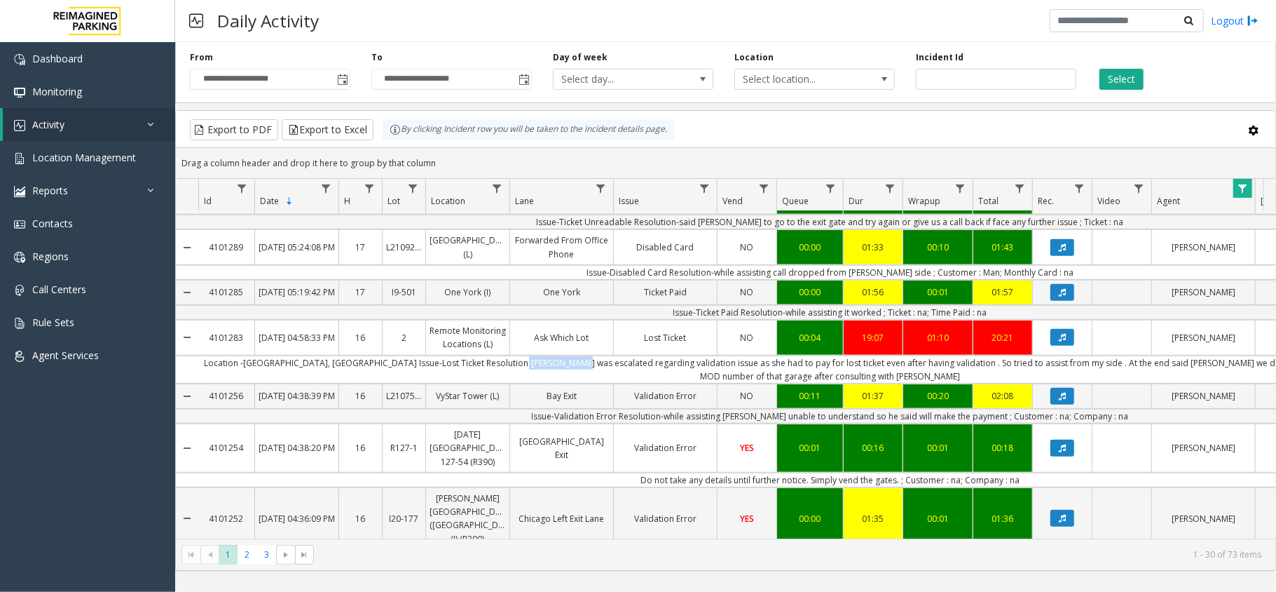
click at [559, 382] on td "Location -Maple Leaf Square, toronto Issue-Lost Ticket Resolution-Parker was es…" at bounding box center [830, 369] width 1264 height 28
drag, startPoint x: 205, startPoint y: 346, endPoint x: 243, endPoint y: 374, distance: 47.0
click at [243, 354] on div "4101283" at bounding box center [226, 337] width 56 height 34
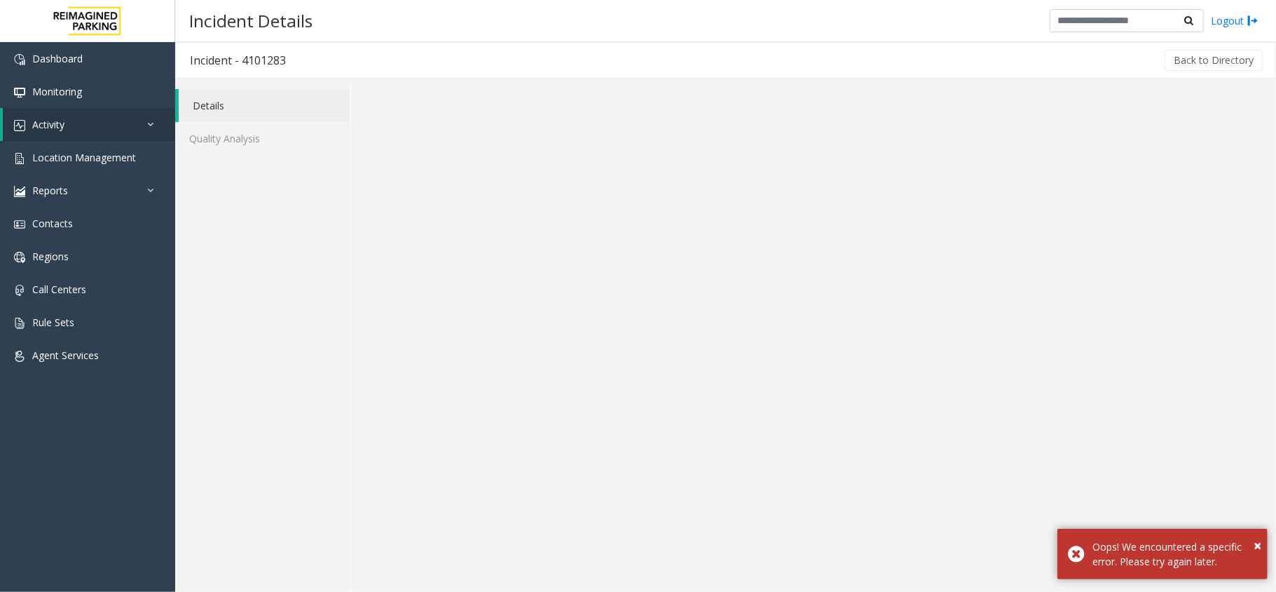
click at [241, 382] on div "Details Quality Analysis" at bounding box center [262, 335] width 175 height 513
click at [261, 62] on h3 "Incident - 4101283" at bounding box center [238, 60] width 124 height 32
copy h3 "4101283"
click at [147, 121] on icon at bounding box center [154, 124] width 14 height 10
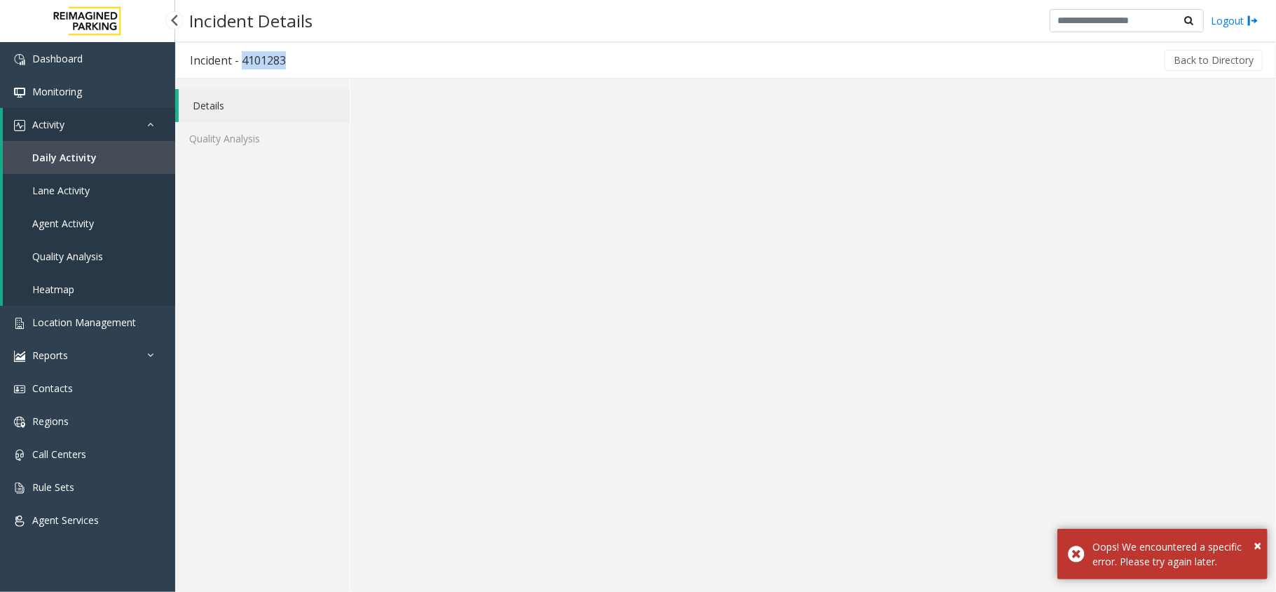
click at [83, 147] on link "Daily Activity" at bounding box center [89, 157] width 172 height 33
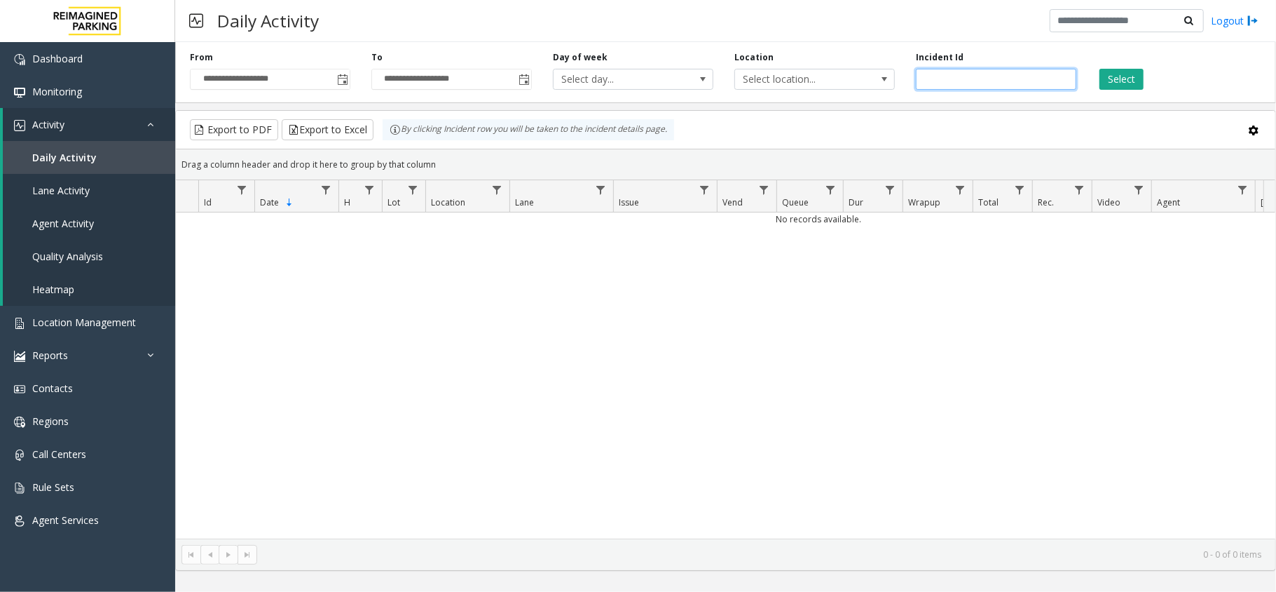
click at [979, 71] on input "number" at bounding box center [996, 79] width 161 height 21
paste input "*******"
type input "*******"
click at [1110, 77] on button "Select" at bounding box center [1122, 79] width 44 height 21
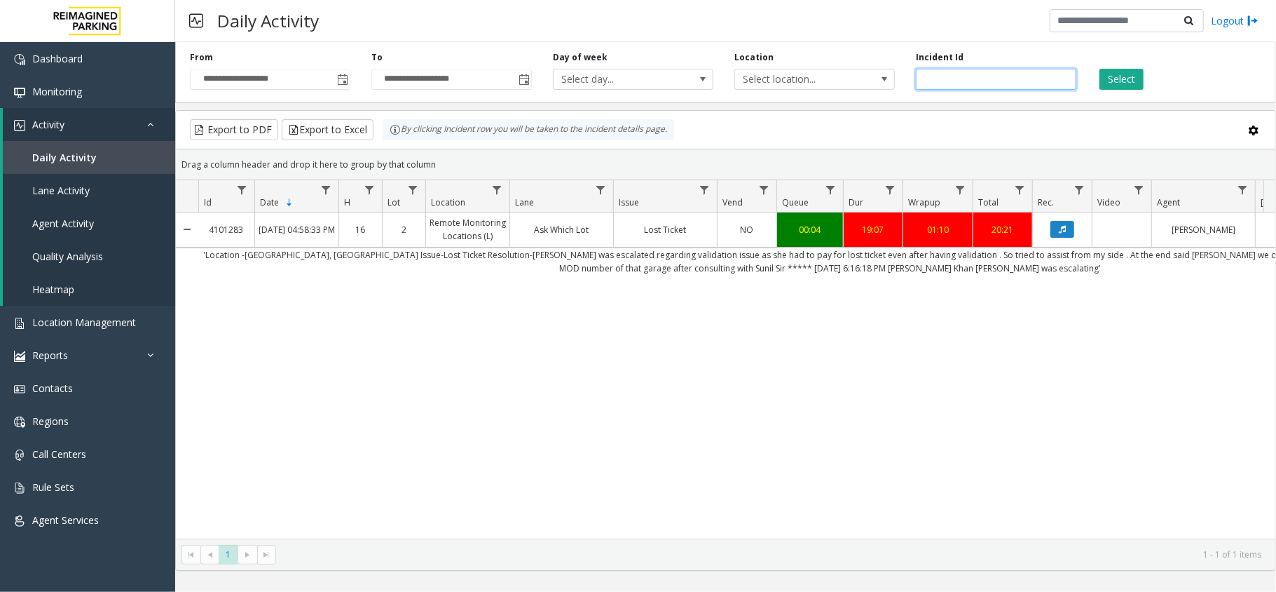
click at [1005, 90] on div "Incident Id *******" at bounding box center [997, 70] width 182 height 39
click at [1004, 90] on div "Incident Id *******" at bounding box center [997, 70] width 182 height 39
click at [1004, 88] on input "*******" at bounding box center [996, 79] width 161 height 21
click at [335, 82] on span "Toggle popup" at bounding box center [341, 79] width 15 height 22
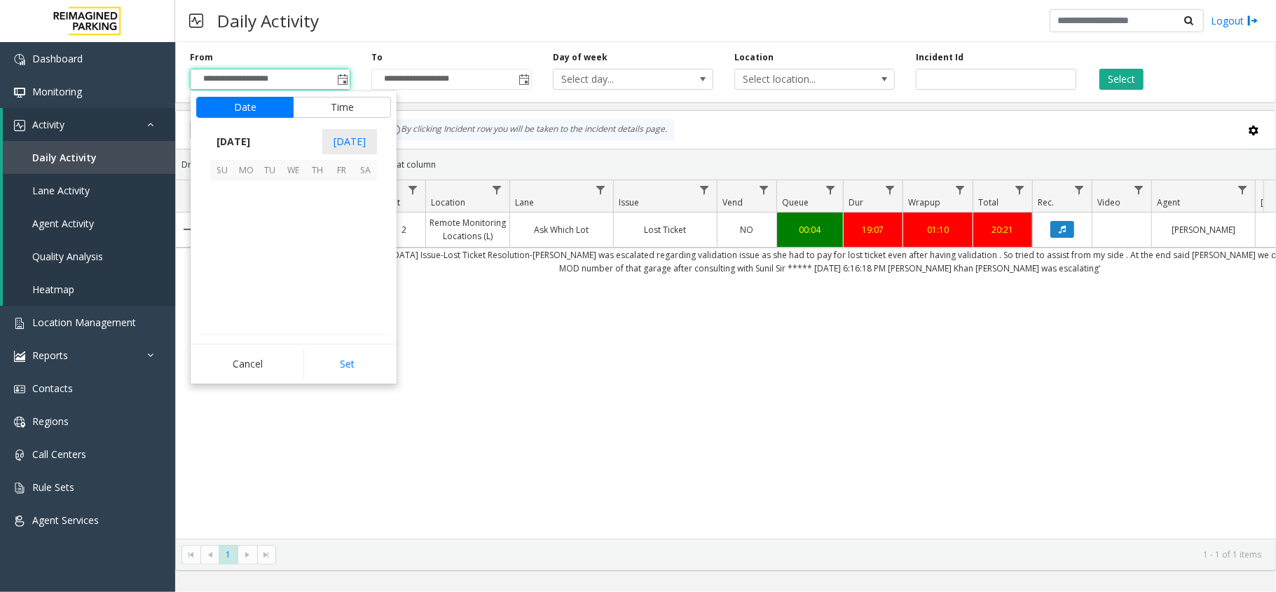
scroll to position [251746, 0]
click at [296, 238] on span "15" at bounding box center [294, 241] width 24 height 24
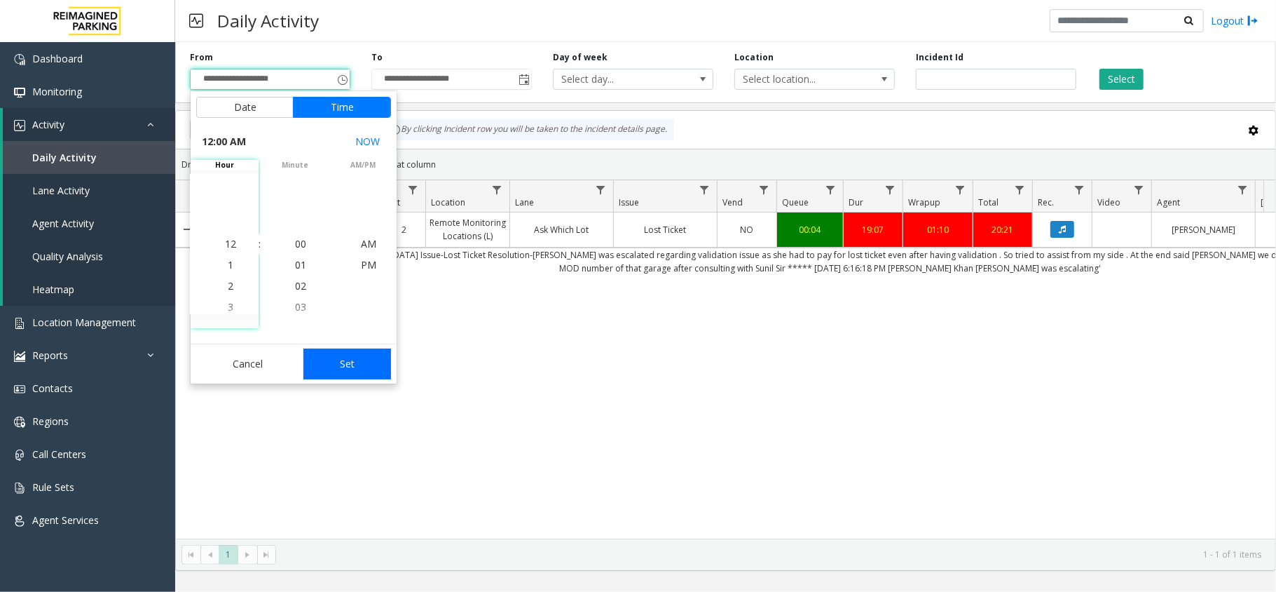
click at [367, 372] on button "Set" at bounding box center [348, 363] width 88 height 31
type input "**********"
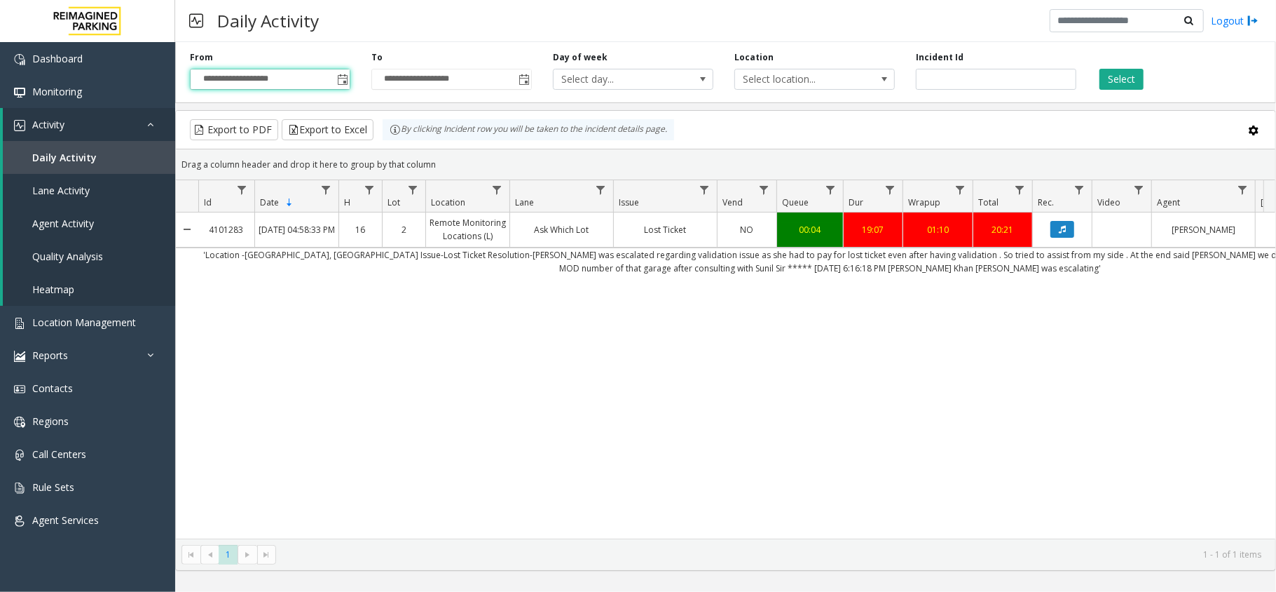
click at [1077, 105] on div "**********" at bounding box center [725, 303] width 1101 height 534
click at [1106, 95] on div "**********" at bounding box center [725, 69] width 1101 height 67
click at [1119, 81] on button "Select" at bounding box center [1122, 79] width 44 height 21
